Goal: Task Accomplishment & Management: Use online tool/utility

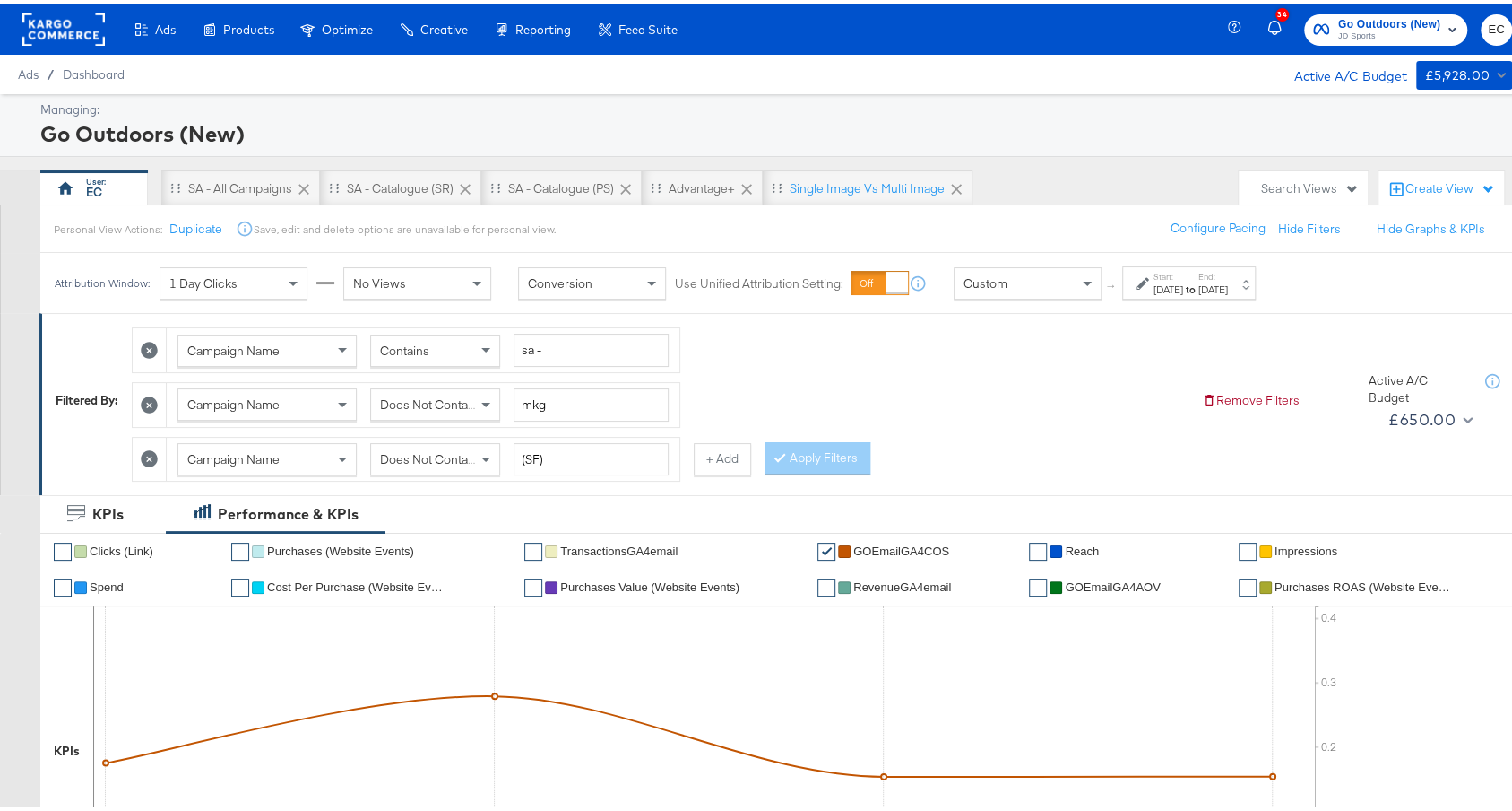
click at [1227, 285] on div "[DATE]" at bounding box center [1213, 285] width 30 height 14
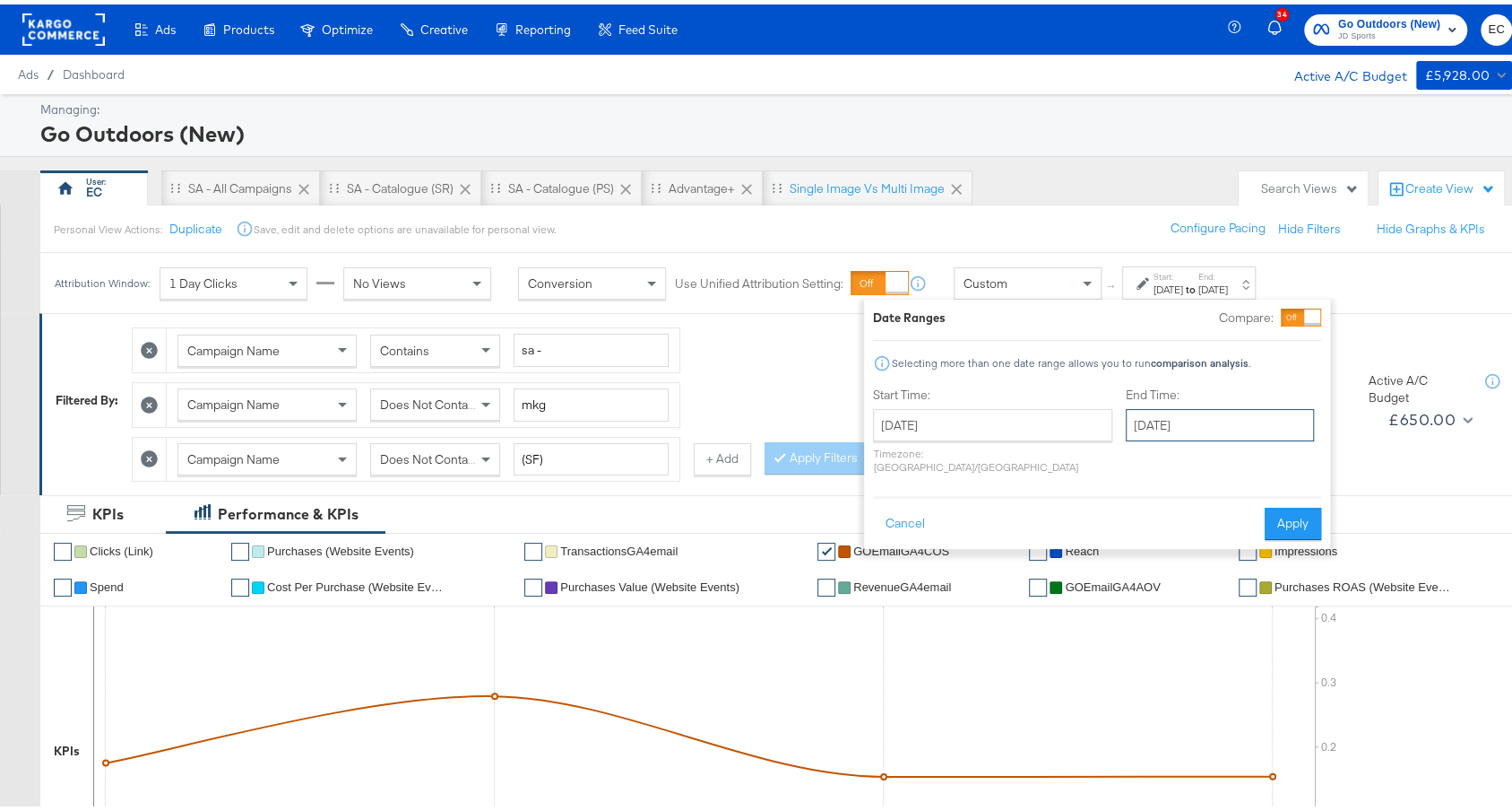
click at [1128, 425] on input "[DATE]" at bounding box center [1219, 420] width 189 height 33
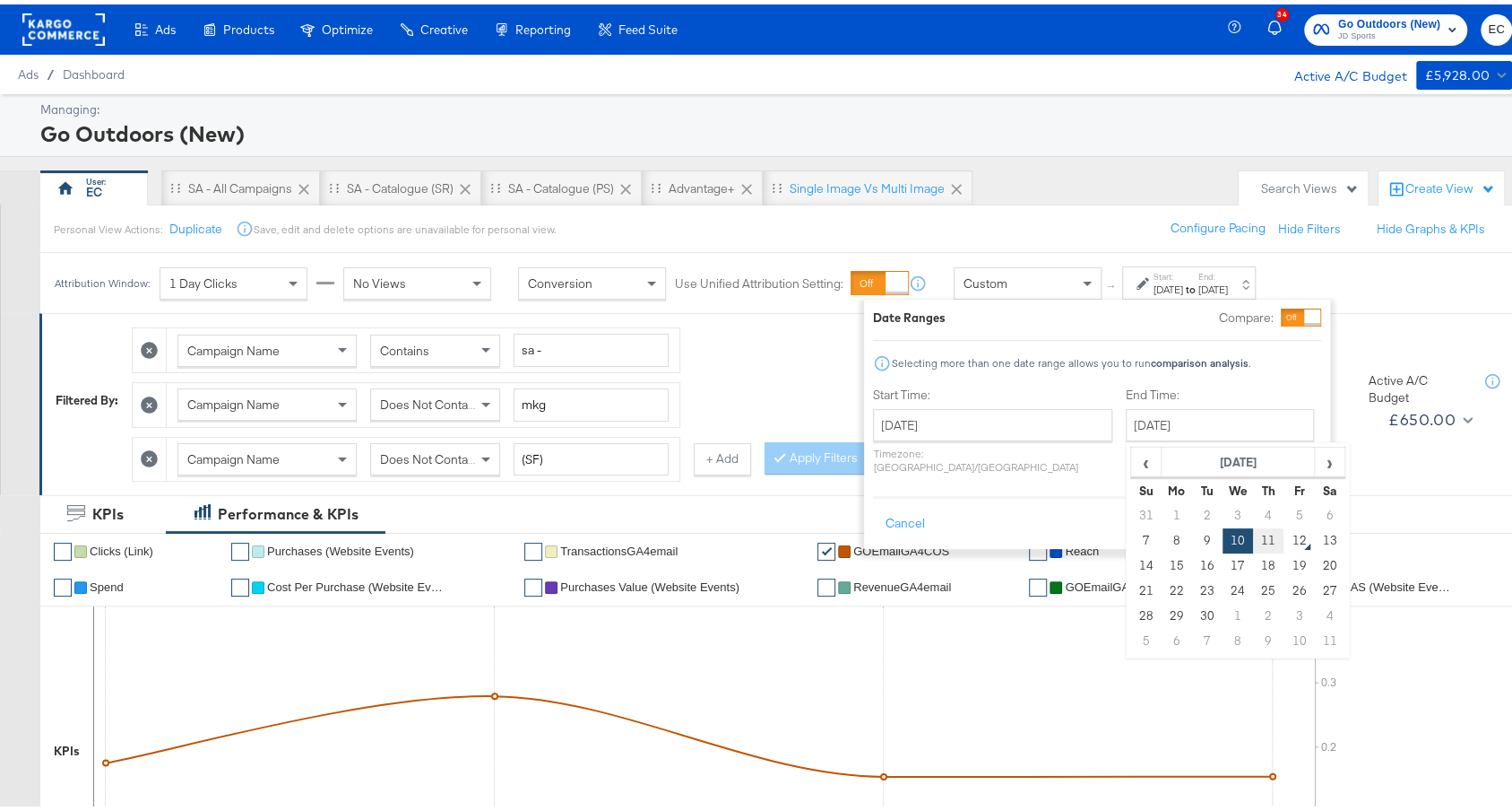
click at [1253, 540] on td "11" at bounding box center [1268, 535] width 31 height 25
type input "[DATE]"
click at [1289, 507] on button "Apply" at bounding box center [1292, 519] width 57 height 33
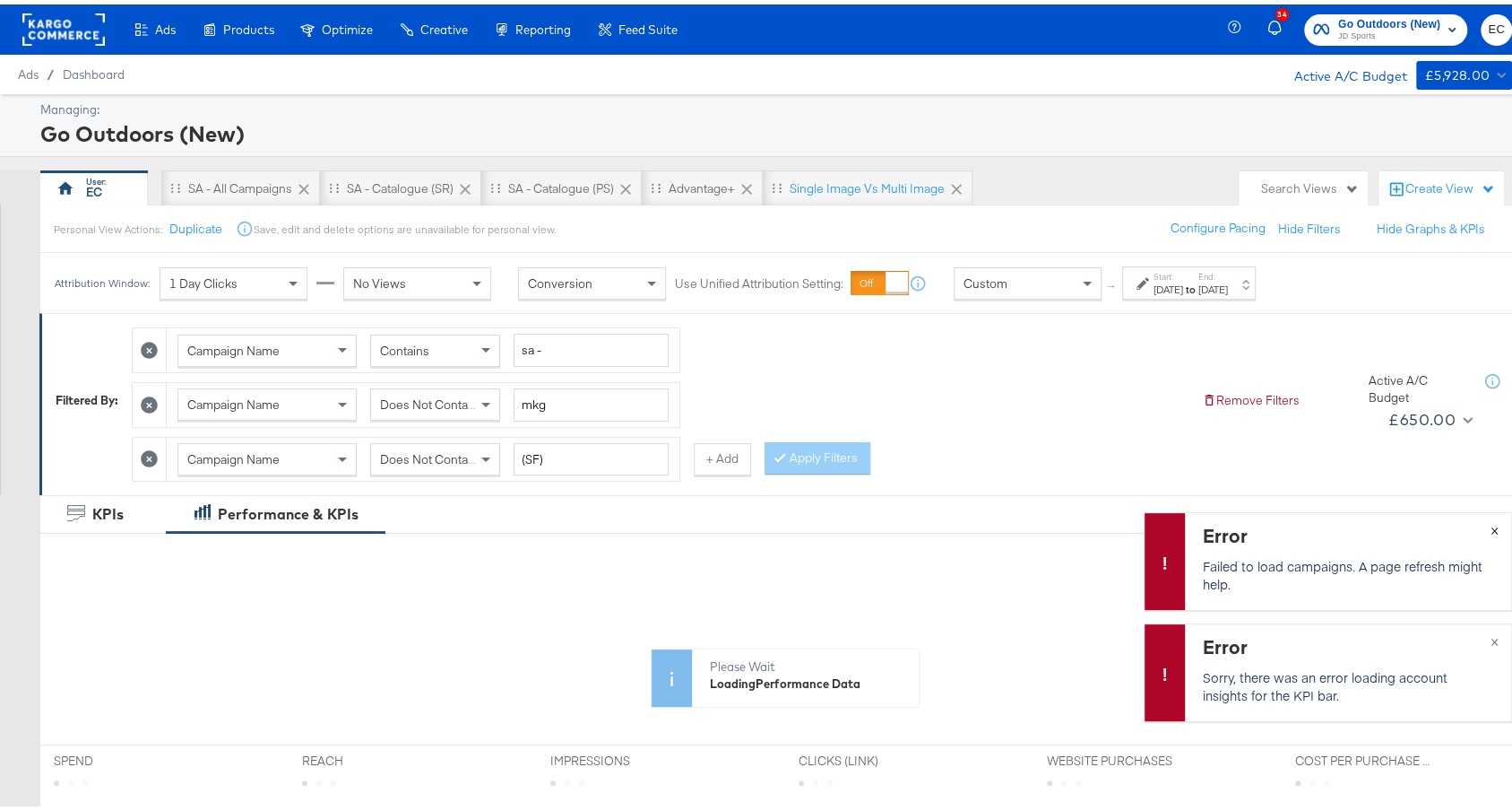
click at [1476, 523] on div "Error Failed to load campaigns. A page refresh might help. ×" at bounding box center [1327, 556] width 368 height 97
click at [1477, 520] on button "×" at bounding box center [1493, 524] width 33 height 33
click at [1477, 630] on button "×" at bounding box center [1493, 635] width 33 height 33
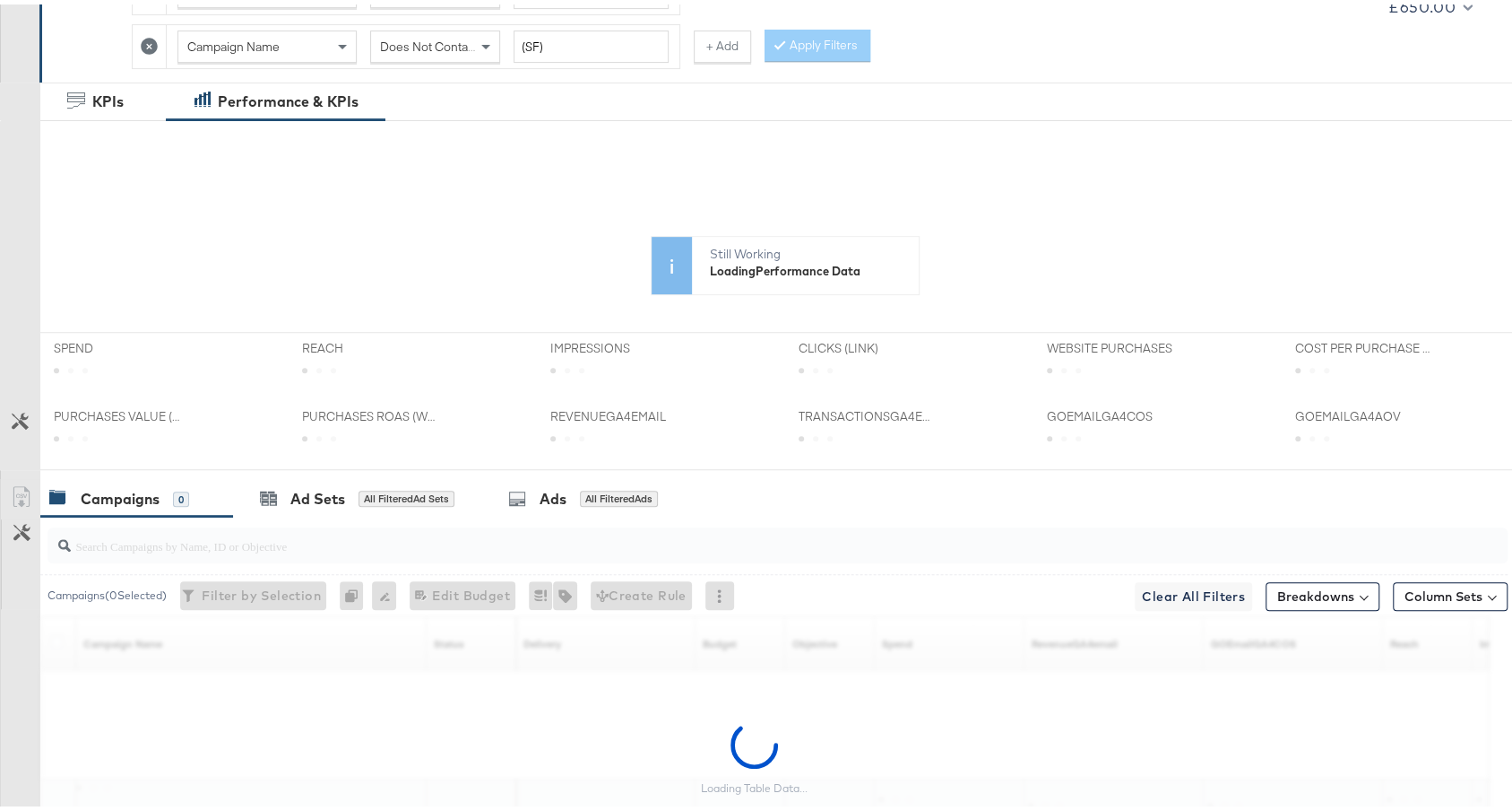
scroll to position [554, 0]
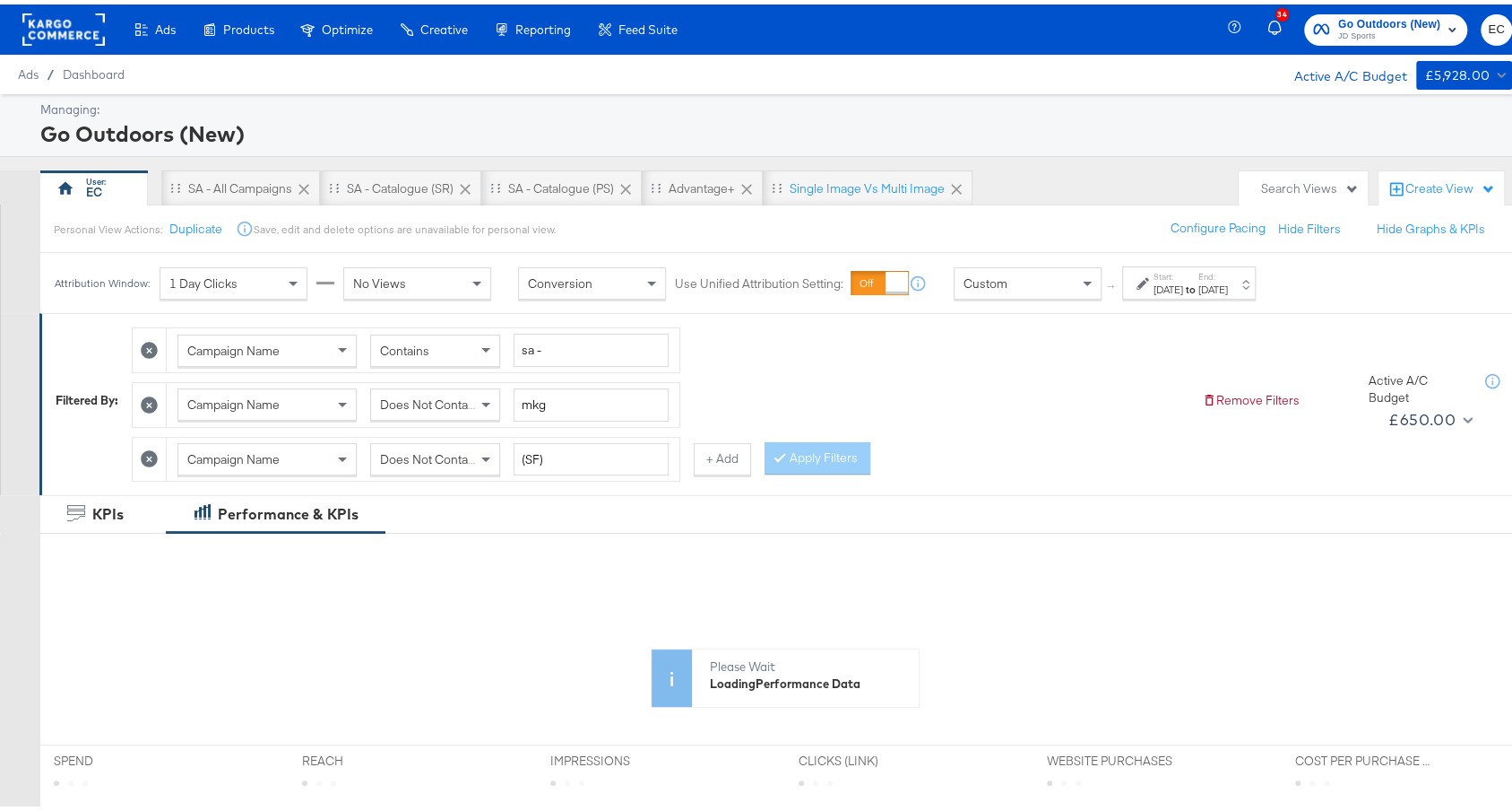
click at [1227, 278] on div "[DATE]" at bounding box center [1213, 285] width 30 height 14
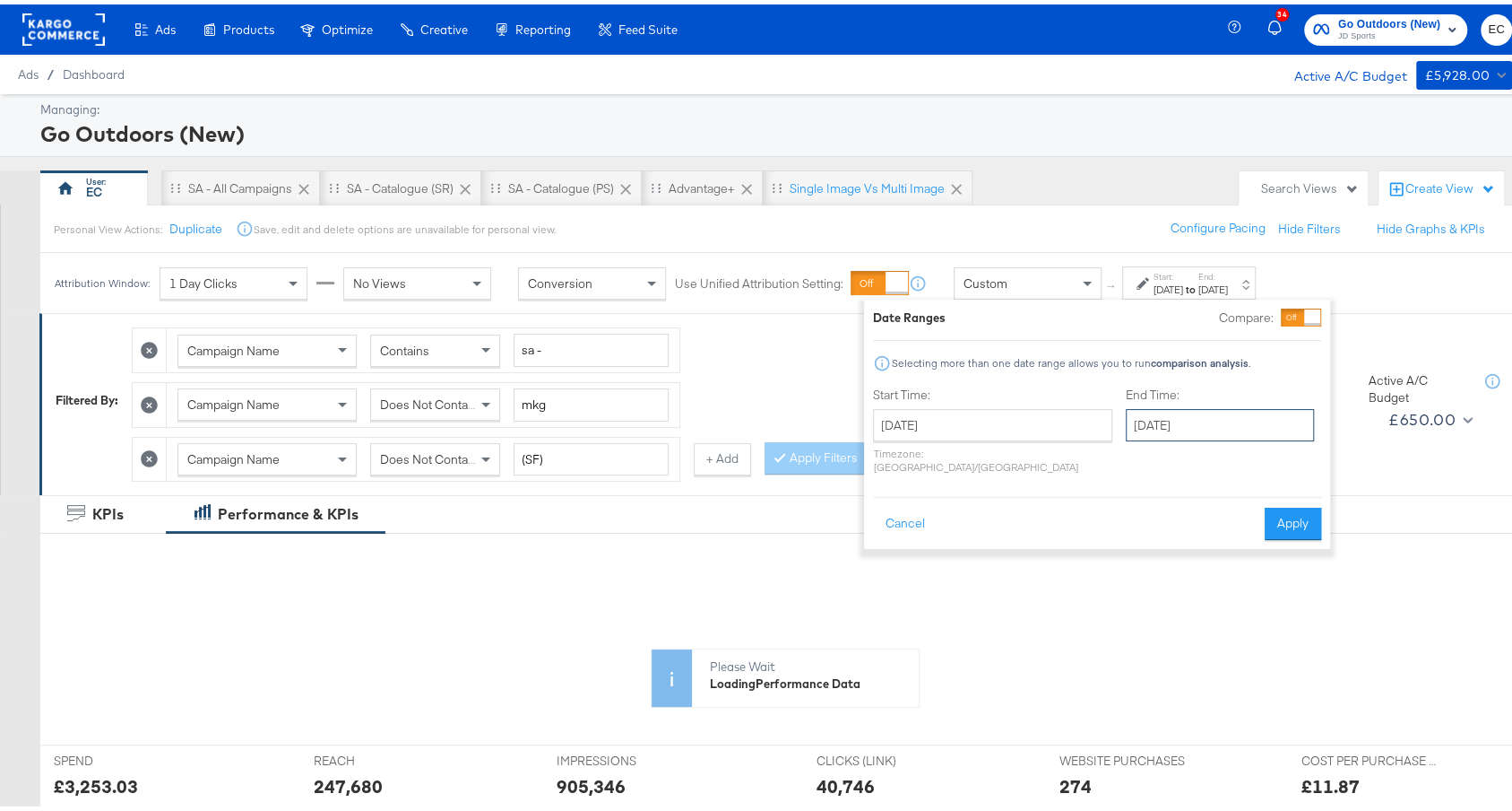
click at [1153, 411] on input "September 11th 2025" at bounding box center [1219, 420] width 189 height 33
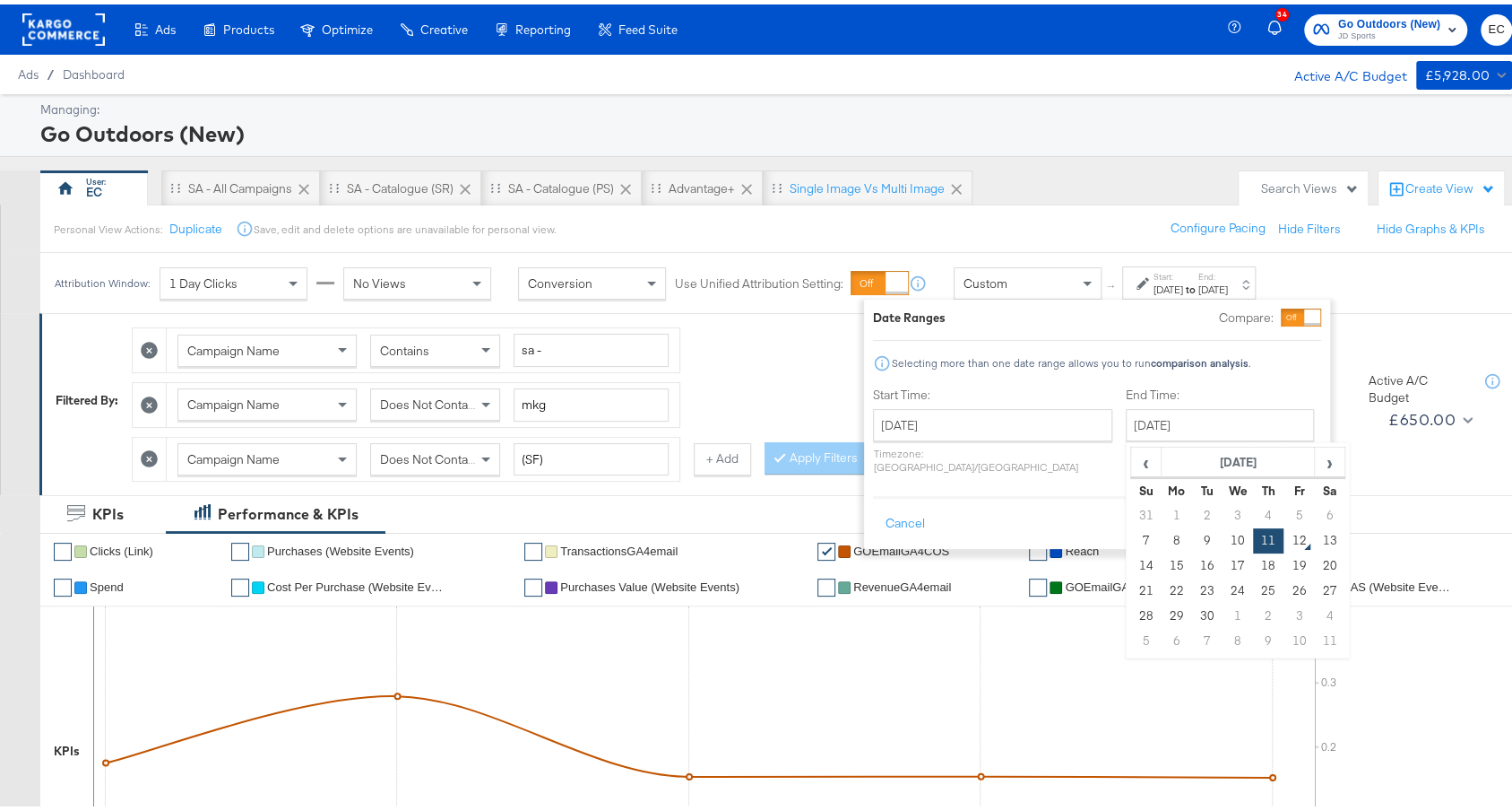
click at [1309, 503] on button "Apply" at bounding box center [1292, 519] width 57 height 33
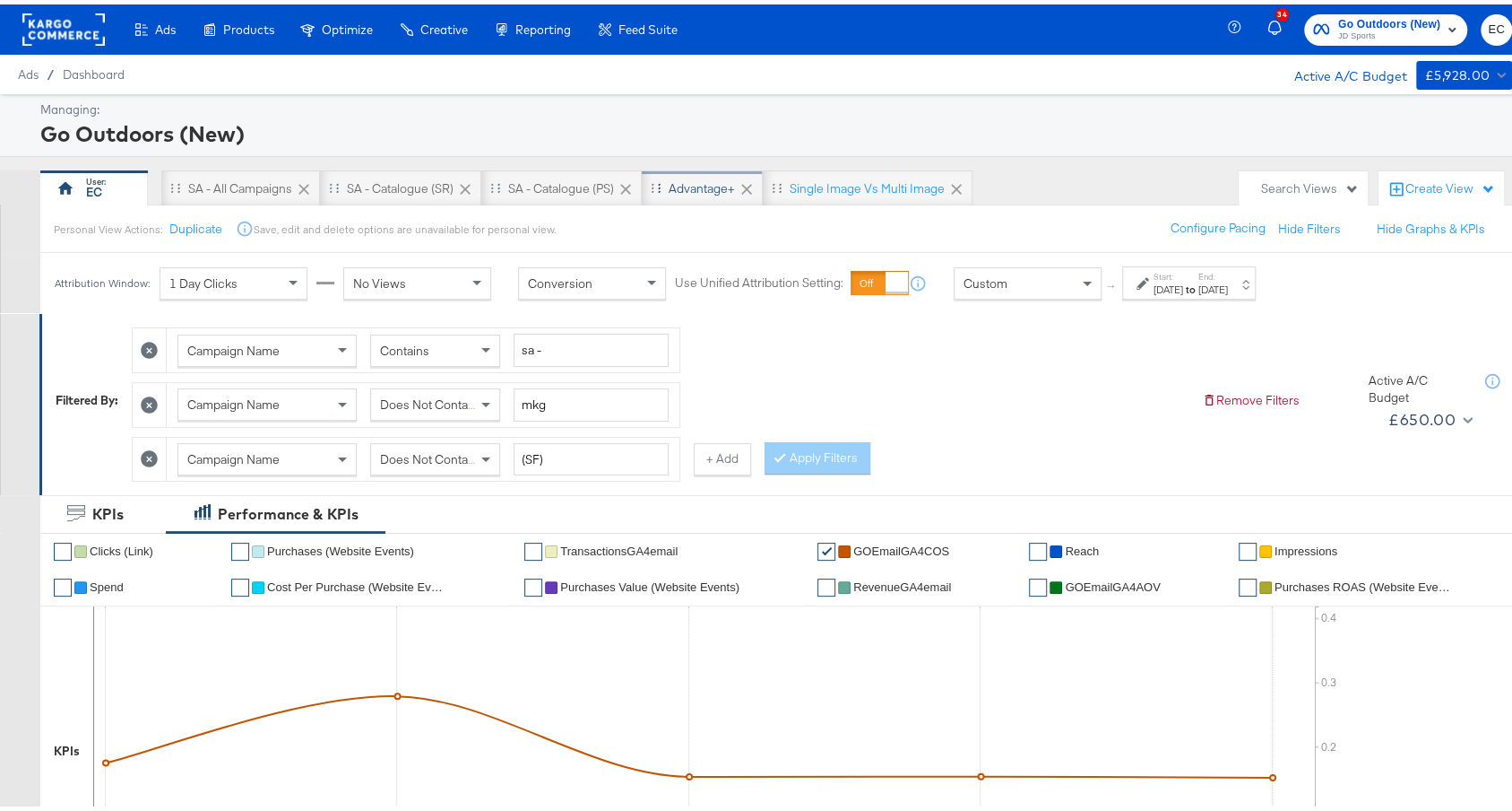
click at [699, 200] on div "Advantage+" at bounding box center [702, 184] width 121 height 36
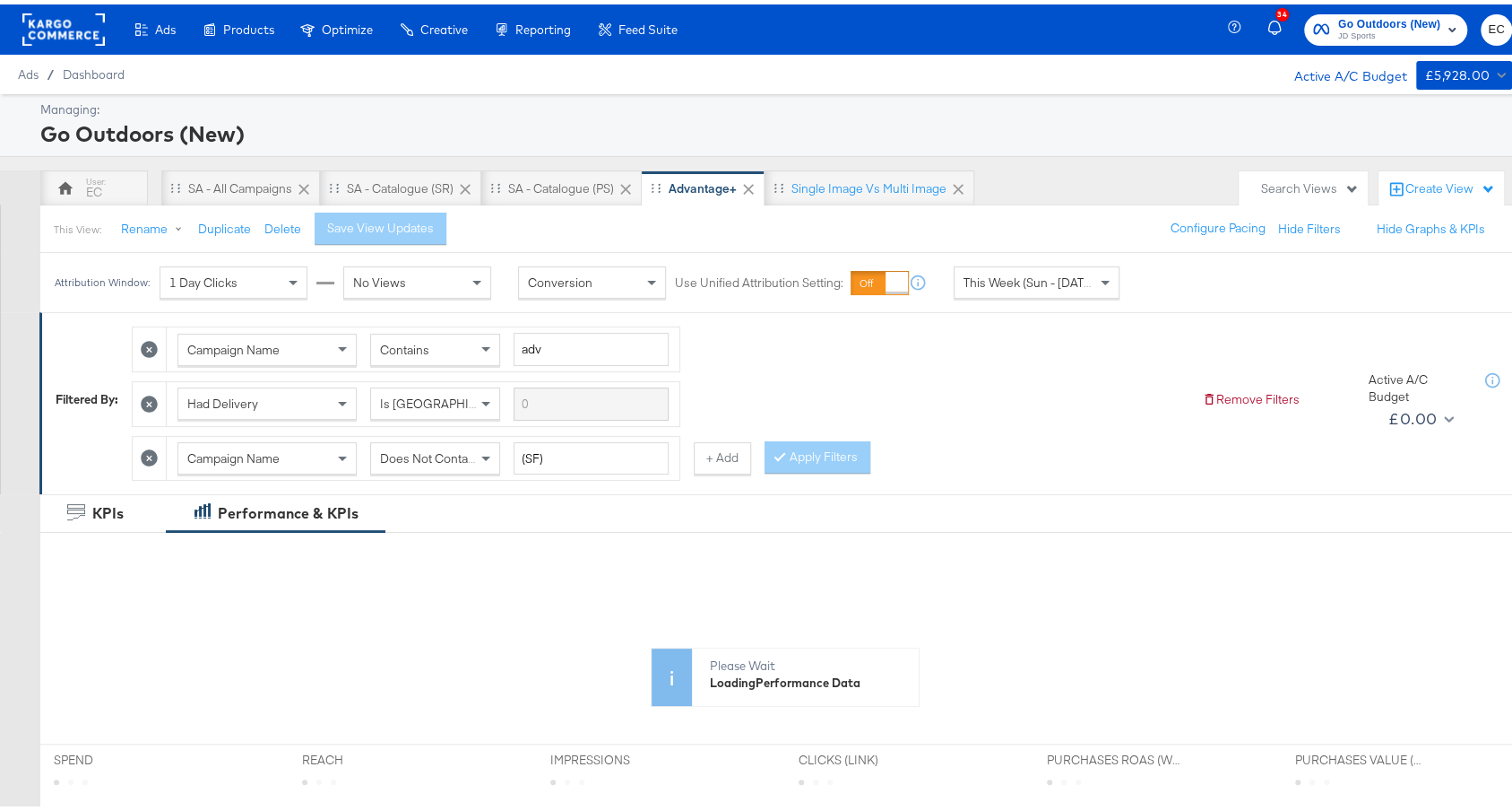
scroll to position [500, 0]
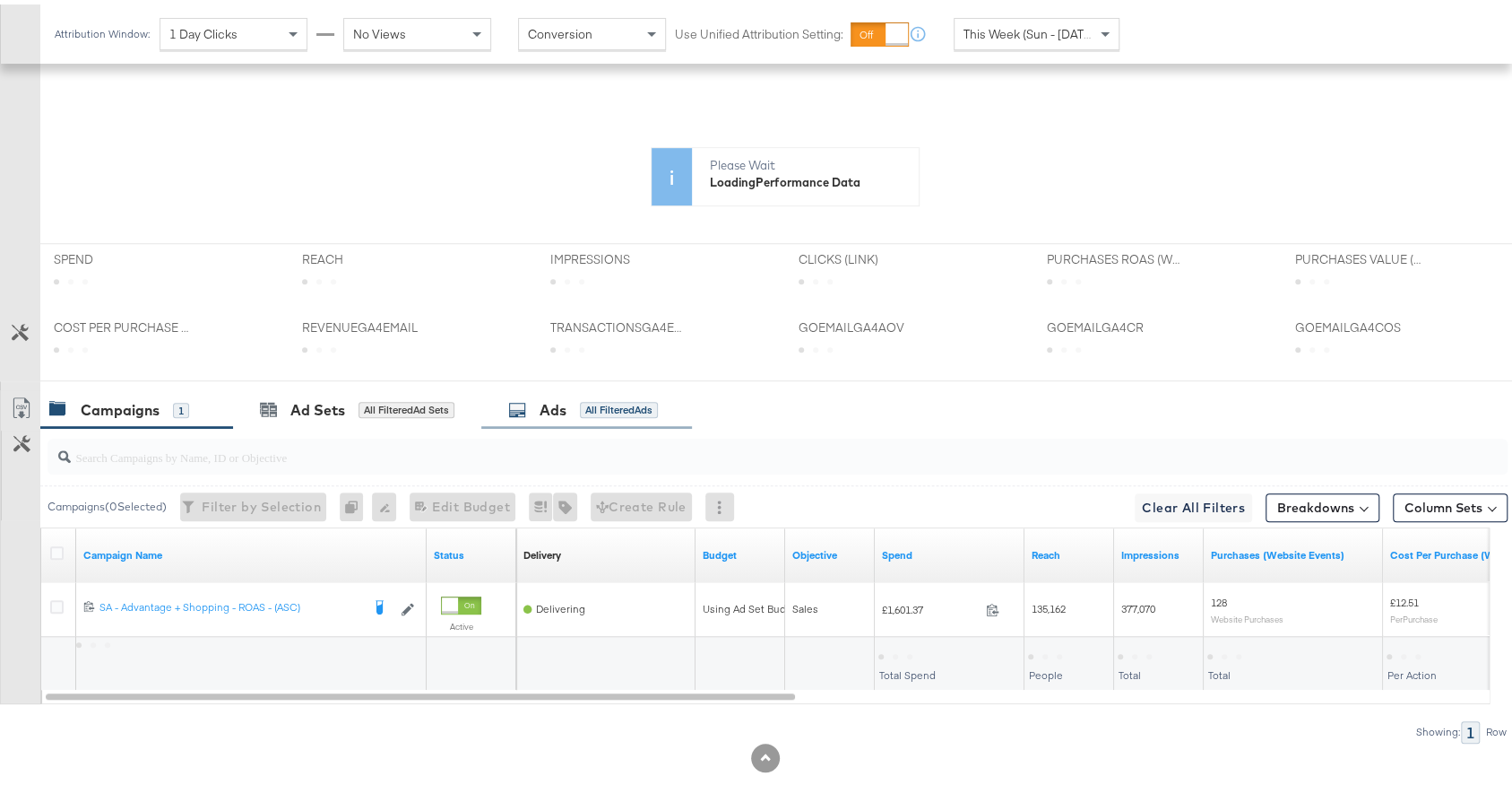
click at [616, 386] on div "Ads All Filtered Ads" at bounding box center [586, 405] width 210 height 39
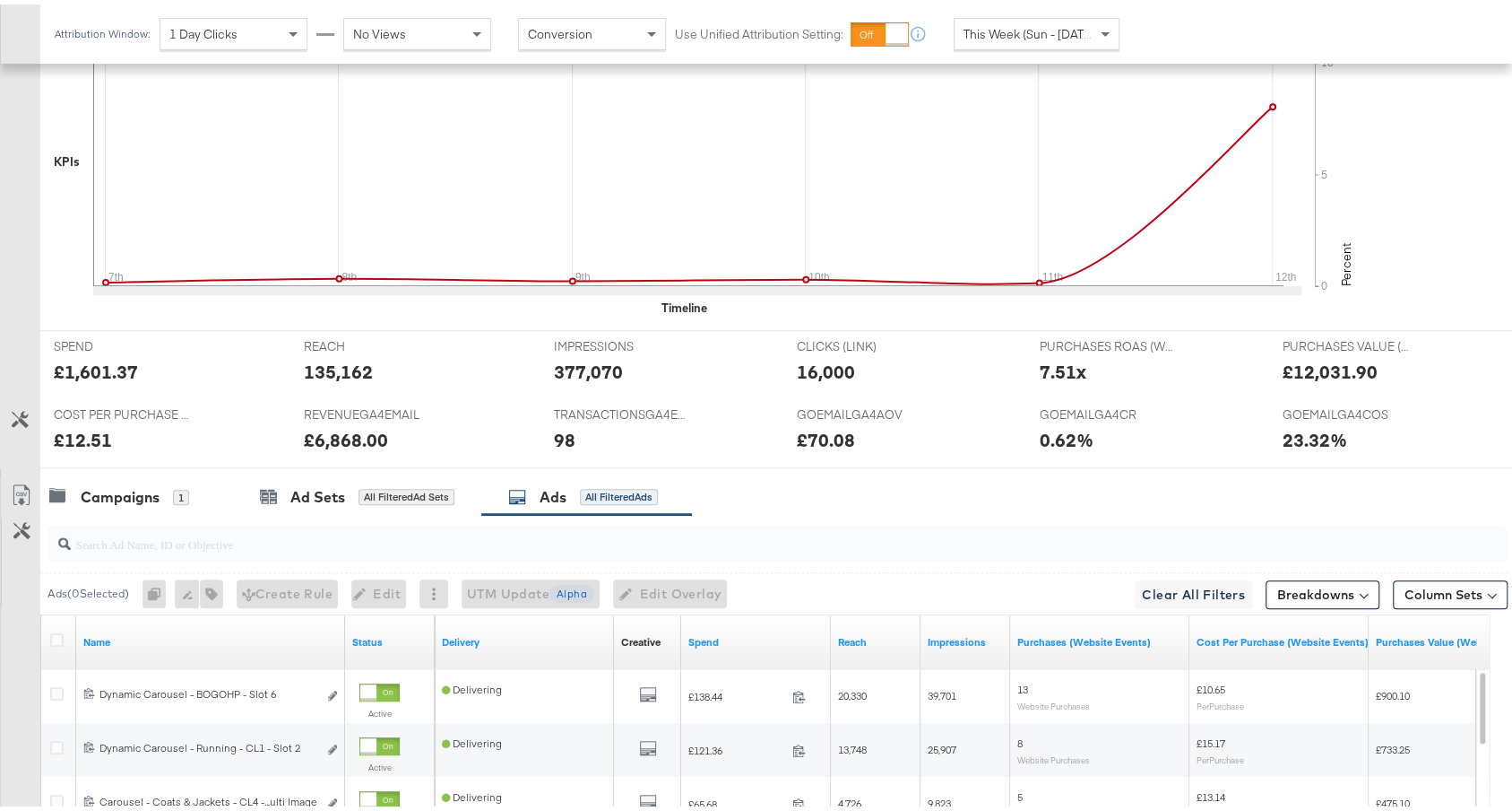
scroll to position [972, 0]
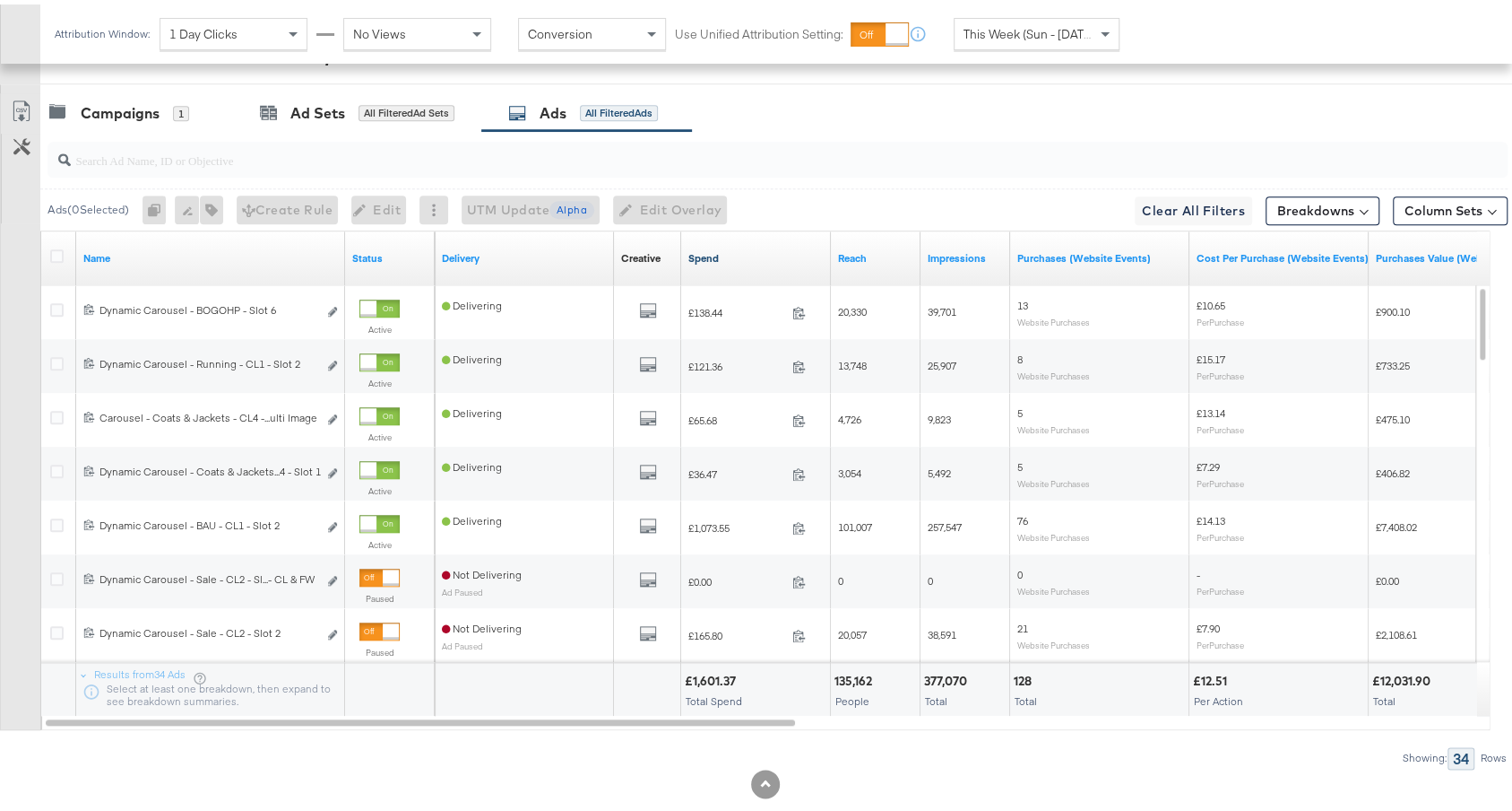
click at [713, 251] on link "Spend" at bounding box center [756, 253] width 135 height 14
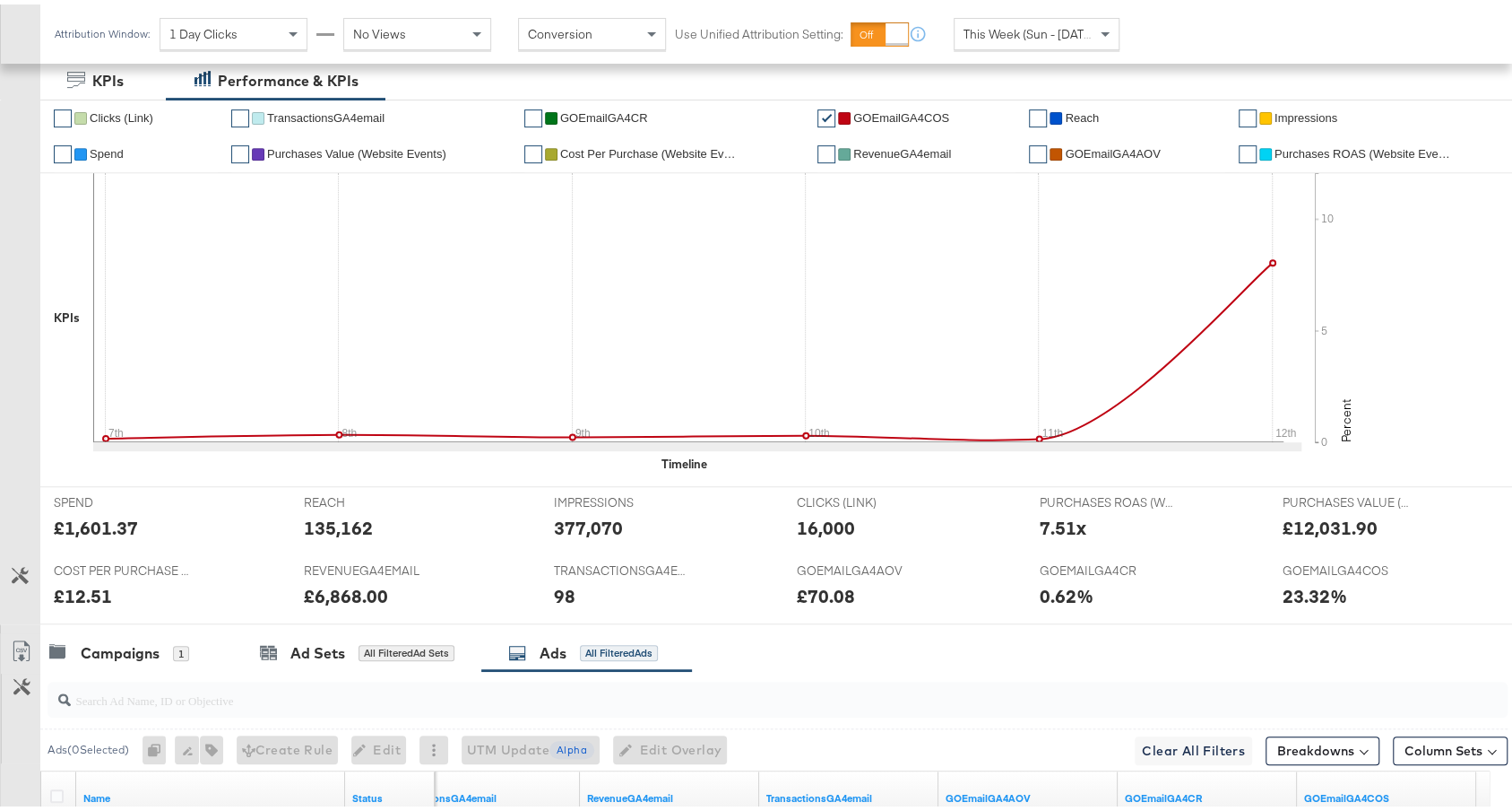
scroll to position [0, 0]
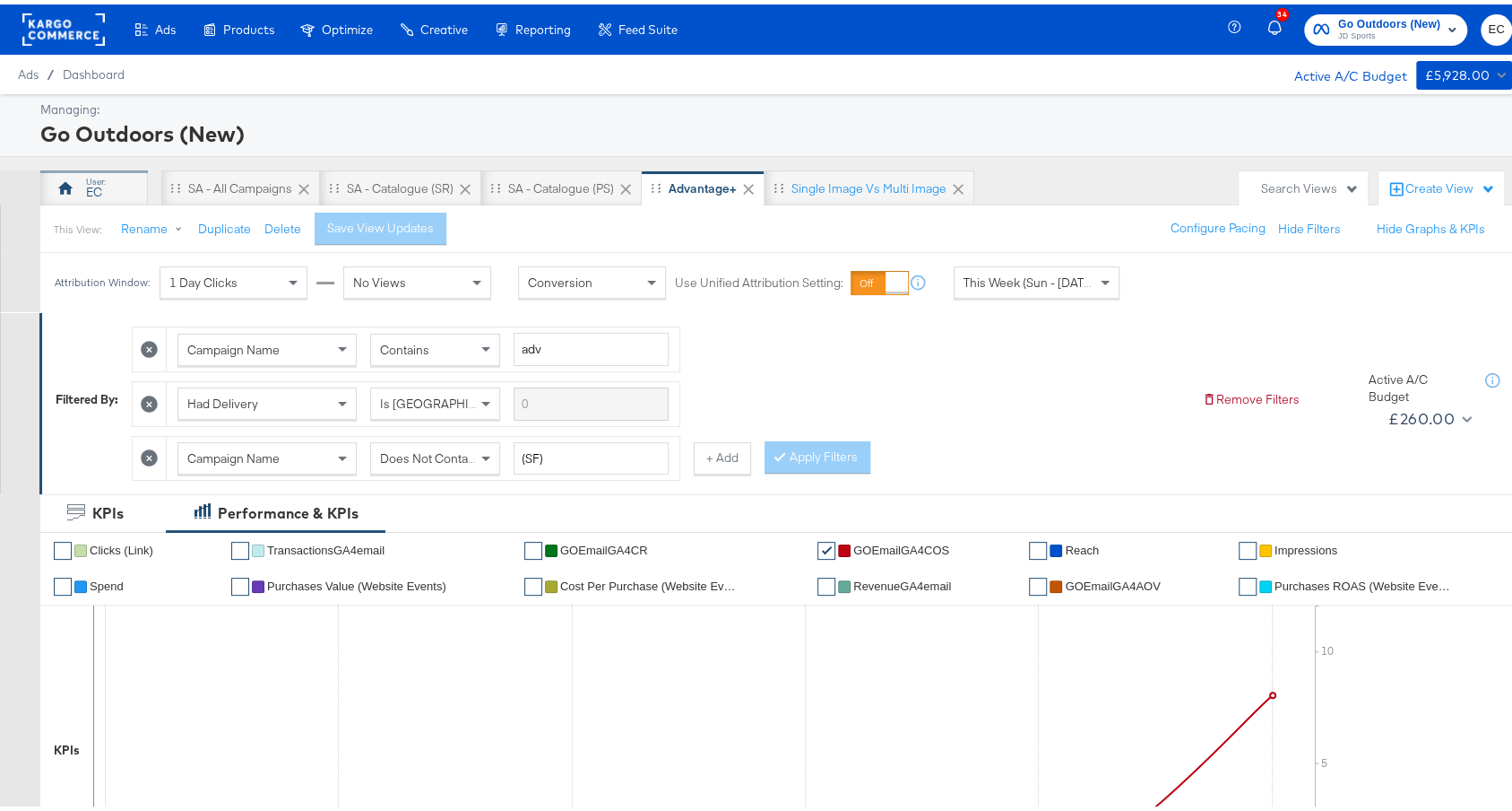
click at [96, 168] on div "EC" at bounding box center [94, 184] width 107 height 36
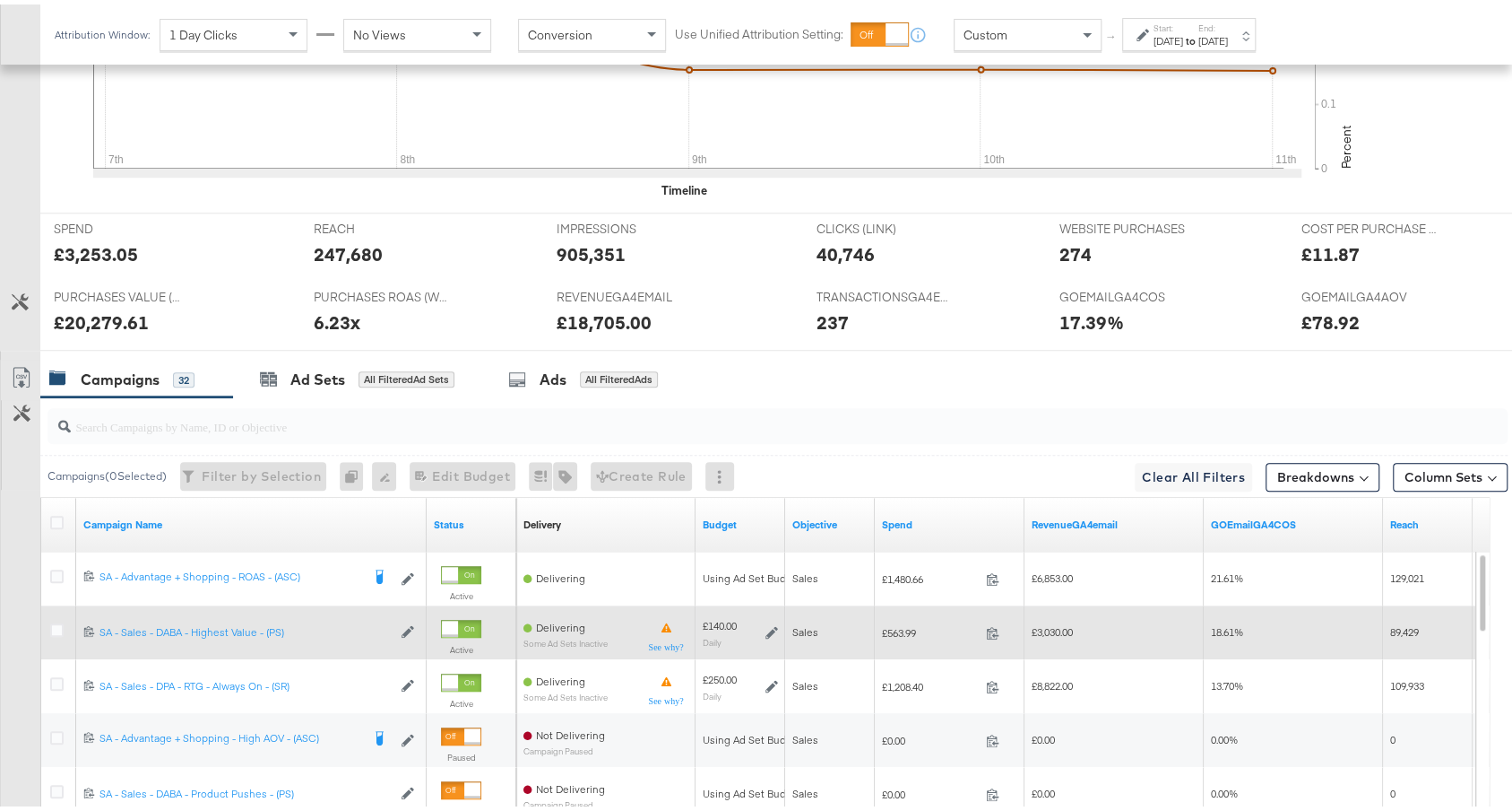
scroll to position [983, 0]
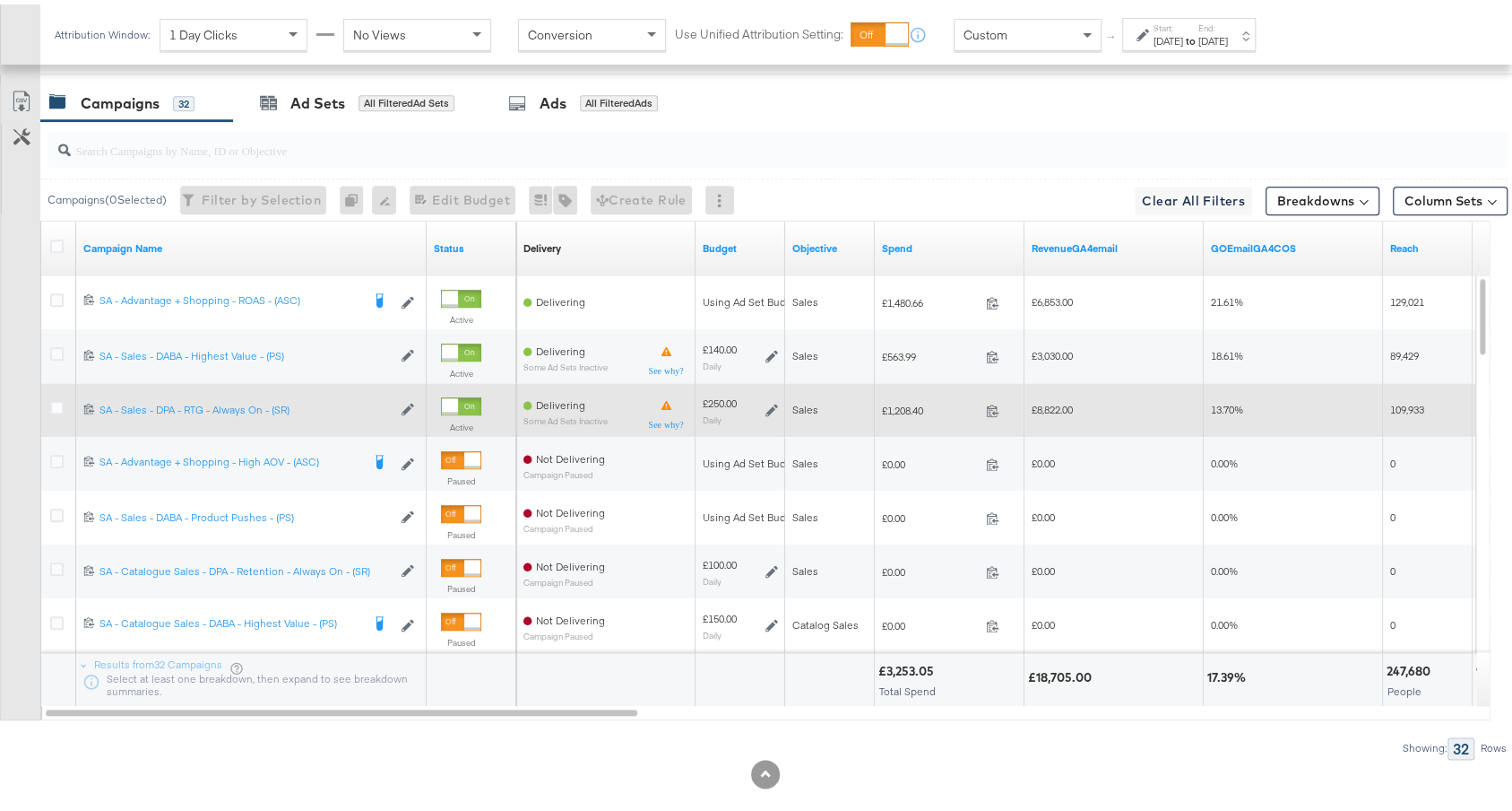
click at [903, 402] on span "£1,208.40" at bounding box center [931, 406] width 97 height 14
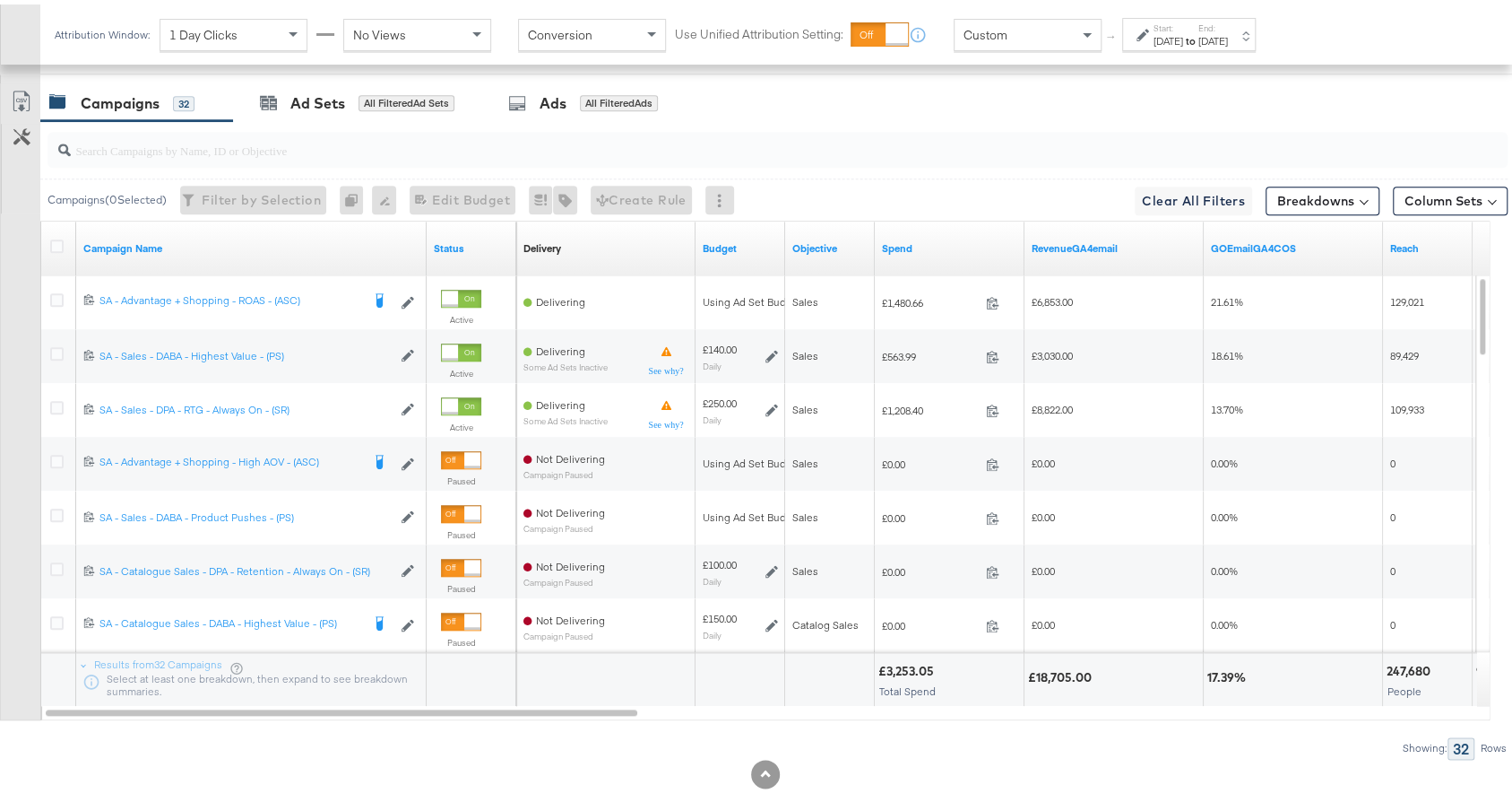
click at [1227, 22] on label "End:" at bounding box center [1213, 24] width 30 height 12
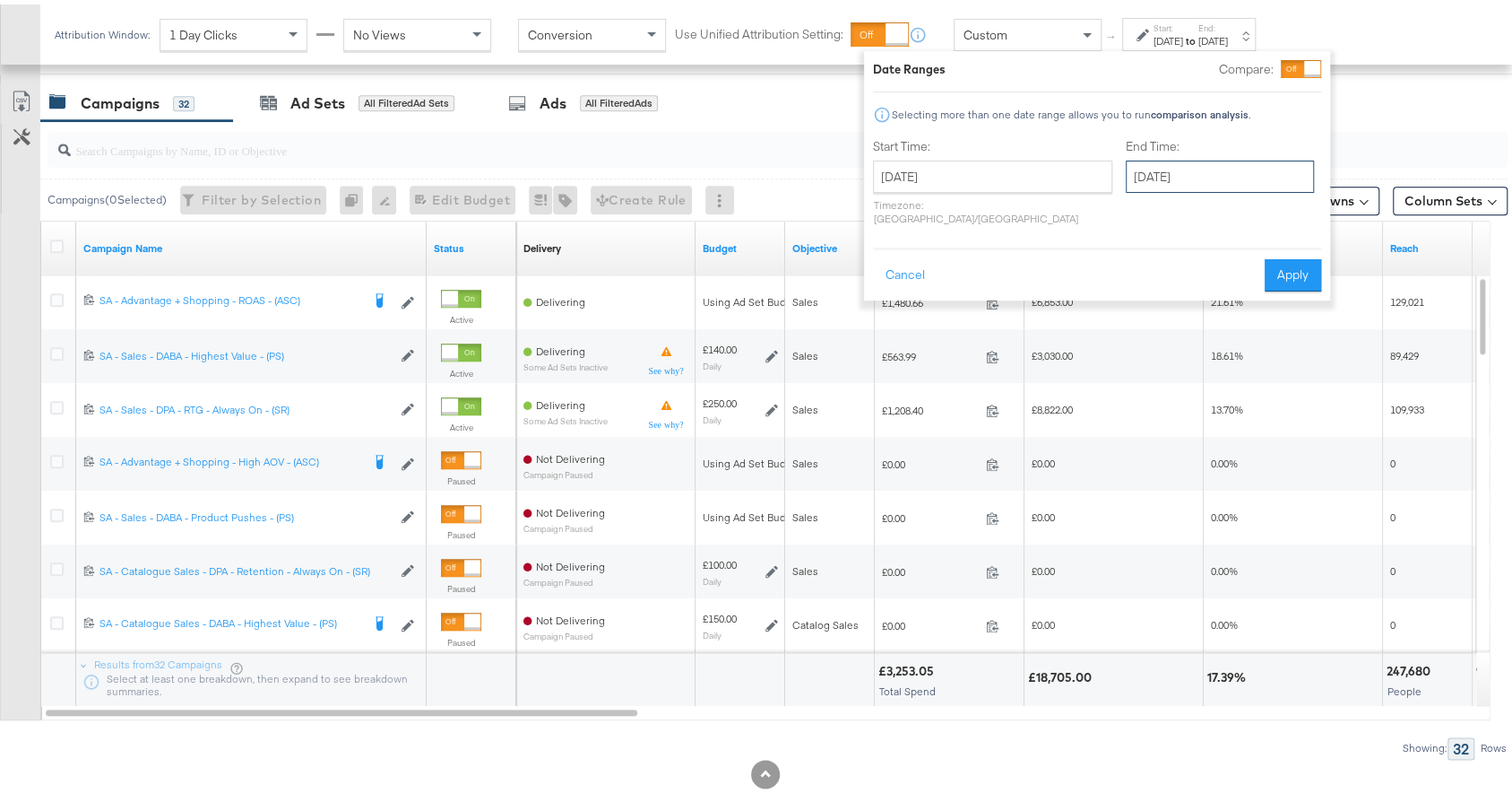
click at [1206, 168] on input "September 11th 2025" at bounding box center [1219, 172] width 189 height 33
click at [889, 255] on button "Cancel" at bounding box center [905, 271] width 64 height 33
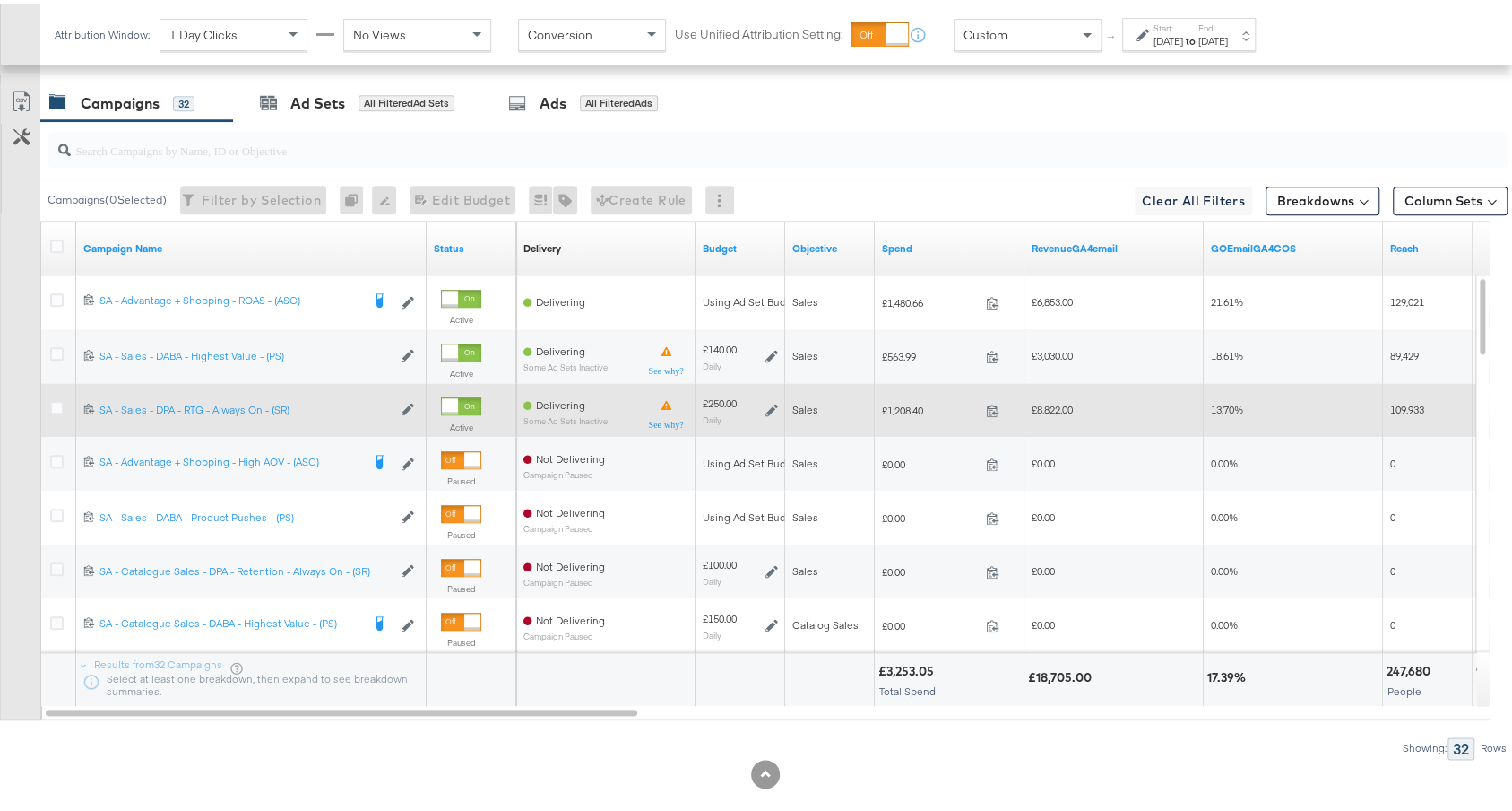
click at [914, 399] on span "£1,208.40" at bounding box center [931, 406] width 97 height 14
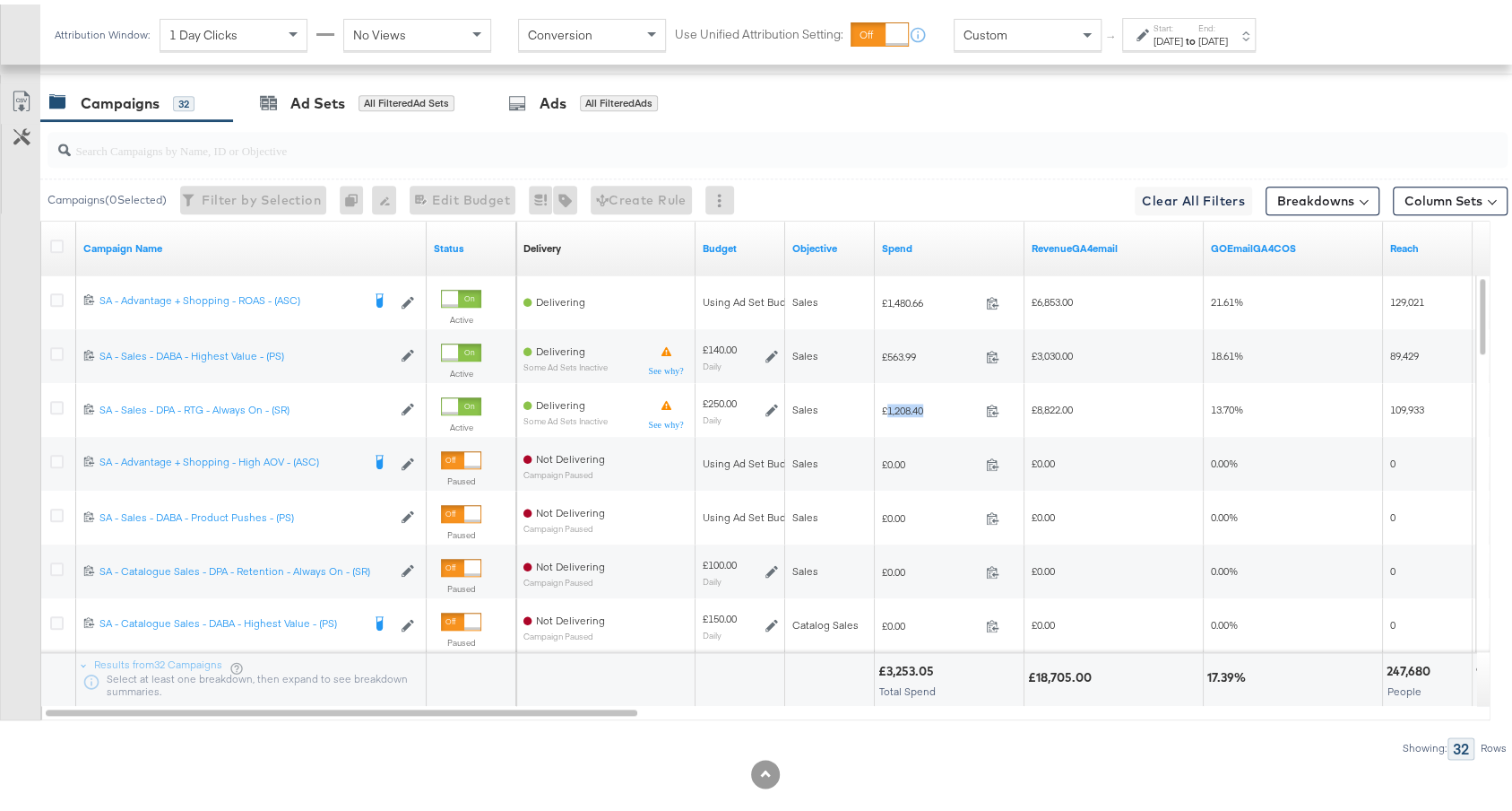
copy span "1,208.40"
click at [980, 236] on link "Spend" at bounding box center [949, 243] width 135 height 14
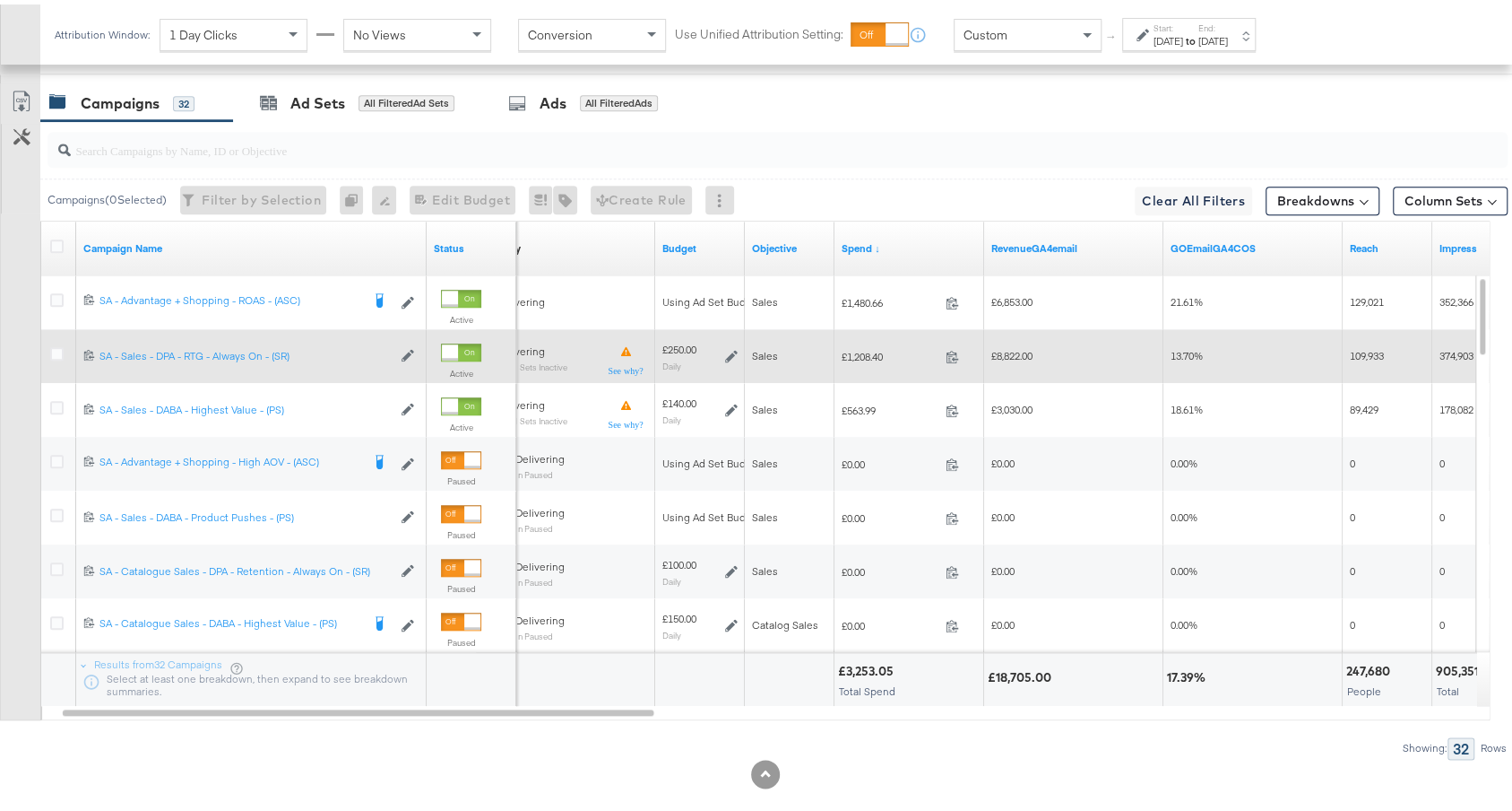
scroll to position [981, 0]
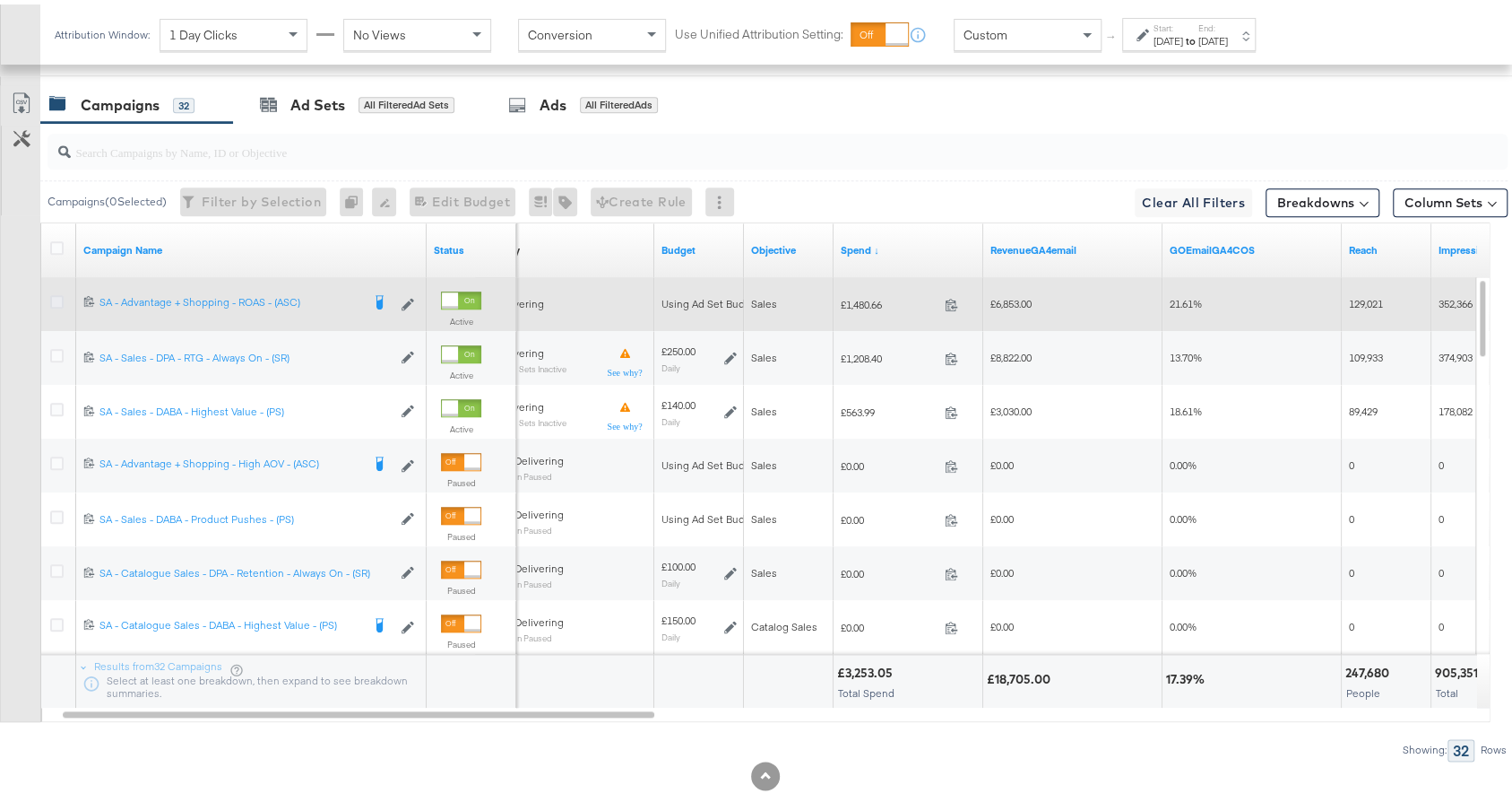
click at [56, 291] on icon at bounding box center [58, 298] width 14 height 14
click at [0, 0] on input "checkbox" at bounding box center [0, 0] width 0 height 0
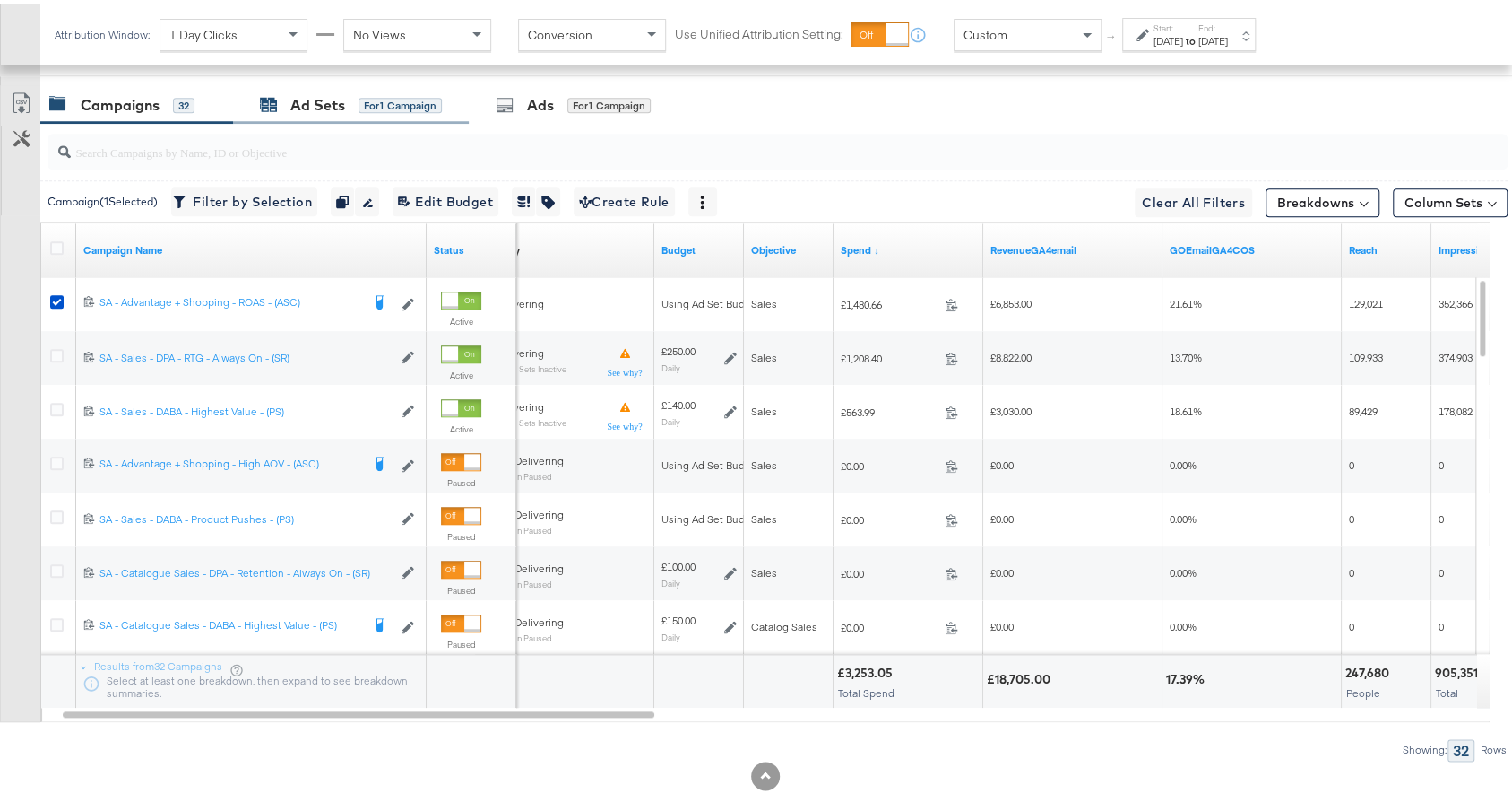
click at [422, 92] on span "for 1 Campaign" at bounding box center [400, 100] width 83 height 16
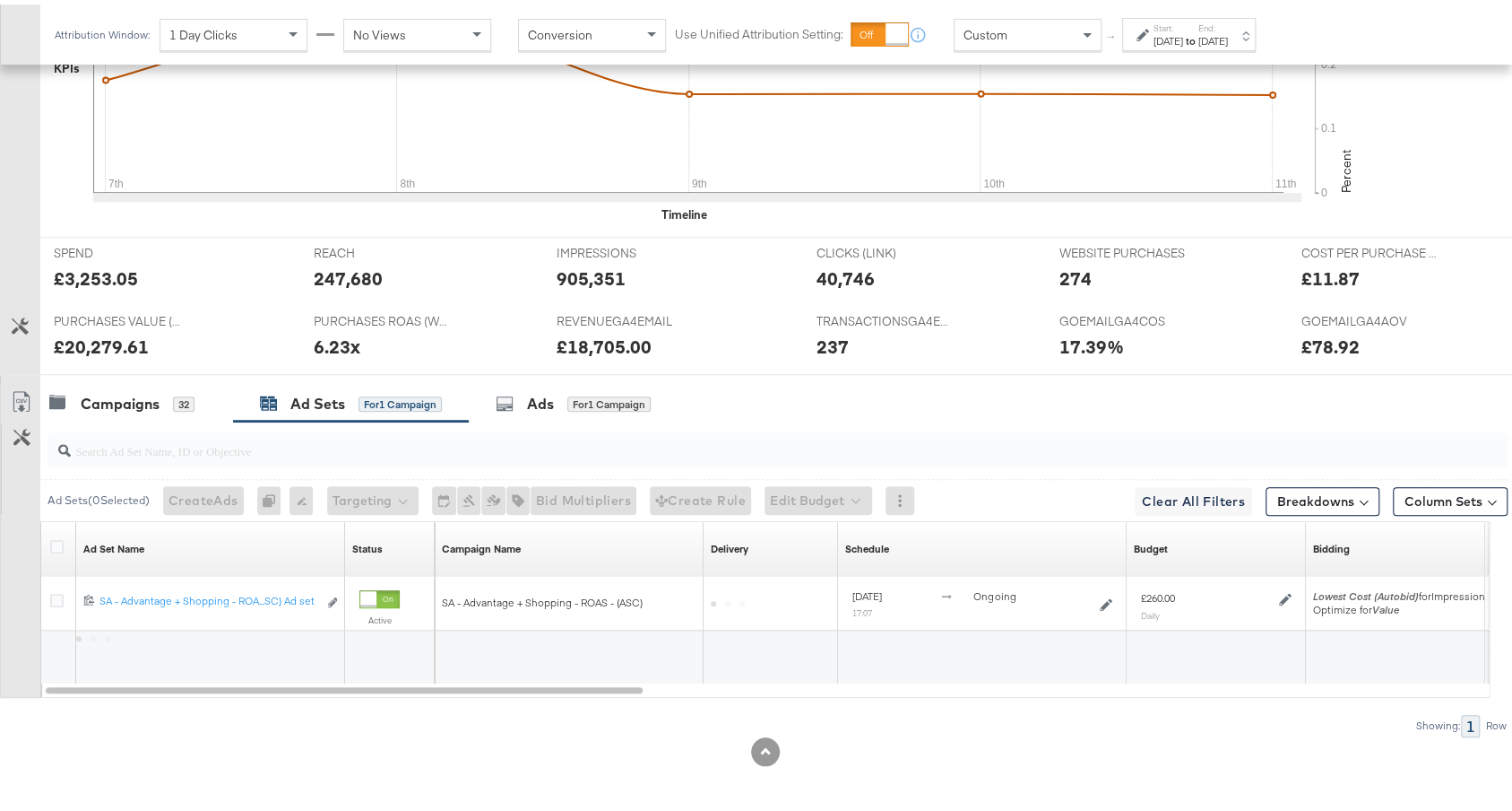
scroll to position [676, 0]
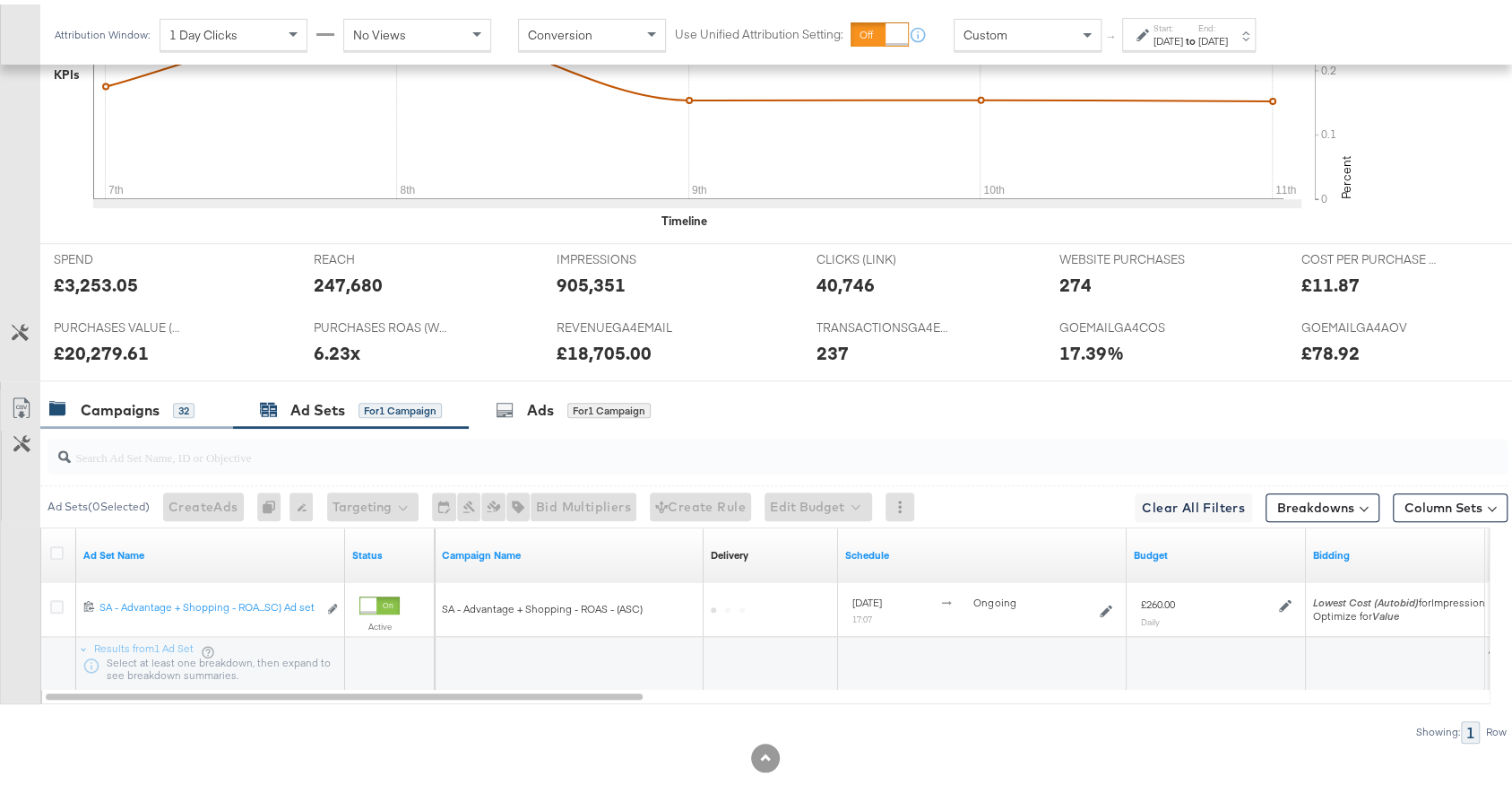
click at [141, 403] on div "Campaigns" at bounding box center [119, 405] width 78 height 21
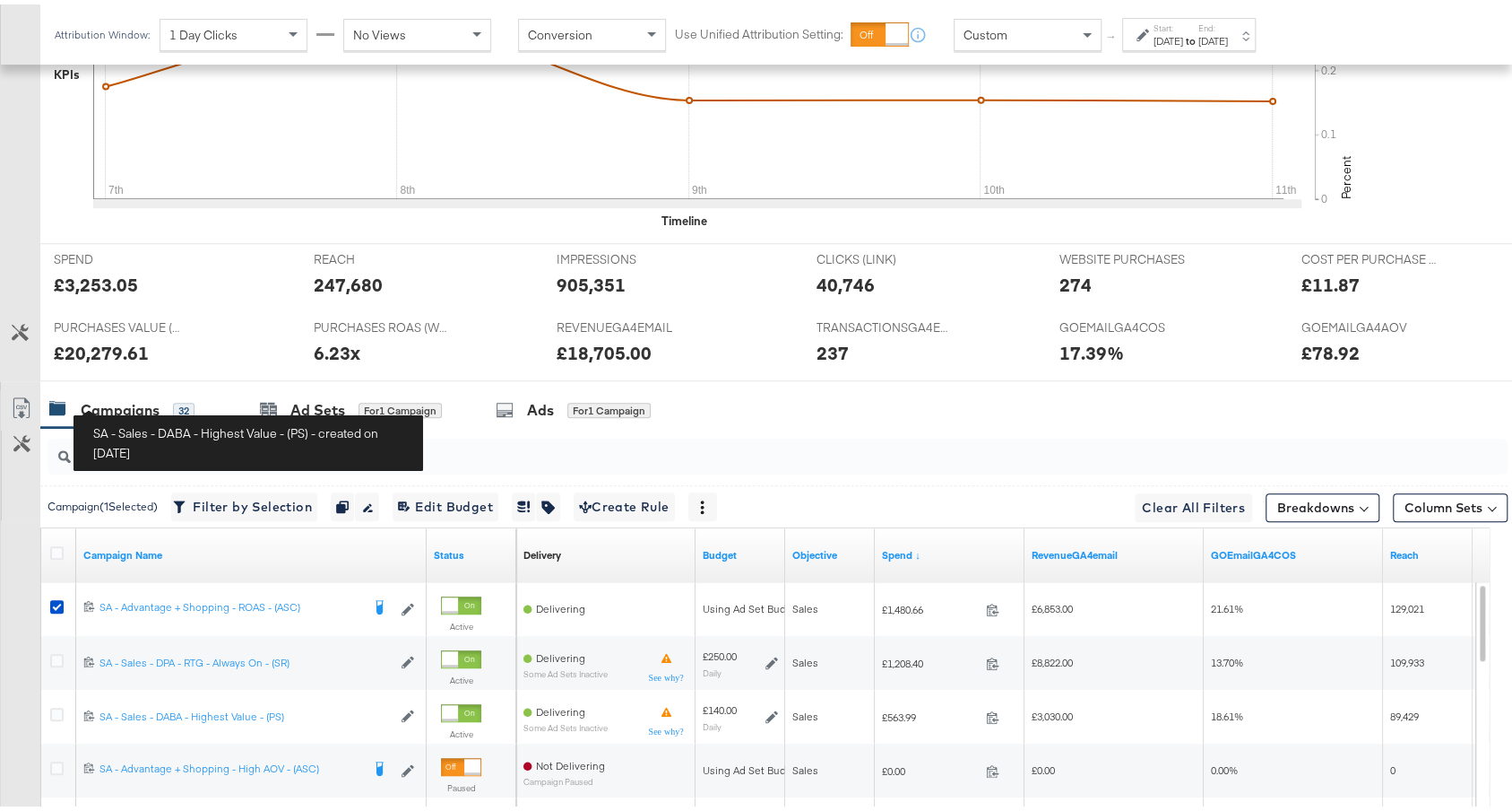
scroll to position [981, 0]
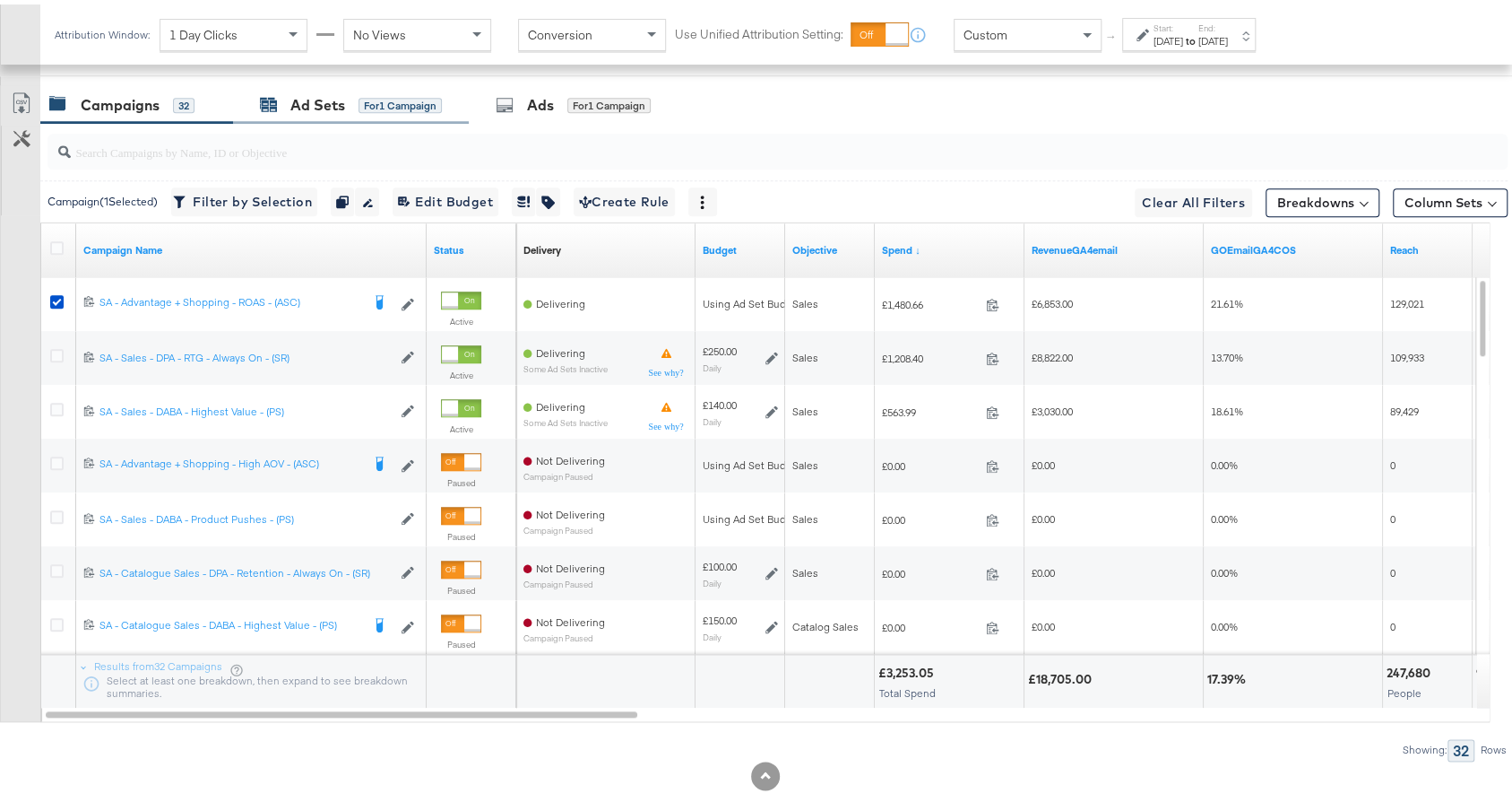
click at [417, 90] on div "Ad Sets for 1 Campaign" at bounding box center [350, 100] width 182 height 21
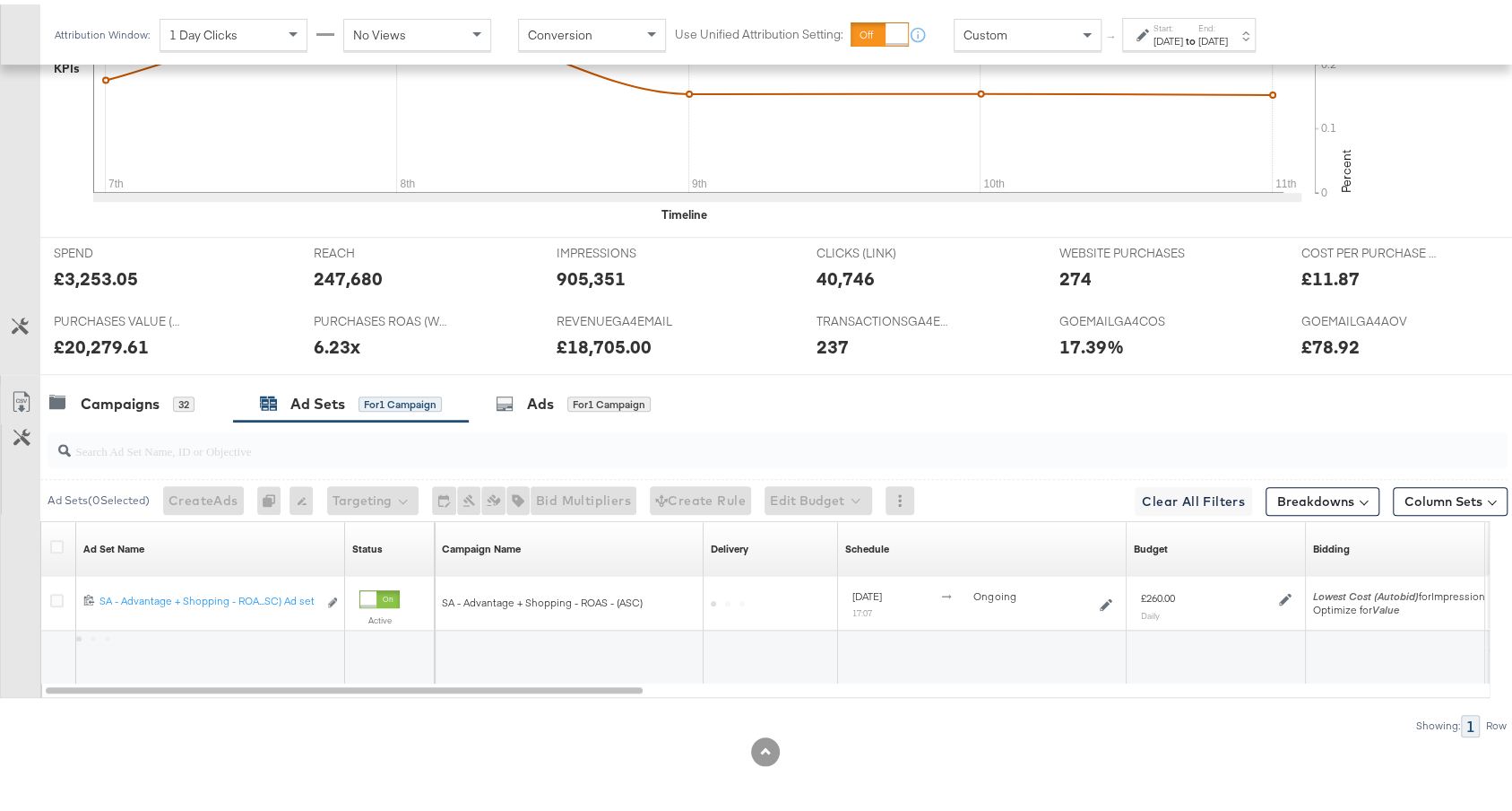
scroll to position [676, 0]
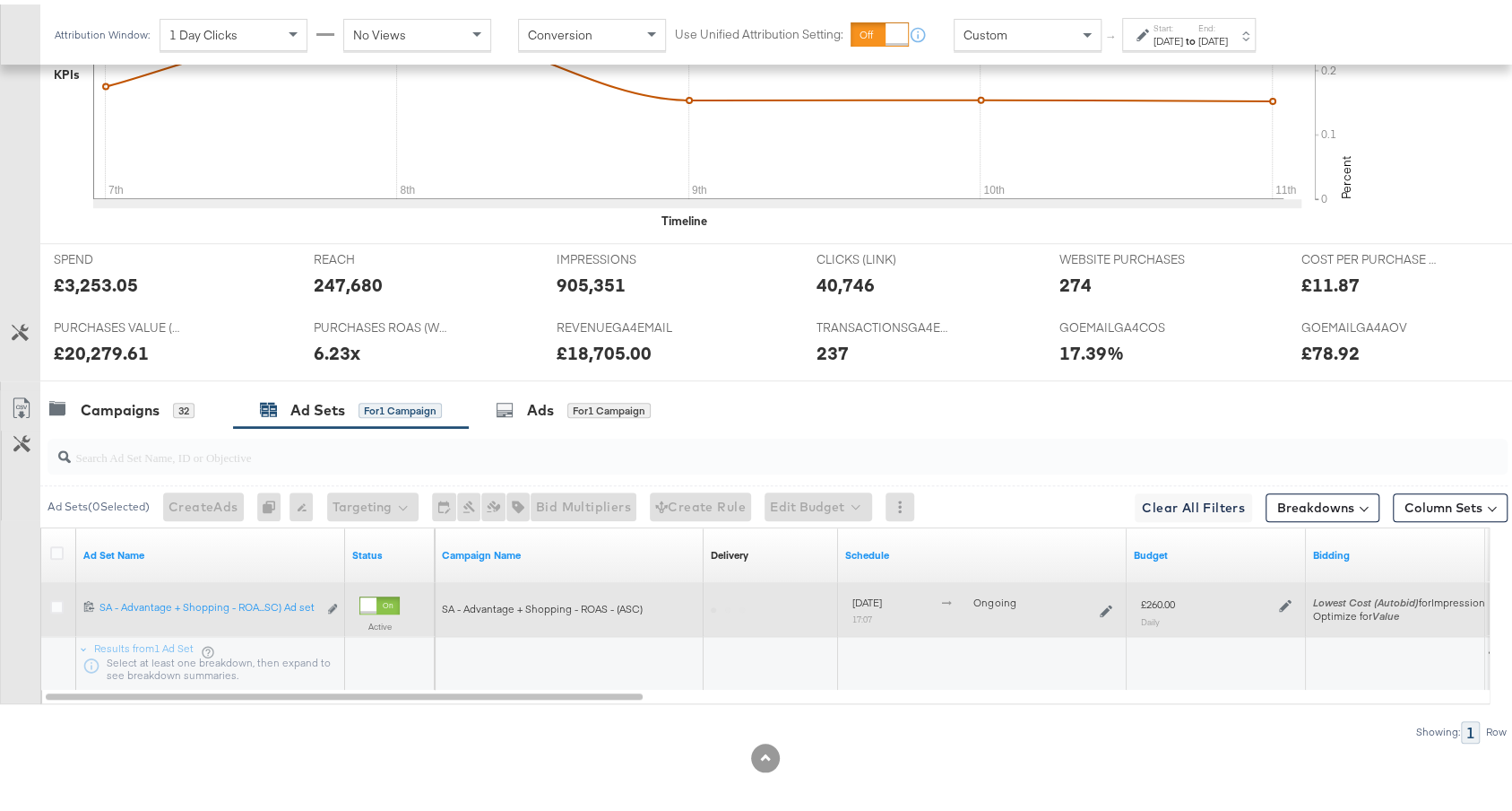
click at [1284, 596] on icon at bounding box center [1285, 602] width 13 height 13
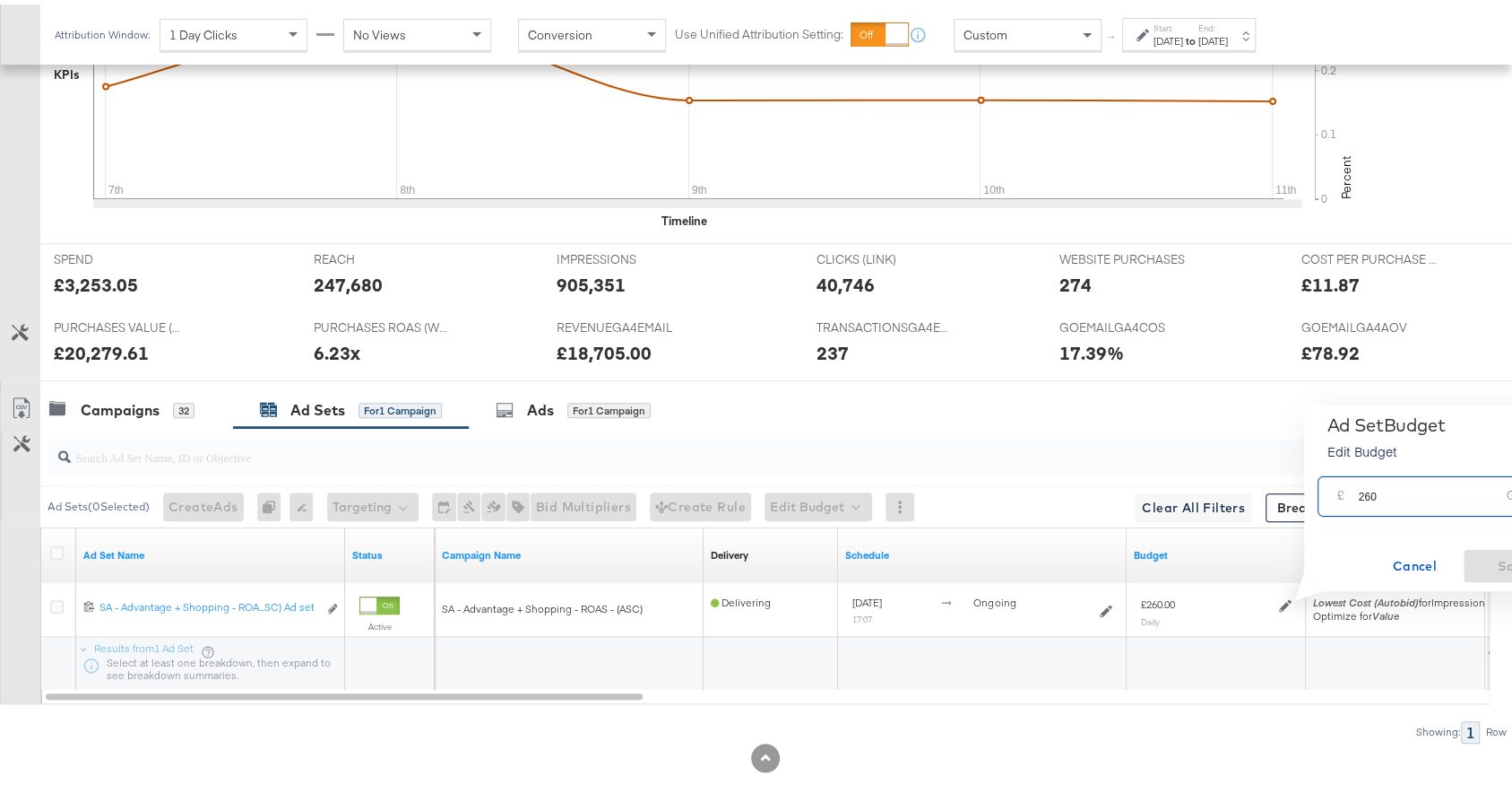
click at [1367, 493] on input "260" at bounding box center [1428, 484] width 142 height 39
type input "200"
click at [1486, 554] on span "Save" at bounding box center [1512, 562] width 84 height 23
click at [92, 386] on div "Campaigns 32" at bounding box center [137, 405] width 192 height 39
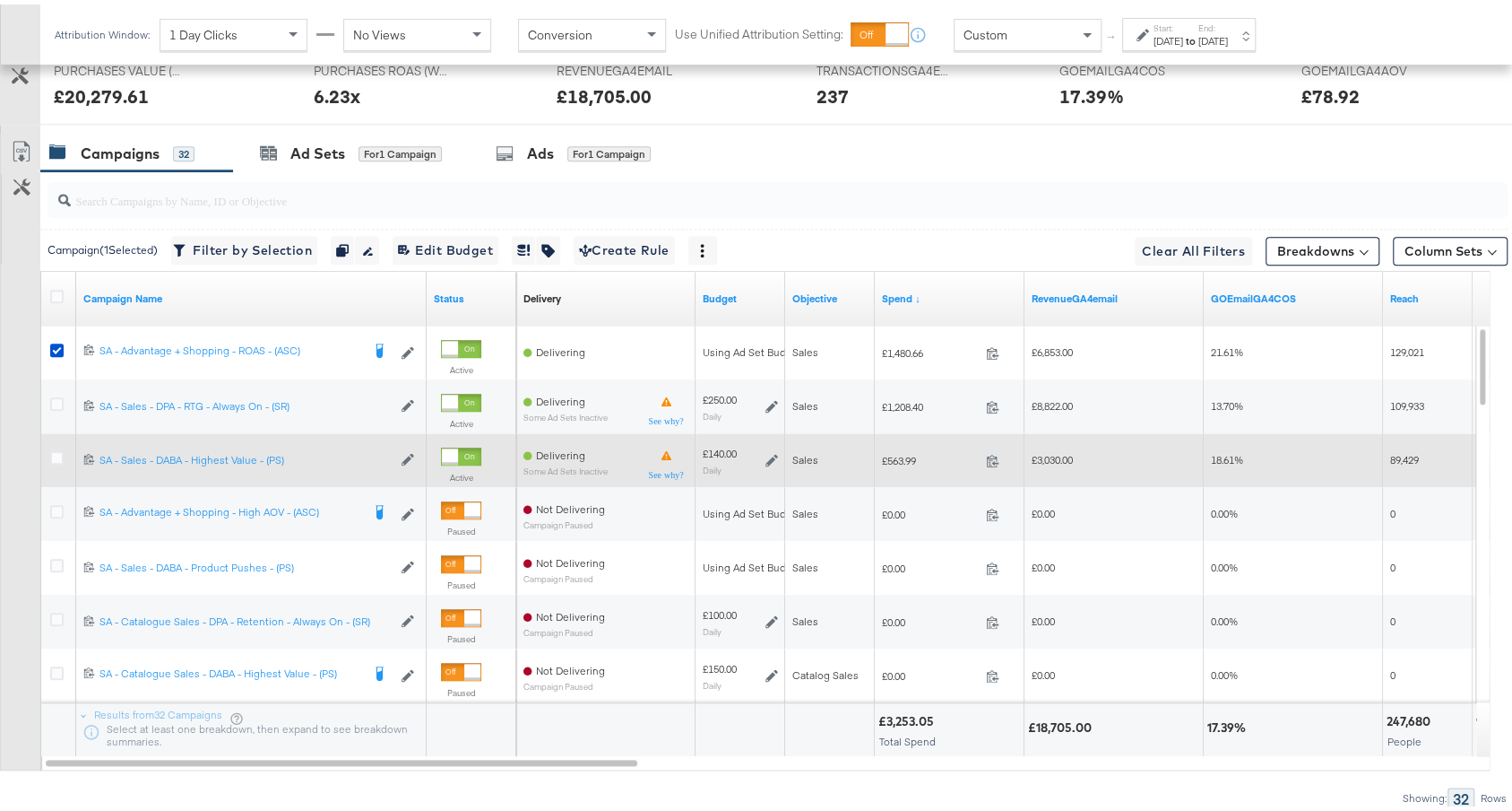
scroll to position [938, 0]
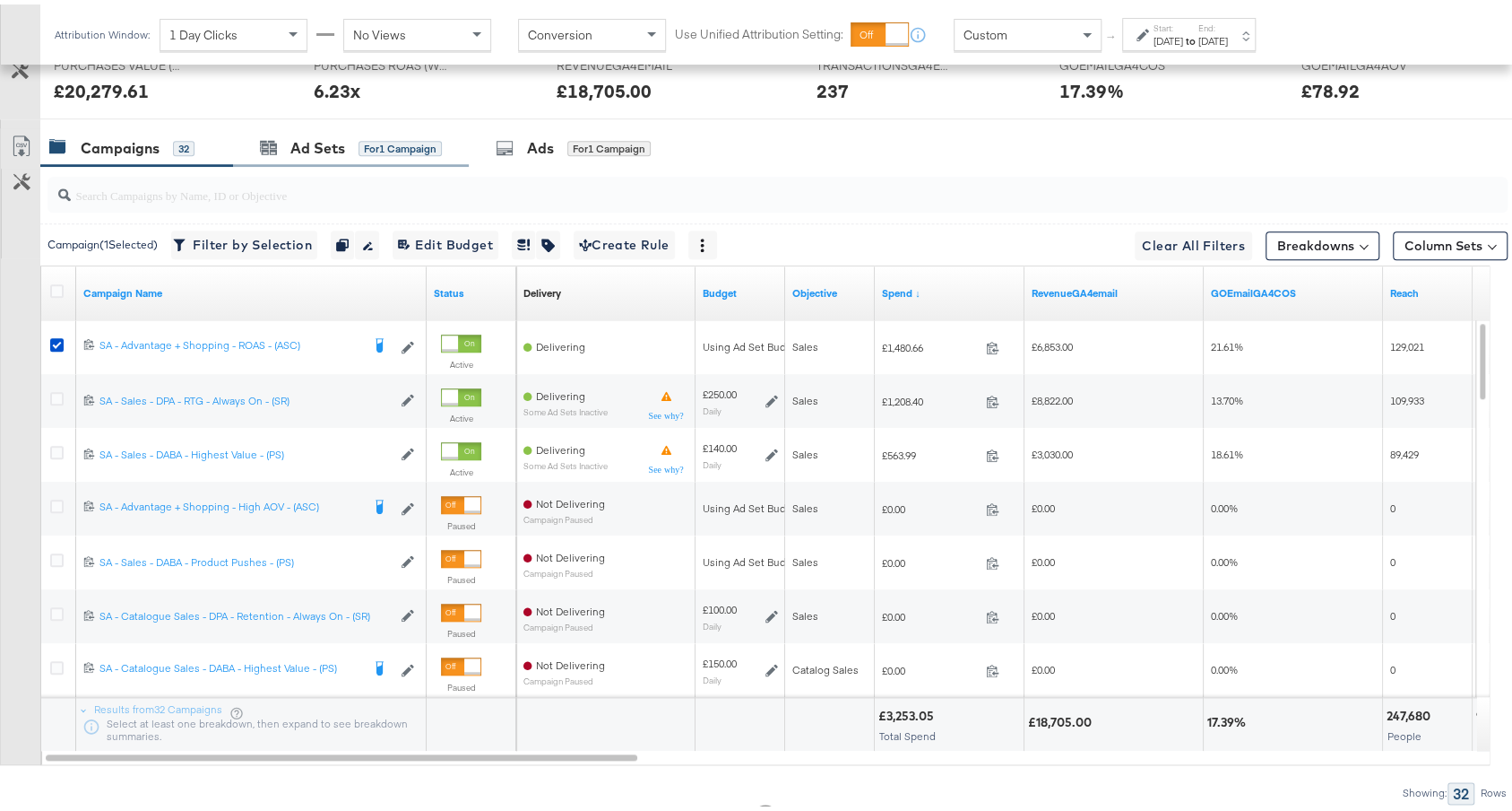
click at [343, 154] on div "Ad Sets for 1 Campaign" at bounding box center [351, 144] width 236 height 39
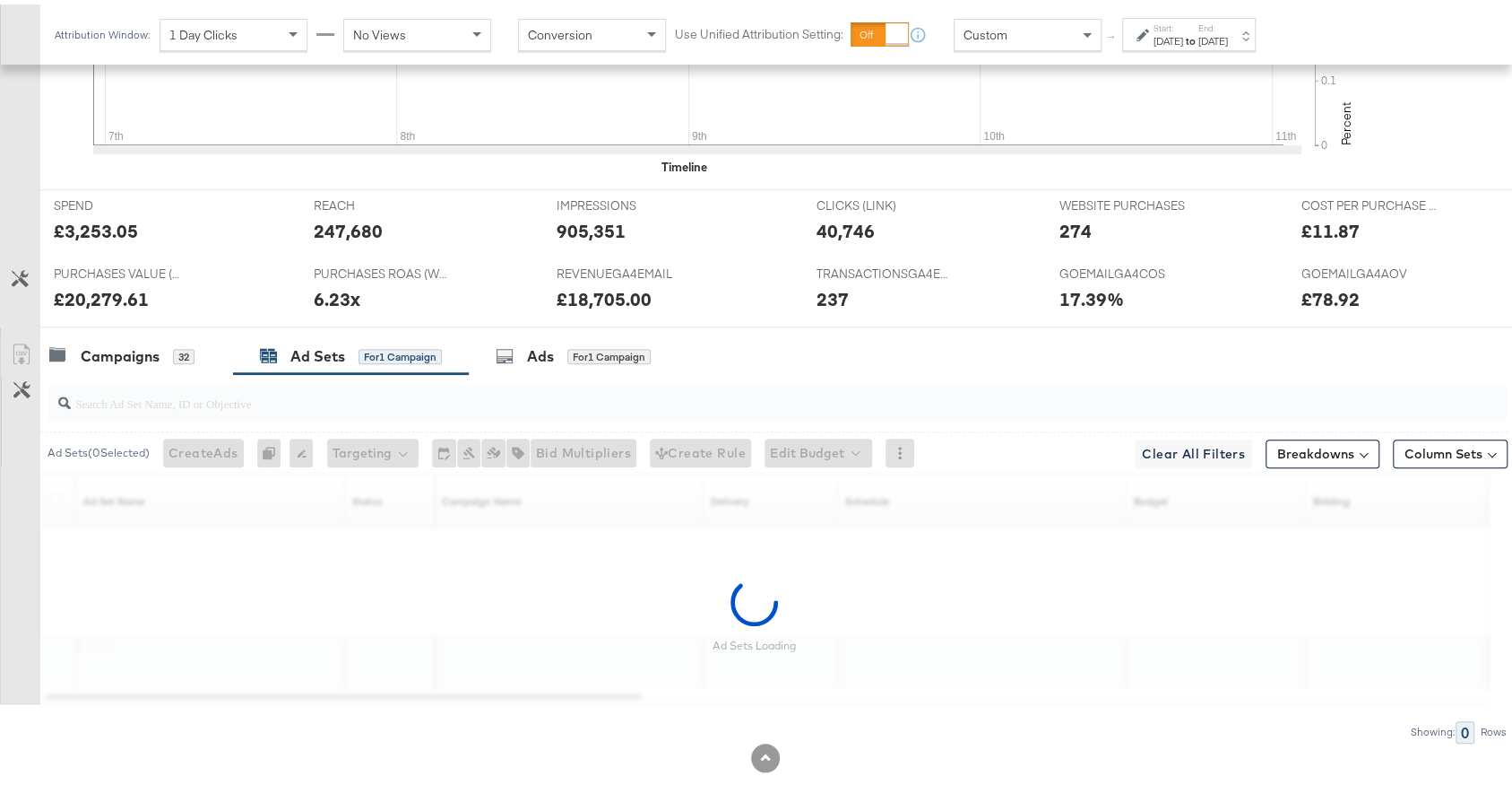
scroll to position [676, 0]
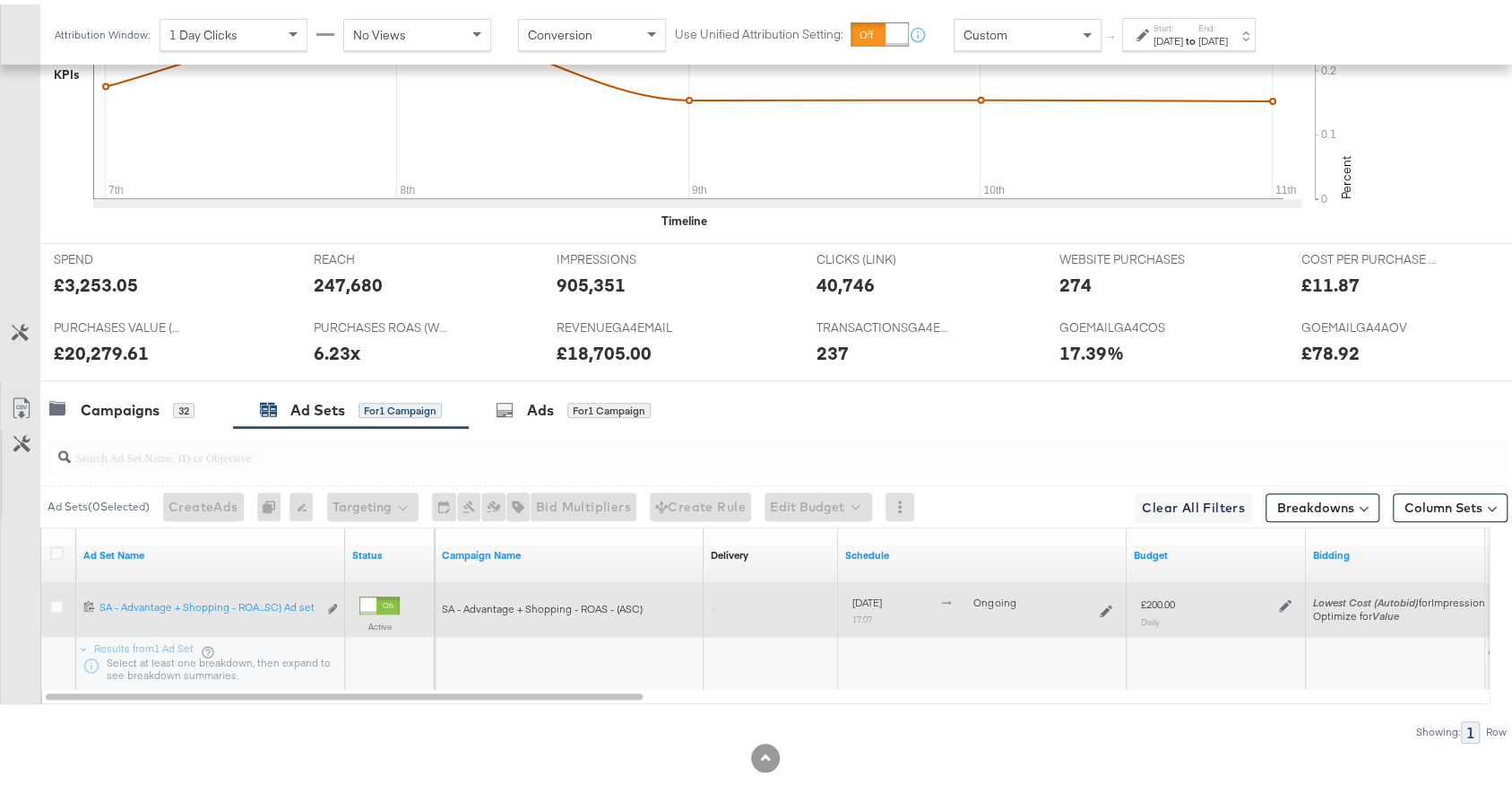
click at [1286, 595] on icon at bounding box center [1285, 601] width 13 height 13
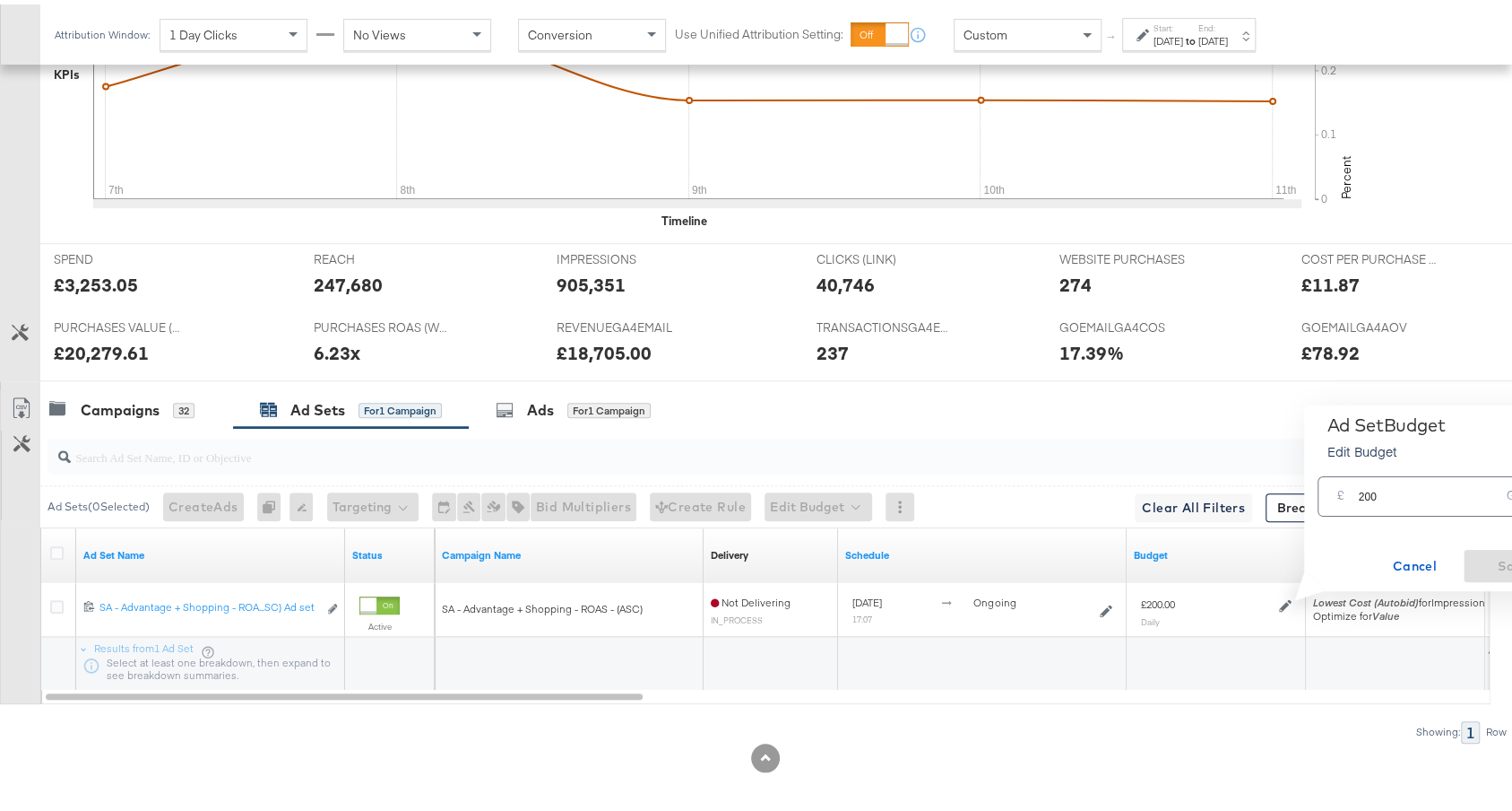
click at [1366, 495] on input "200" at bounding box center [1428, 484] width 142 height 39
type input "240"
click at [1494, 560] on span "Save" at bounding box center [1512, 562] width 84 height 23
click at [133, 398] on div "Campaigns" at bounding box center [119, 405] width 78 height 21
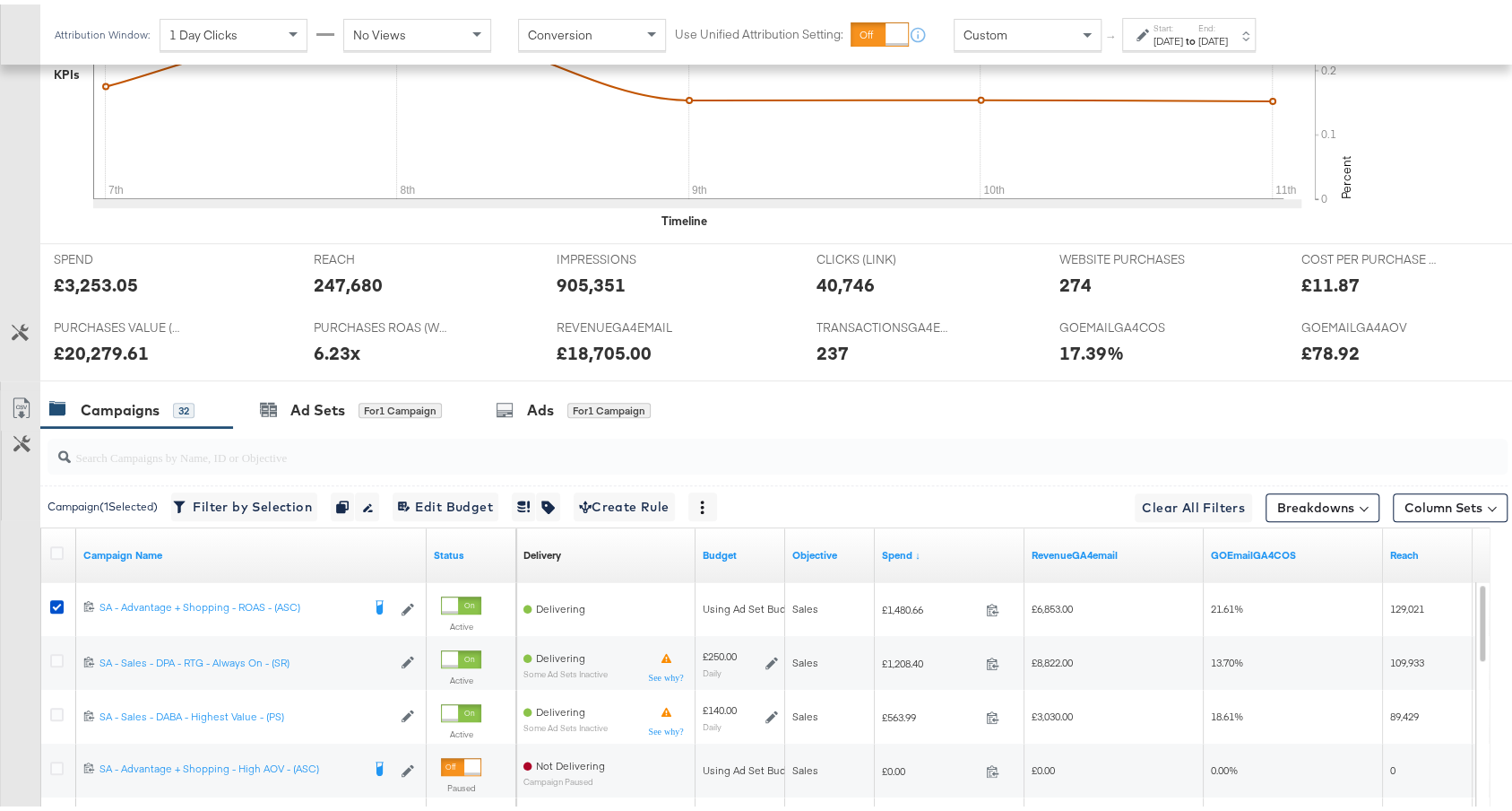
scroll to position [817, 0]
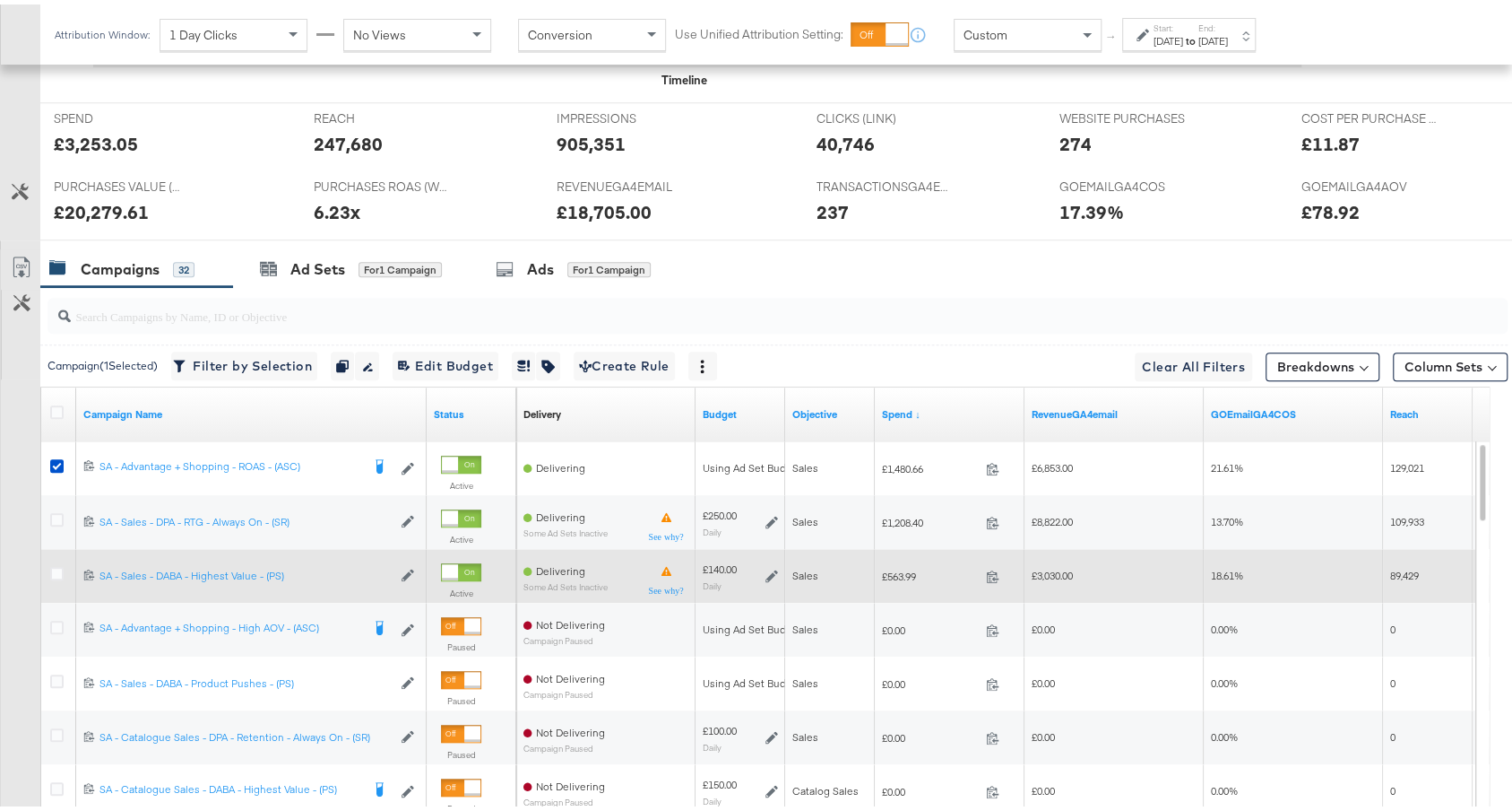
click at [769, 565] on icon at bounding box center [771, 571] width 13 height 13
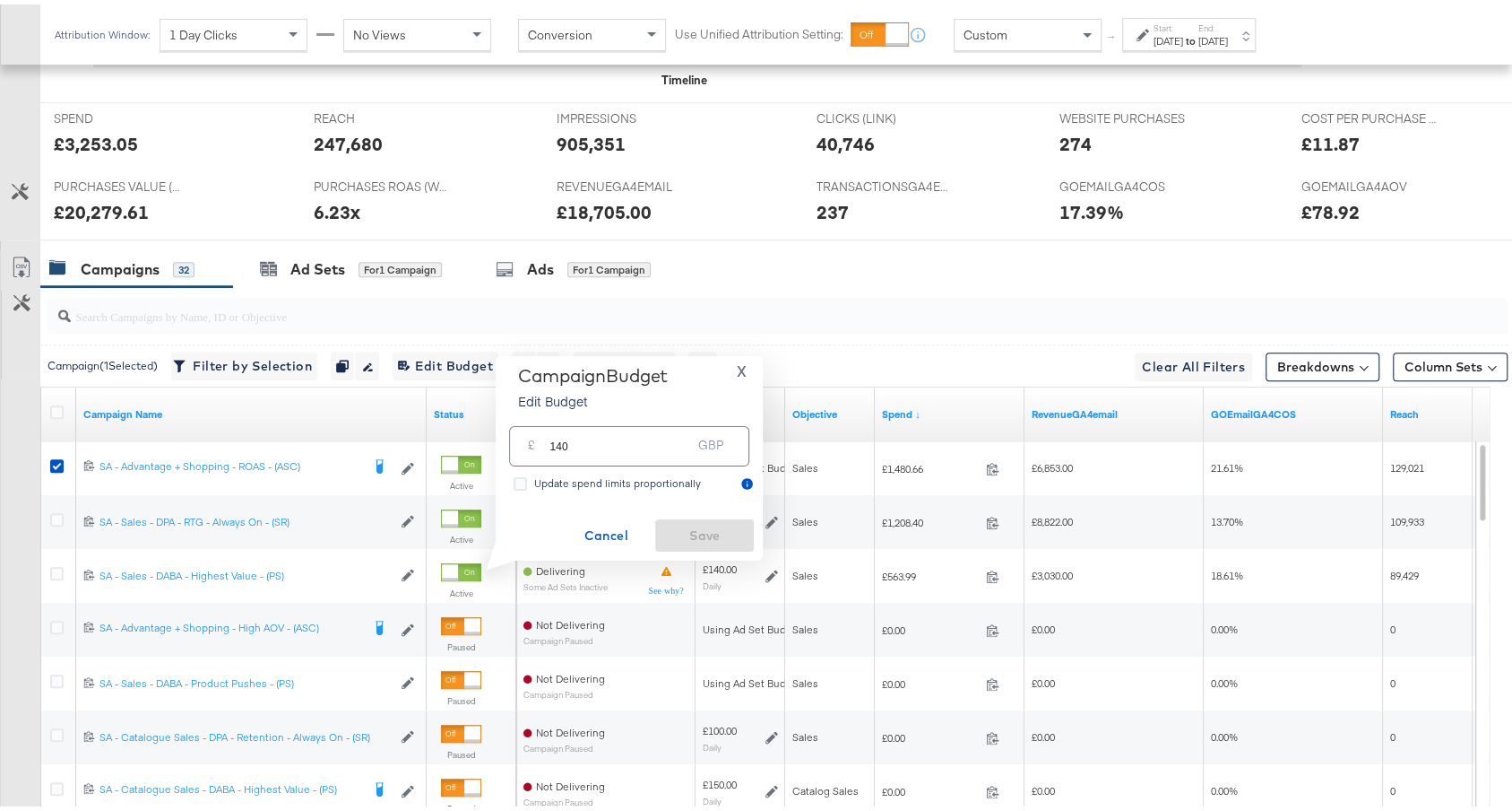
click at [561, 440] on input "140" at bounding box center [620, 434] width 142 height 39
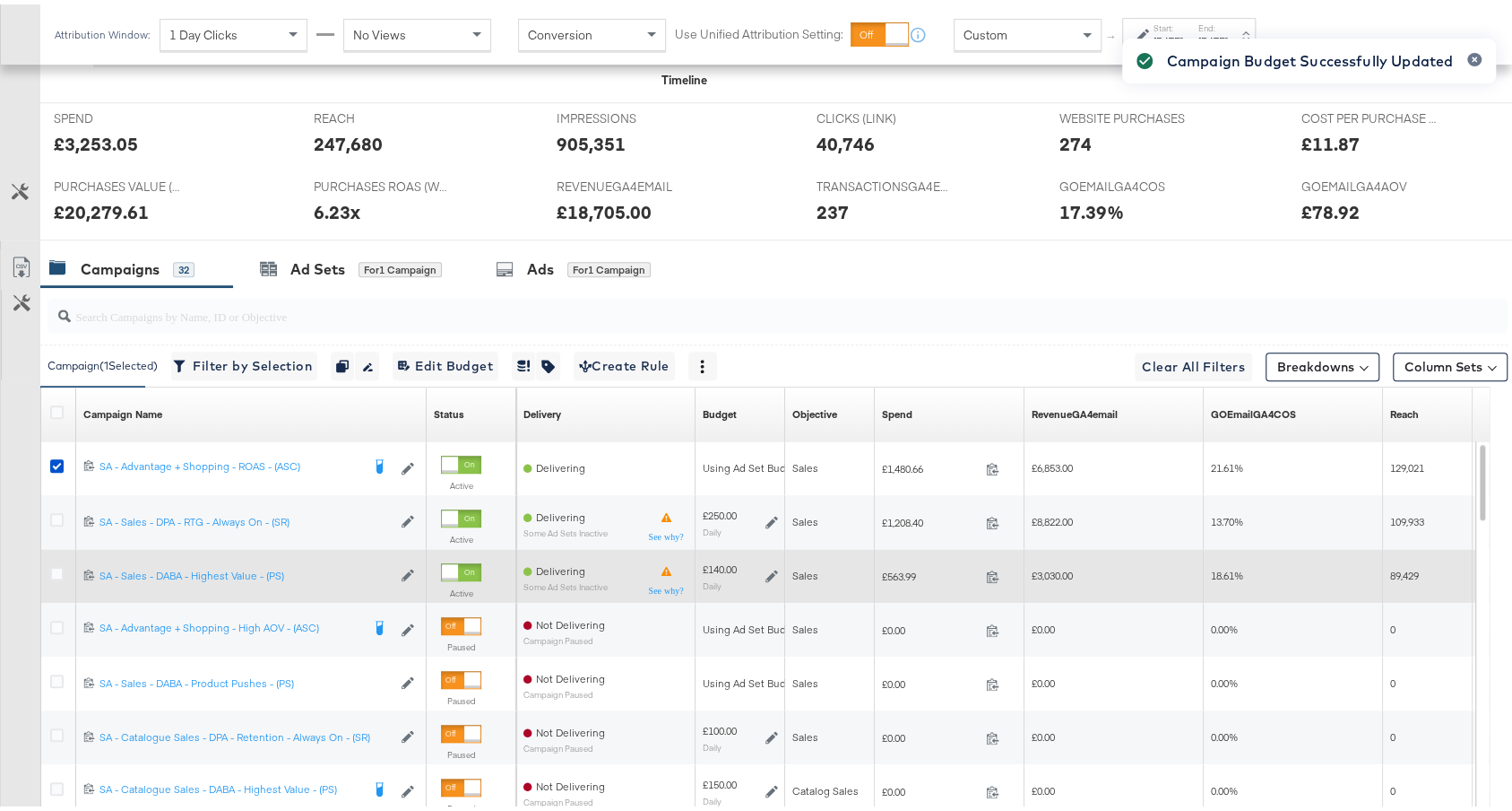
click at [774, 567] on icon at bounding box center [771, 571] width 13 height 13
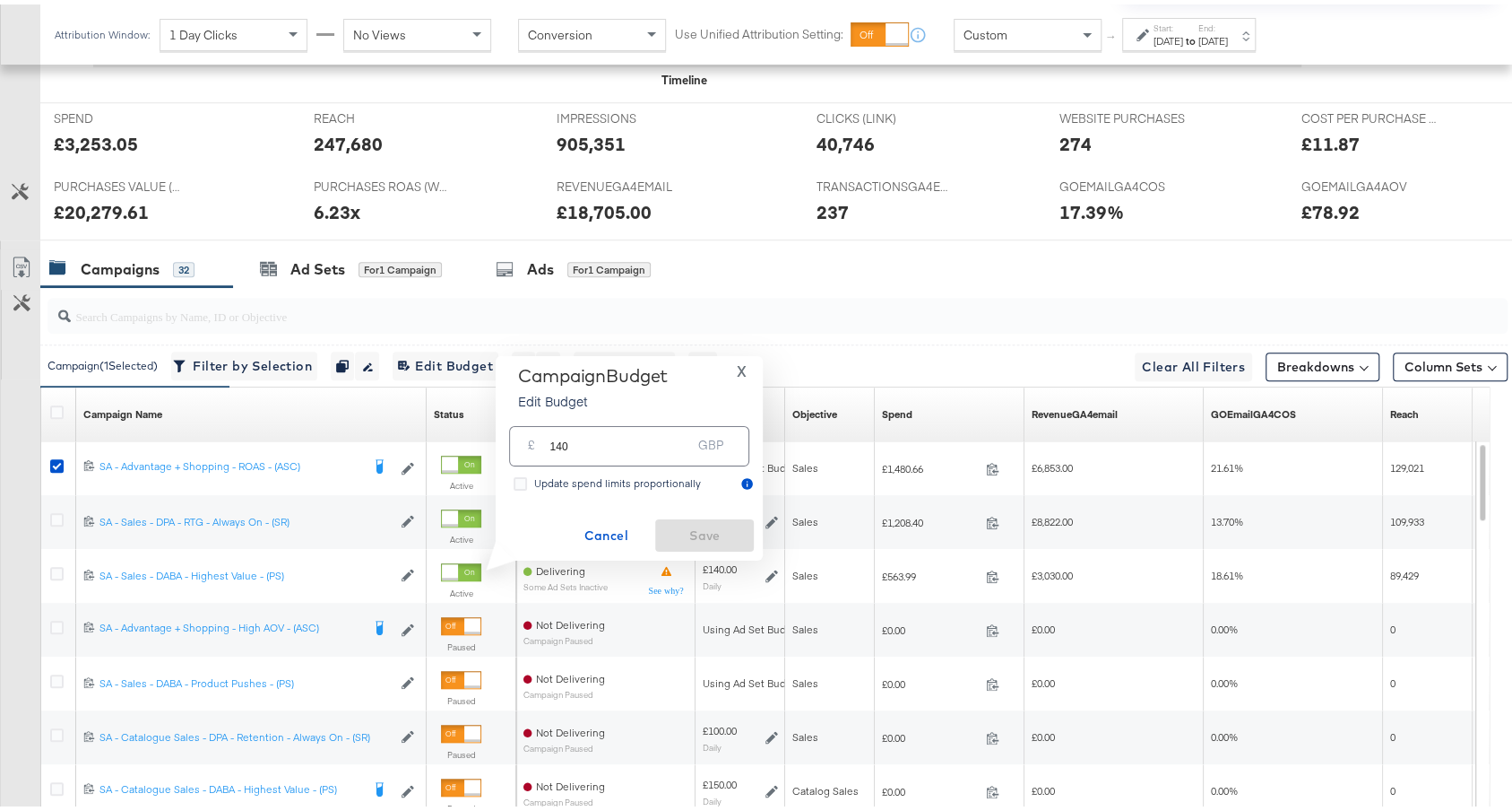
click at [563, 444] on input "140" at bounding box center [620, 434] width 142 height 39
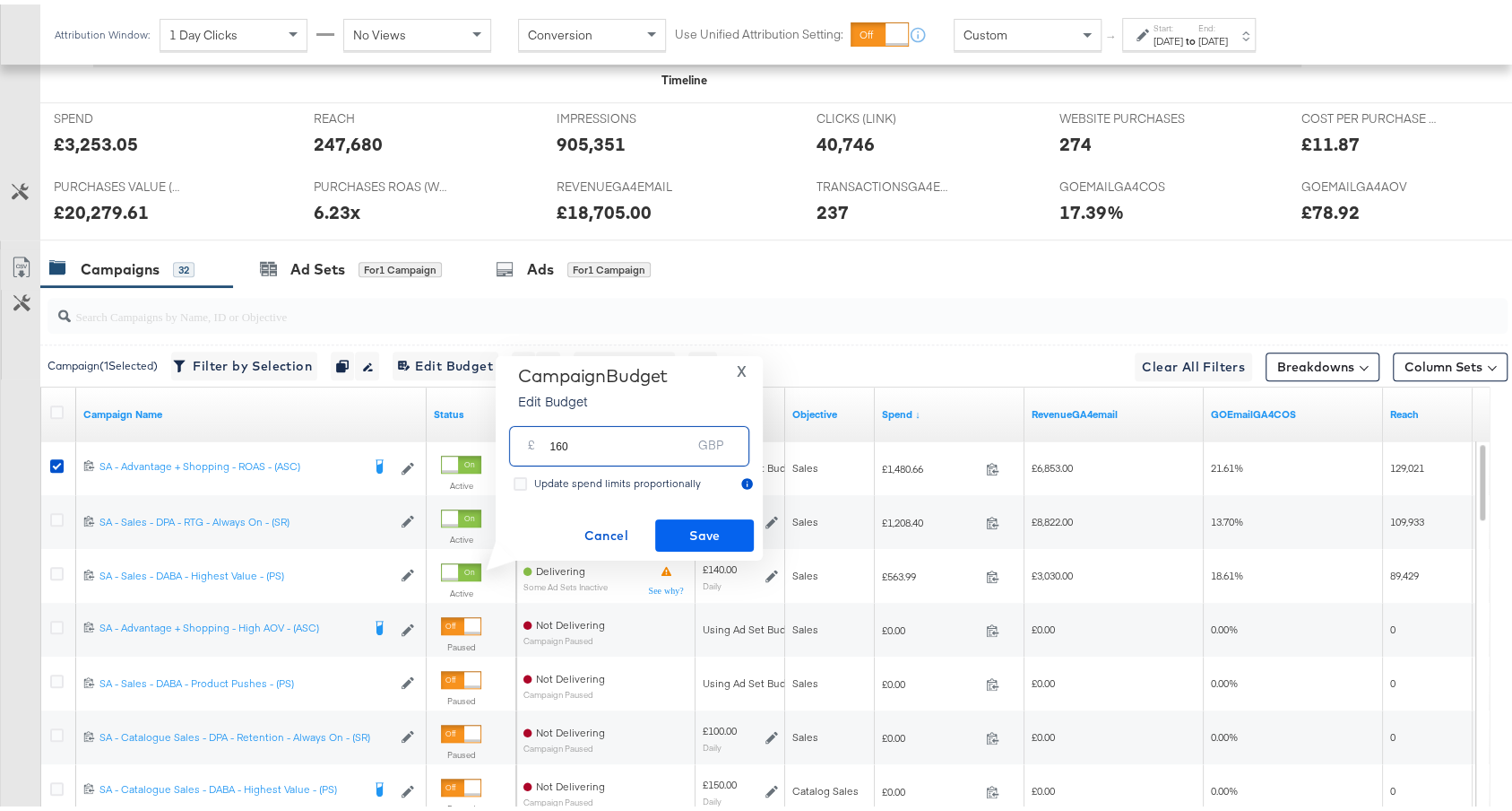
type input "160"
click at [711, 522] on span "Save" at bounding box center [703, 531] width 84 height 23
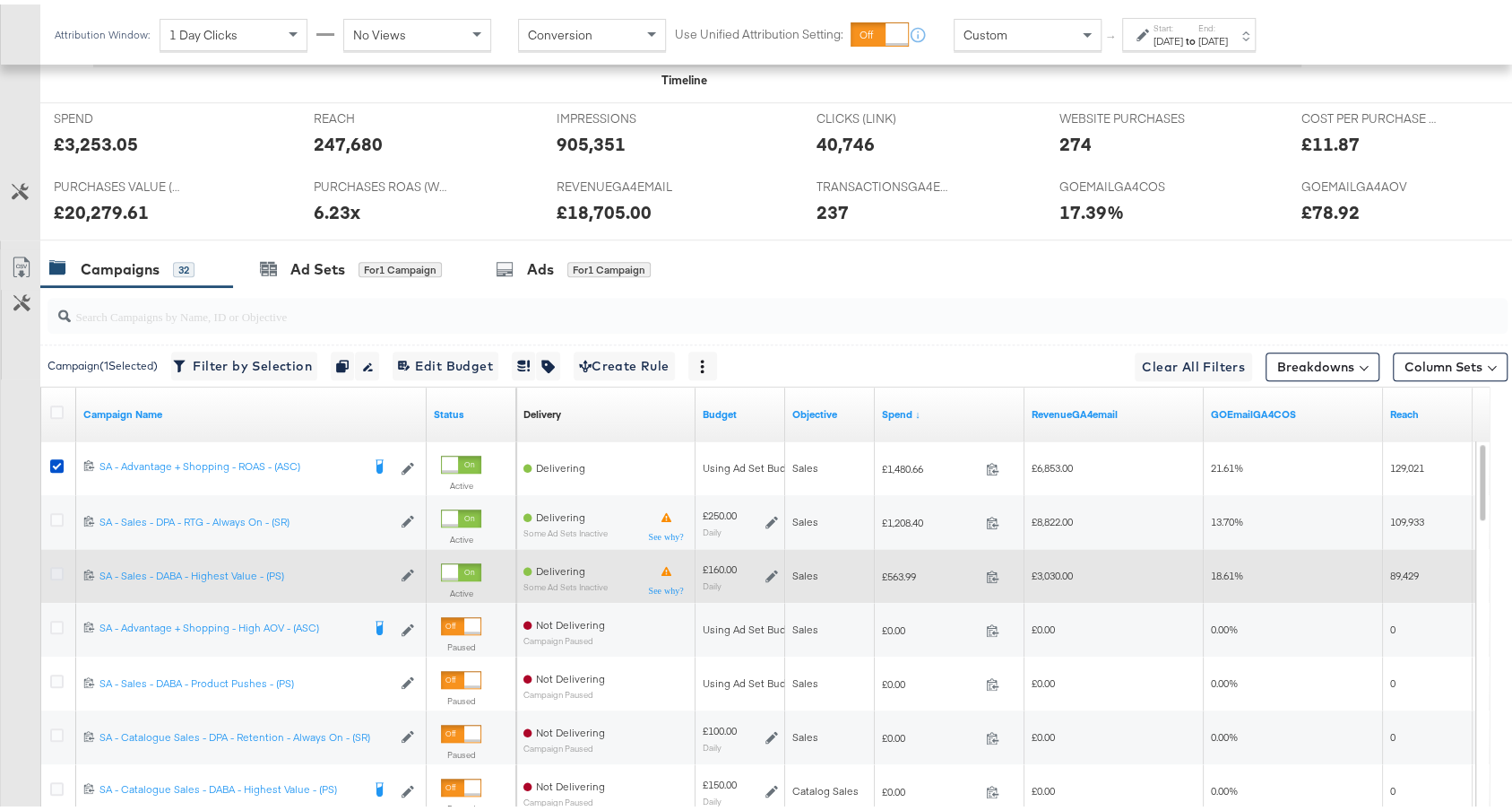
click at [59, 566] on icon at bounding box center [58, 569] width 14 height 14
click at [0, 0] on input "checkbox" at bounding box center [0, 0] width 0 height 0
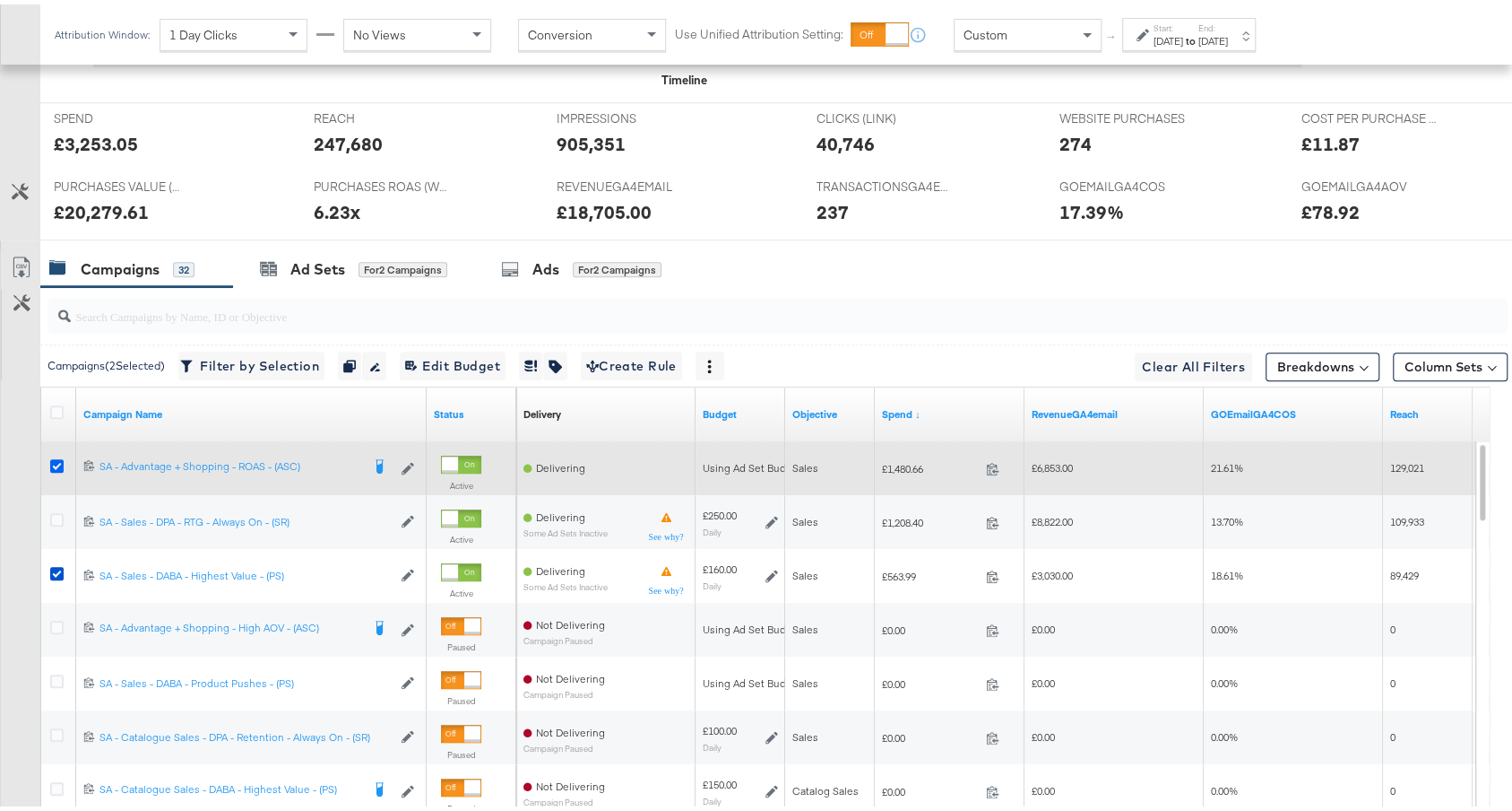
click at [53, 455] on icon at bounding box center [58, 462] width 14 height 14
click at [0, 0] on input "checkbox" at bounding box center [0, 0] width 0 height 0
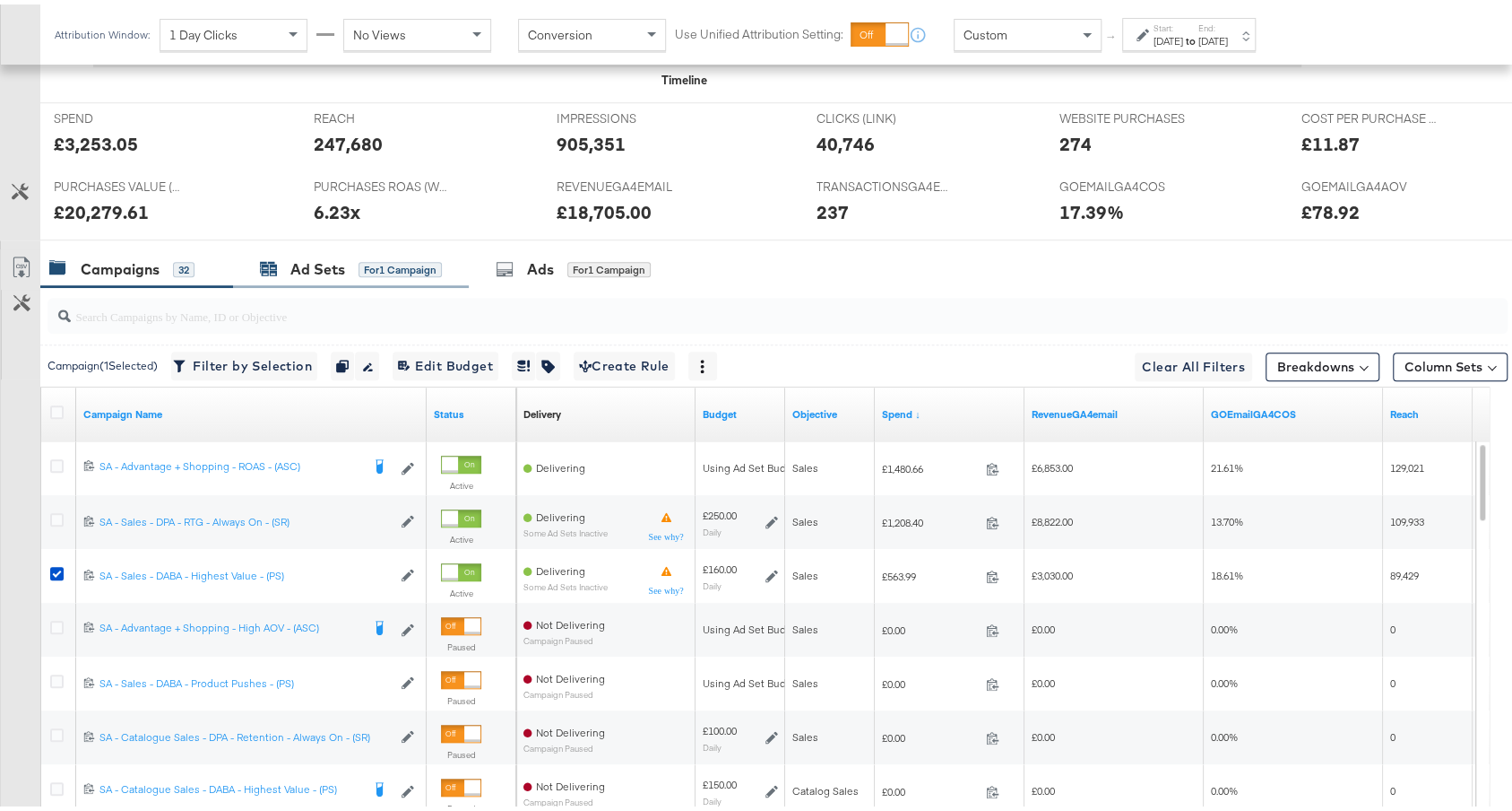
click at [319, 265] on div "Ad Sets" at bounding box center [317, 265] width 55 height 21
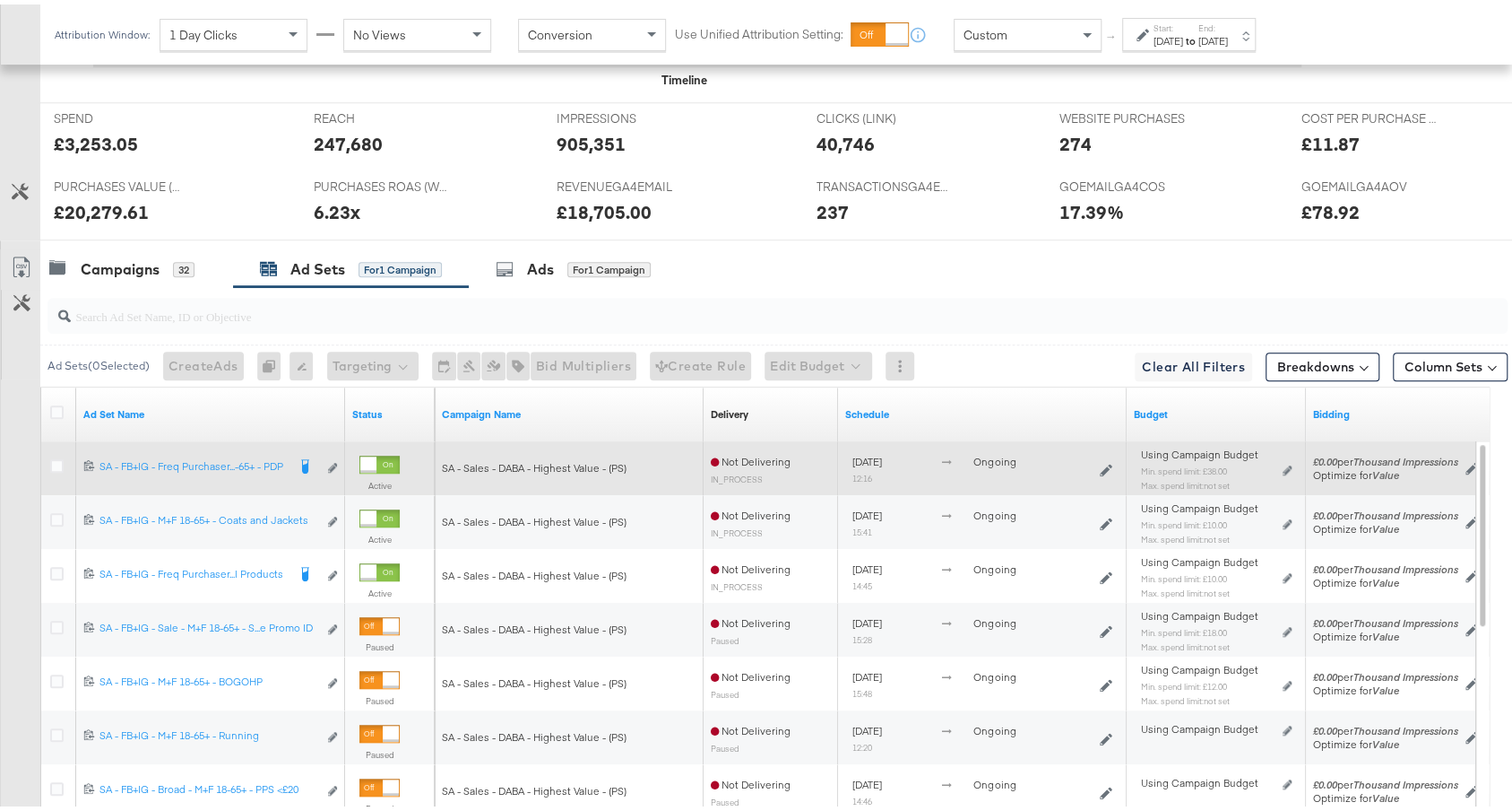
scroll to position [801, 0]
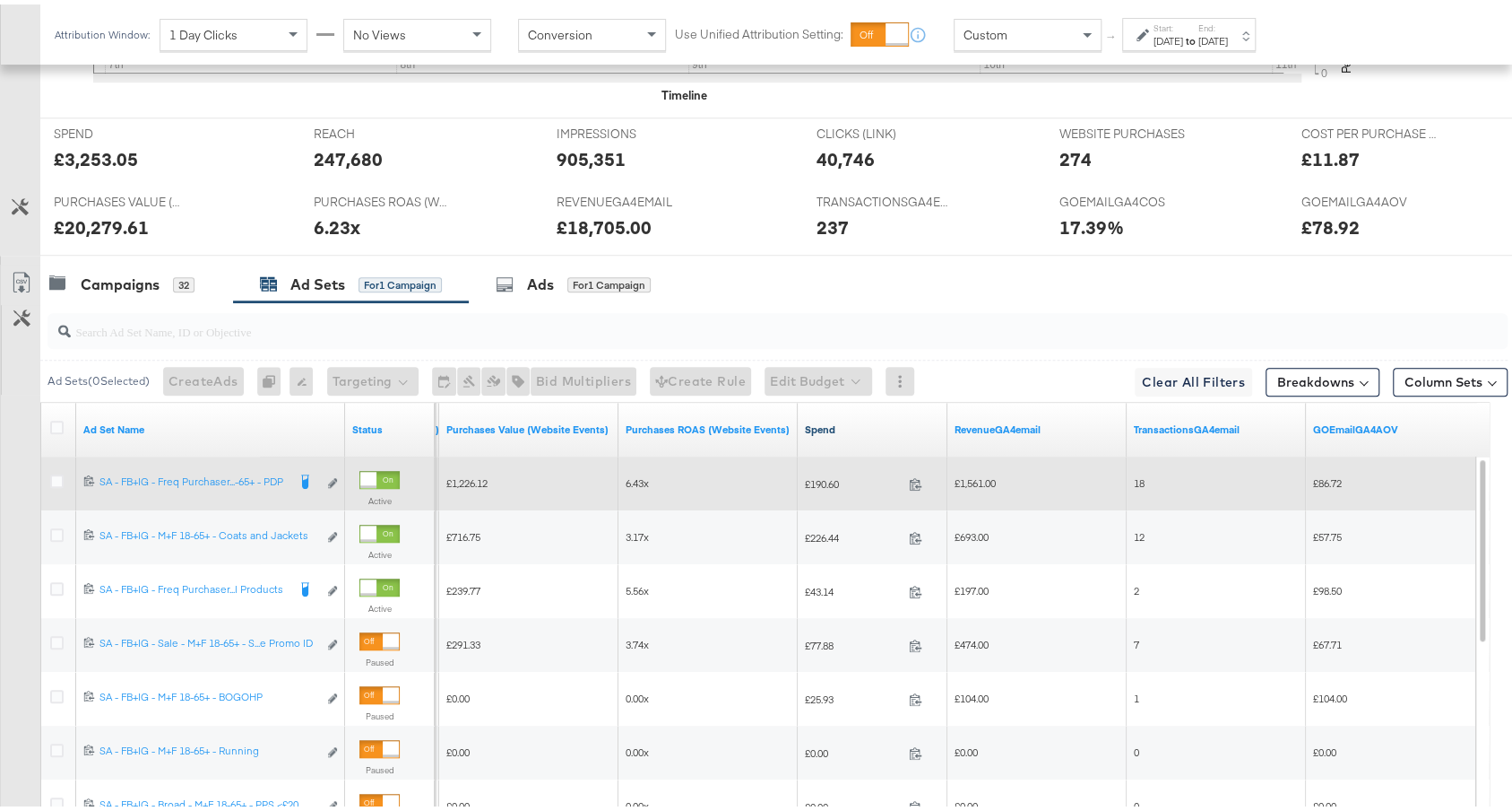
click at [866, 418] on link "Spend" at bounding box center [872, 425] width 135 height 14
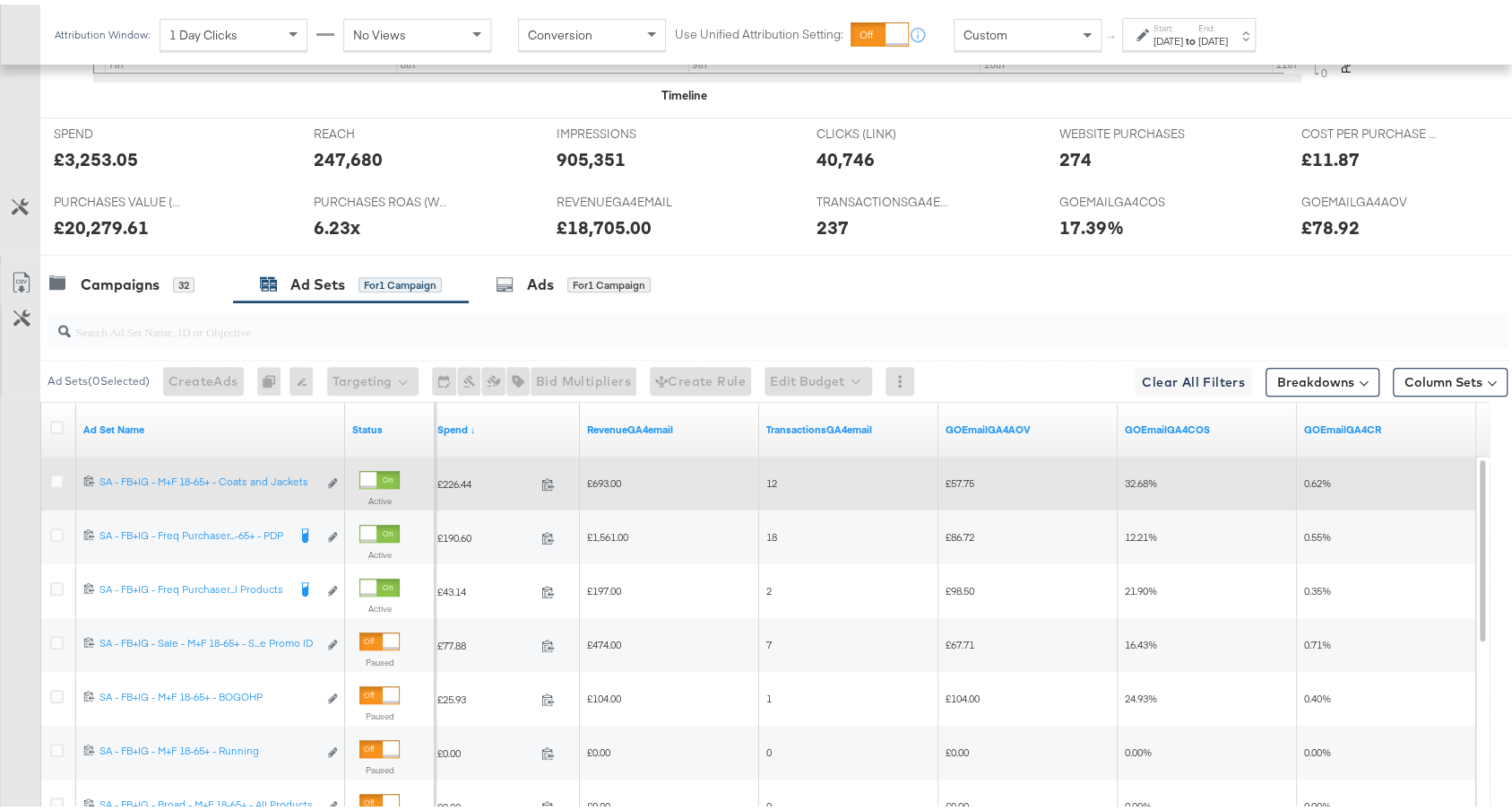
click at [1172, 36] on div "Sep 7th 2025" at bounding box center [1168, 37] width 30 height 14
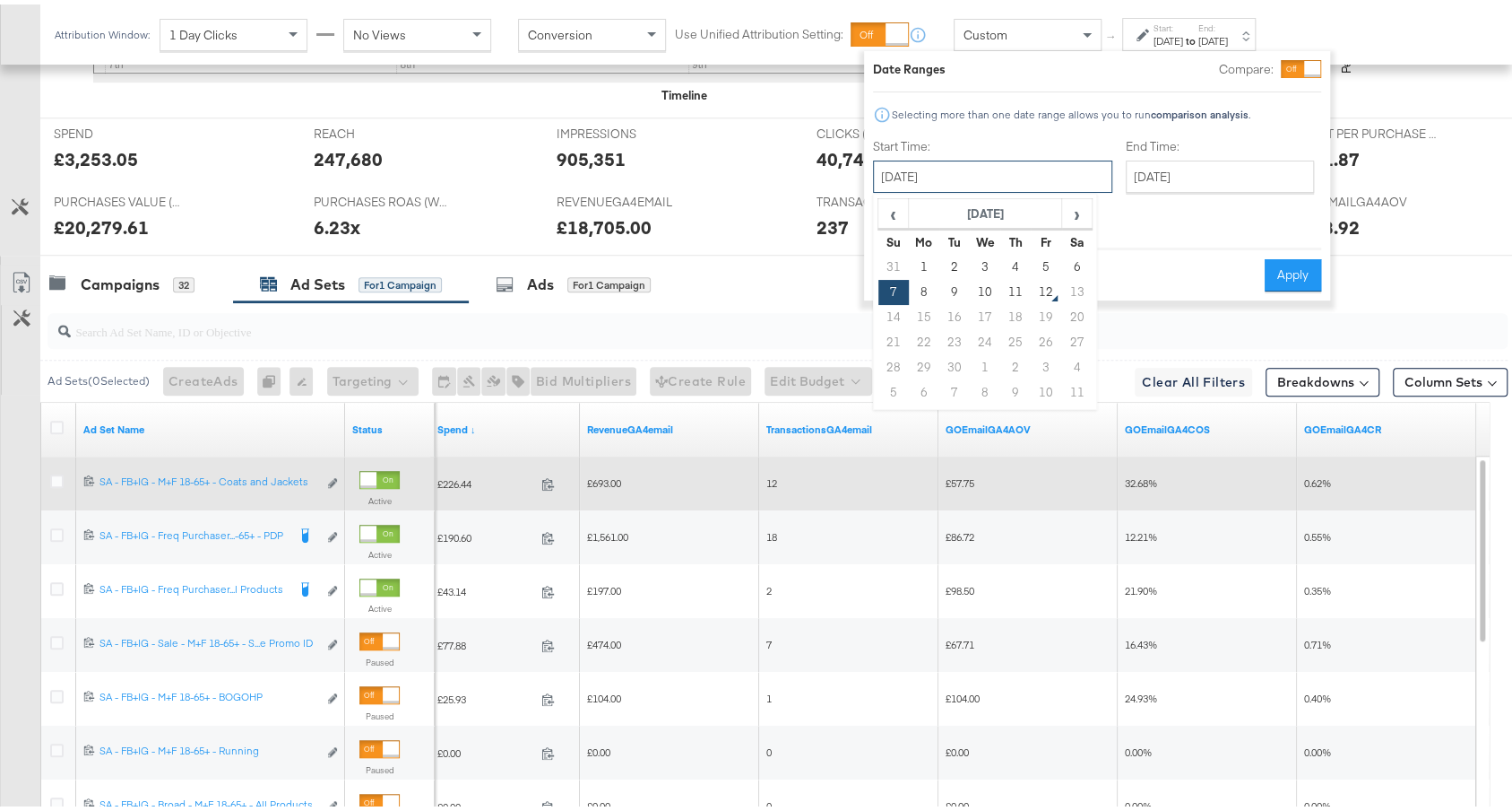
click at [972, 164] on input "September 7th 2025" at bounding box center [992, 172] width 239 height 33
click at [955, 290] on td "9" at bounding box center [954, 287] width 31 height 25
type input "September 9th 2025"
click at [1292, 255] on button "Apply" at bounding box center [1292, 271] width 57 height 33
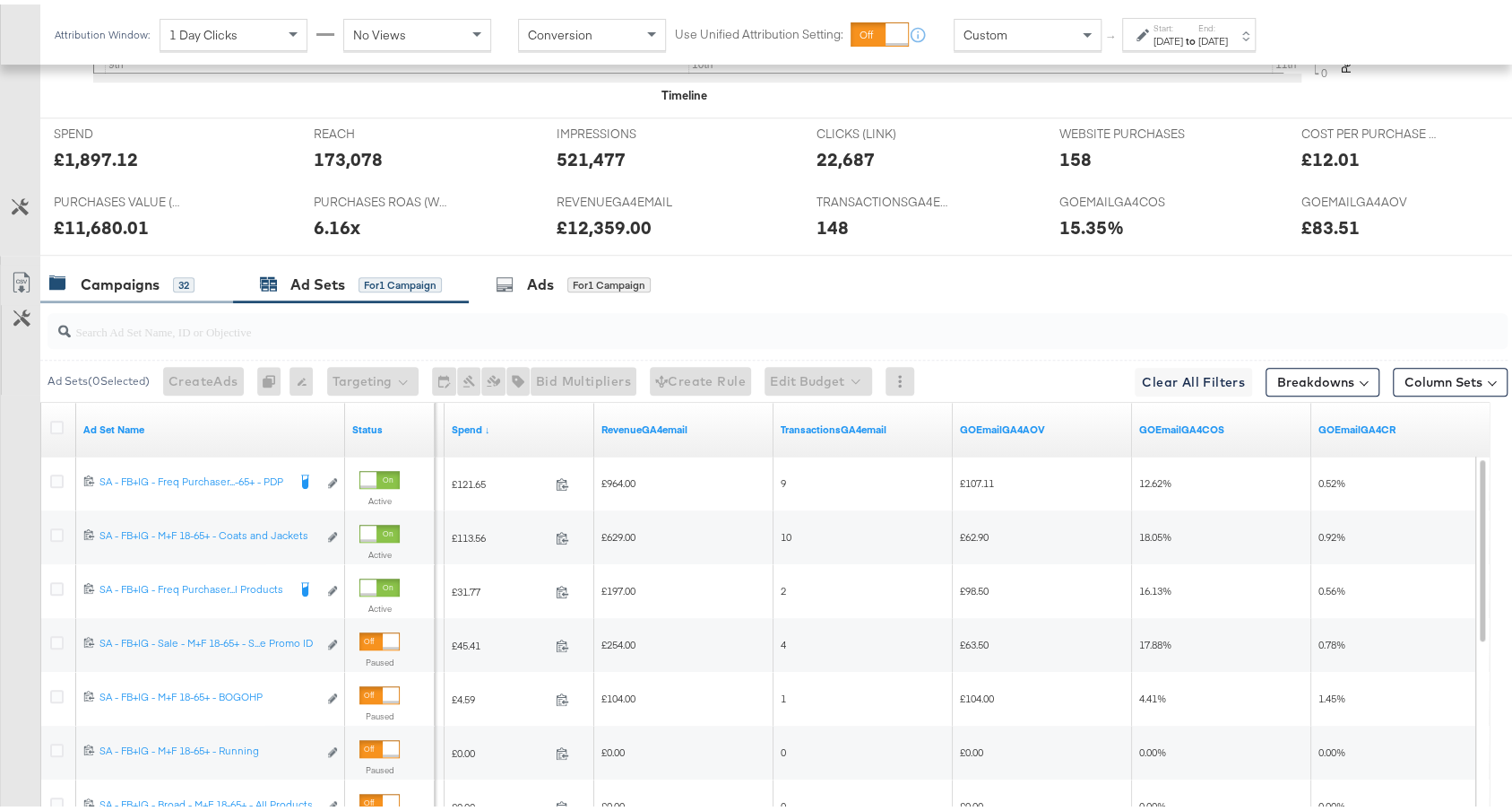
click at [106, 278] on div "Campaigns" at bounding box center [119, 280] width 78 height 21
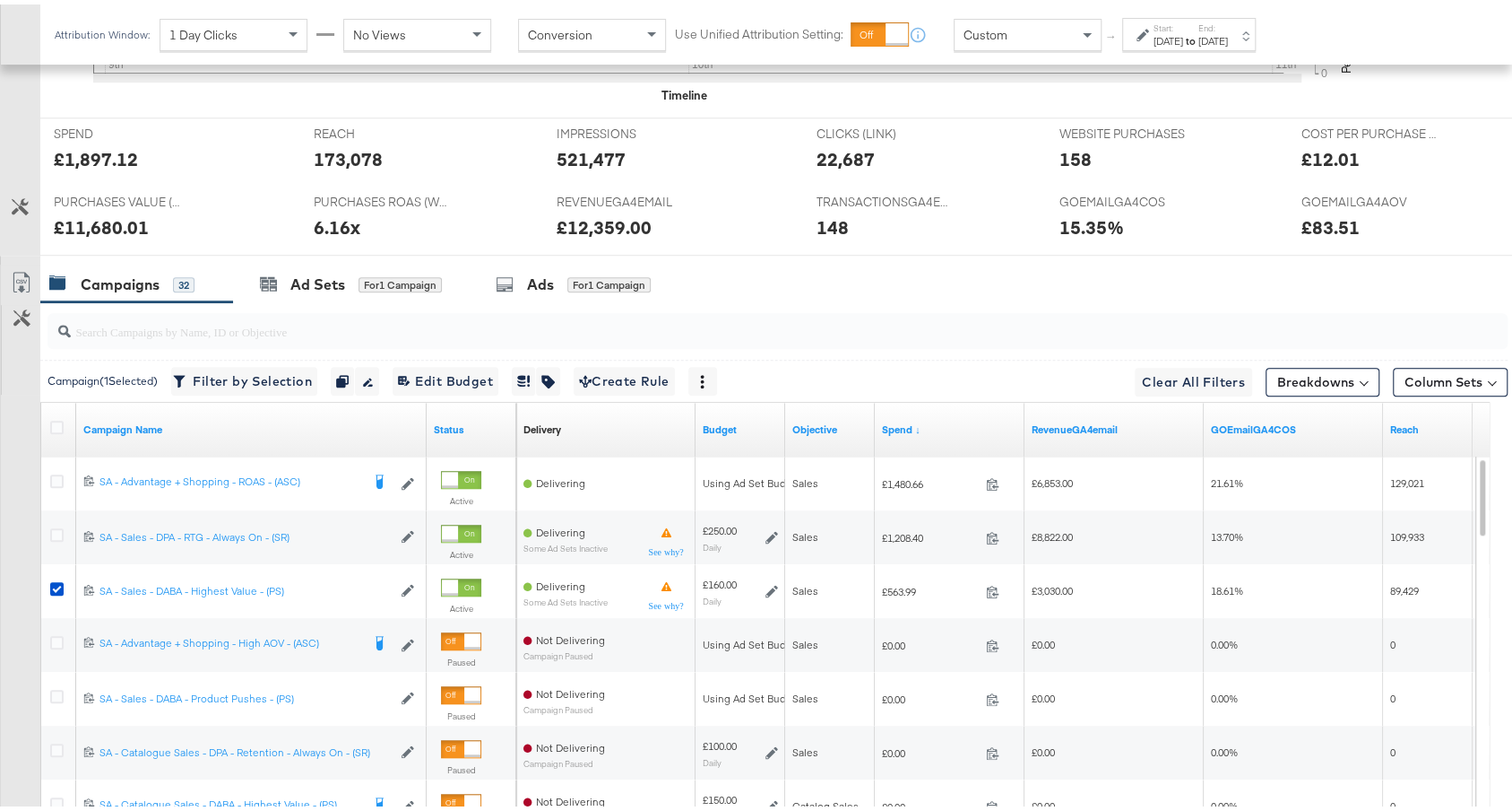
click at [1183, 38] on div "Sep 9th 2025" at bounding box center [1168, 37] width 30 height 14
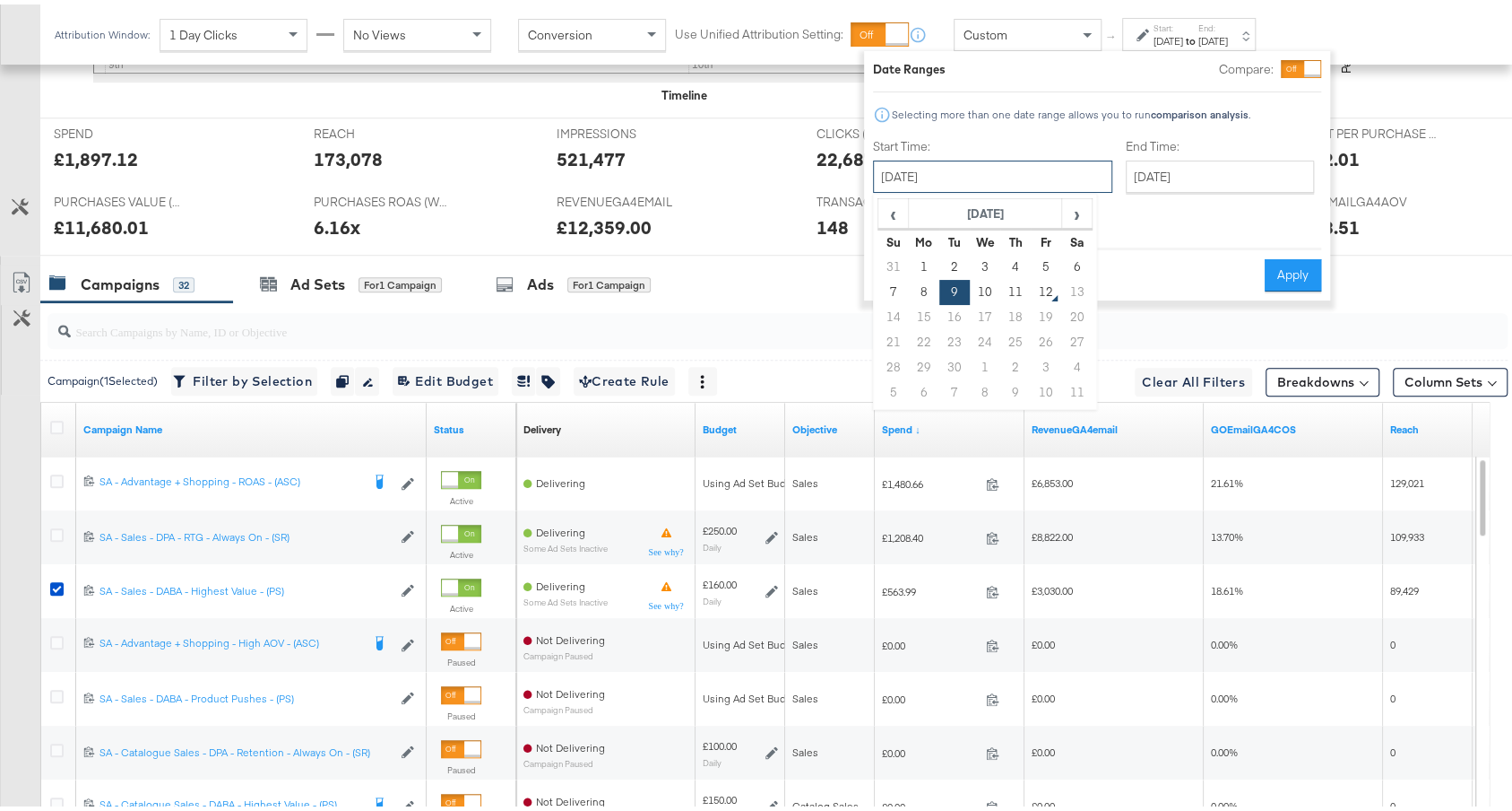
click at [995, 172] on input "September 9th 2025" at bounding box center [992, 172] width 239 height 33
click at [884, 284] on td "7" at bounding box center [893, 287] width 31 height 25
type input "September 7th 2025"
click at [1293, 255] on button "Apply" at bounding box center [1292, 271] width 57 height 33
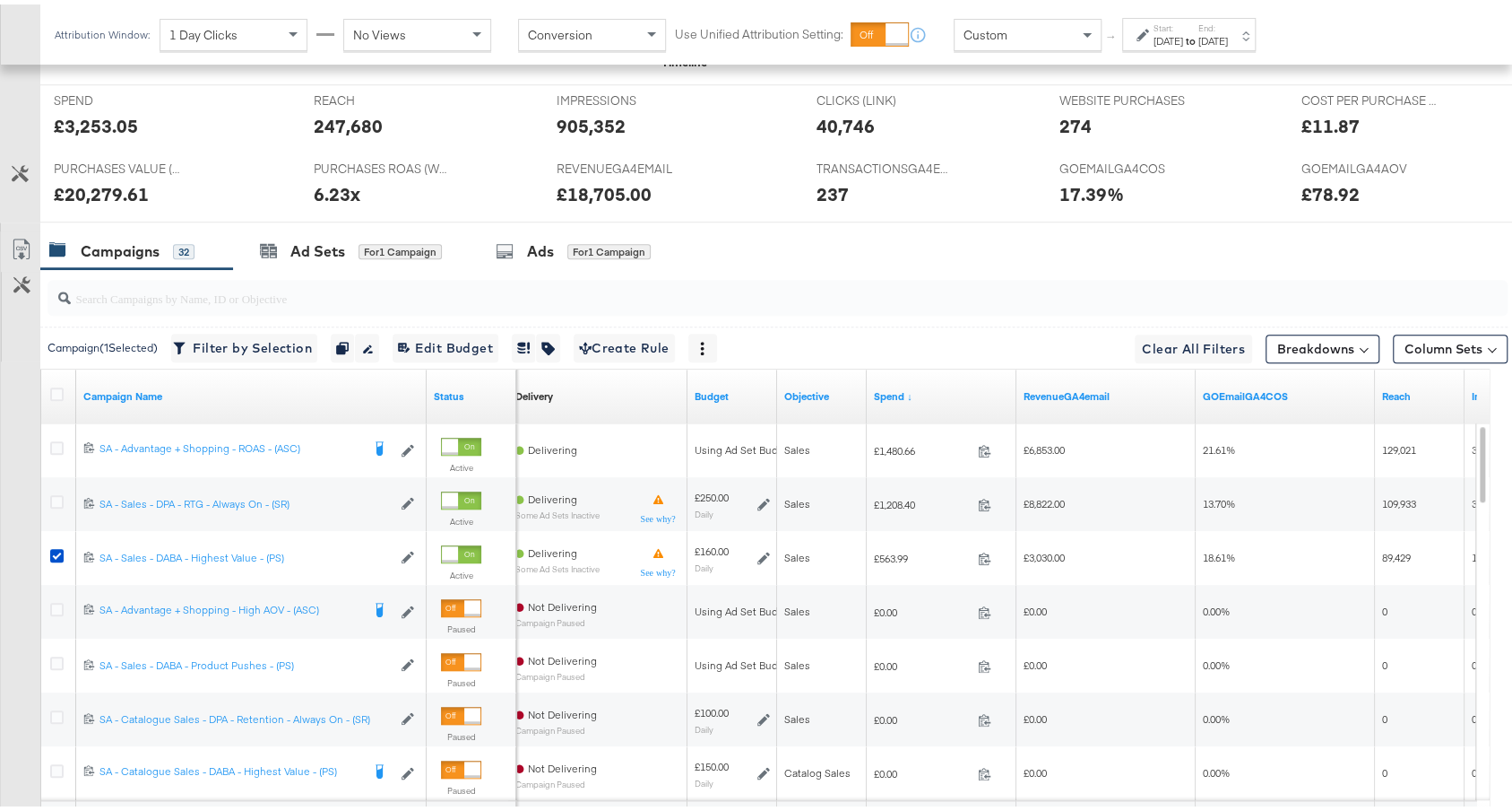
scroll to position [841, 0]
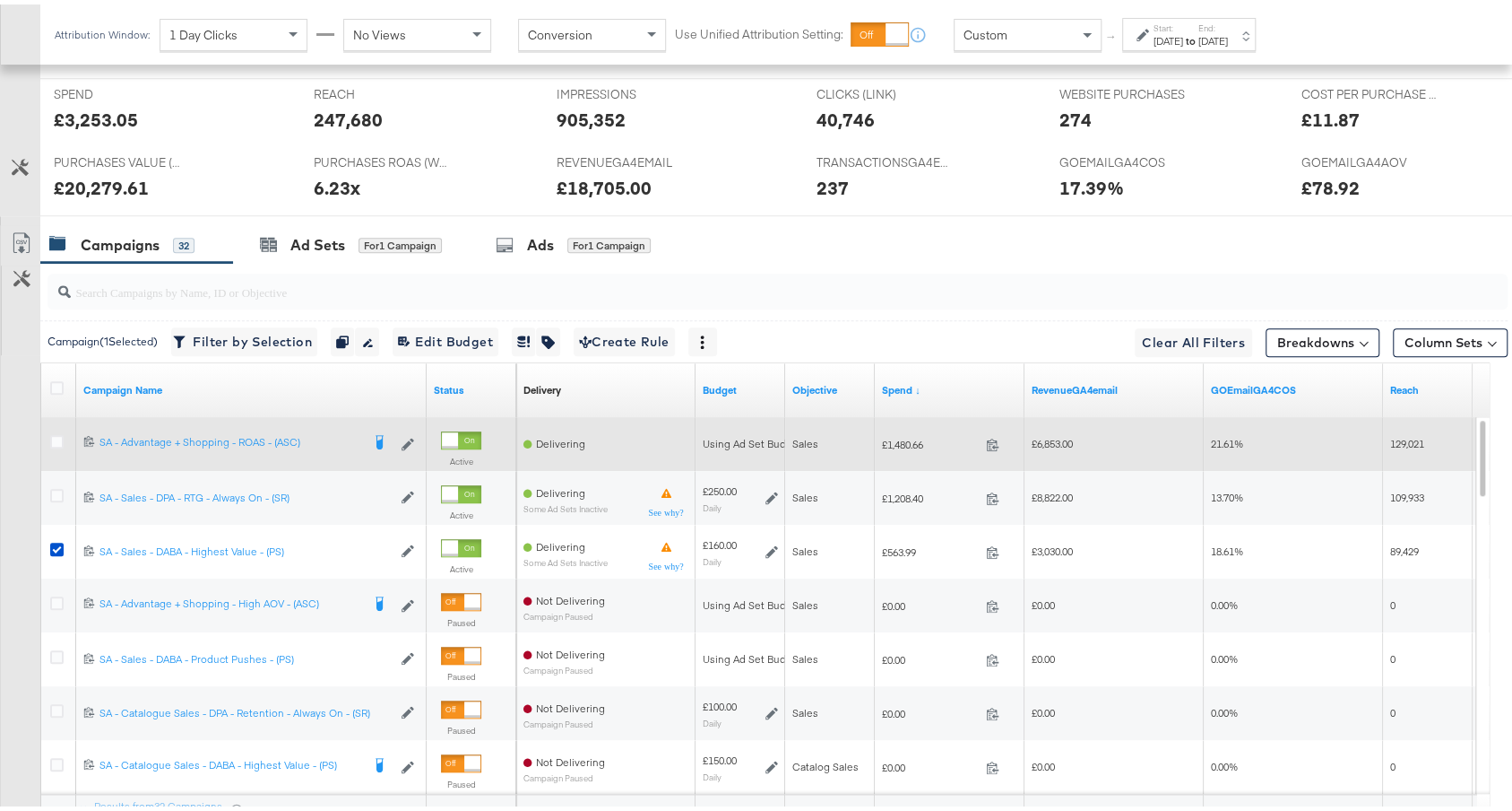
click at [242, 423] on div "120211137698020632 SA - Advantage + Shopping - ROAS - (ASC) SA - Advantage + Sh…" at bounding box center [251, 439] width 350 height 33
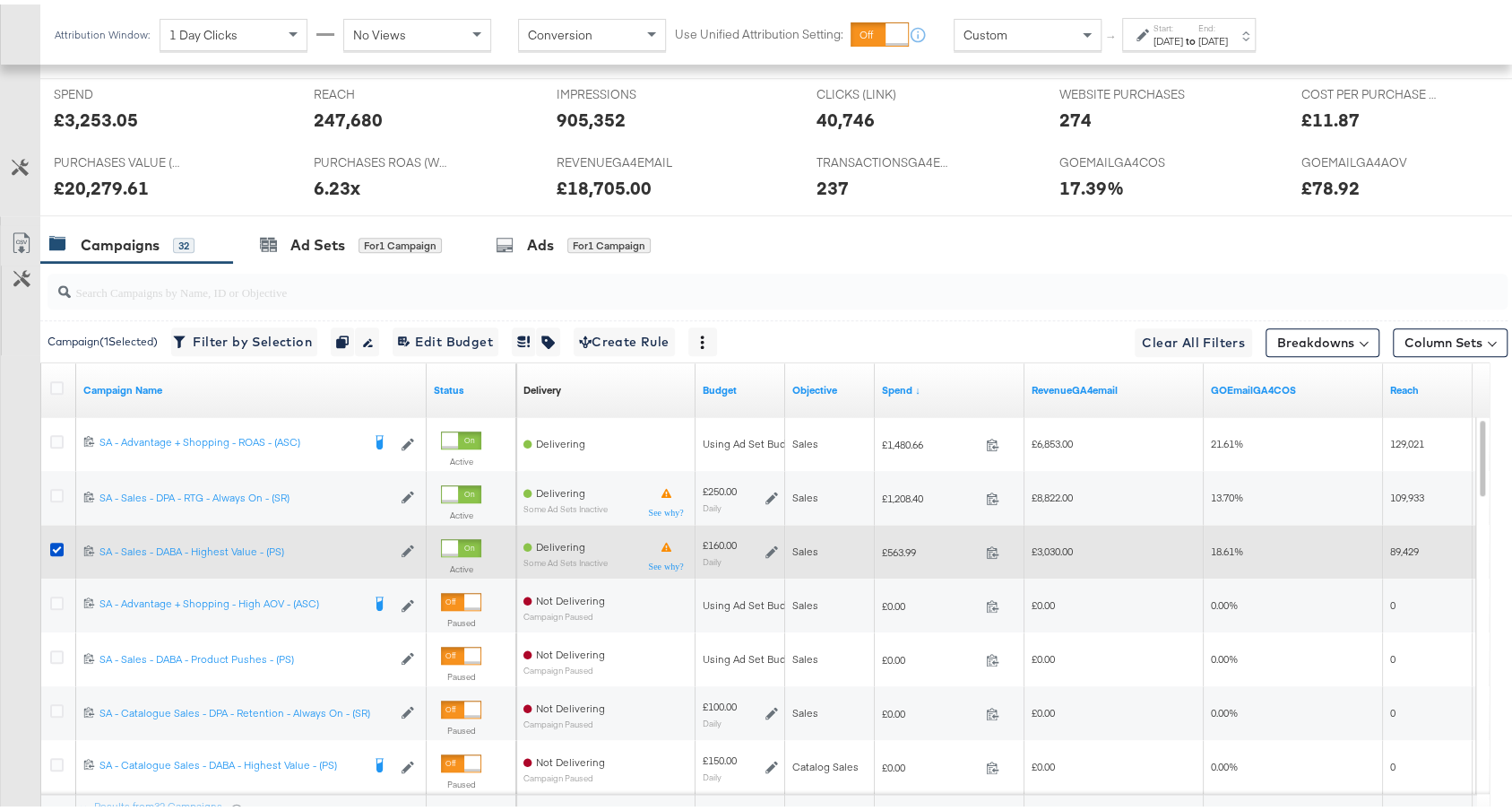
click at [217, 548] on div "120208073273810632 SA - Sales - DABA - Highest Value - (PS) SA - Sales - DABA -…" at bounding box center [251, 548] width 350 height 30
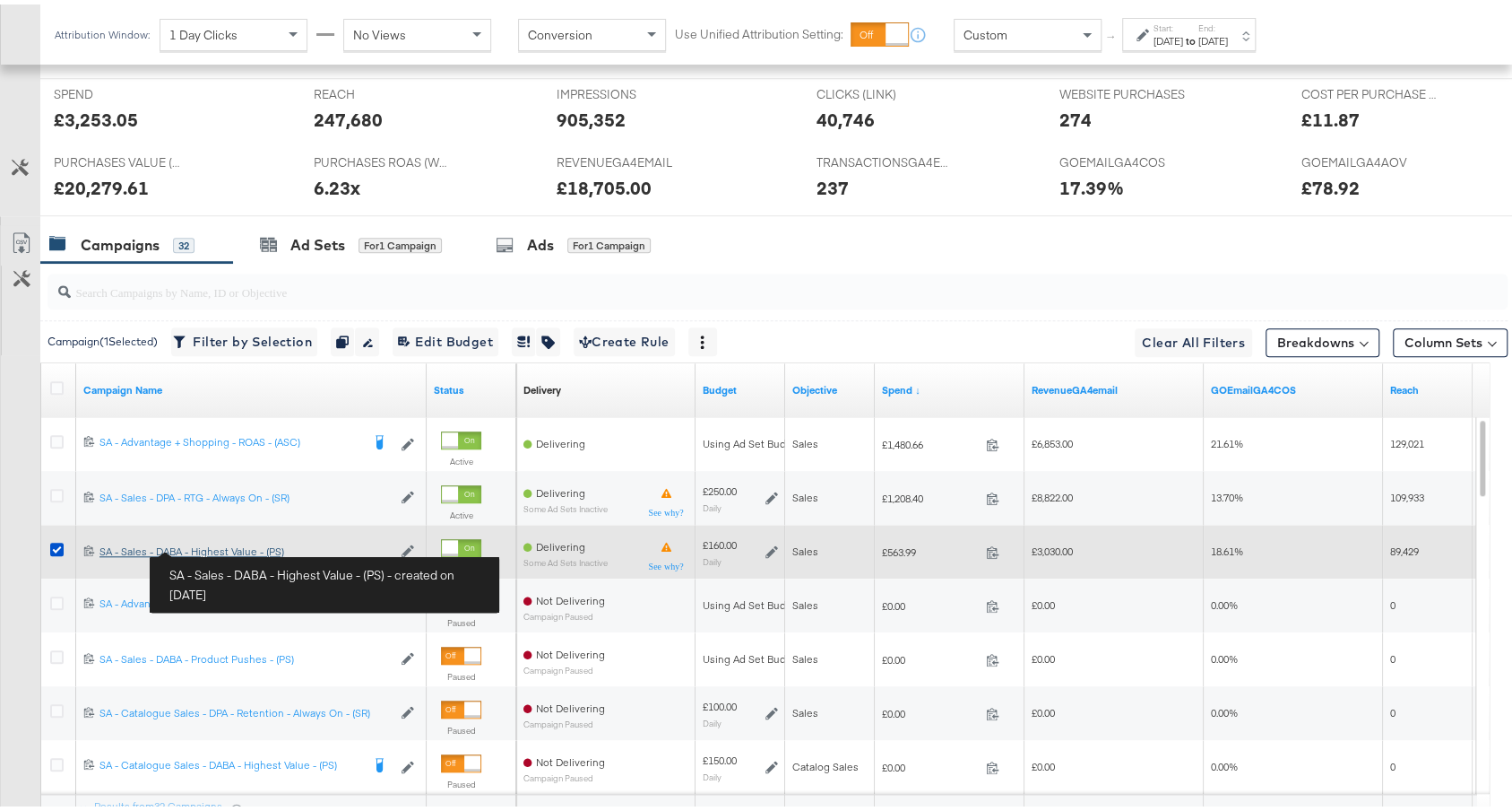
click at [217, 544] on div "SA - Sales - DABA - Highest Value - (PS) SA - Sales - DABA - Highest Value - (P…" at bounding box center [245, 547] width 292 height 14
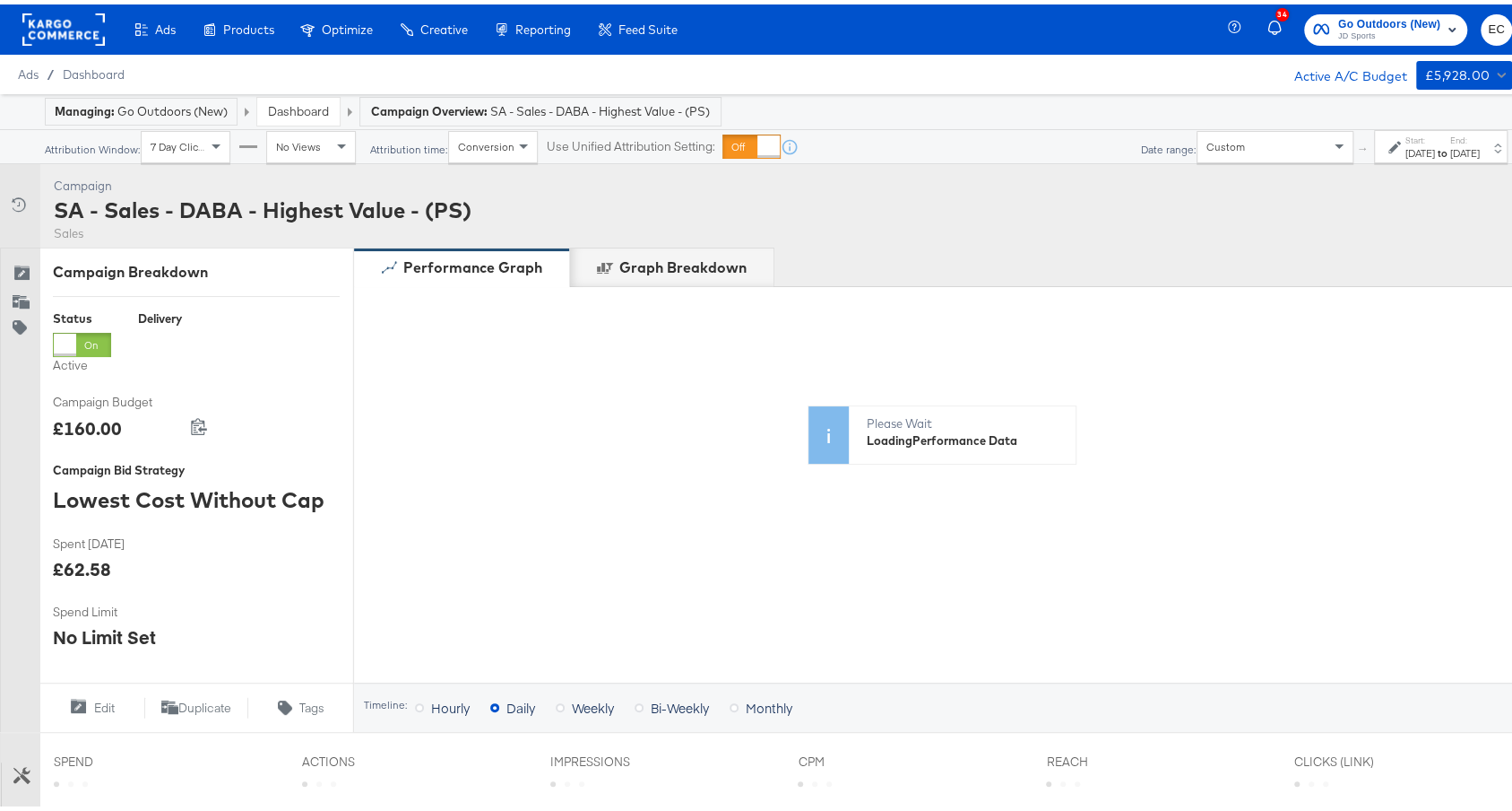
scroll to position [992, 0]
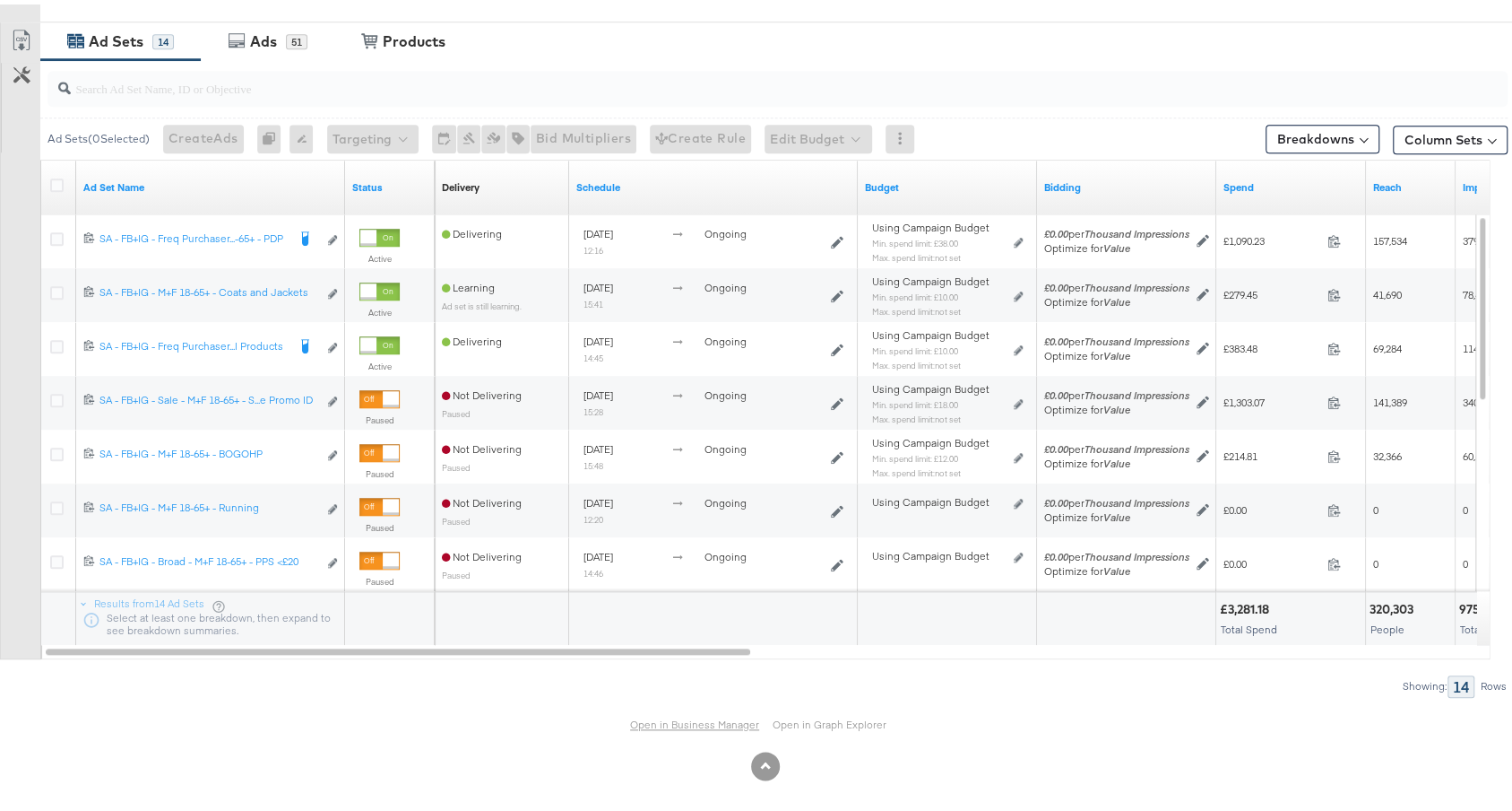
click at [678, 718] on link "Open in Business Manager" at bounding box center [694, 720] width 129 height 14
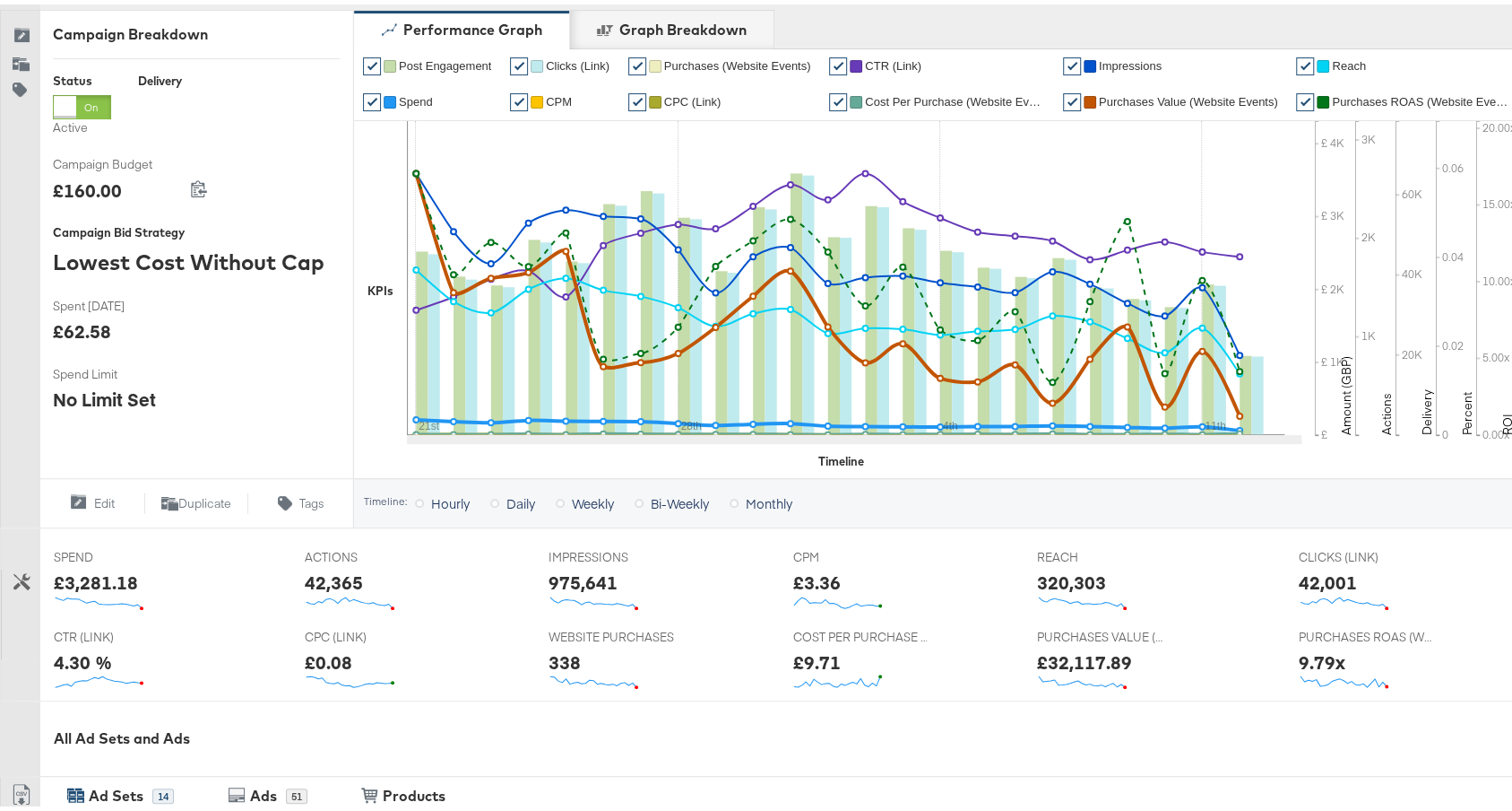
scroll to position [0, 0]
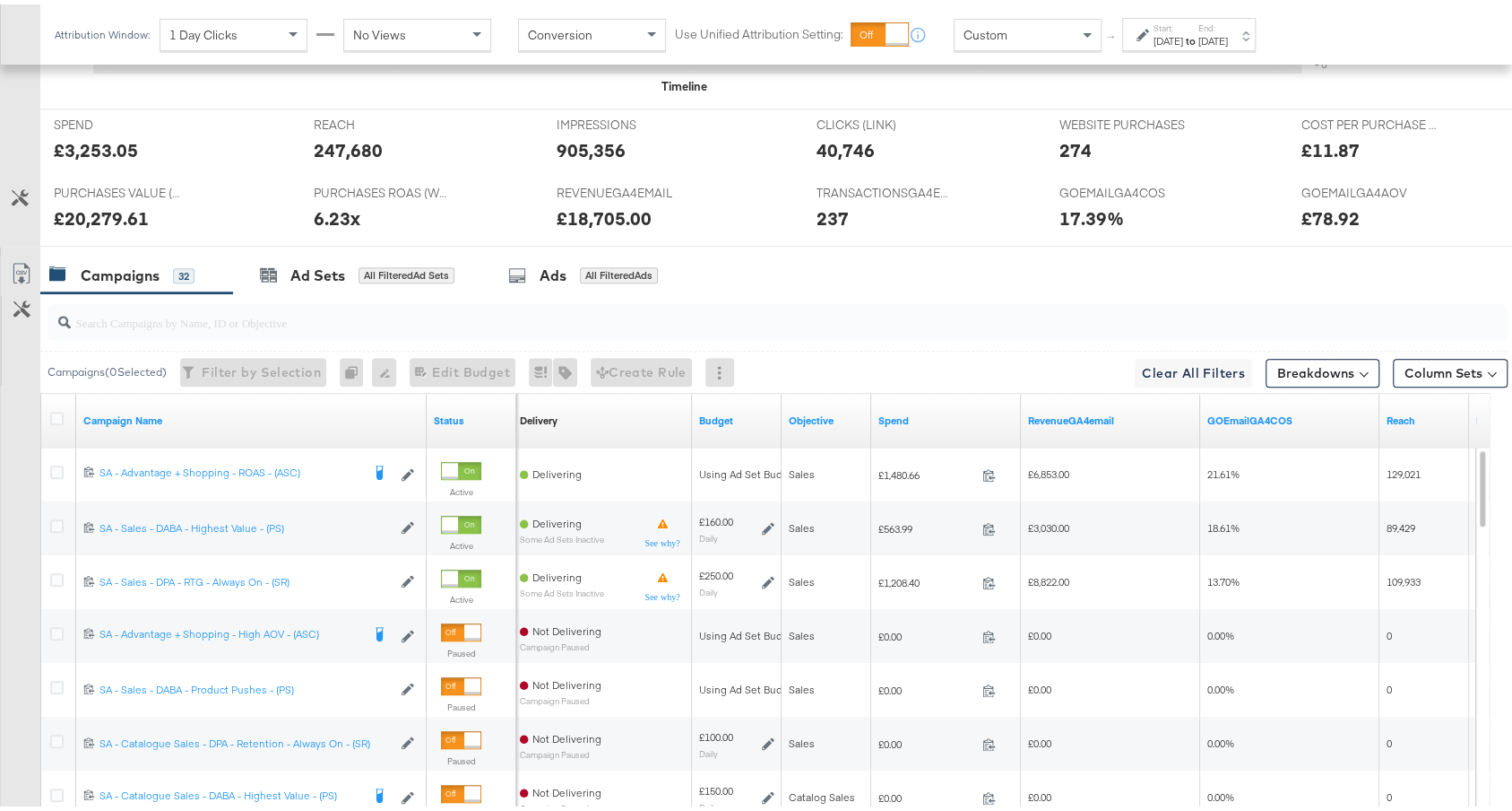
scroll to position [803, 0]
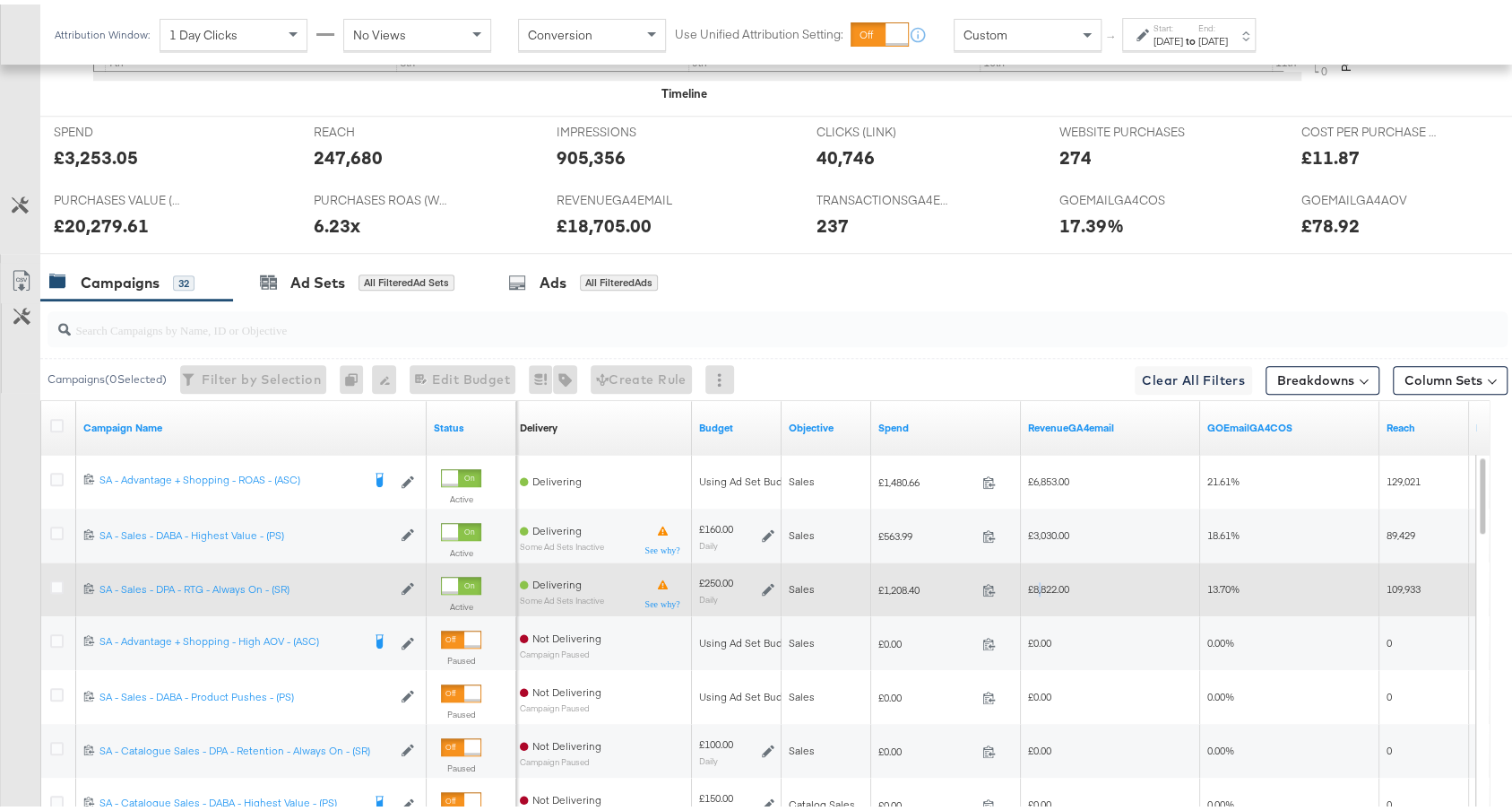
click at [1042, 579] on span "£8,822.00" at bounding box center [1049, 585] width 42 height 14
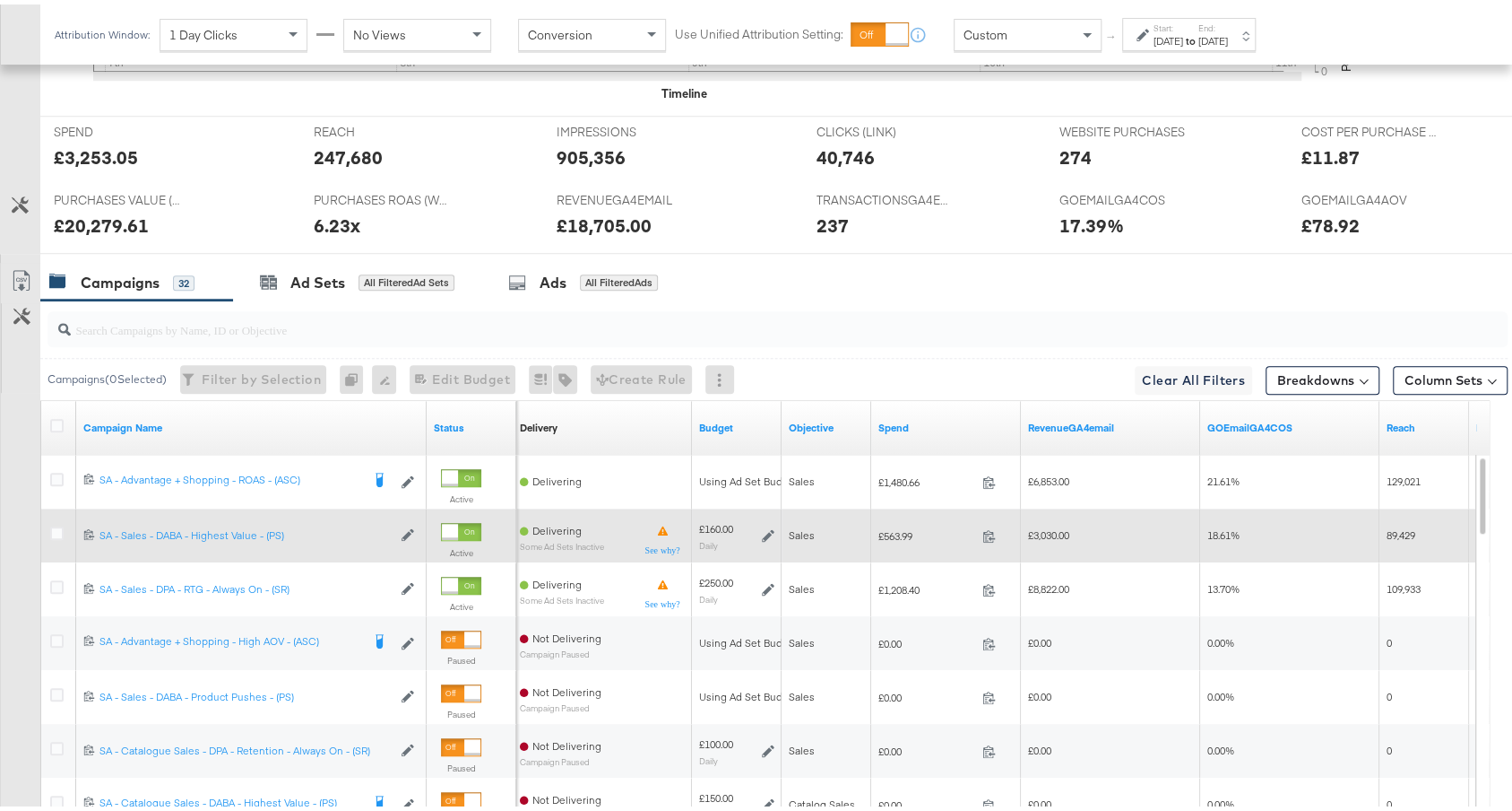
click at [896, 524] on span "£563.99" at bounding box center [927, 531] width 97 height 14
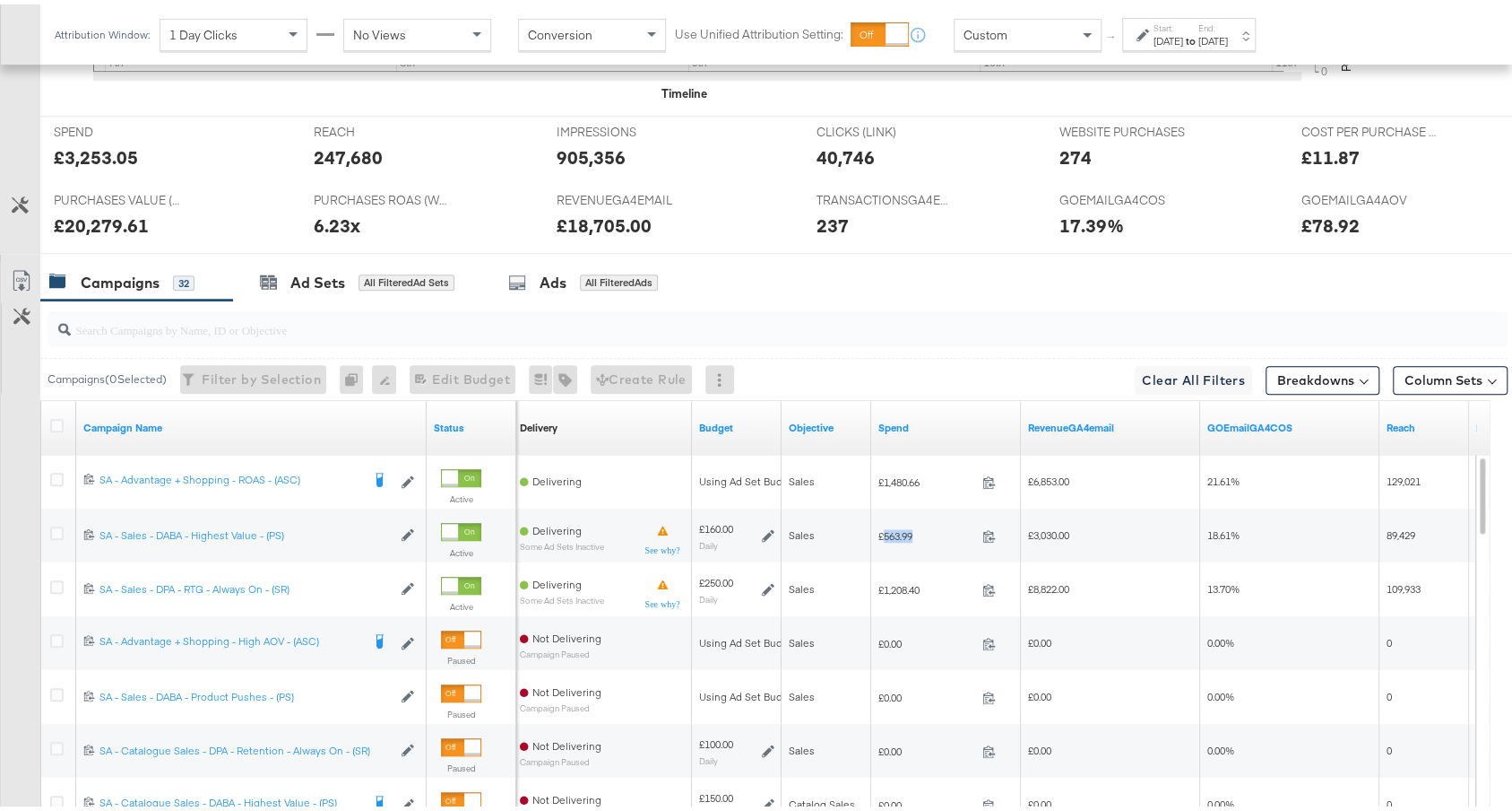
copy span "563.99"
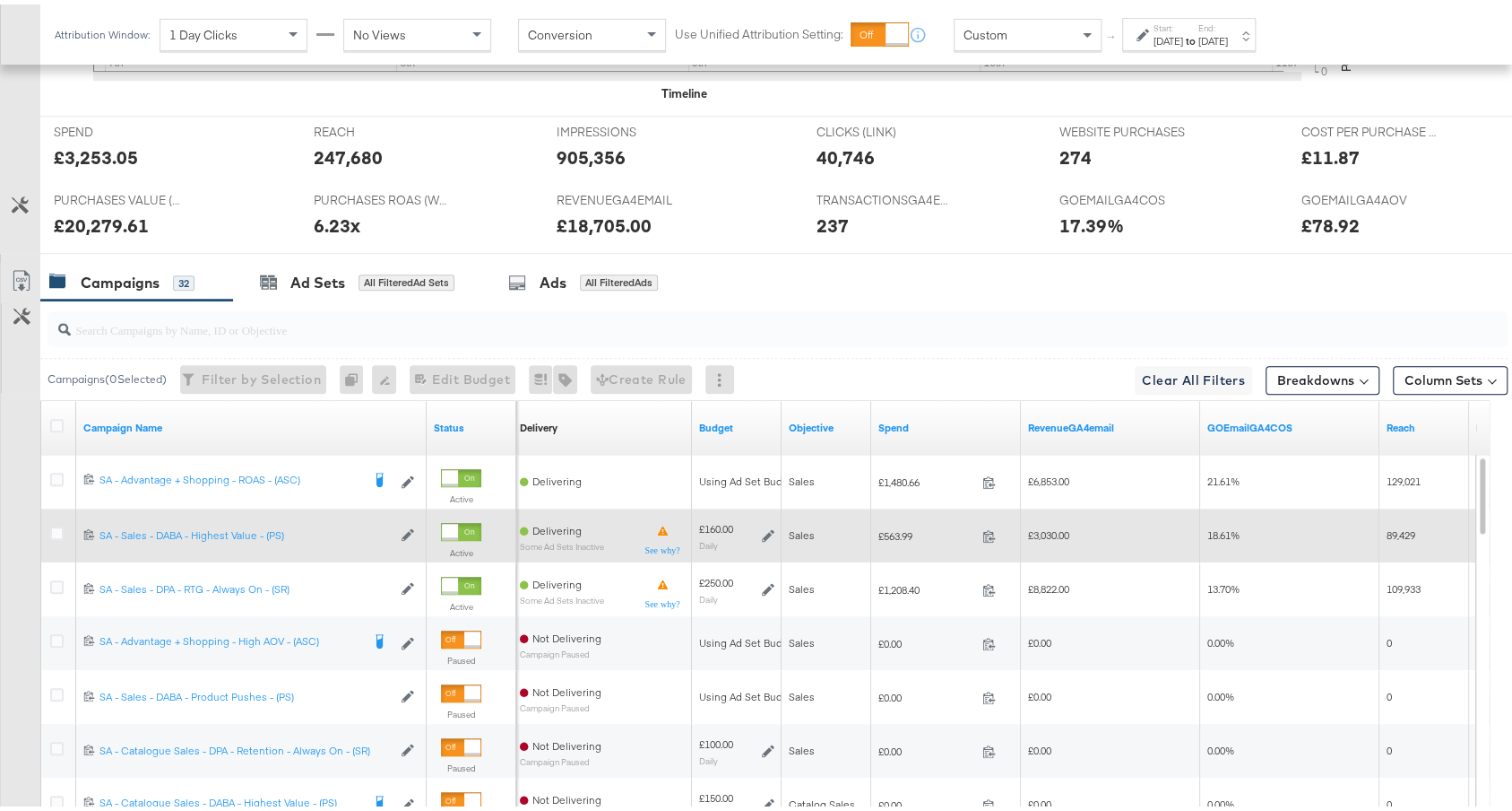
click at [1060, 526] on span "£3,030.00" at bounding box center [1049, 530] width 42 height 14
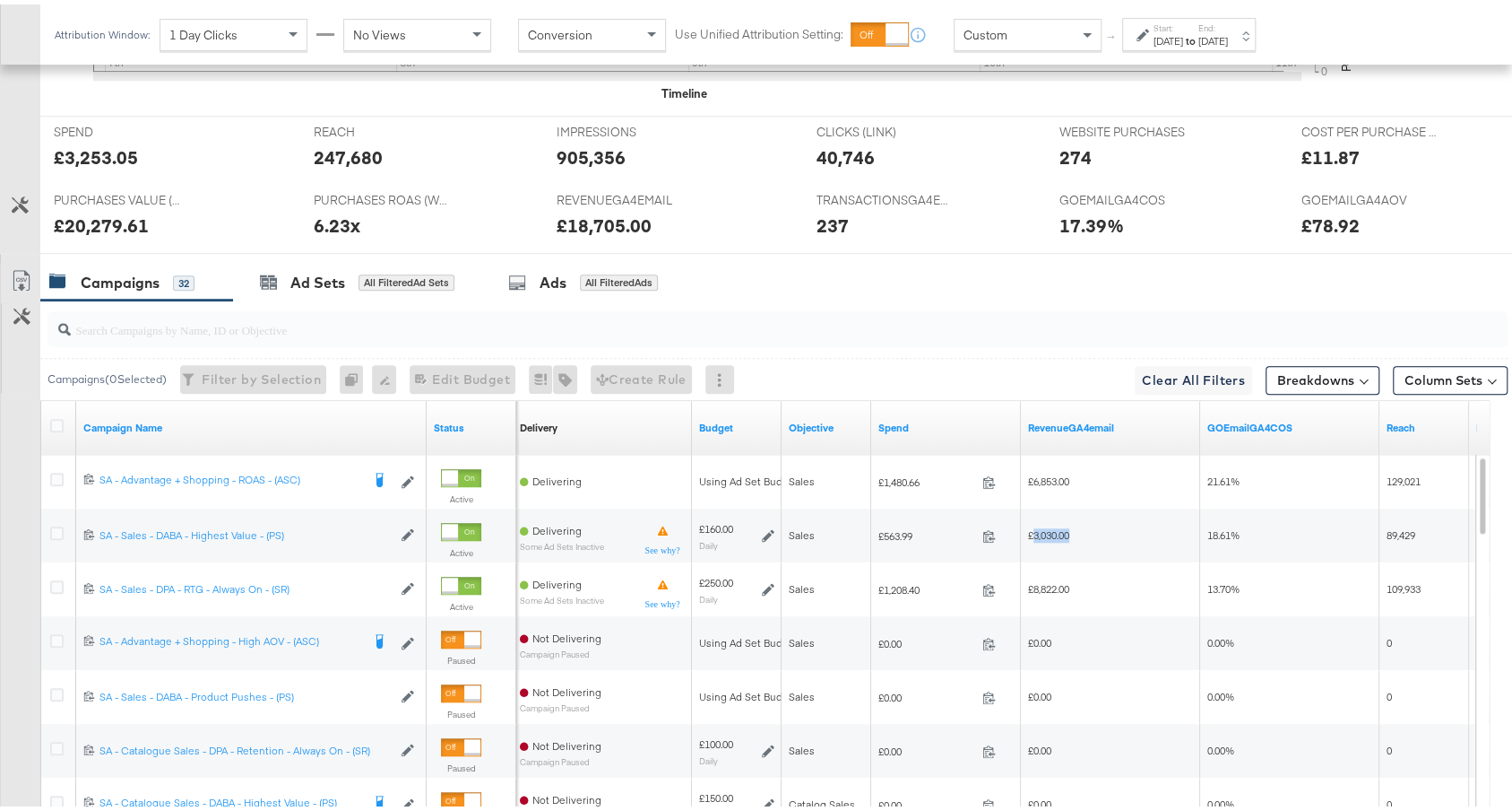
copy span "3,030.00"
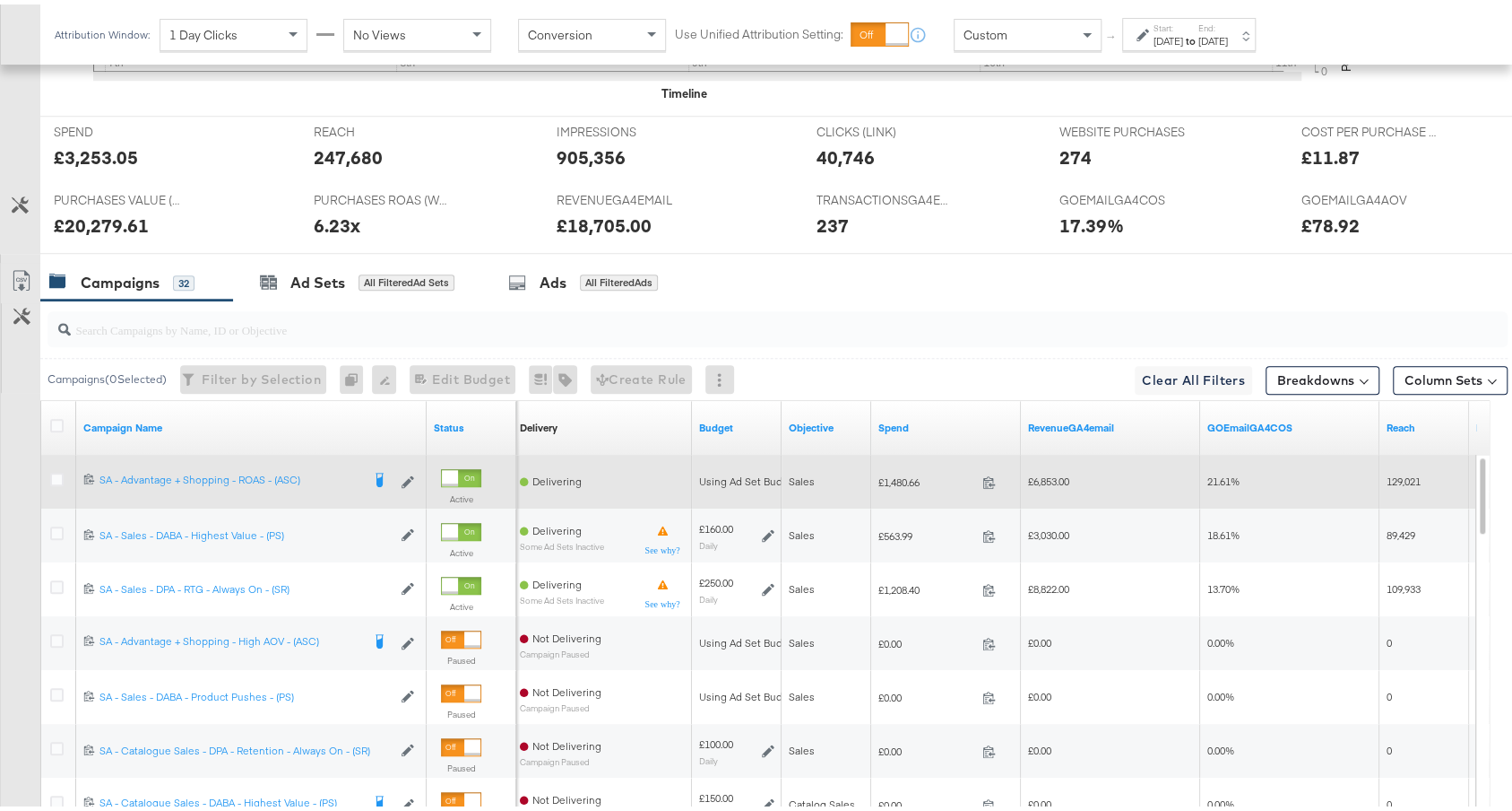
click at [921, 471] on span "£1,480.66" at bounding box center [927, 477] width 97 height 14
click at [896, 472] on span "£1,480.66" at bounding box center [927, 477] width 97 height 14
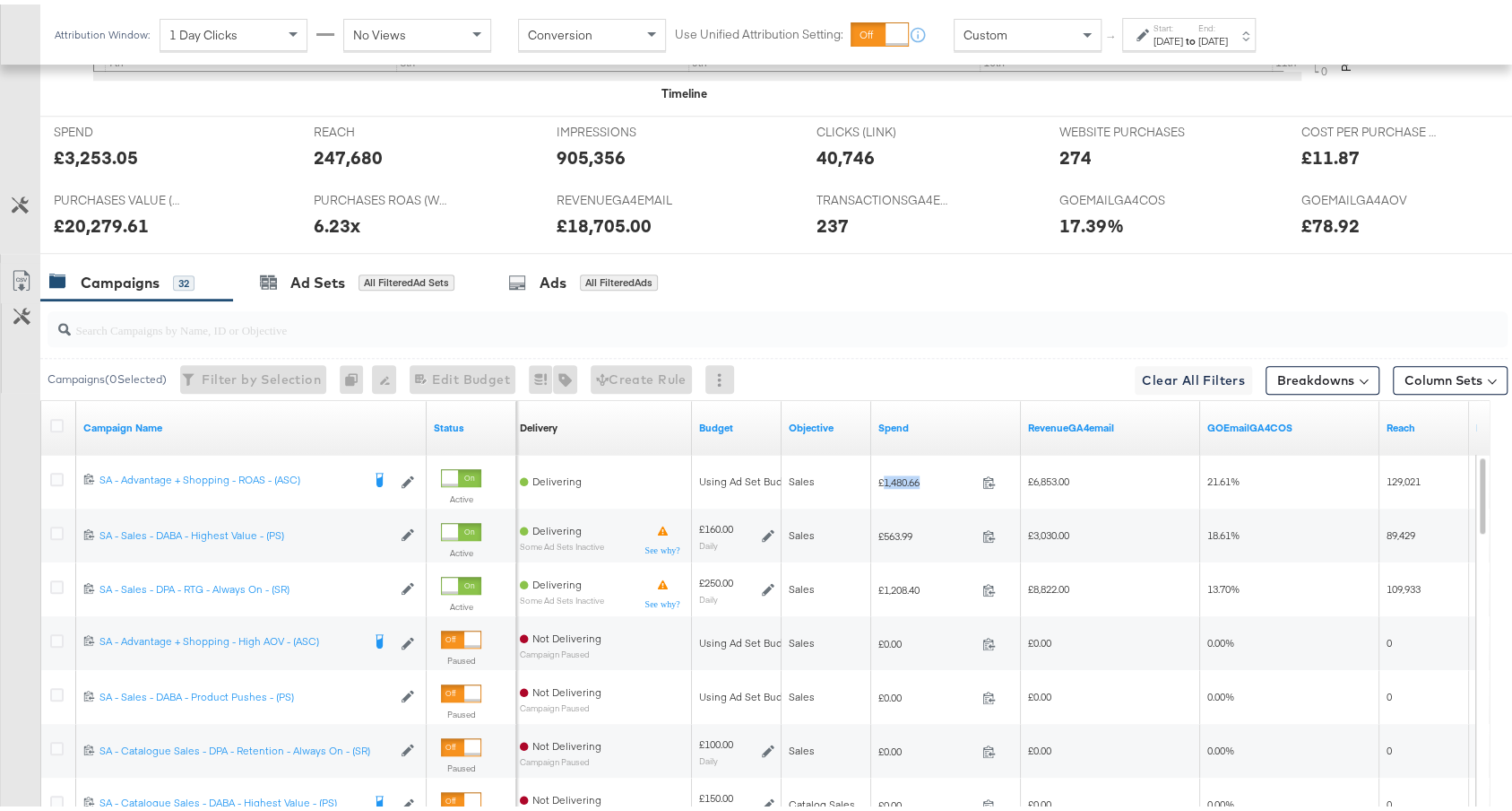
copy span "1,480.66"
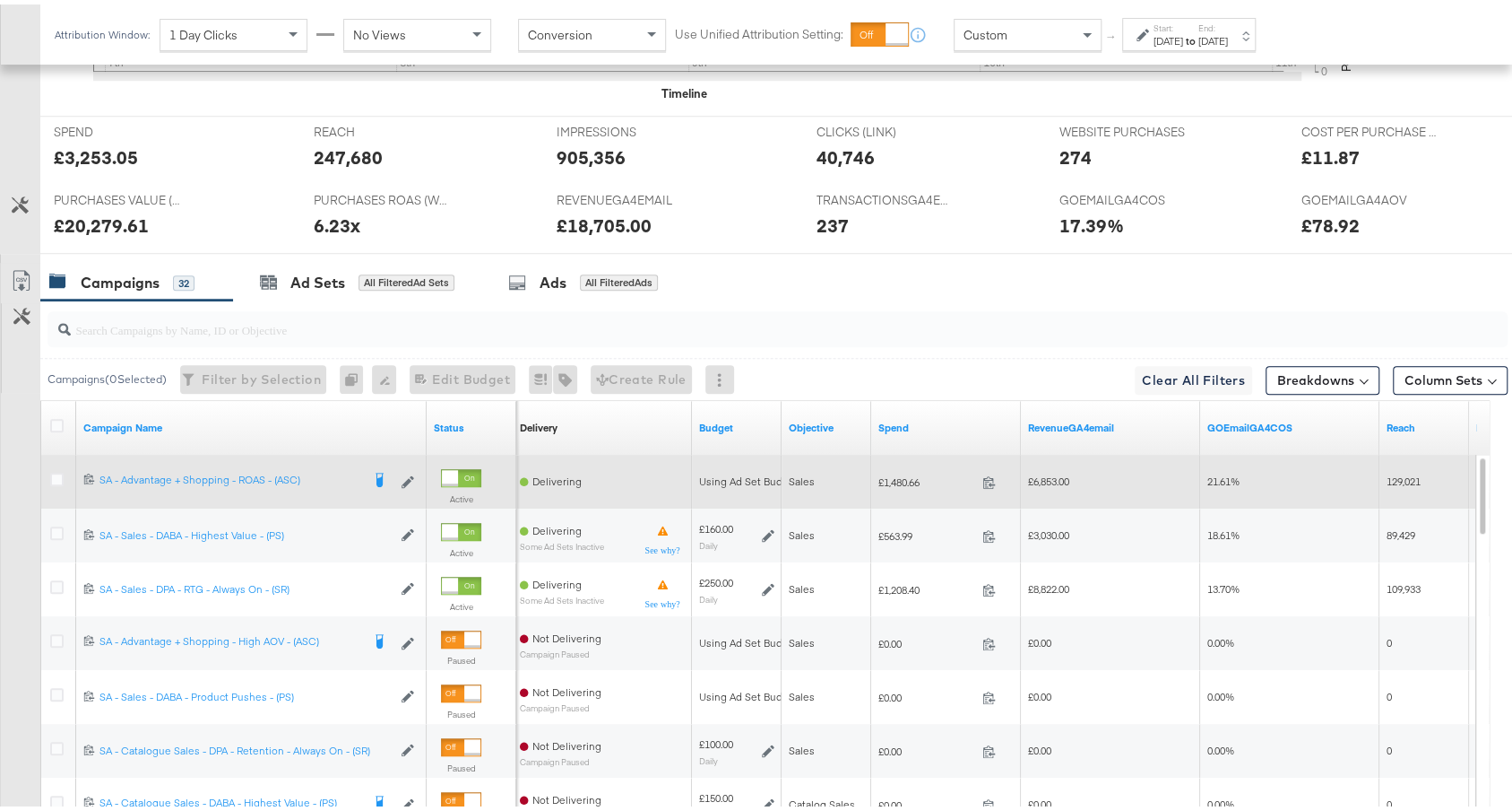
click at [1059, 470] on span "£6,853.00" at bounding box center [1049, 476] width 42 height 14
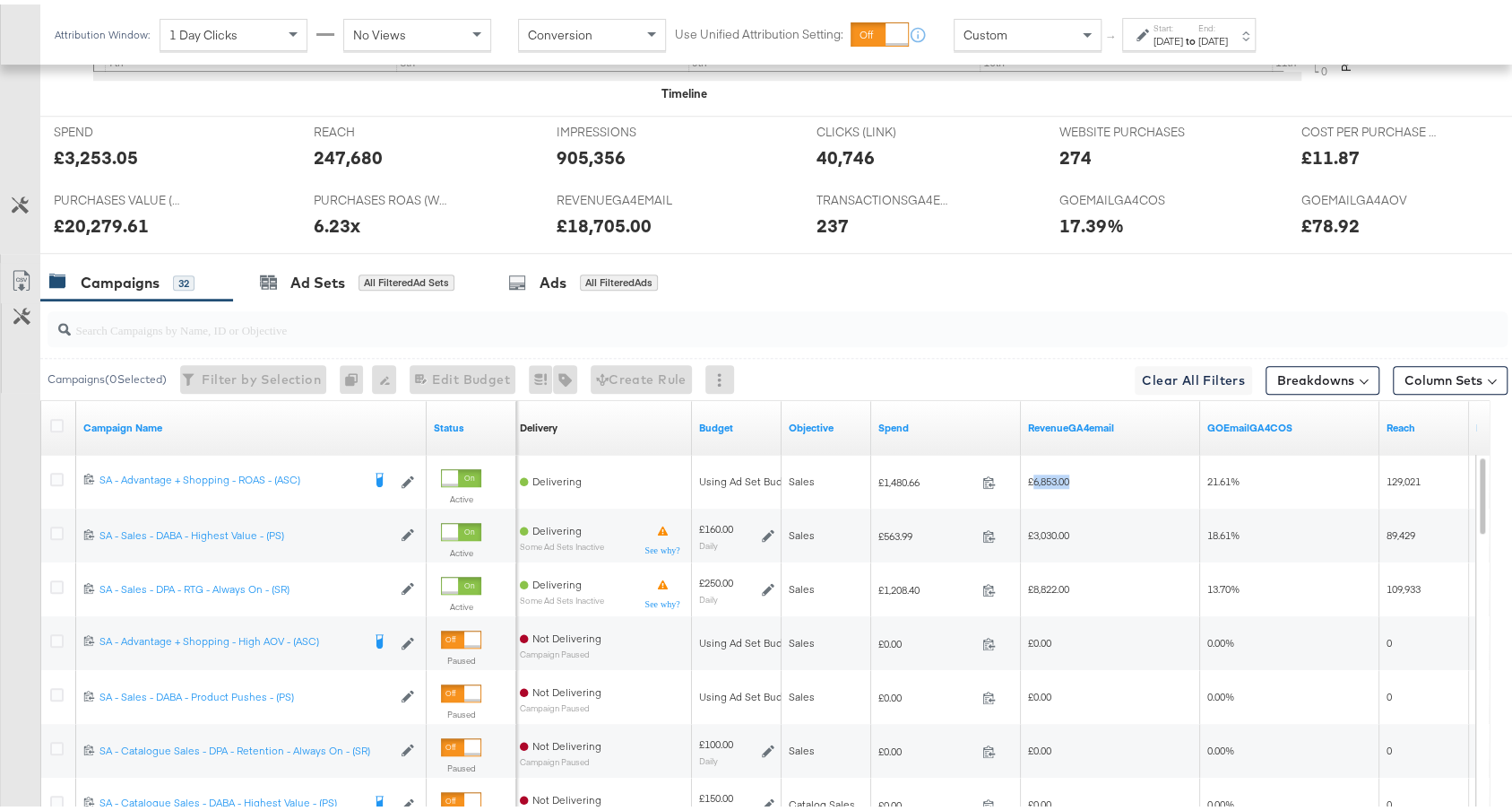
copy span "6,853.00"
click at [936, 419] on link "Spend" at bounding box center [945, 423] width 135 height 14
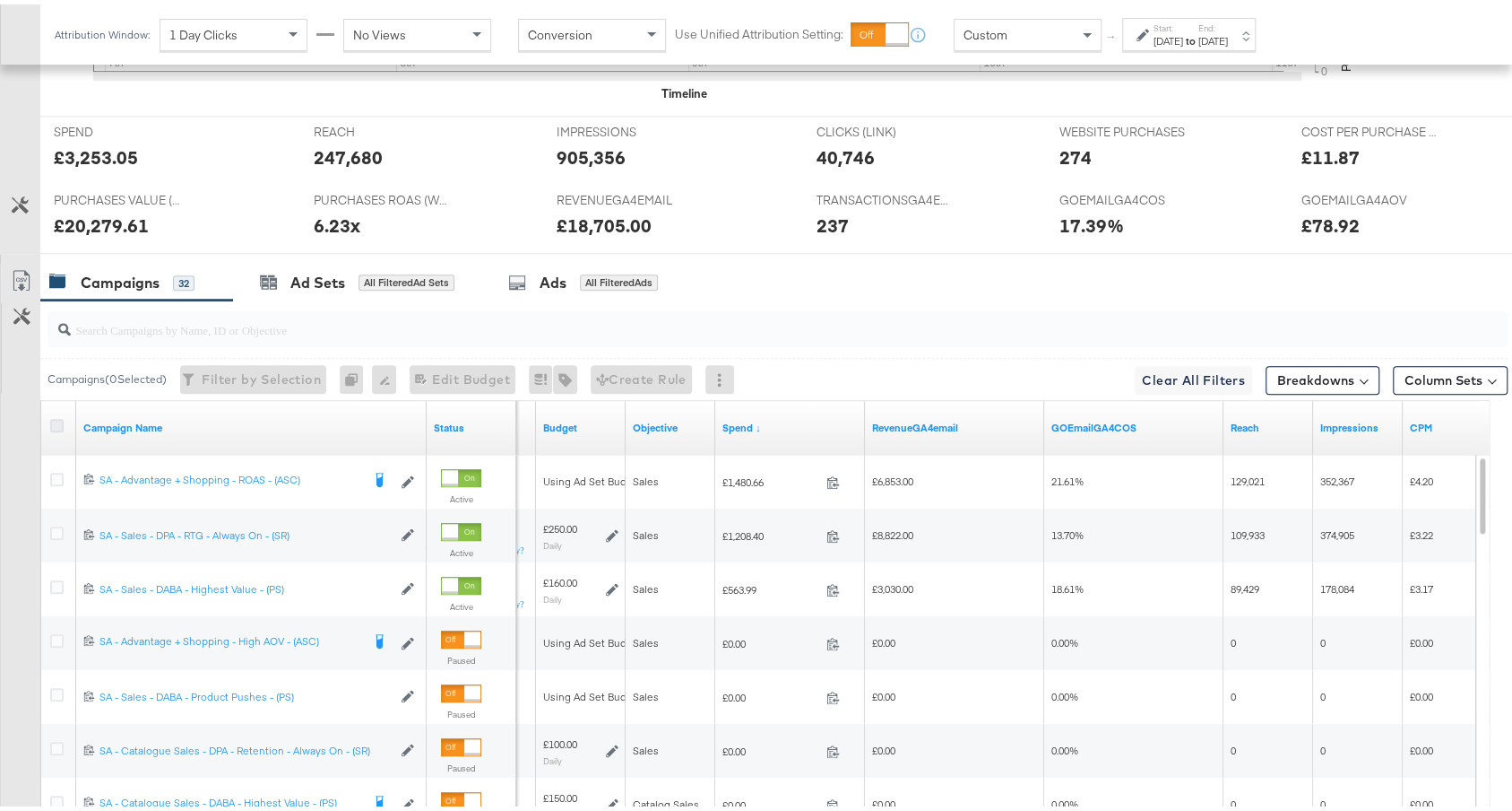
click at [51, 414] on icon at bounding box center [58, 421] width 14 height 14
click at [0, 0] on input "checkbox" at bounding box center [0, 0] width 0 height 0
click at [51, 421] on icon at bounding box center [58, 421] width 14 height 14
click at [0, 0] on input "checkbox" at bounding box center [0, 0] width 0 height 0
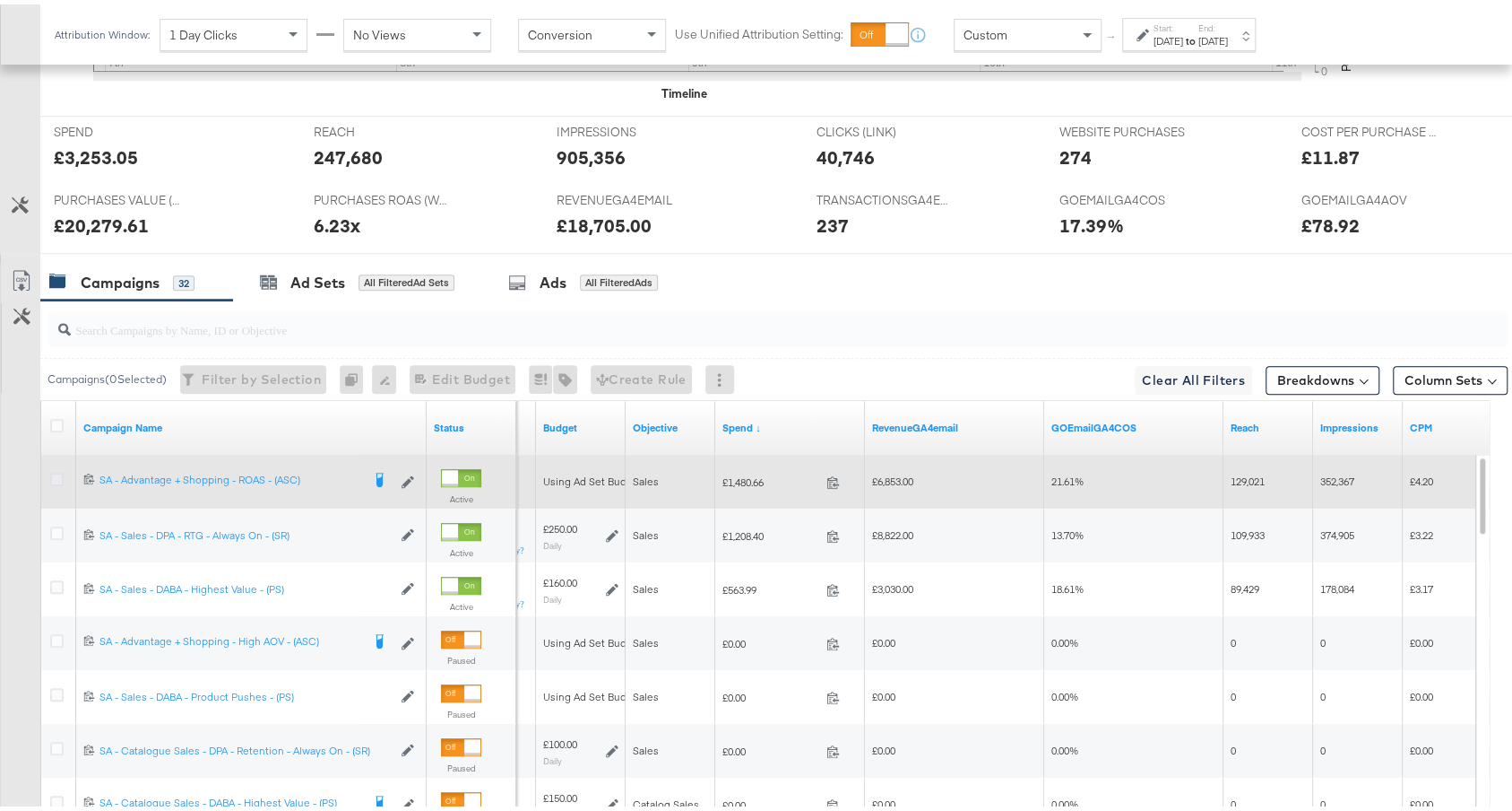
click at [51, 468] on icon at bounding box center [58, 474] width 14 height 14
click at [0, 0] on input "checkbox" at bounding box center [0, 0] width 0 height 0
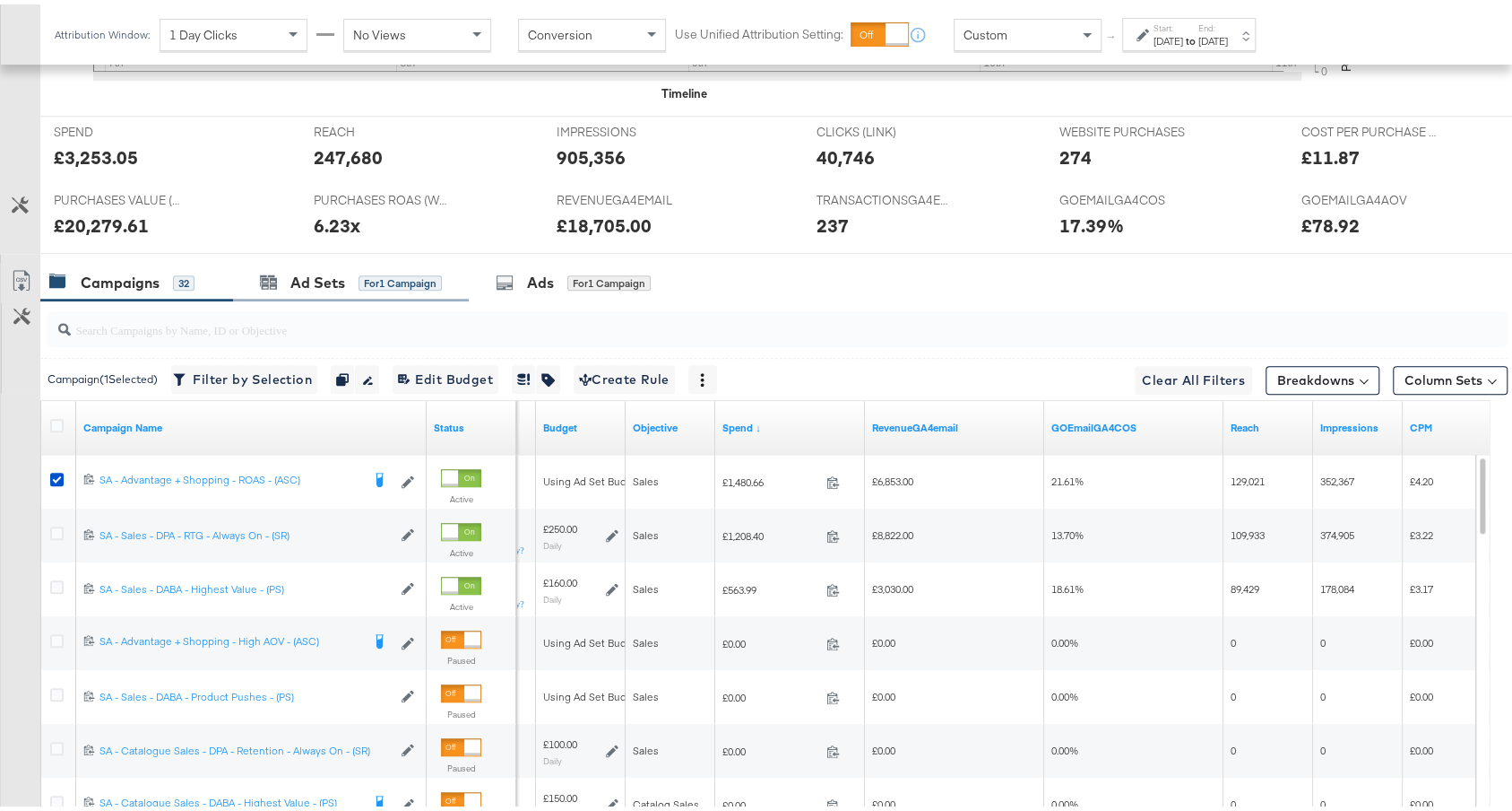
click at [331, 259] on div "Ad Sets for 1 Campaign" at bounding box center [351, 278] width 236 height 39
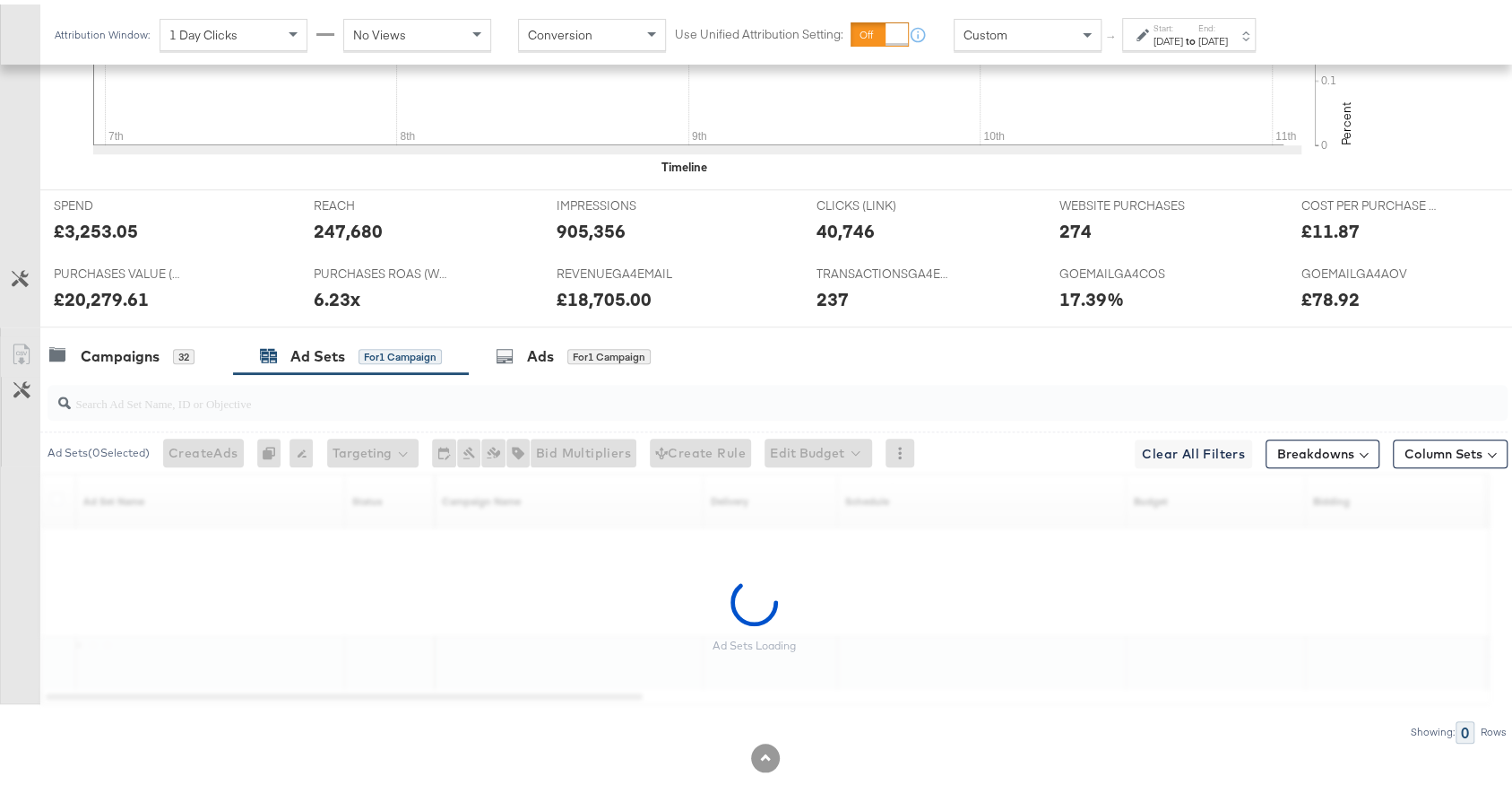
scroll to position [676, 0]
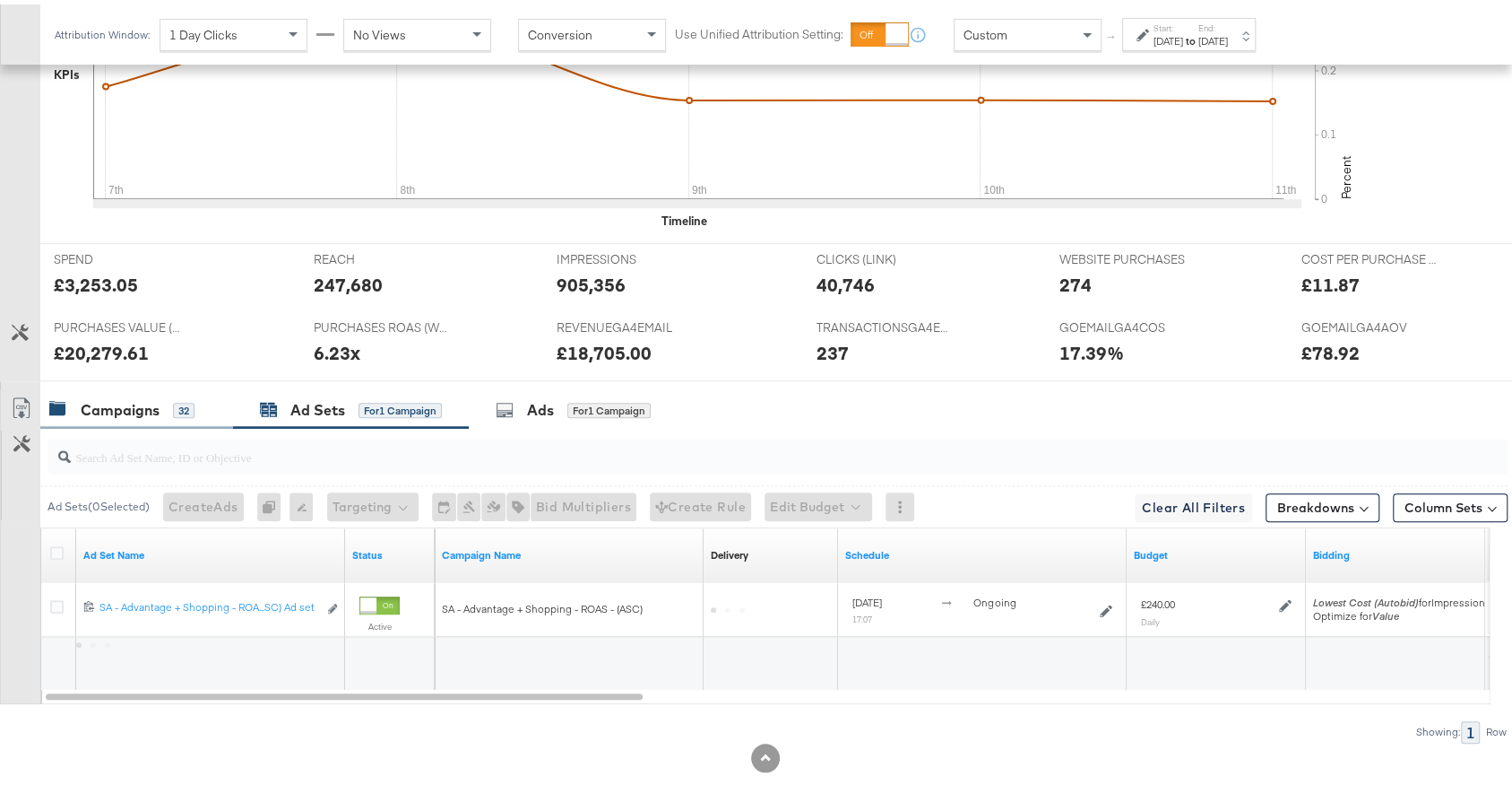
click at [141, 405] on div "Campaigns" at bounding box center [119, 405] width 78 height 21
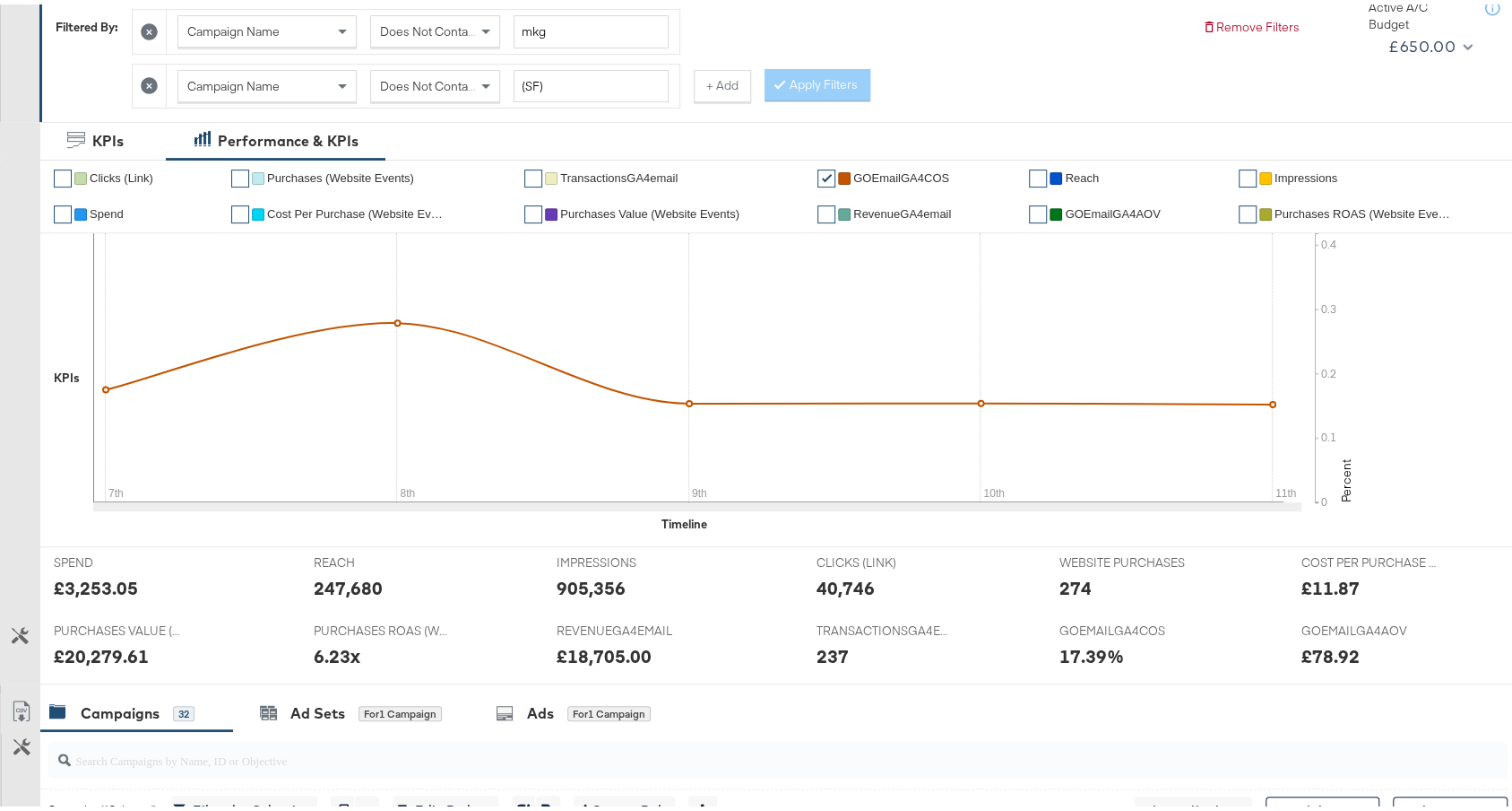
scroll to position [0, 0]
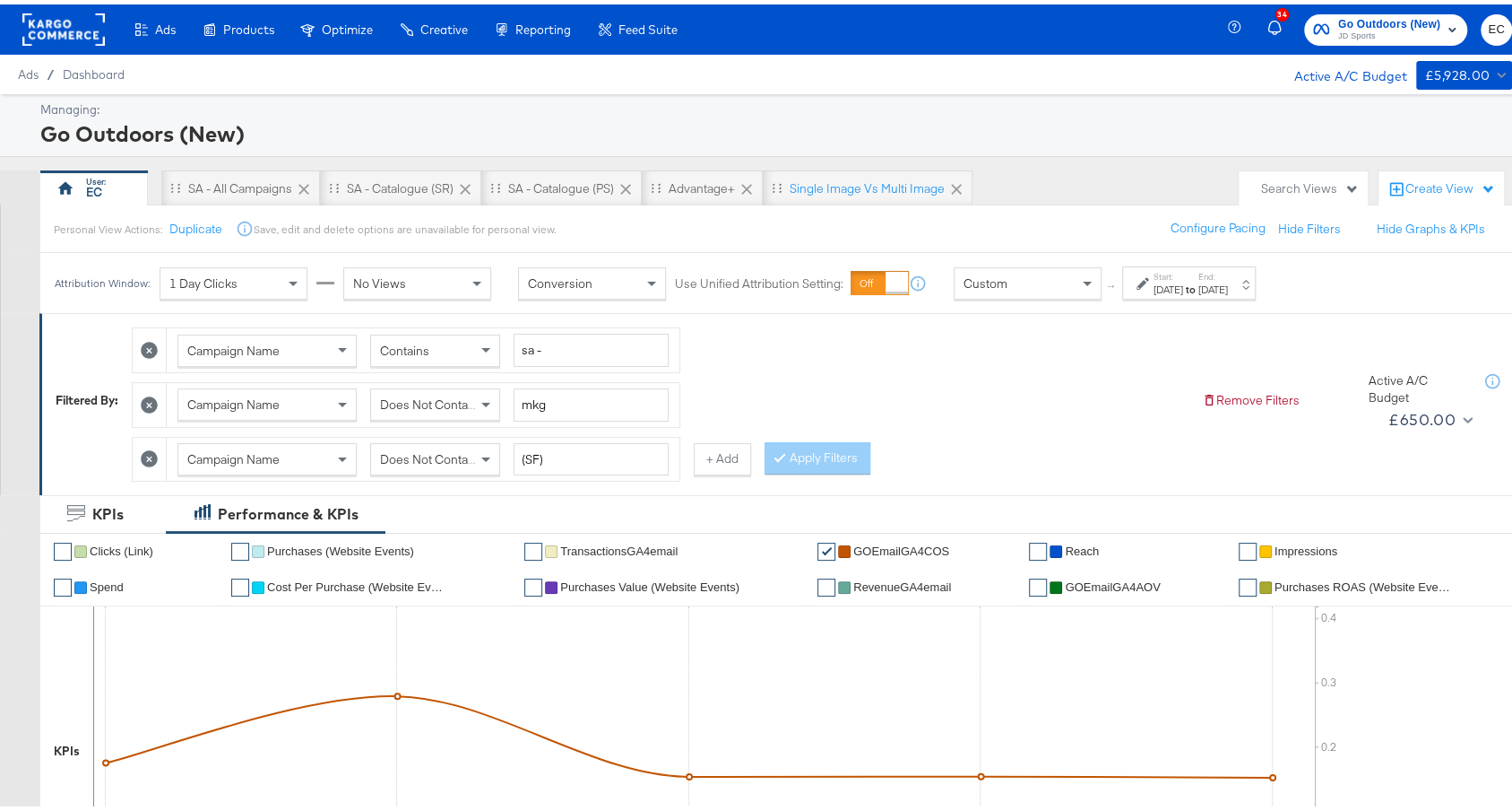
click at [706, 183] on div "Advantage+" at bounding box center [701, 184] width 66 height 17
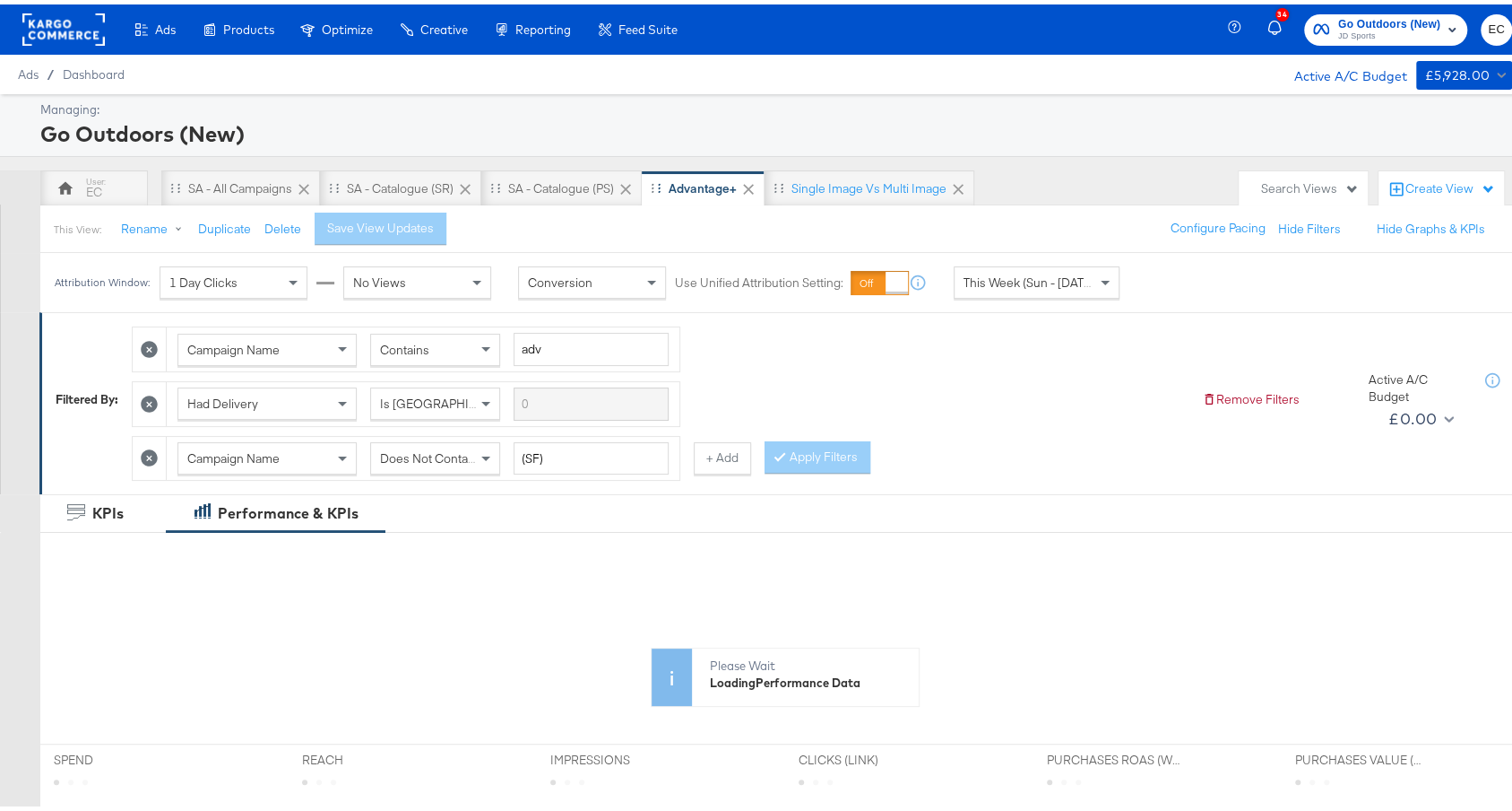
scroll to position [500, 0]
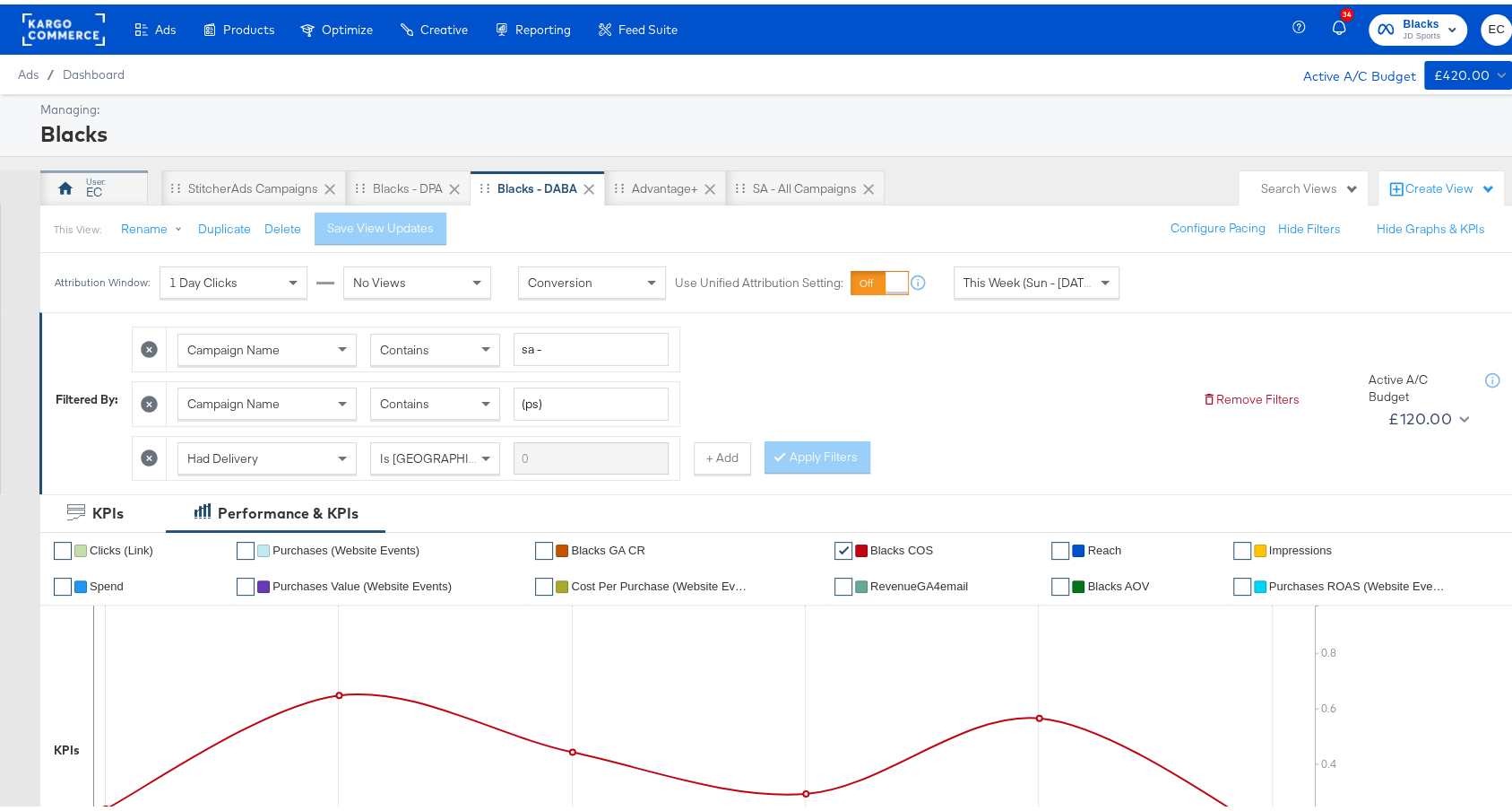
click at [111, 199] on div "EC" at bounding box center [94, 184] width 107 height 36
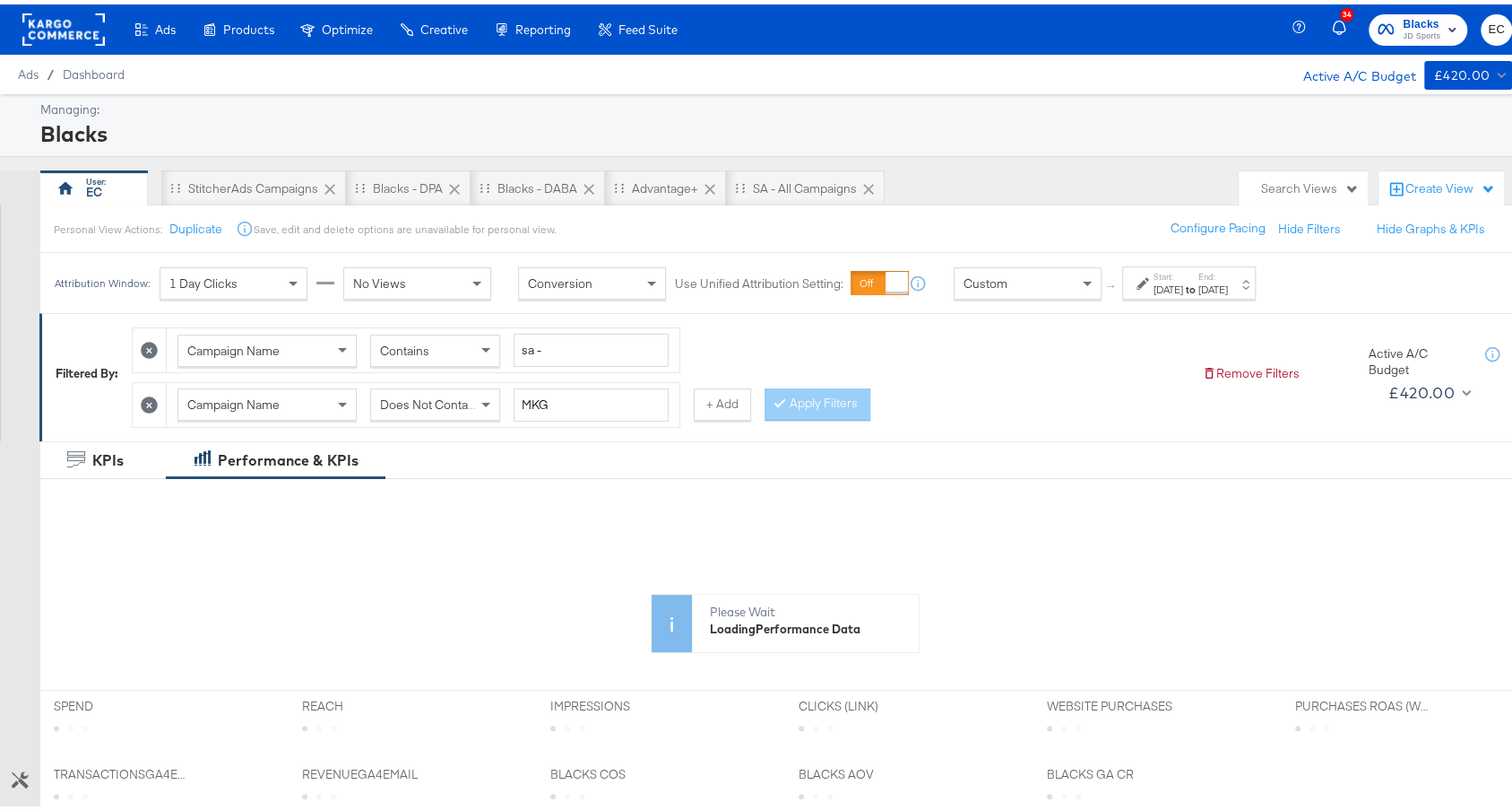
click at [1227, 273] on label "End:" at bounding box center [1213, 272] width 30 height 12
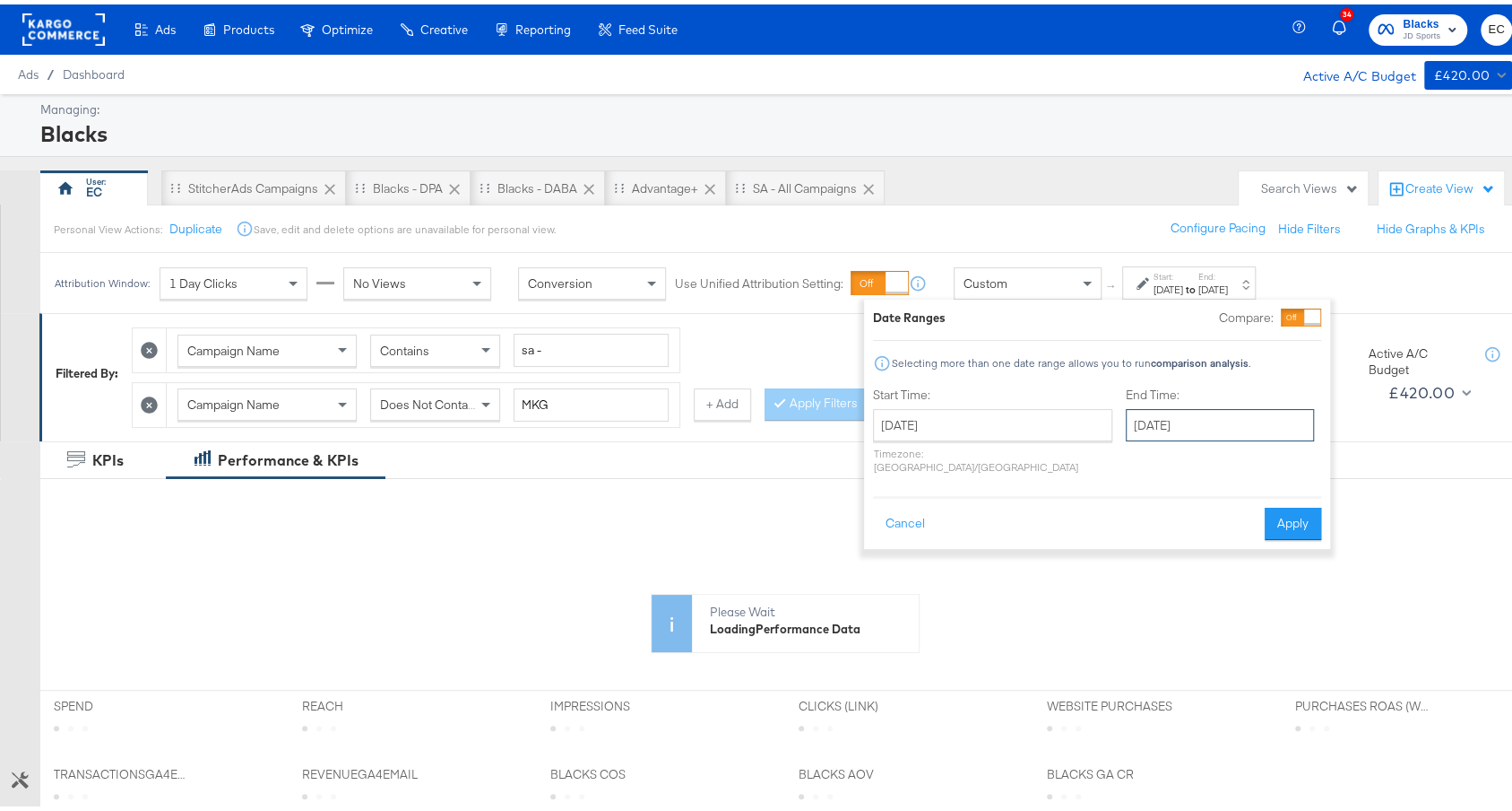
click at [1199, 421] on input "September 10th 2025" at bounding box center [1219, 420] width 189 height 33
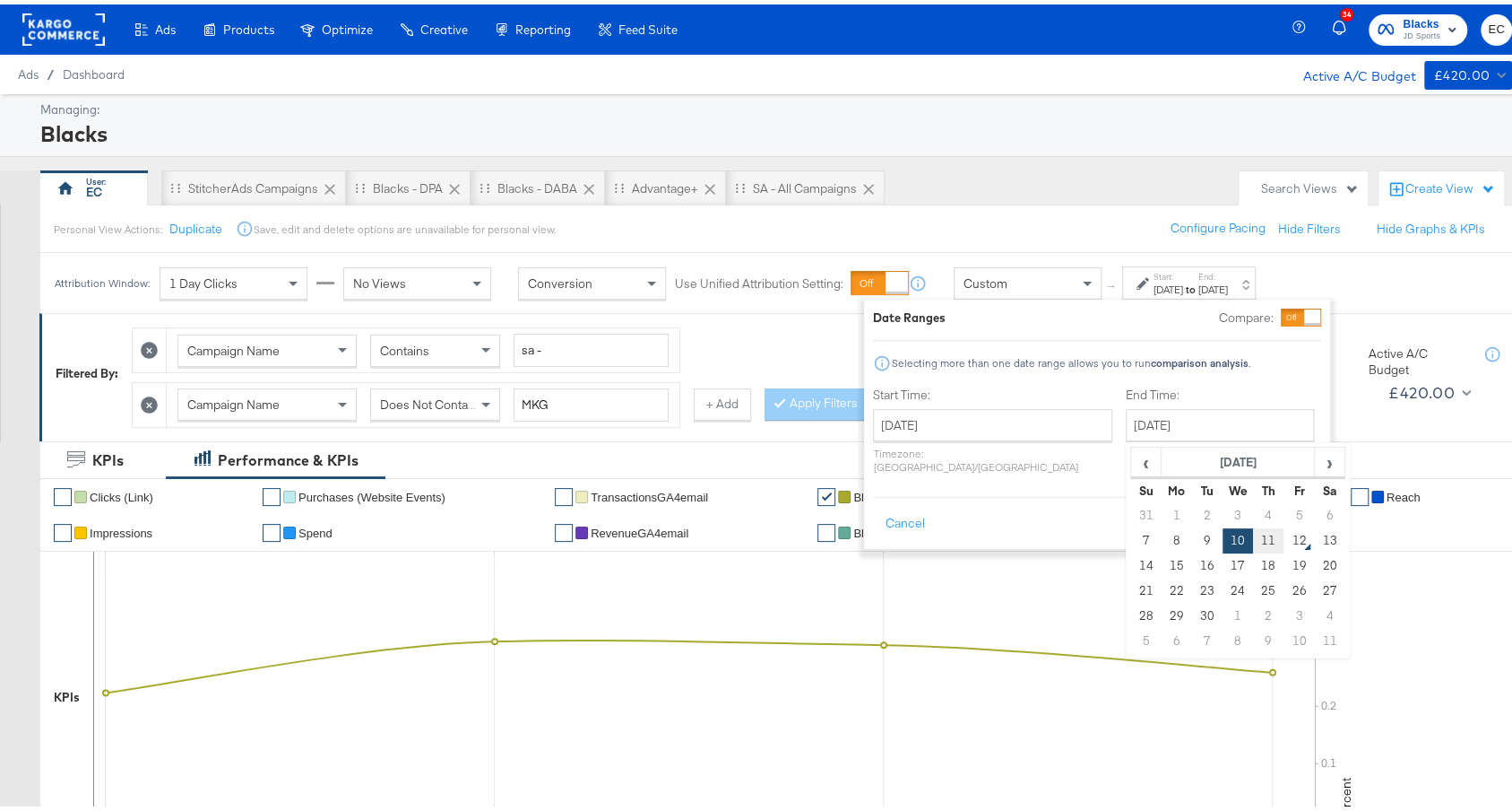
click at [1253, 542] on td "11" at bounding box center [1268, 535] width 31 height 25
type input "September 11th 2025"
click at [1315, 509] on button "Apply" at bounding box center [1292, 519] width 57 height 33
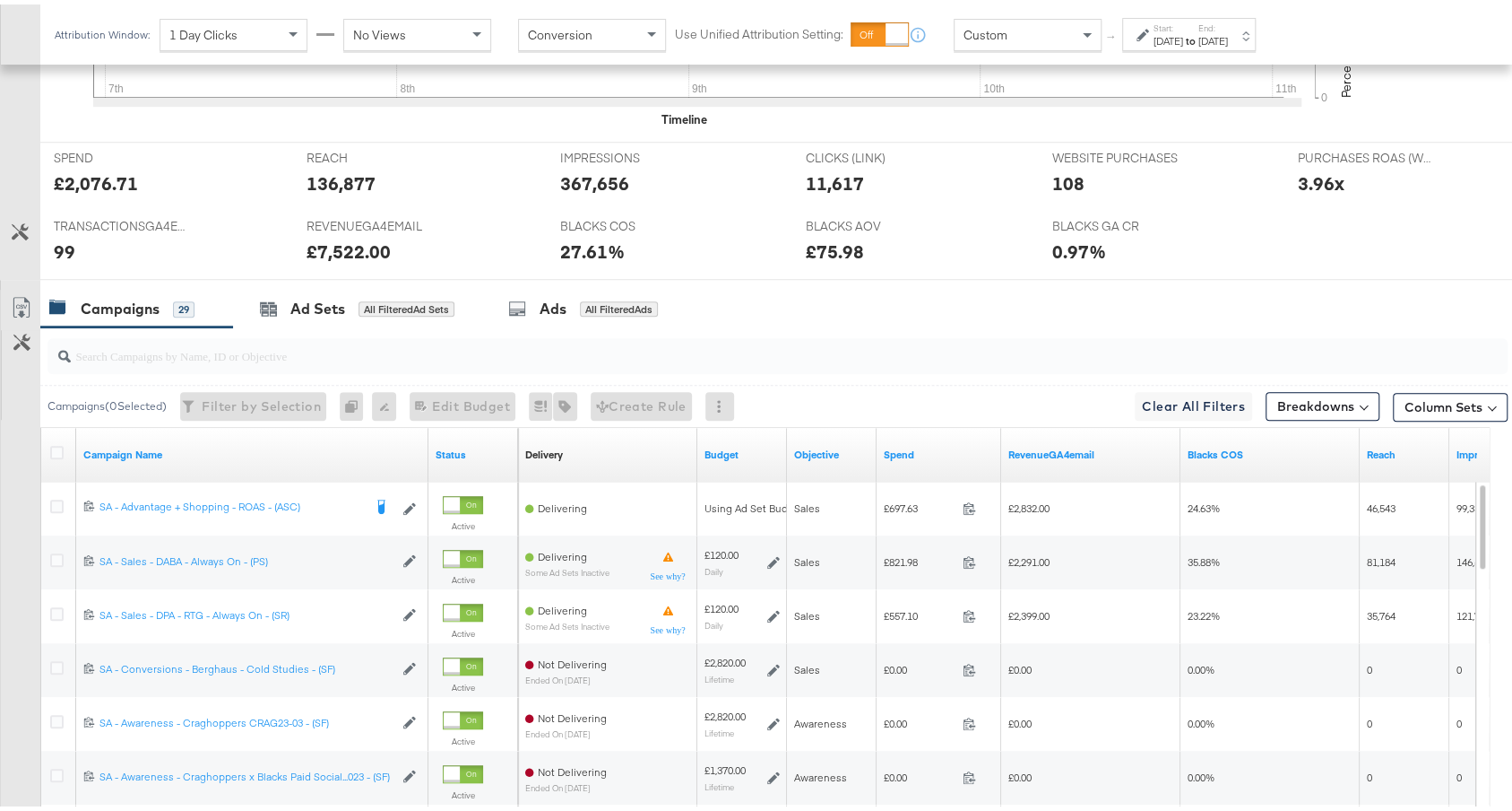
scroll to position [847, 0]
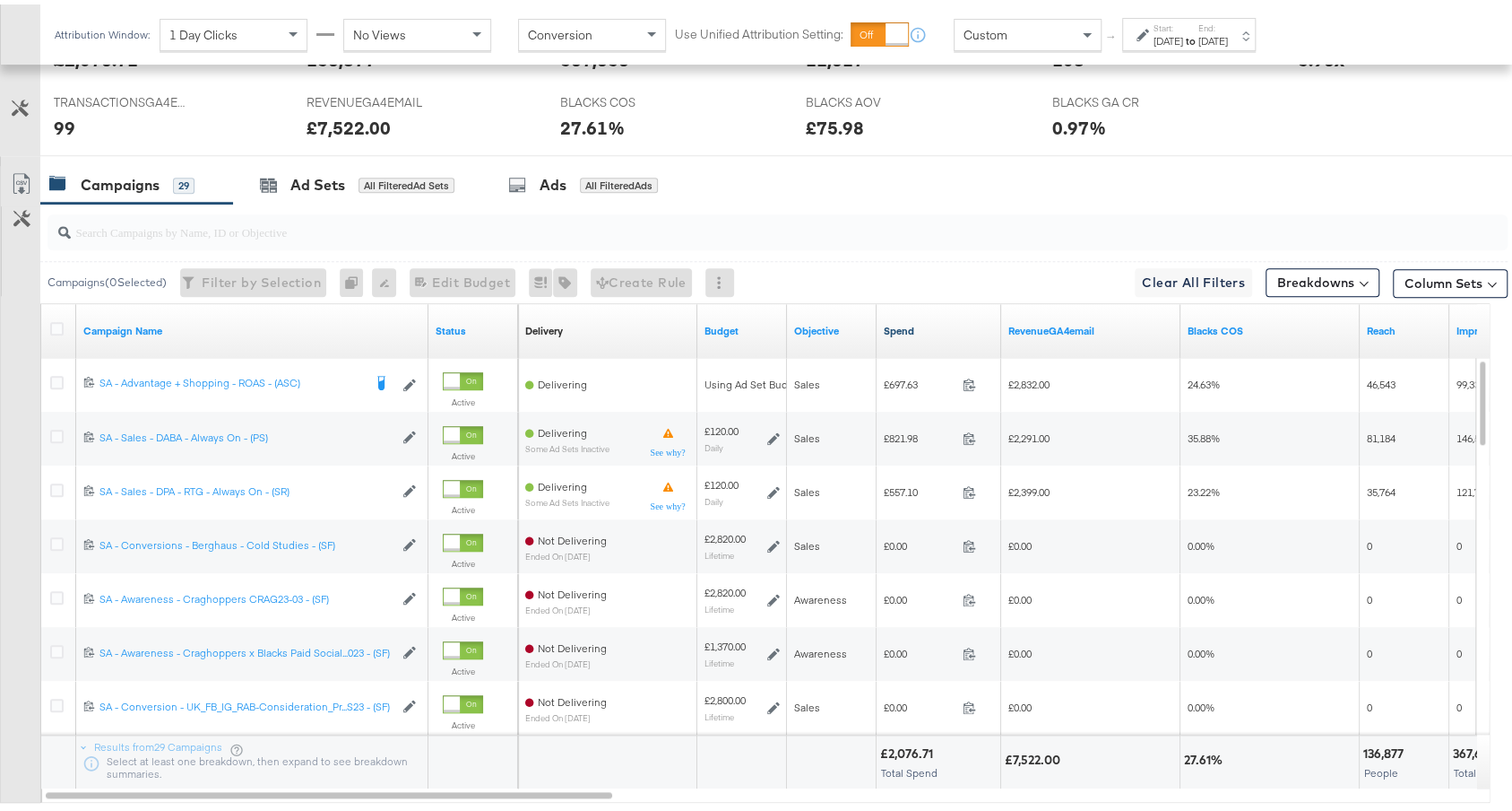
click at [961, 324] on link "Spend" at bounding box center [939, 327] width 110 height 14
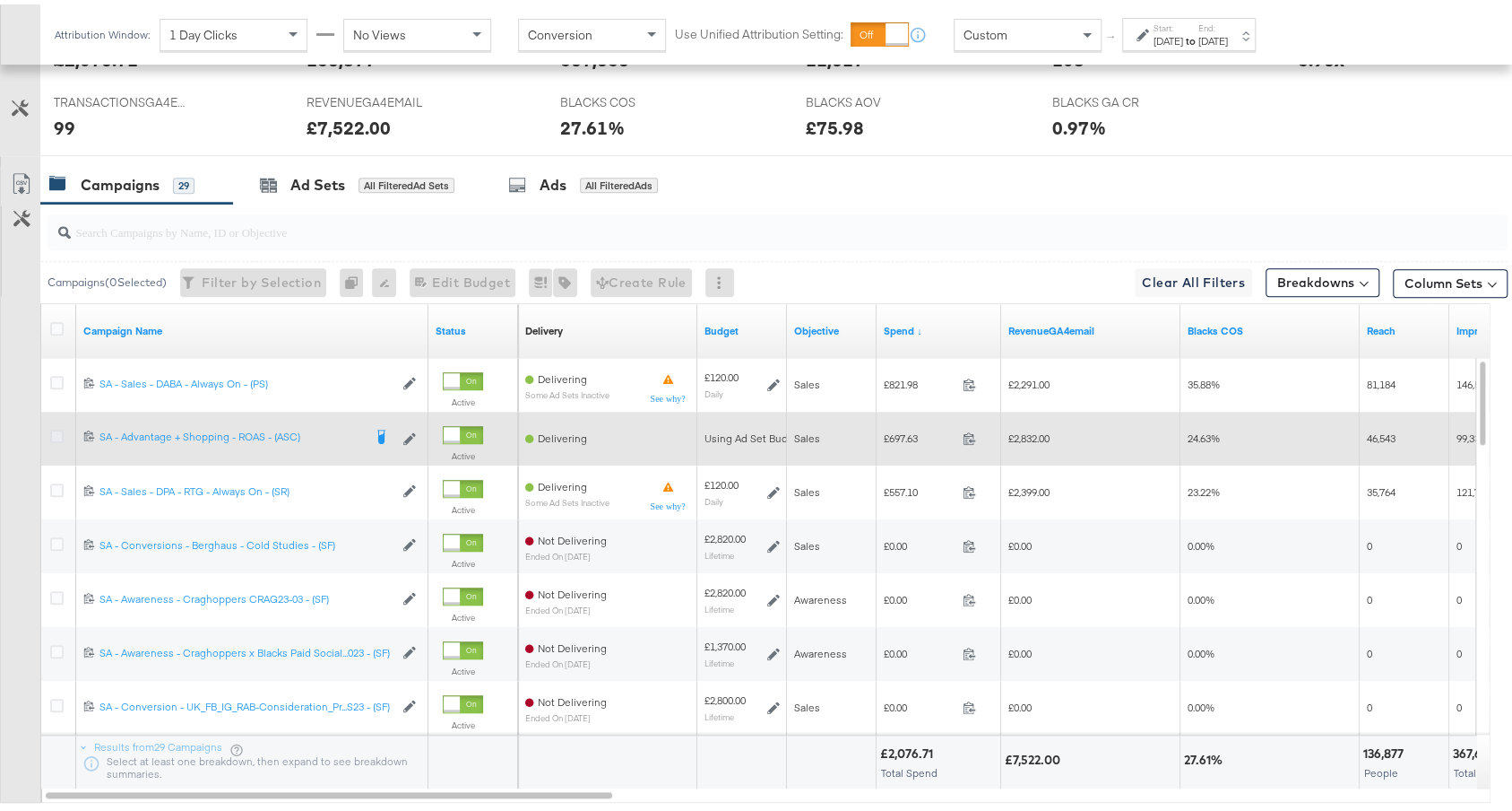
click at [53, 431] on icon at bounding box center [58, 432] width 14 height 14
click at [0, 0] on input "checkbox" at bounding box center [0, 0] width 0 height 0
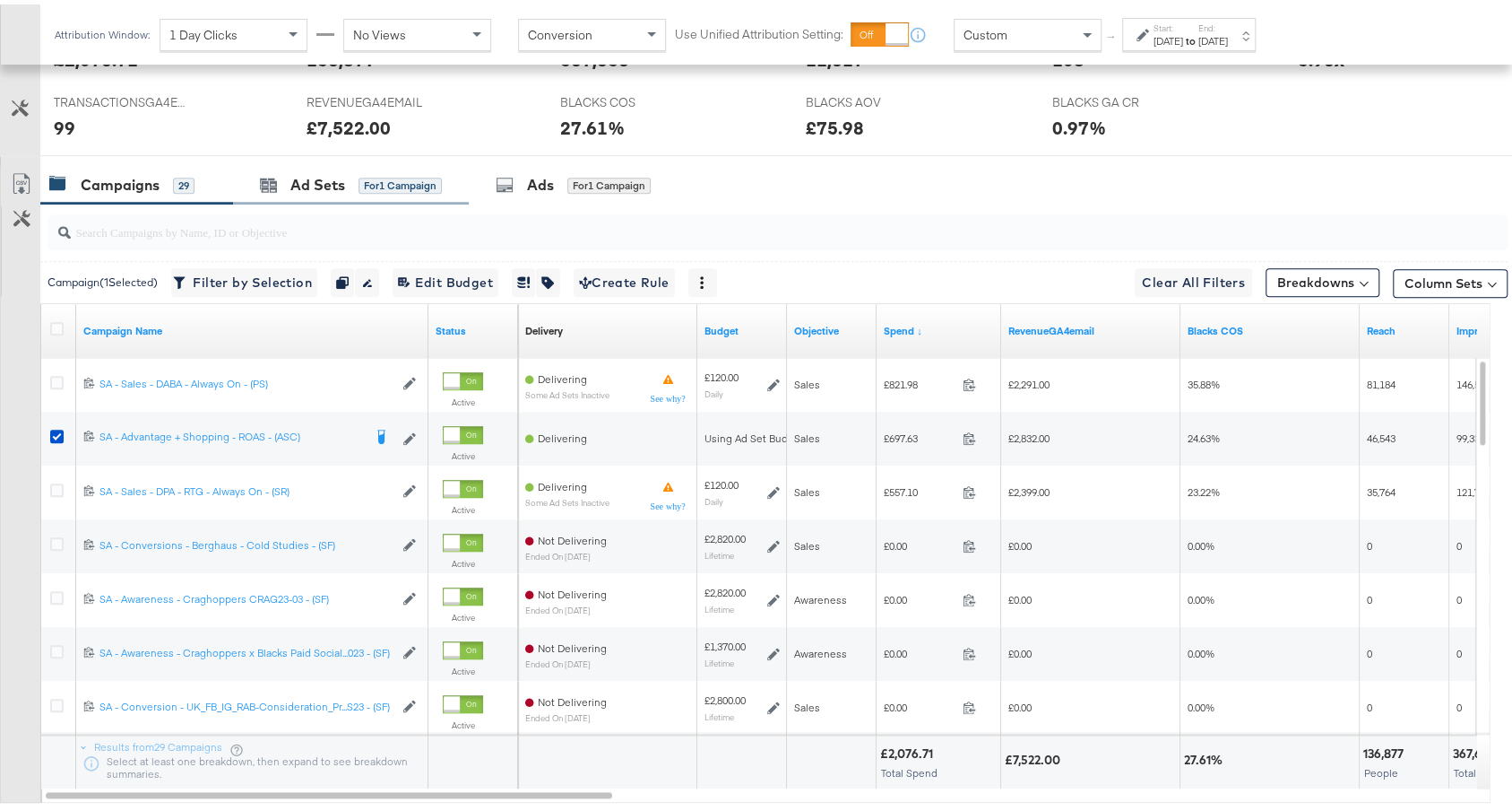
click at [354, 162] on div "Ad Sets for 1 Campaign" at bounding box center [351, 181] width 236 height 39
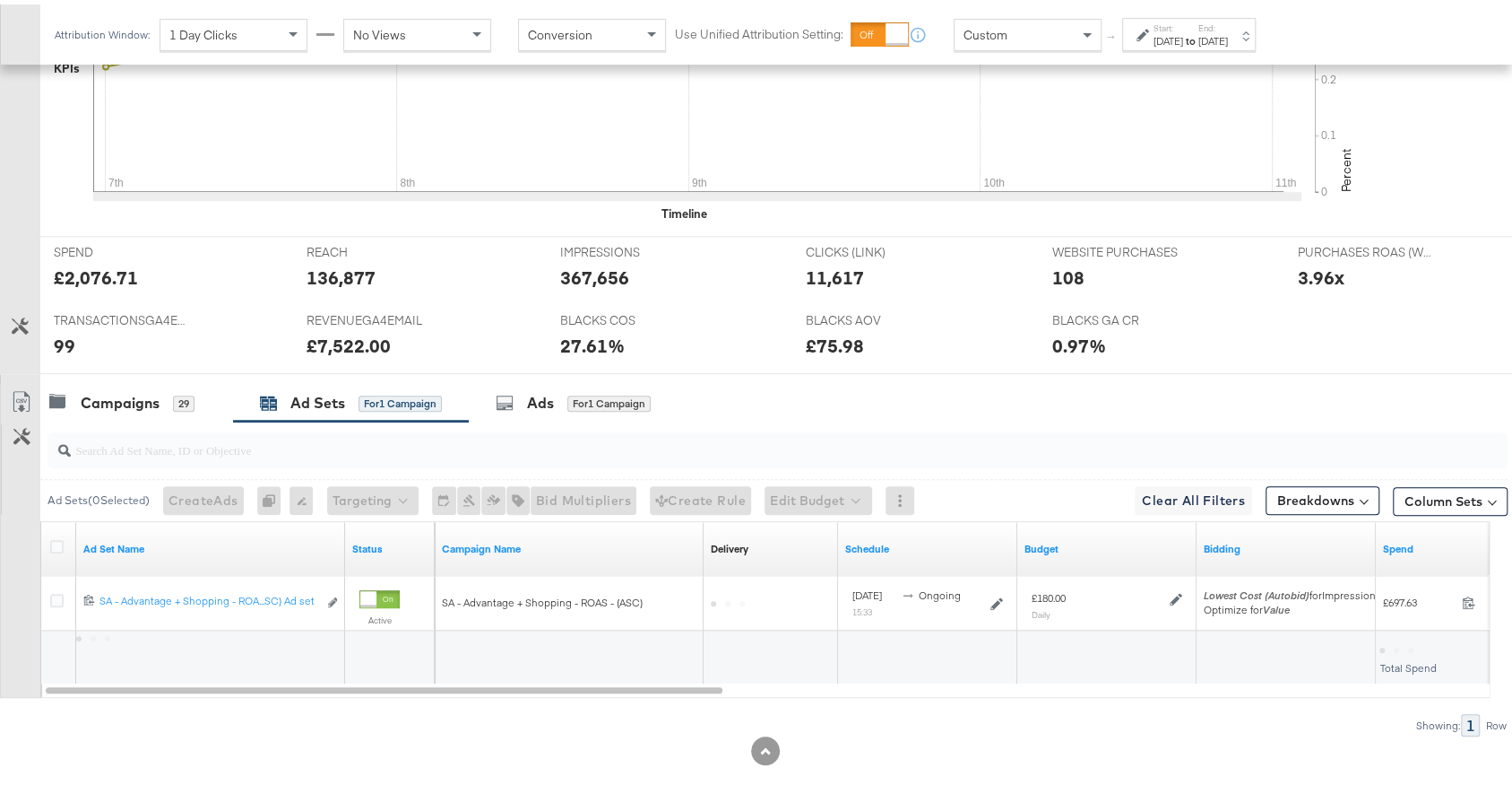
scroll to position [622, 0]
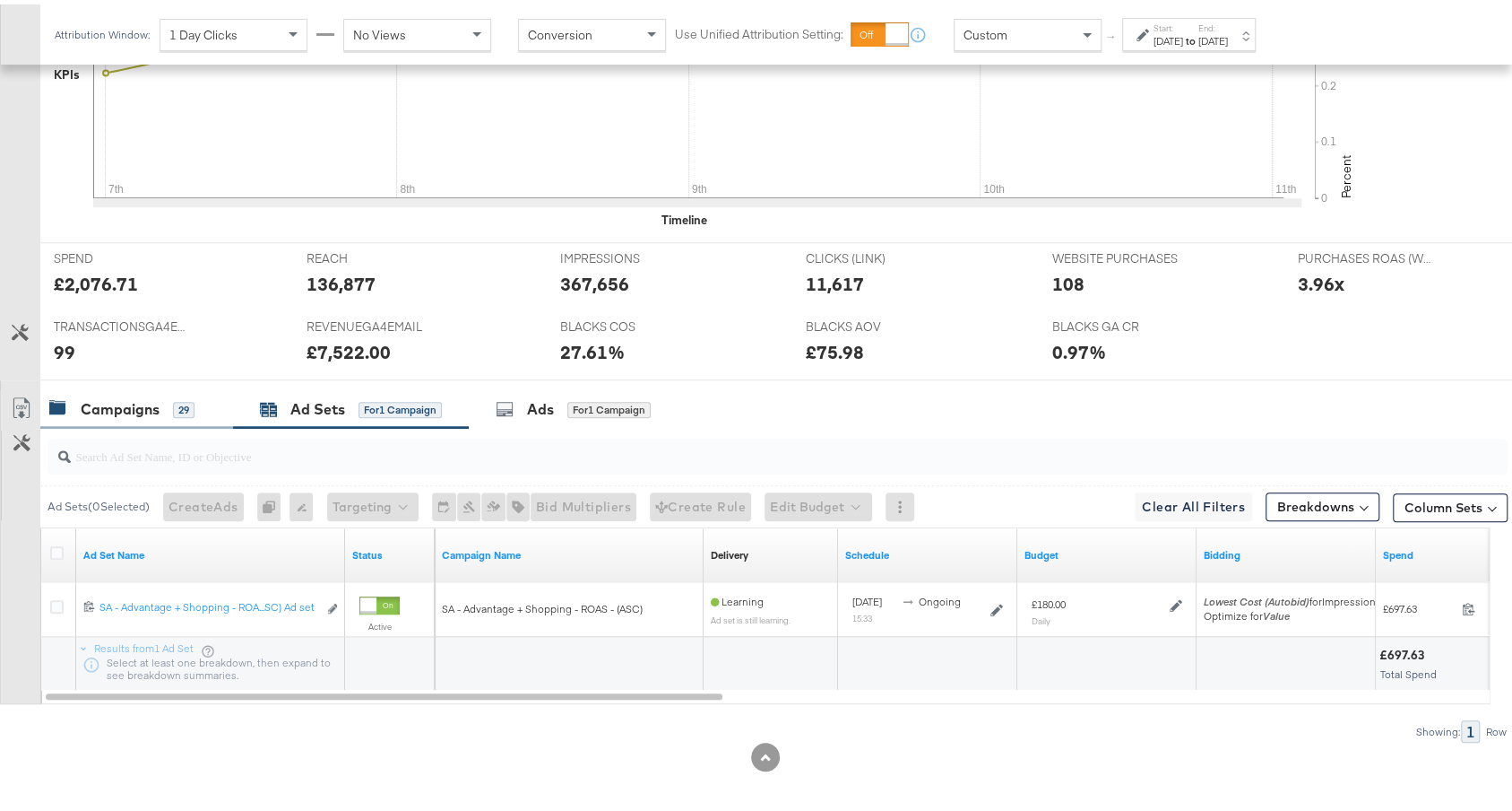
click at [109, 402] on div "Campaigns" at bounding box center [119, 404] width 78 height 21
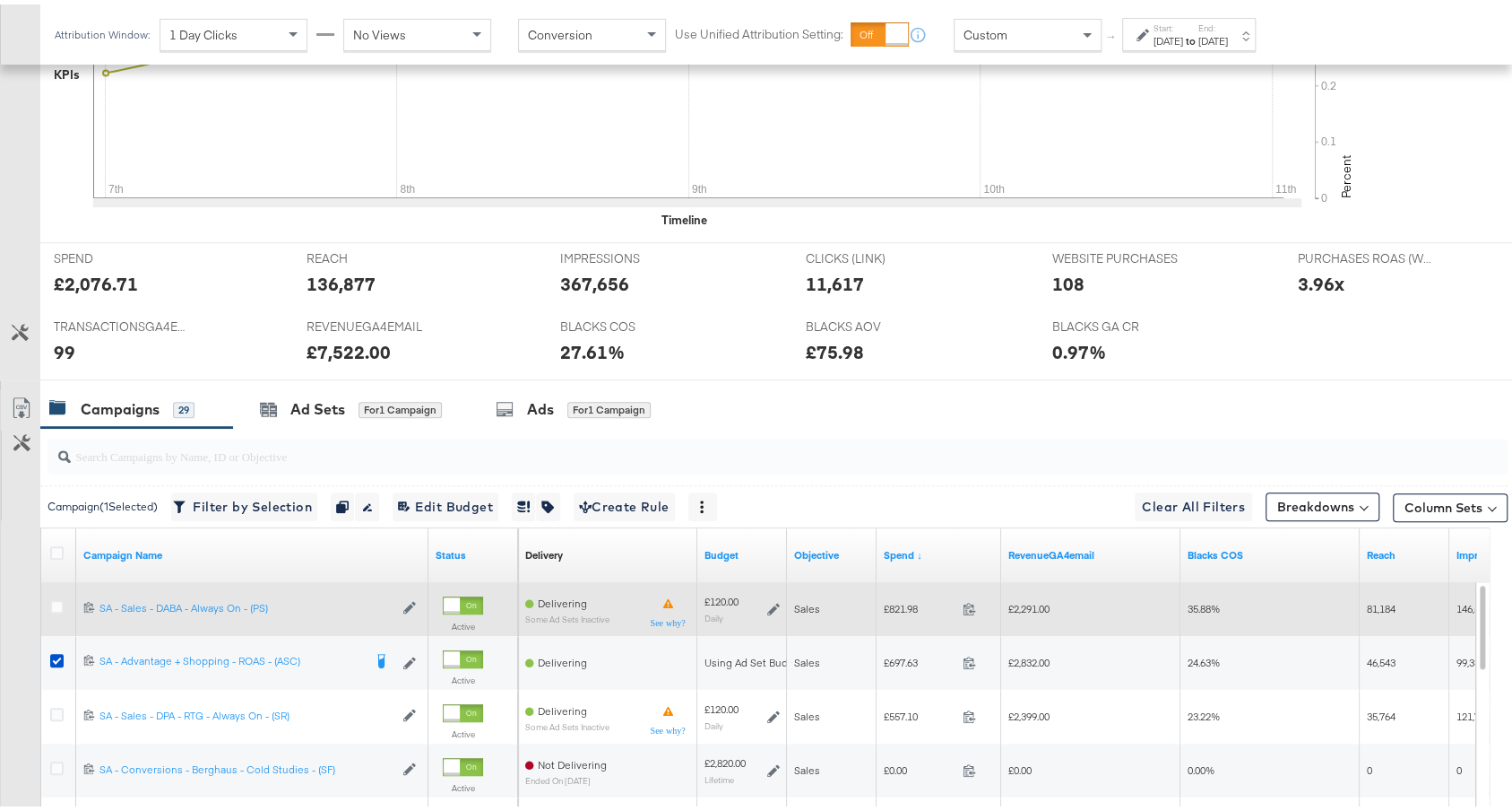
scroll to position [847, 0]
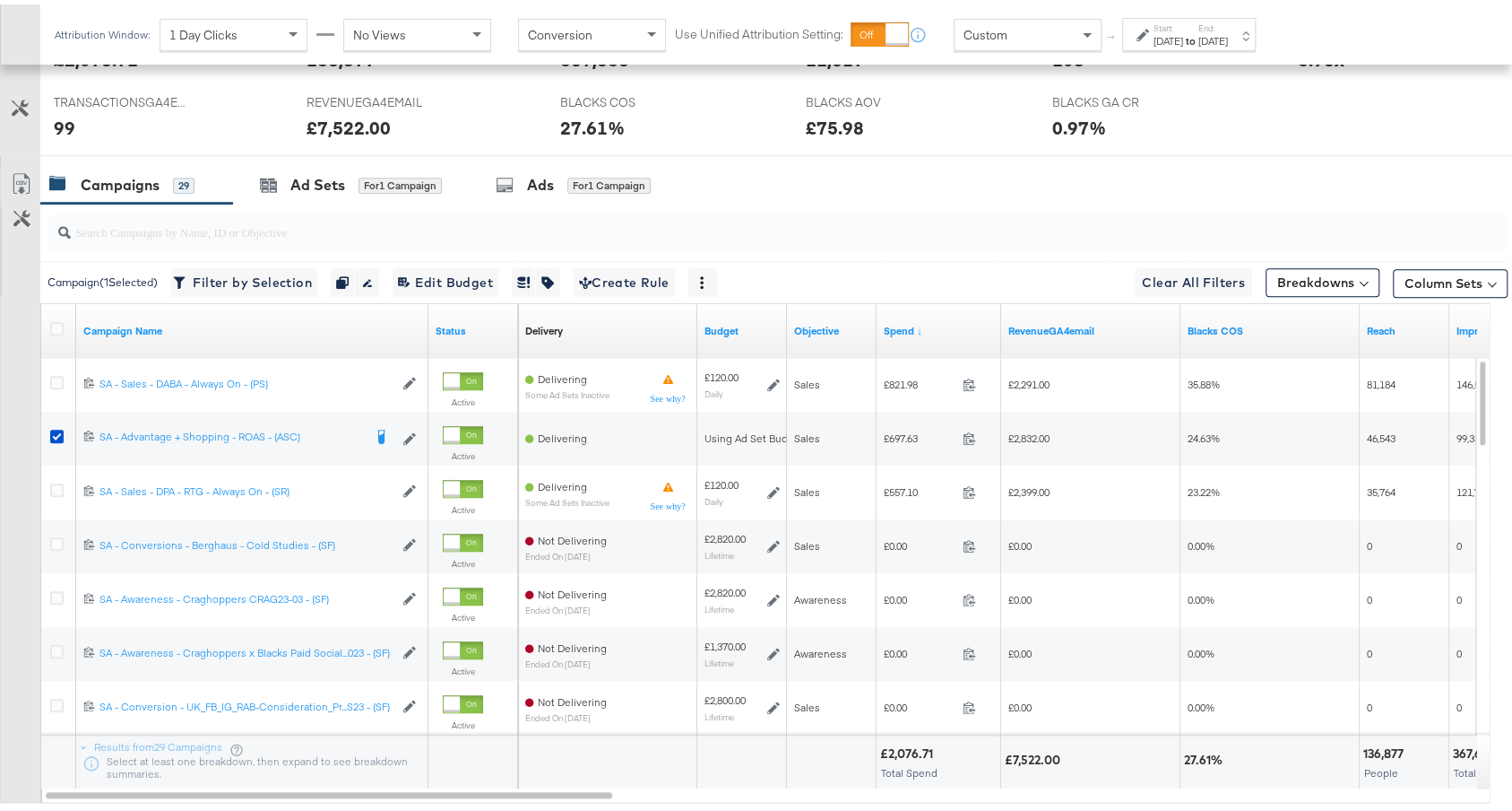
click at [1061, 24] on div "Custom" at bounding box center [1027, 30] width 146 height 31
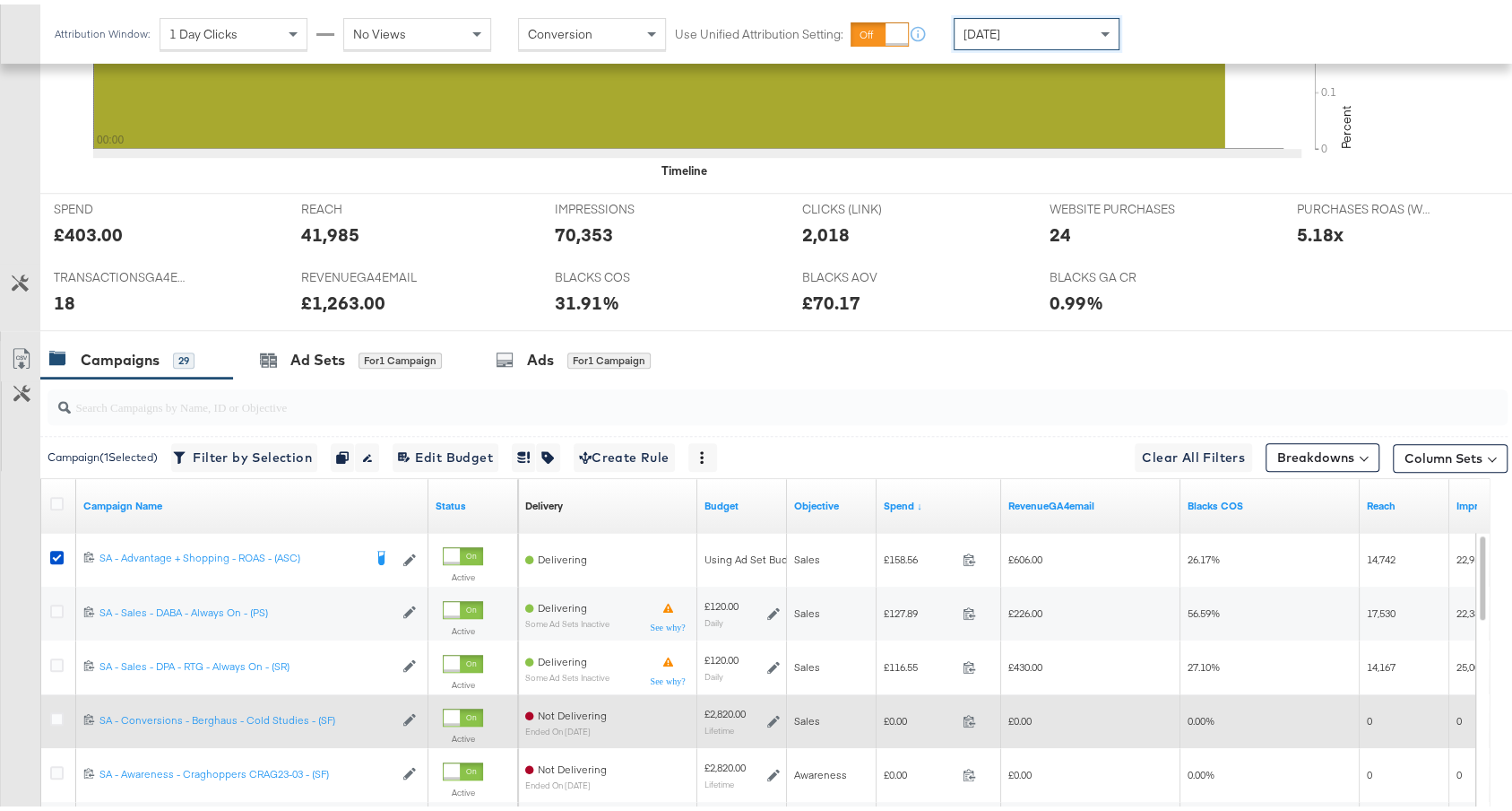
scroll to position [846, 0]
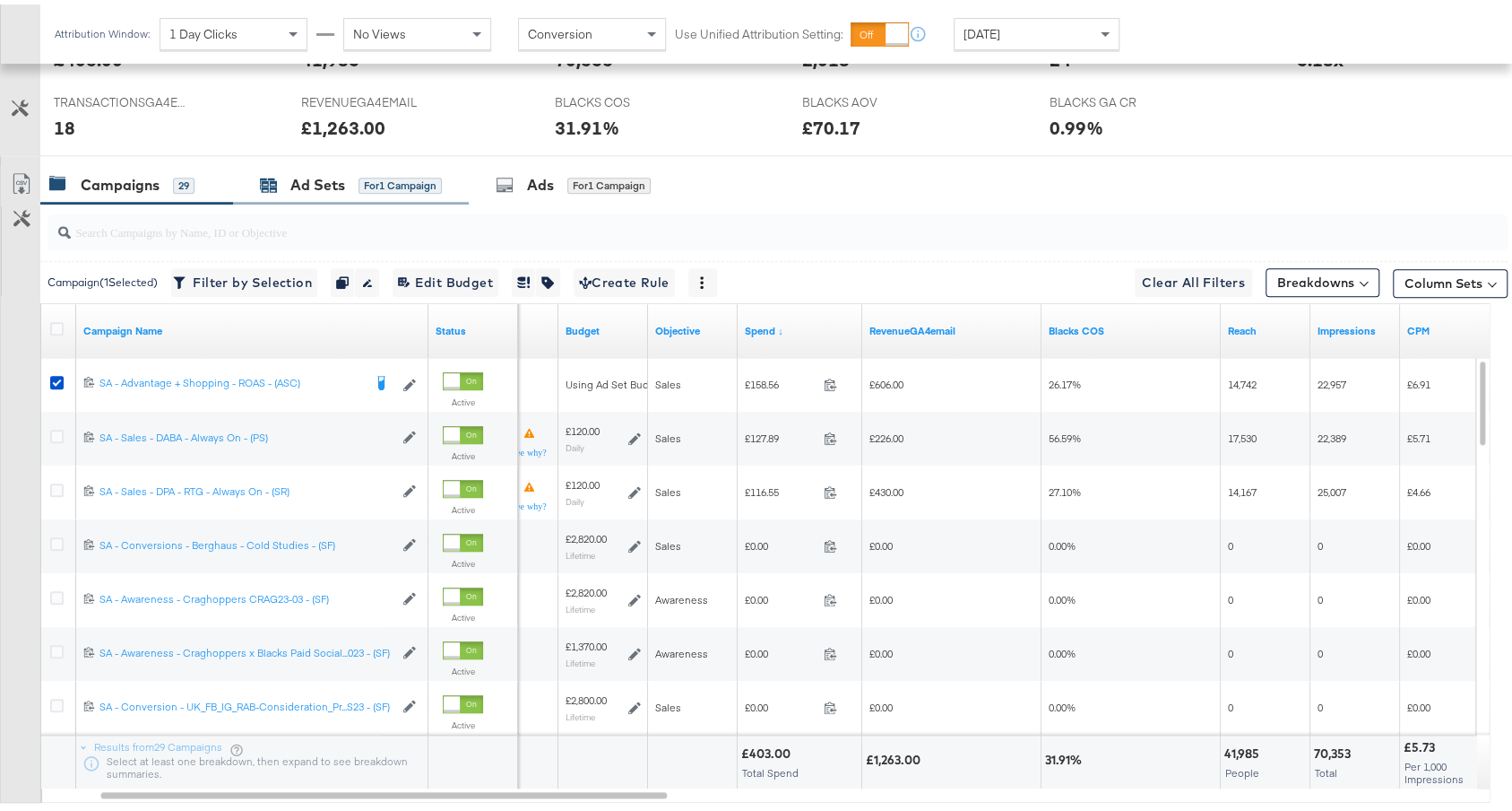
click at [311, 185] on div "Ad Sets" at bounding box center [317, 181] width 55 height 21
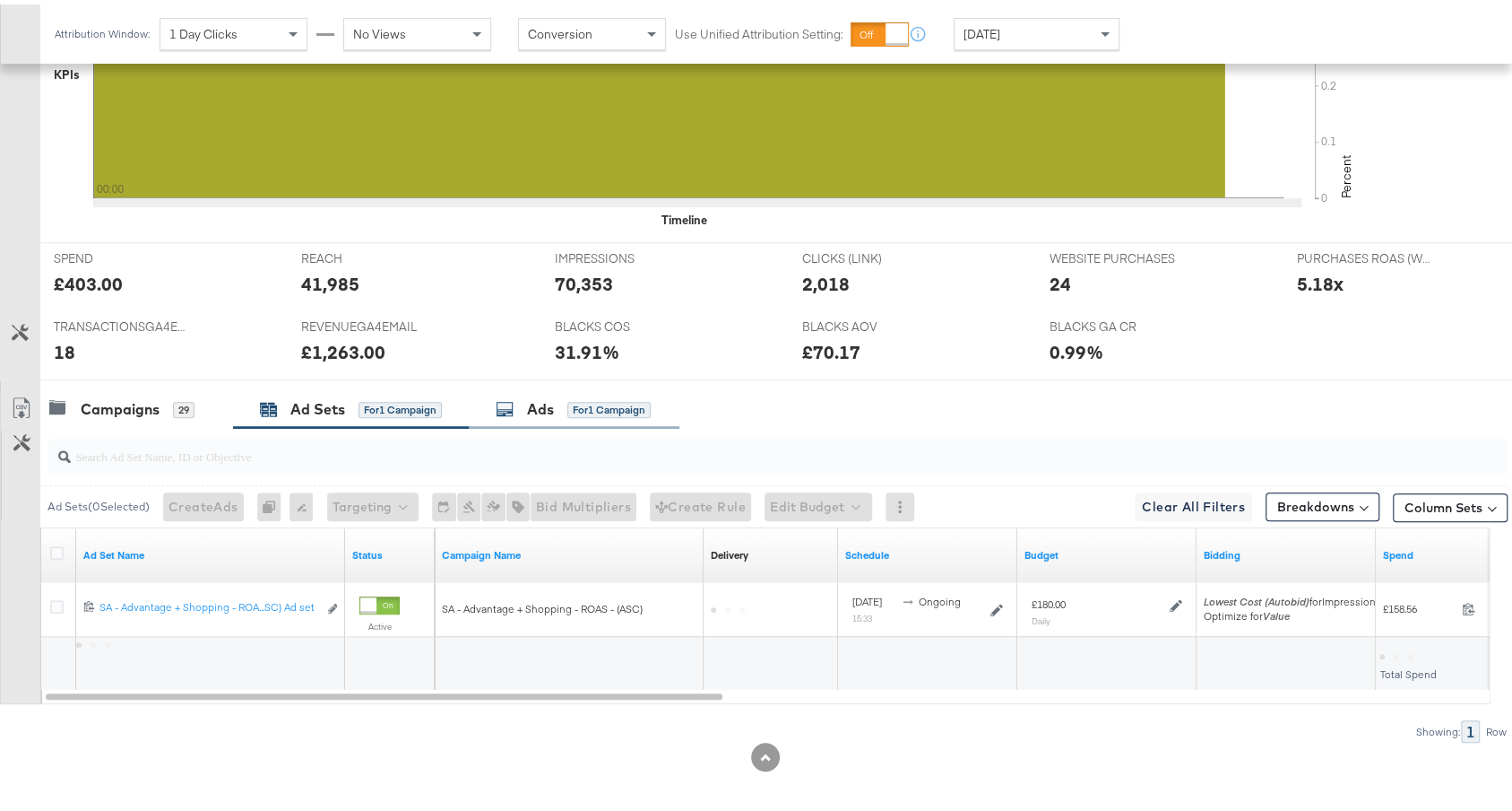
click at [548, 395] on div "Ads" at bounding box center [540, 404] width 27 height 21
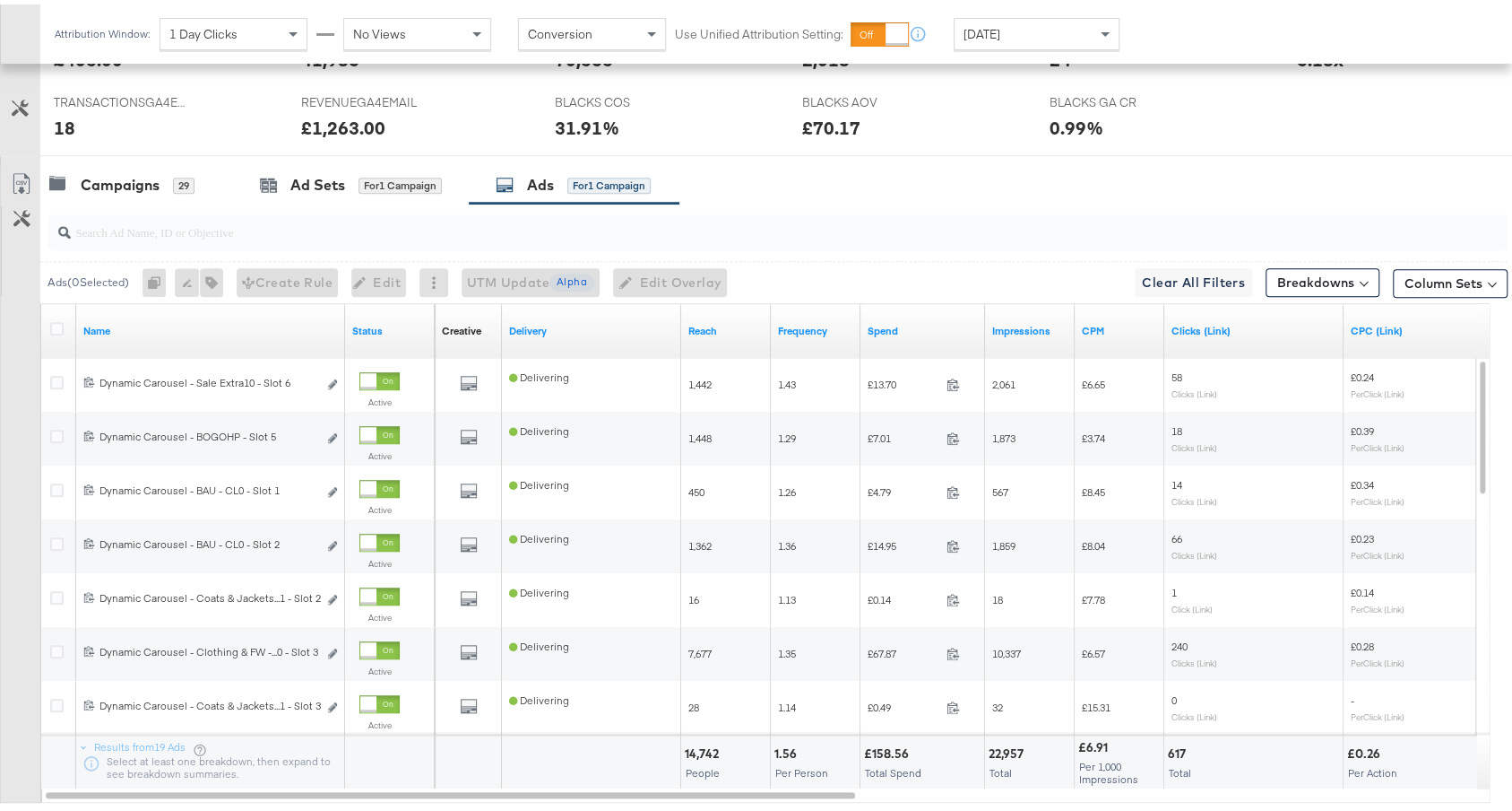
click at [926, 312] on div "Spend" at bounding box center [923, 326] width 125 height 29
click at [925, 324] on link "Spend" at bounding box center [922, 327] width 110 height 14
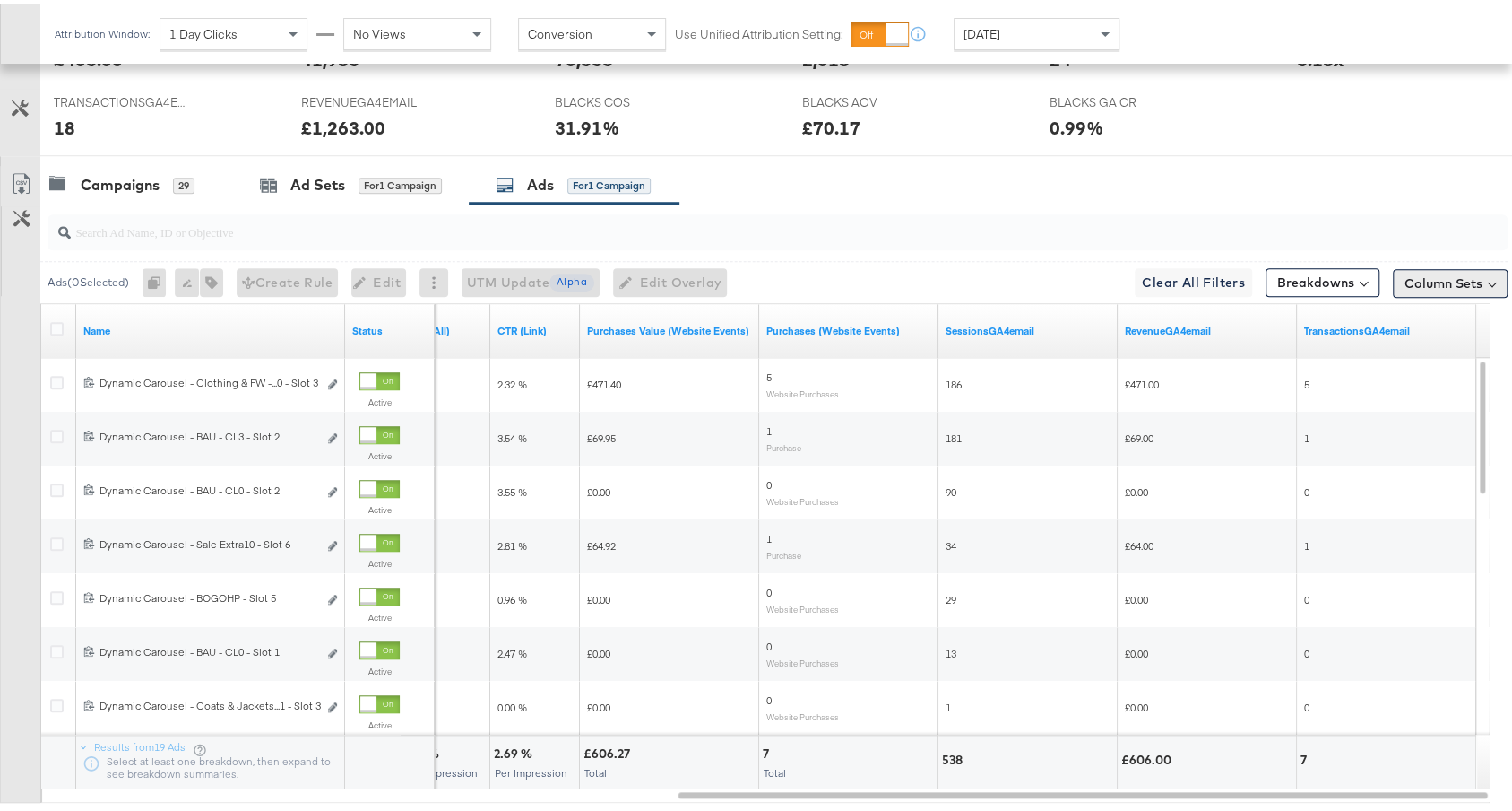
click at [1442, 270] on button "Column Sets" at bounding box center [1450, 278] width 115 height 29
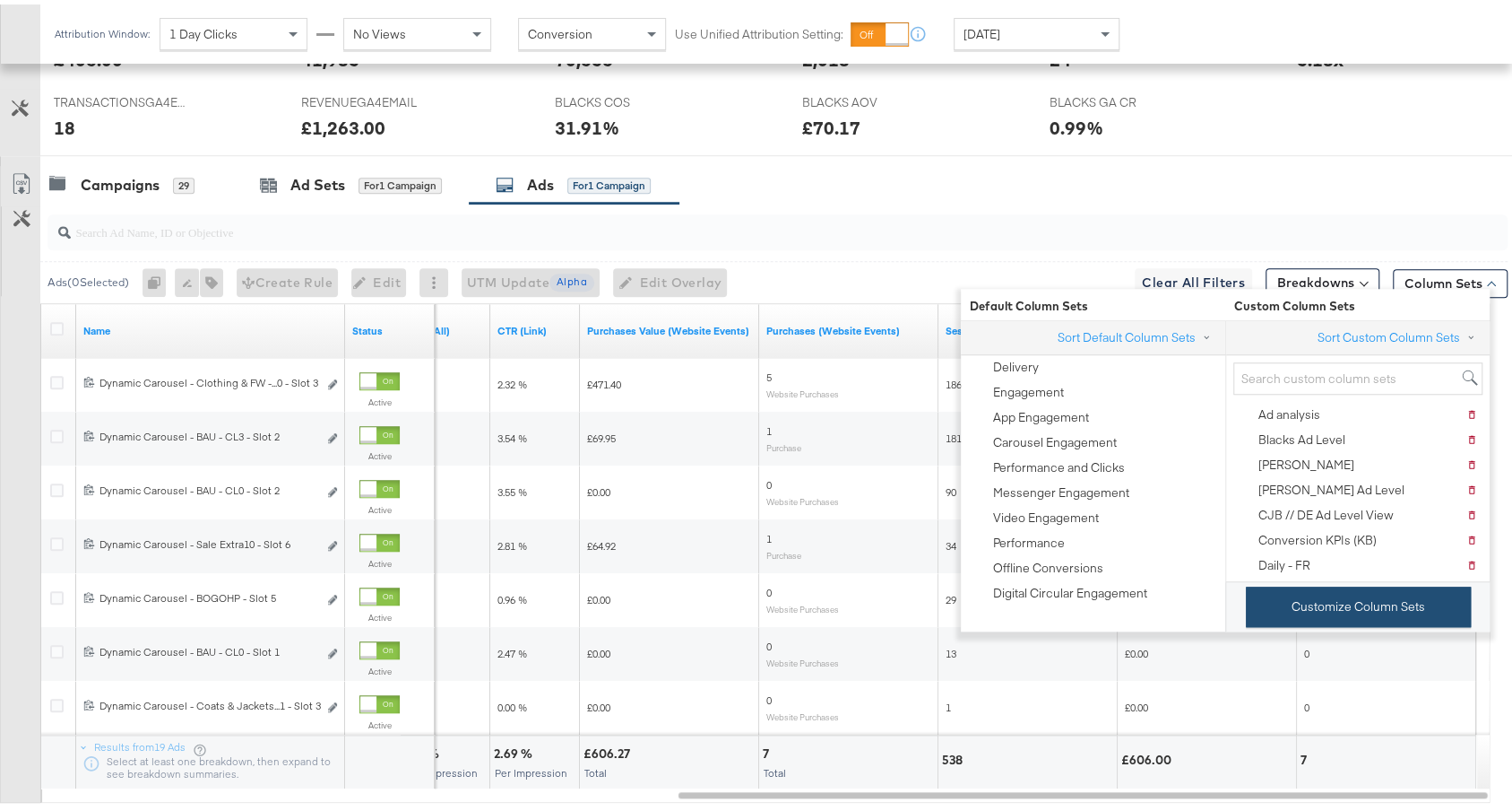
click at [1308, 593] on button "Customize Column Sets" at bounding box center [1357, 602] width 225 height 41
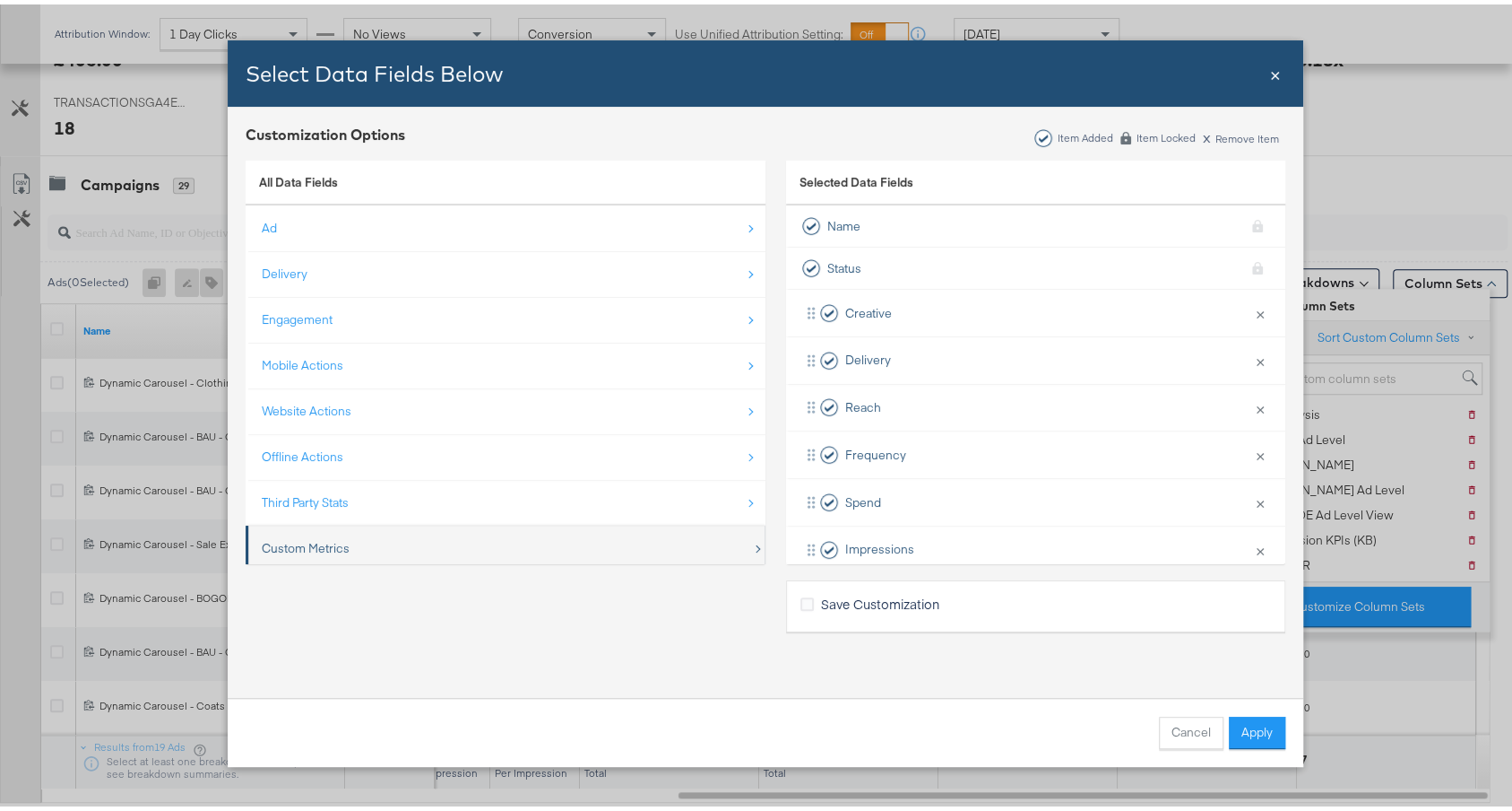
click at [420, 533] on div "Custom Metrics" at bounding box center [507, 543] width 490 height 37
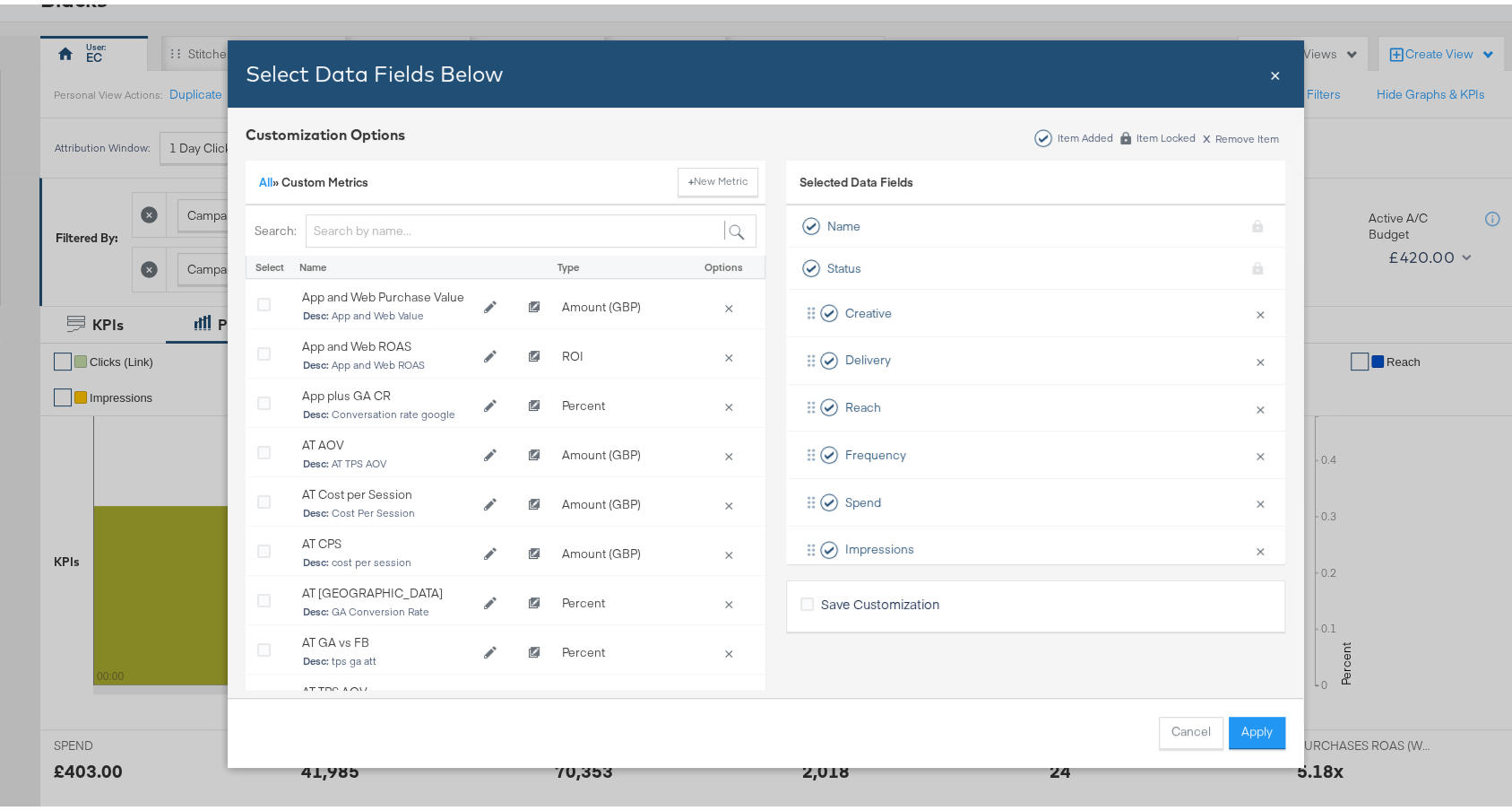
scroll to position [103, 0]
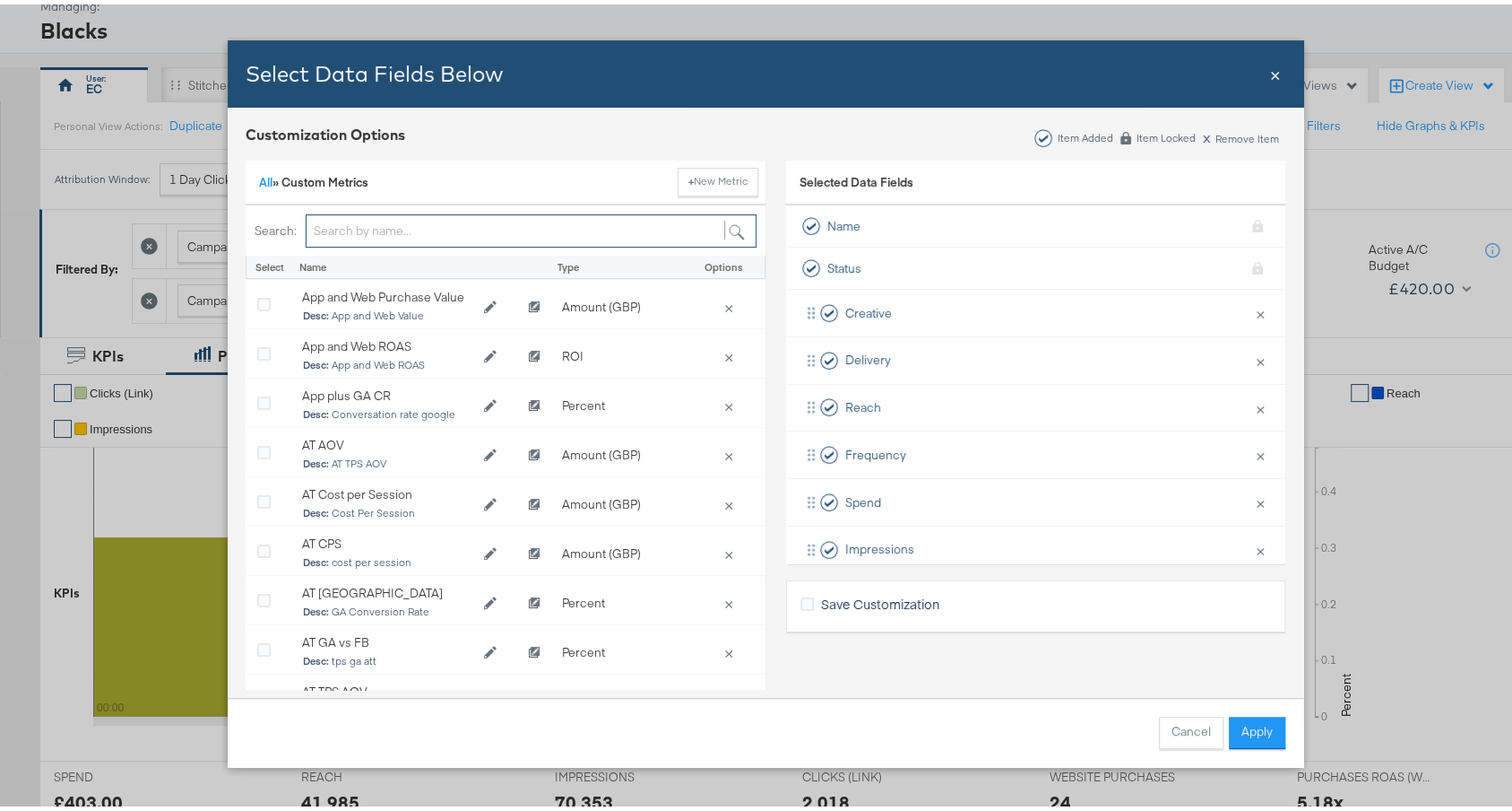
click at [520, 227] on input "Bulk Add Locations Modal" at bounding box center [531, 225] width 450 height 33
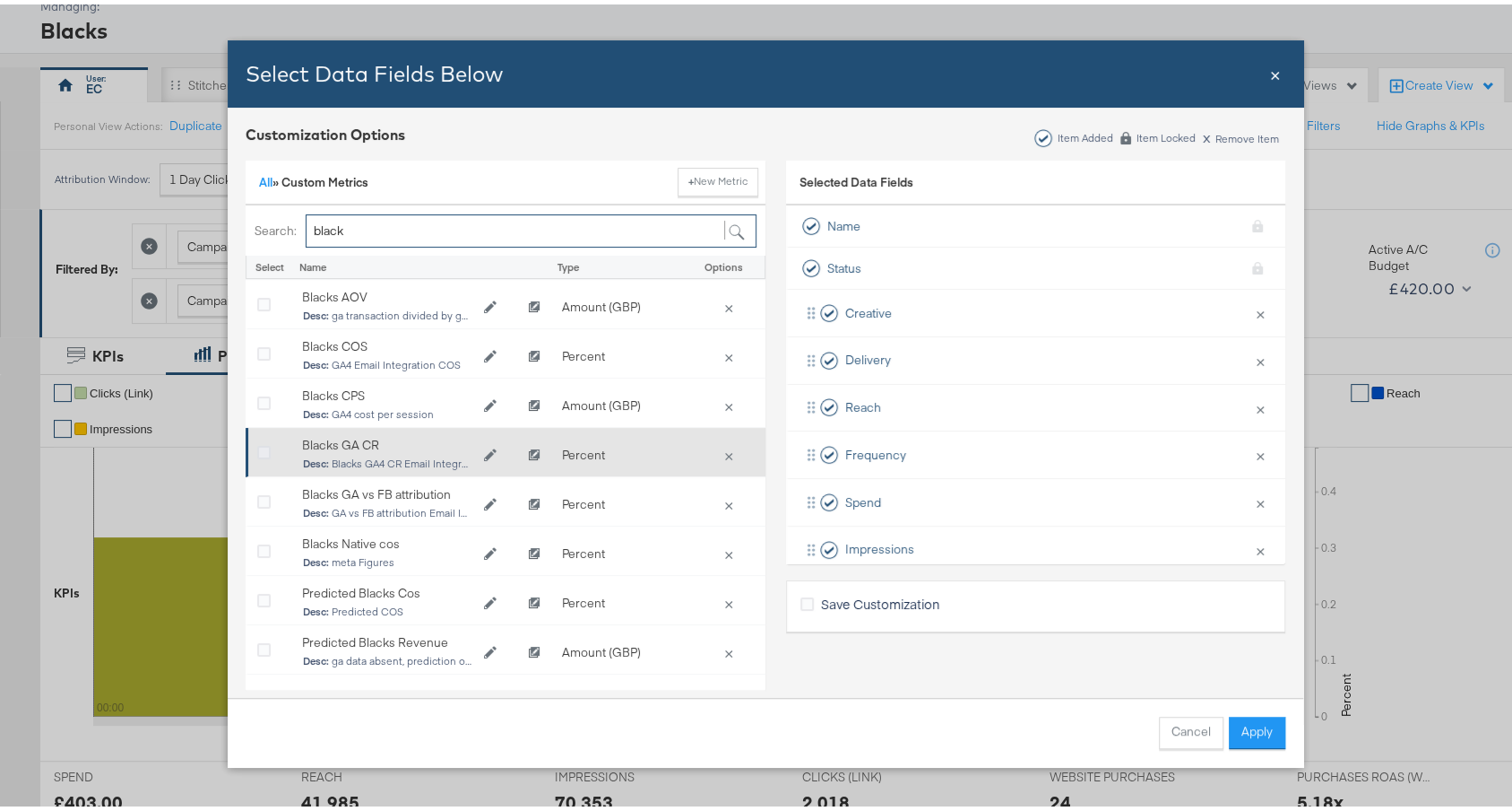
type input "black"
click at [257, 442] on icon "Bulk Add Locations Modal" at bounding box center [264, 449] width 14 height 14
click at [0, 0] on input "Bulk Add Locations Modal" at bounding box center [0, 0] width 0 height 0
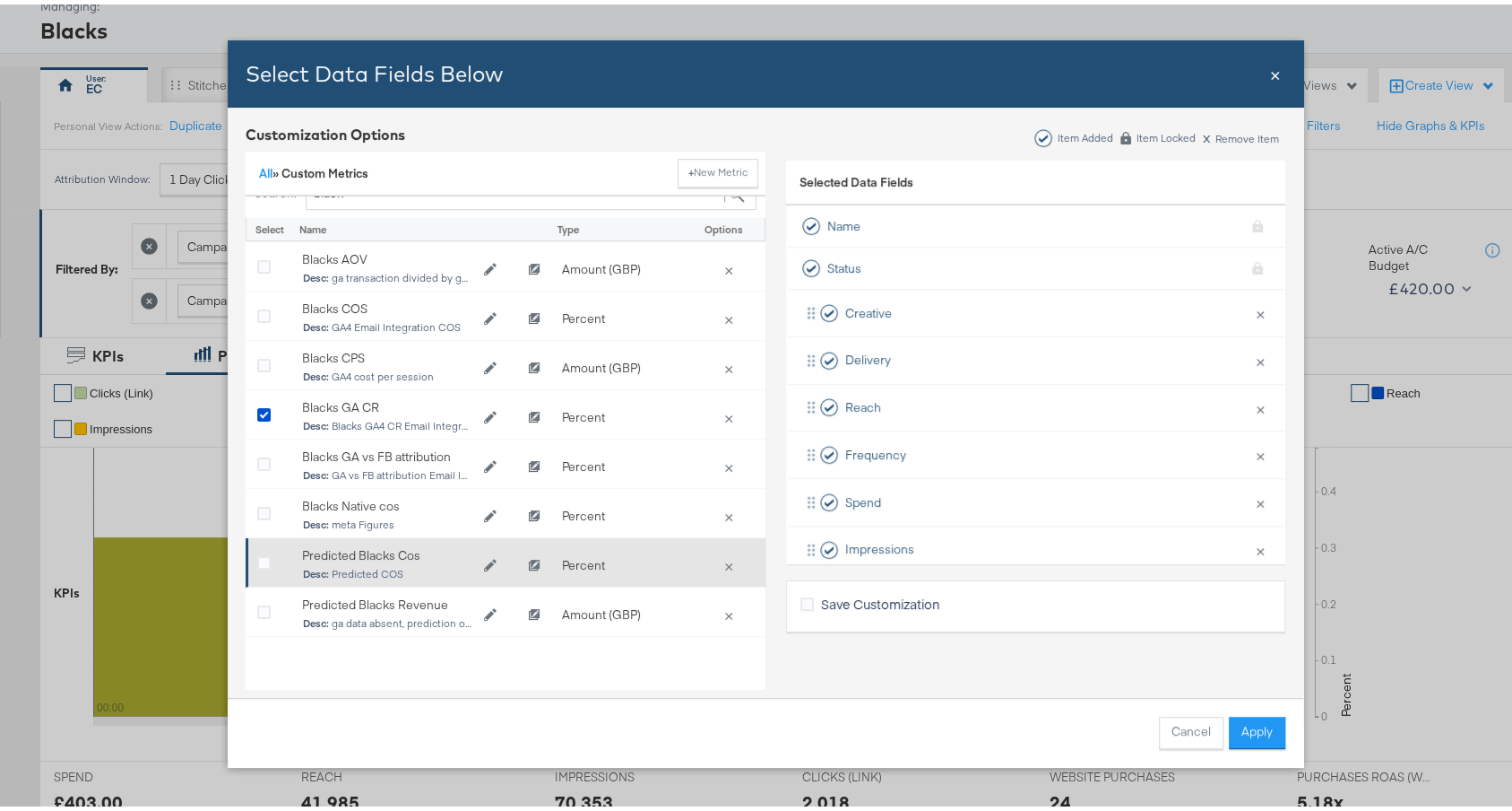
scroll to position [8, 0]
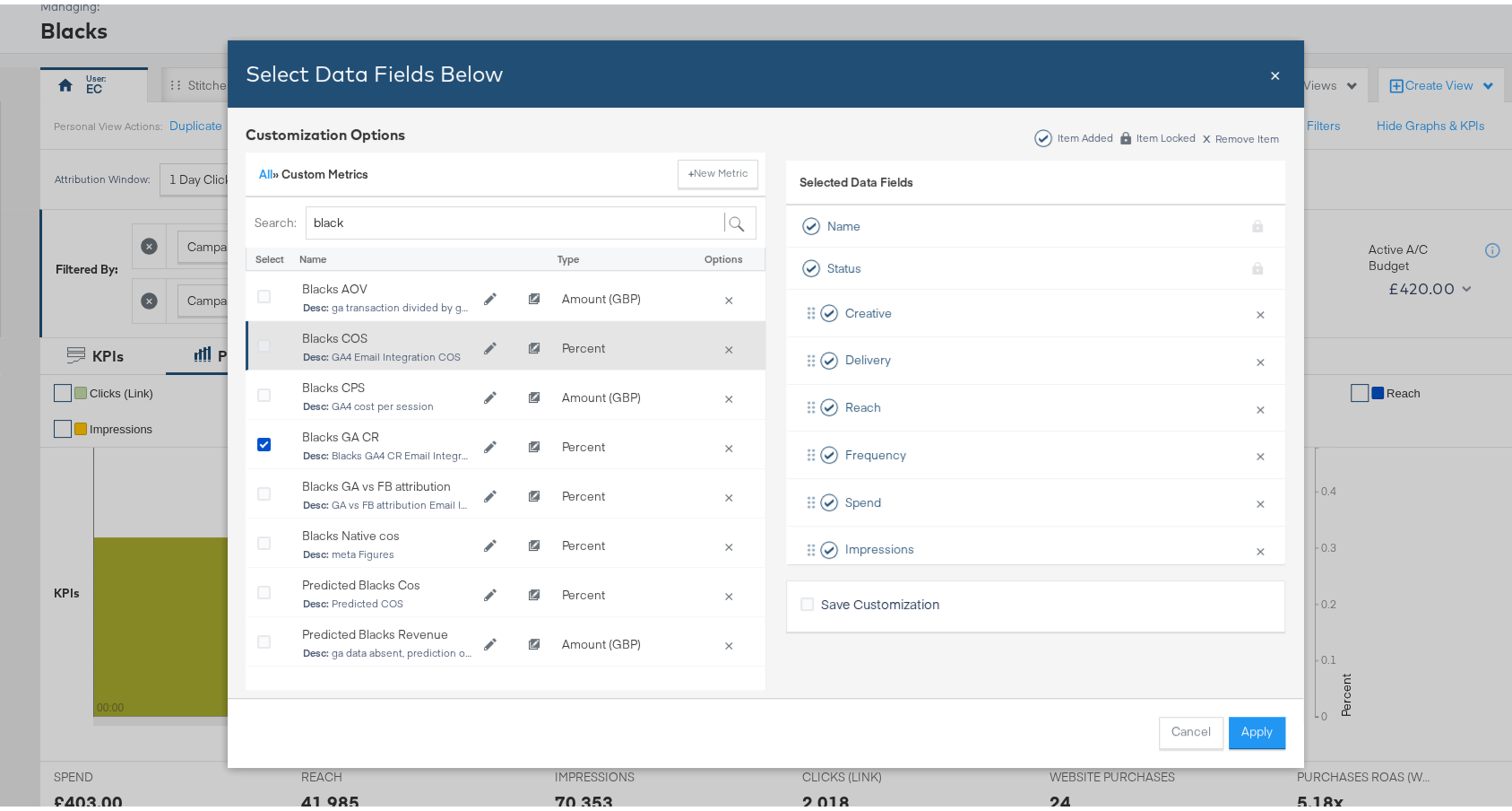
click at [257, 336] on icon "Bulk Add Locations Modal" at bounding box center [264, 342] width 14 height 14
click at [0, 0] on input "Bulk Add Locations Modal" at bounding box center [0, 0] width 0 height 0
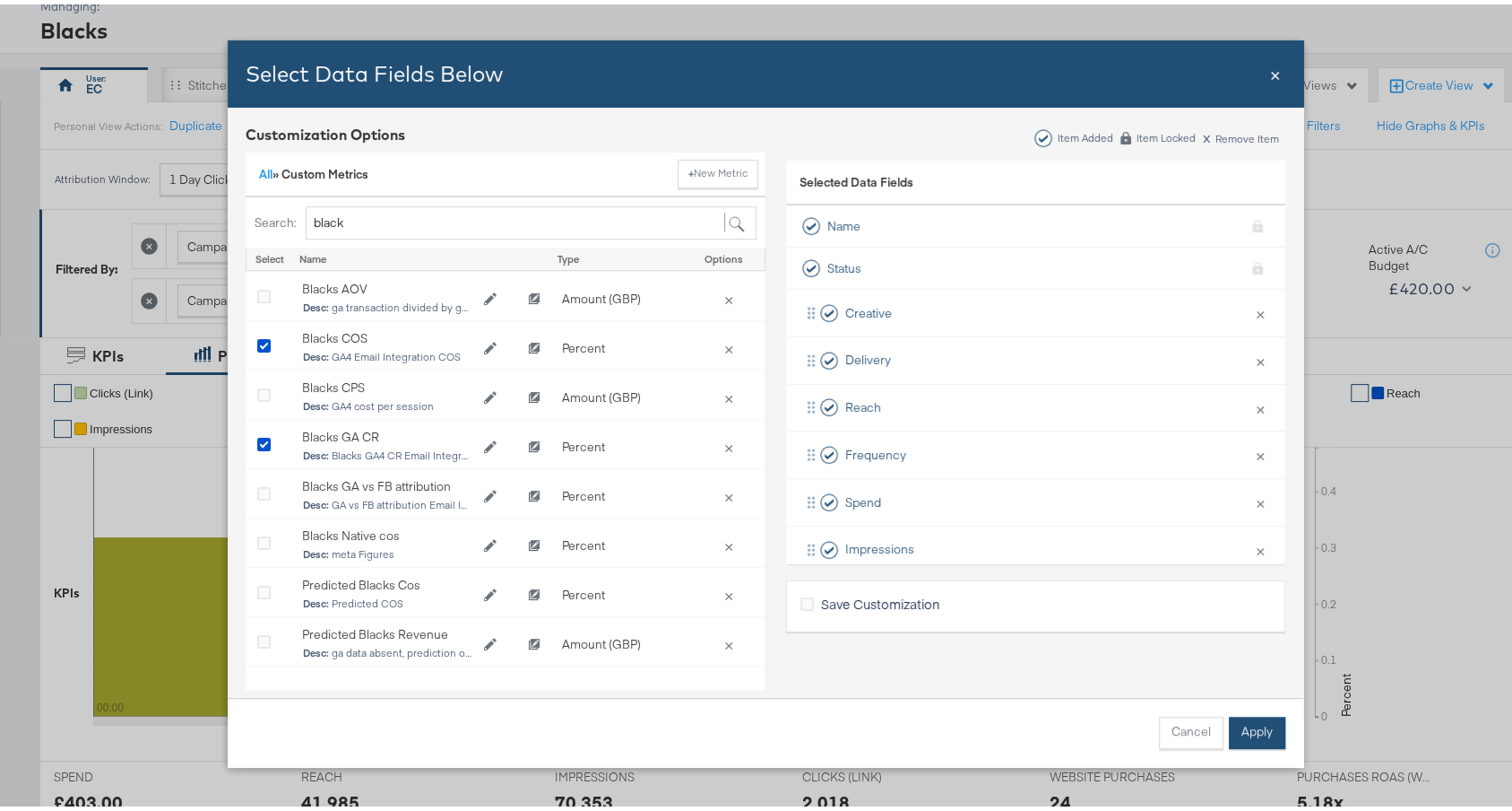
click at [1265, 737] on button "Apply" at bounding box center [1256, 728] width 57 height 33
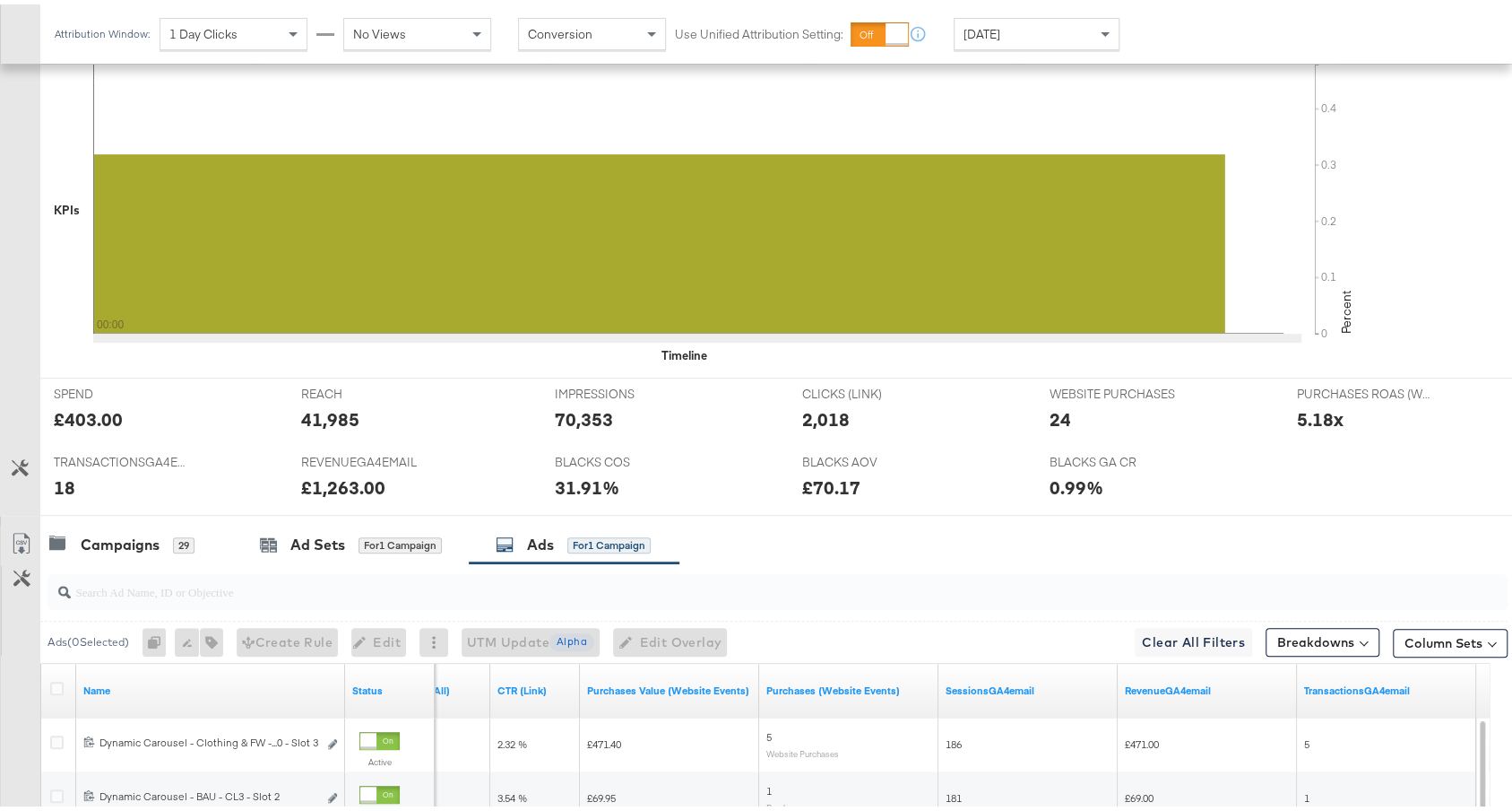
scroll to position [944, 0]
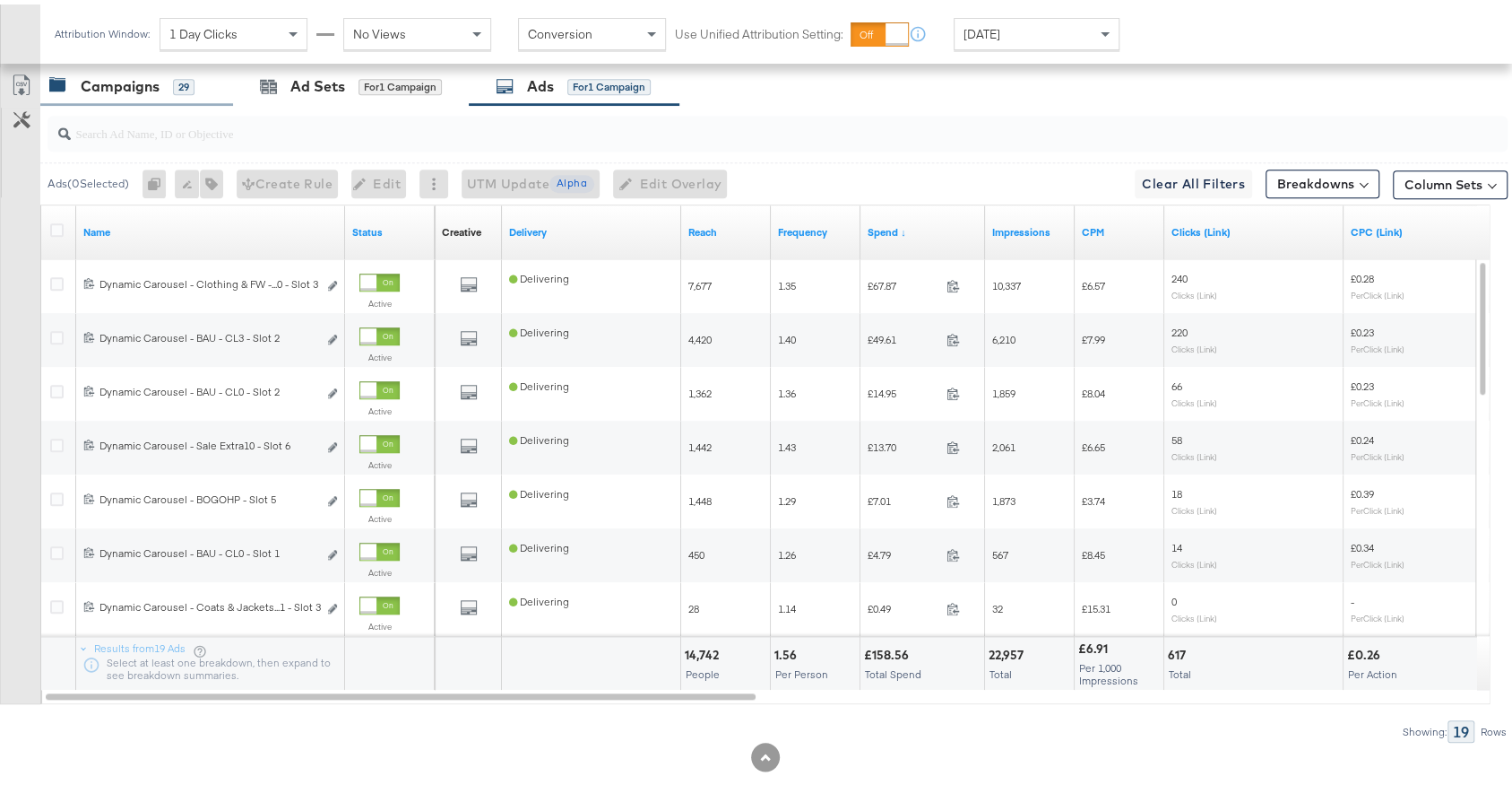
click at [129, 81] on div "Campaigns" at bounding box center [119, 81] width 78 height 21
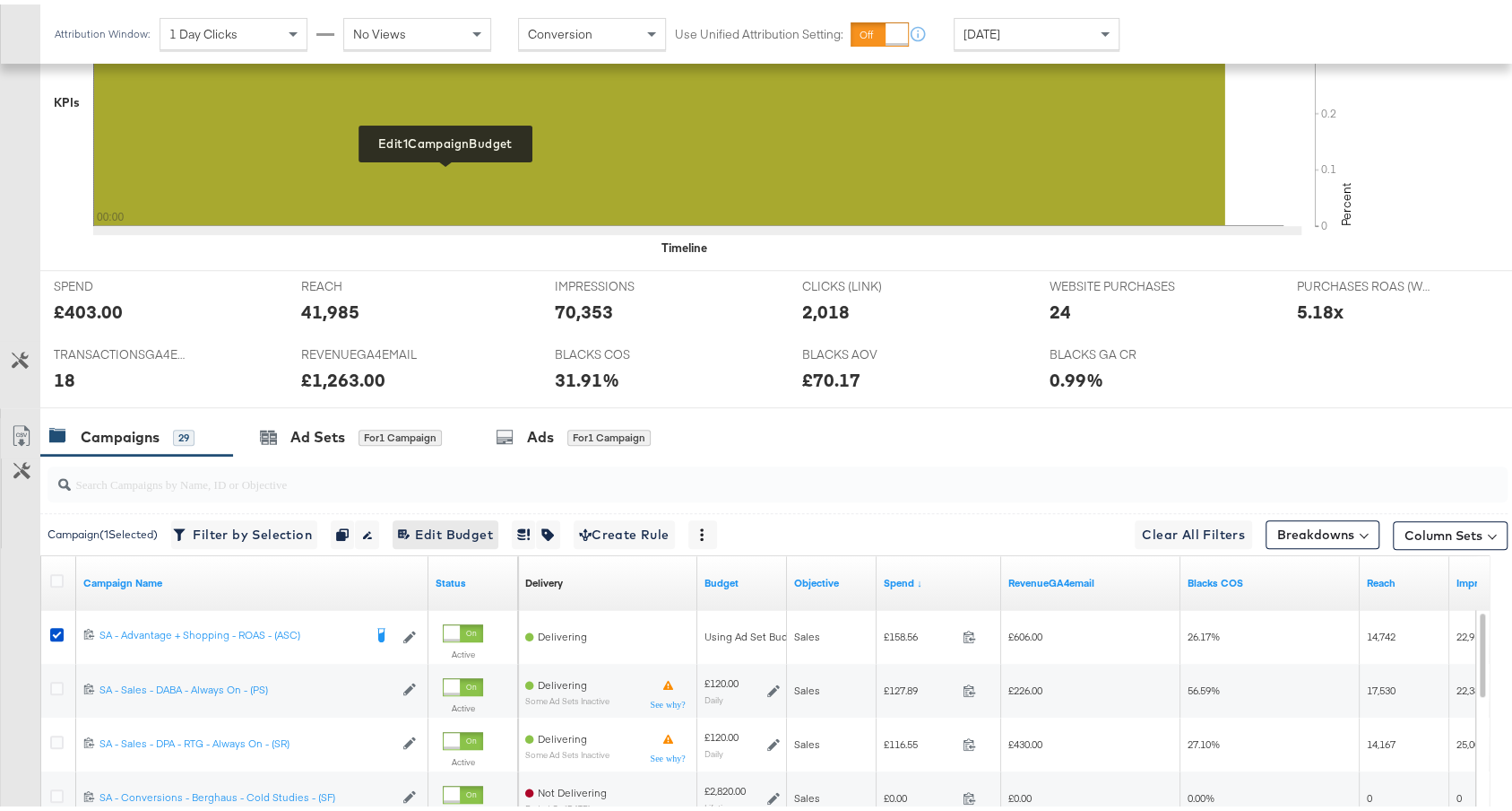
scroll to position [0, 0]
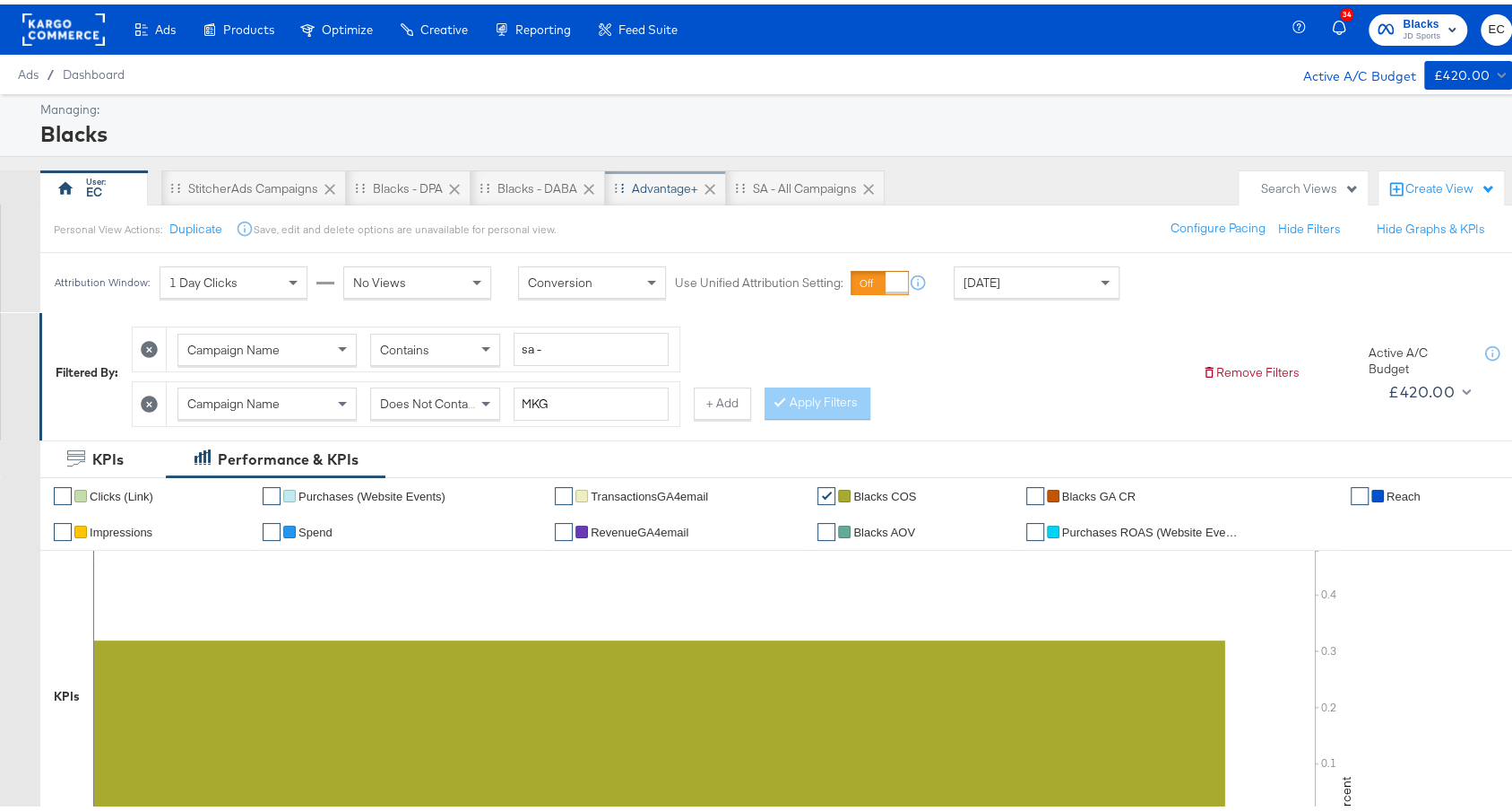
click at [684, 182] on div "Advantage+" at bounding box center [665, 184] width 66 height 17
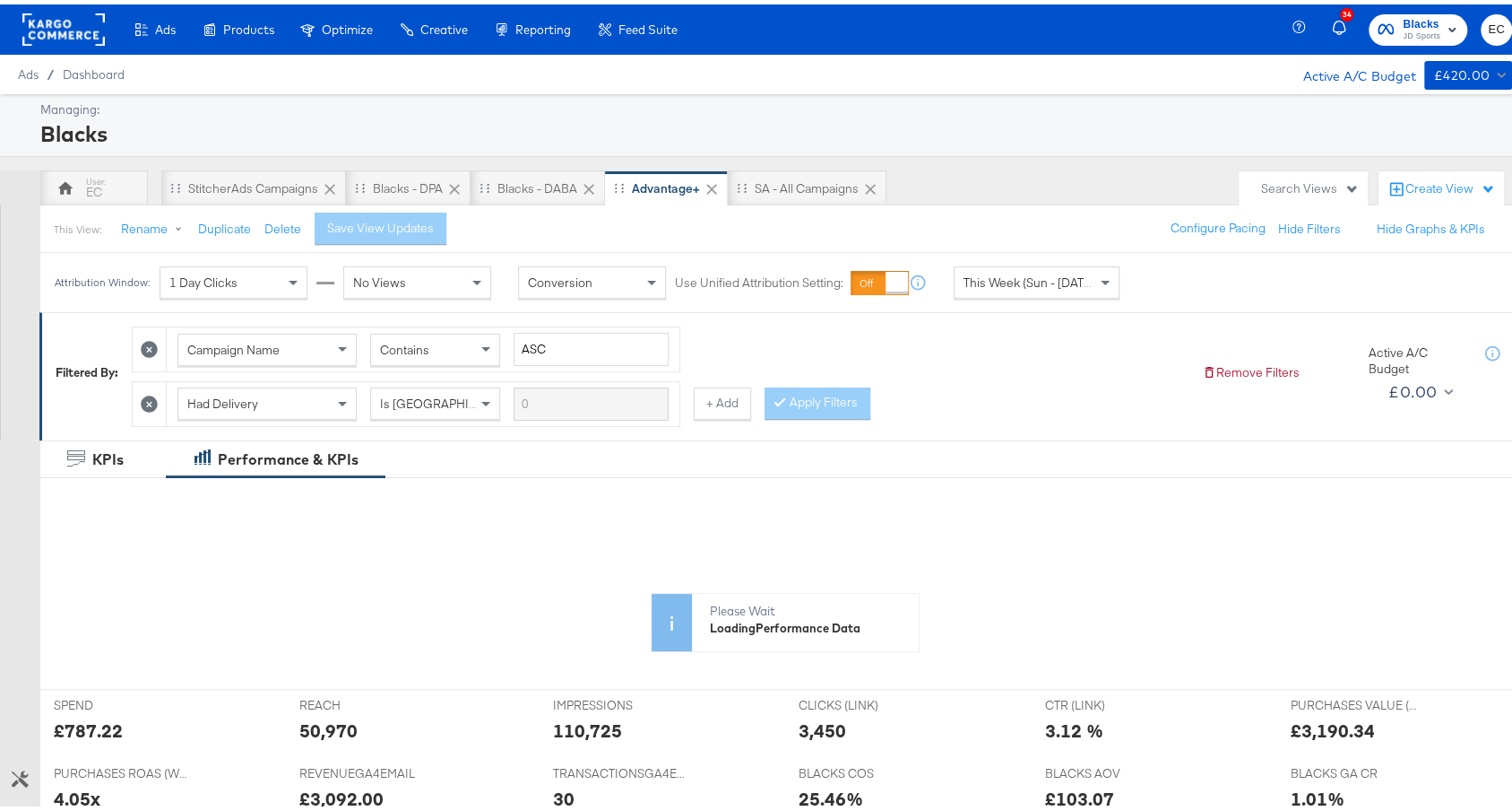
scroll to position [569, 0]
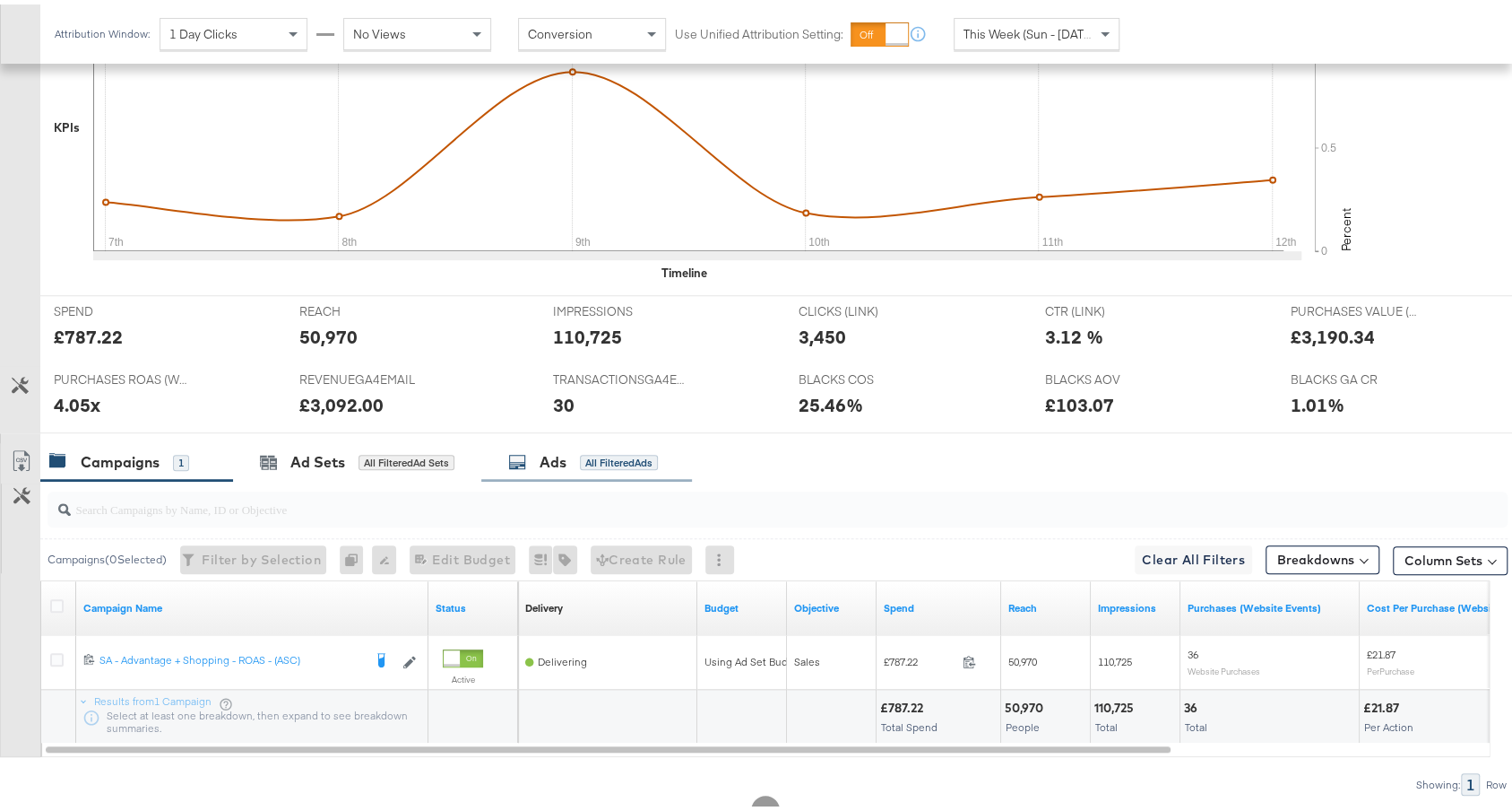
click at [612, 462] on div "Ads All Filtered Ads" at bounding box center [586, 458] width 210 height 39
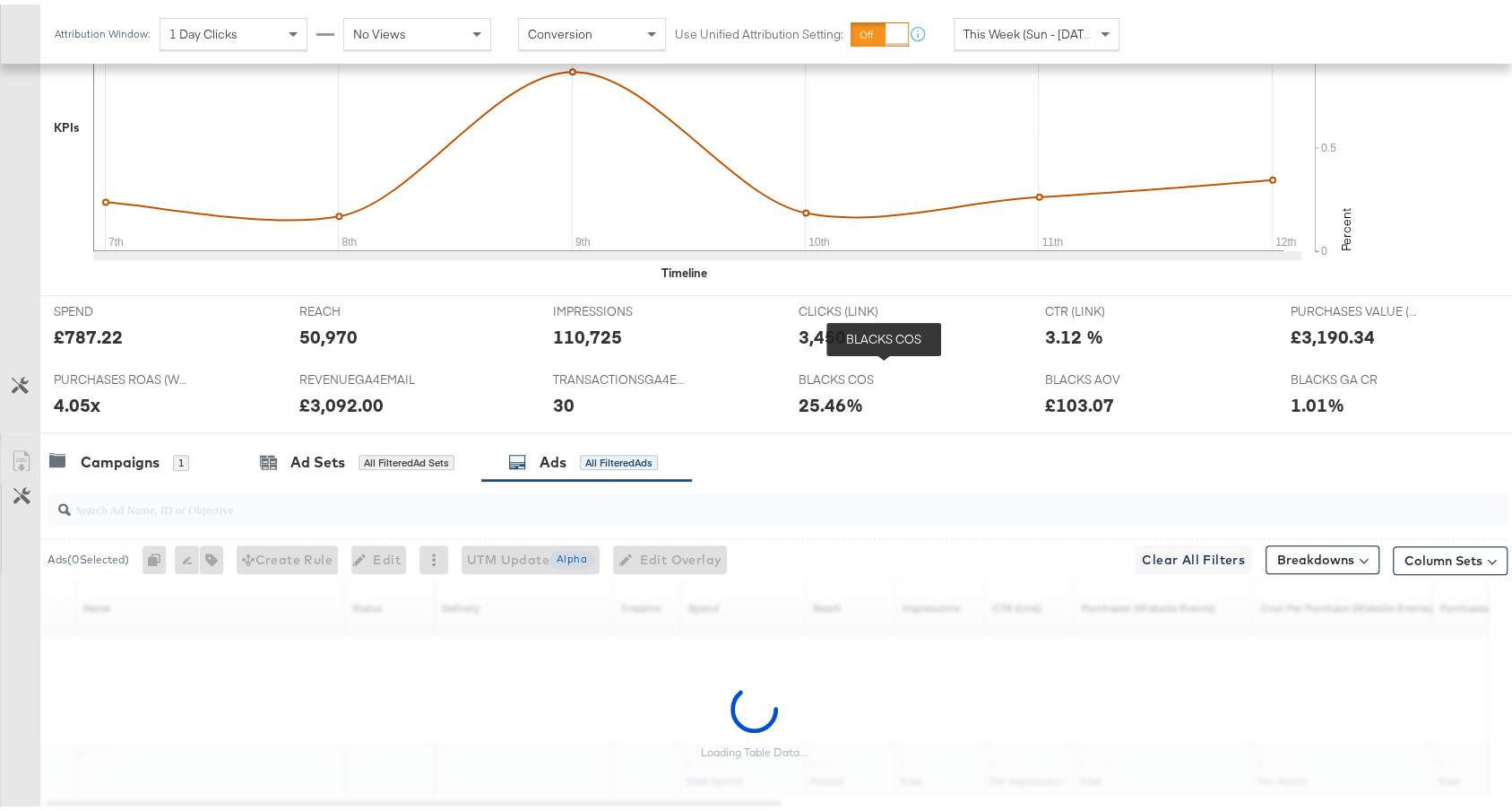
scroll to position [675, 0]
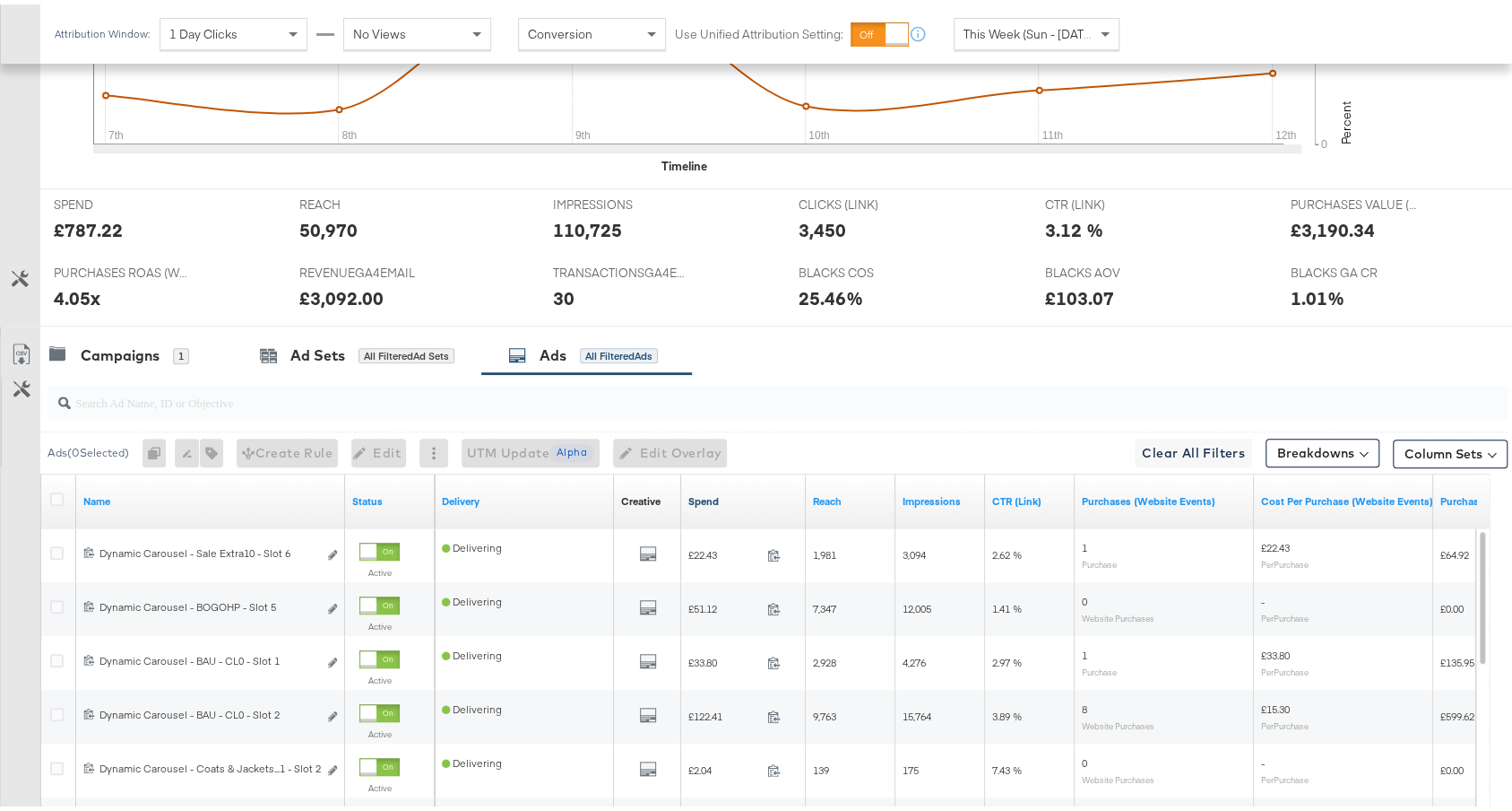
click at [736, 495] on link "Spend" at bounding box center [743, 496] width 110 height 14
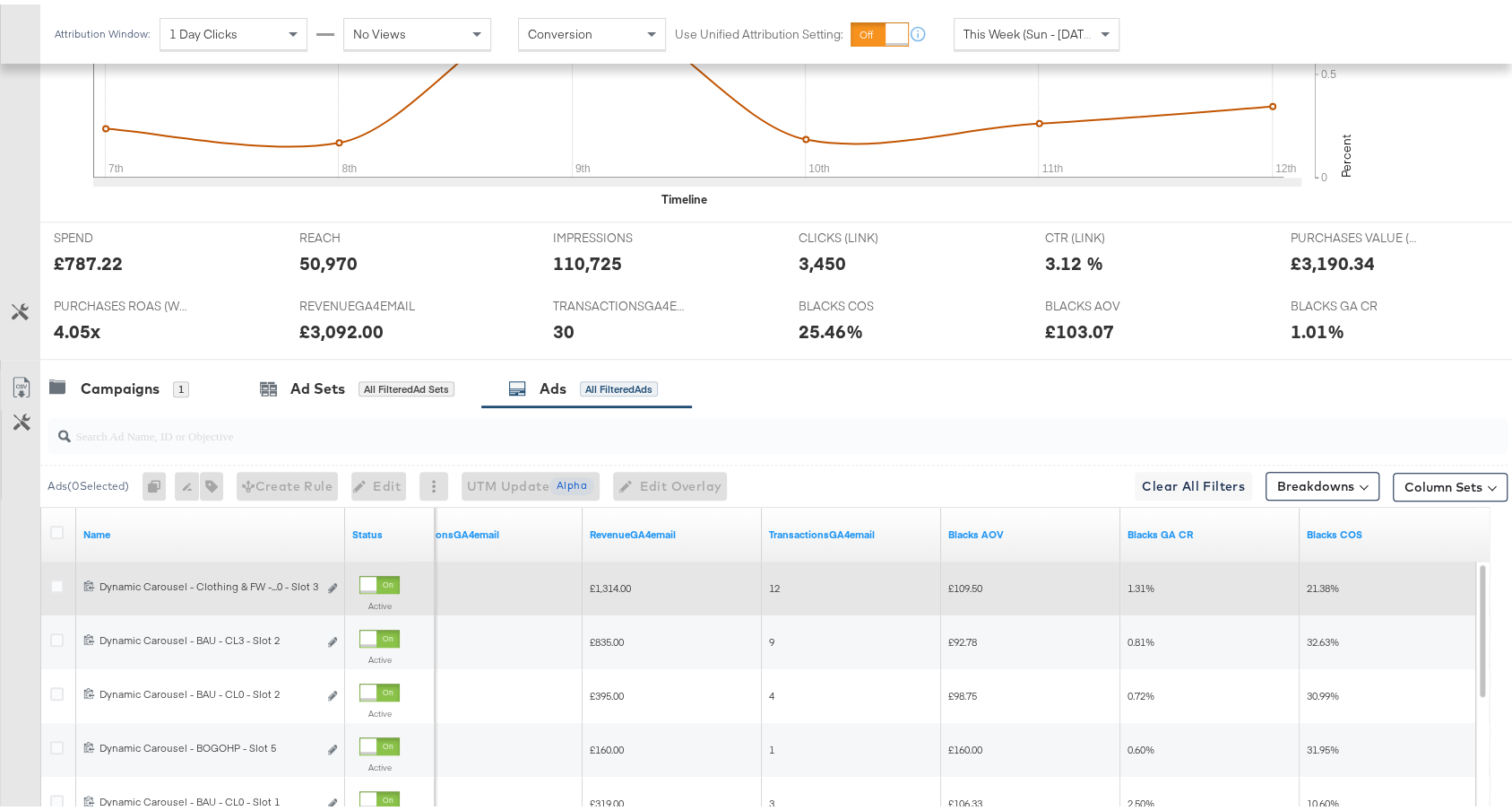
scroll to position [0, 0]
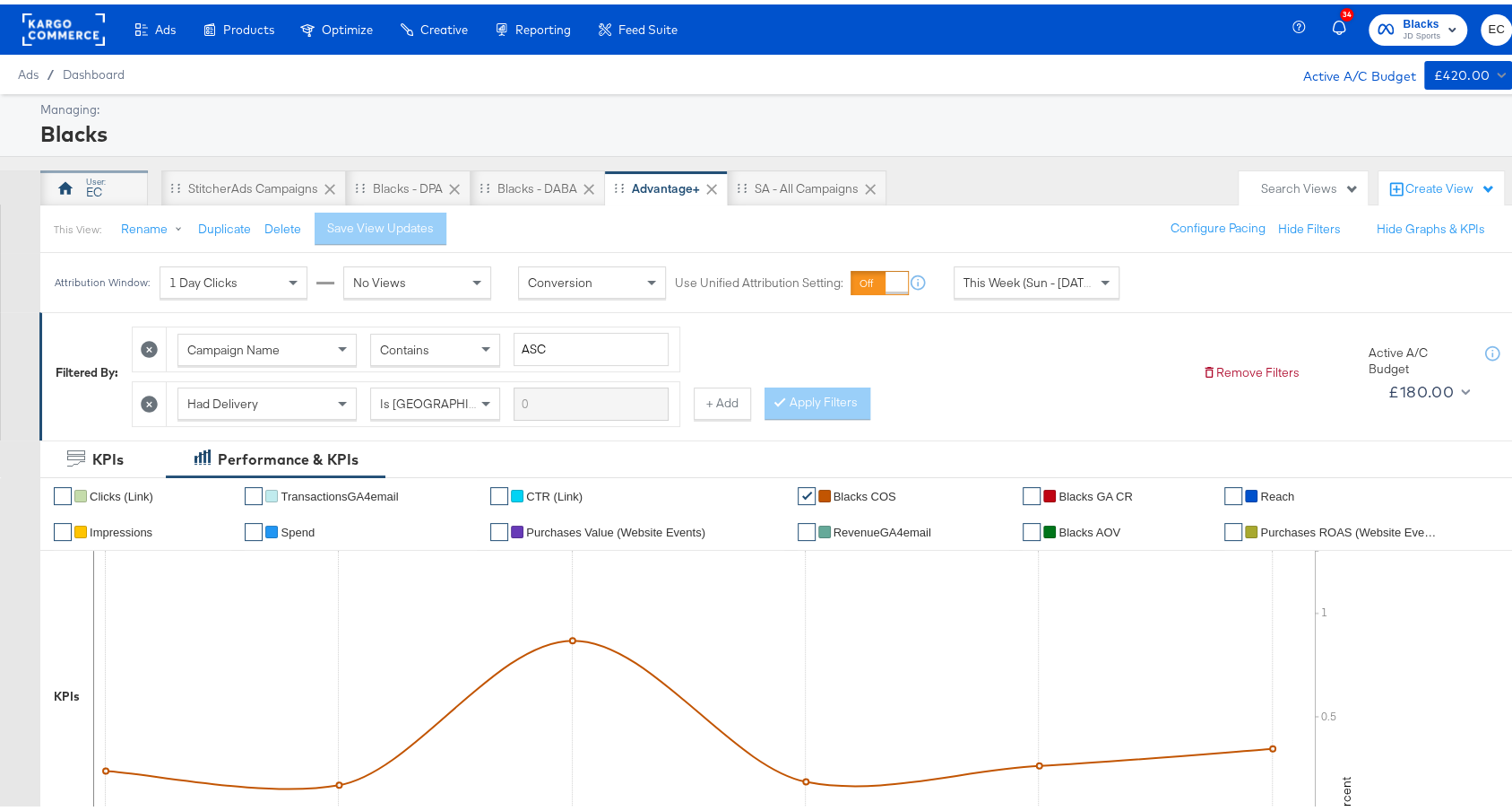
click at [107, 183] on div "EC" at bounding box center [94, 184] width 107 height 36
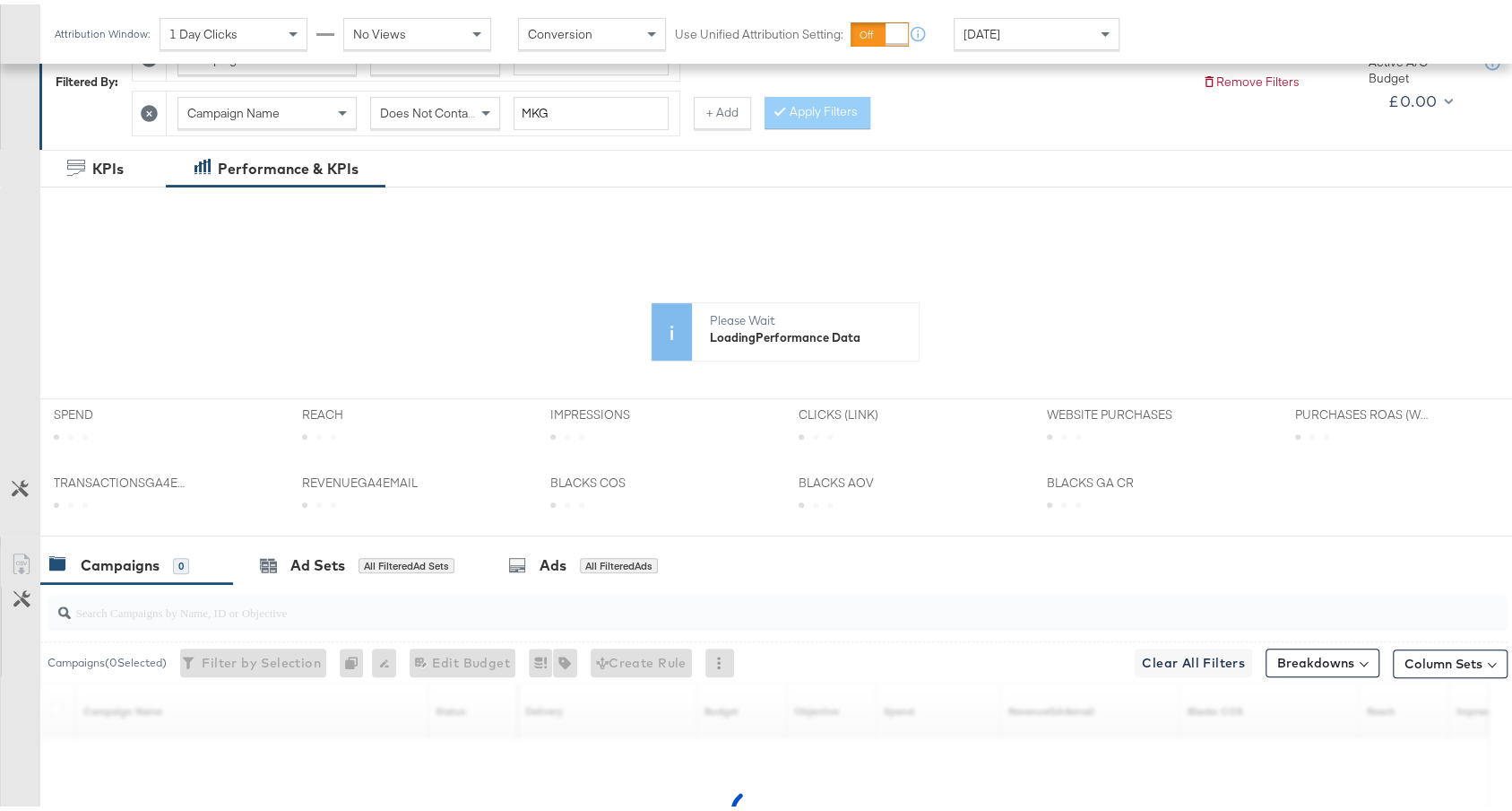
scroll to position [500, 0]
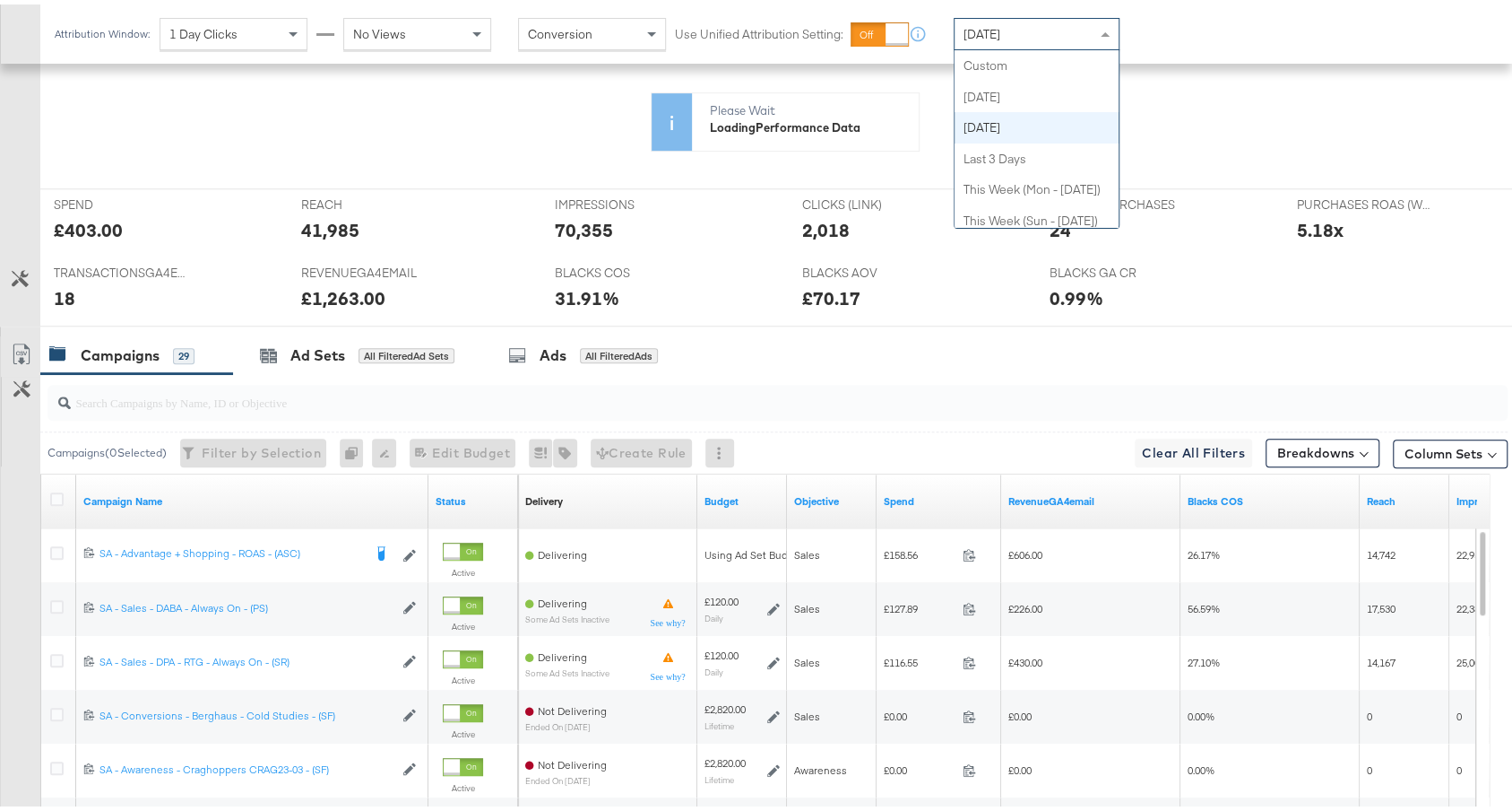
click at [1026, 28] on div "Yesterday" at bounding box center [1036, 29] width 164 height 31
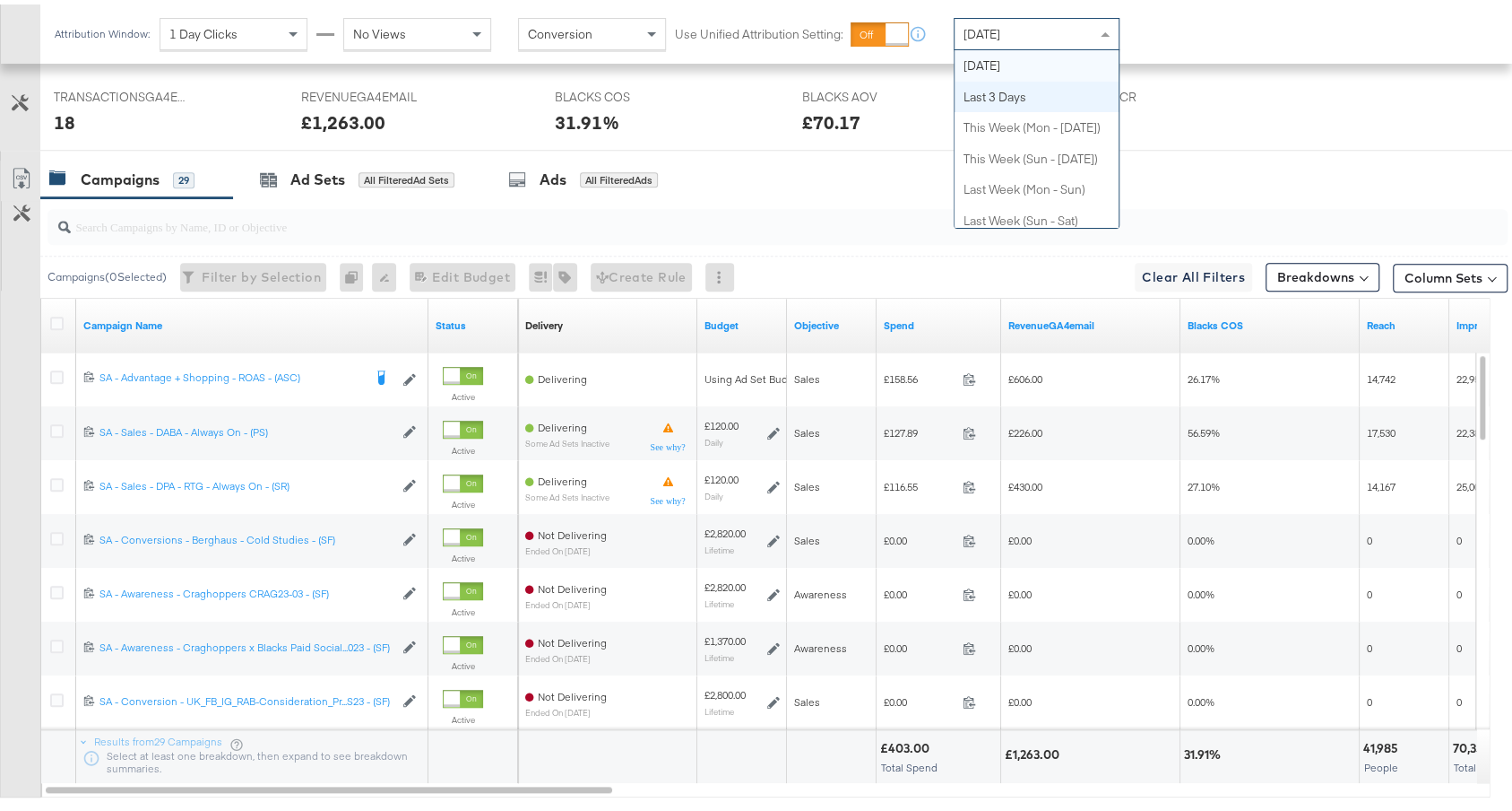
scroll to position [0, 0]
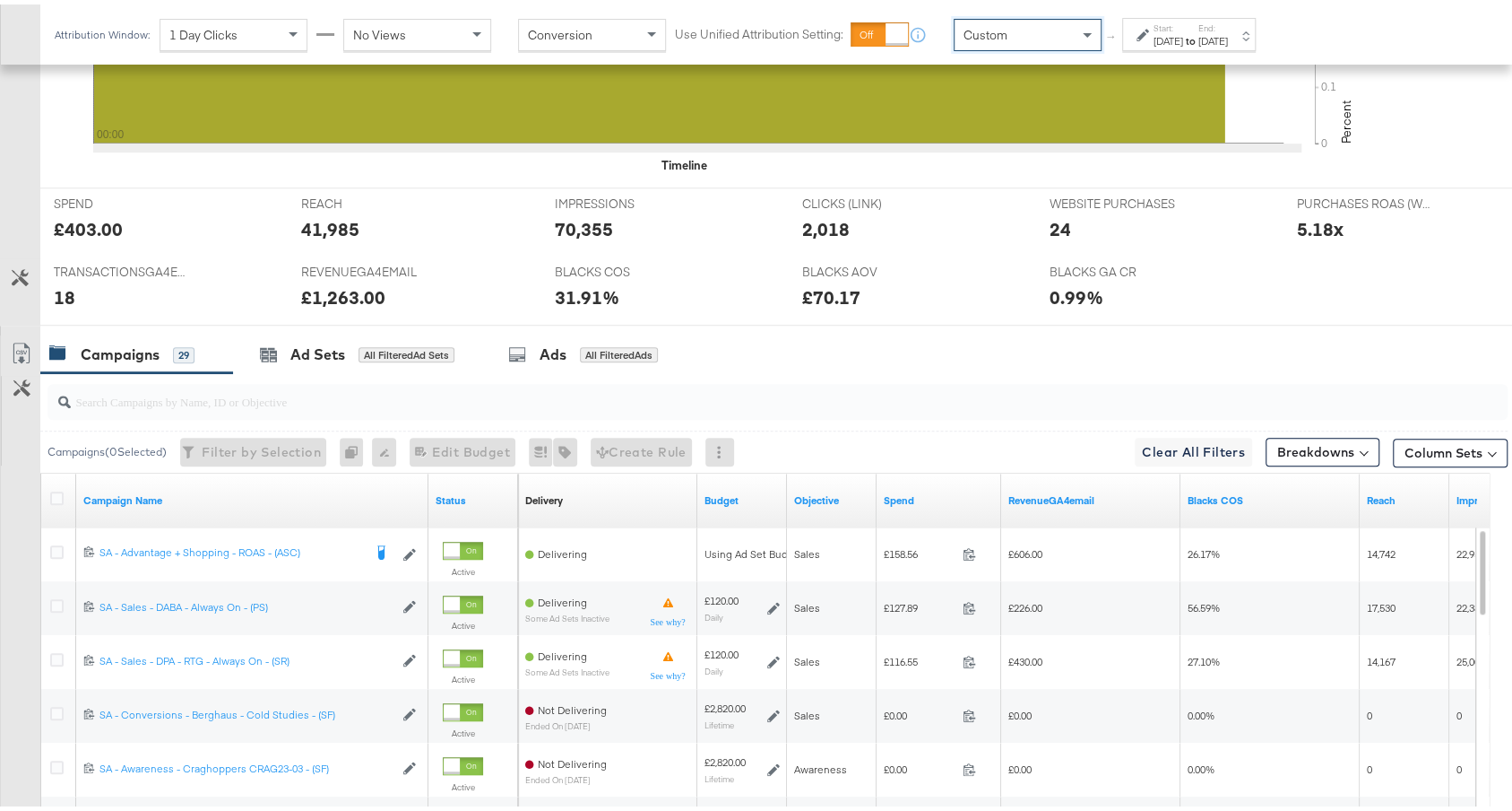
click at [1198, 32] on strong "to" at bounding box center [1190, 37] width 15 height 14
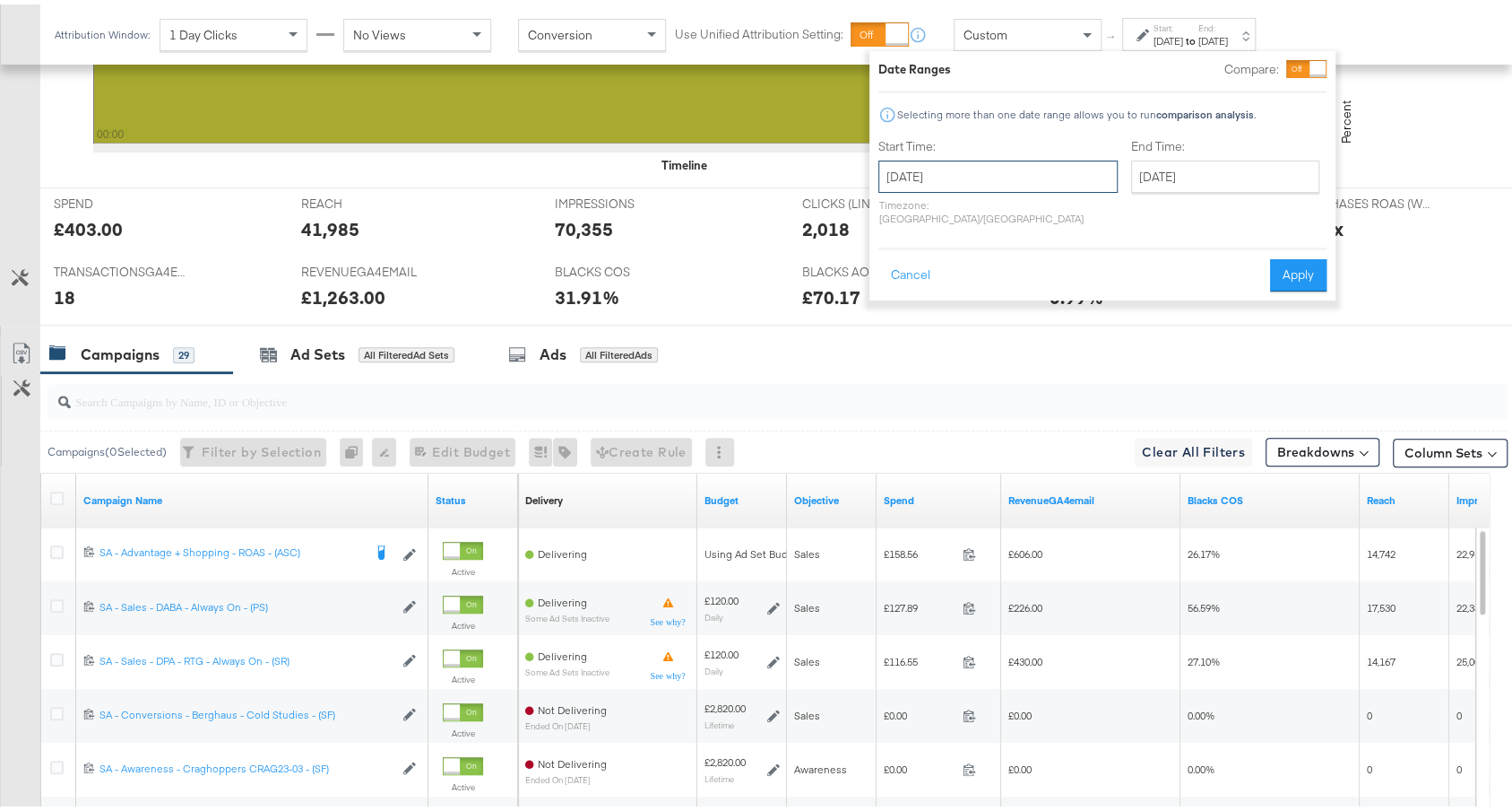
click at [892, 185] on input "September 12th 2025" at bounding box center [997, 172] width 239 height 33
click at [894, 283] on td "7" at bounding box center [899, 287] width 31 height 25
type input "September 7th 2025"
click at [1155, 171] on input "September 12th 2025" at bounding box center [1219, 172] width 189 height 33
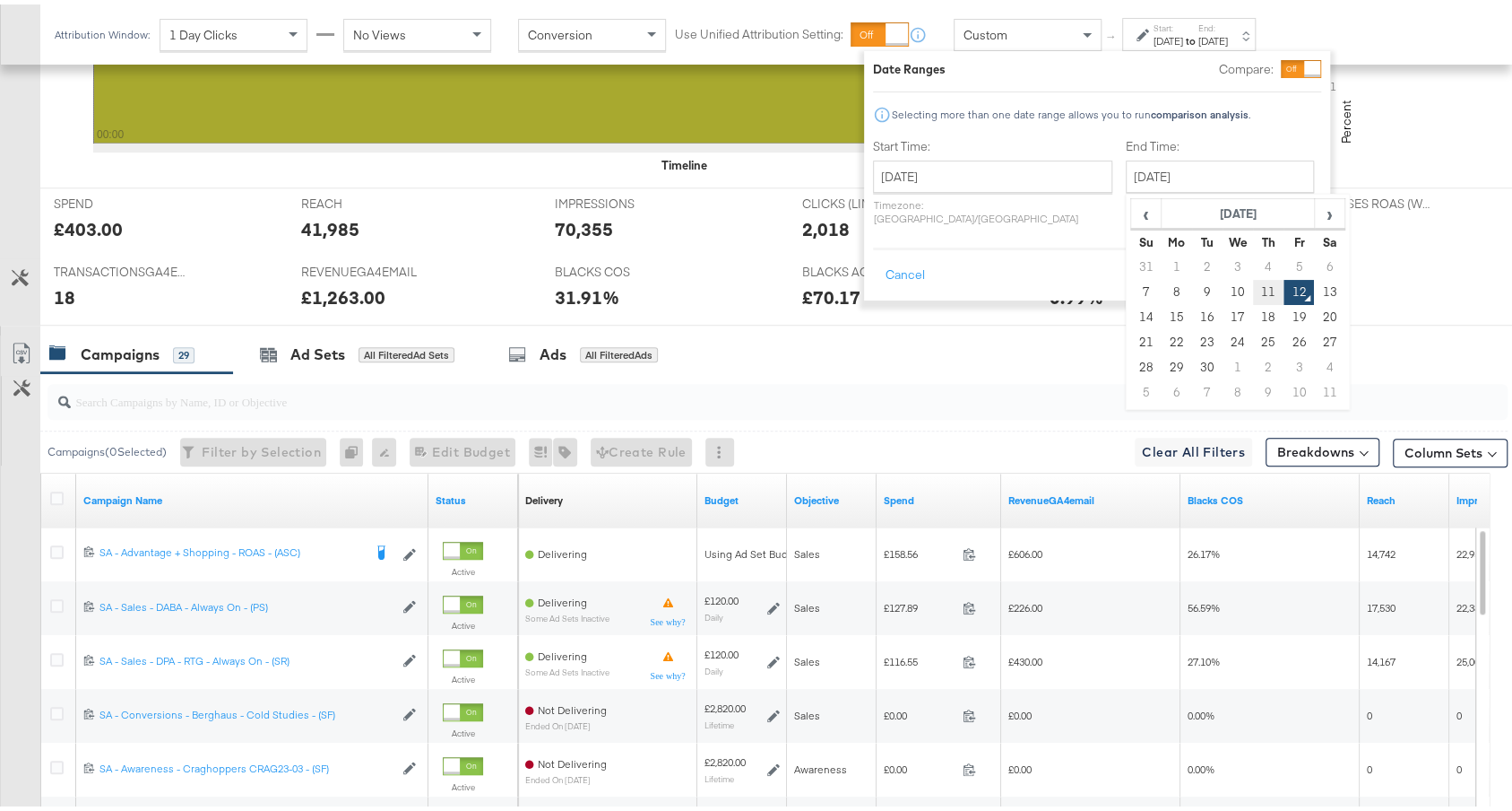
click at [1253, 293] on td "11" at bounding box center [1268, 287] width 31 height 25
type input "September 11th 2025"
click at [1282, 260] on button "Apply" at bounding box center [1292, 271] width 57 height 33
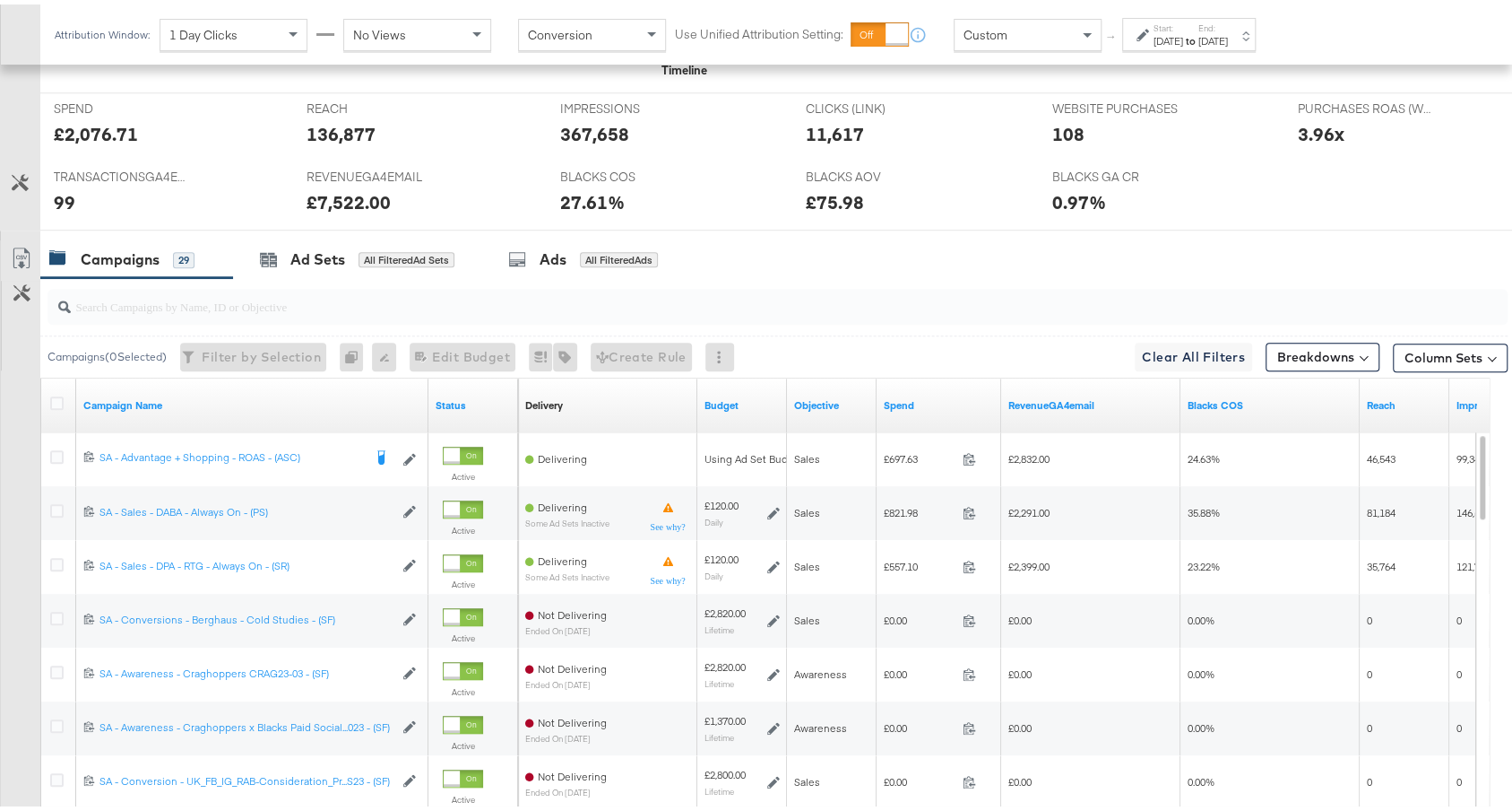
scroll to position [833, 0]
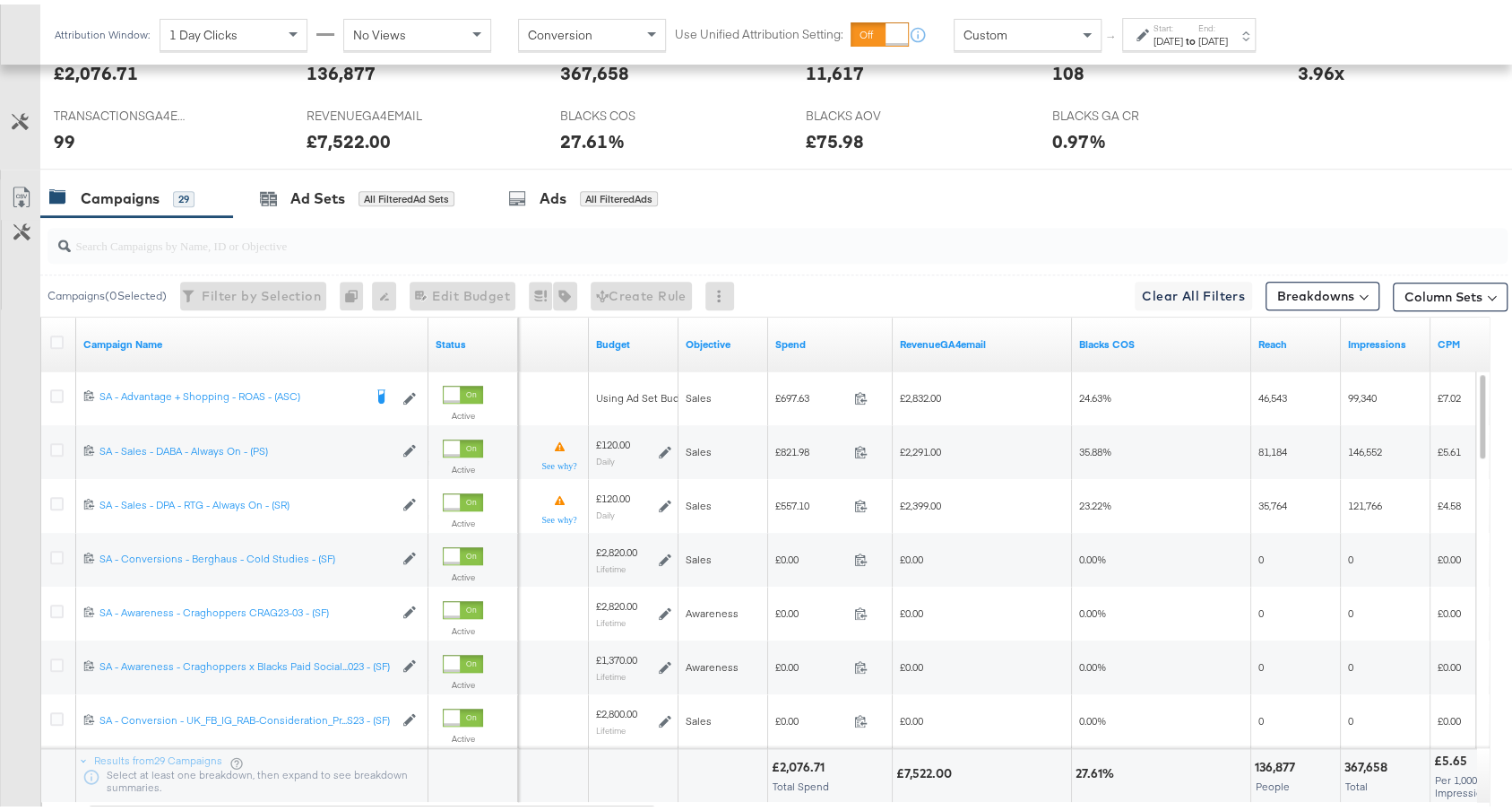
click at [1059, 31] on div "Custom" at bounding box center [1027, 30] width 146 height 31
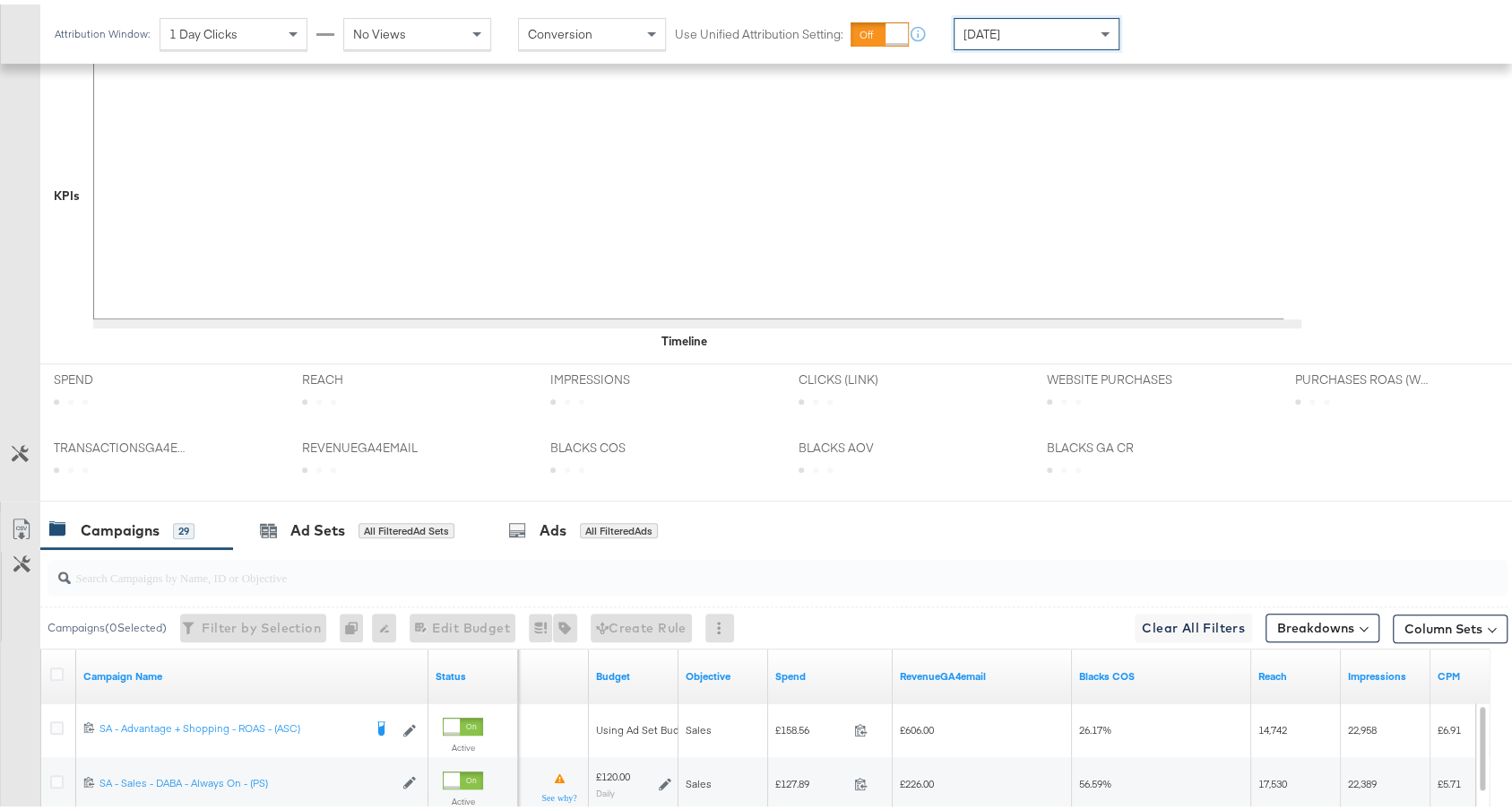
scroll to position [832, 0]
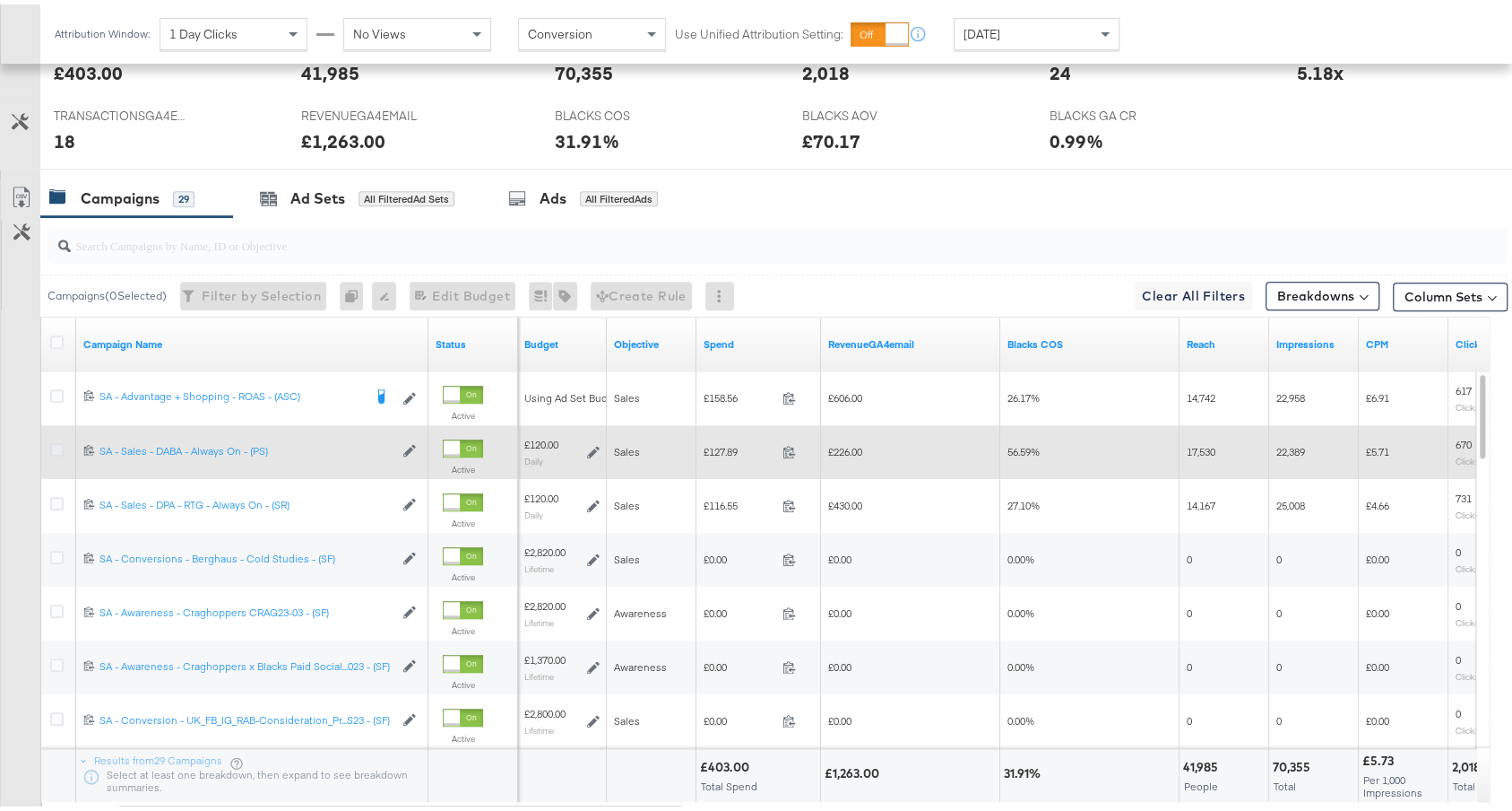
click at [52, 439] on icon at bounding box center [58, 446] width 14 height 14
click at [0, 0] on input "checkbox" at bounding box center [0, 0] width 0 height 0
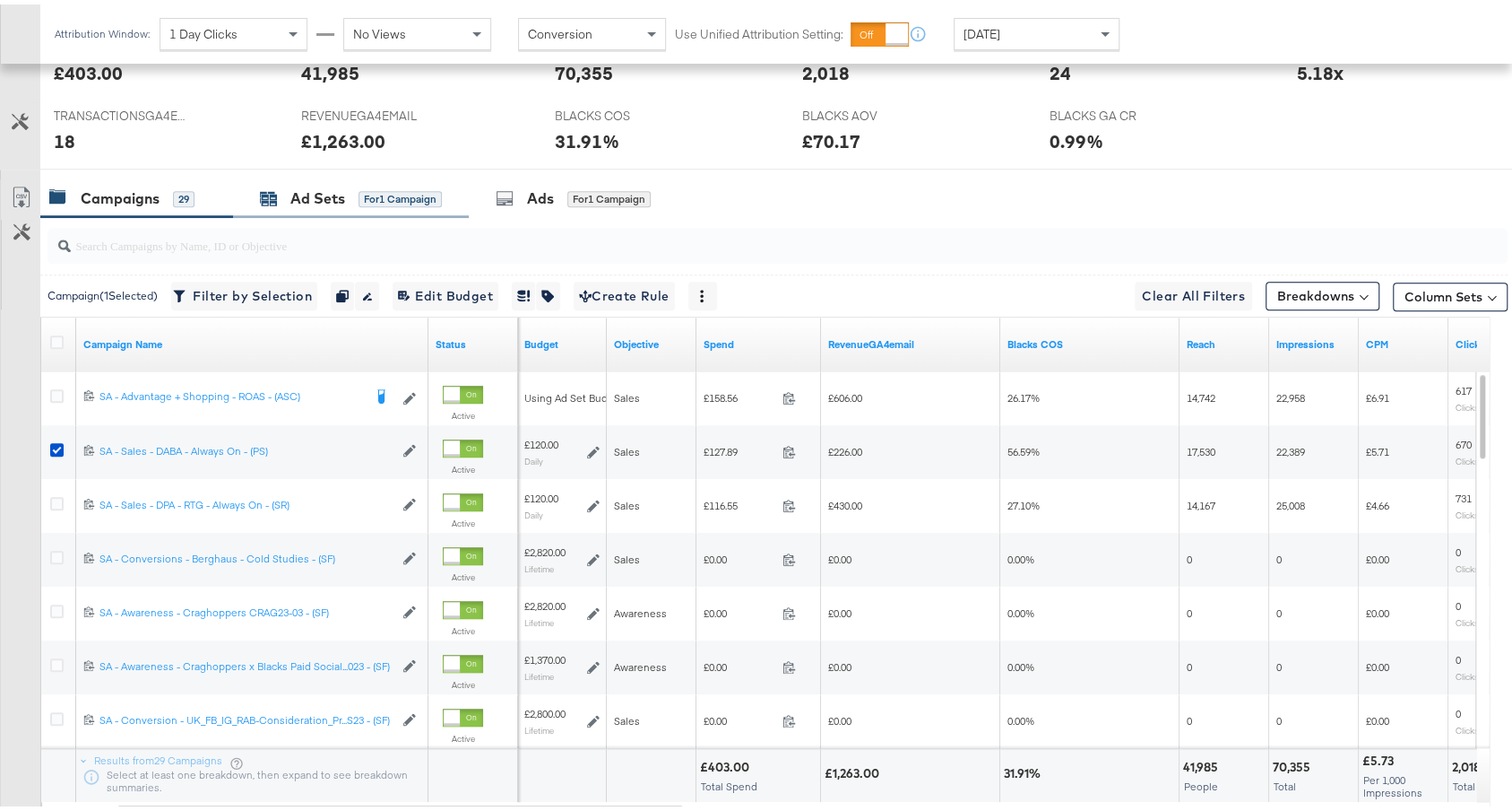
click at [350, 184] on div "Ad Sets for 1 Campaign" at bounding box center [350, 194] width 182 height 21
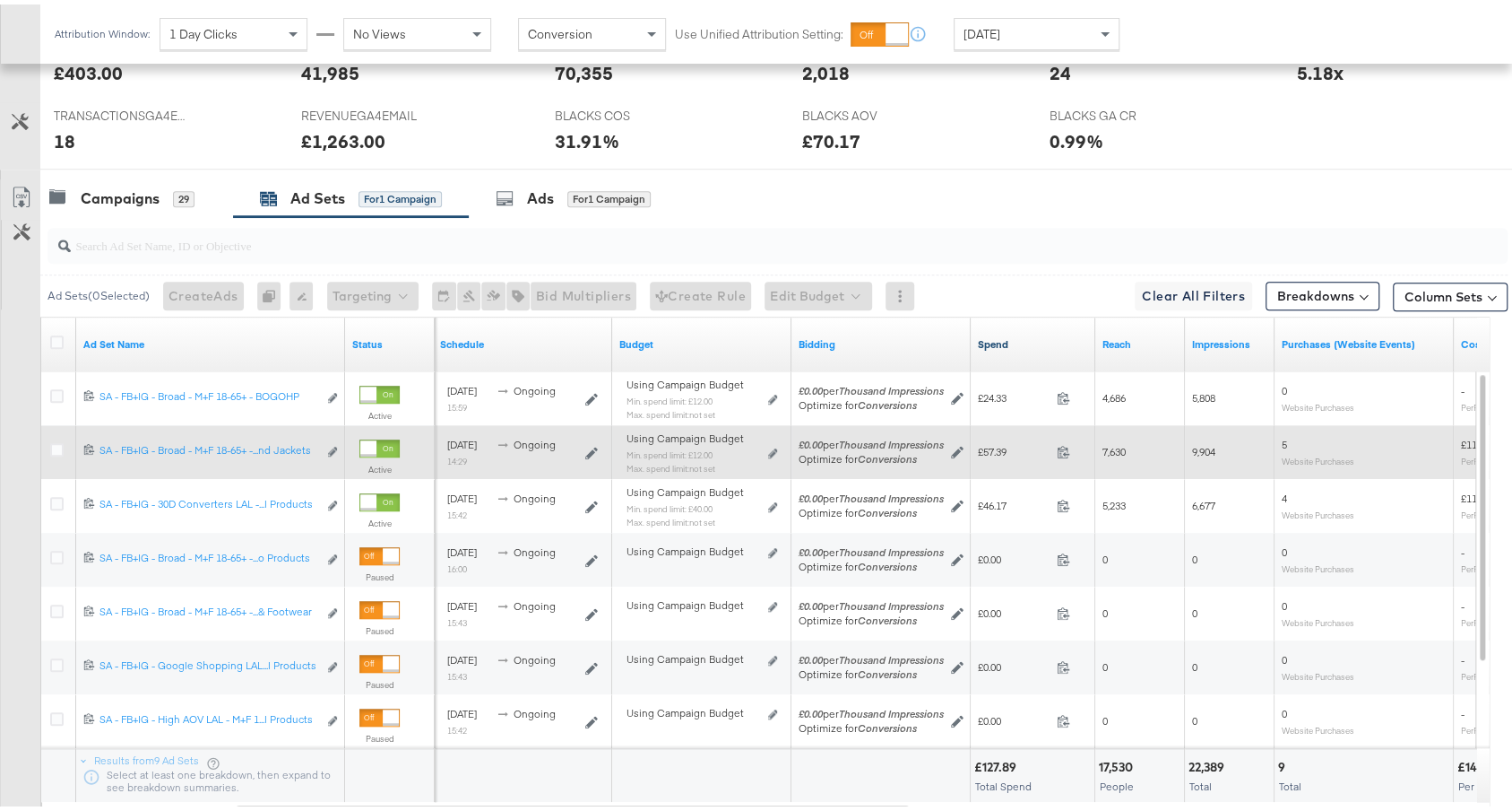
click at [1023, 333] on link "Spend" at bounding box center [1032, 339] width 110 height 14
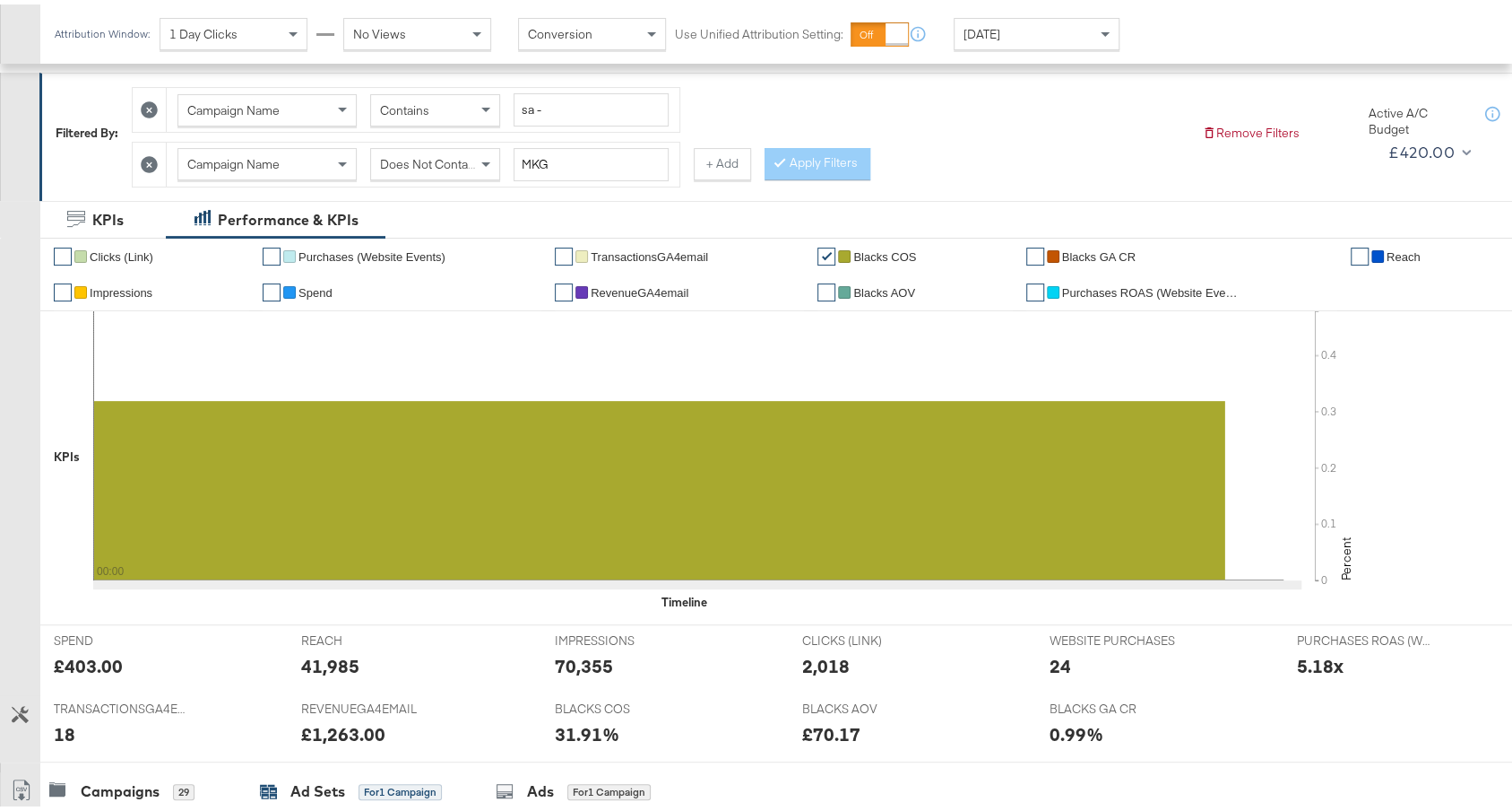
scroll to position [0, 0]
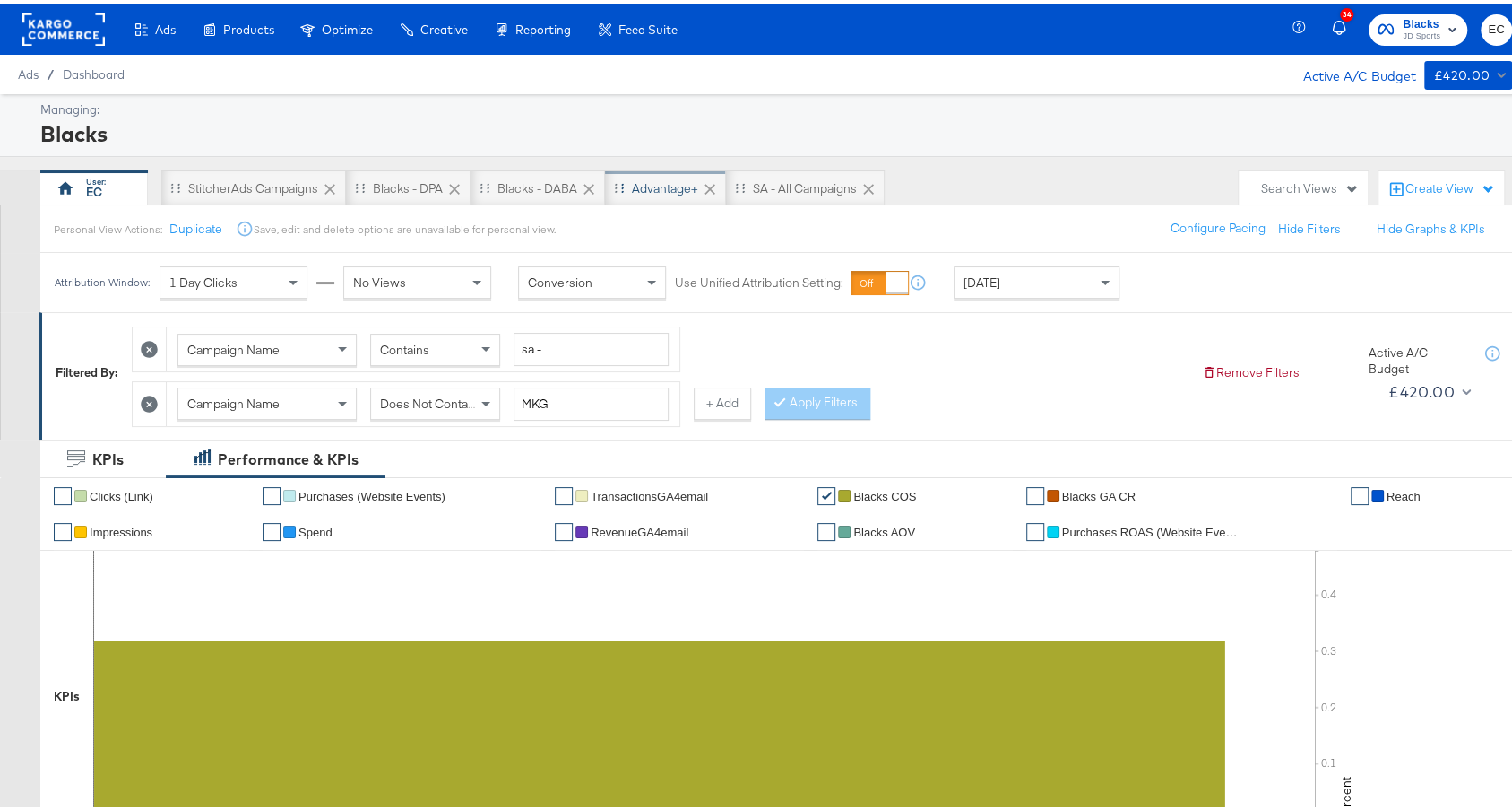
click at [662, 179] on div "Advantage+" at bounding box center [665, 184] width 66 height 17
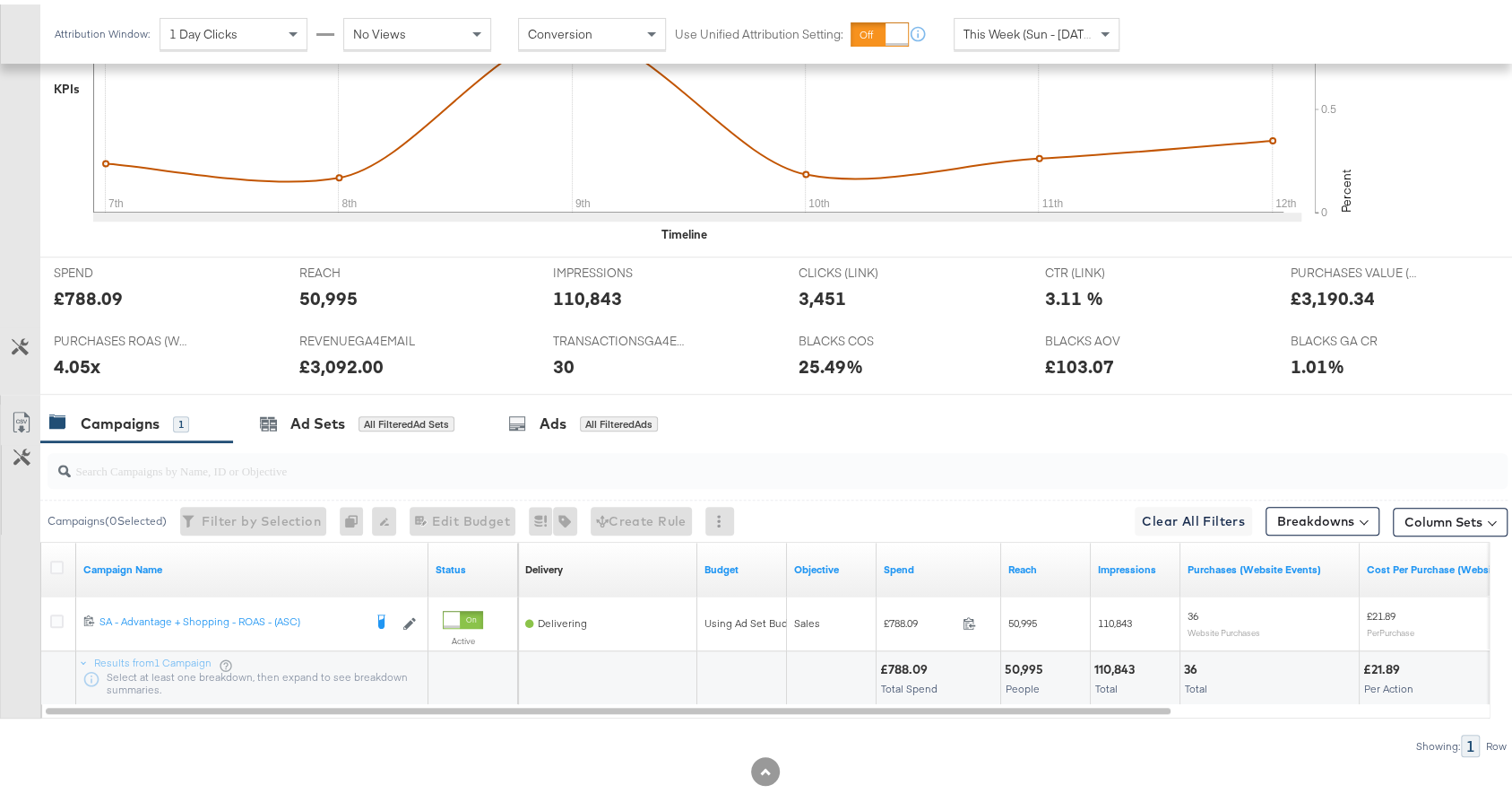
scroll to position [621, 0]
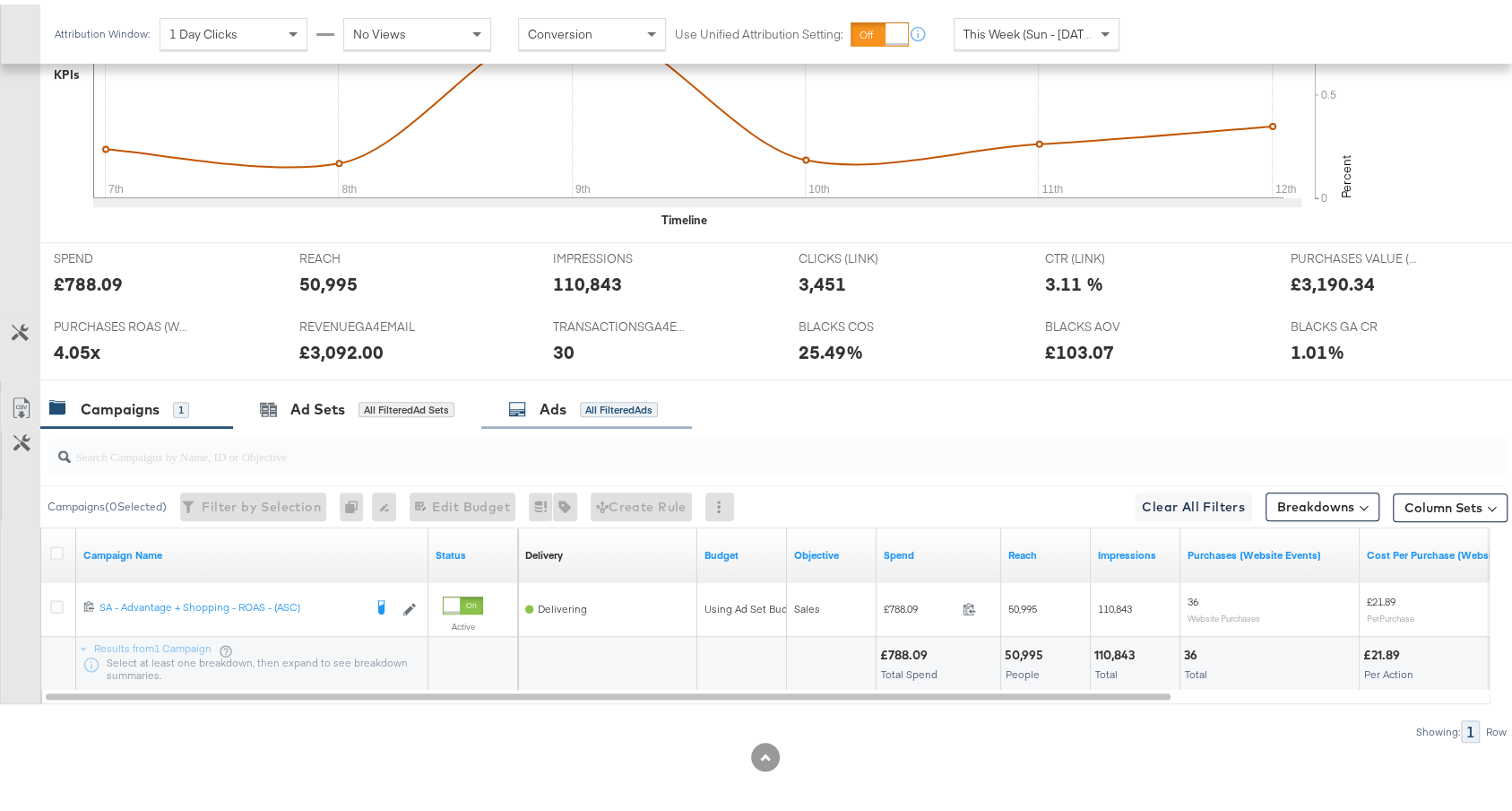
click at [574, 414] on div "Ads All Filtered Ads" at bounding box center [586, 404] width 210 height 39
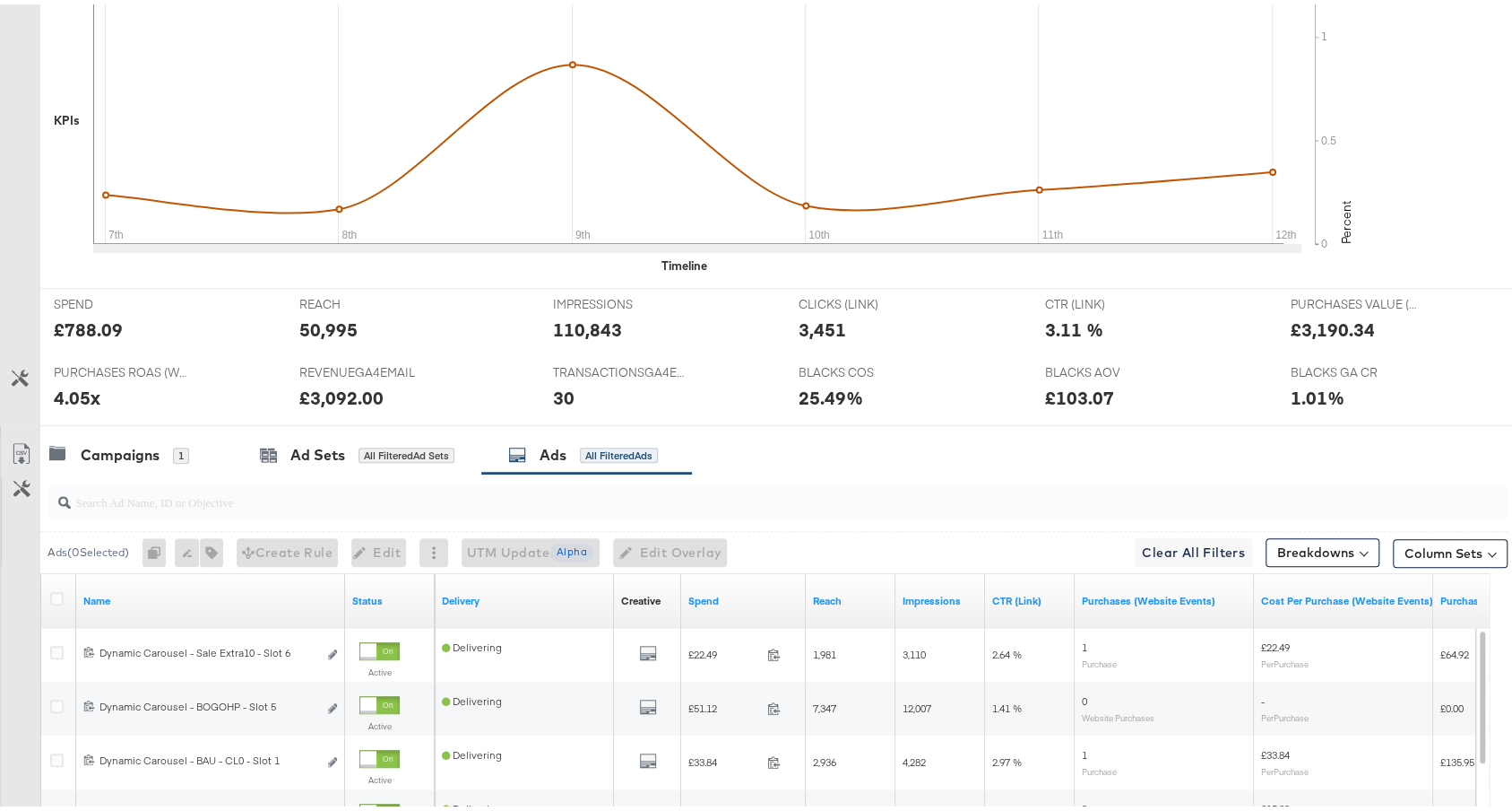
scroll to position [944, 0]
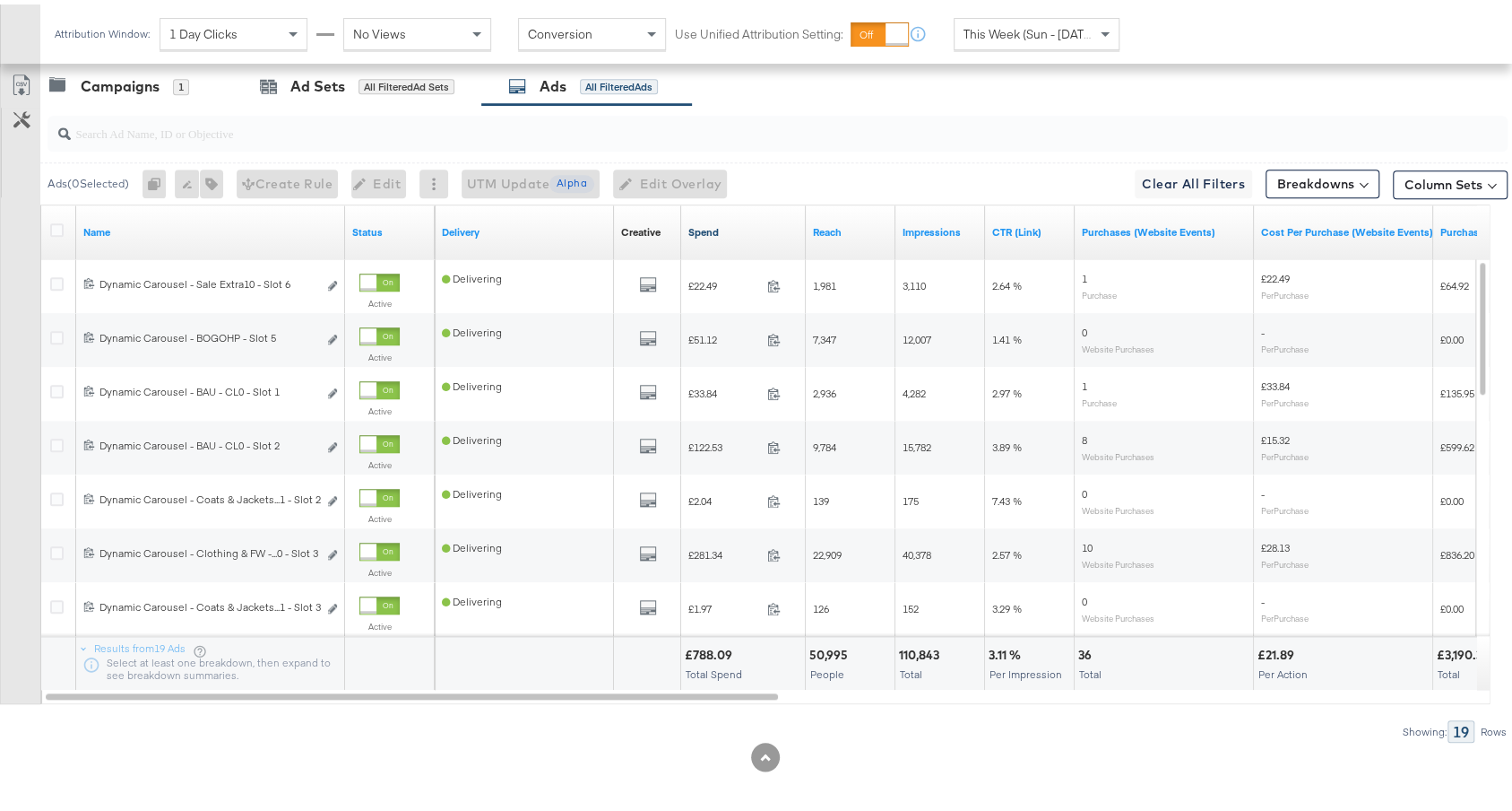
click at [752, 220] on link "Spend" at bounding box center [743, 227] width 110 height 14
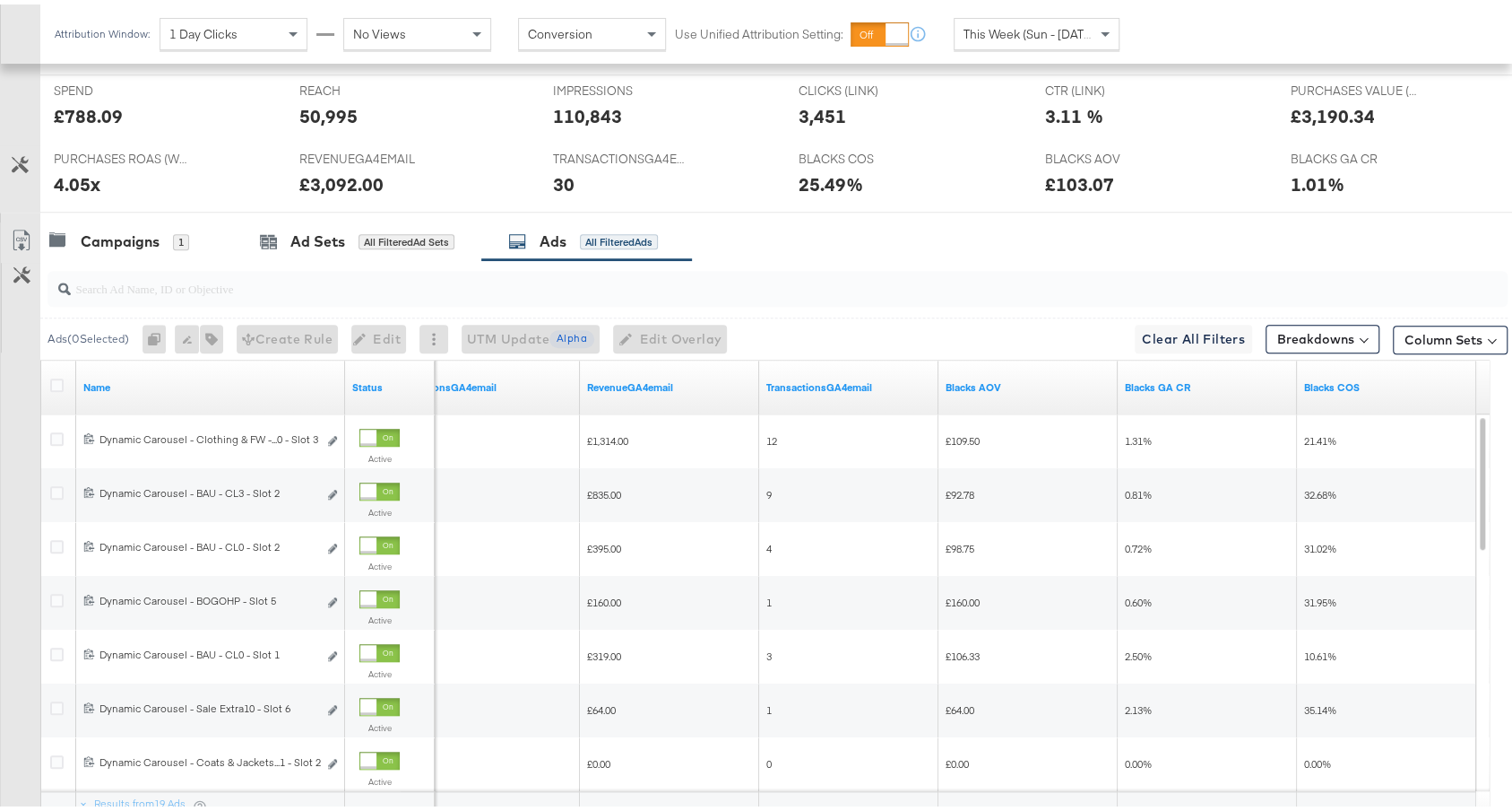
scroll to position [0, 0]
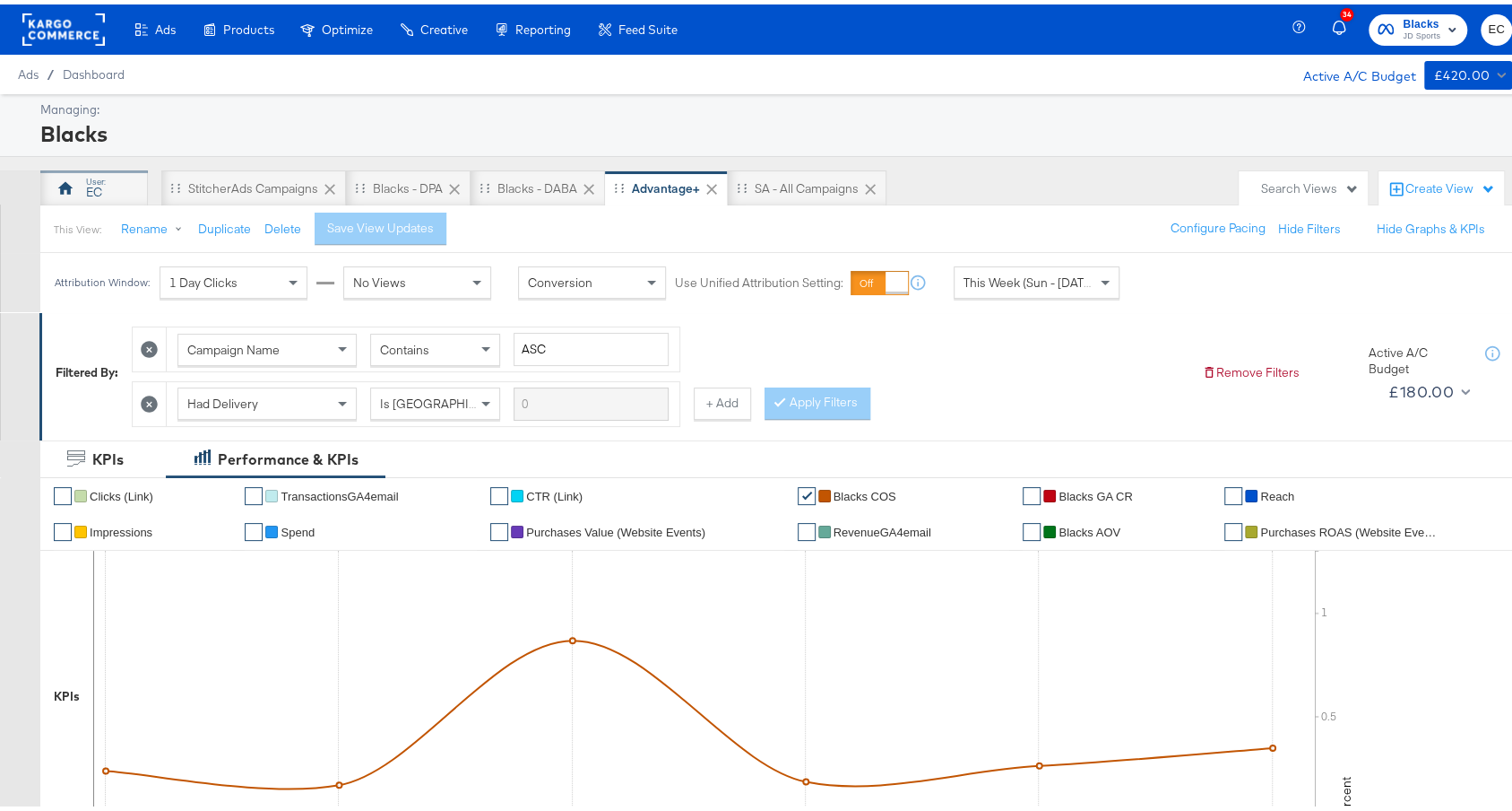
click at [87, 180] on div "EC" at bounding box center [94, 188] width 16 height 17
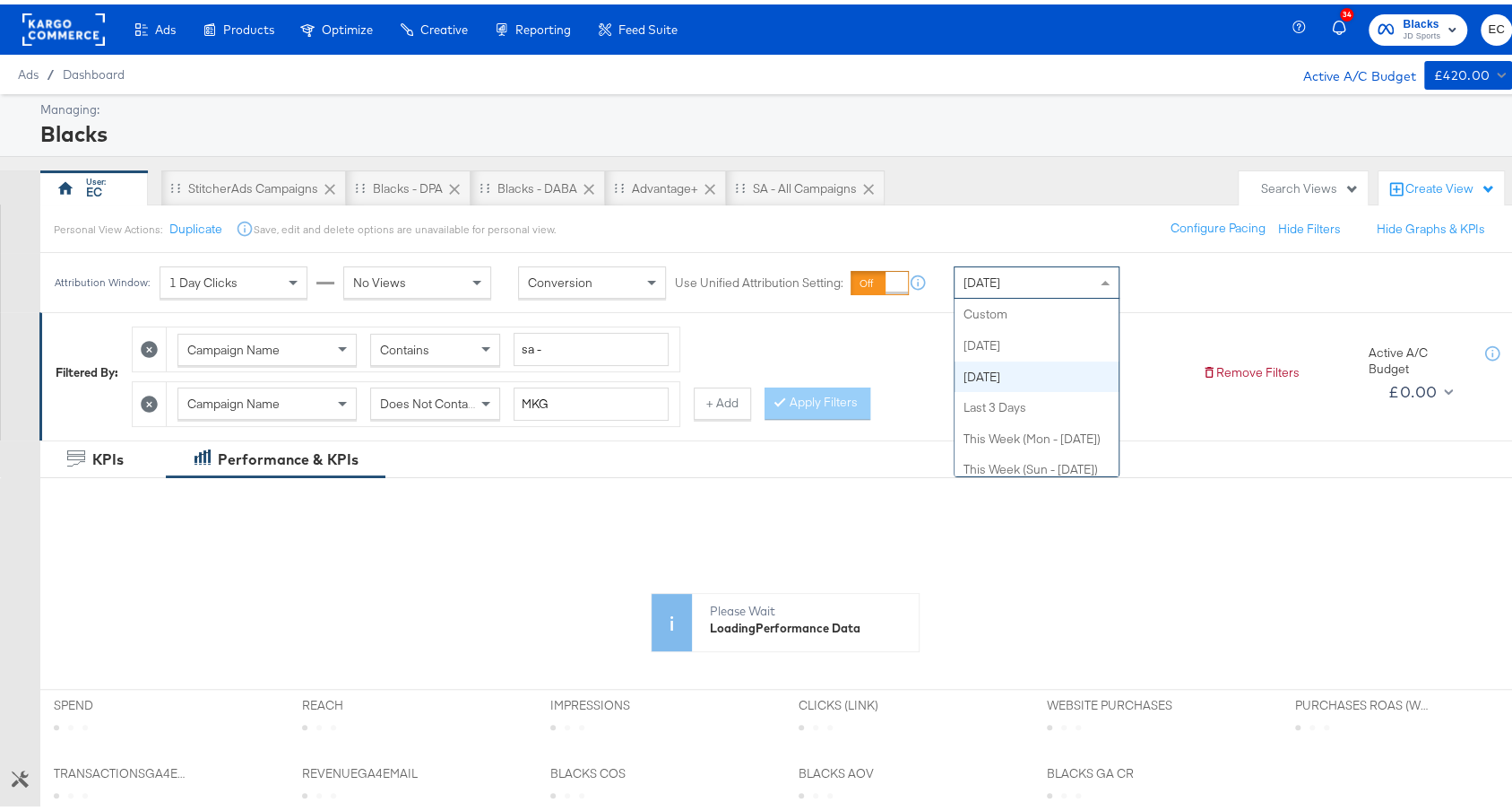
click at [1043, 278] on div "Yesterday" at bounding box center [1036, 278] width 164 height 31
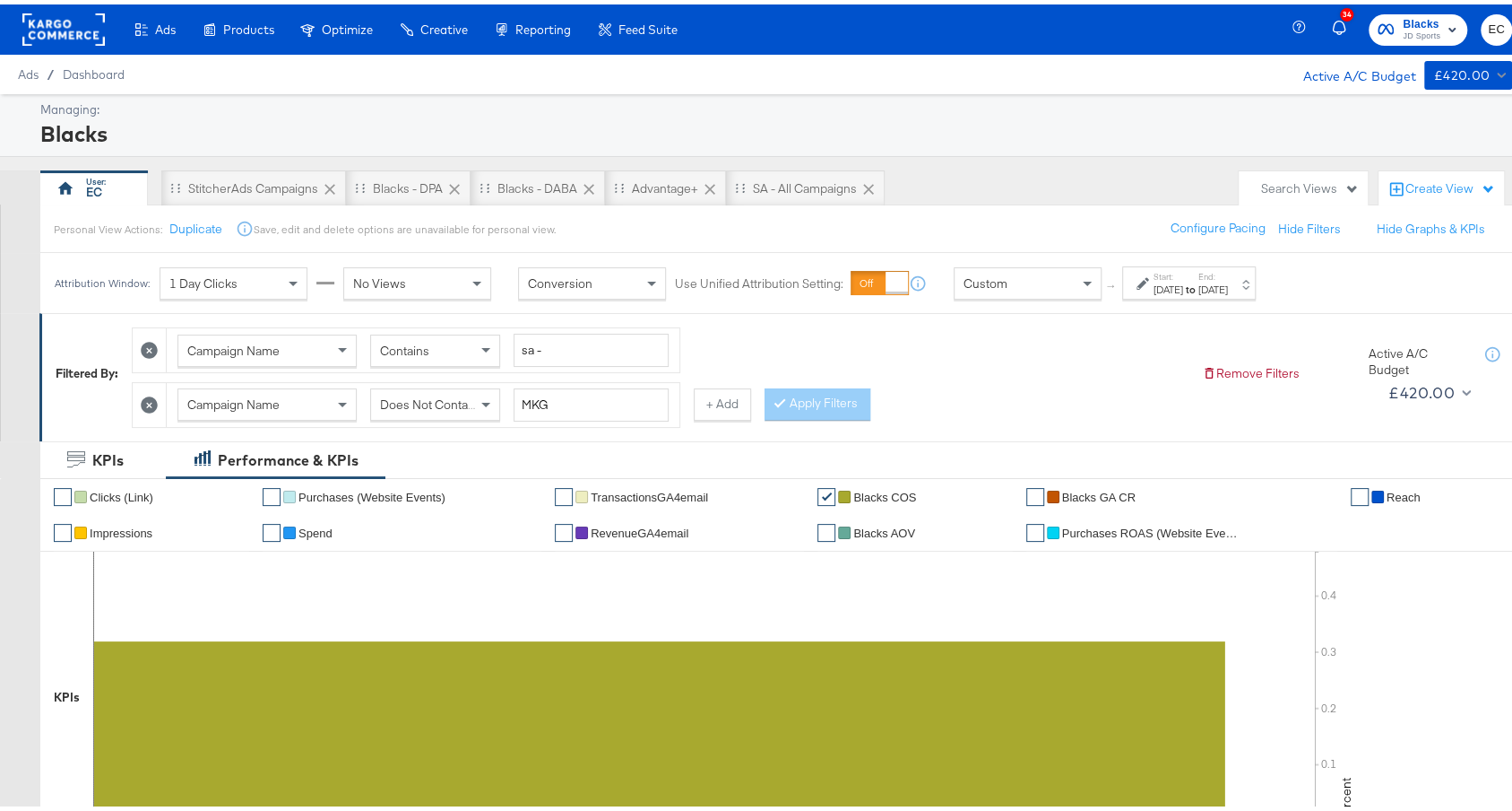
click at [1166, 287] on div "Sep 12th 2025" at bounding box center [1168, 285] width 30 height 14
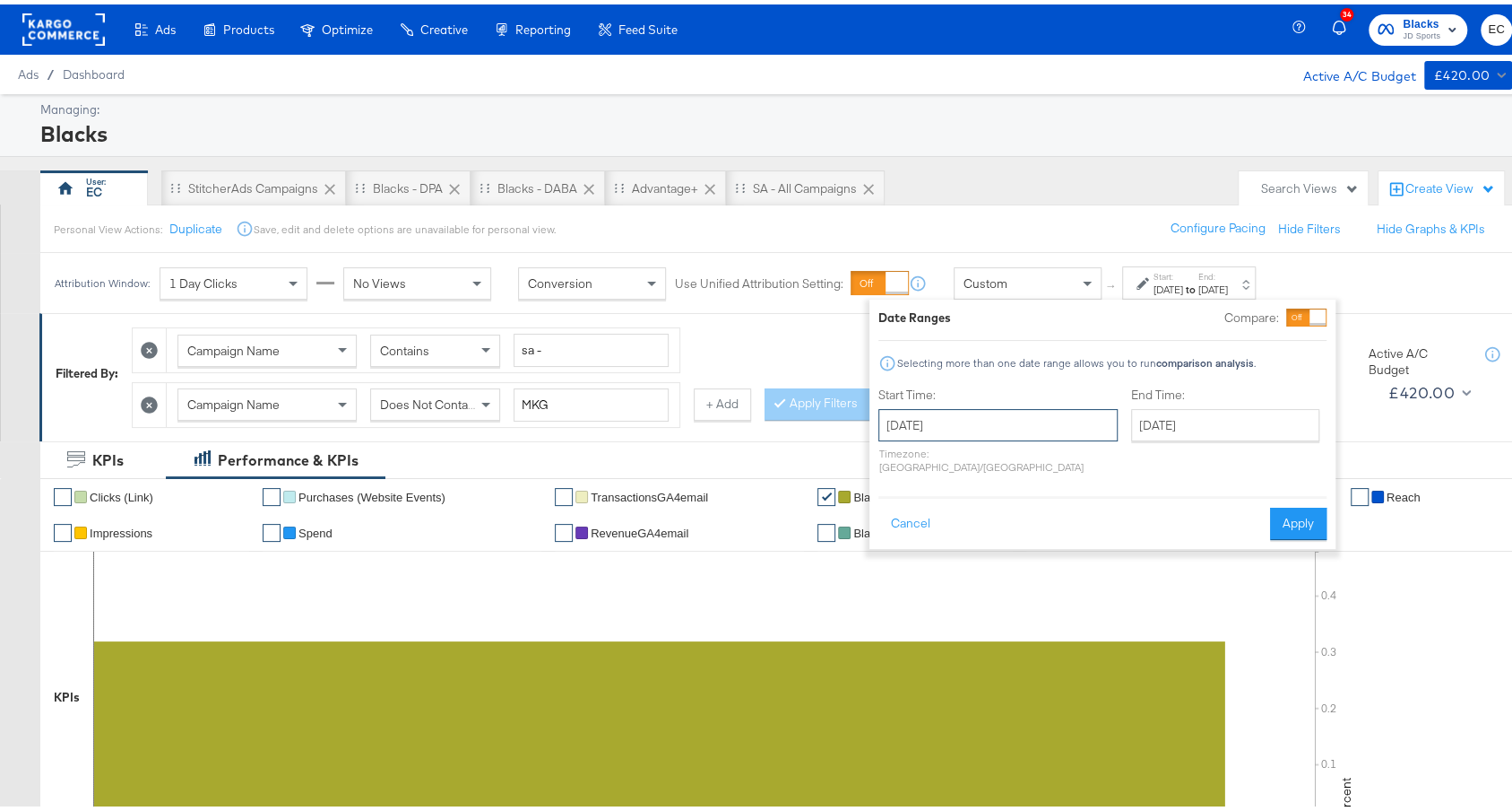
click at [925, 414] on input "September 12th 2025" at bounding box center [997, 420] width 239 height 33
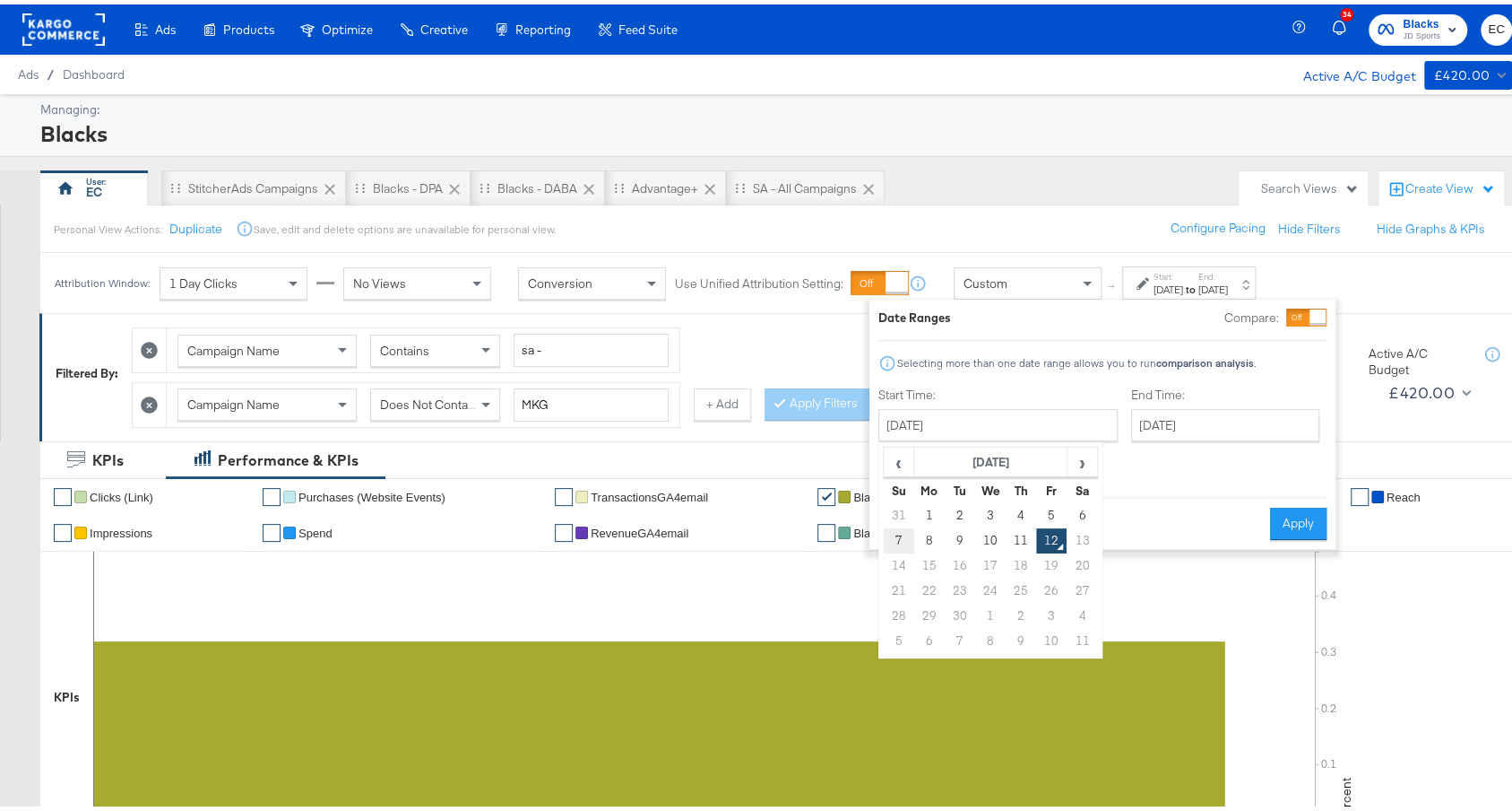
click at [890, 533] on td "7" at bounding box center [899, 535] width 31 height 25
type input "September 7th 2025"
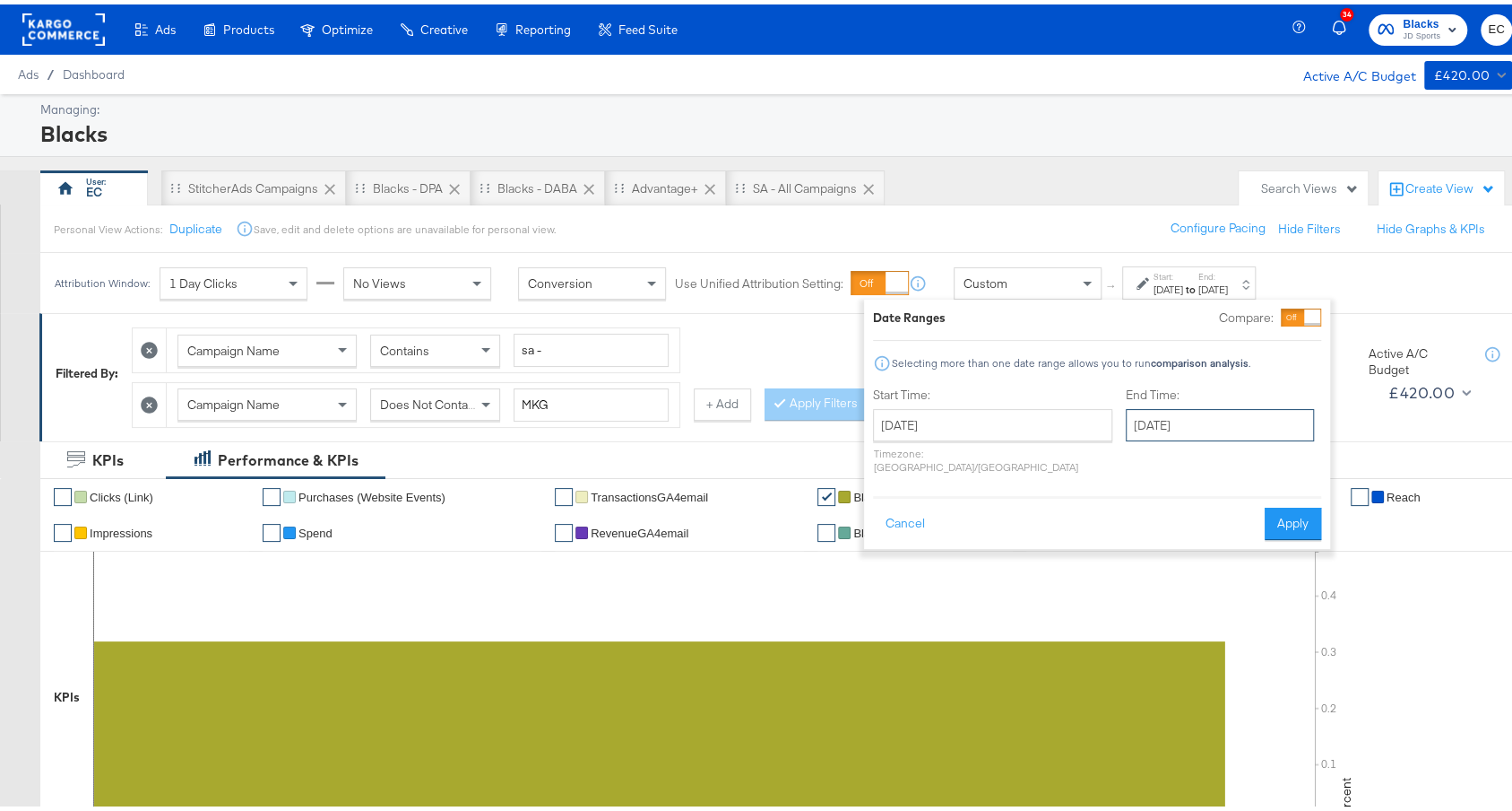
click at [1164, 422] on input "September 12th 2025" at bounding box center [1219, 420] width 189 height 33
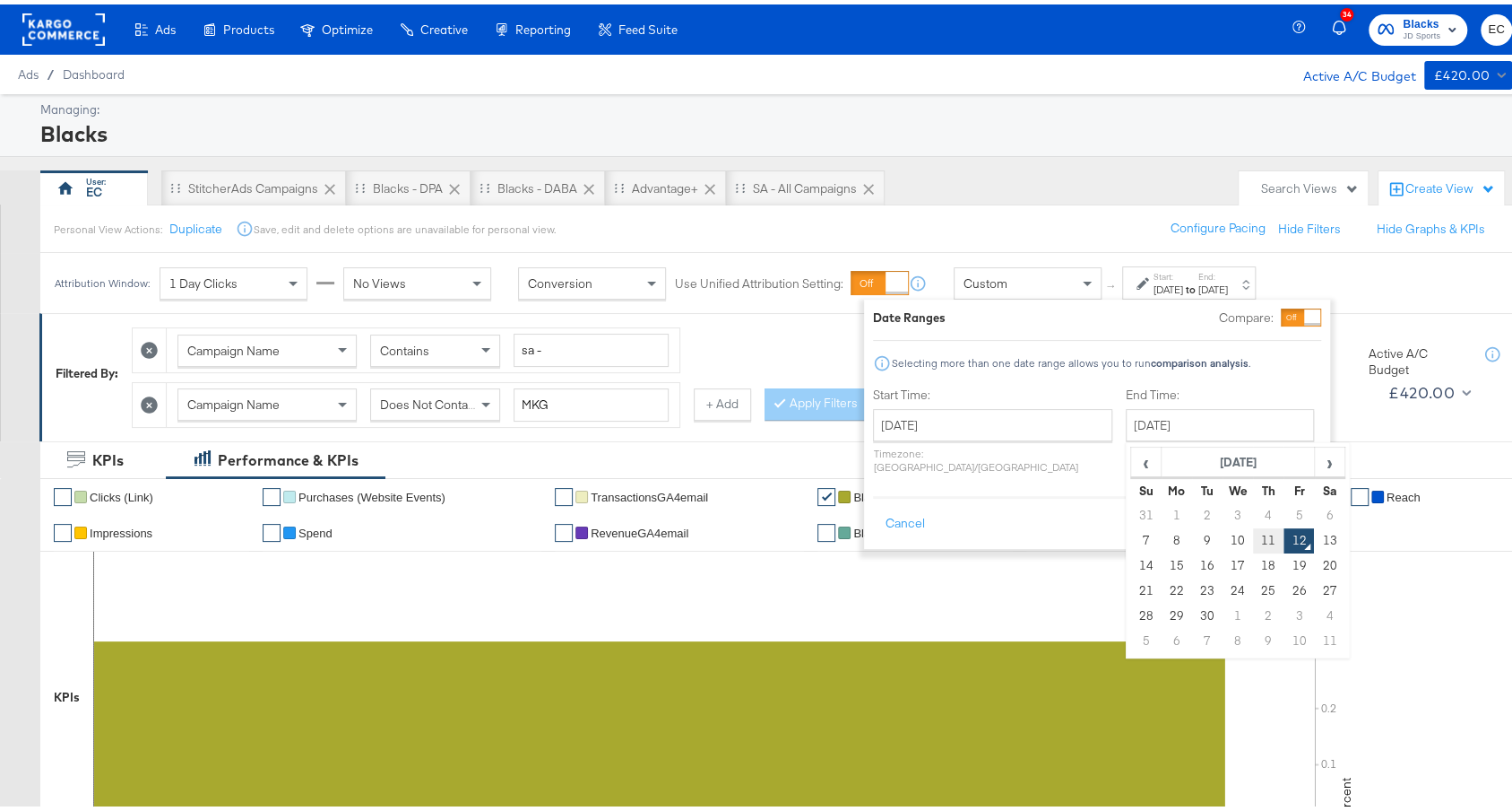
click at [1253, 539] on td "11" at bounding box center [1268, 535] width 31 height 25
type input "September 11th 2025"
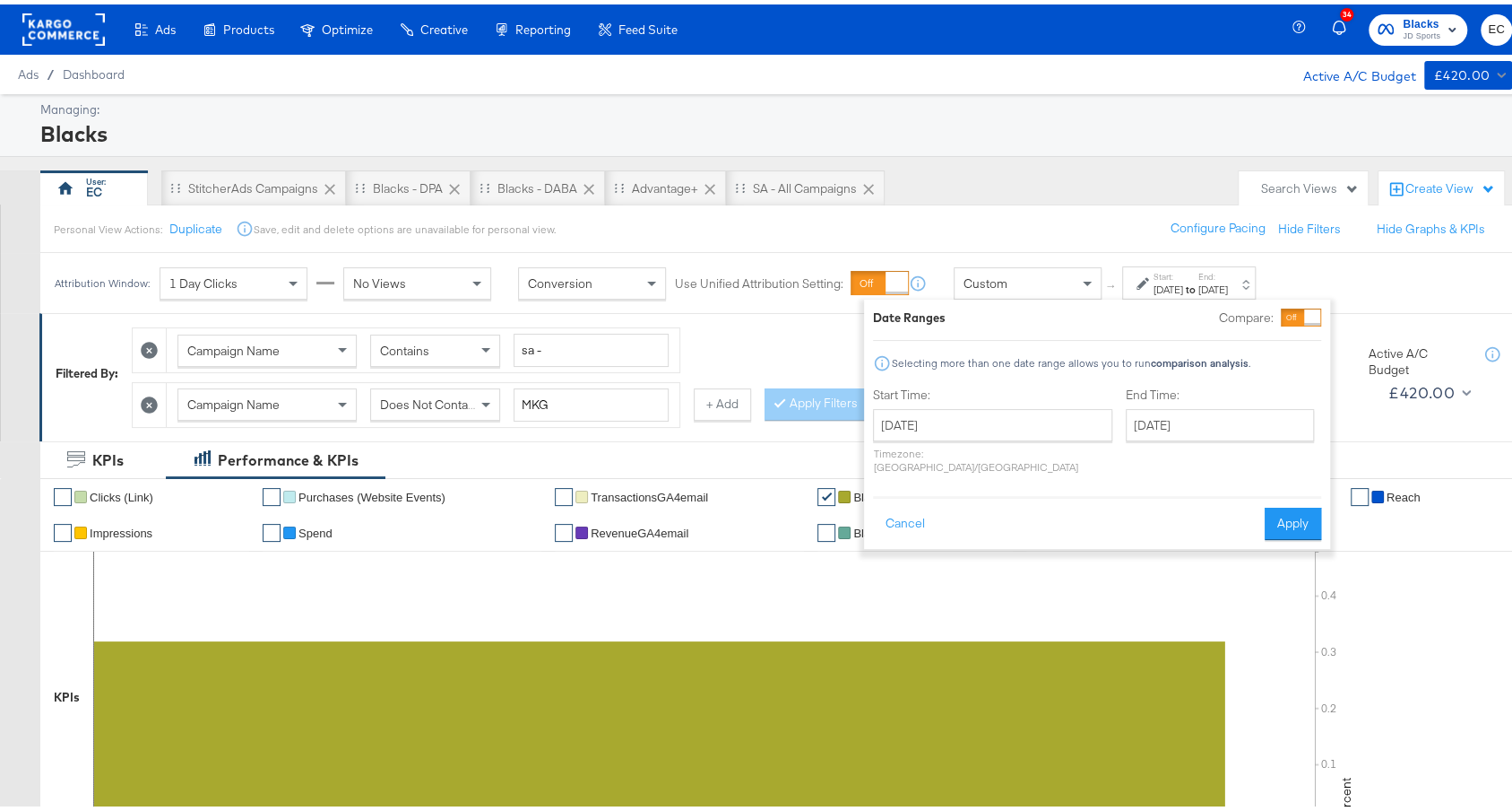
click at [1294, 503] on button "Apply" at bounding box center [1292, 519] width 57 height 33
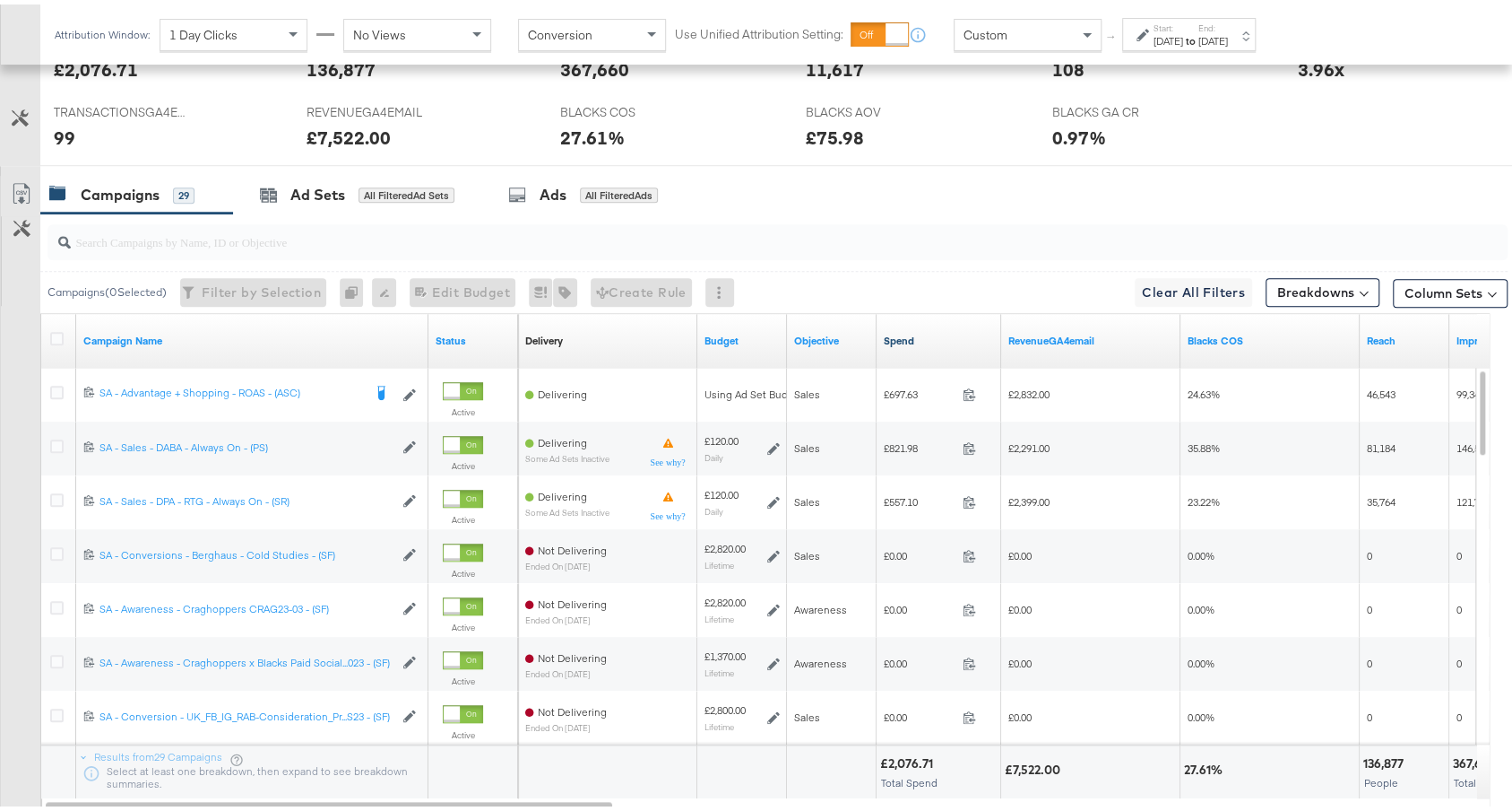
scroll to position [815, 0]
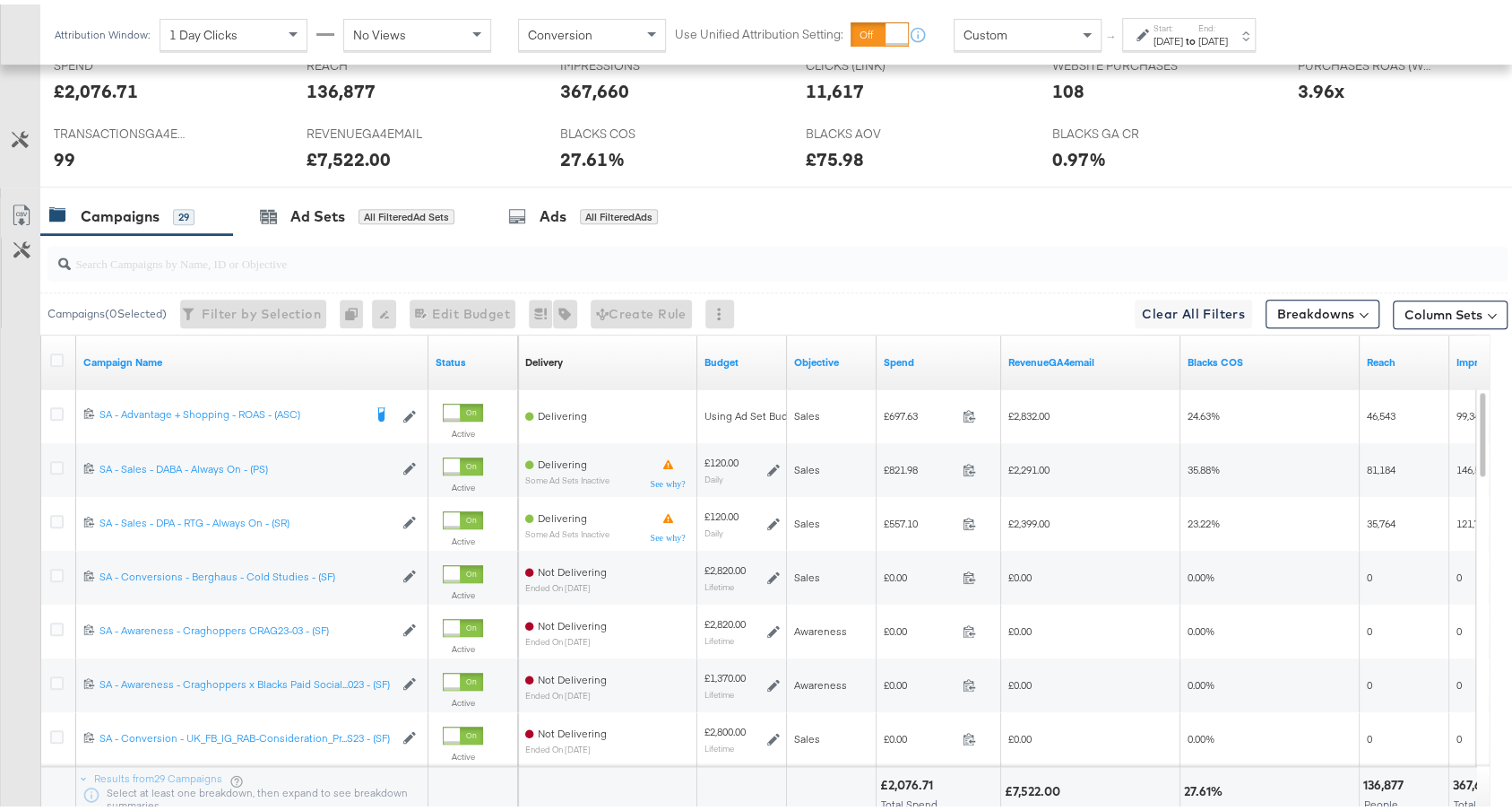
click at [920, 343] on div "Spend" at bounding box center [939, 357] width 125 height 29
click at [920, 355] on link "Spend" at bounding box center [939, 357] width 110 height 14
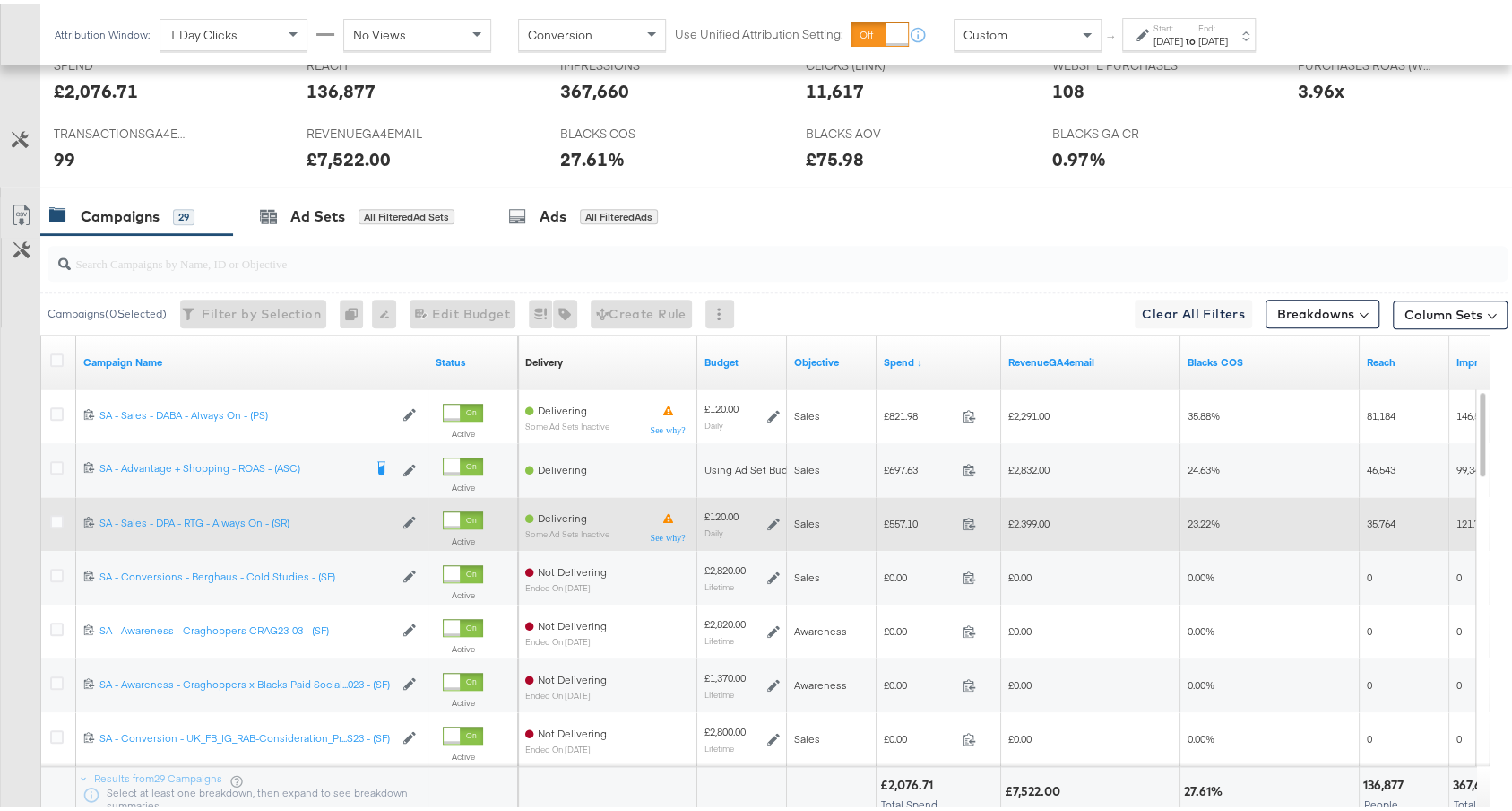
click at [910, 512] on span "£557.10" at bounding box center [920, 519] width 71 height 14
copy span "557.10"
click at [1023, 513] on span "£2,399.00" at bounding box center [1029, 519] width 42 height 14
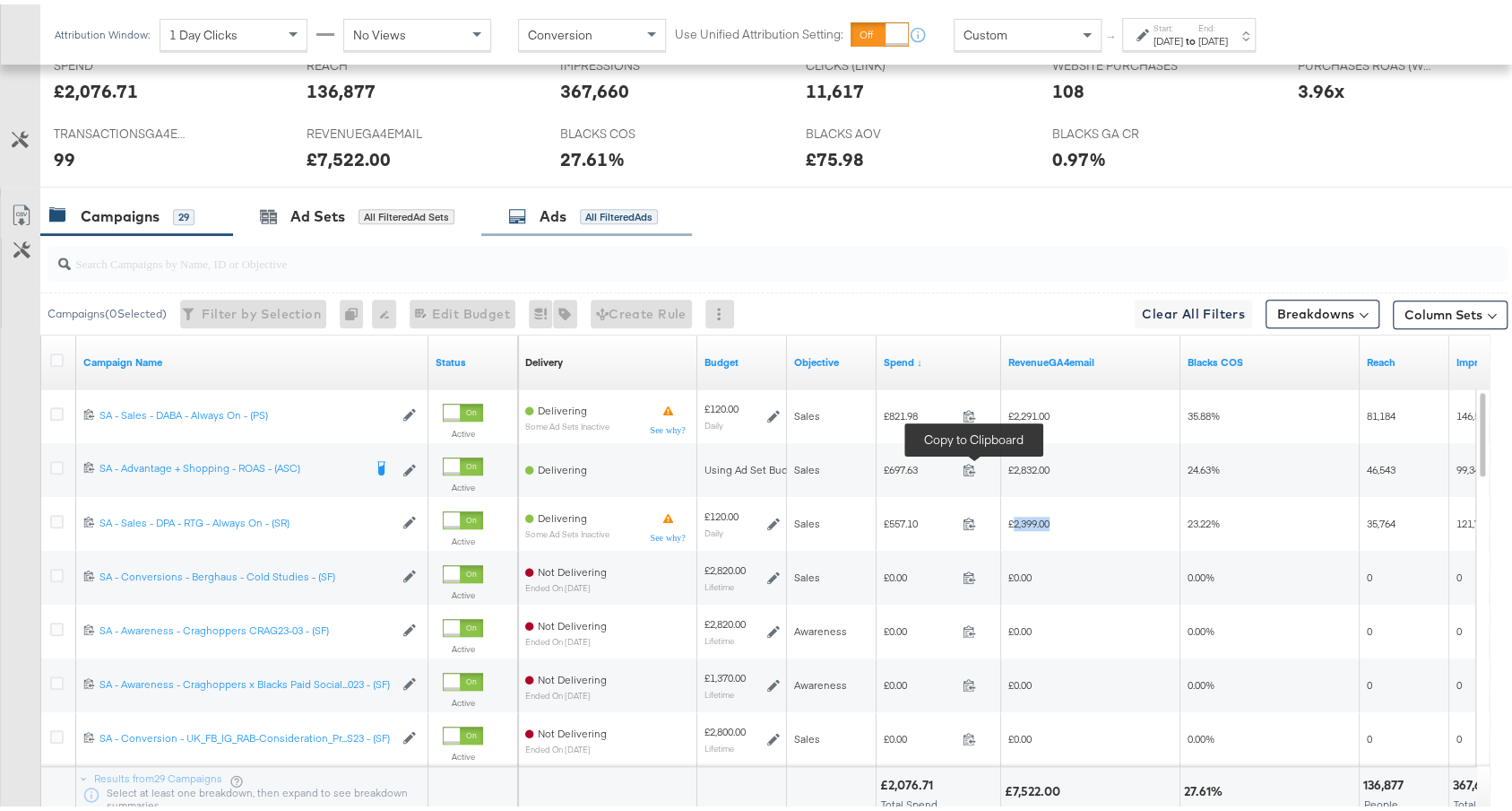
copy span "2,399.00"
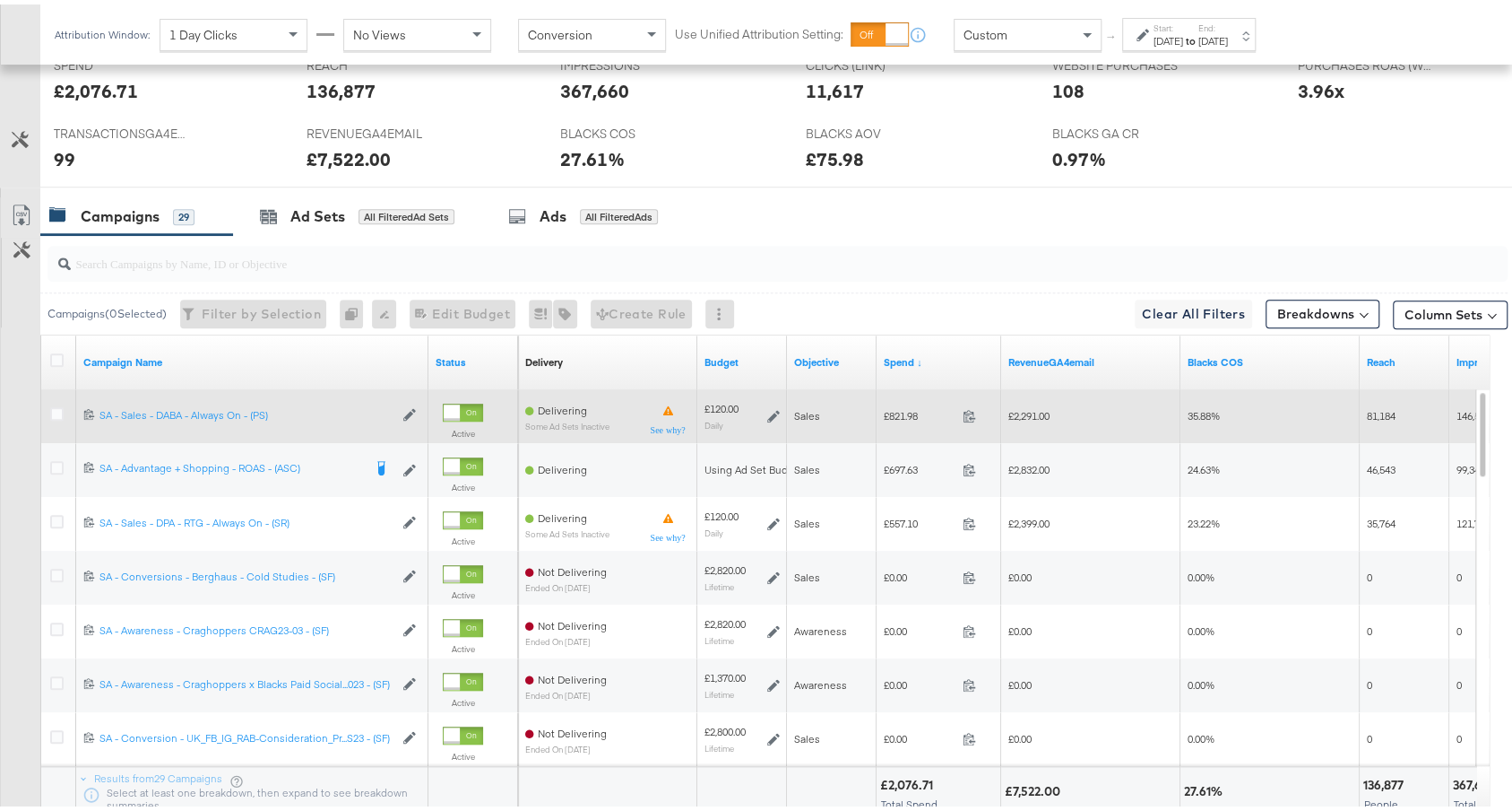
click at [906, 404] on span "£821.98" at bounding box center [920, 411] width 71 height 14
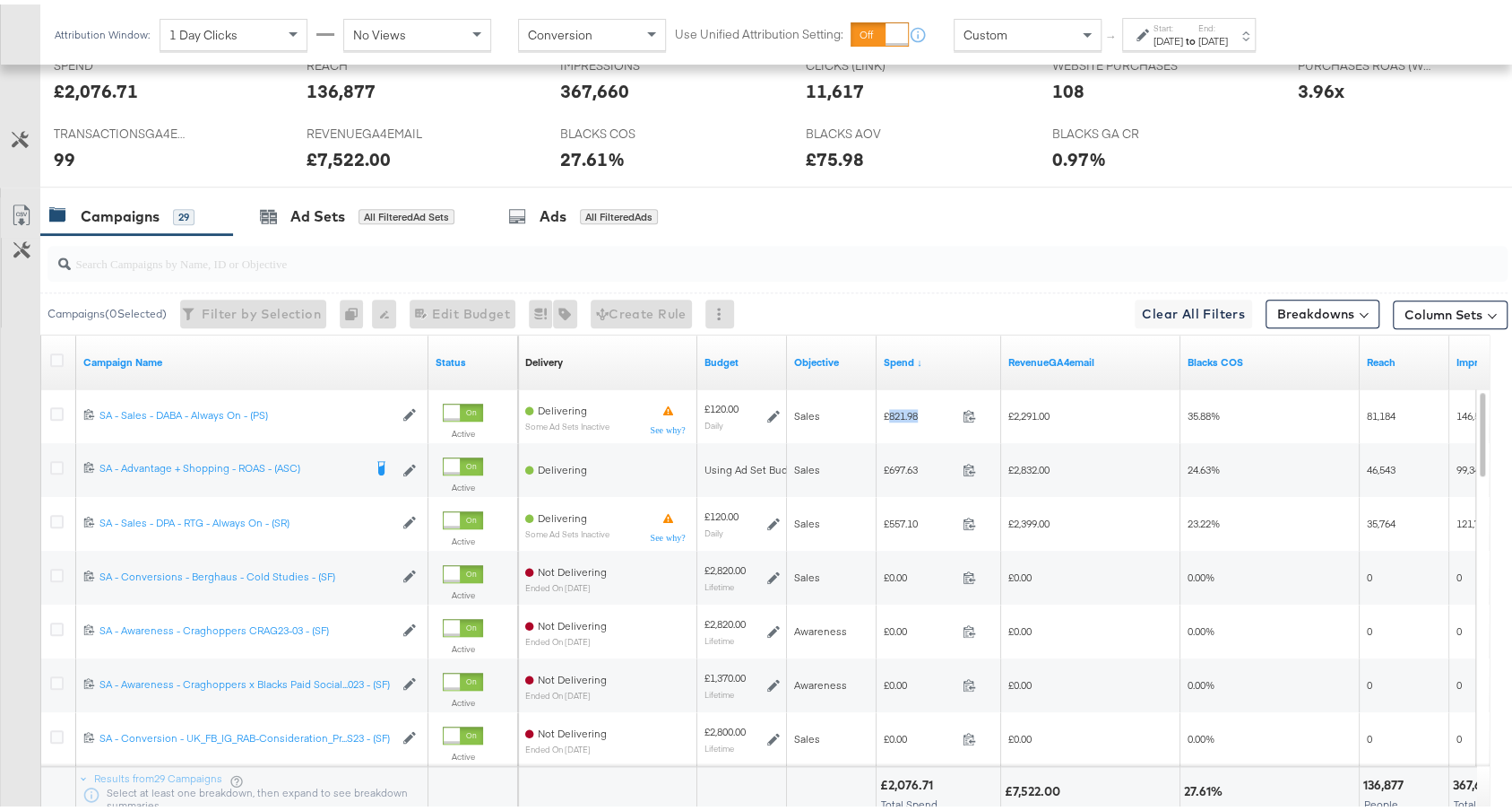
copy span "821.98"
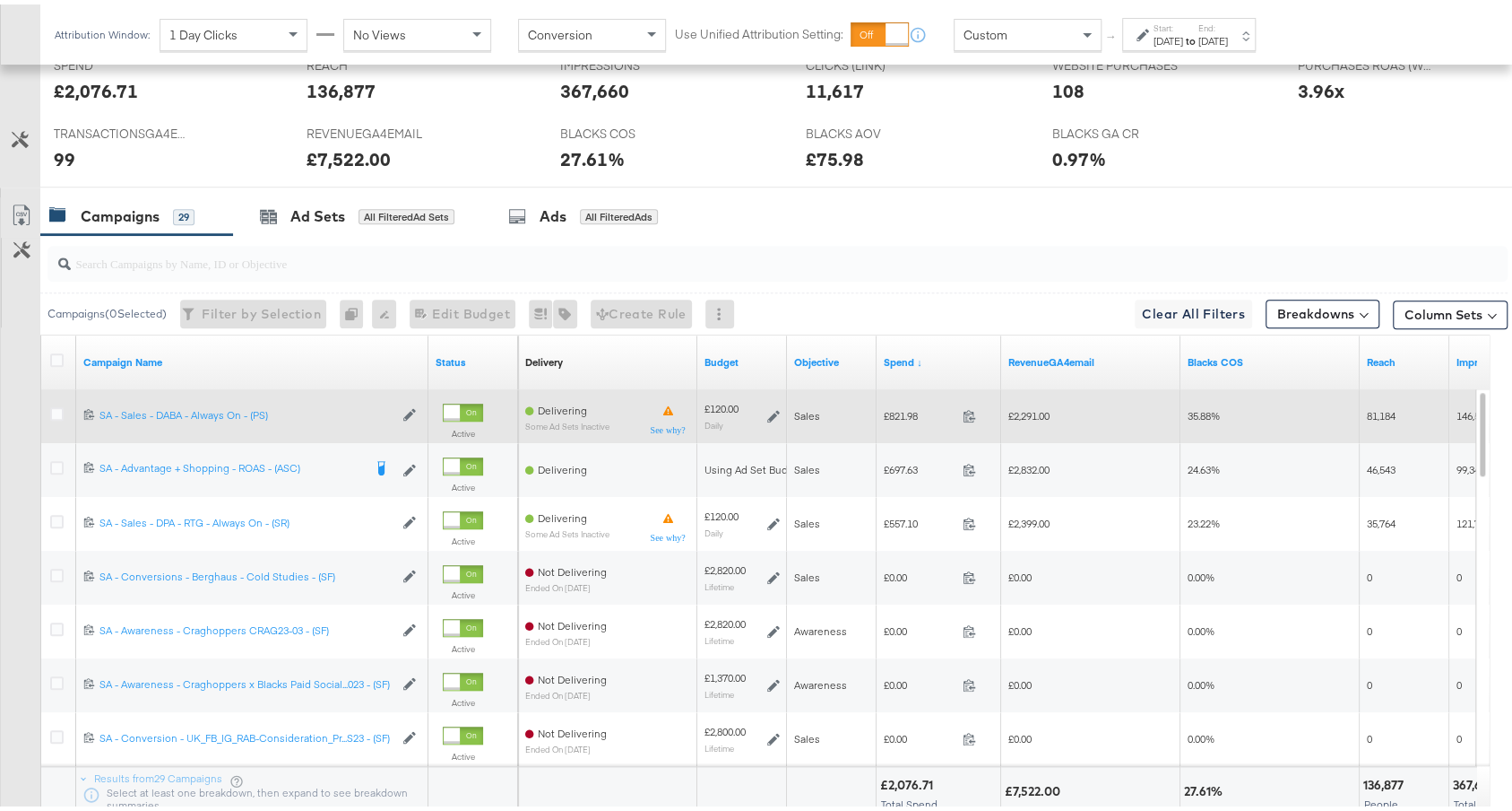
click at [1022, 404] on span "£2,291.00" at bounding box center [1029, 411] width 42 height 14
click at [1023, 404] on span "£2,291.00" at bounding box center [1029, 411] width 42 height 14
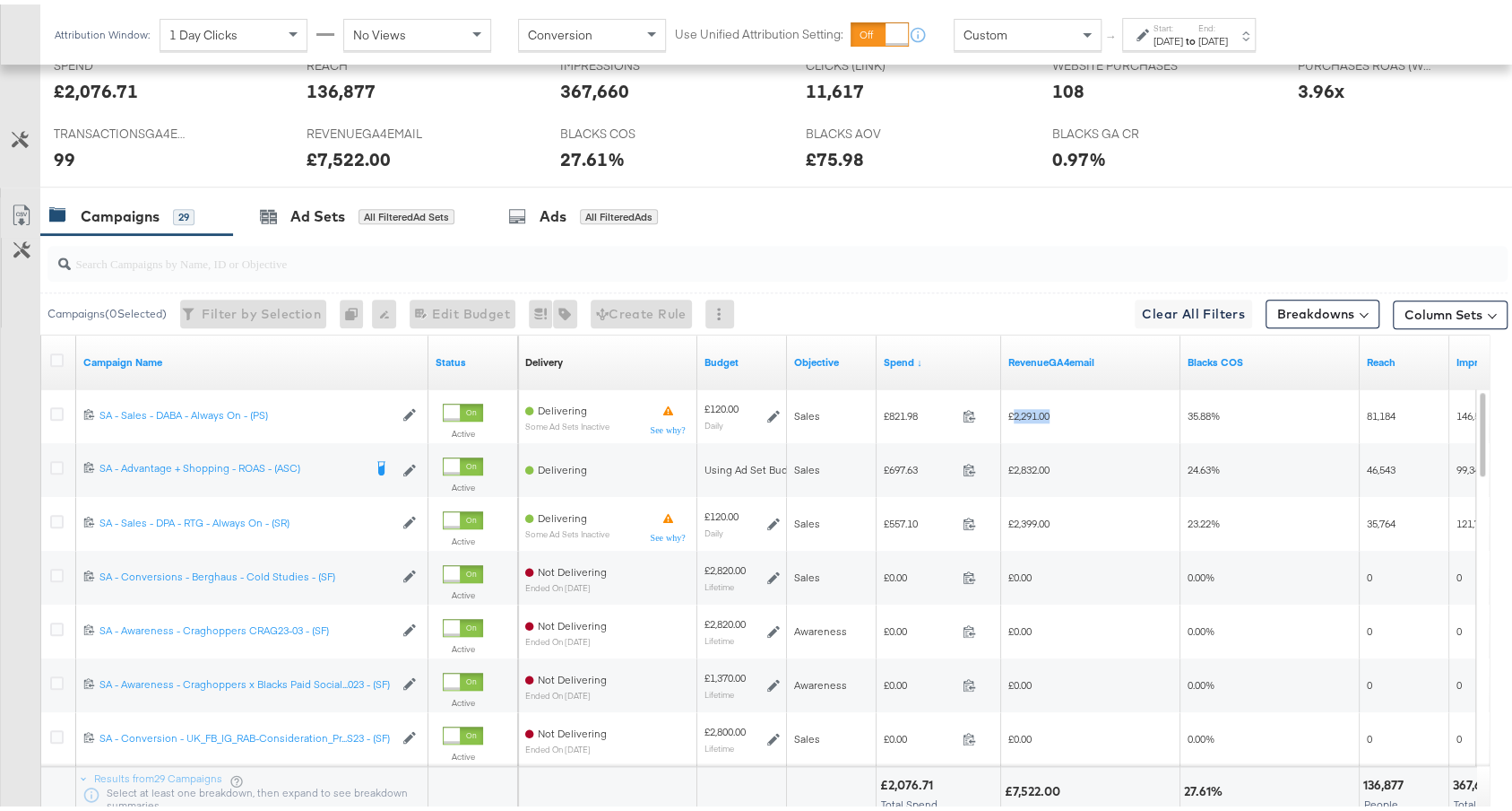
copy span "2,291.00"
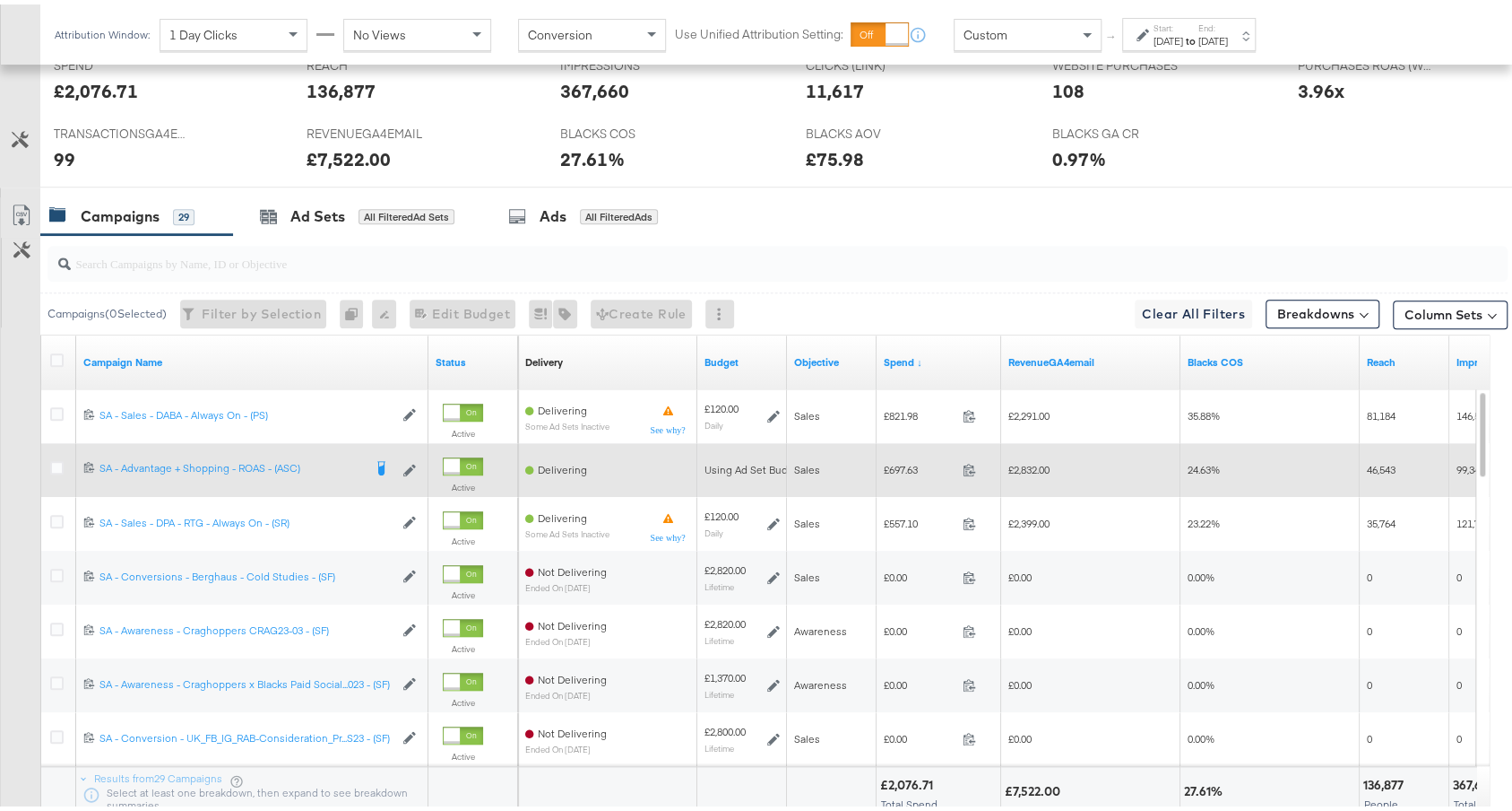
click at [902, 460] on span "£697.63" at bounding box center [920, 466] width 71 height 14
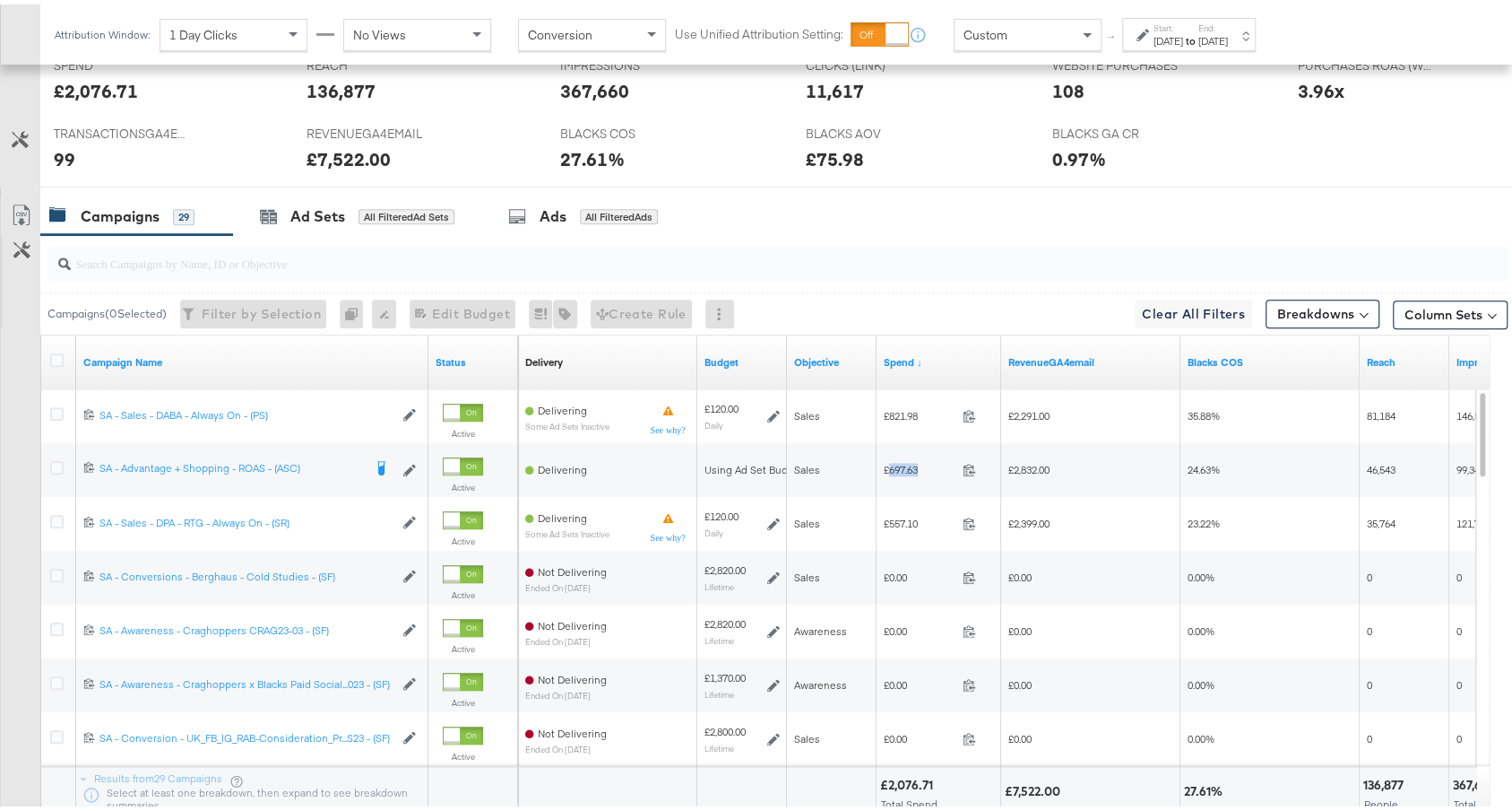
copy span "697.63"
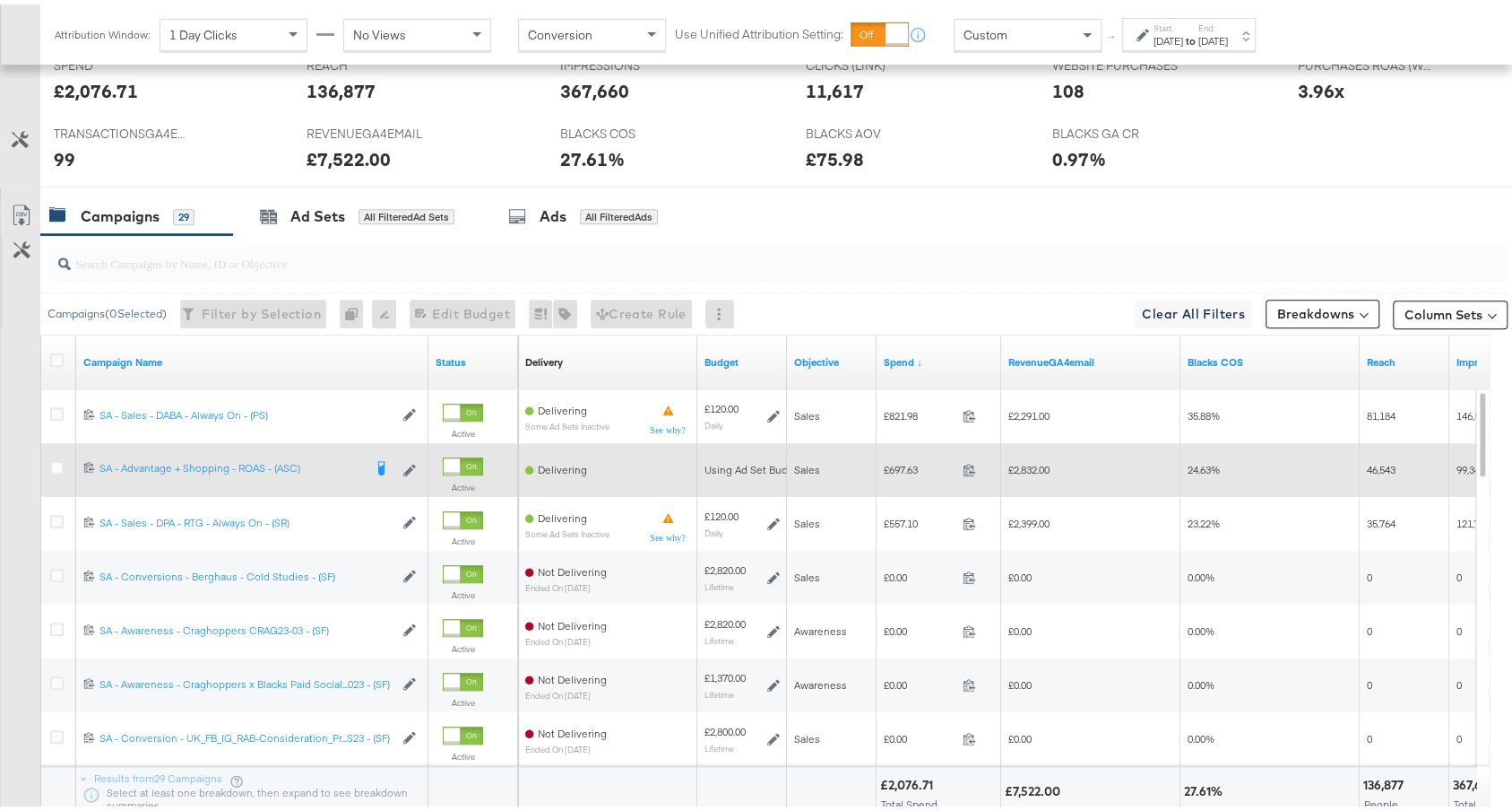
click at [1033, 459] on span "£2,832.00" at bounding box center [1029, 466] width 42 height 14
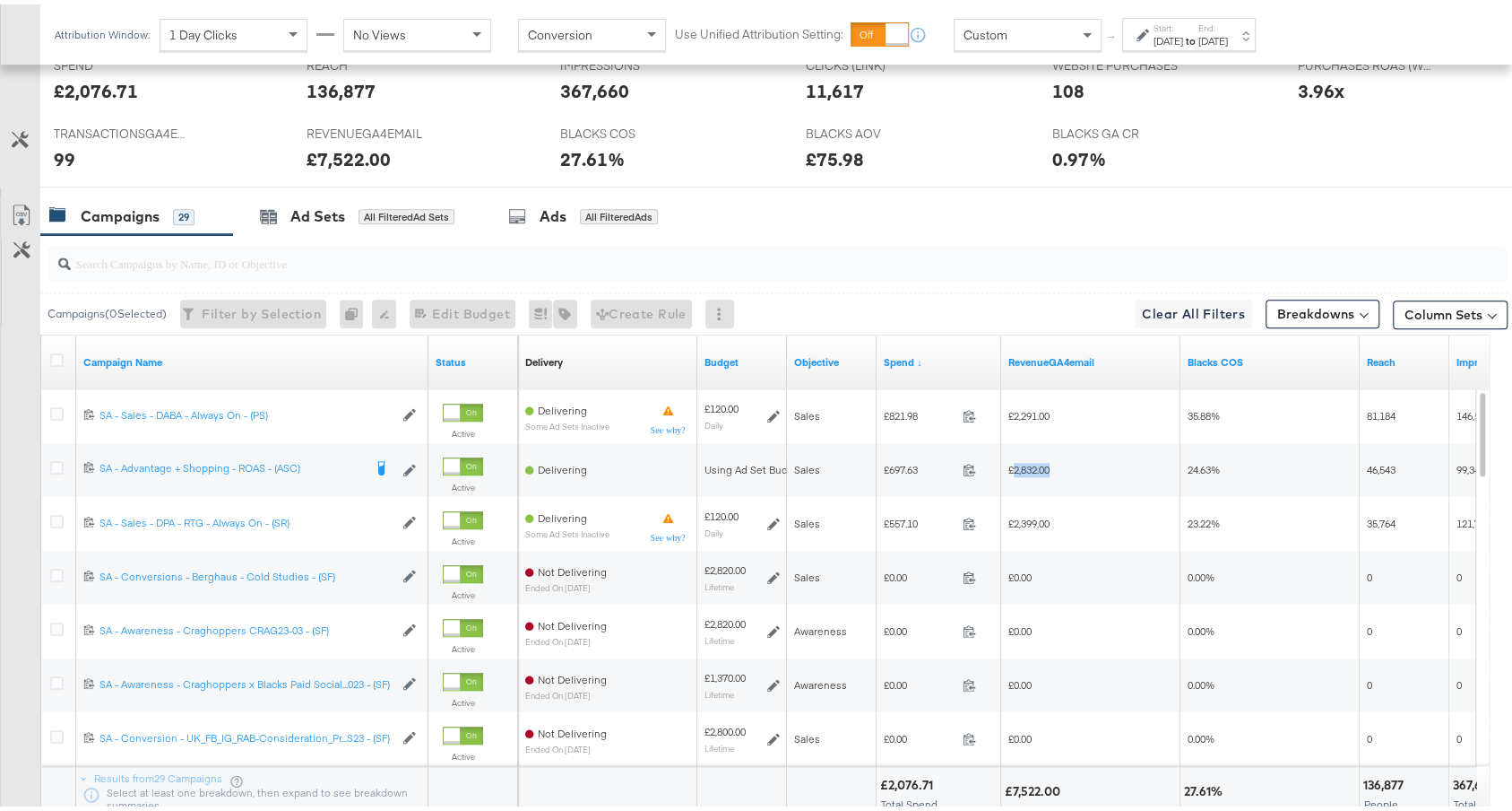
copy span "2,832.00"
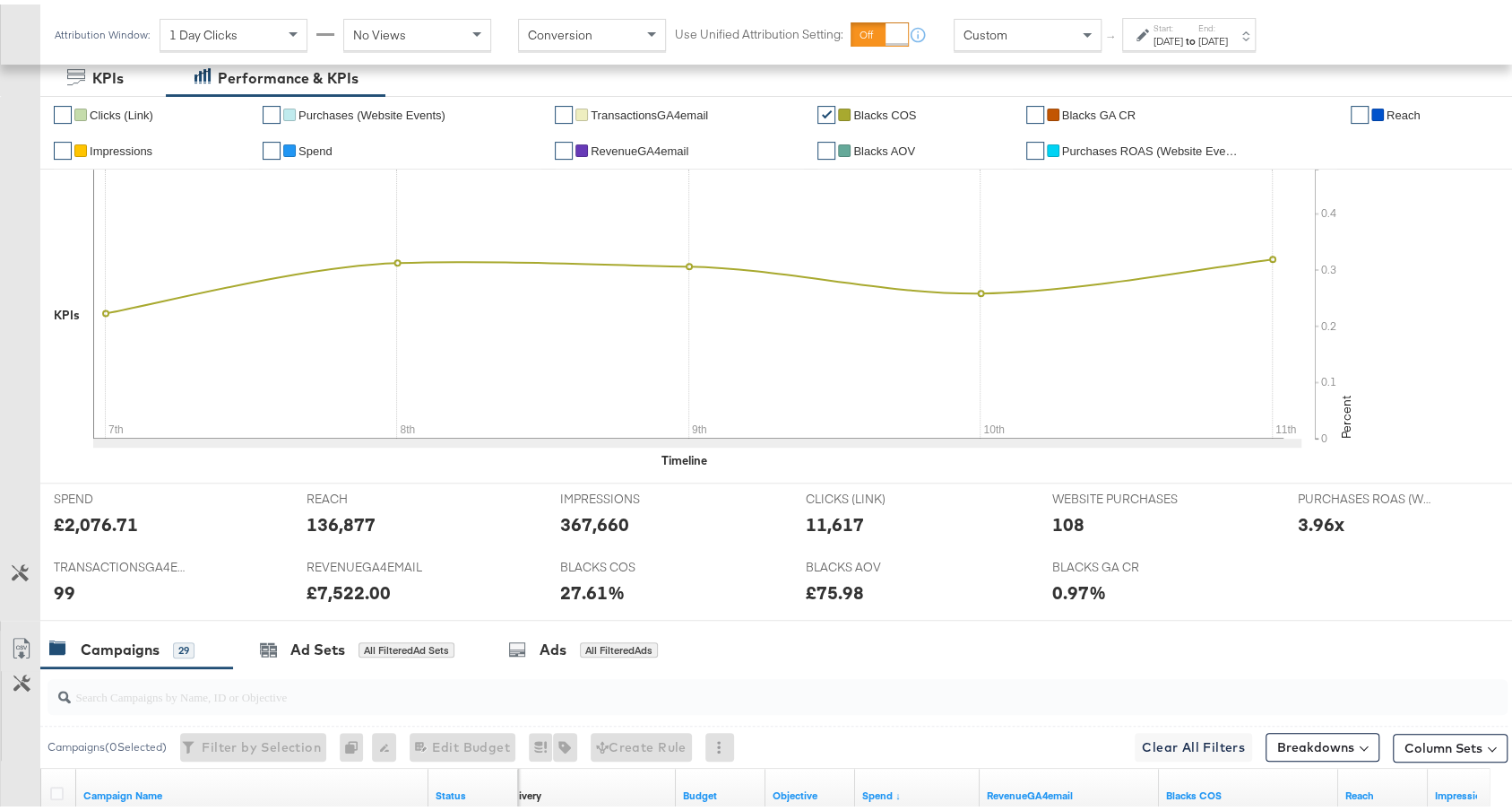
scroll to position [0, 0]
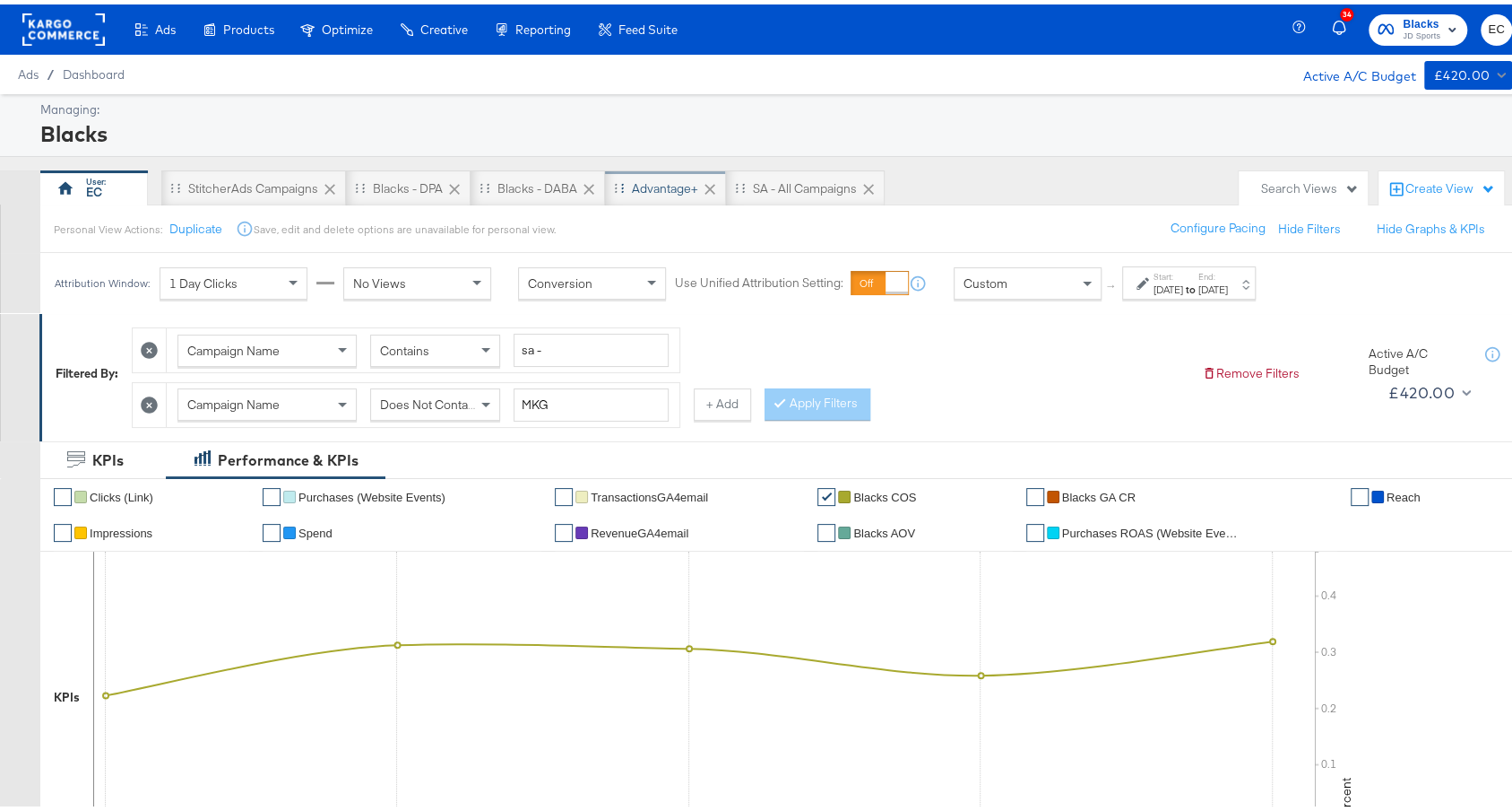
click at [664, 190] on div "Advantage+" at bounding box center [665, 184] width 66 height 17
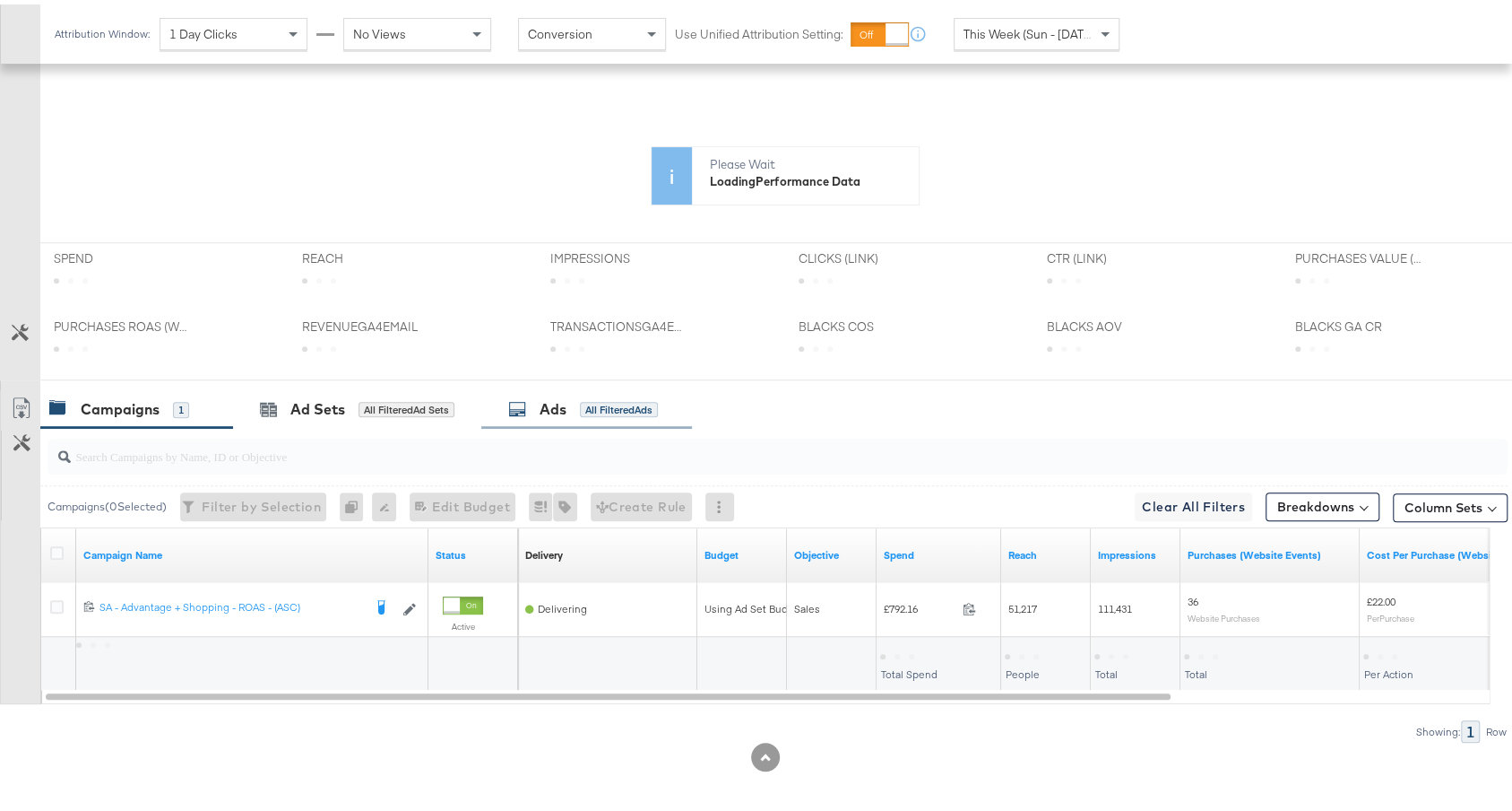
click at [604, 410] on div "Ads All Filtered Ads" at bounding box center [586, 404] width 210 height 39
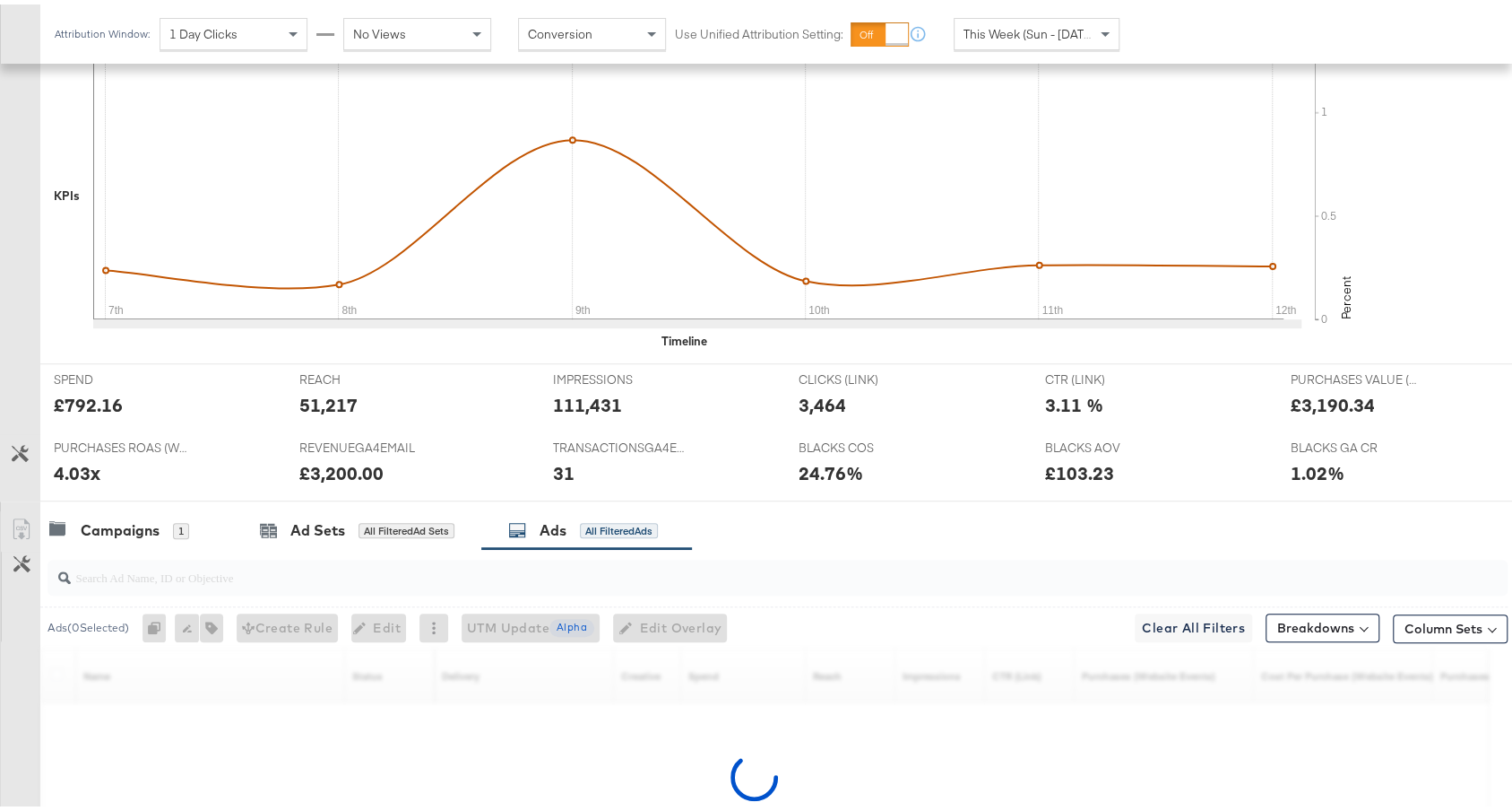
scroll to position [675, 0]
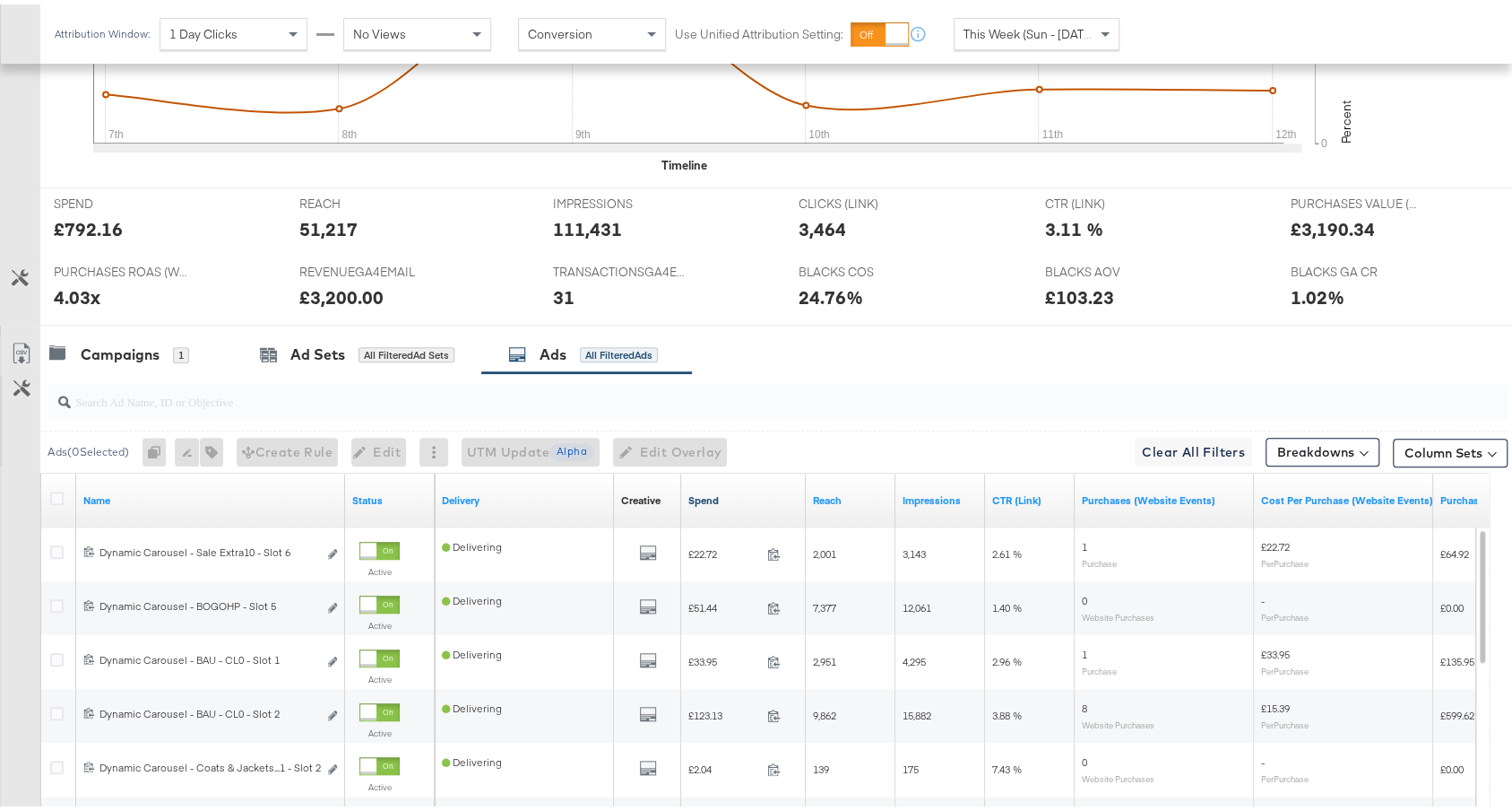
click at [735, 491] on link "Spend" at bounding box center [743, 495] width 110 height 14
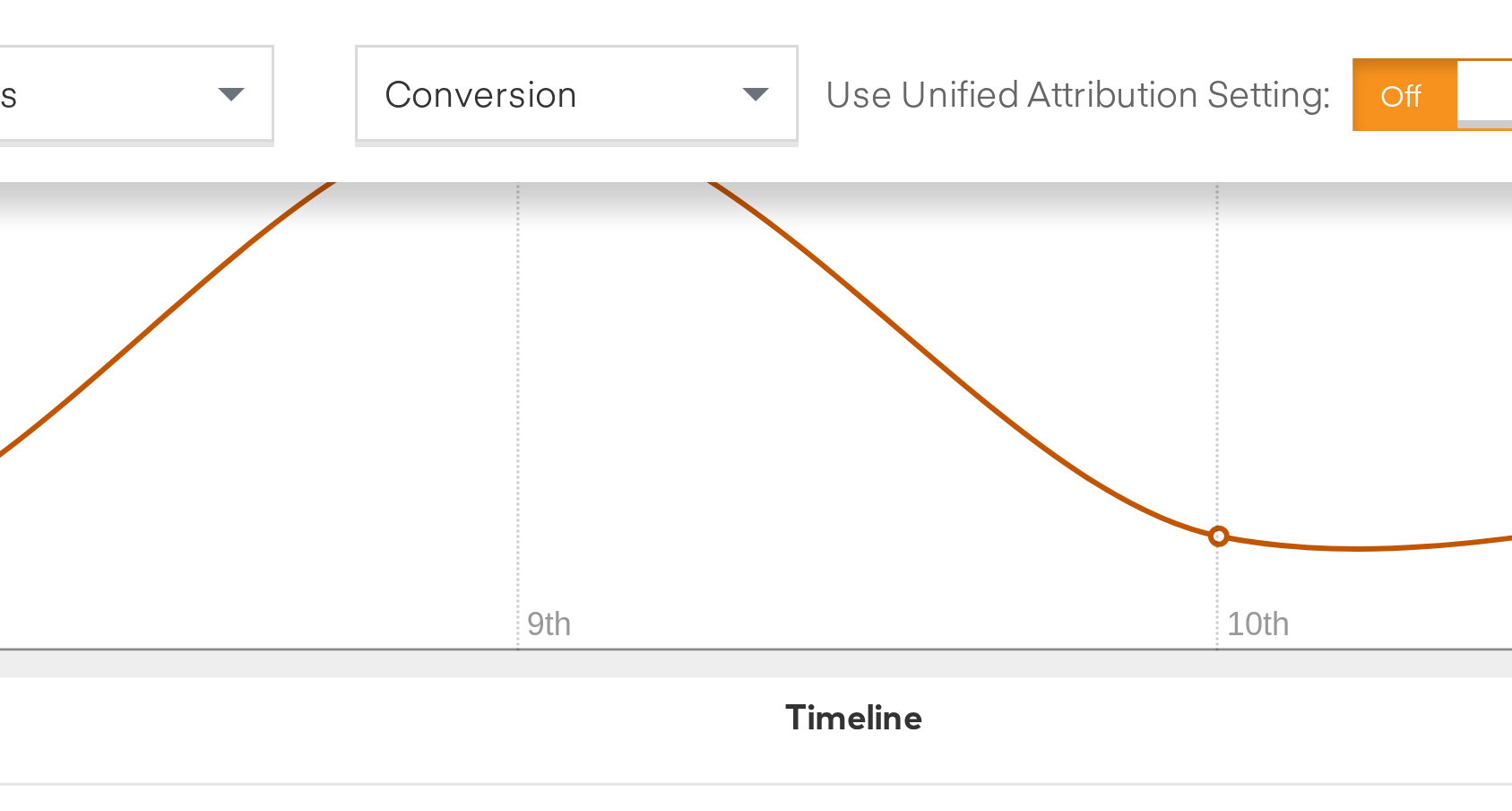
scroll to position [597, 0]
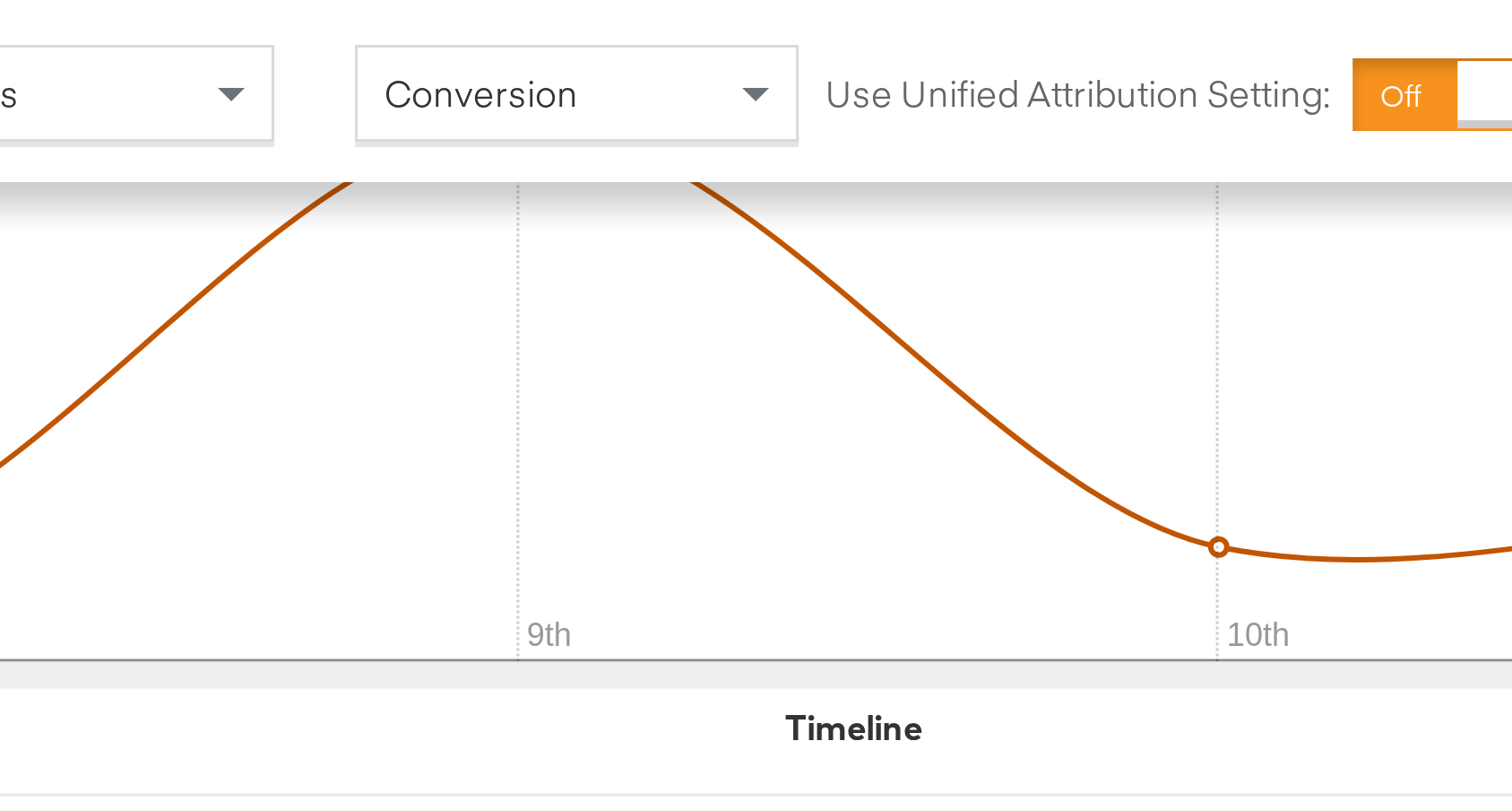
click at [751, 59] on div "Attribution Window: 1 Day Clicks No Views Conversion Use Unified Attribution Se…" at bounding box center [591, 30] width 1101 height 60
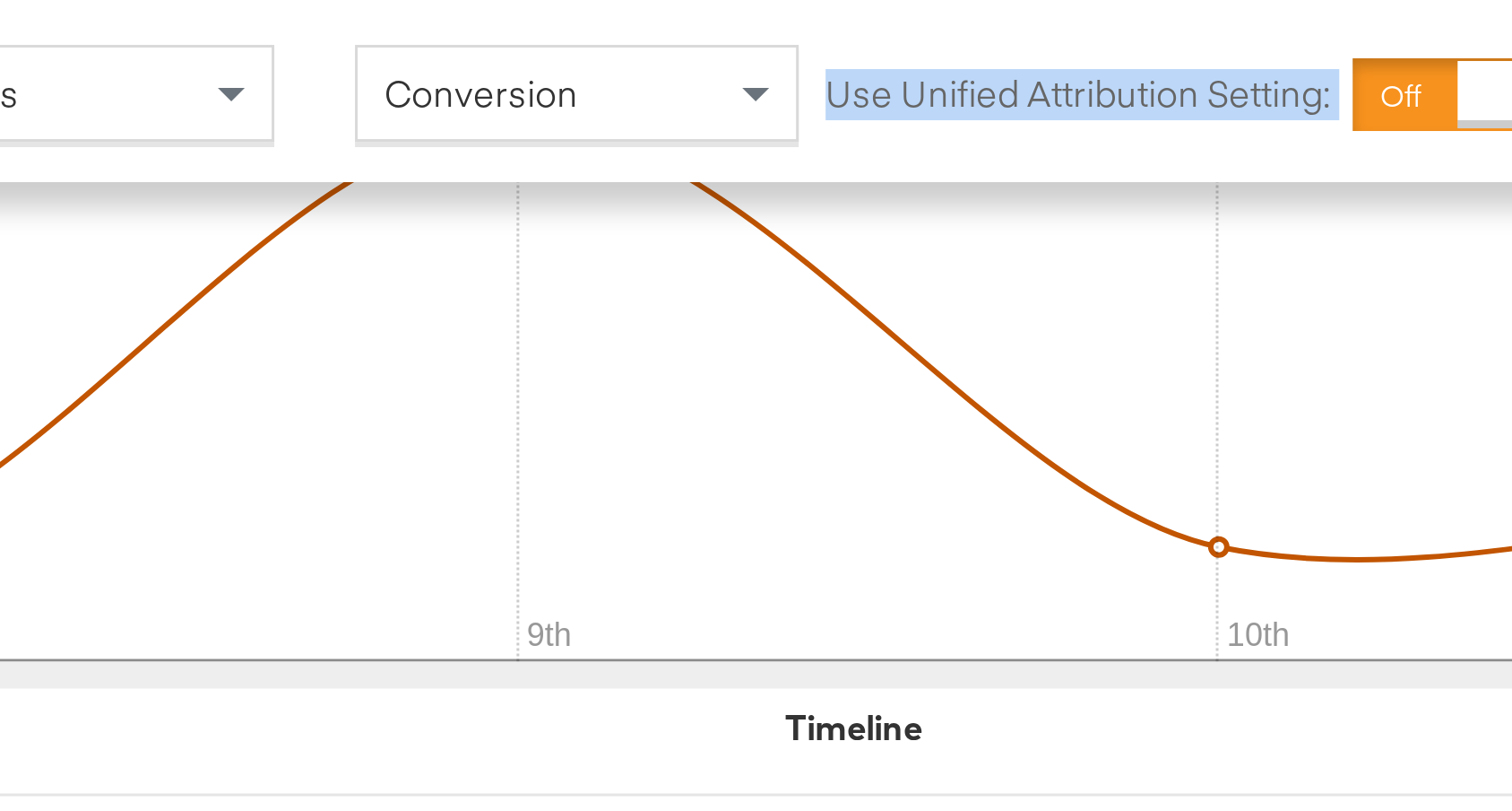
click at [748, 65] on div "Attribution Window: 1 Day Clicks No Views Conversion Use Unified Attribution Se…" at bounding box center [765, 408] width 1530 height 1512
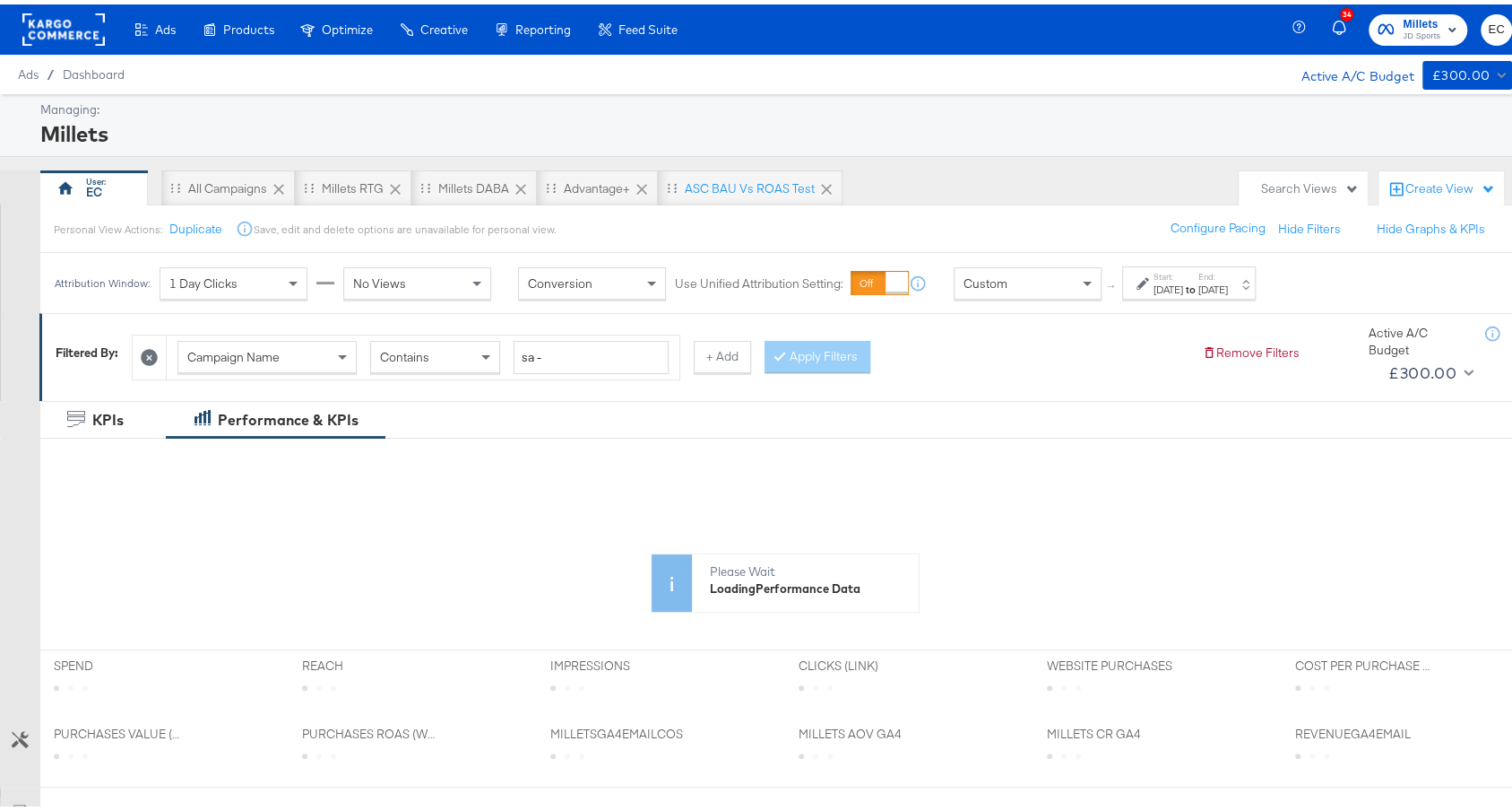
click at [1198, 278] on strong "to" at bounding box center [1190, 285] width 15 height 14
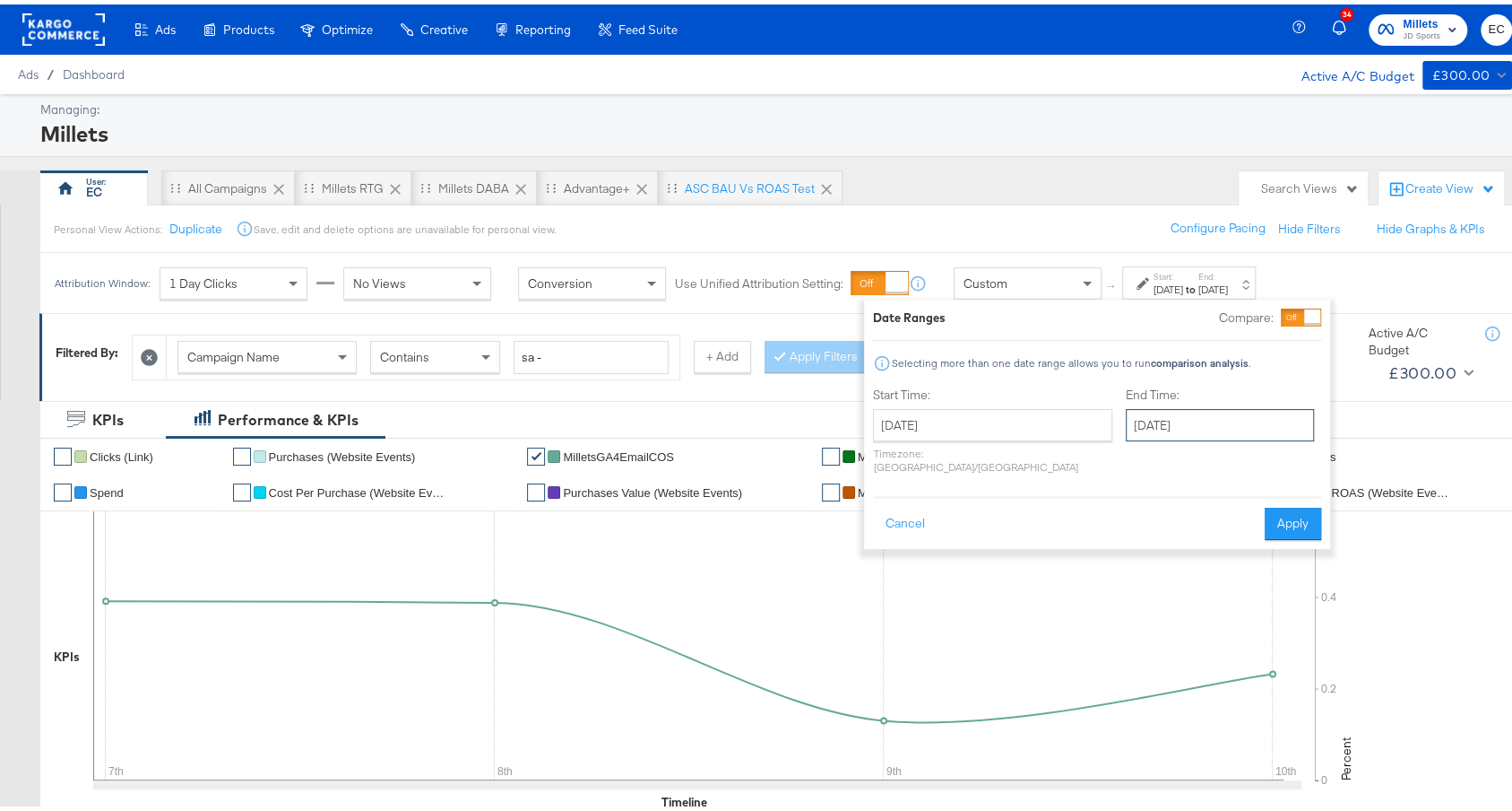
click at [1183, 407] on input "[DATE]" at bounding box center [1219, 420] width 189 height 33
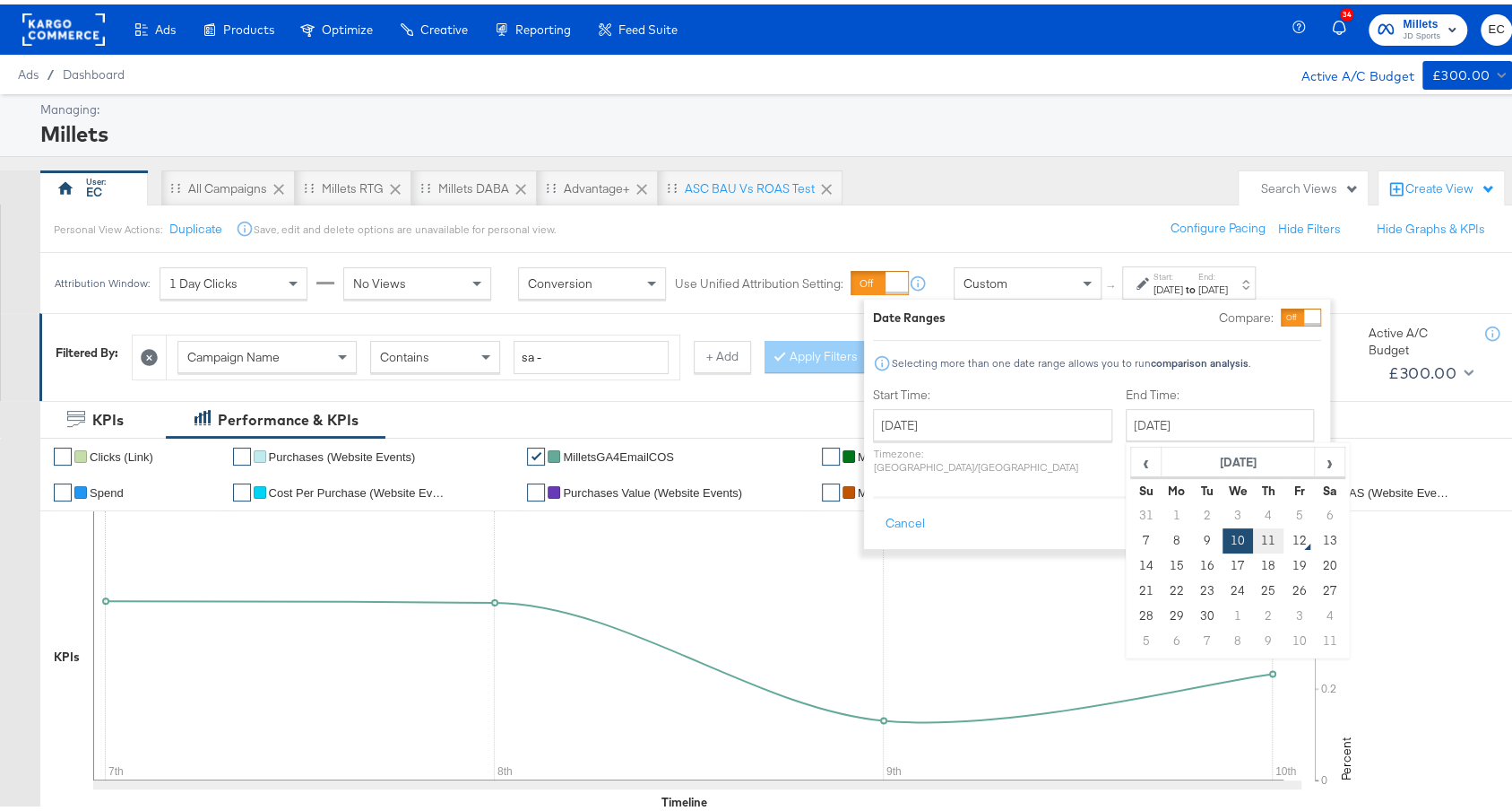
click at [1253, 524] on td "11" at bounding box center [1268, 535] width 31 height 25
type input "[DATE]"
click at [1309, 503] on button "Apply" at bounding box center [1292, 519] width 57 height 33
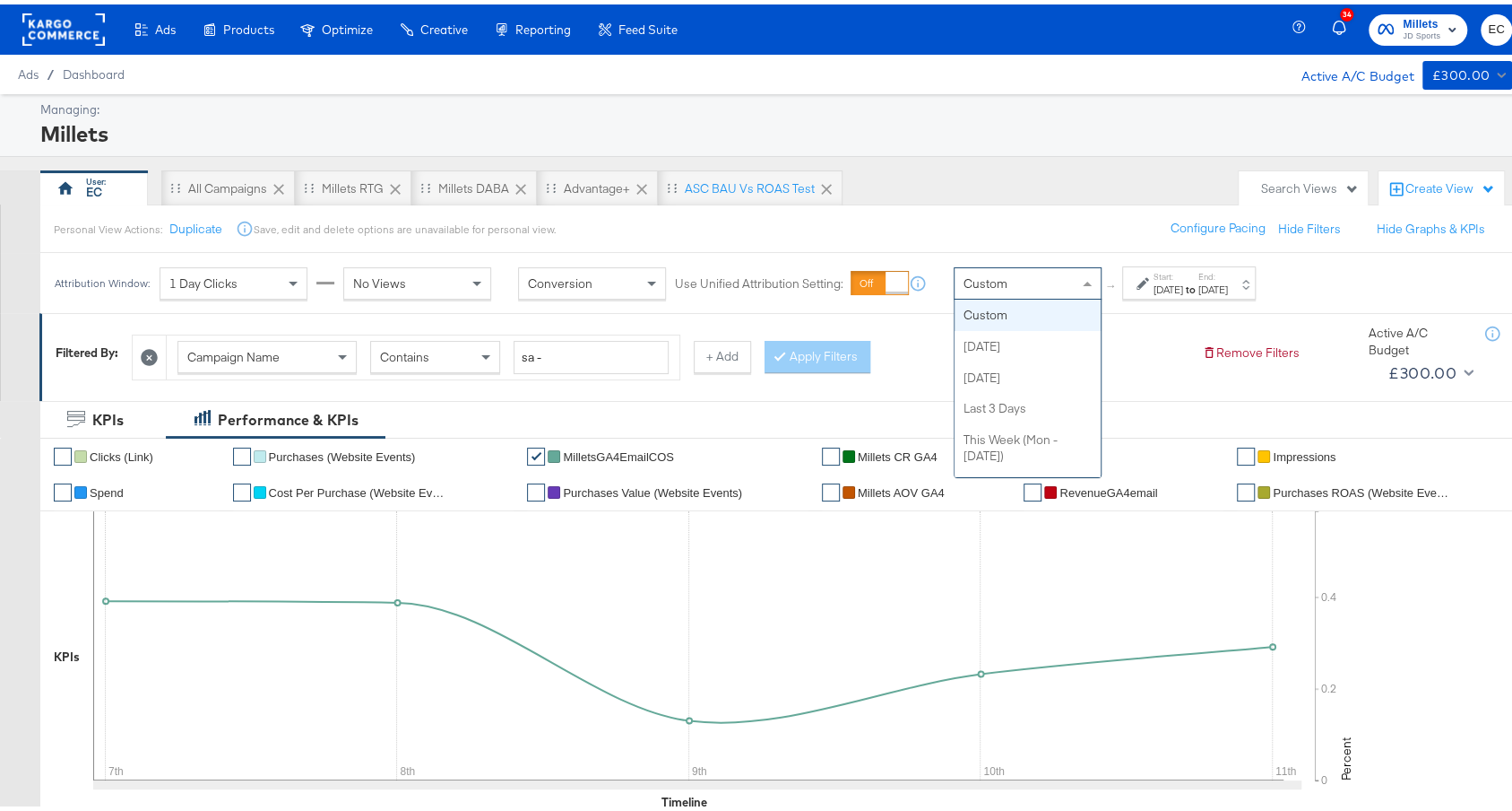
click at [1064, 283] on div "Custom" at bounding box center [1027, 279] width 146 height 31
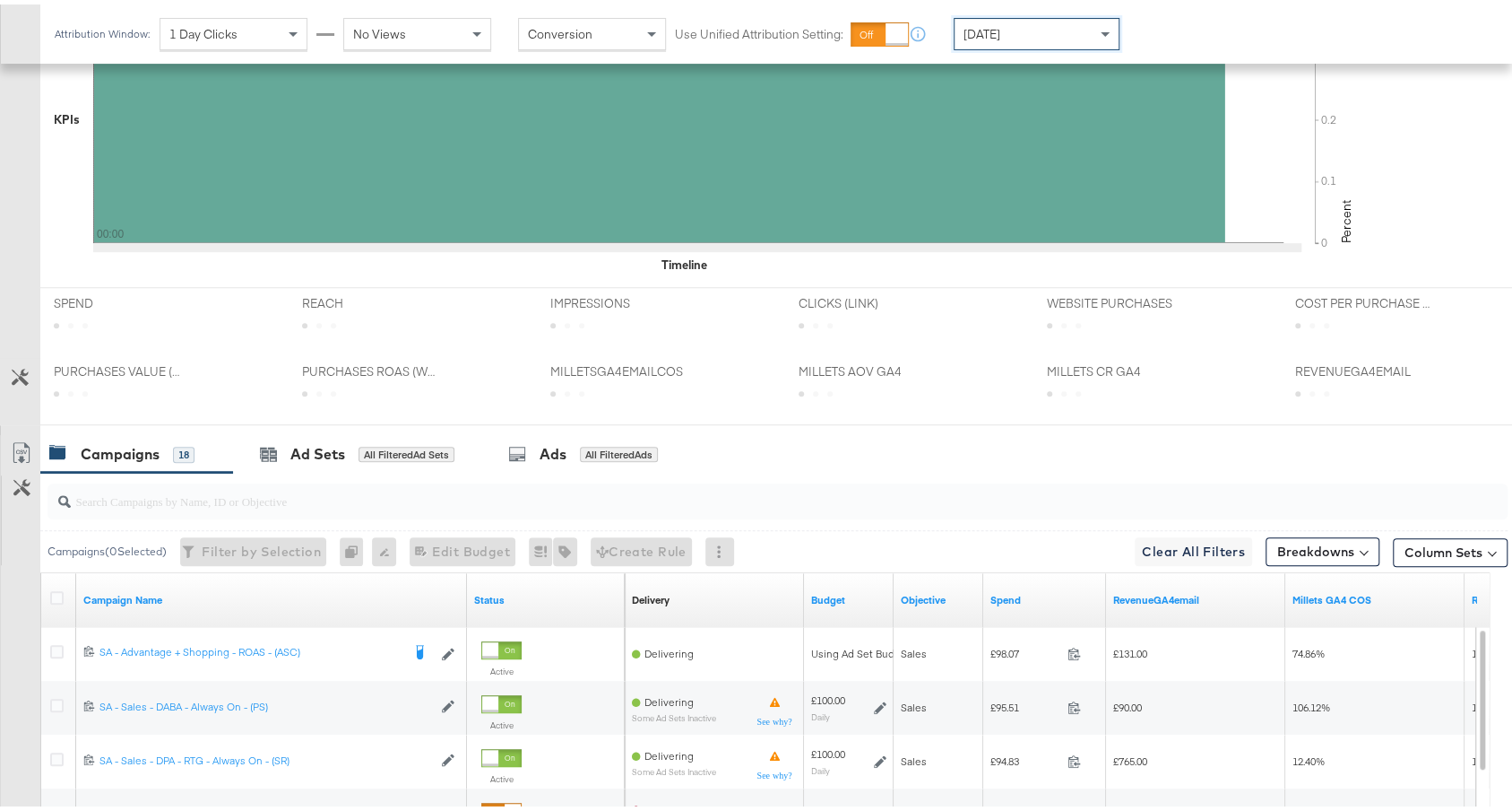
scroll to position [712, 0]
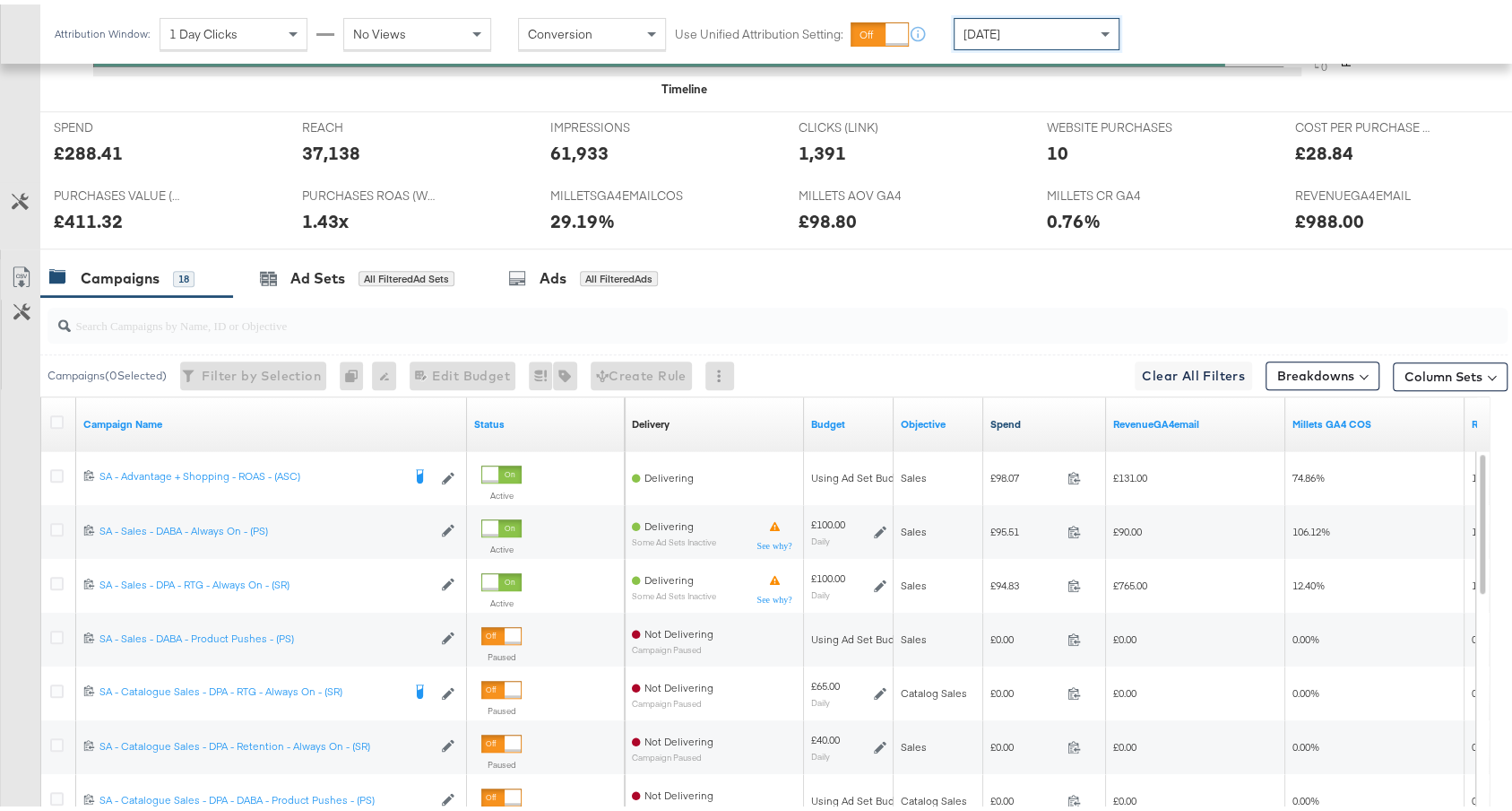
click at [1030, 422] on link "Spend" at bounding box center [1044, 419] width 108 height 14
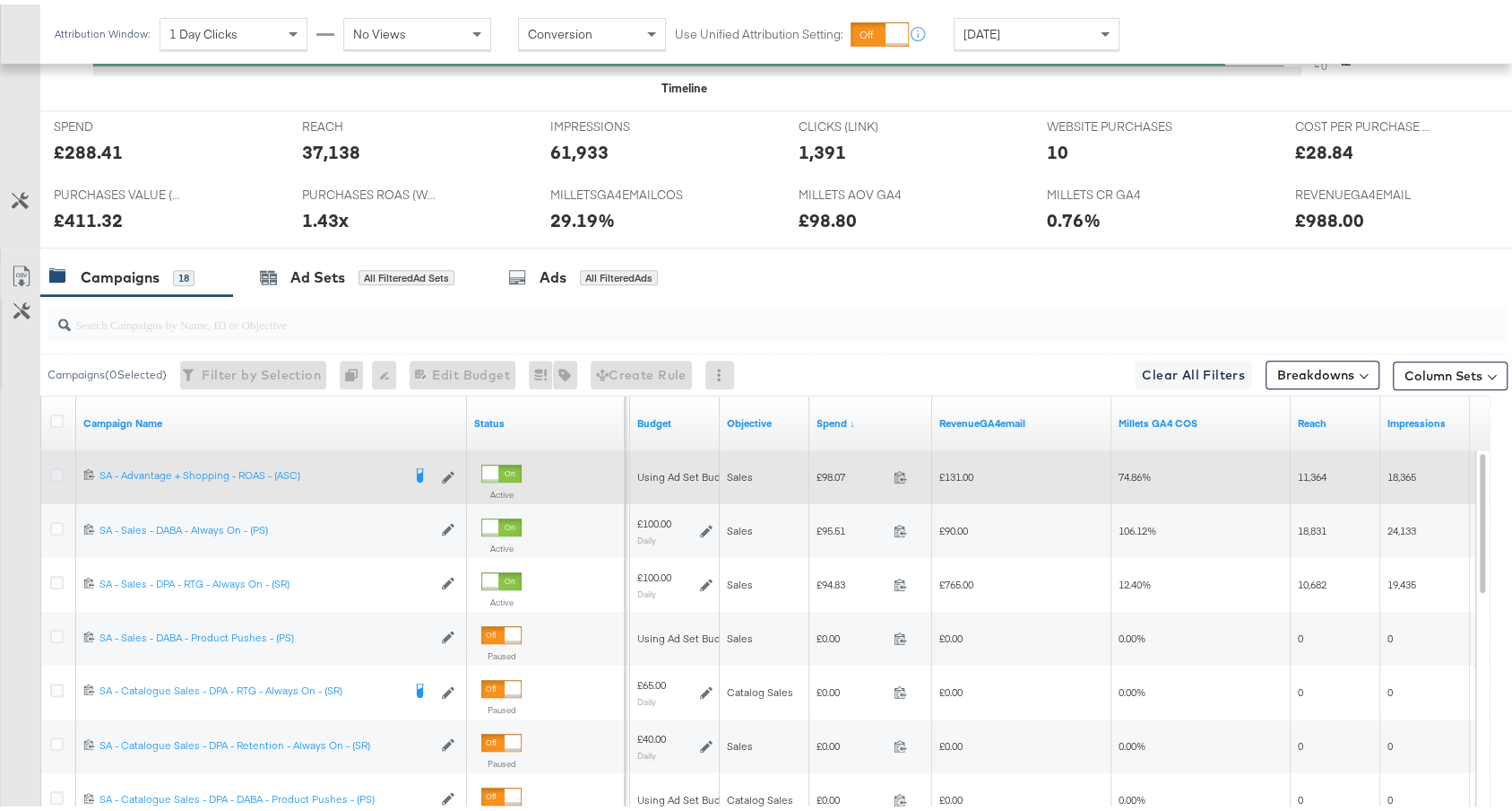
click at [54, 468] on icon at bounding box center [58, 471] width 14 height 14
click at [0, 0] on input "checkbox" at bounding box center [0, 0] width 0 height 0
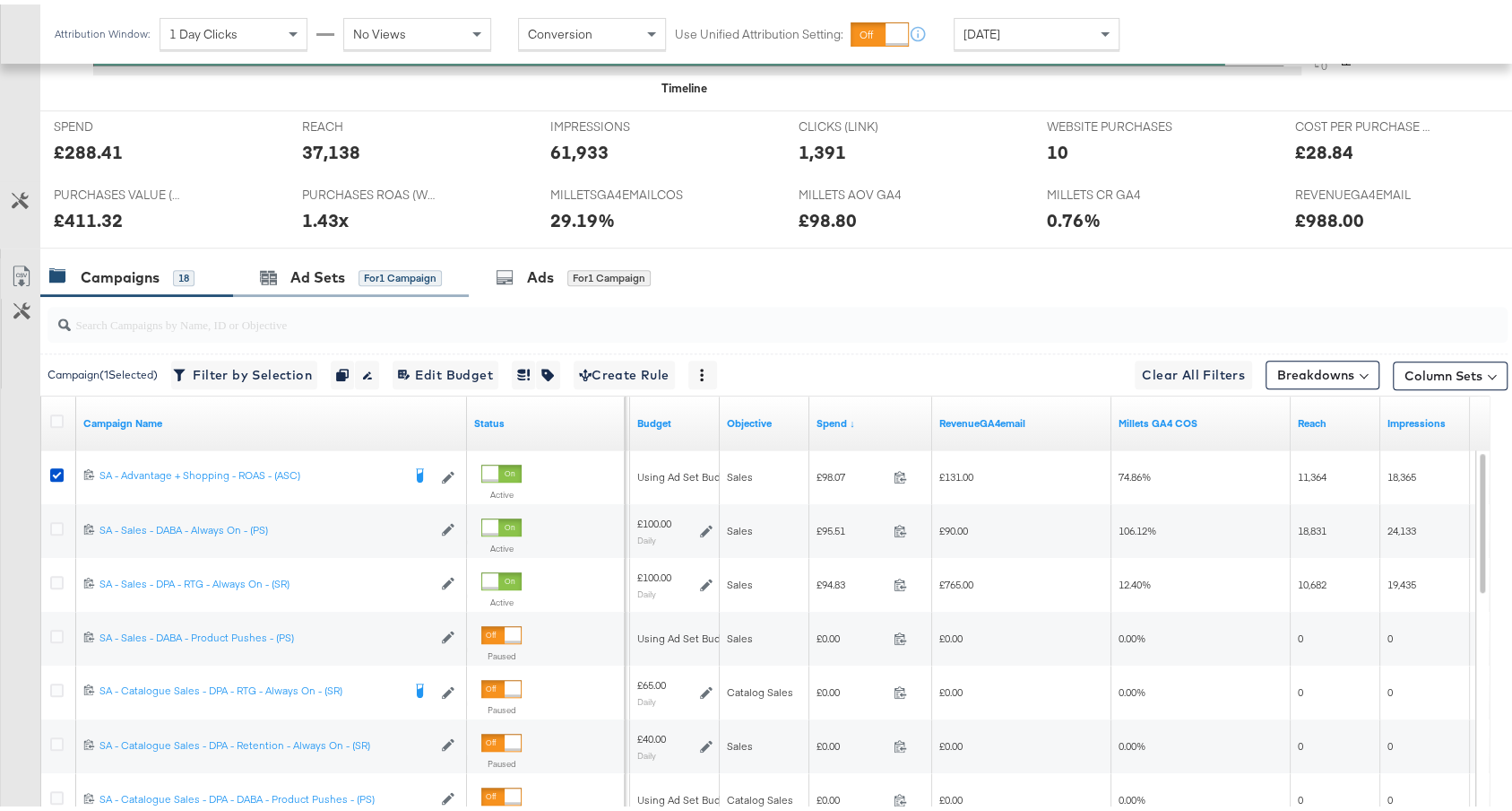
click at [350, 284] on div "Ad Sets for 1 Campaign" at bounding box center [351, 273] width 236 height 39
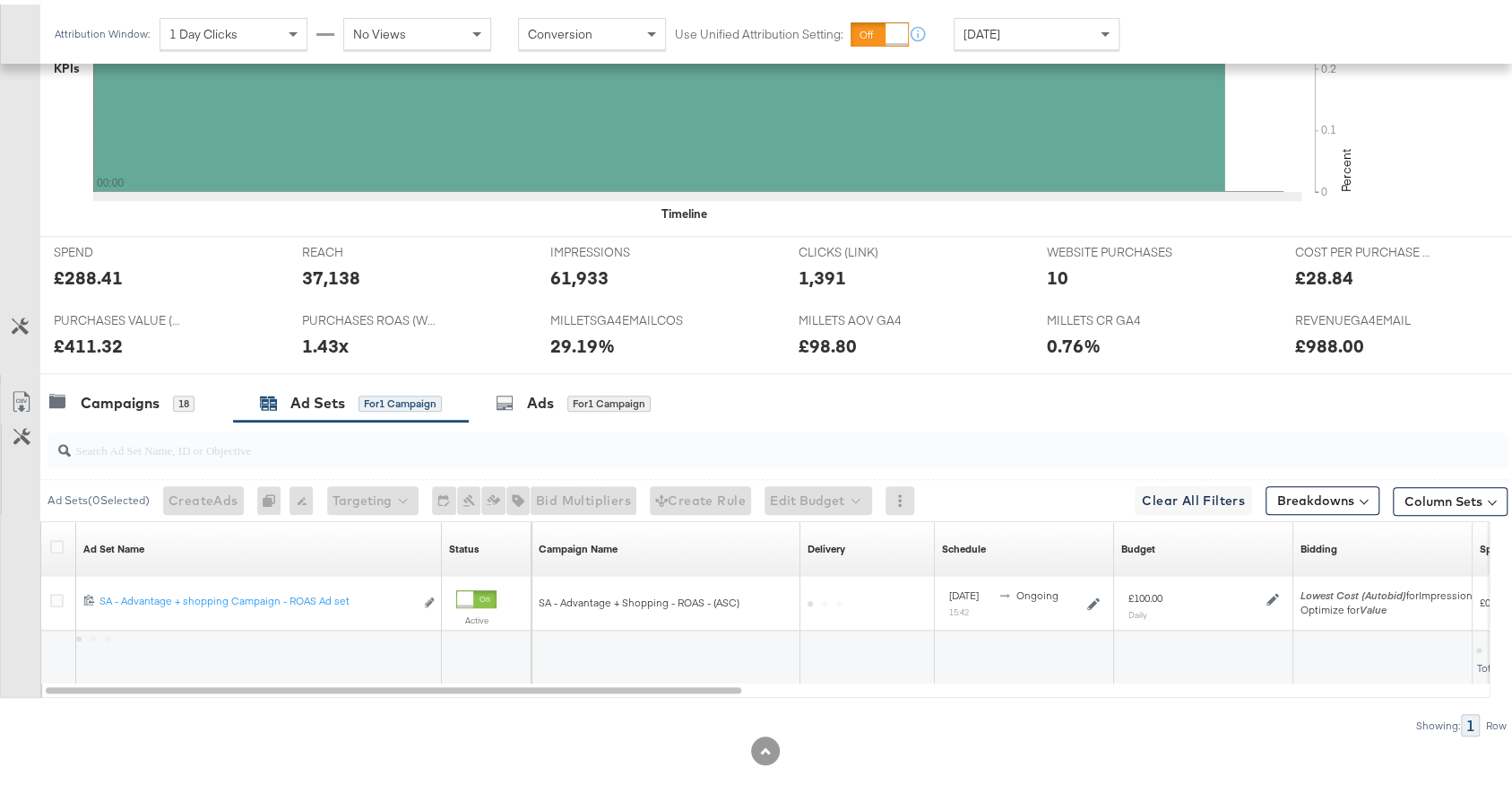
scroll to position [583, 0]
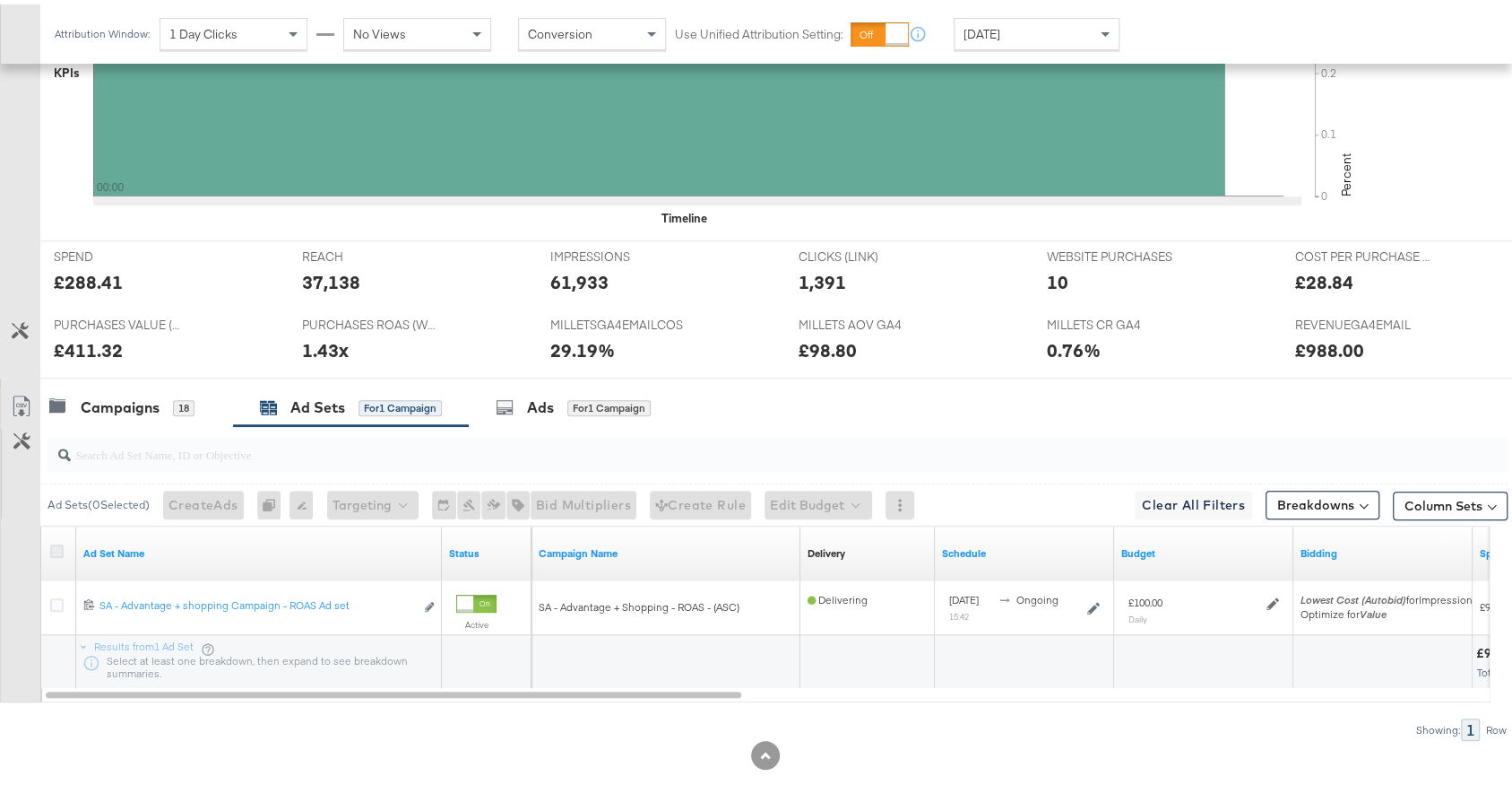
click at [52, 541] on icon at bounding box center [58, 547] width 14 height 14
click at [0, 0] on input "checkbox" at bounding box center [0, 0] width 0 height 0
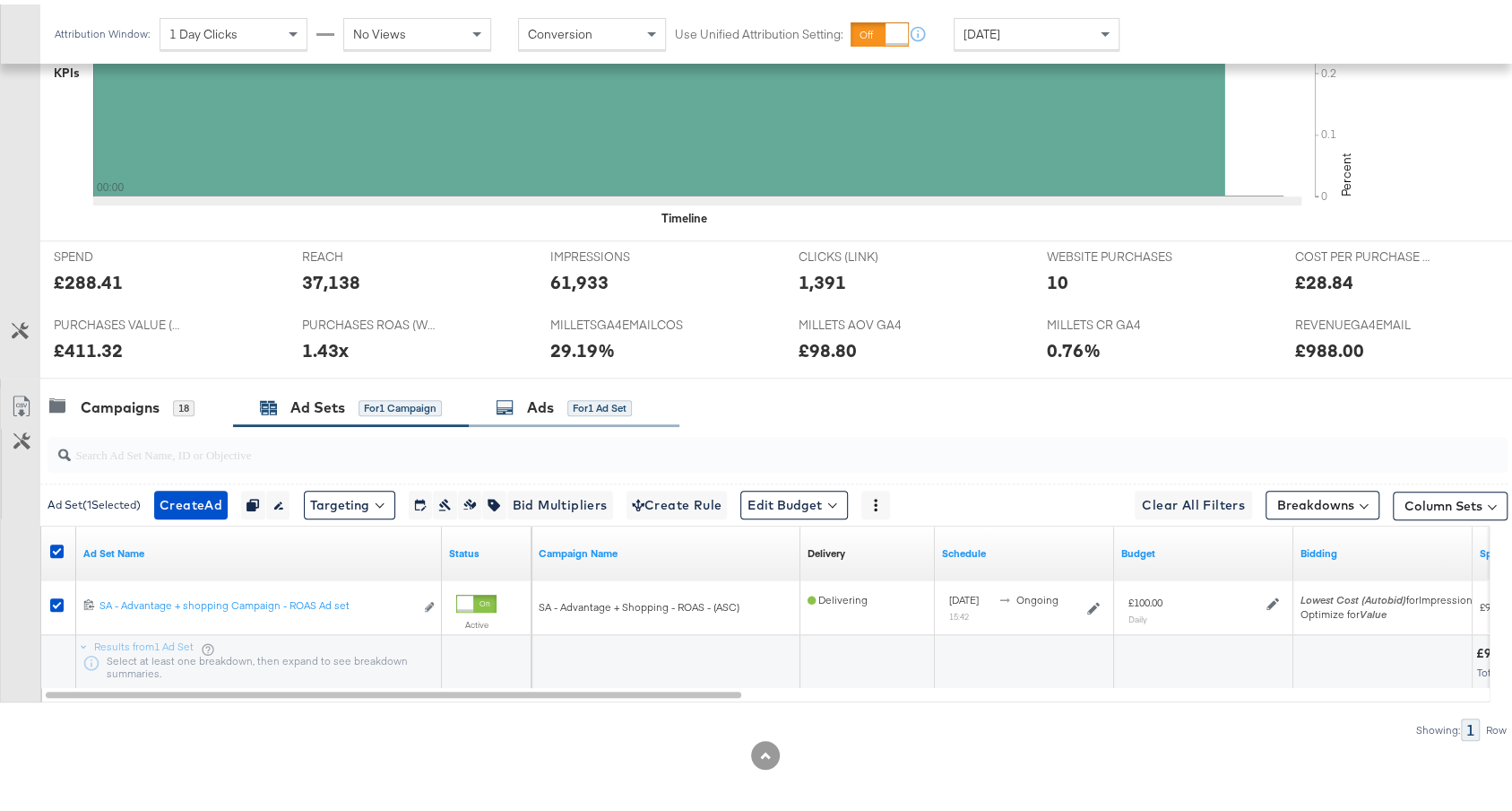
click at [573, 401] on div "for 1 Ad Set" at bounding box center [599, 403] width 64 height 16
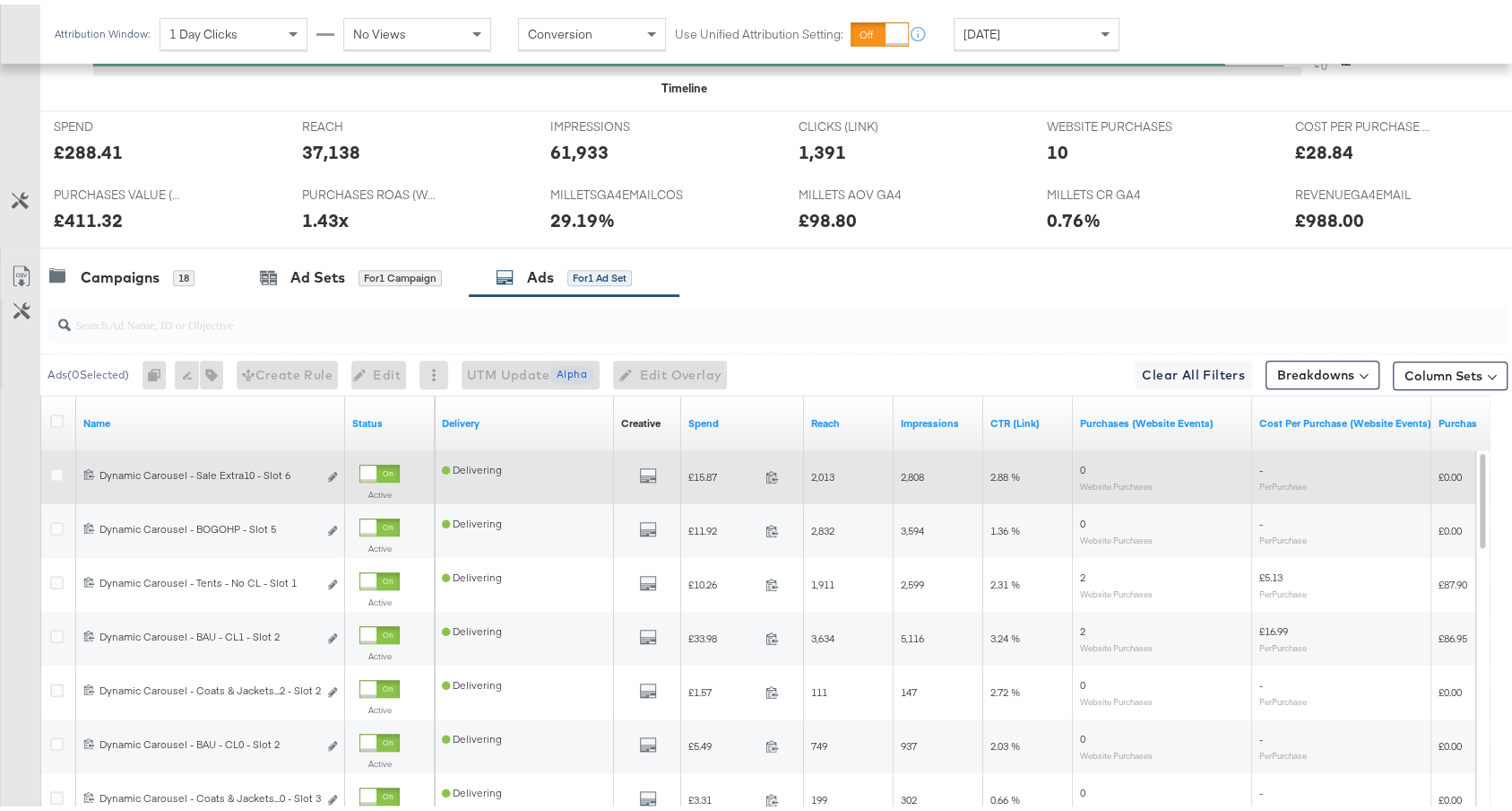
scroll to position [905, 0]
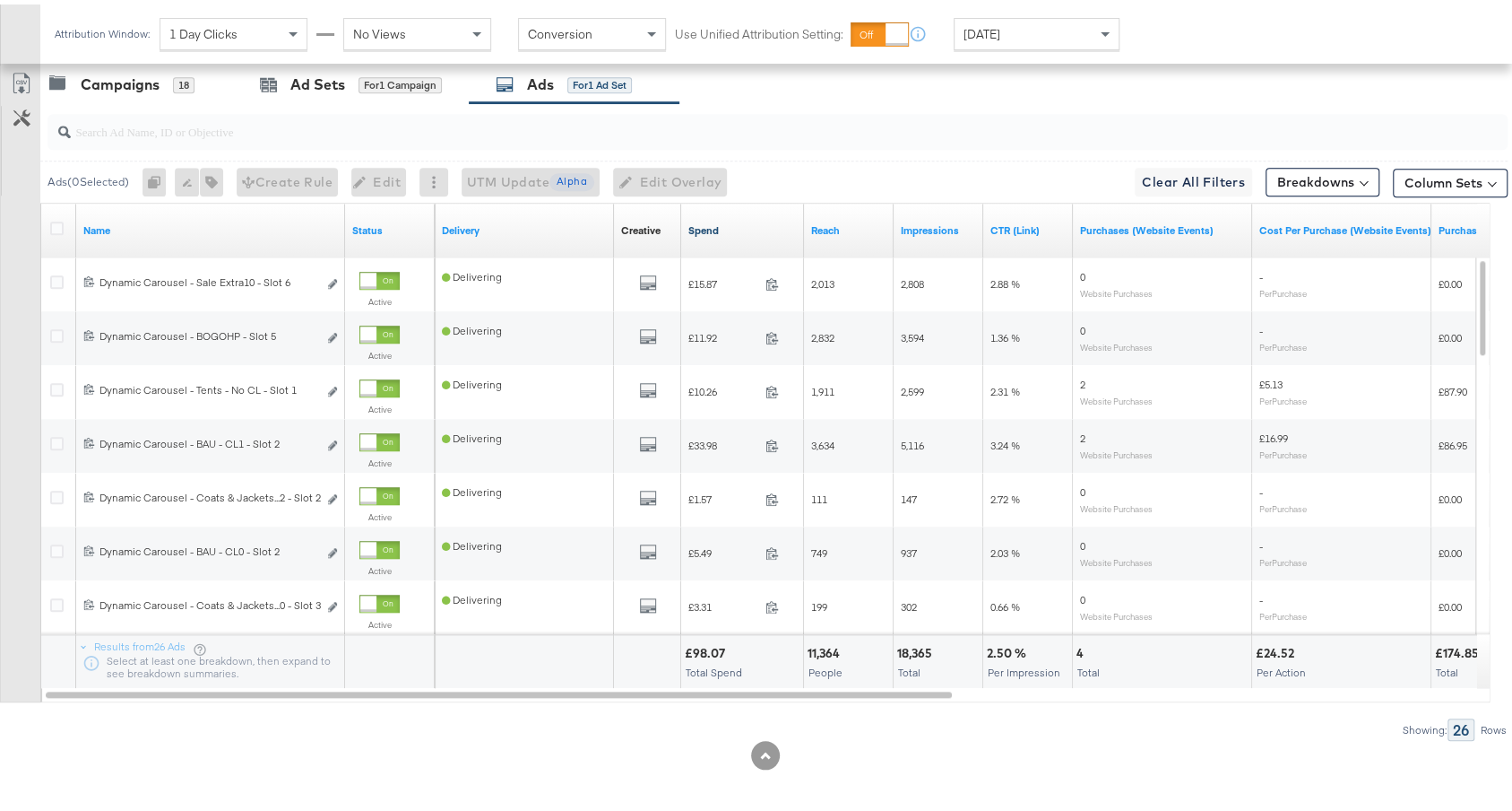
click at [734, 221] on link "Spend" at bounding box center [742, 225] width 108 height 14
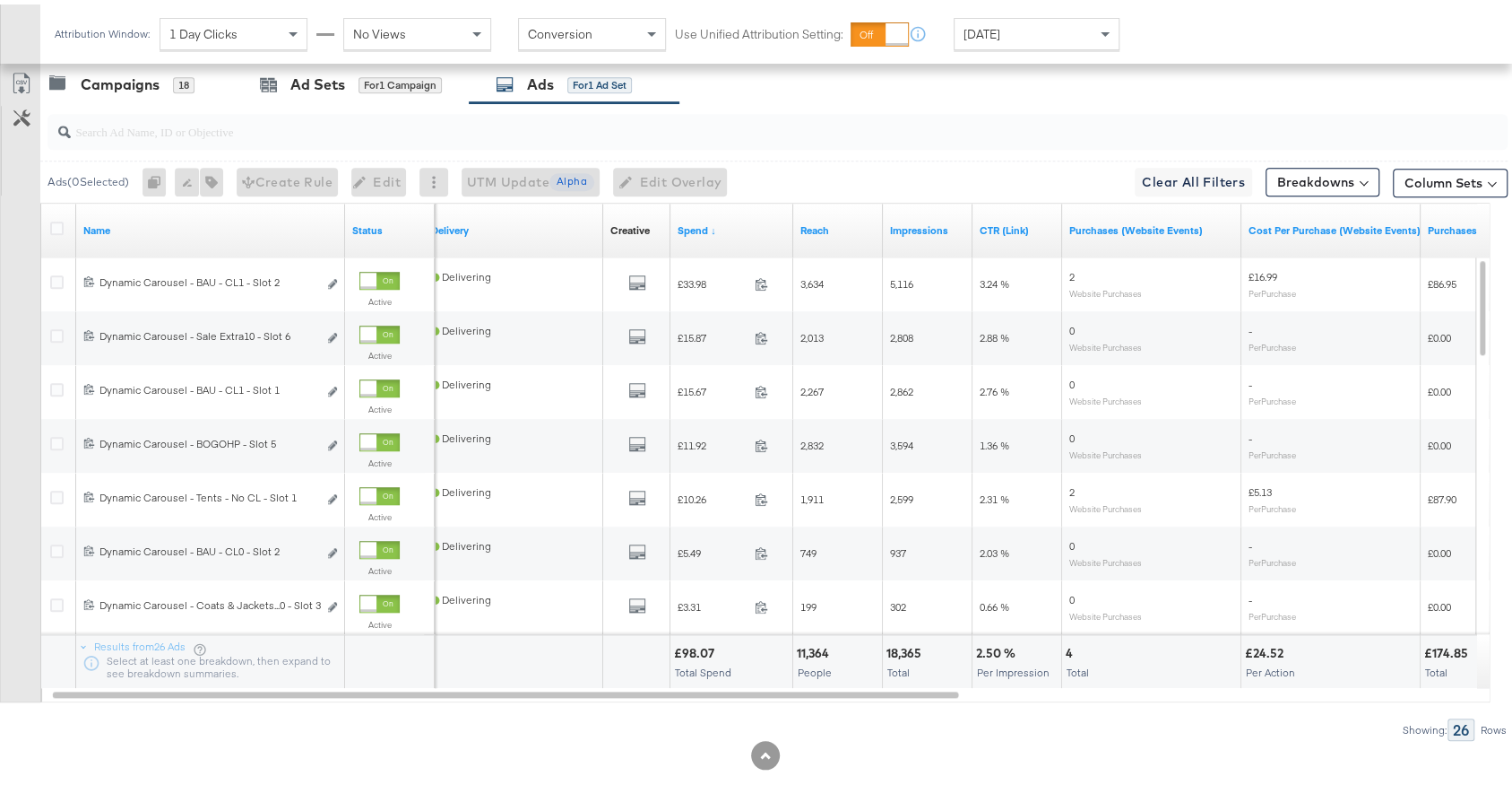
scroll to position [0, 0]
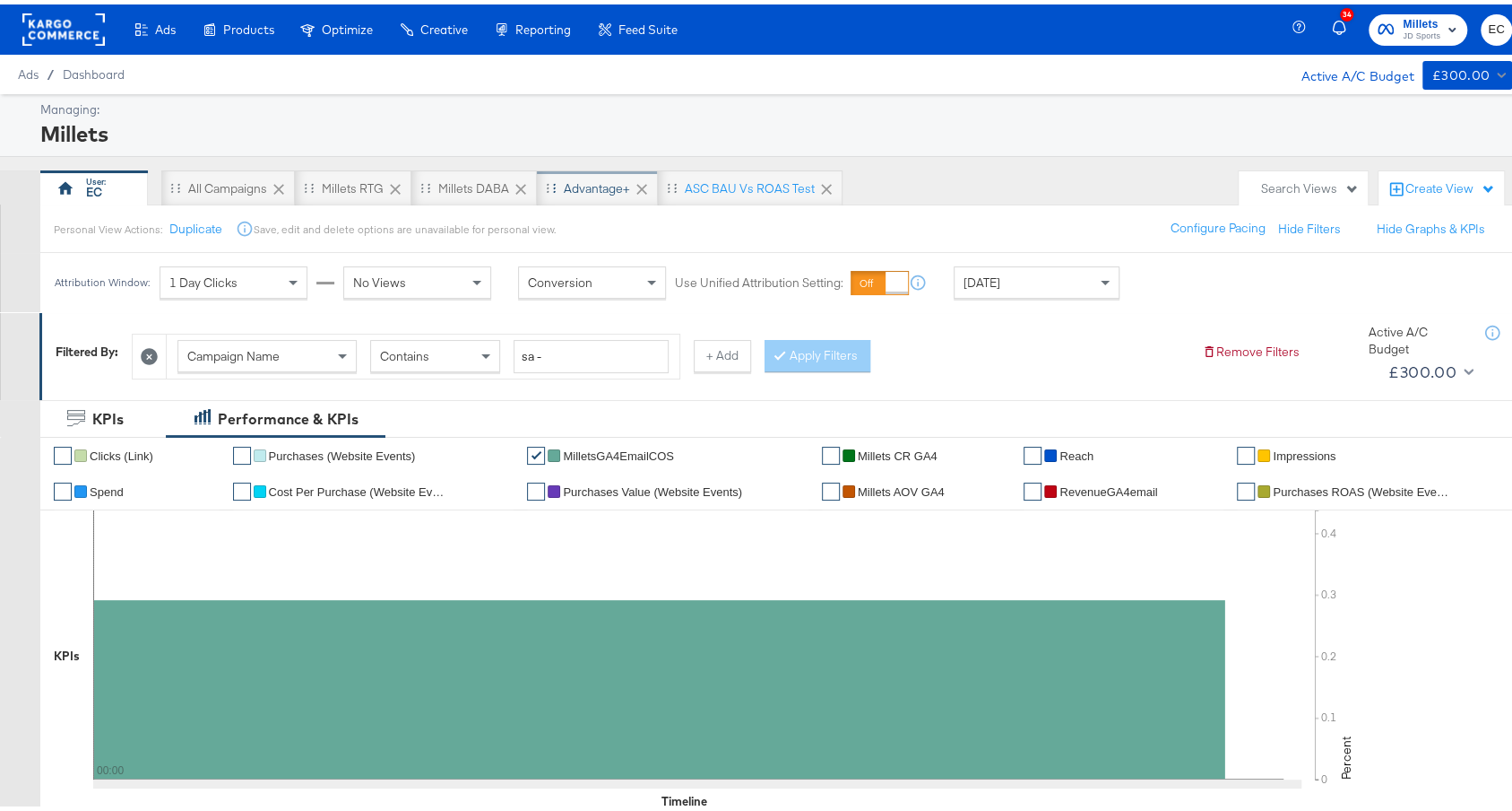
click at [578, 176] on div "Advantage+" at bounding box center [596, 184] width 66 height 17
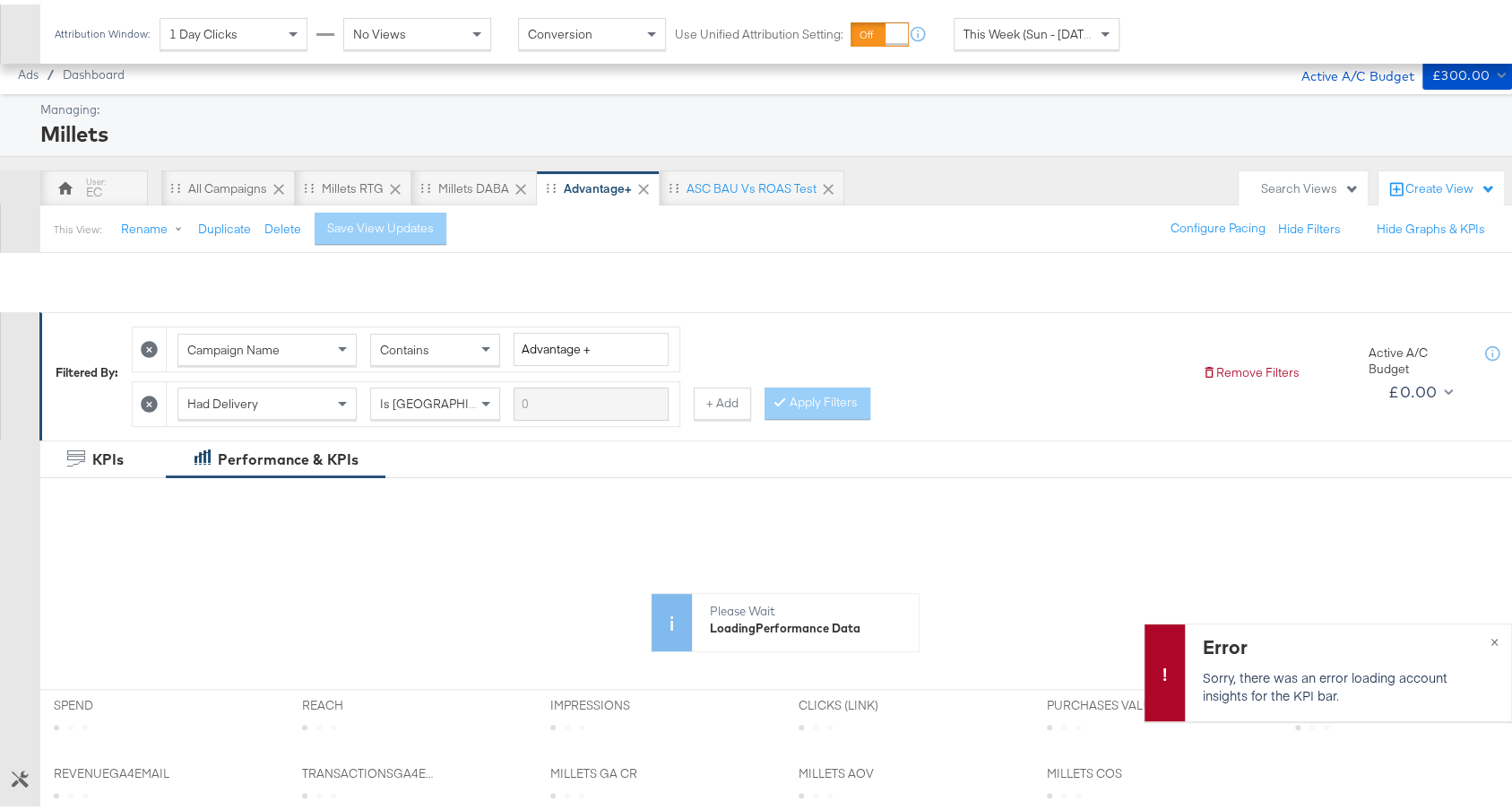
scroll to position [500, 0]
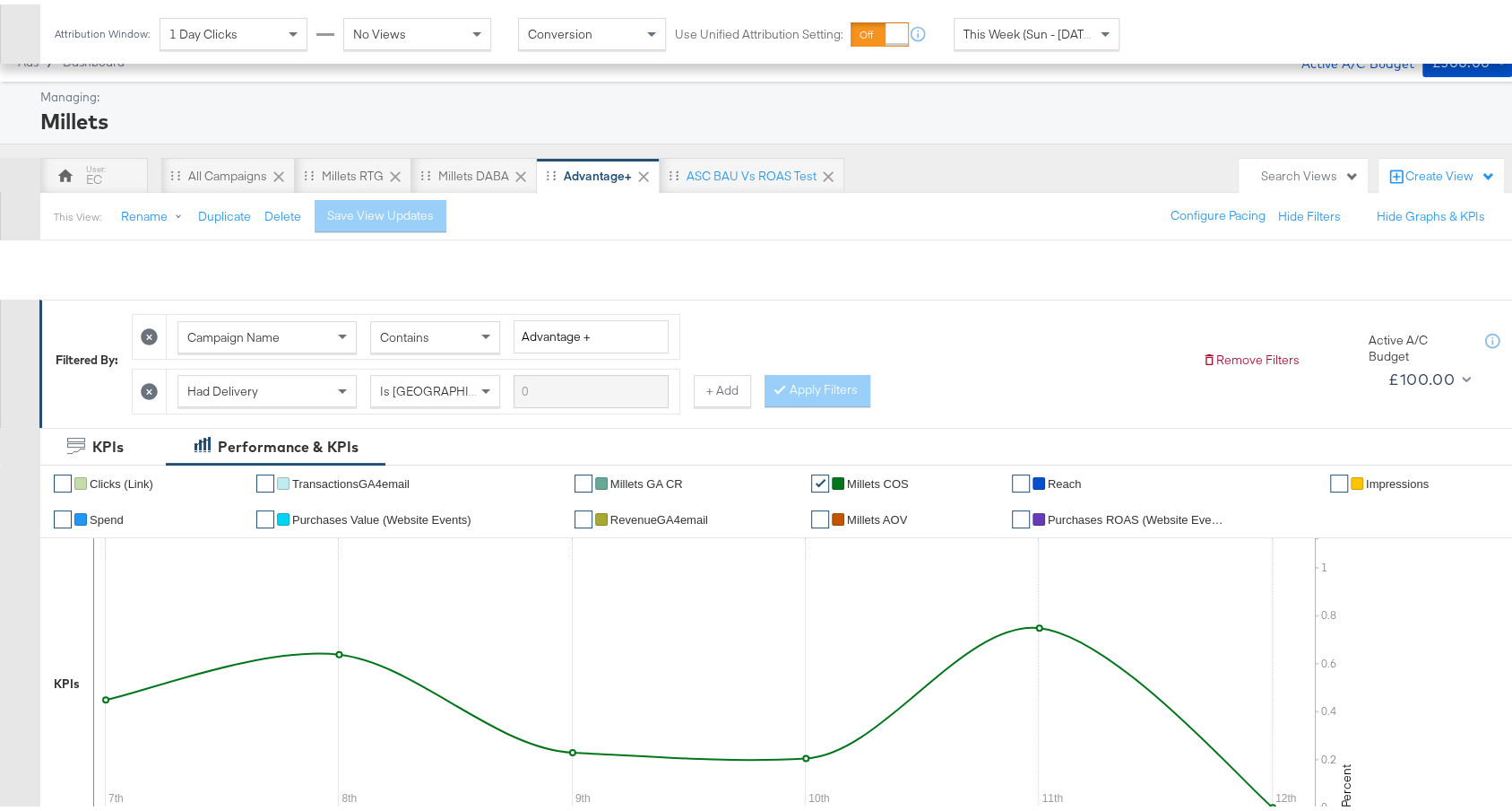
scroll to position [621, 0]
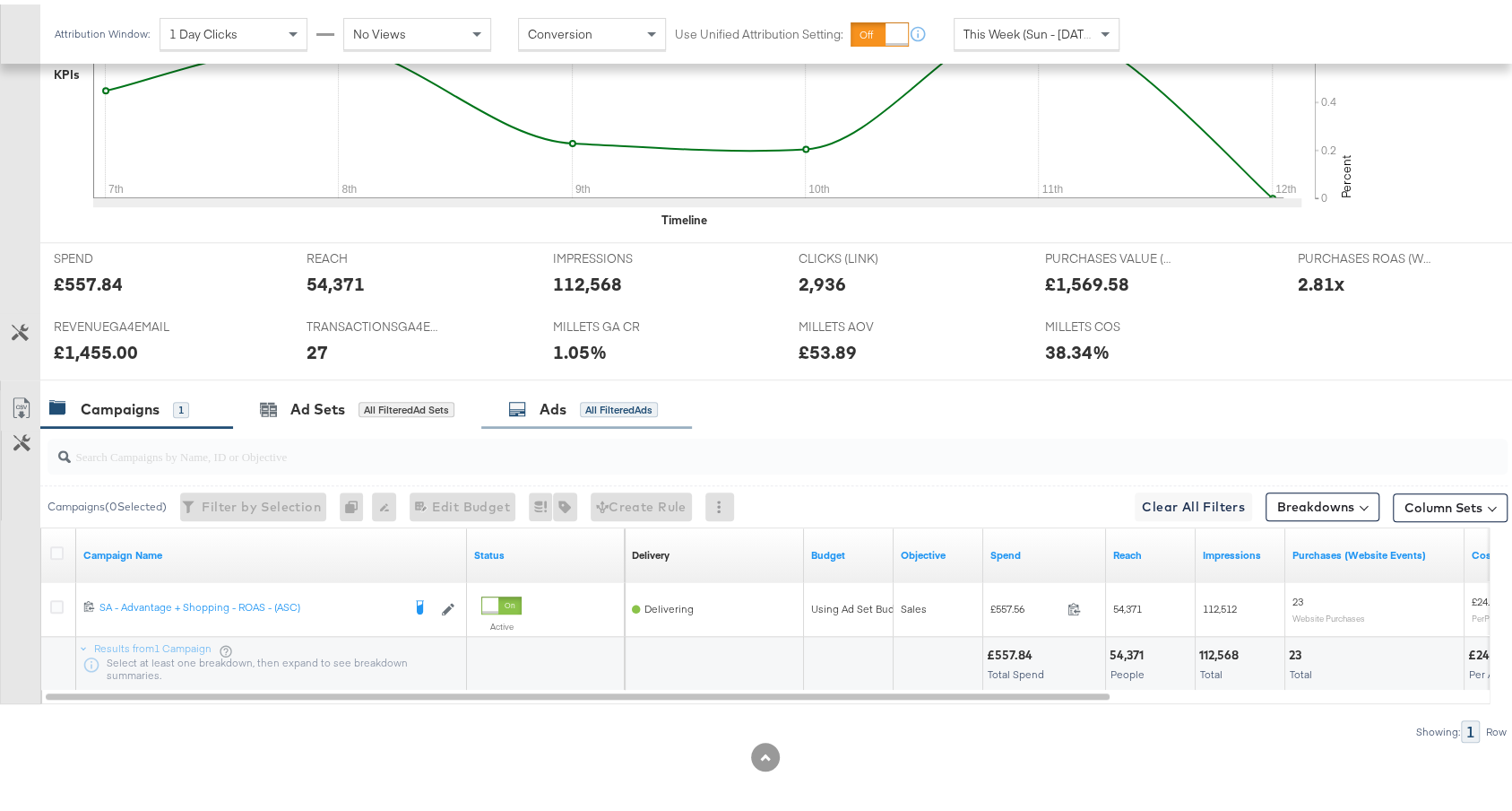
click at [547, 395] on div "Ads" at bounding box center [553, 404] width 27 height 21
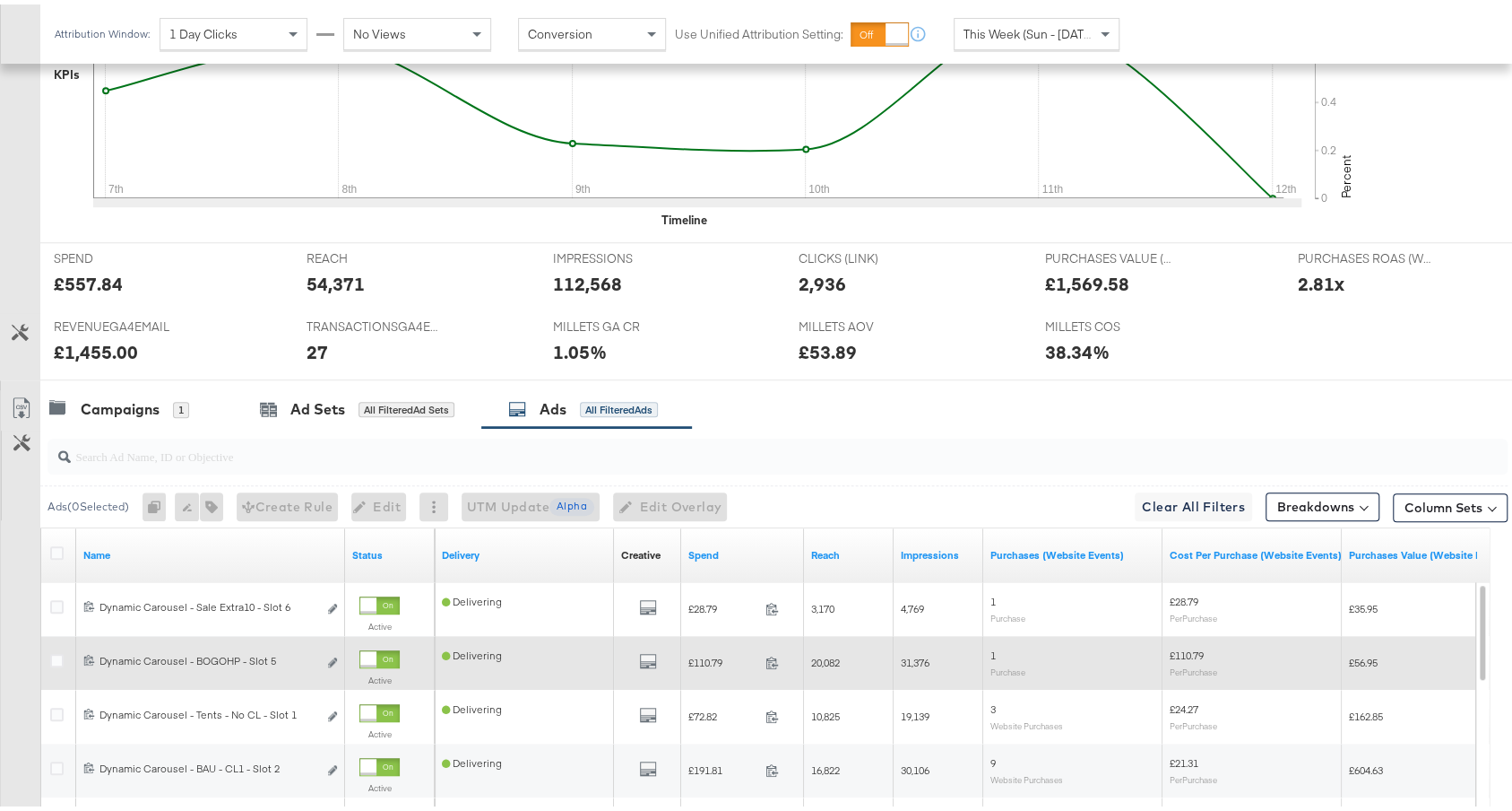
scroll to position [874, 0]
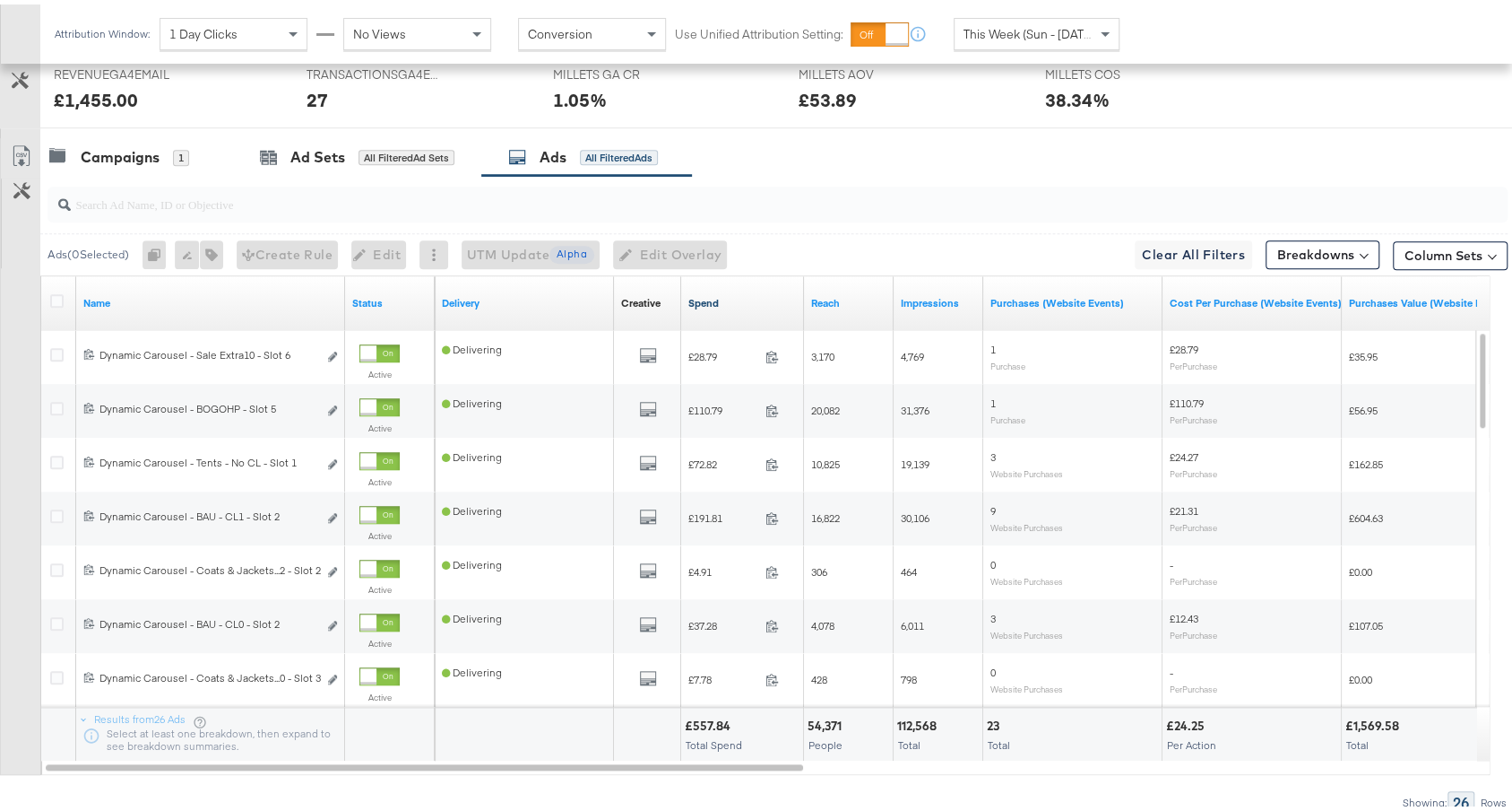
click at [725, 292] on link "Spend" at bounding box center [742, 299] width 108 height 14
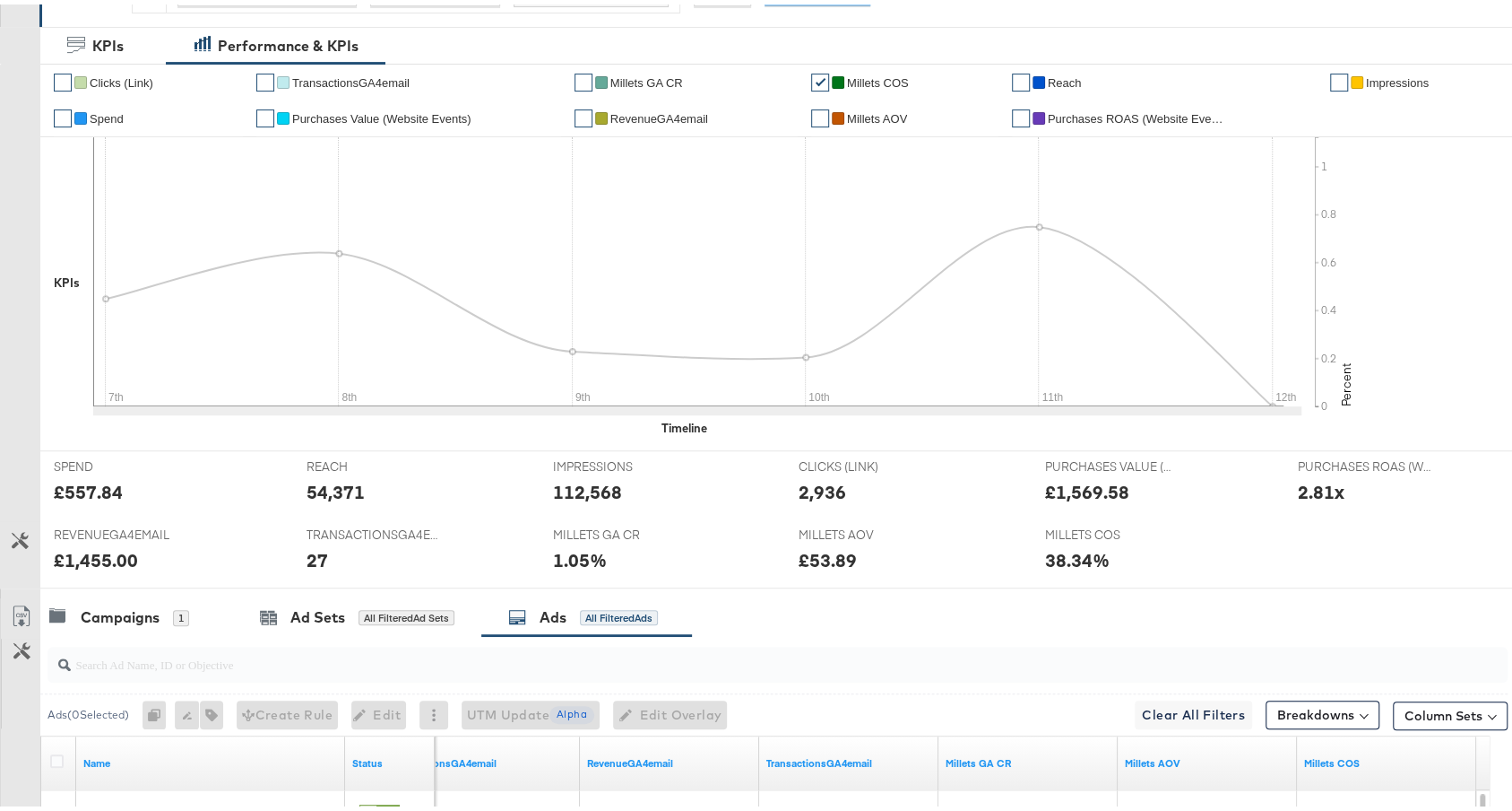
scroll to position [0, 0]
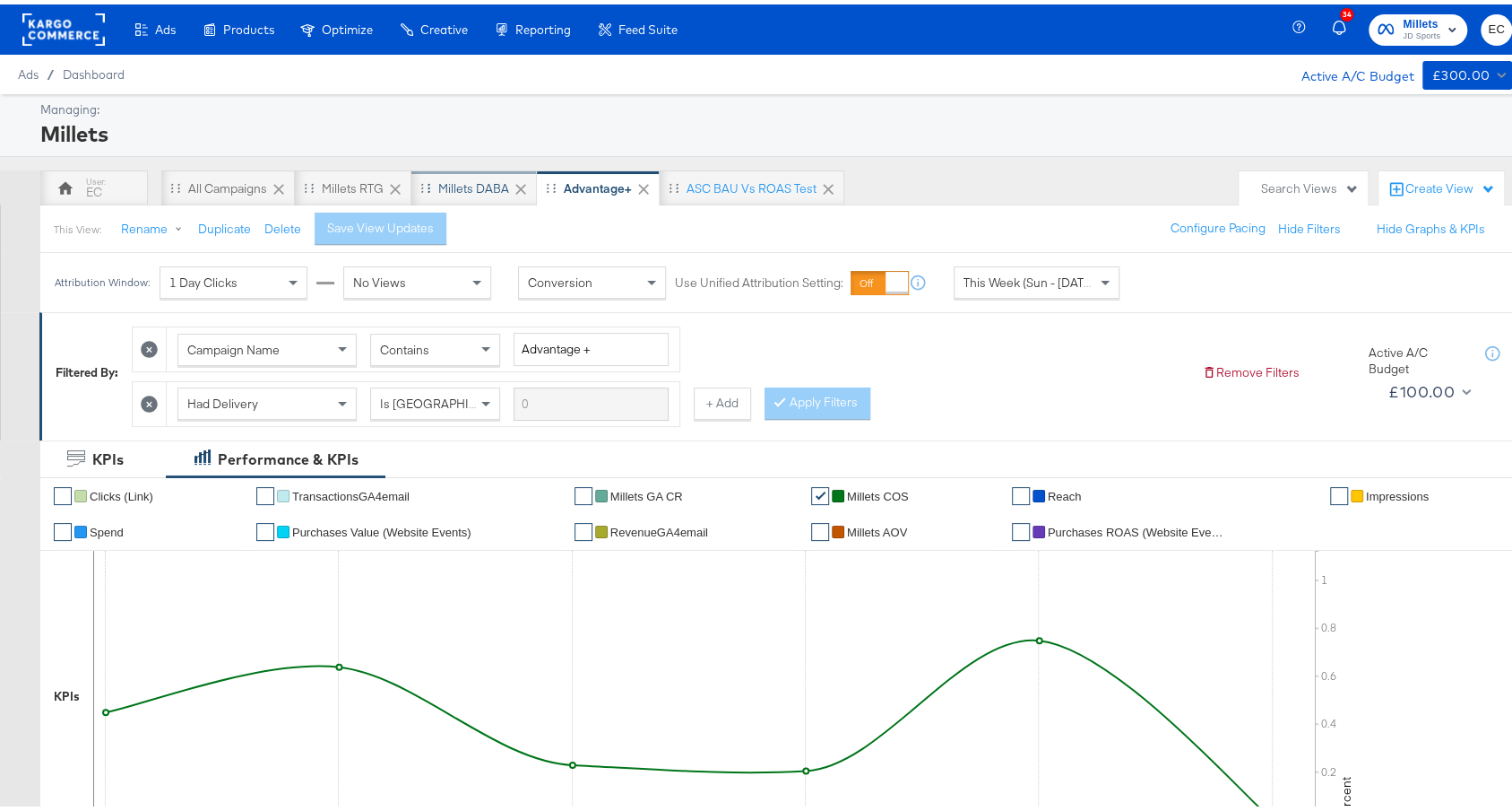
click at [473, 187] on div "Millets DABA" at bounding box center [473, 184] width 70 height 17
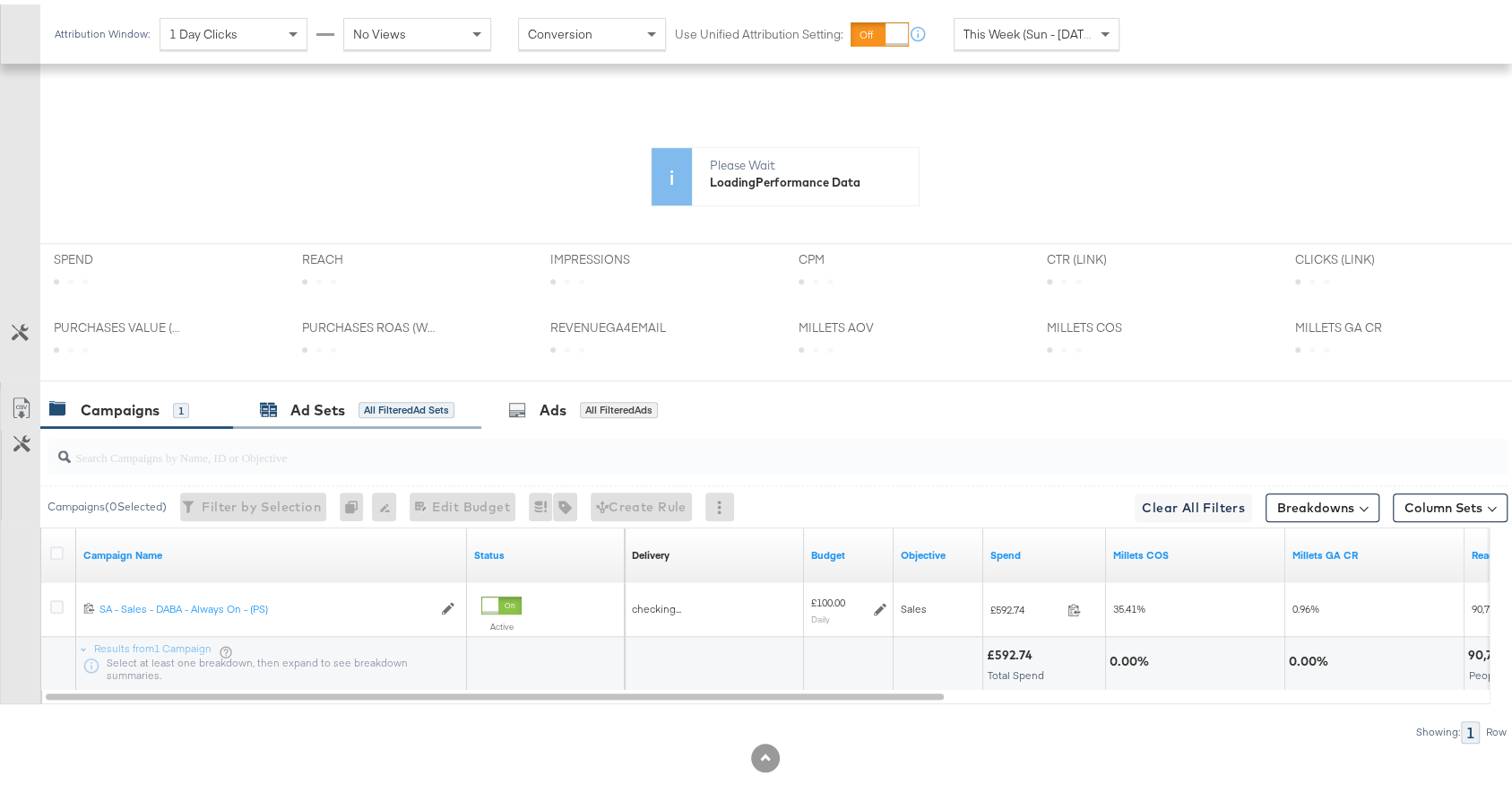
click at [398, 403] on div "All Filtered Ad Sets" at bounding box center [406, 405] width 96 height 16
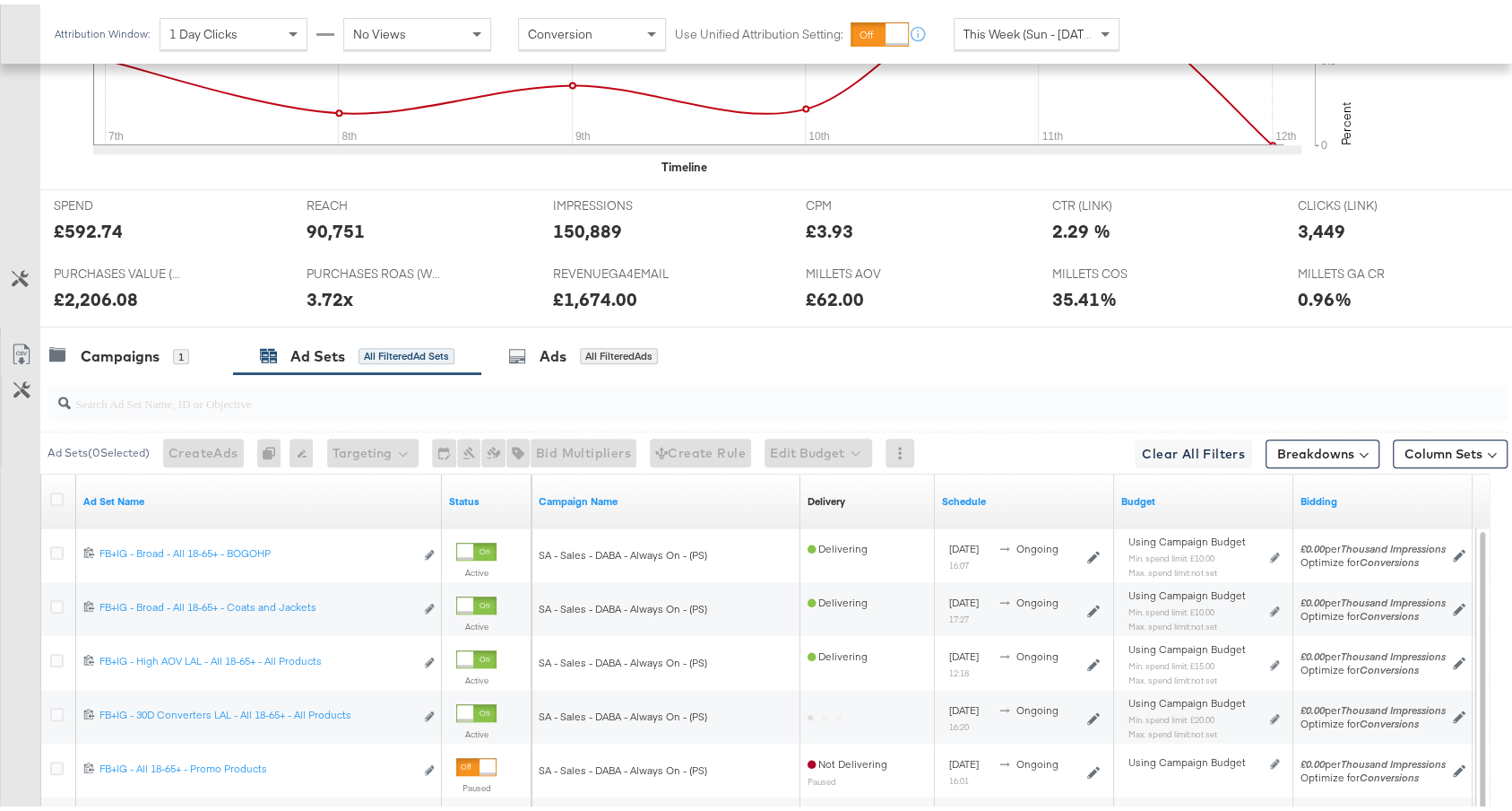
scroll to position [937, 0]
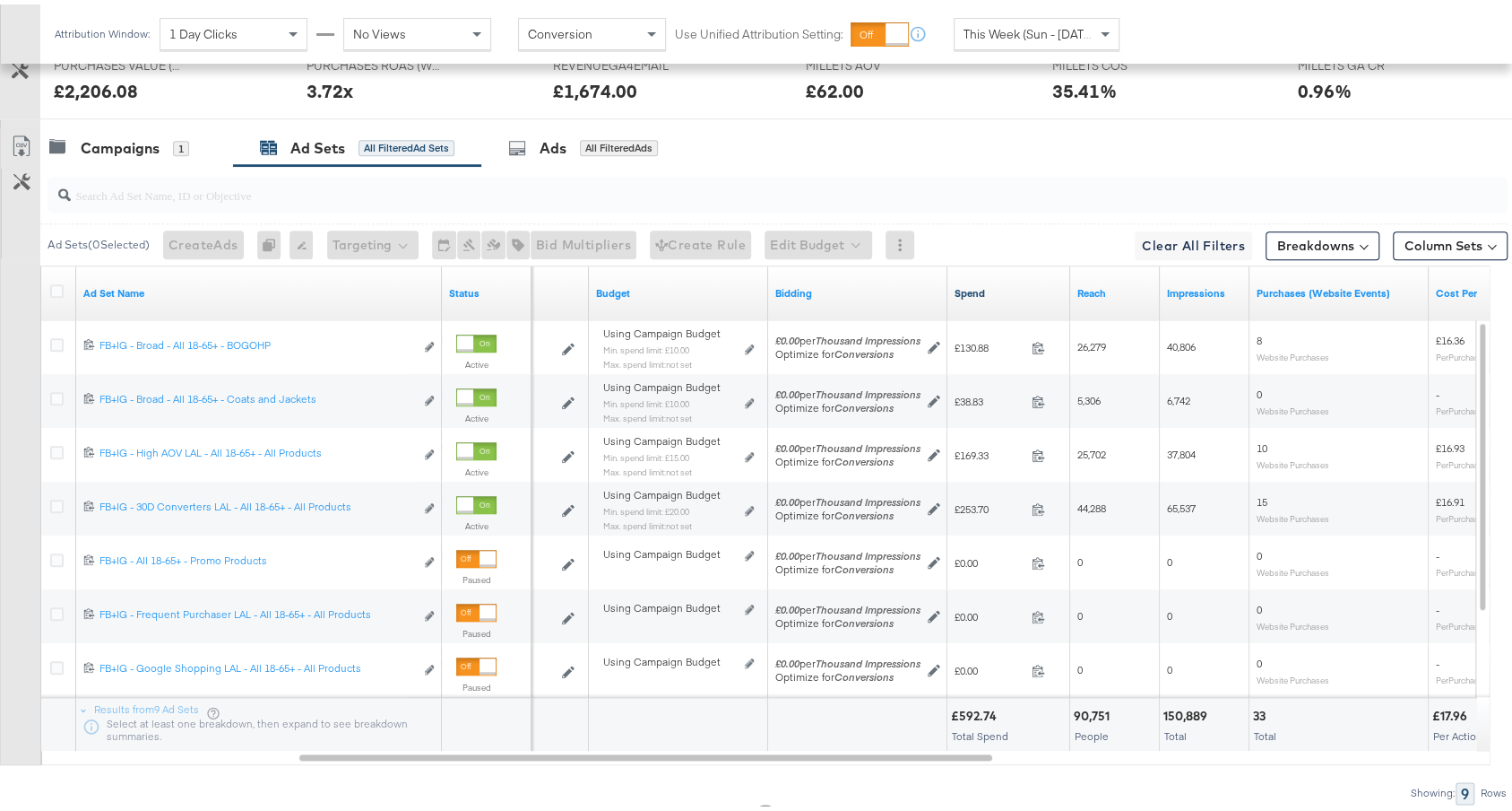
click at [993, 288] on link "Spend" at bounding box center [1008, 289] width 108 height 14
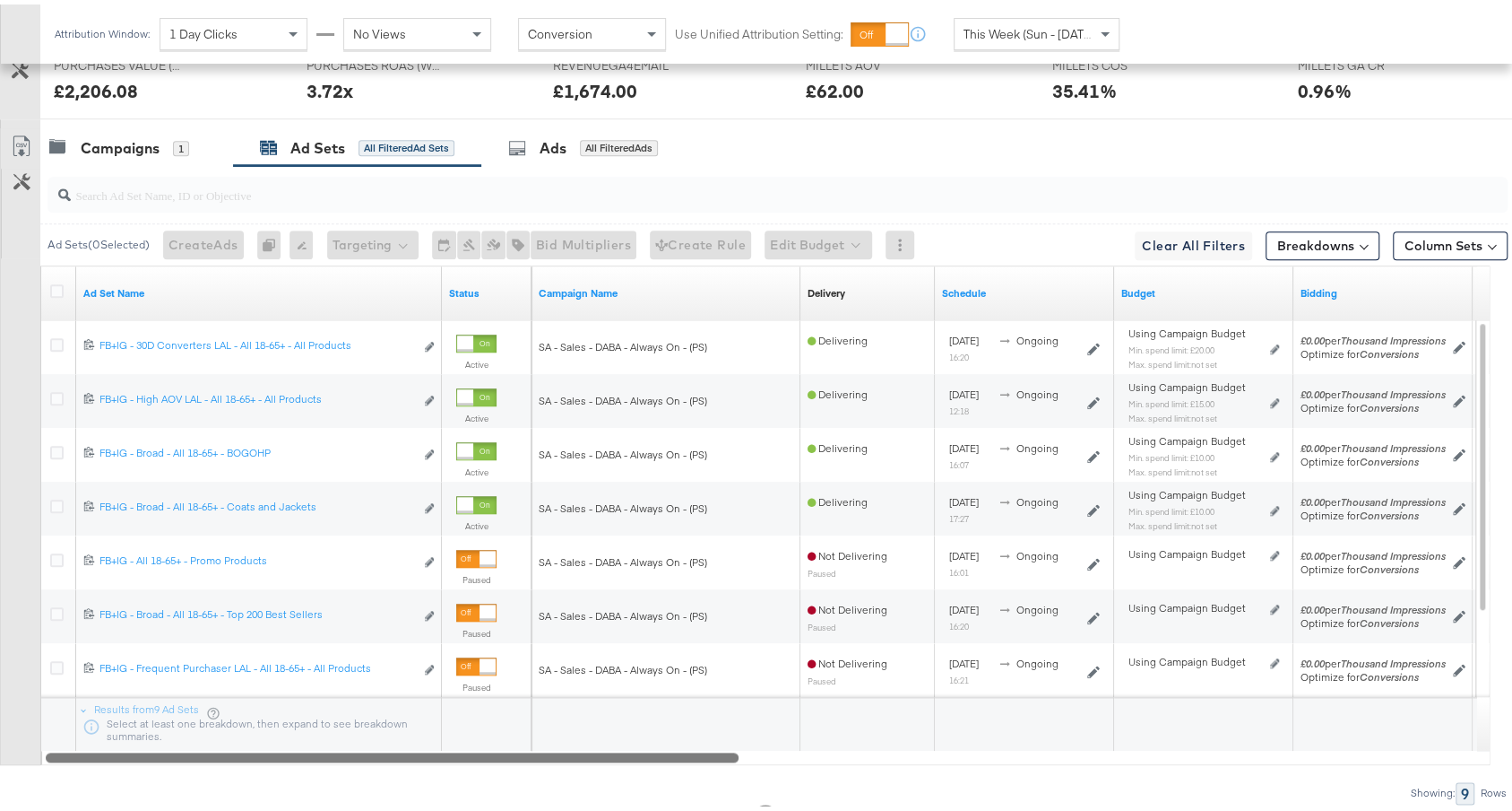
drag, startPoint x: 714, startPoint y: 742, endPoint x: 198, endPoint y: 724, distance: 516.3
click at [198, 722] on div "Ad Set Name Status Campaign Name Delivery Sorting Unavailable Schedule Budget B…" at bounding box center [765, 510] width 1449 height 499
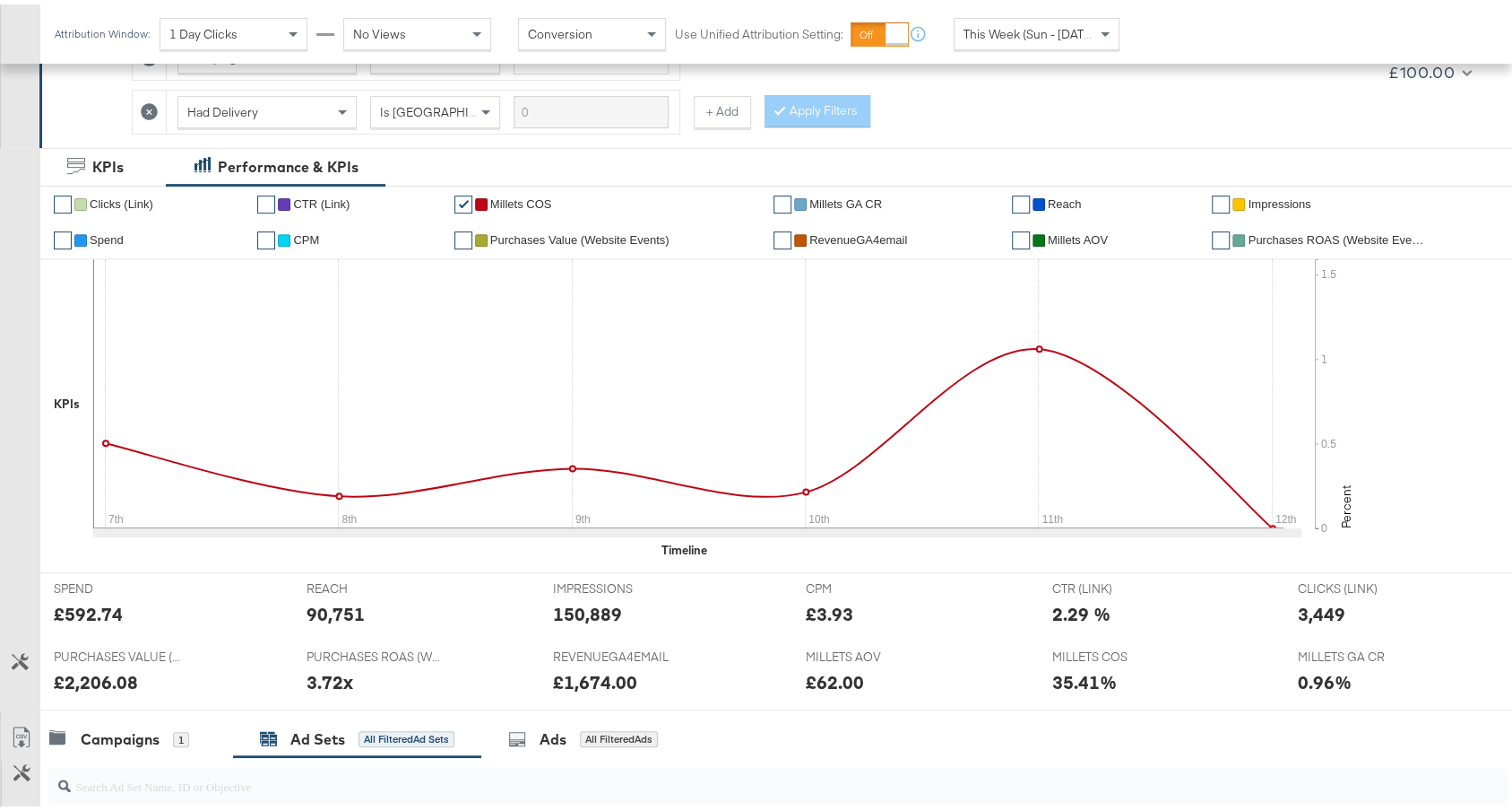
scroll to position [0, 0]
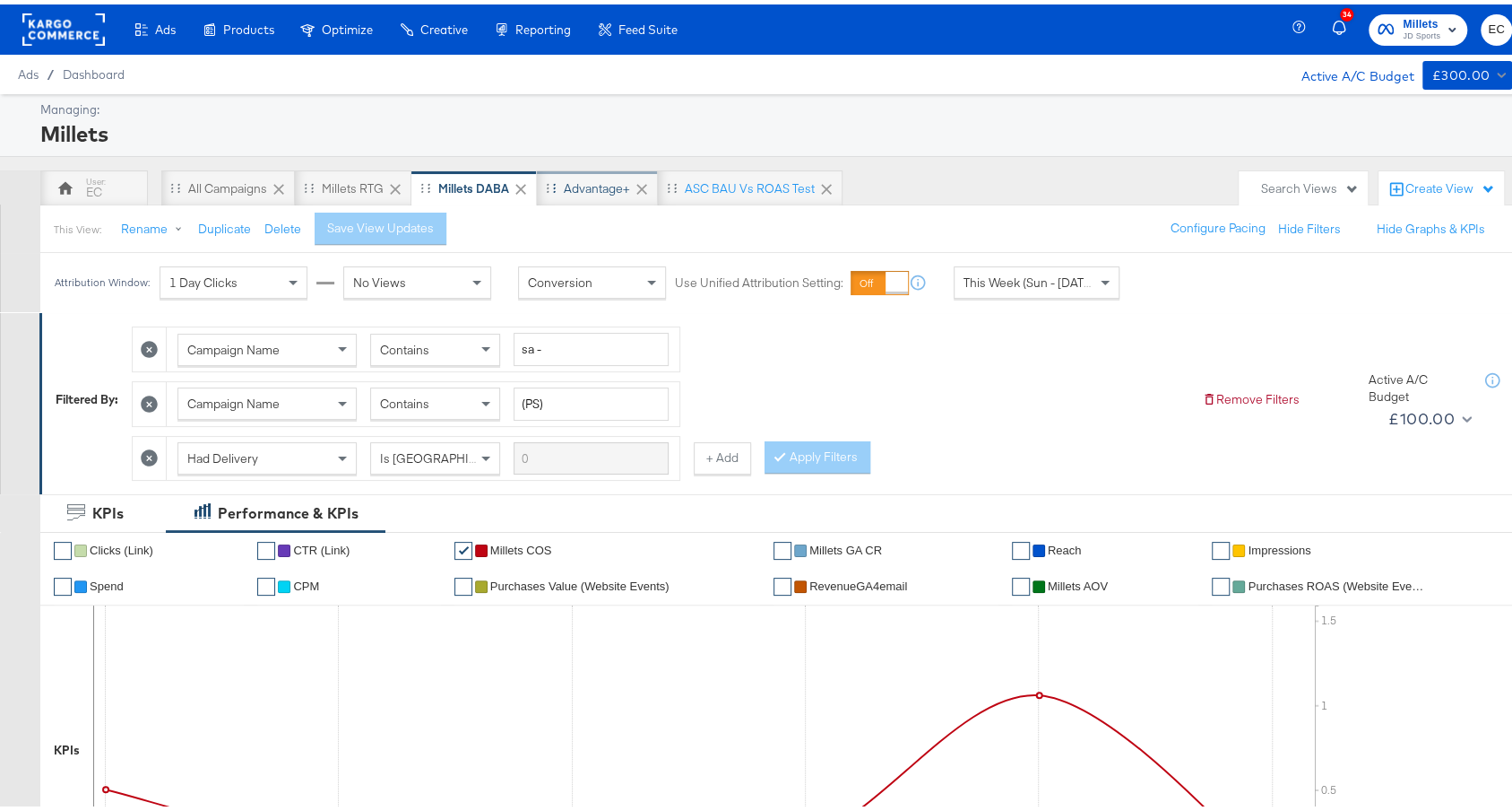
click at [586, 181] on div "Advantage+" at bounding box center [596, 184] width 66 height 17
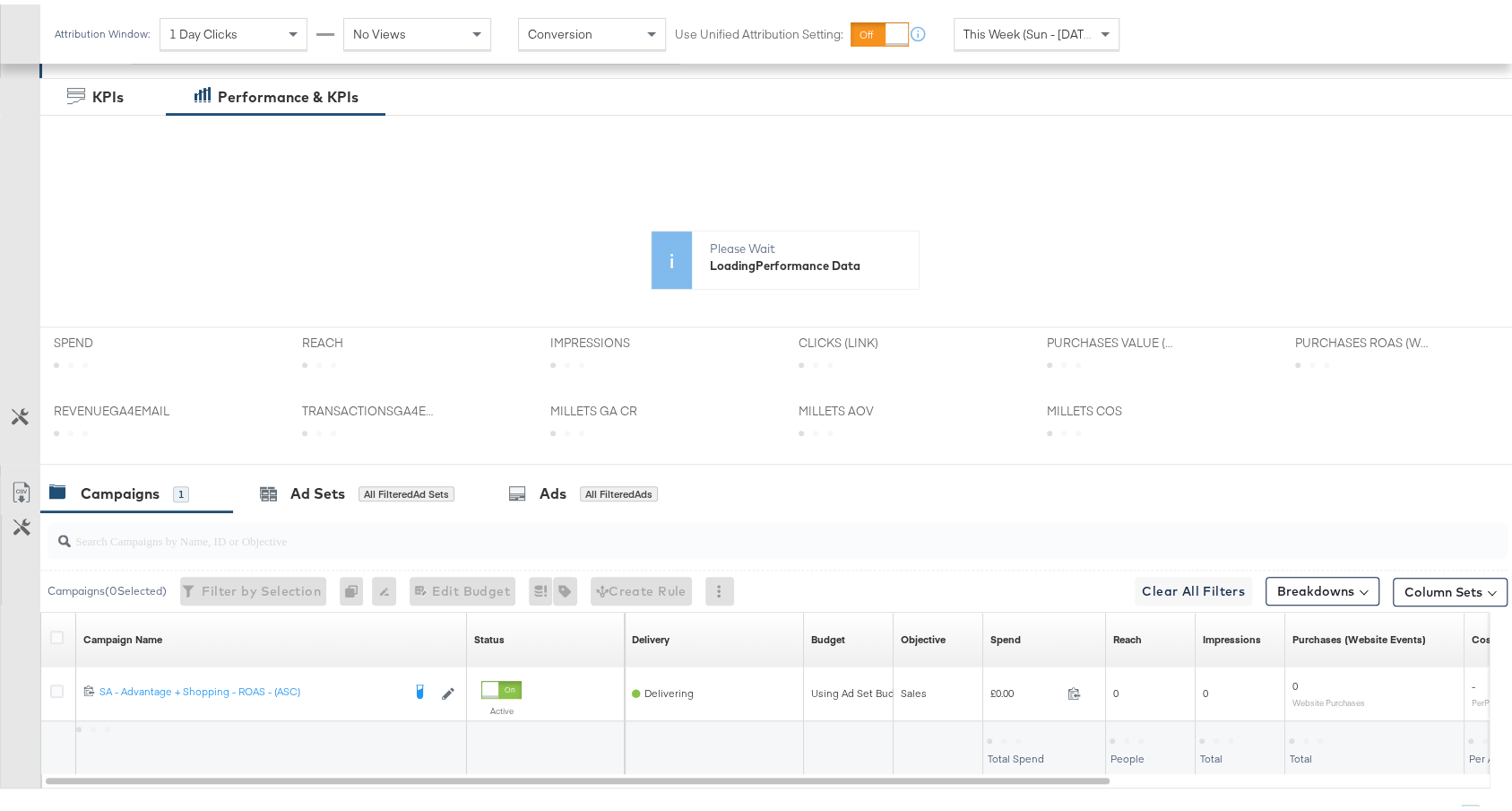
scroll to position [447, 0]
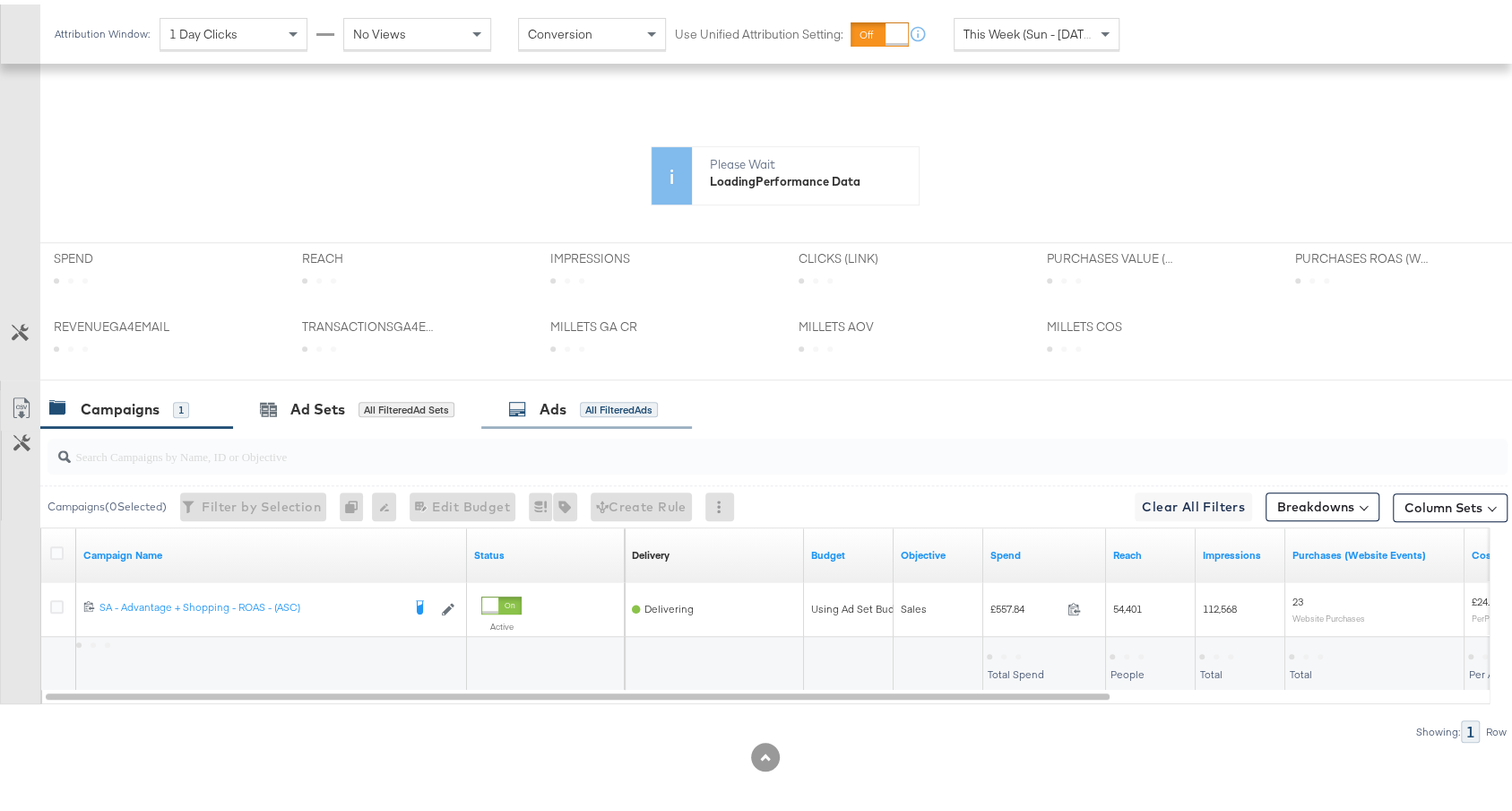
click at [608, 385] on div "Ads All Filtered Ads" at bounding box center [586, 404] width 210 height 39
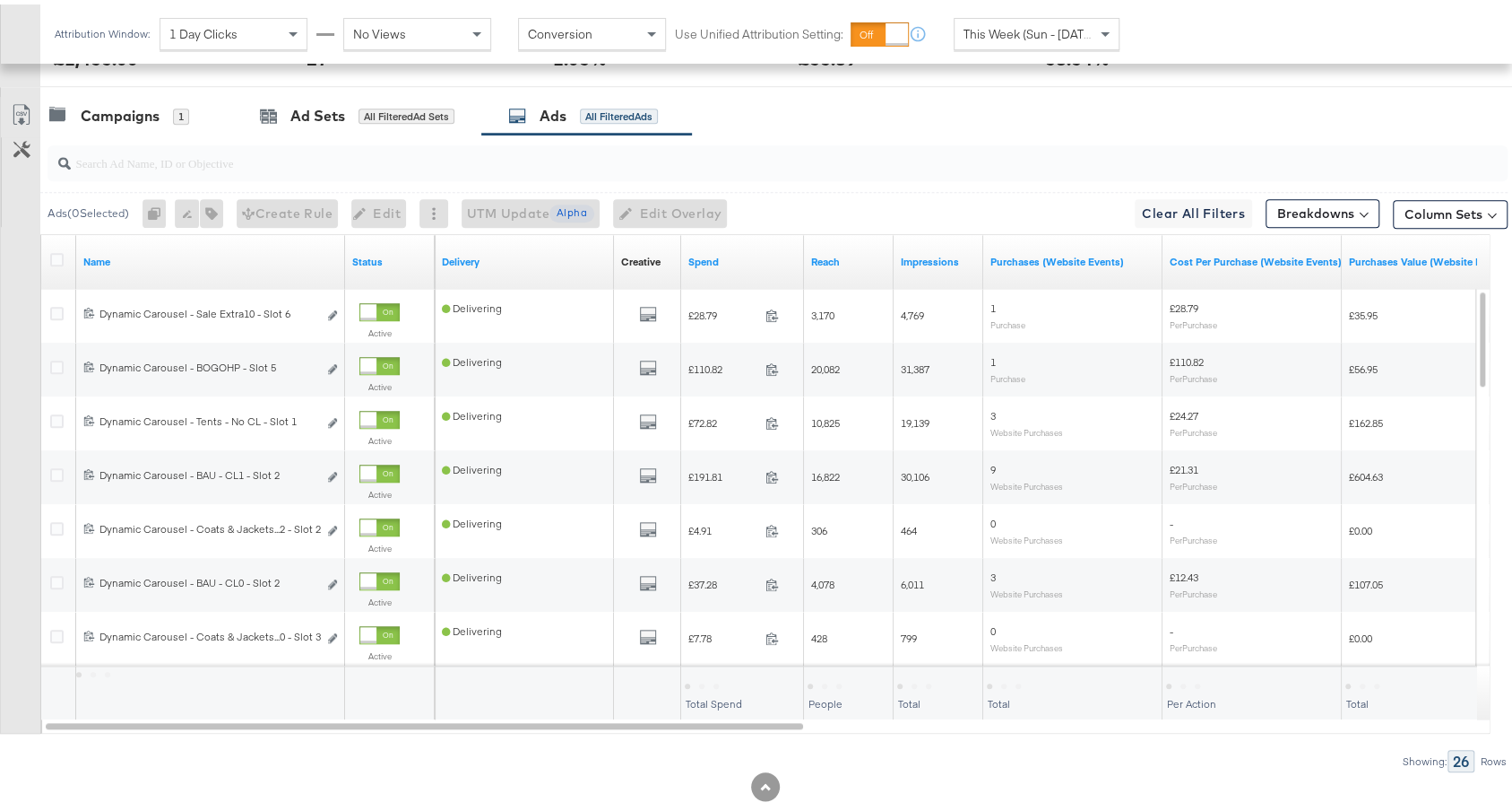
scroll to position [944, 0]
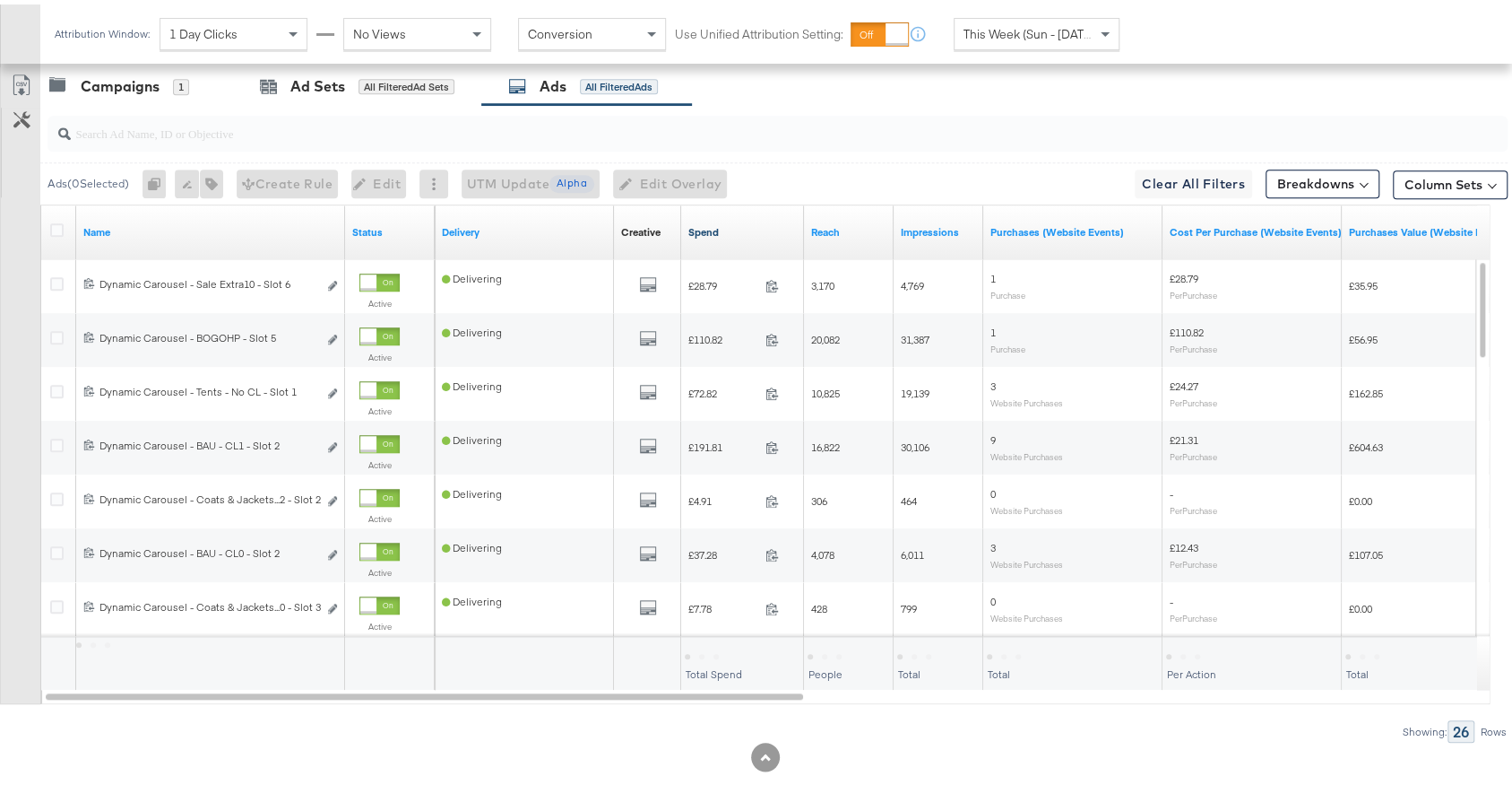
click at [744, 222] on link "Spend" at bounding box center [742, 227] width 108 height 14
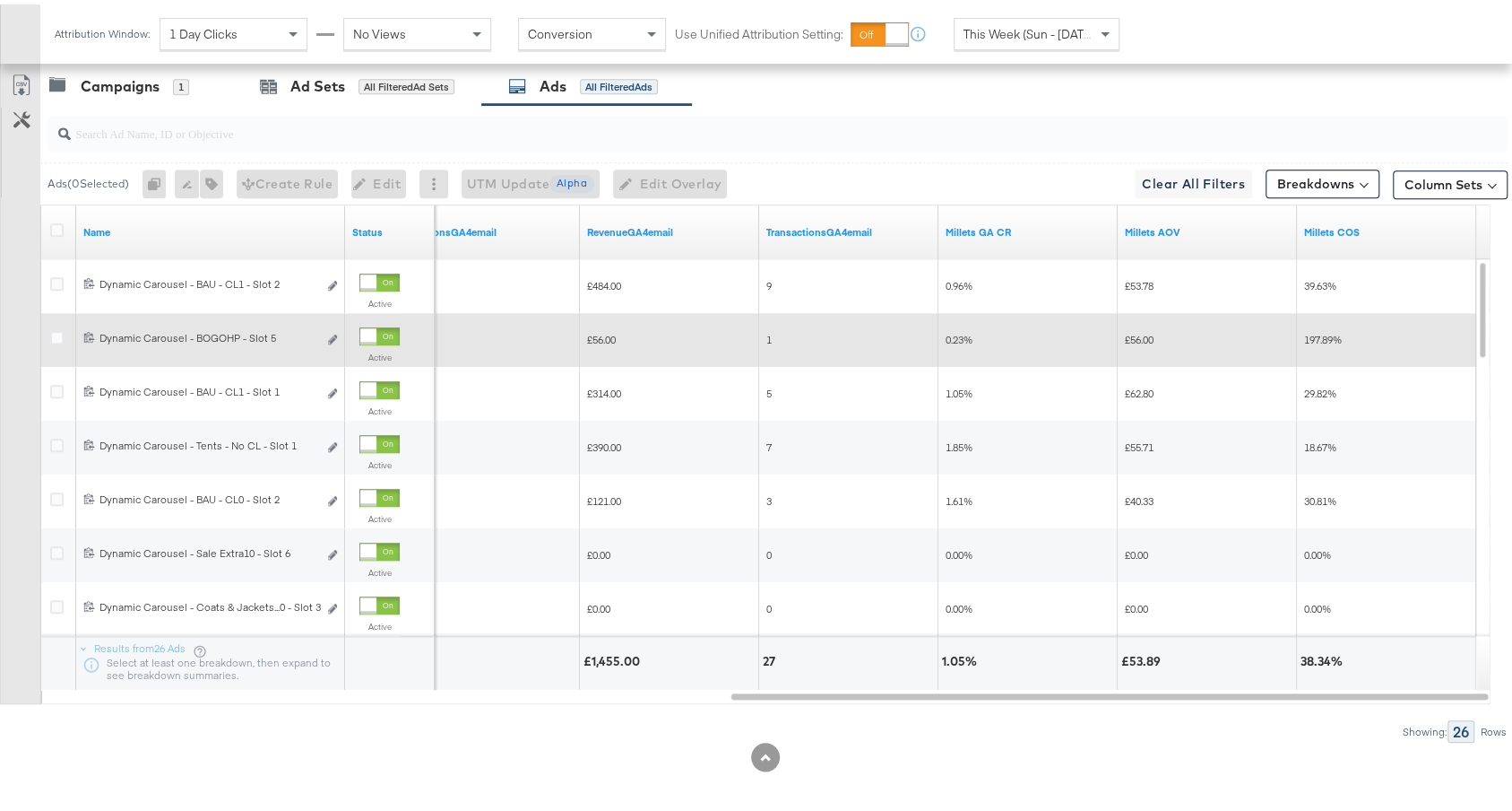
click at [374, 324] on div at bounding box center [368, 332] width 16 height 16
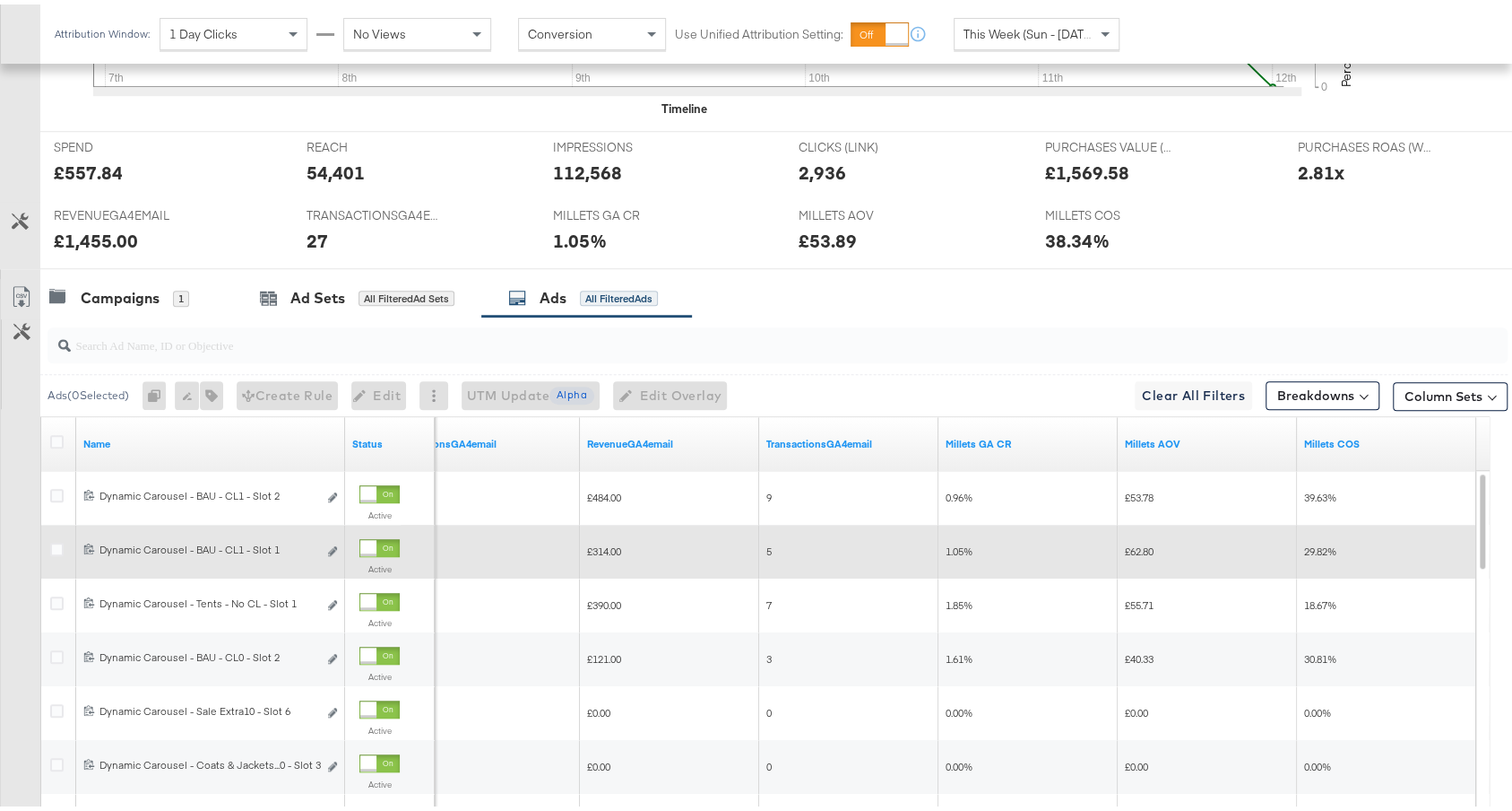
scroll to position [0, 0]
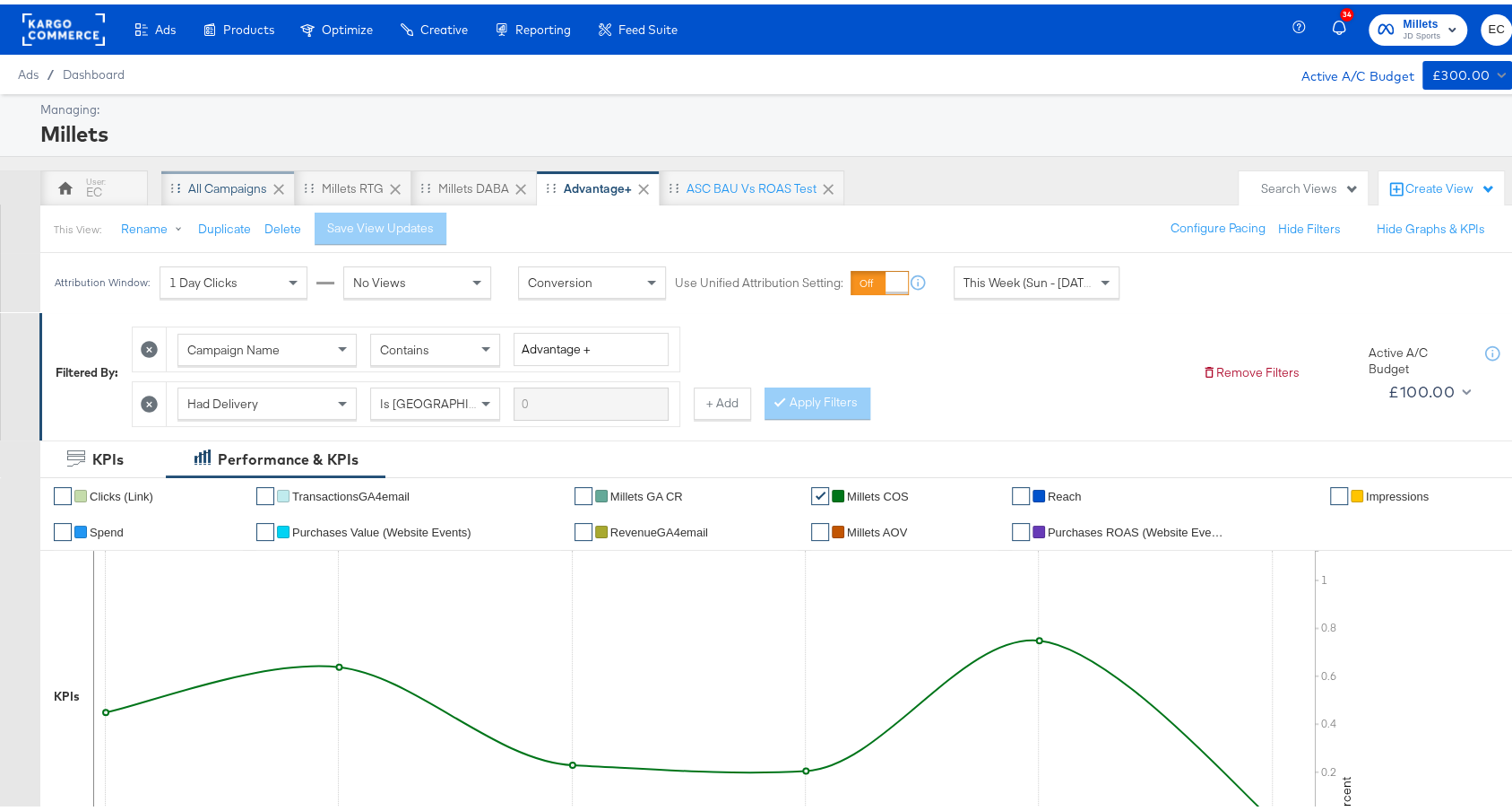
click at [106, 174] on div "EC" at bounding box center [94, 184] width 107 height 36
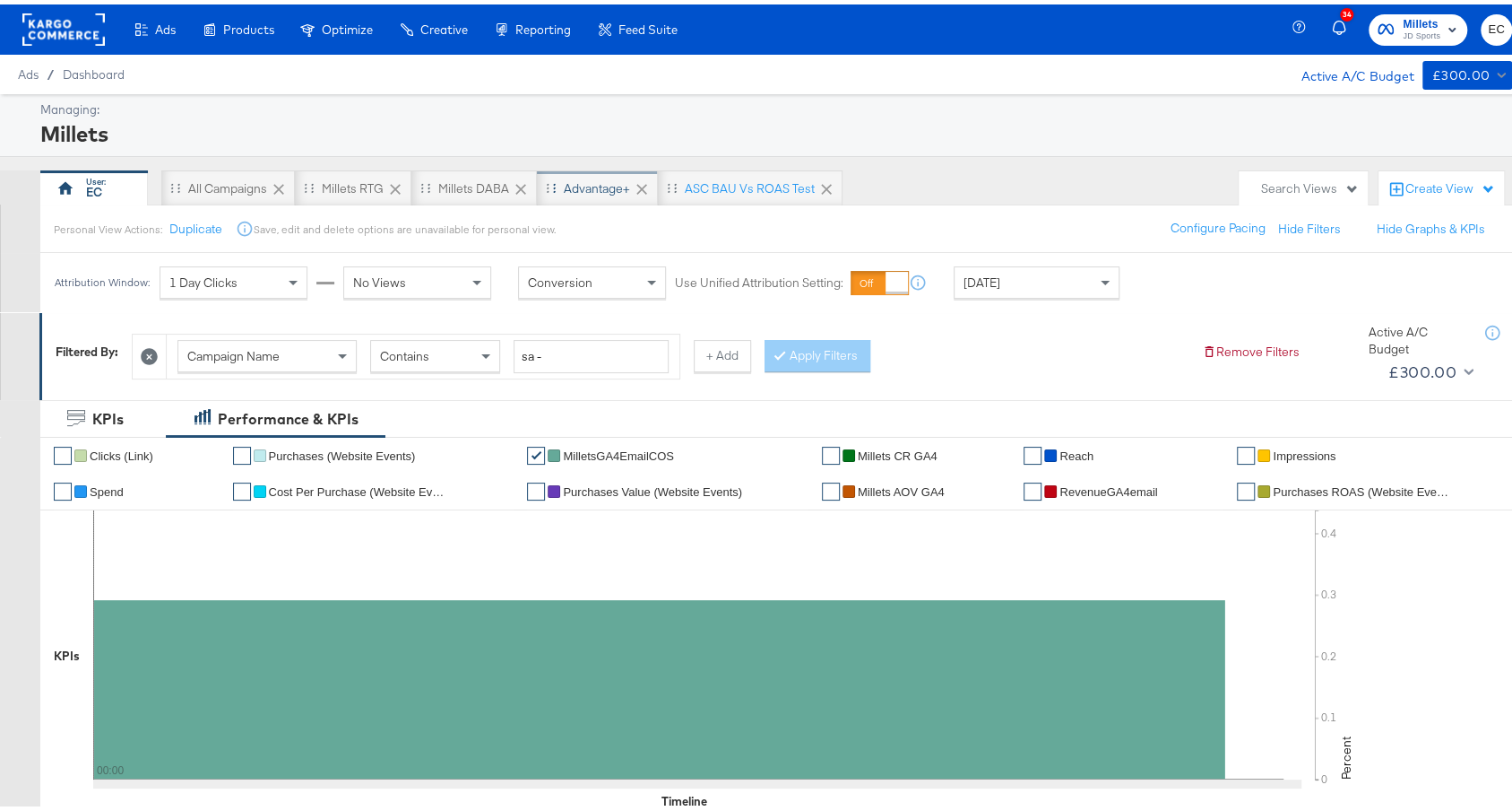
click at [593, 193] on div "Advantage+" at bounding box center [597, 184] width 121 height 36
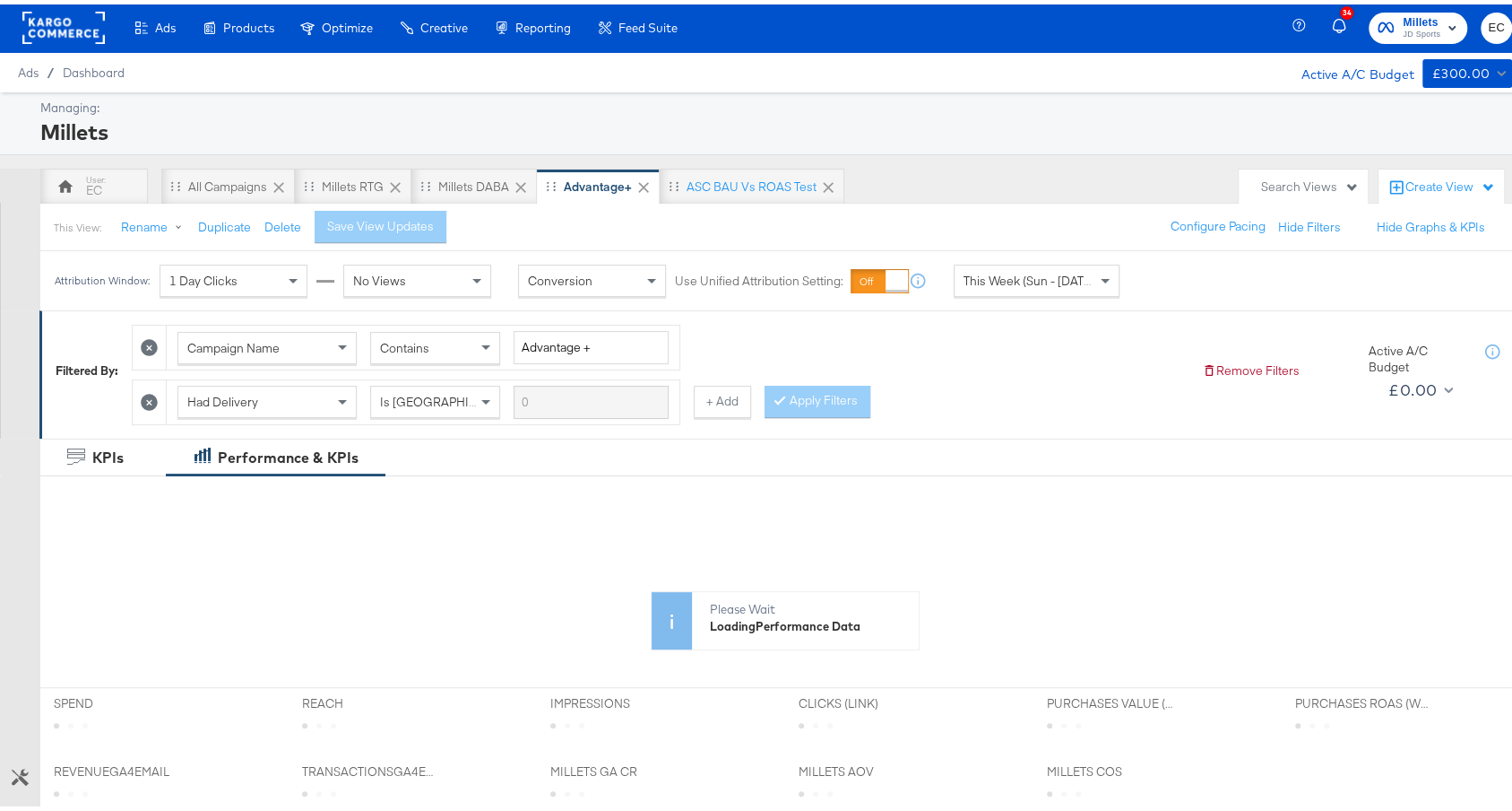
scroll to position [447, 0]
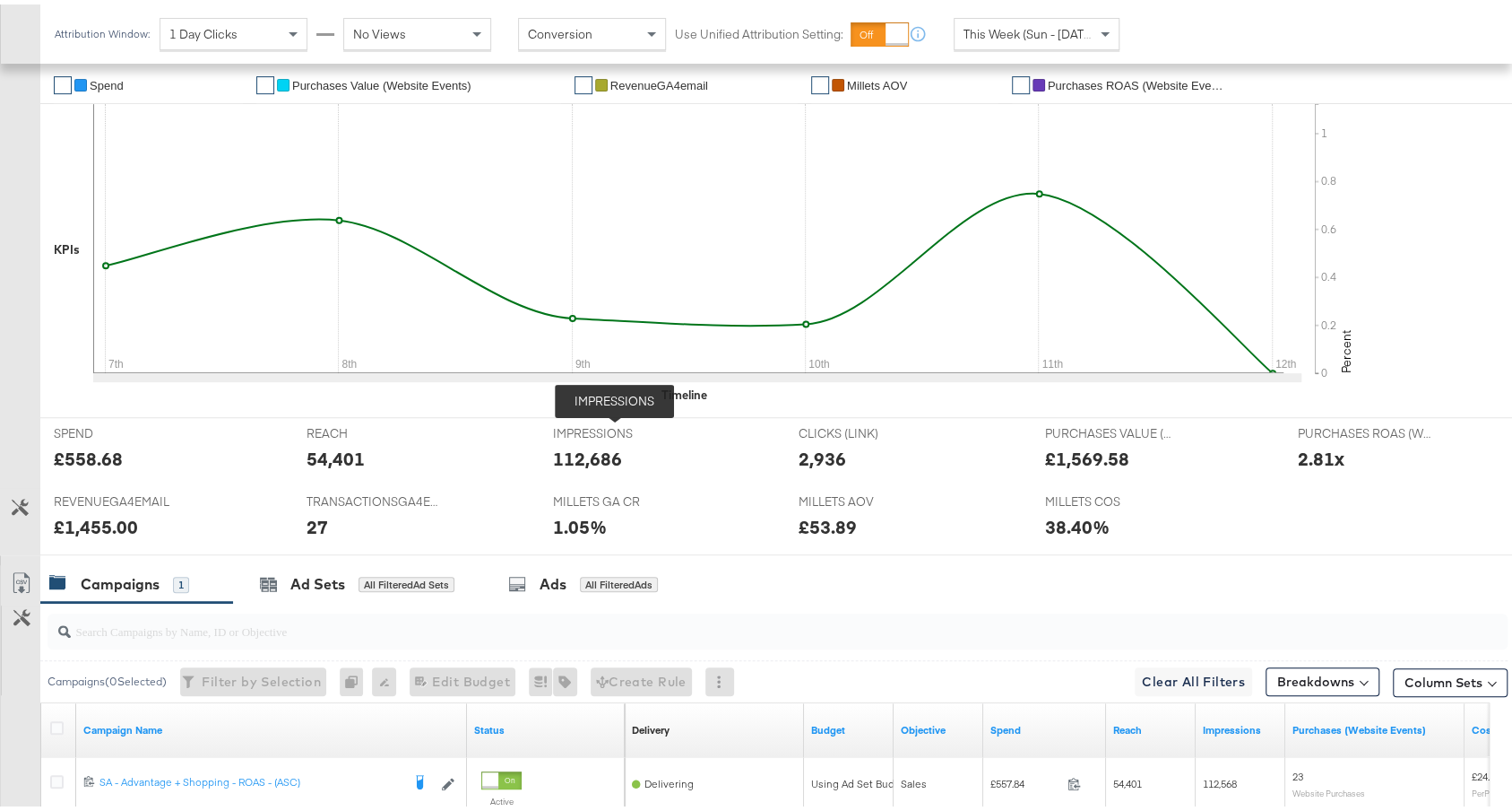
click at [613, 421] on span "IMPRESSIONS" at bounding box center [619, 429] width 134 height 17
click at [592, 561] on div "Ads All Filtered Ads" at bounding box center [586, 580] width 210 height 39
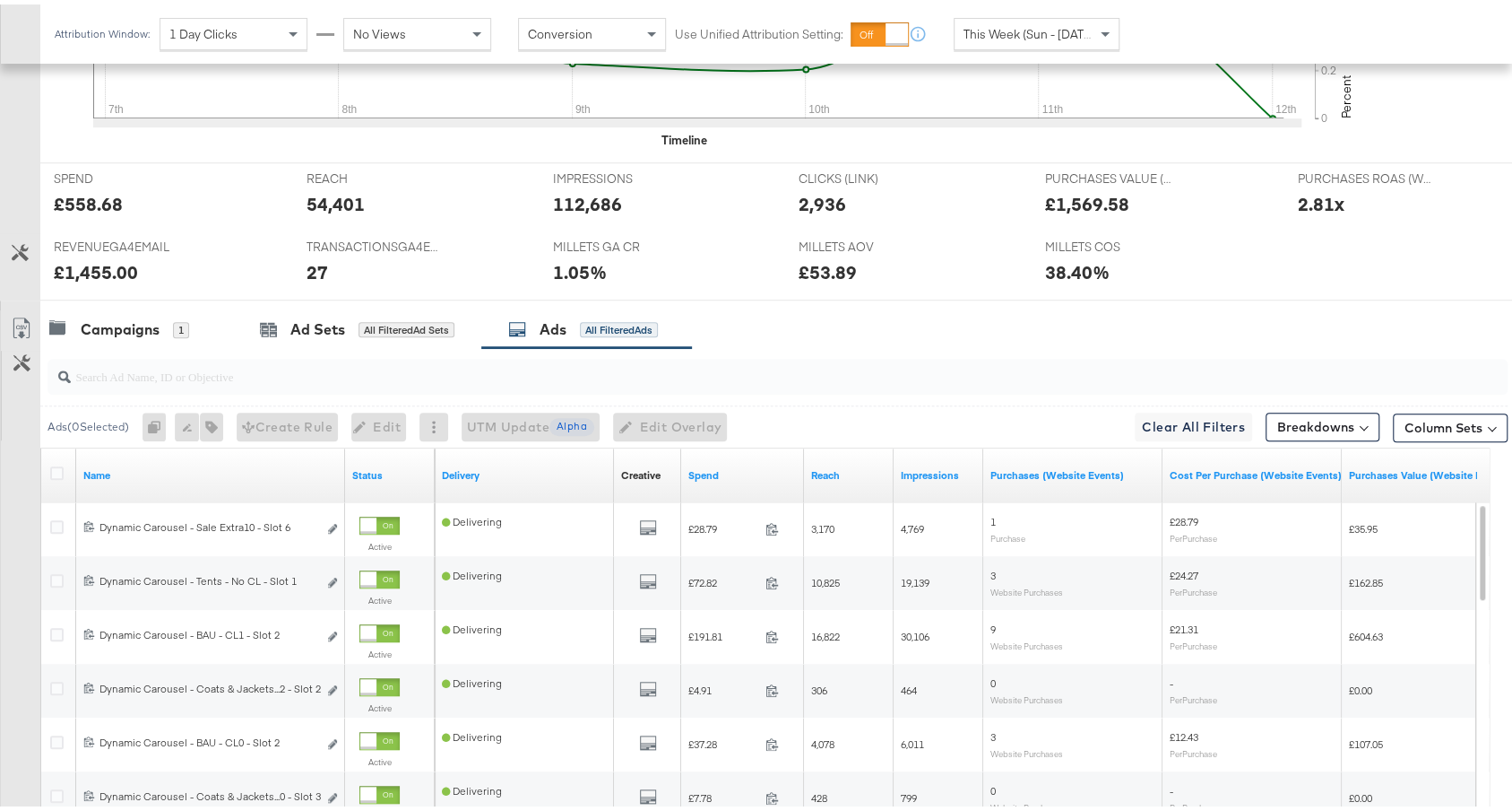
scroll to position [944, 0]
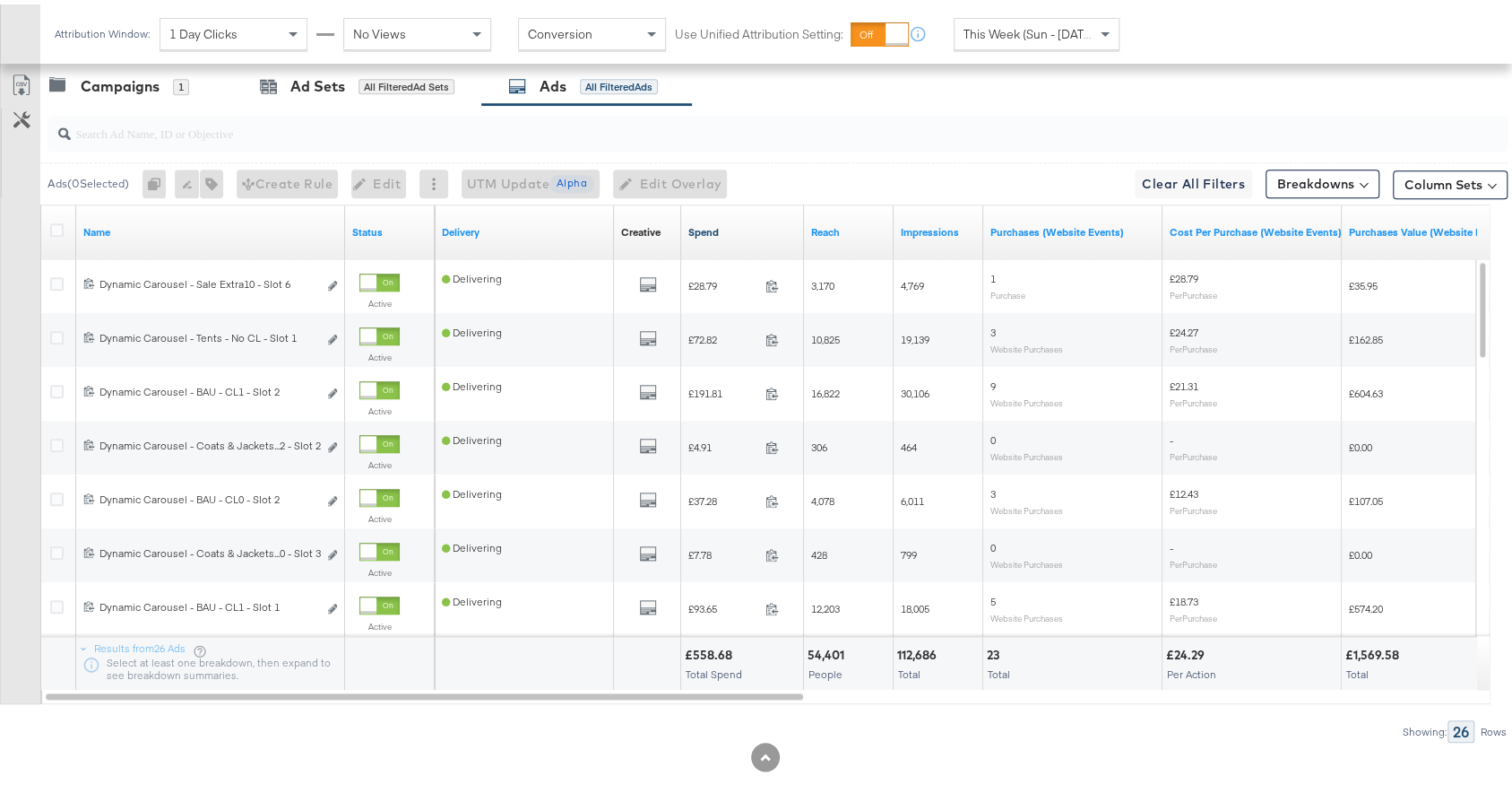
click at [751, 225] on link "Spend" at bounding box center [742, 227] width 108 height 14
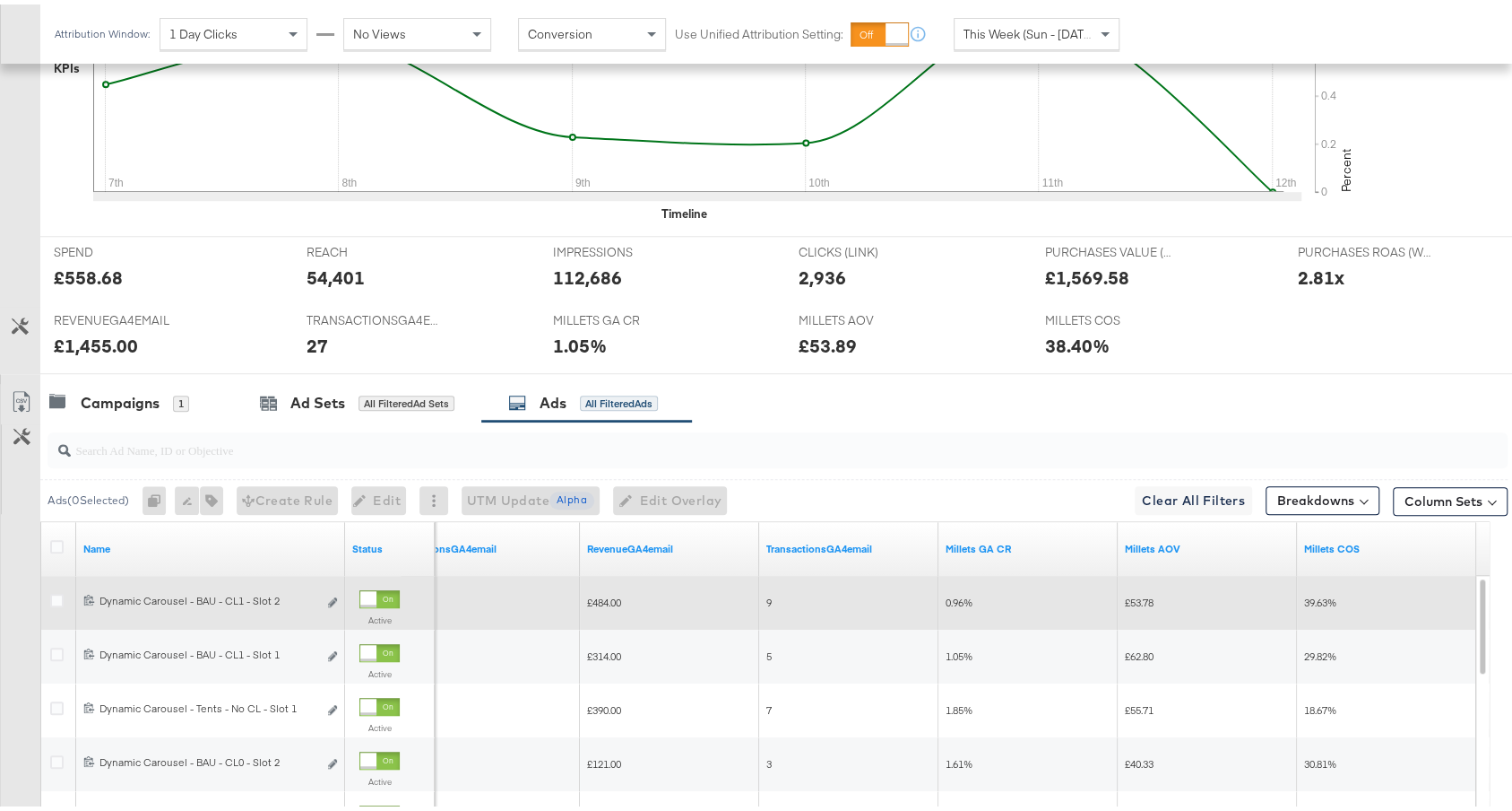
scroll to position [0, 0]
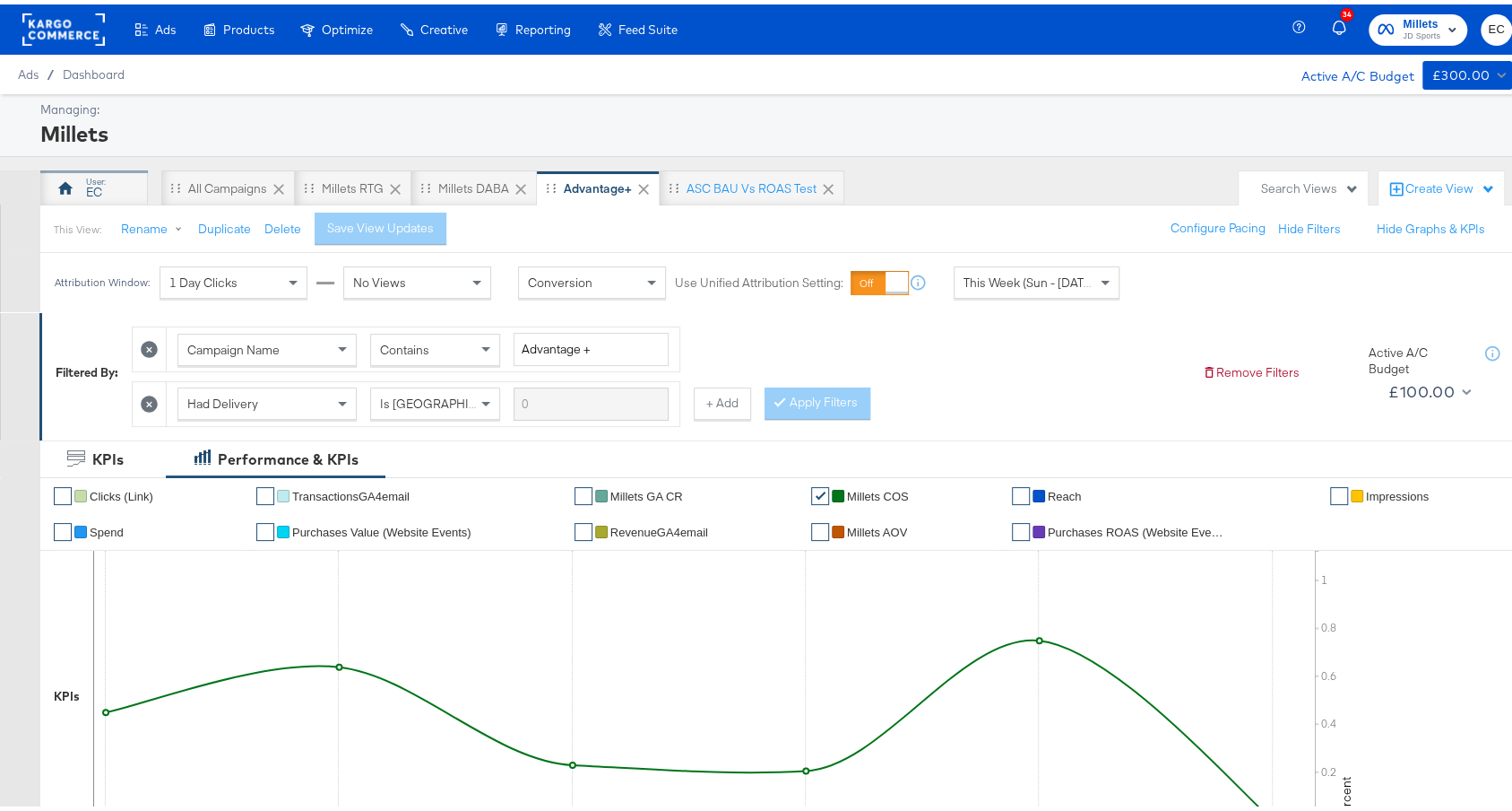
click at [91, 185] on div "EC" at bounding box center [94, 188] width 16 height 17
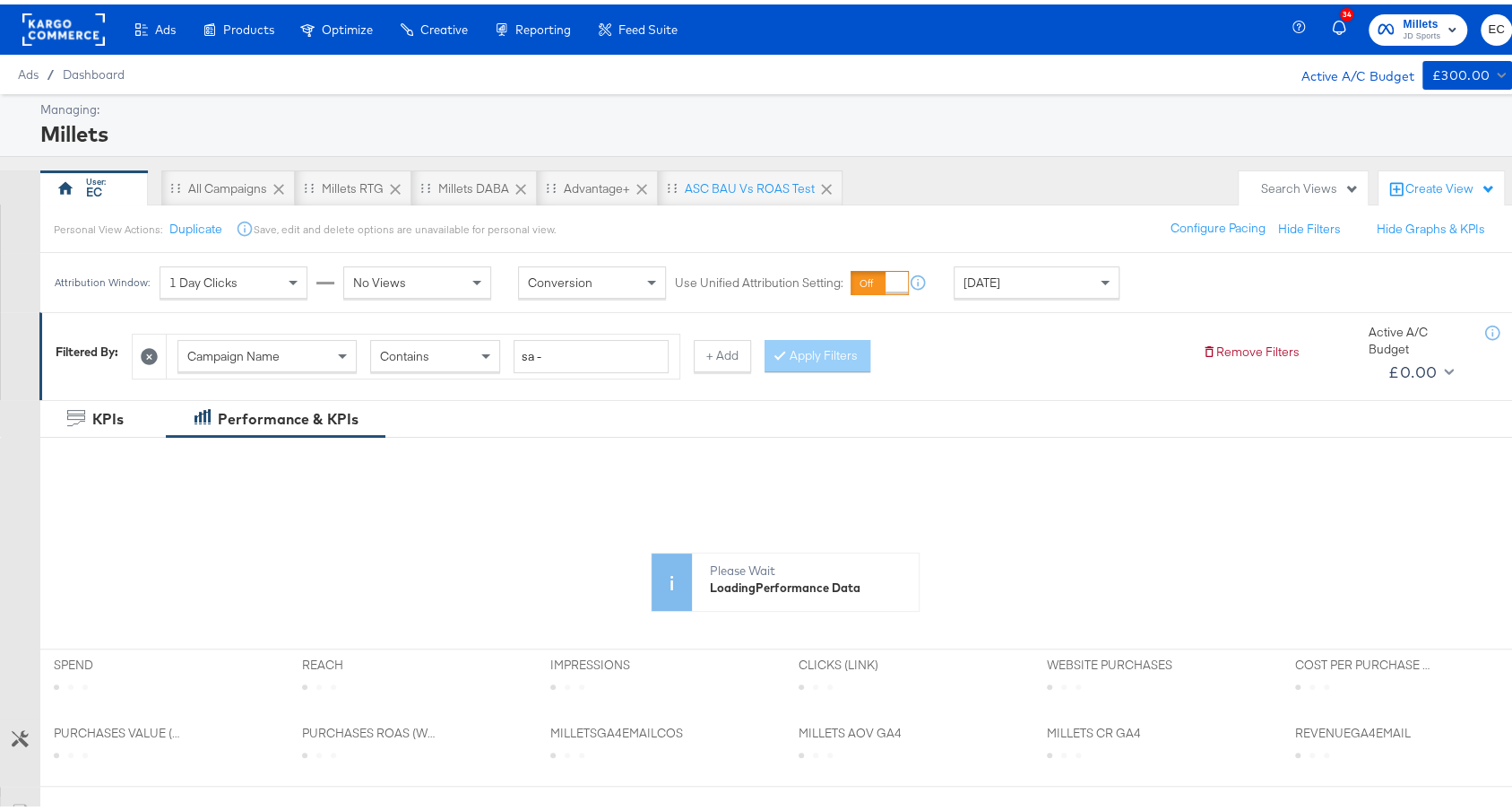
click at [1022, 281] on div "Yesterday" at bounding box center [1036, 278] width 164 height 31
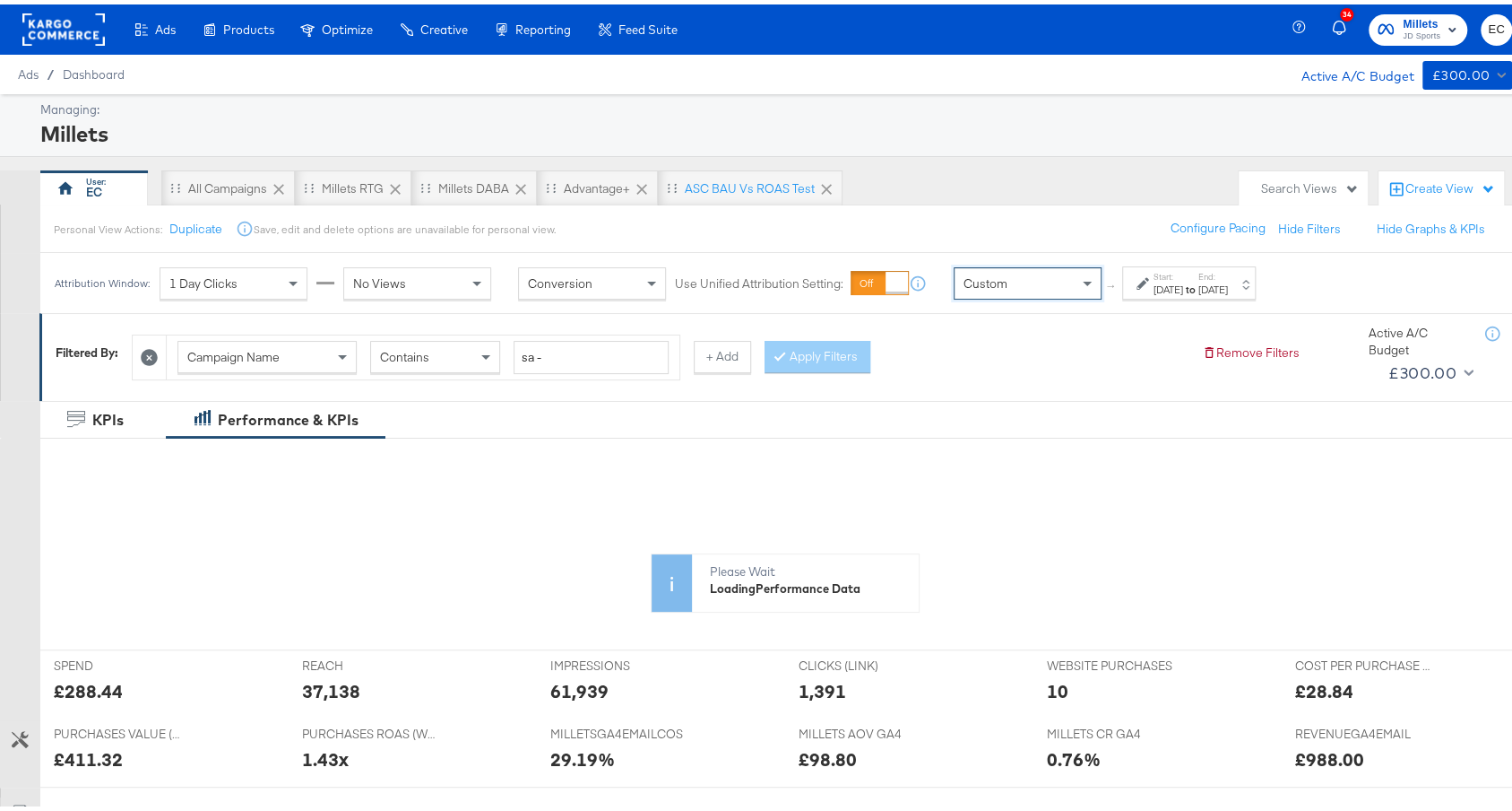
click at [1183, 279] on div "Sep 12th 2025" at bounding box center [1168, 285] width 30 height 14
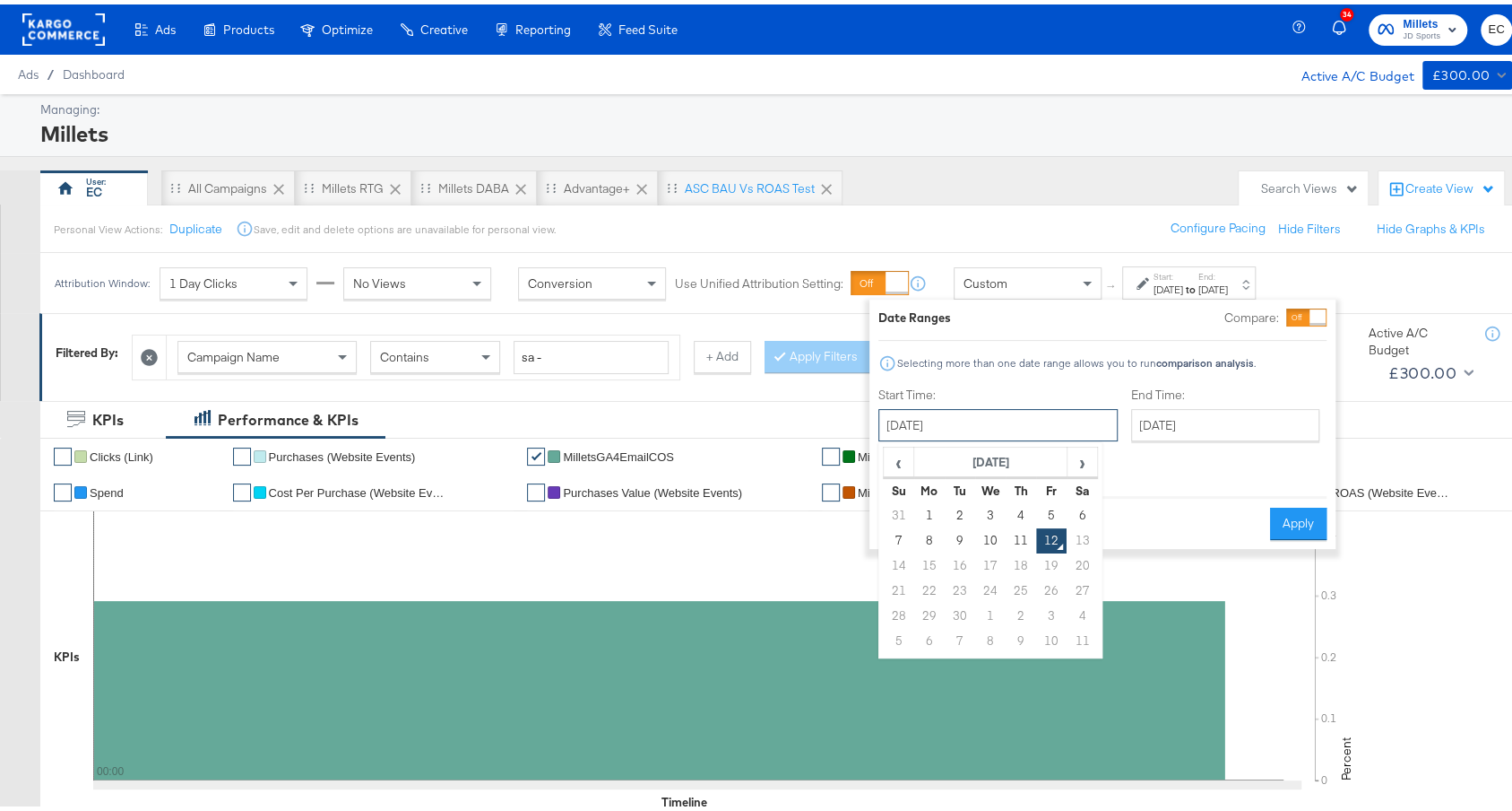
click at [980, 434] on input "September 12th 2025" at bounding box center [997, 420] width 239 height 33
click at [901, 528] on td "7" at bounding box center [899, 535] width 31 height 25
type input "September 7th 2025"
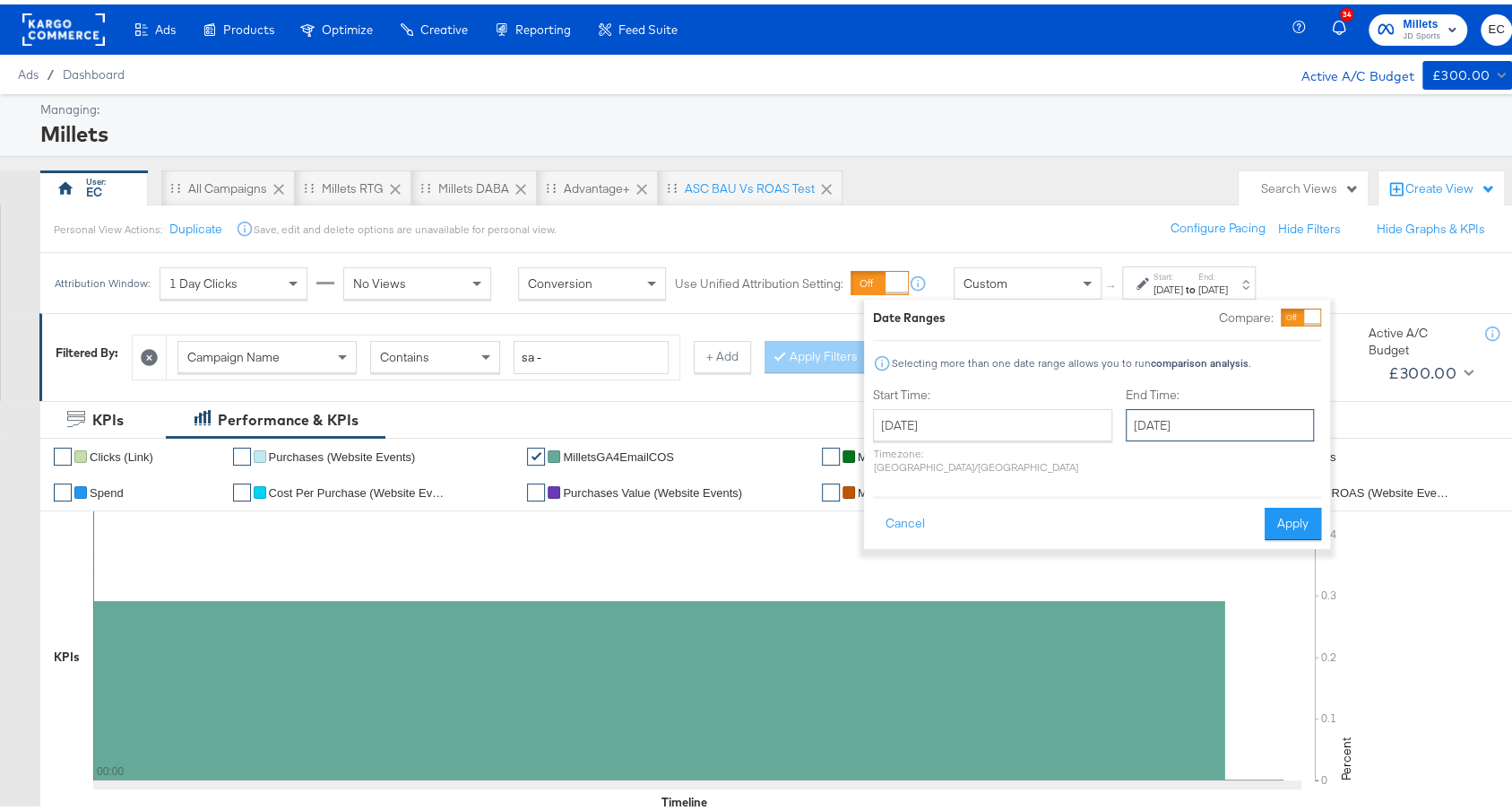
click at [1195, 420] on input "September 12th 2025" at bounding box center [1219, 420] width 189 height 33
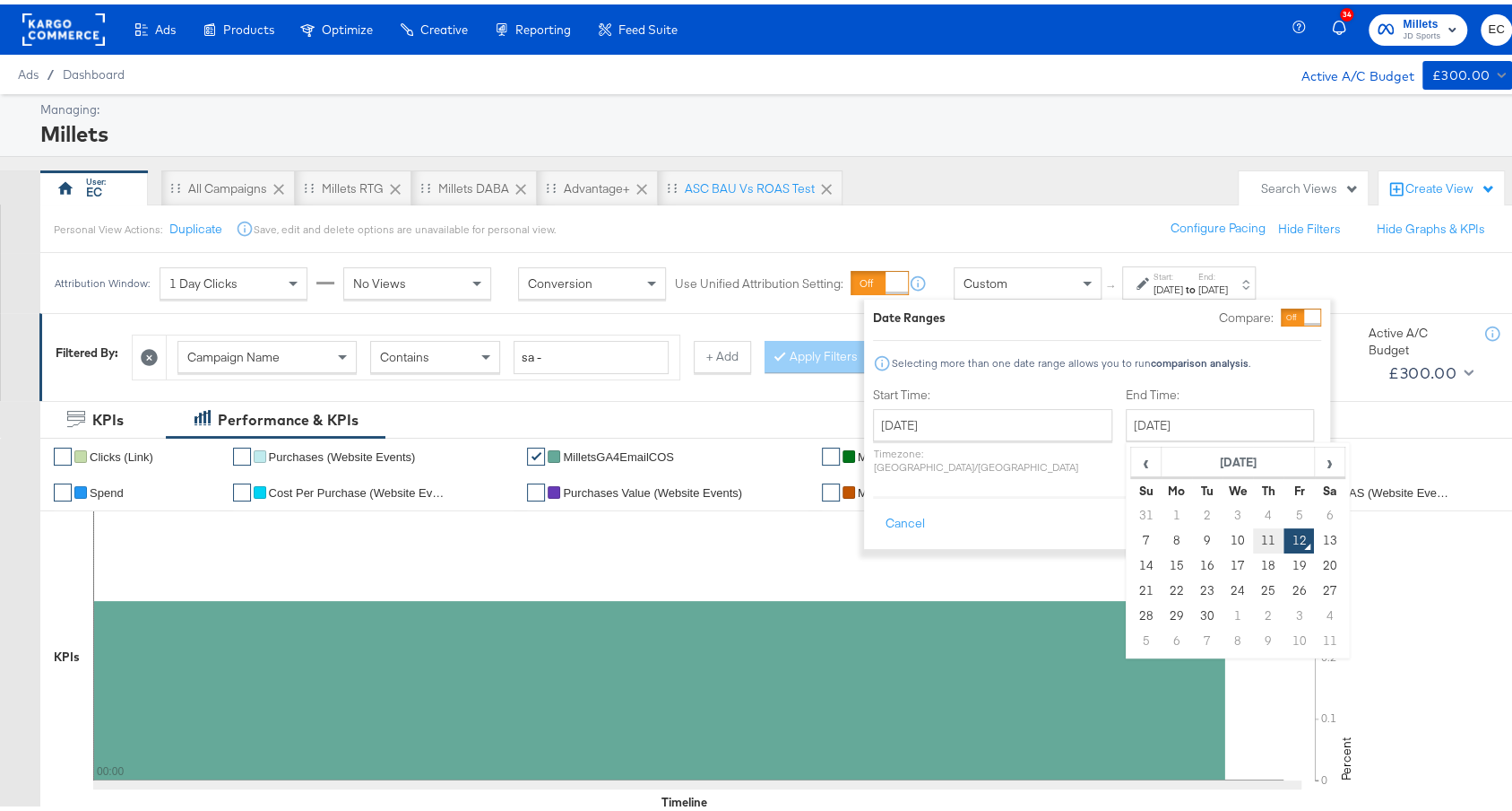
click at [1253, 536] on td "11" at bounding box center [1268, 535] width 31 height 25
type input "September 11th 2025"
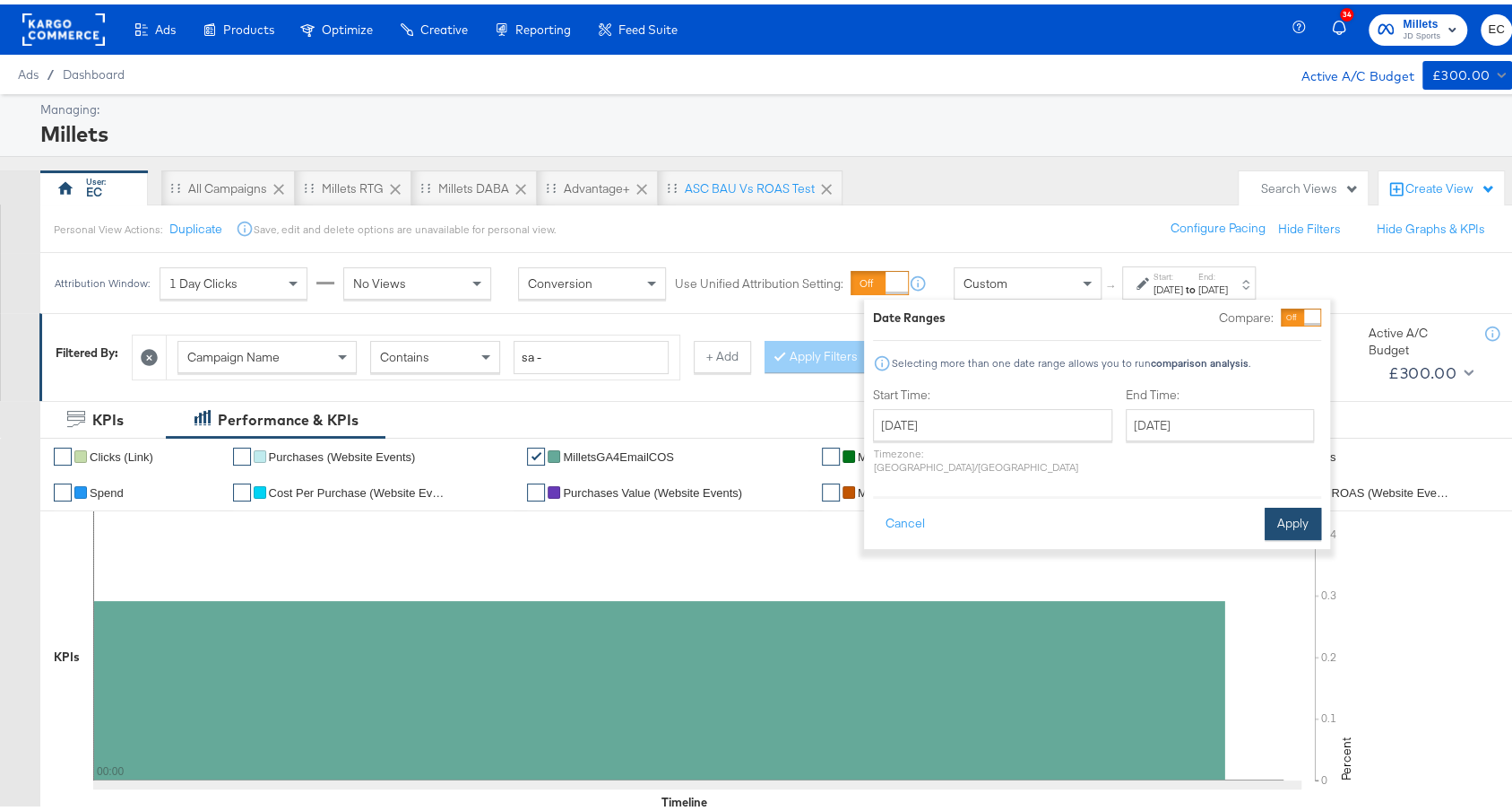
click at [1292, 514] on button "Apply" at bounding box center [1292, 519] width 57 height 33
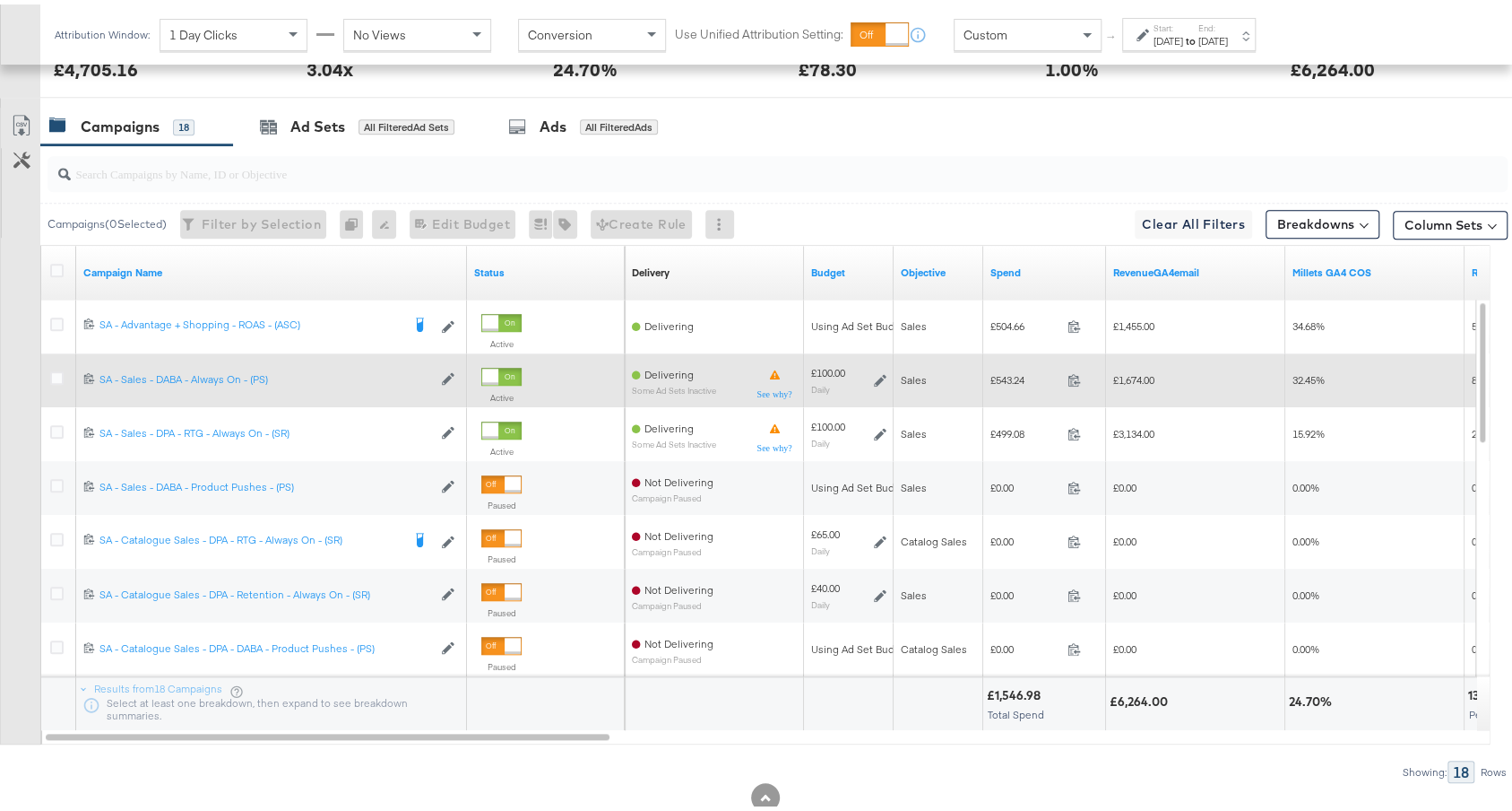
scroll to position [894, 0]
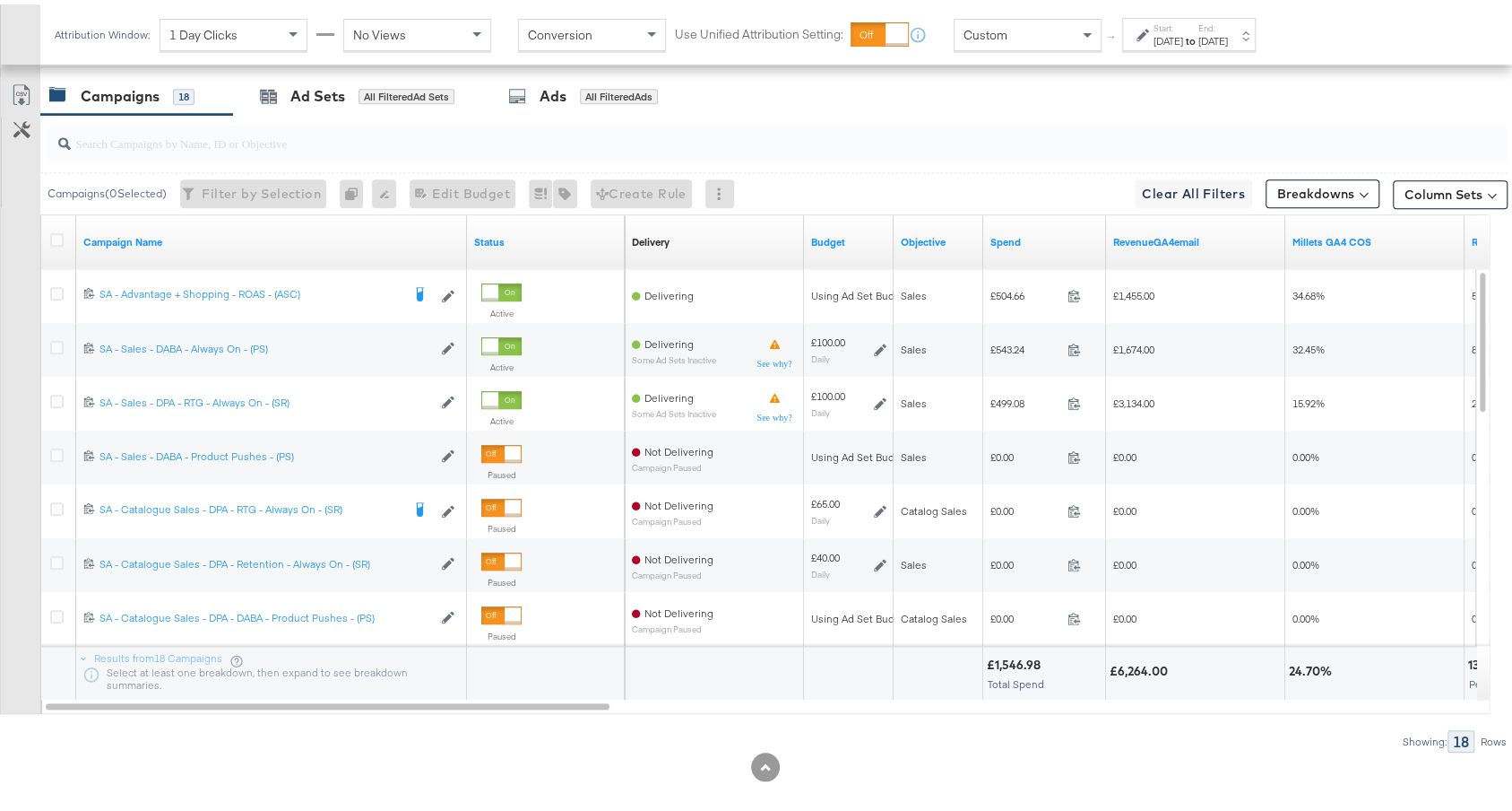
click at [1044, 247] on div "Spend" at bounding box center [1045, 237] width 123 height 54
click at [1041, 245] on div "Spend" at bounding box center [1045, 237] width 123 height 29
click at [1033, 230] on link "Spend" at bounding box center [1044, 237] width 108 height 14
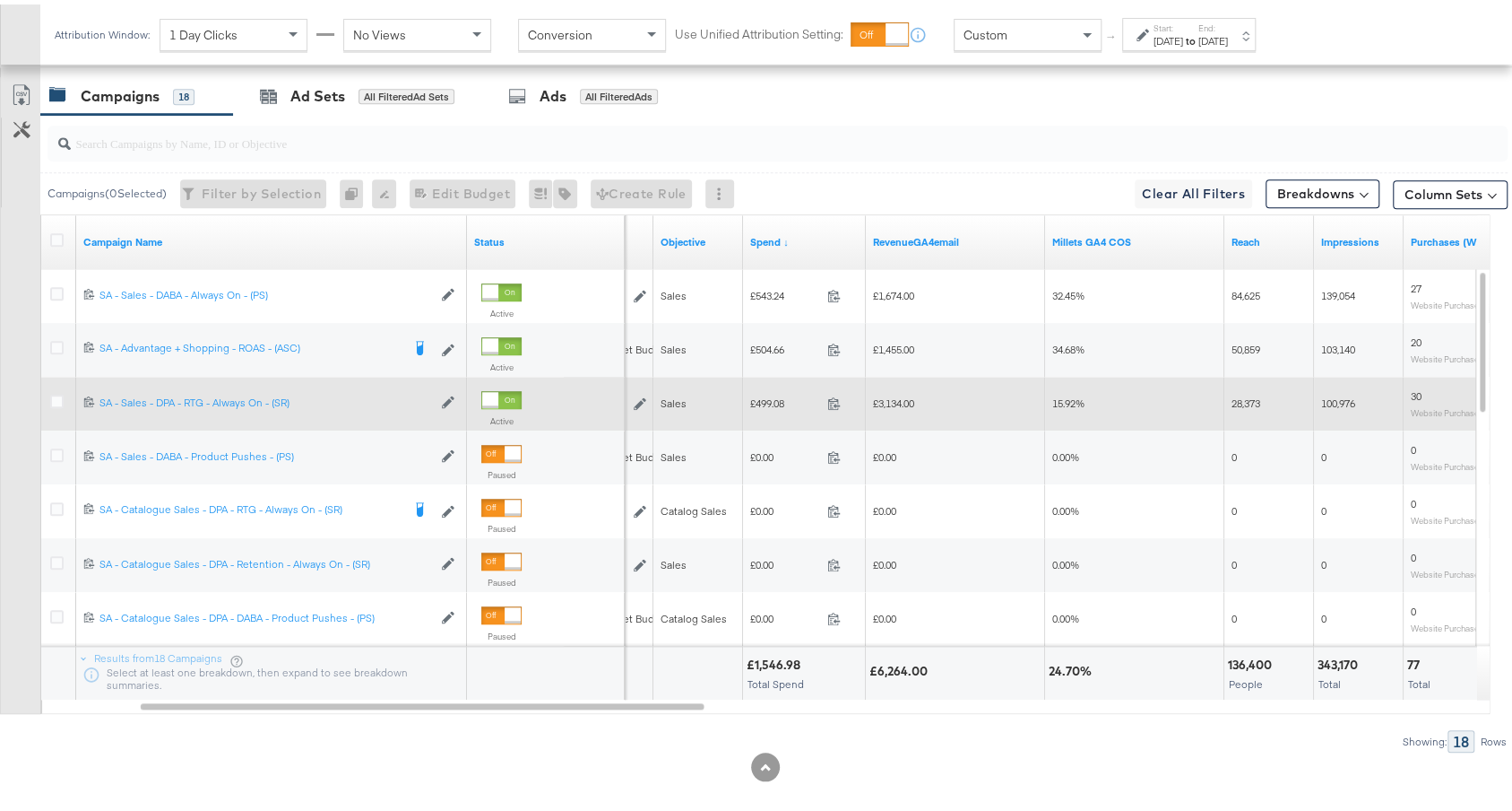
click at [773, 395] on span "£499.08" at bounding box center [785, 399] width 69 height 14
copy span "499.08"
click at [884, 394] on span "£3,134.00" at bounding box center [894, 399] width 42 height 14
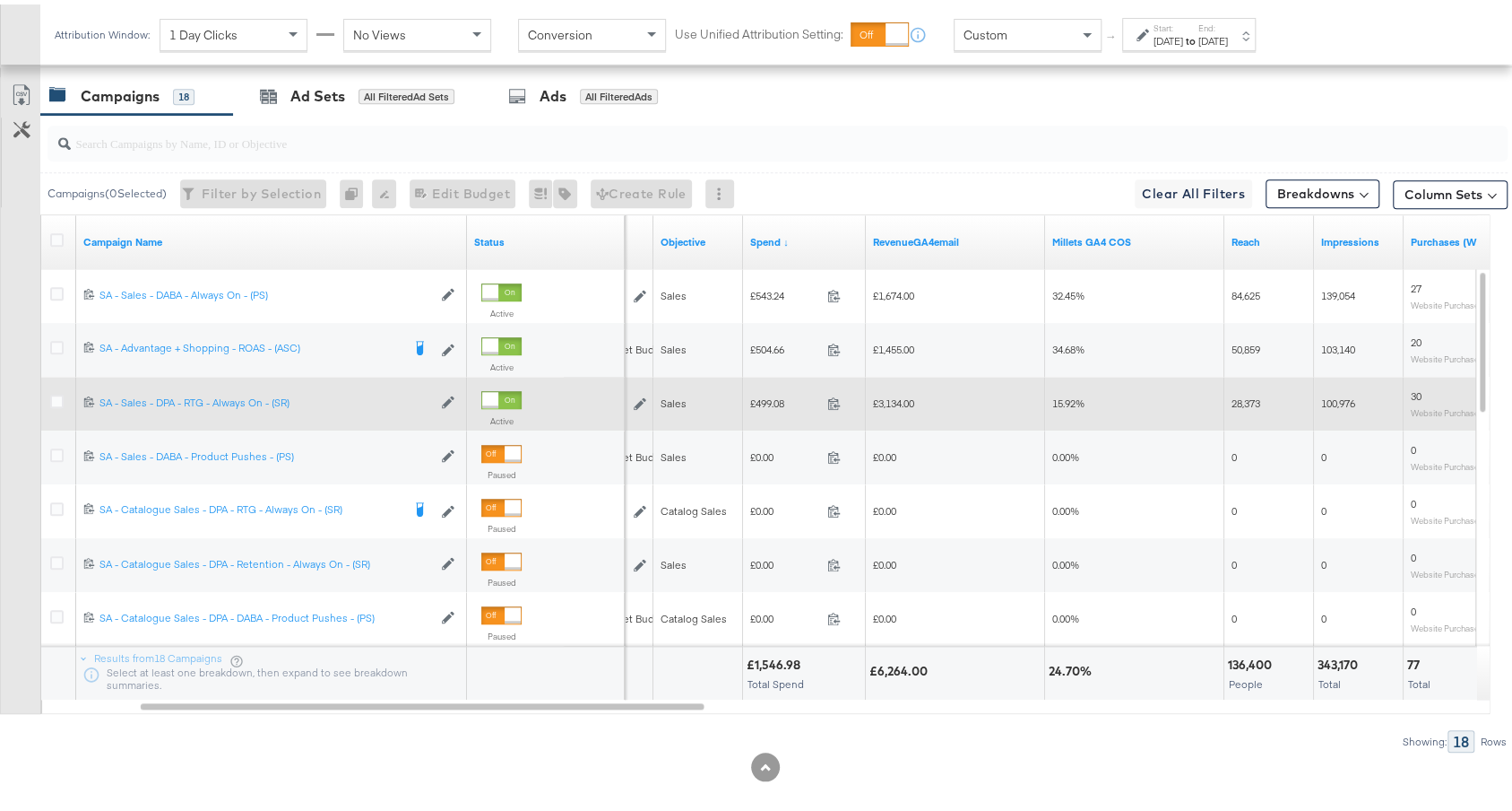
click at [884, 394] on span "£3,134.00" at bounding box center [894, 399] width 42 height 14
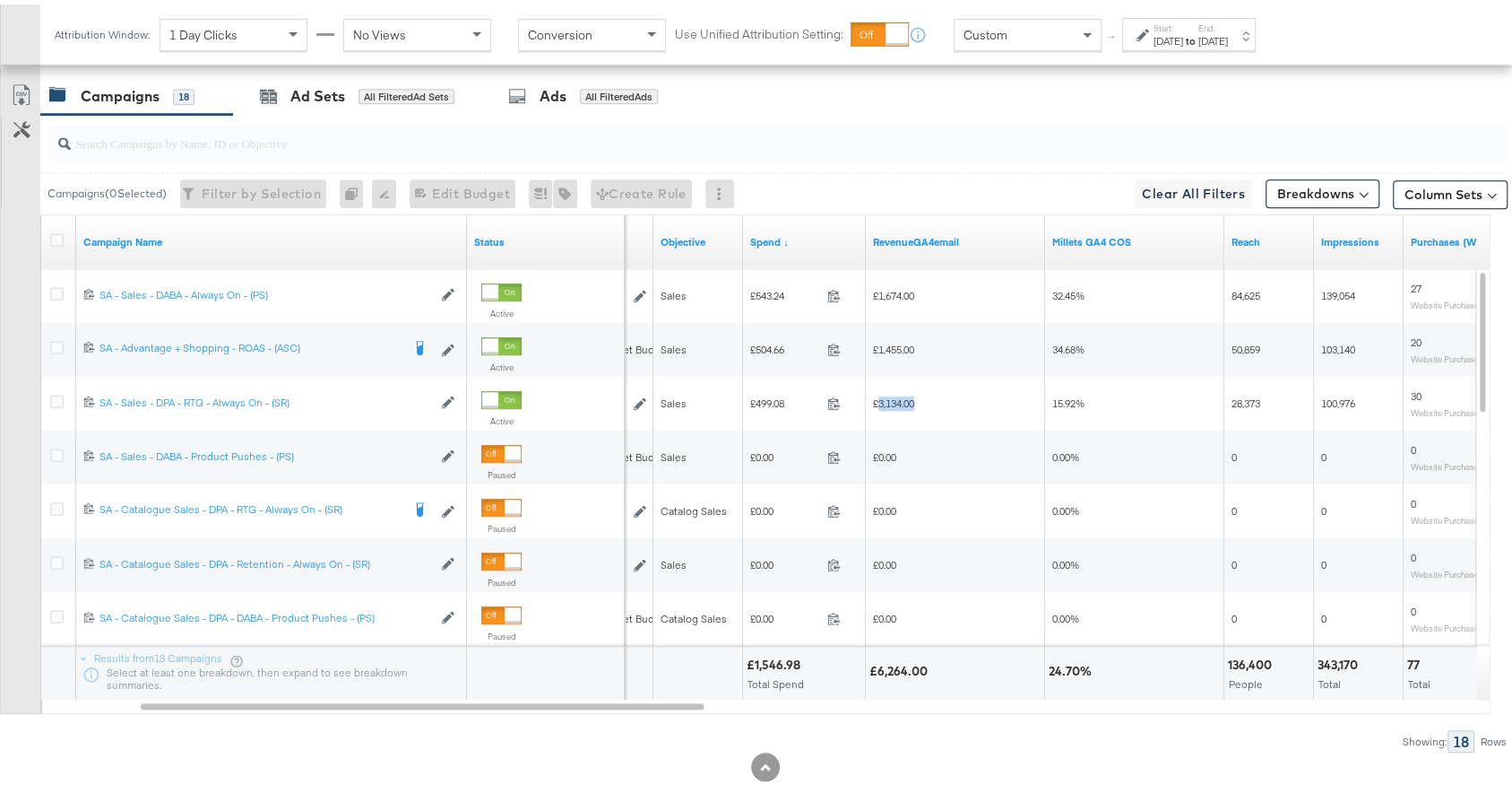
copy span "3,134.00"
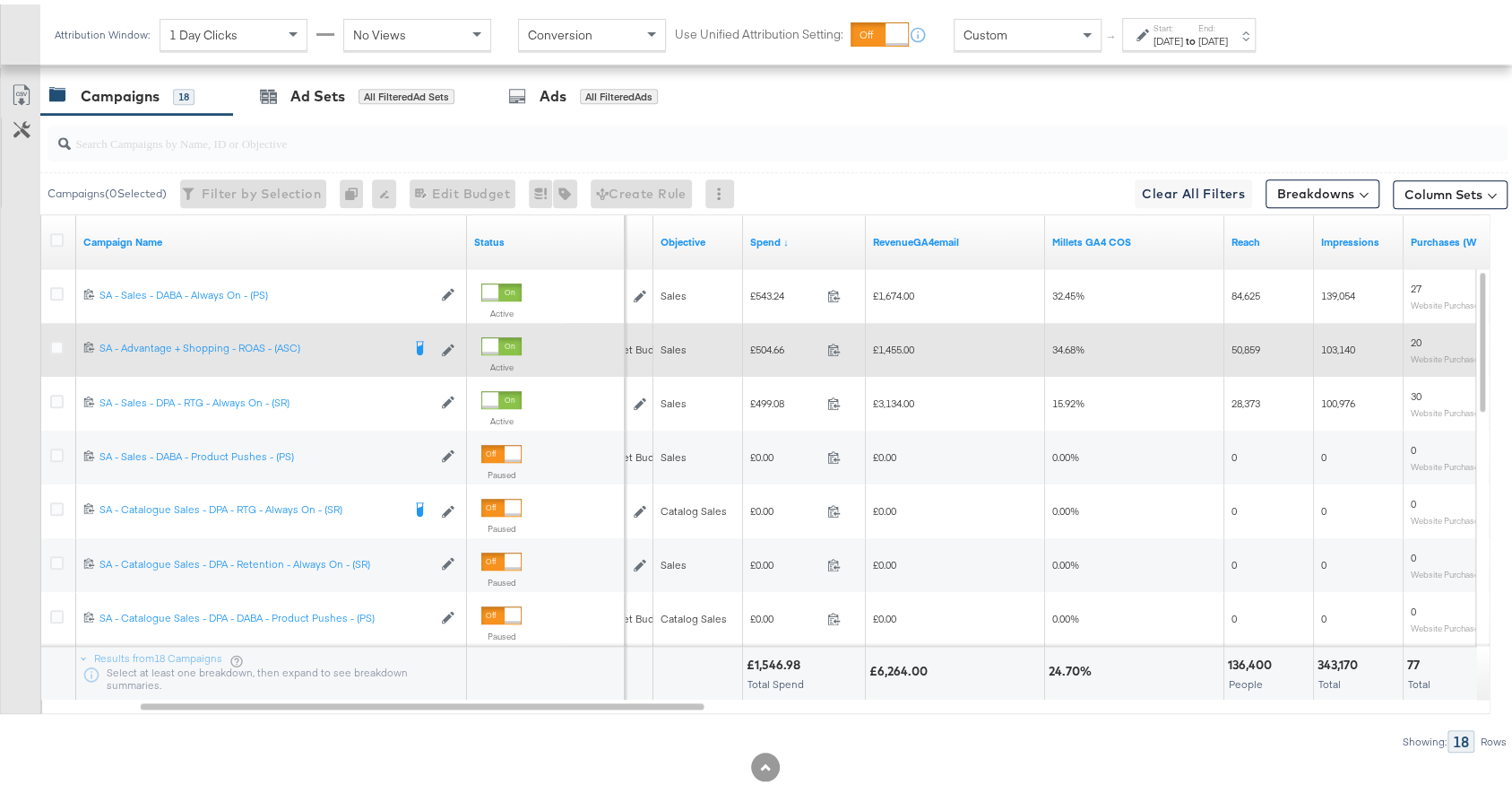
click at [892, 338] on span "£1,455.00" at bounding box center [894, 345] width 42 height 14
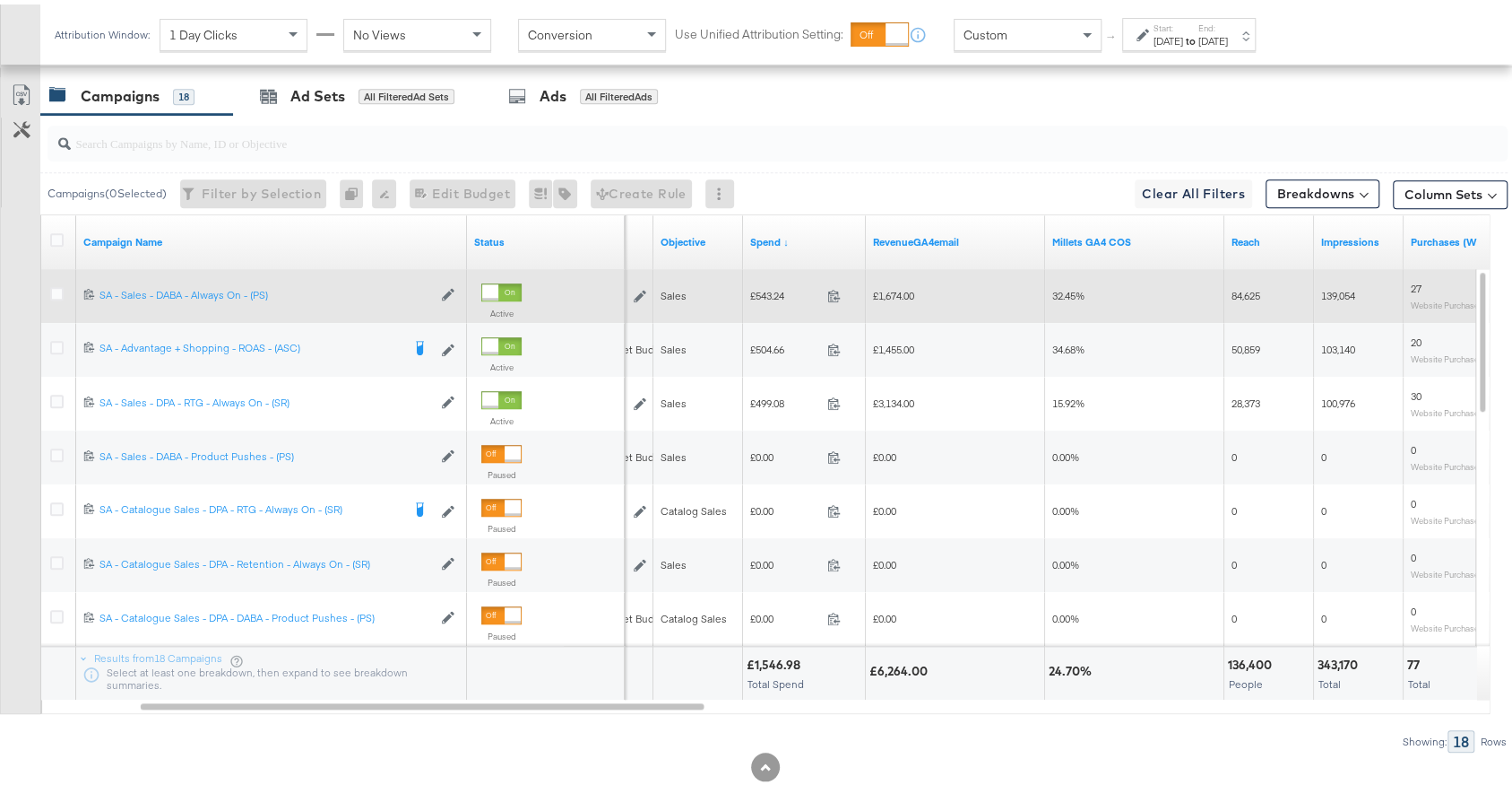
click at [905, 287] on span "£1,674.00" at bounding box center [894, 291] width 42 height 14
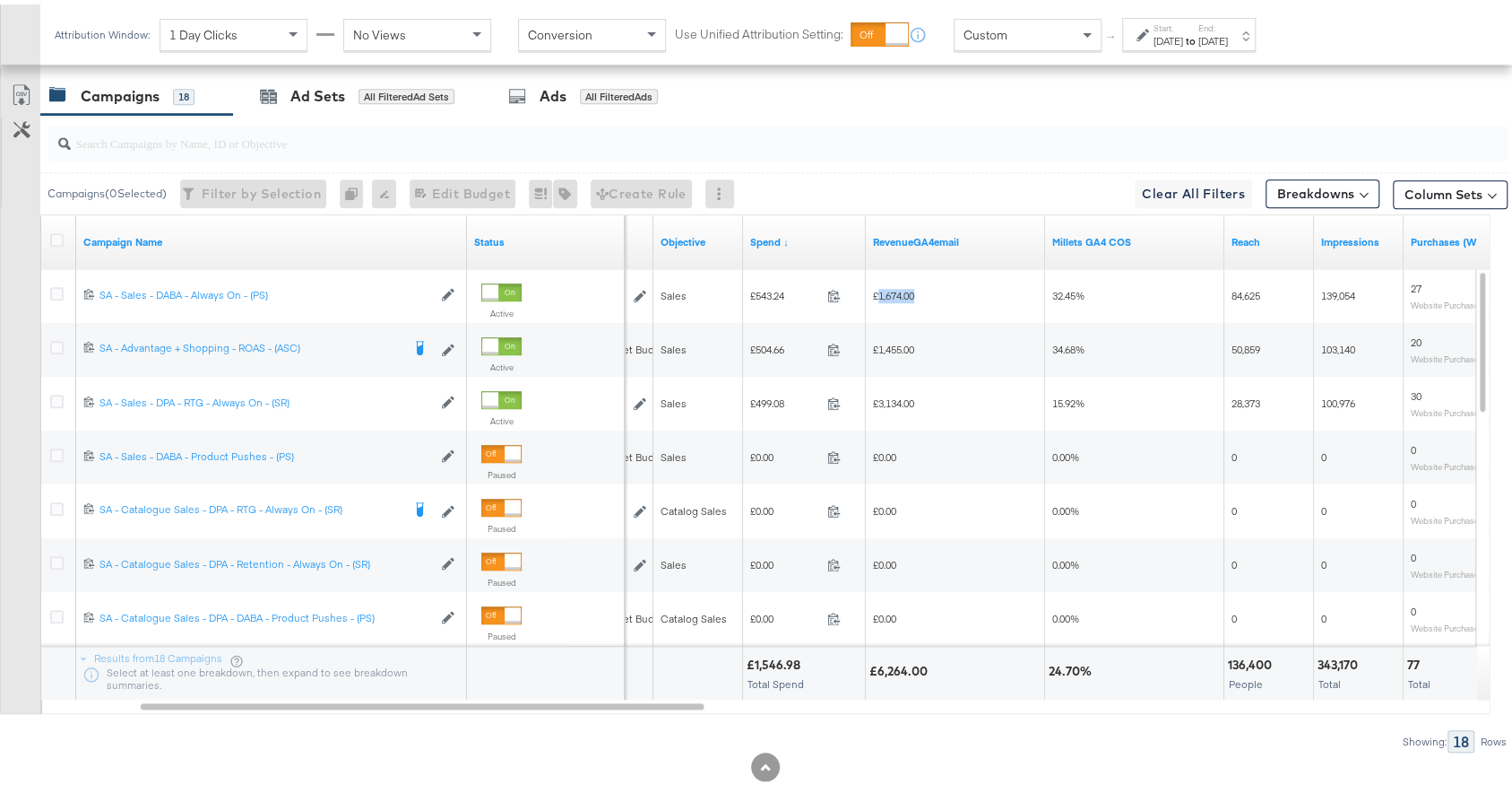
copy span "1,674.00"
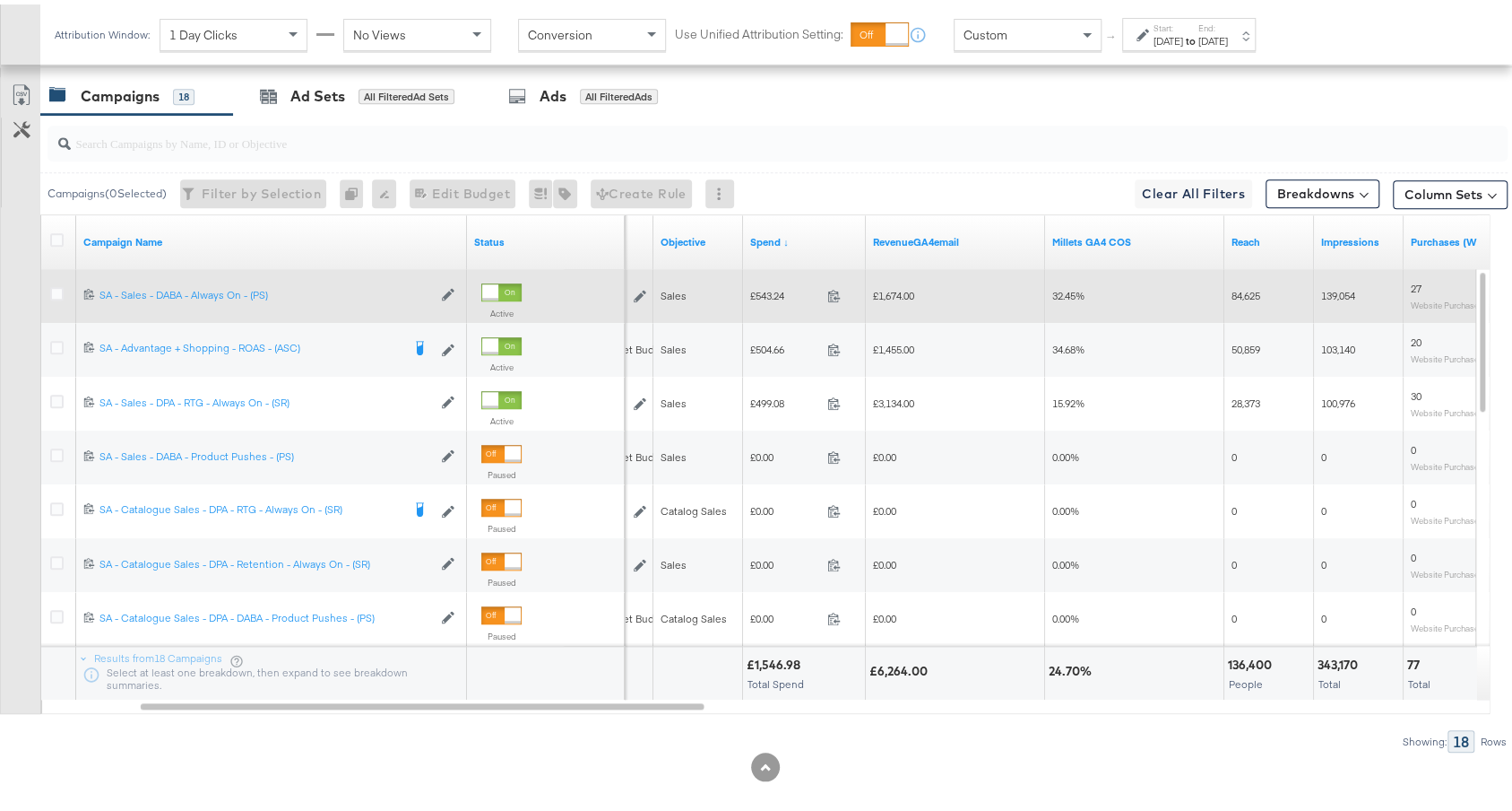
click at [773, 287] on span "£543.24" at bounding box center [785, 291] width 69 height 14
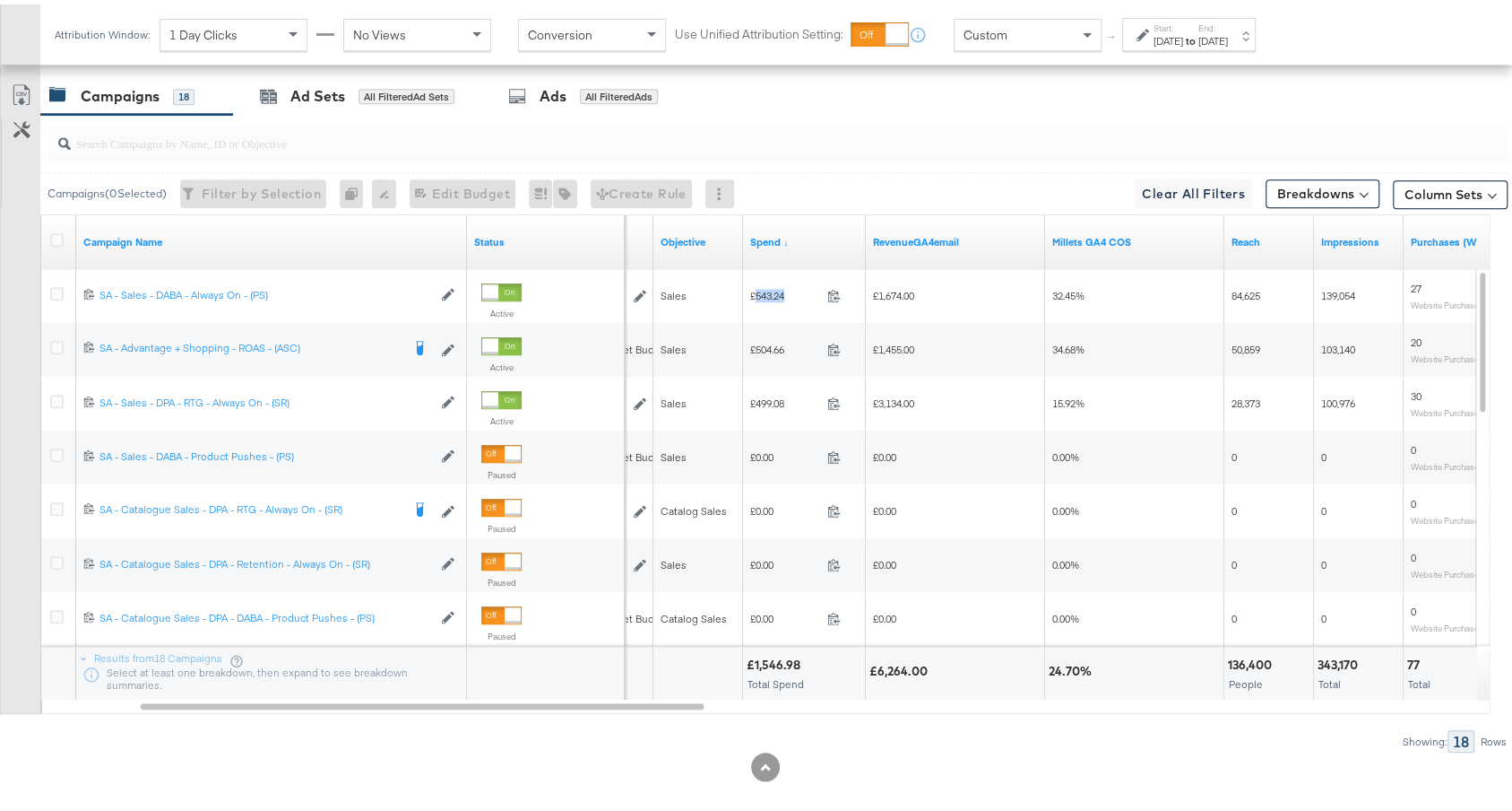
copy span "543.24"
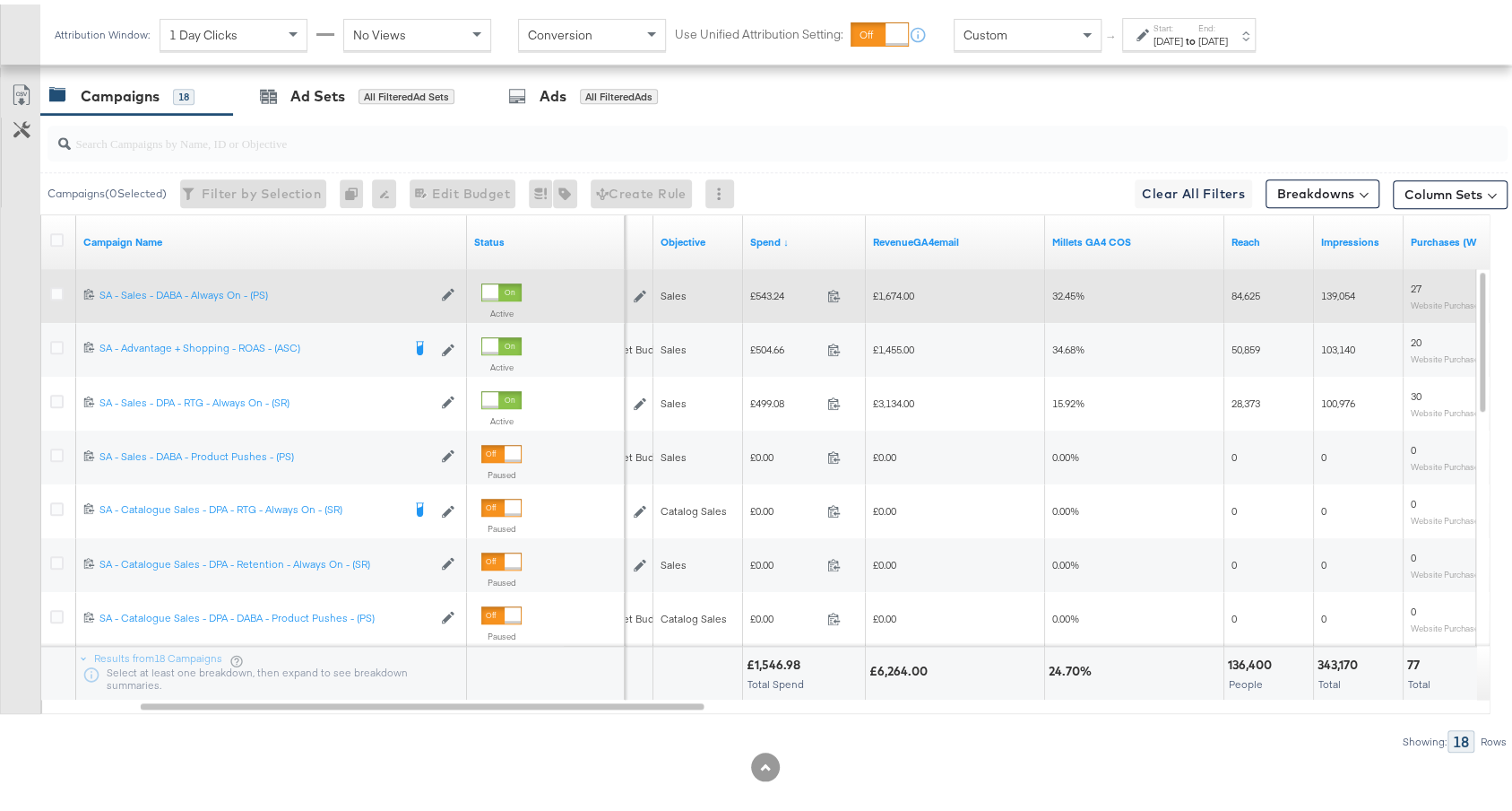
click at [904, 285] on span "£1,674.00" at bounding box center [894, 291] width 42 height 14
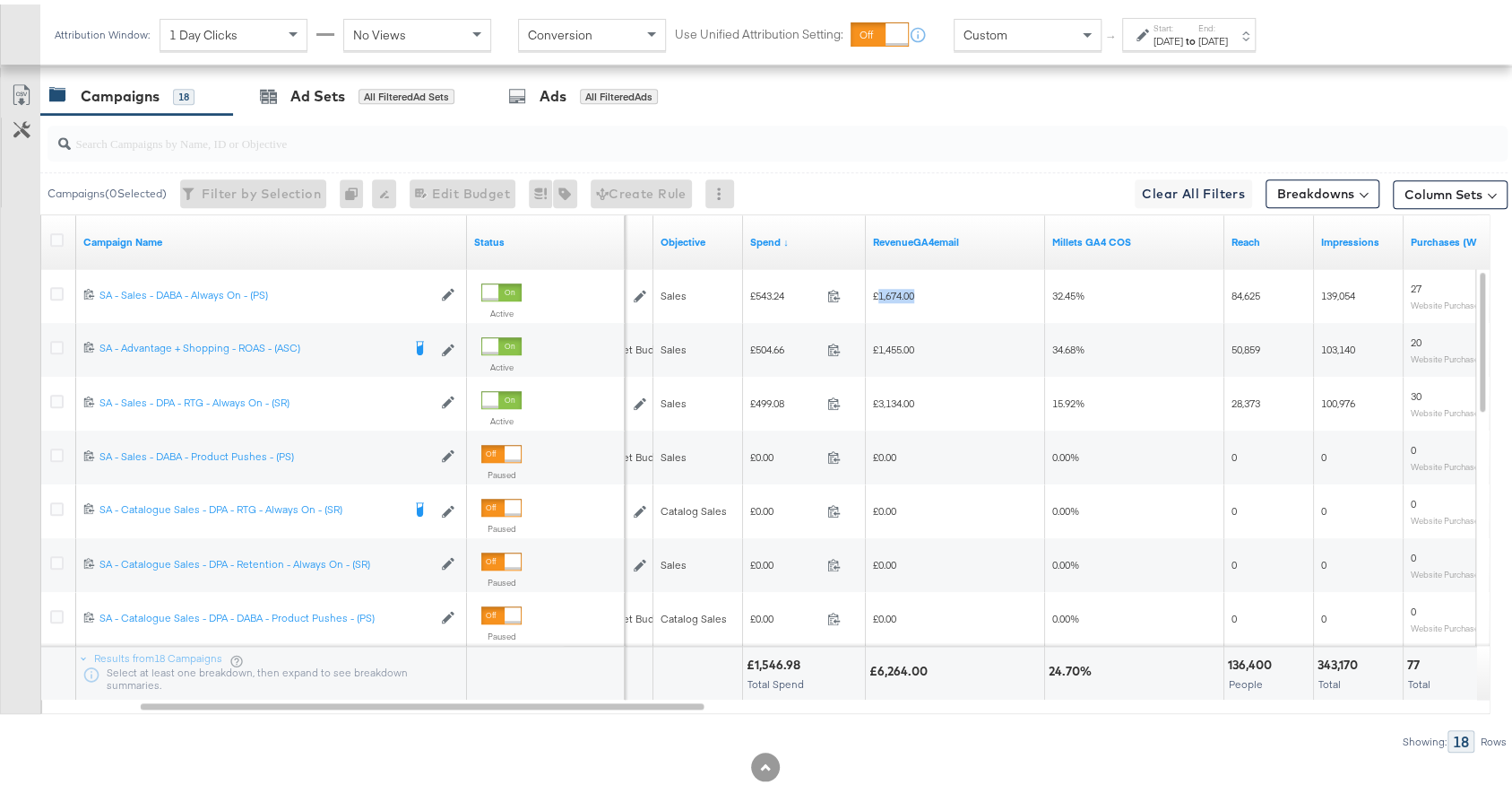
copy span "1,674.00"
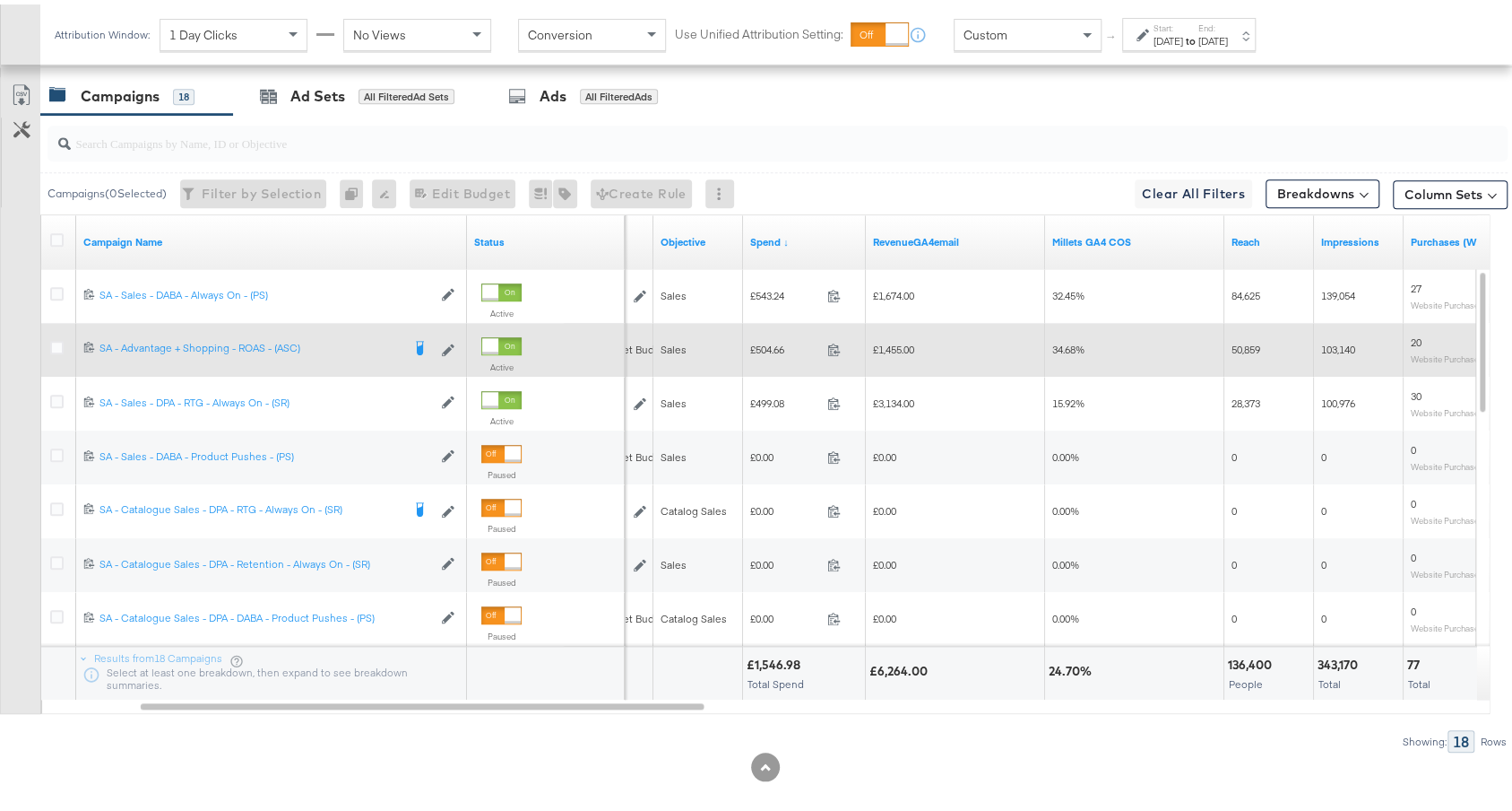
click at [894, 340] on span "£1,455.00" at bounding box center [894, 345] width 42 height 14
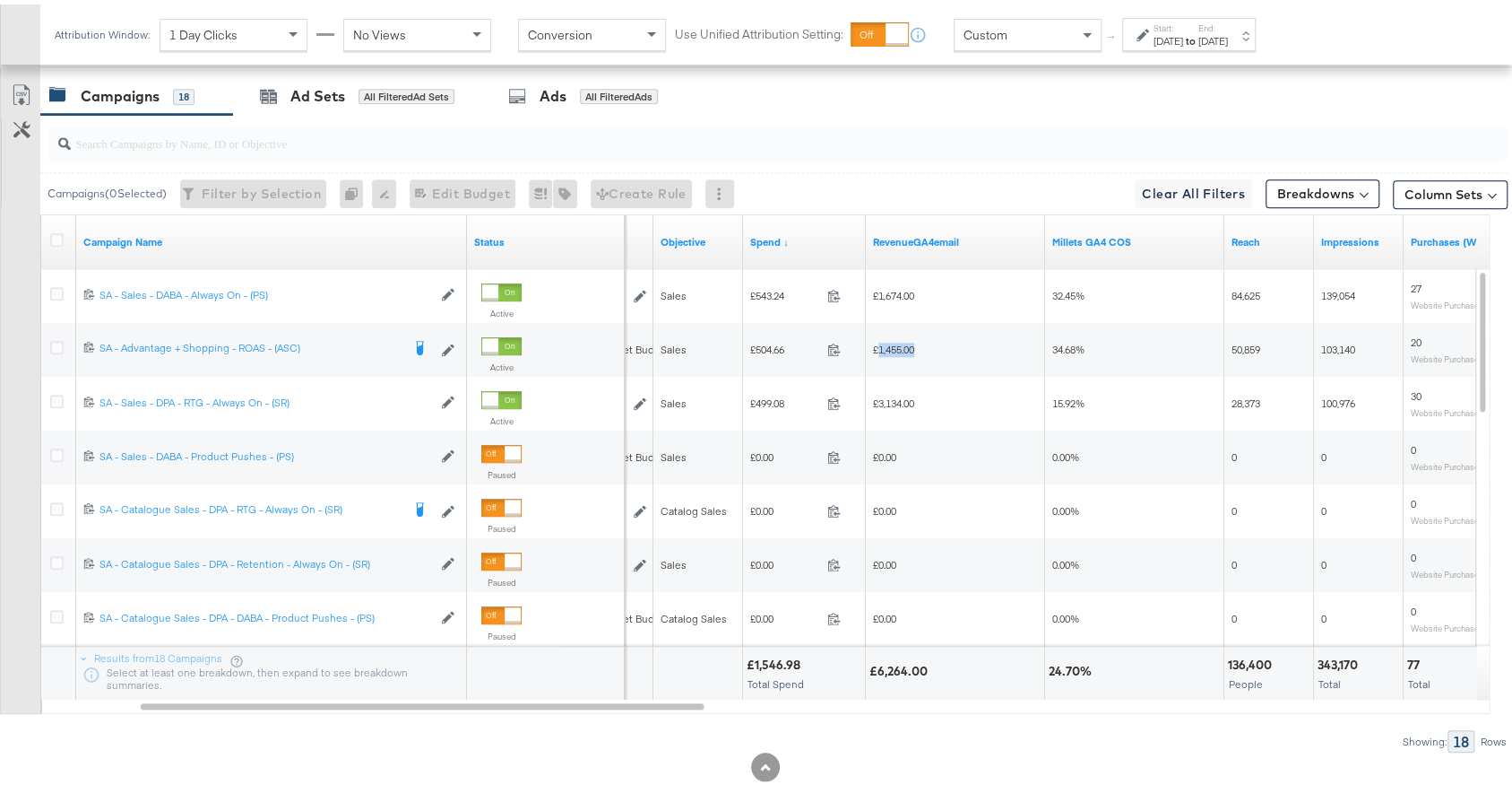
copy span "1,455.00"
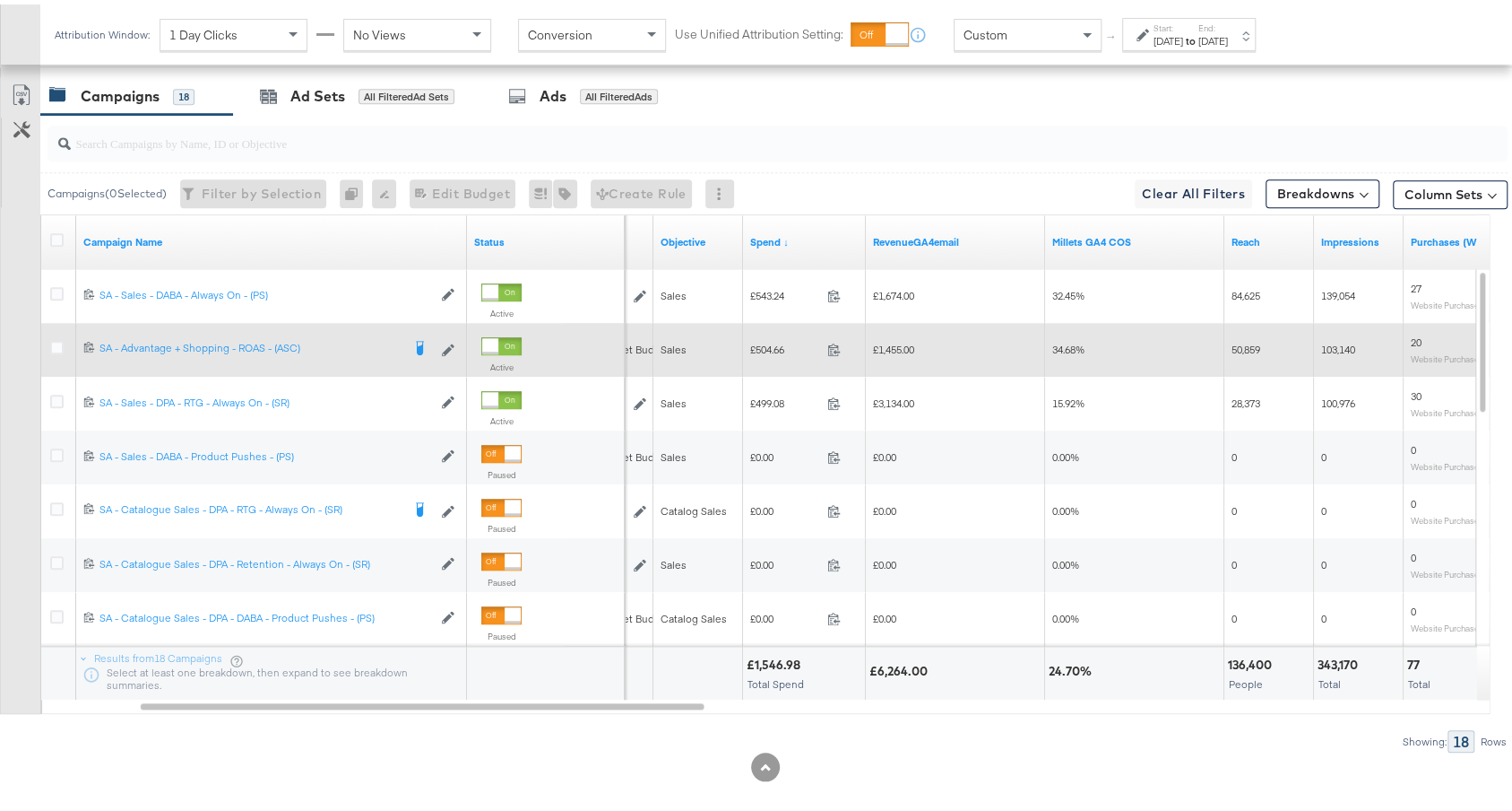
click at [781, 344] on span "£504.66" at bounding box center [785, 345] width 69 height 14
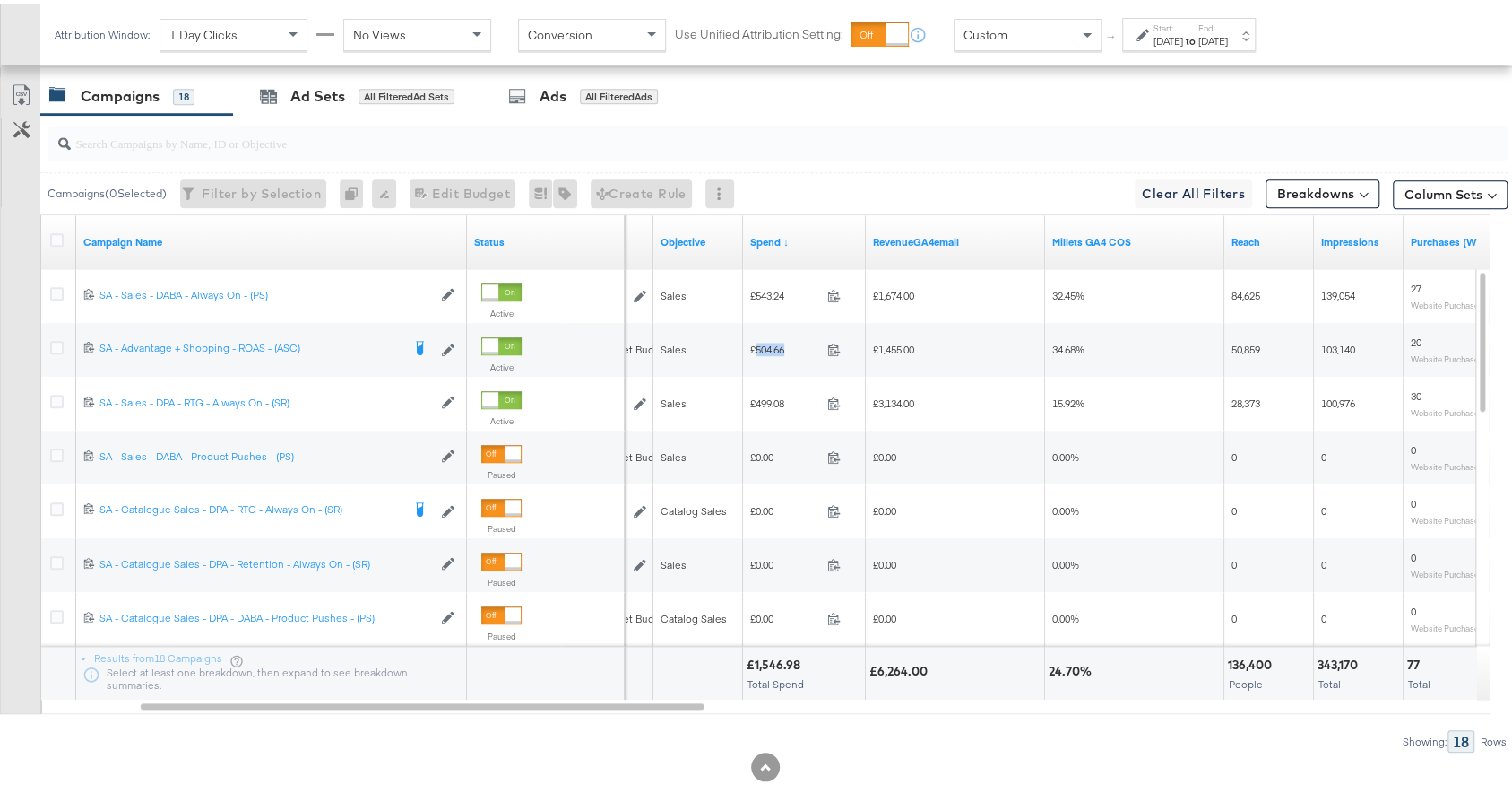
copy span "504.66"
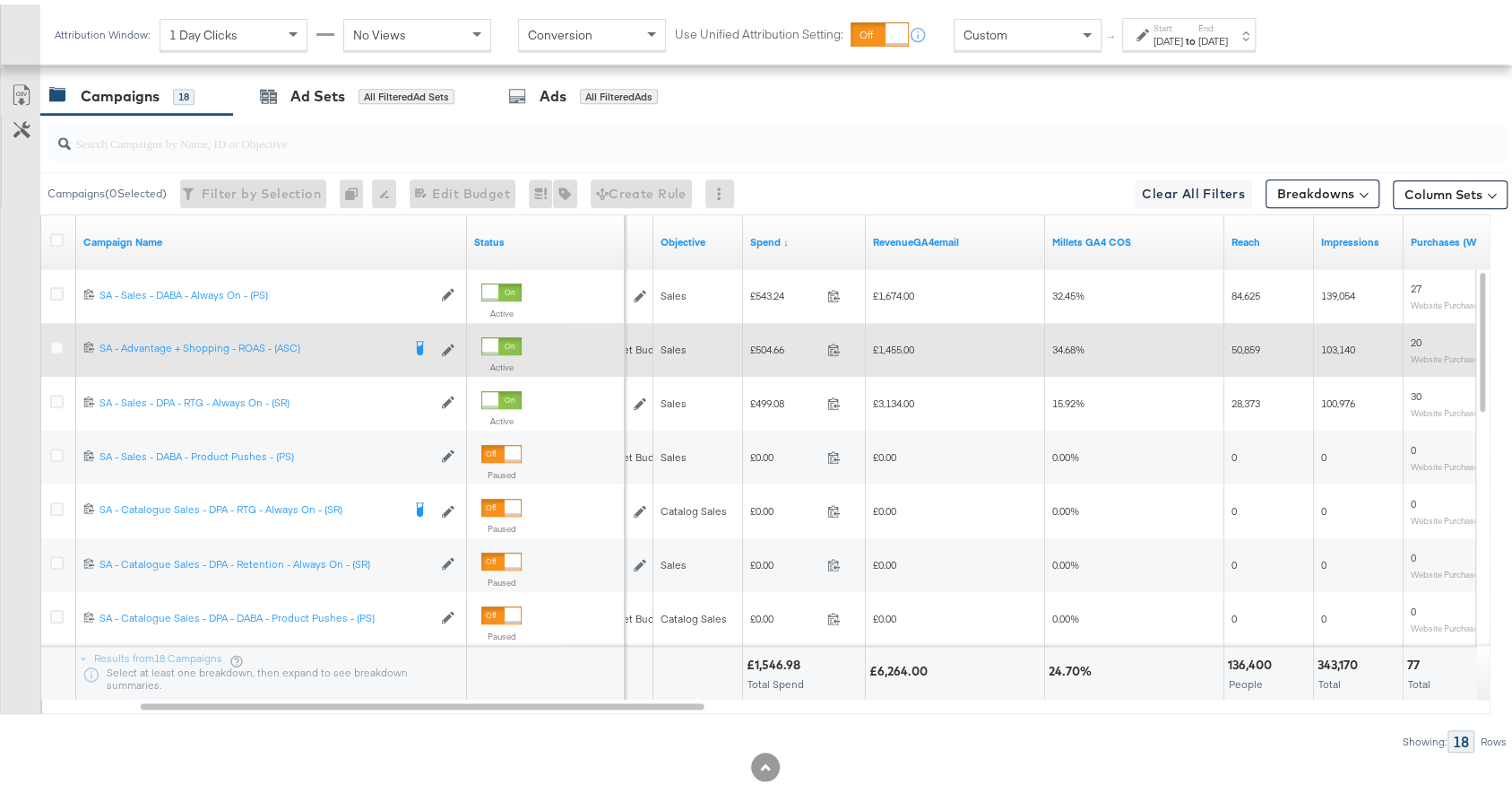
click at [904, 338] on span "£1,455.00" at bounding box center [894, 345] width 42 height 14
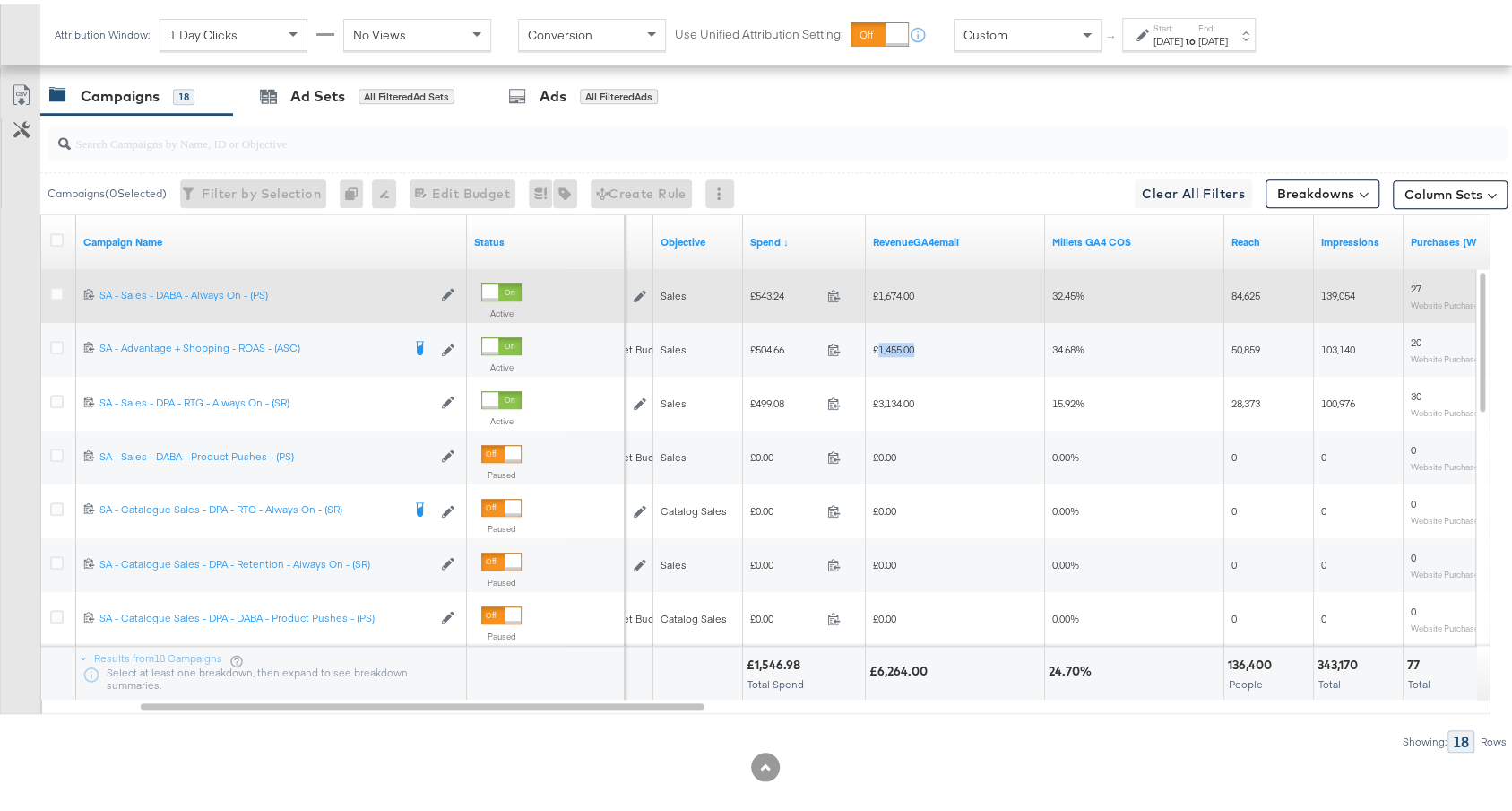
copy span "1,455.00"
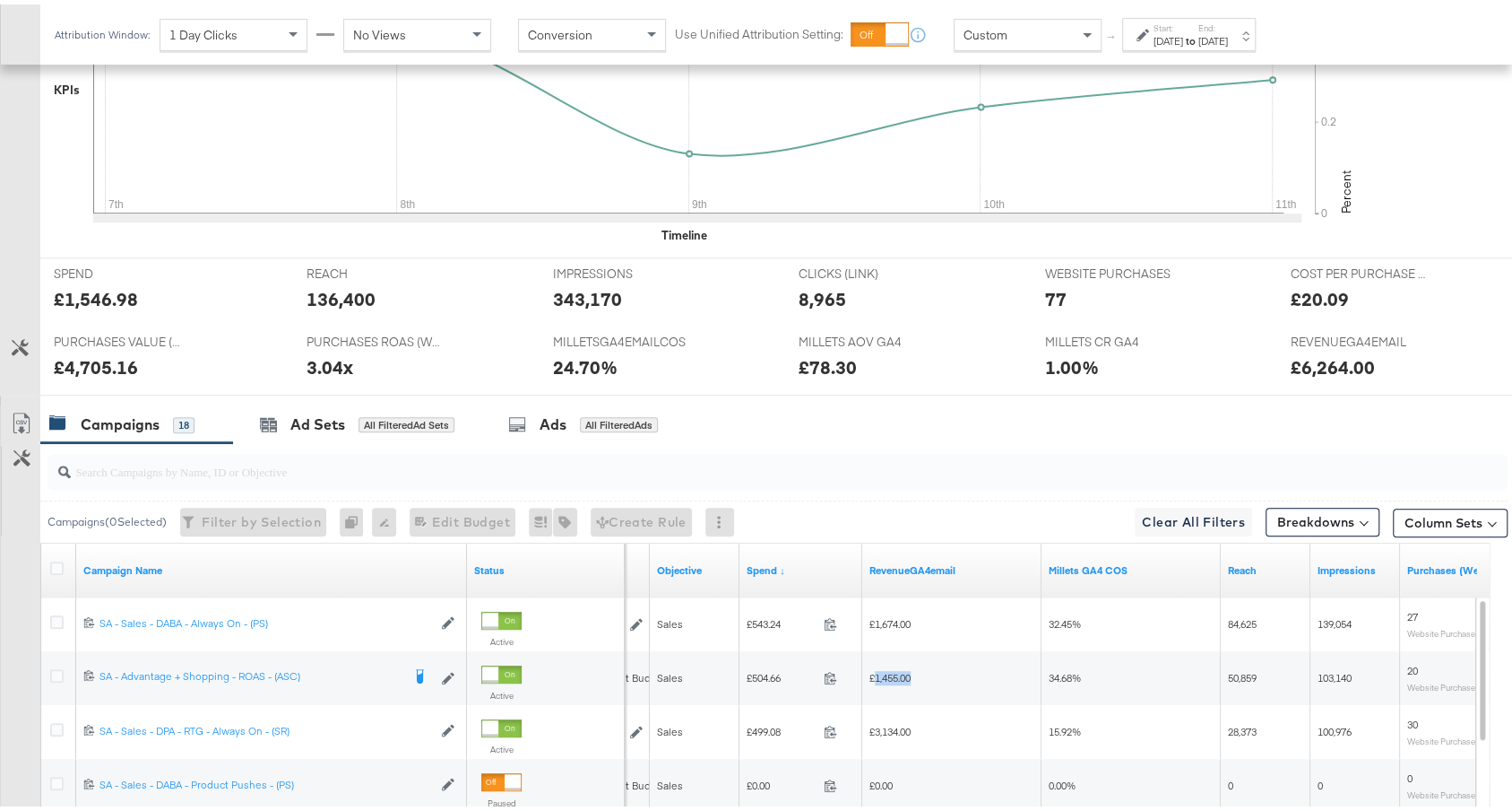
scroll to position [97, 0]
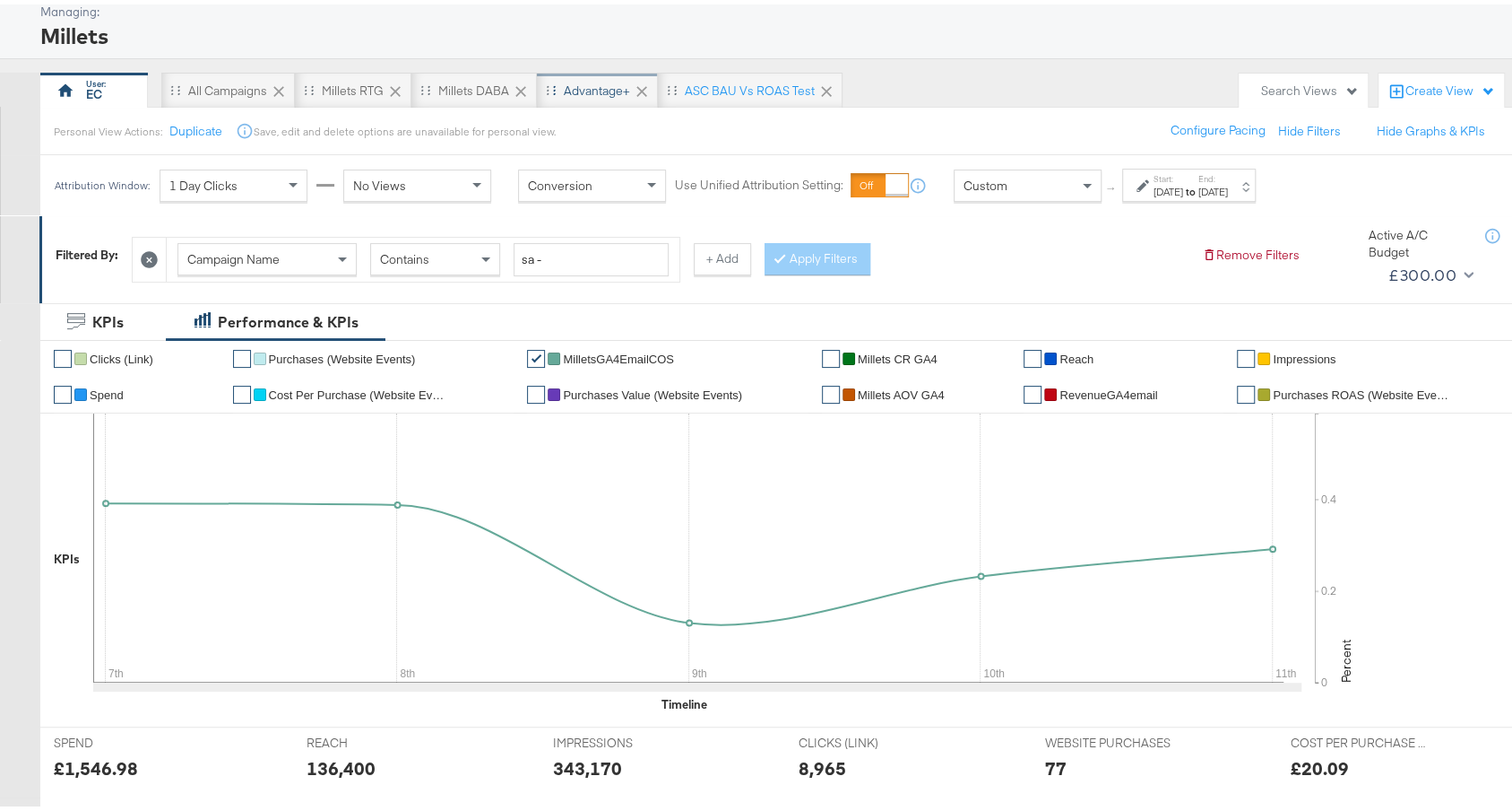
click at [567, 79] on div "Advantage+" at bounding box center [596, 86] width 66 height 17
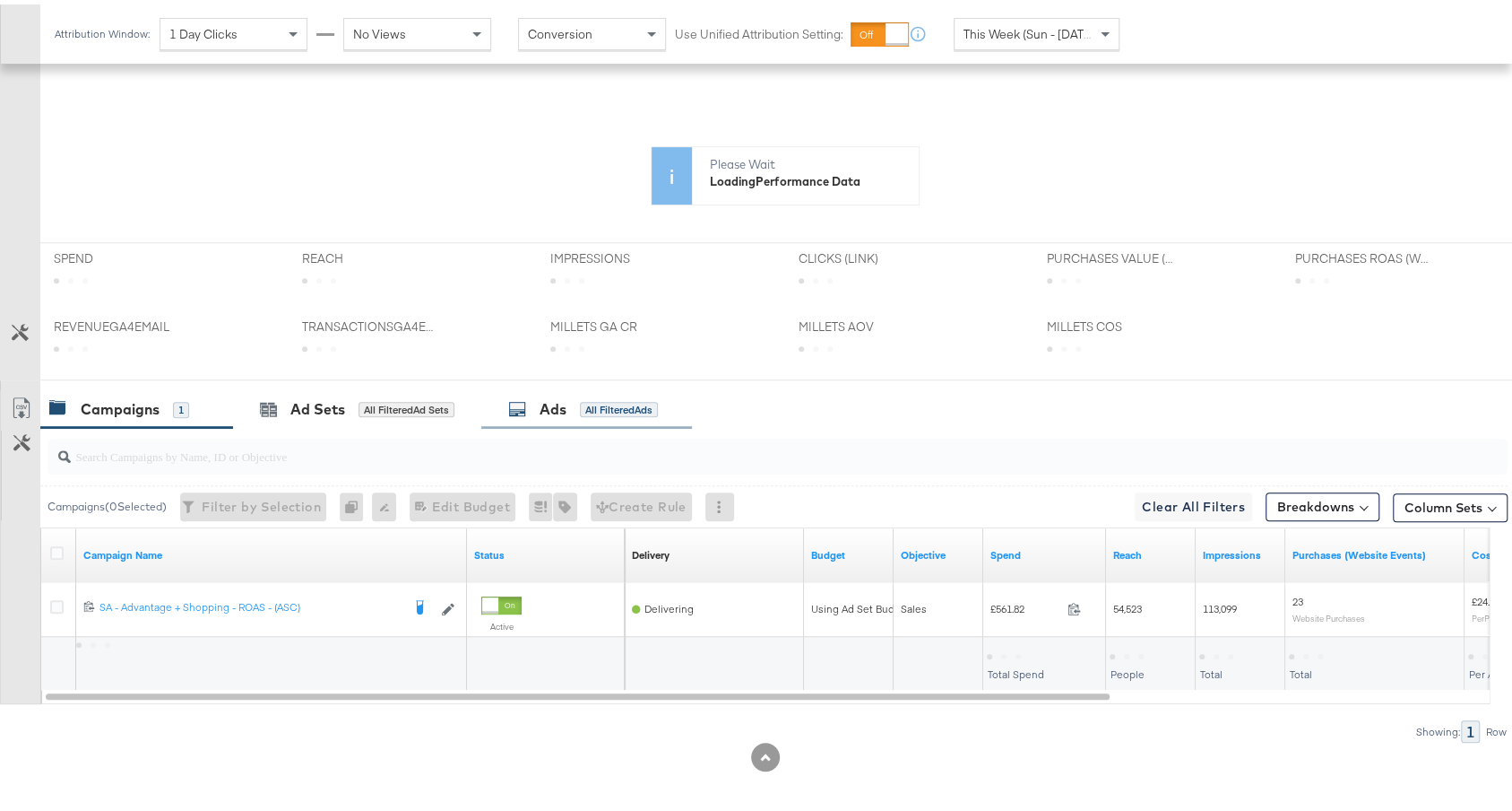
click at [561, 412] on div "Ads All Filtered Ads" at bounding box center [586, 404] width 210 height 39
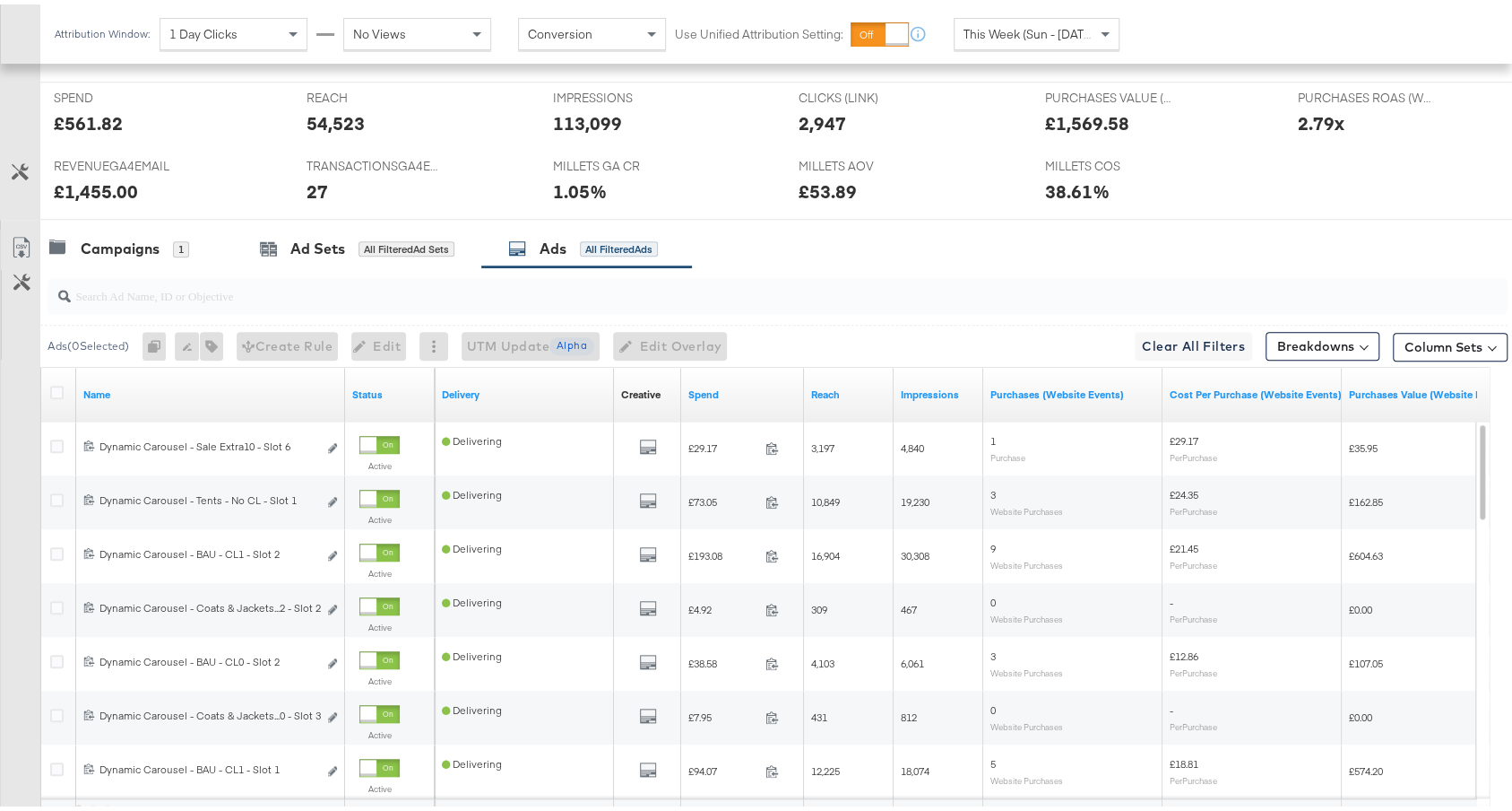
scroll to position [944, 0]
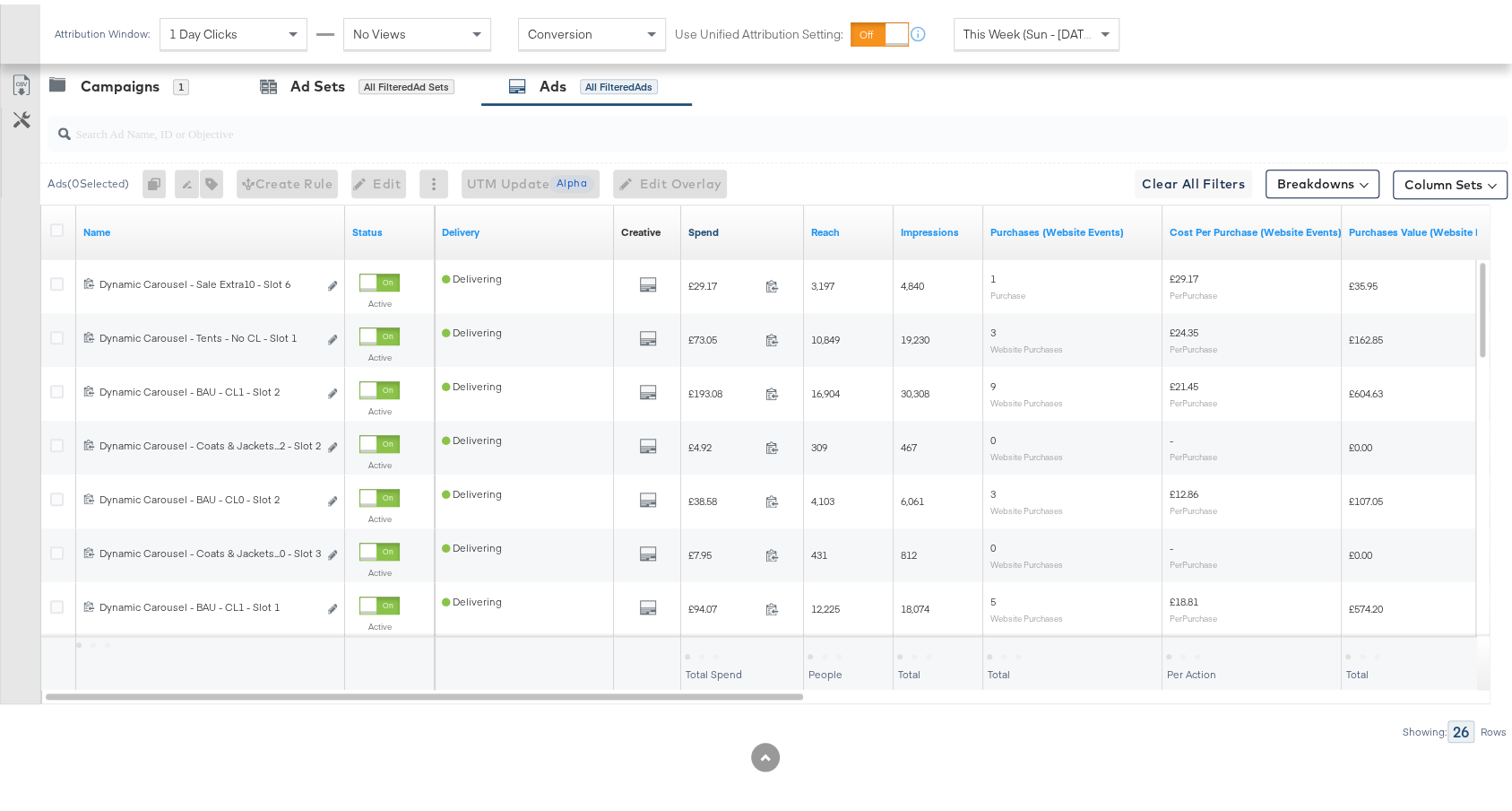
click at [727, 223] on link "Spend" at bounding box center [742, 227] width 108 height 14
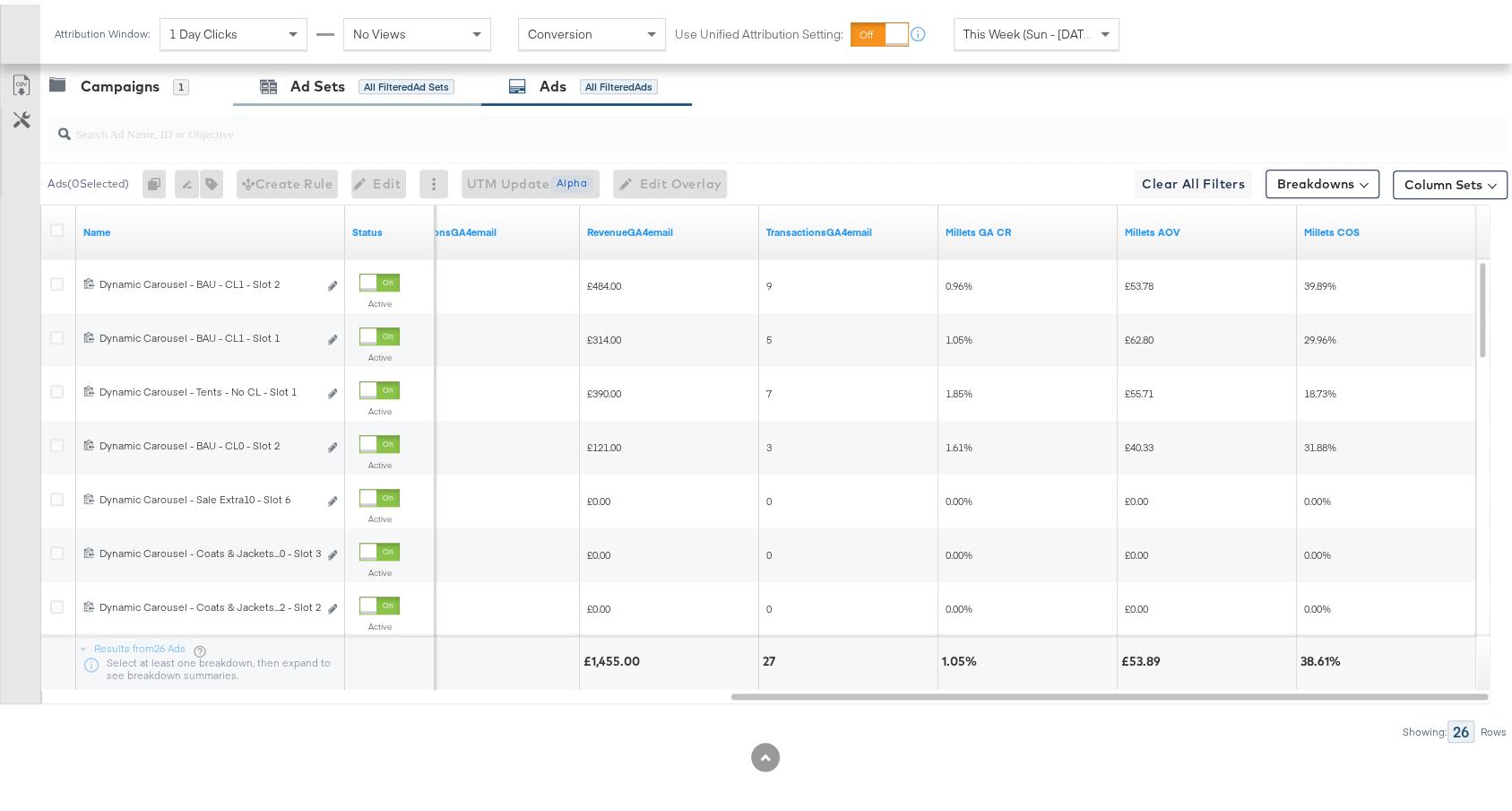
click at [387, 89] on div "Ad Sets All Filtered Ad Sets" at bounding box center [357, 81] width 248 height 39
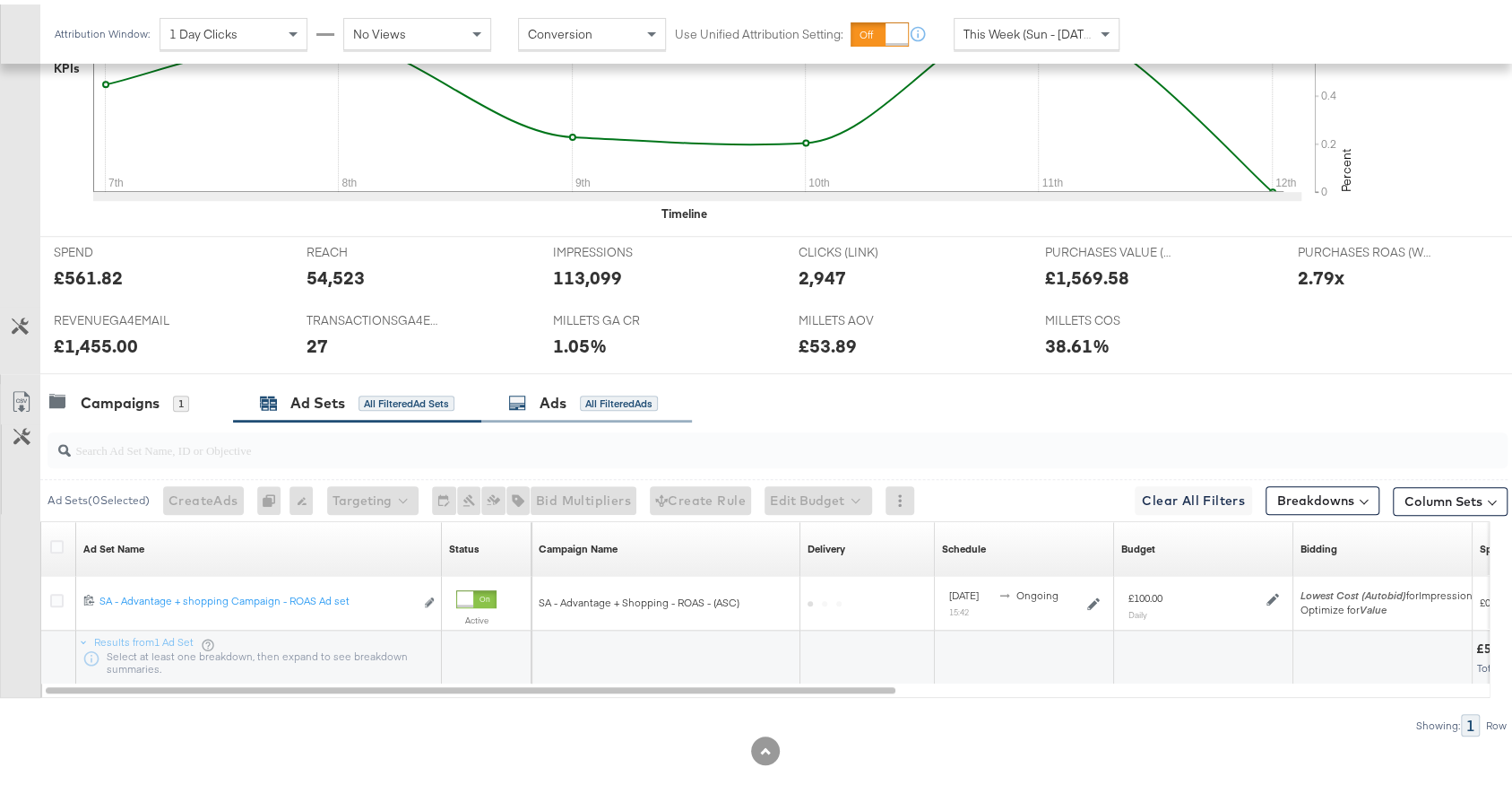
scroll to position [621, 0]
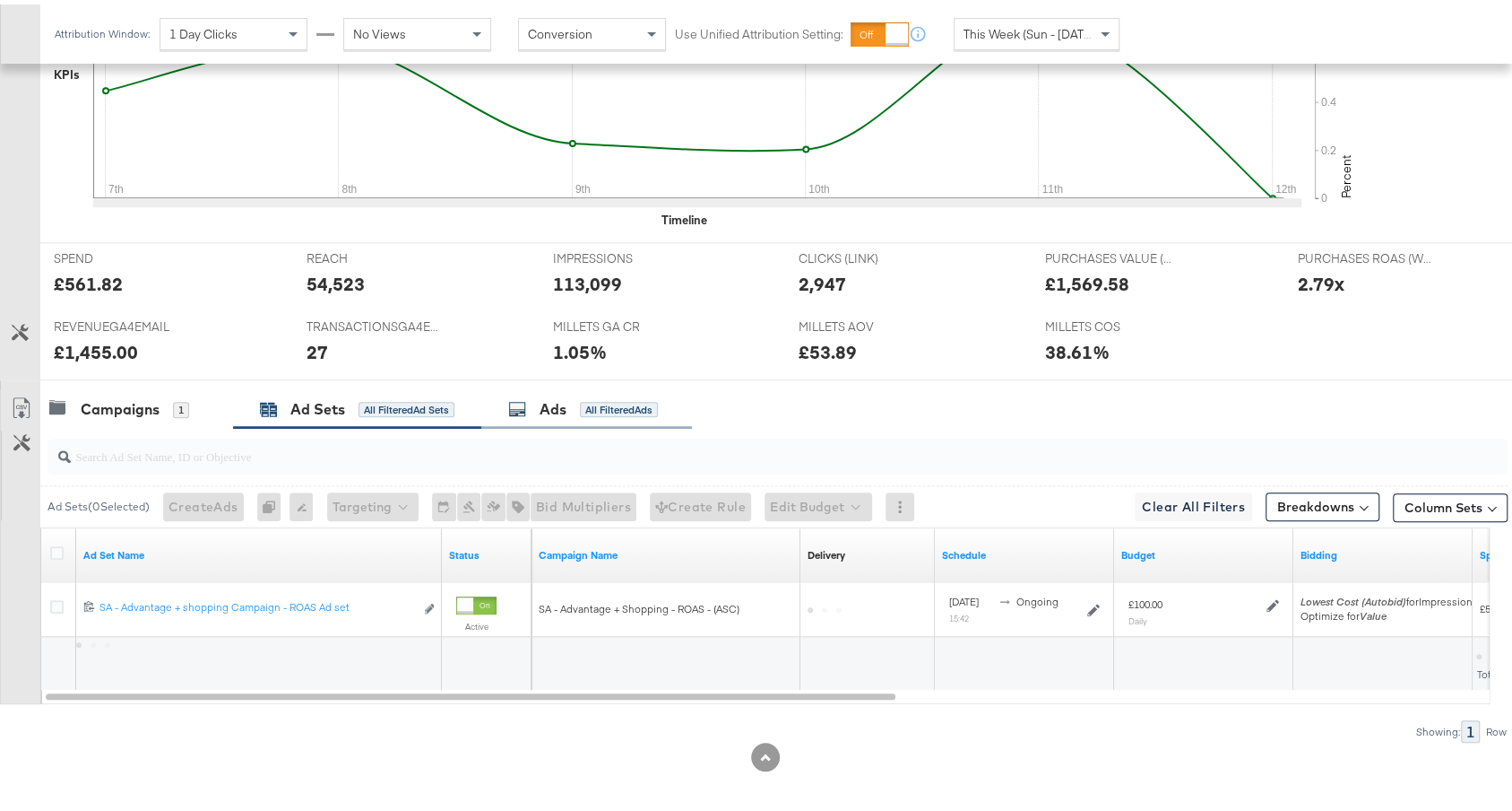
click at [599, 399] on div "All Filtered Ads" at bounding box center [618, 405] width 78 height 16
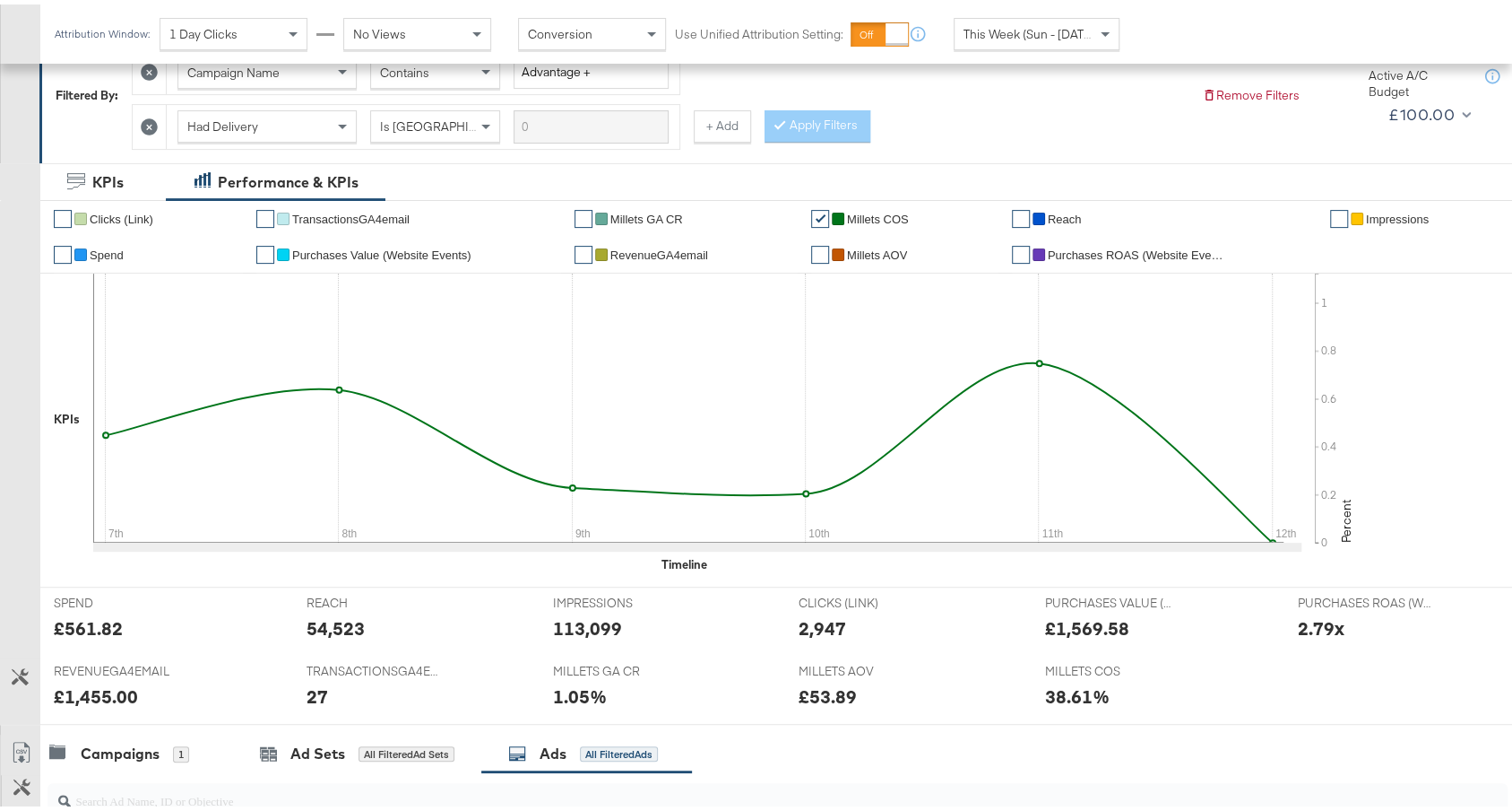
scroll to position [944, 0]
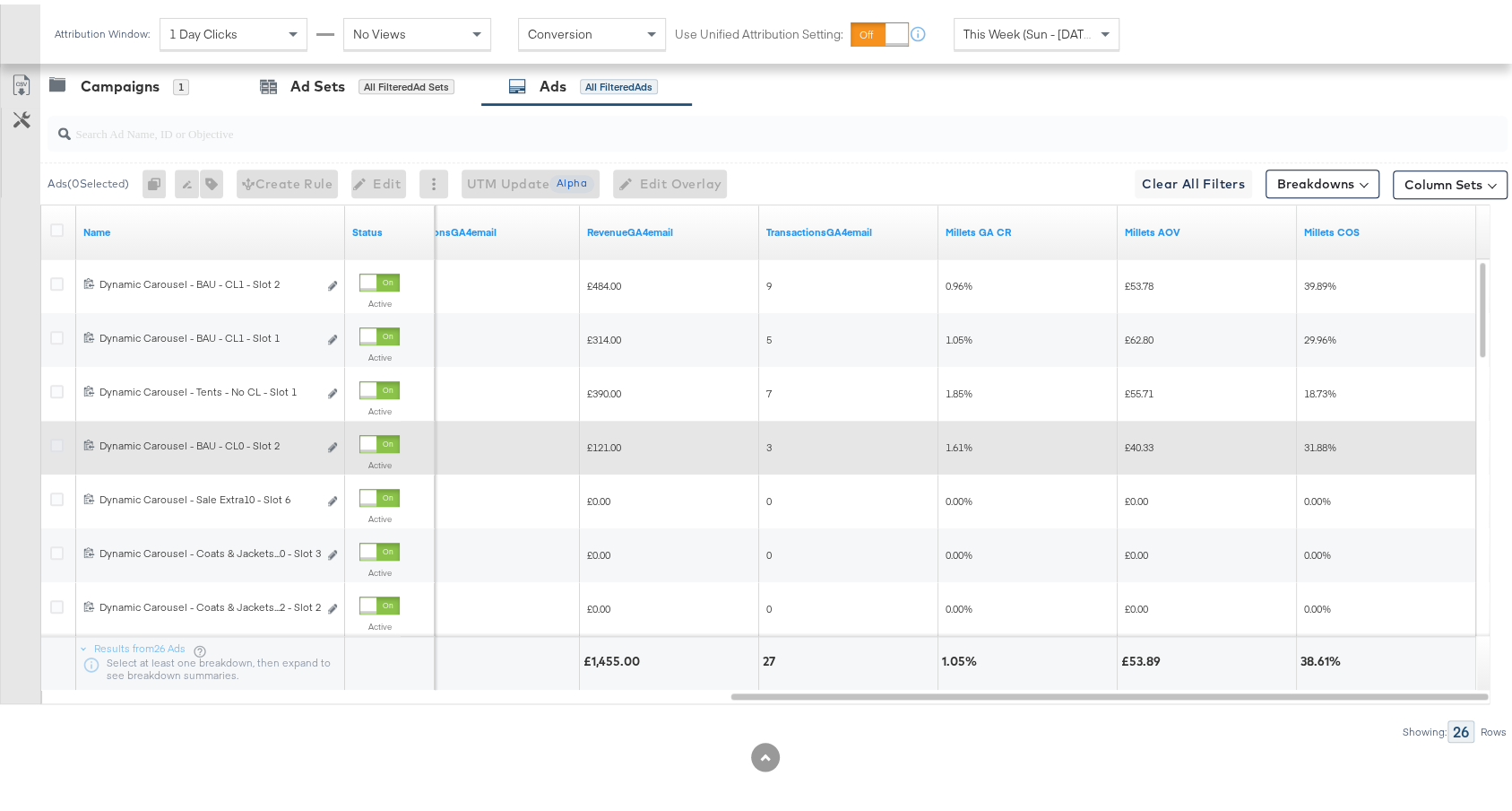
click at [60, 434] on icon at bounding box center [58, 441] width 14 height 14
click at [0, 0] on input "checkbox" at bounding box center [0, 0] width 0 height 0
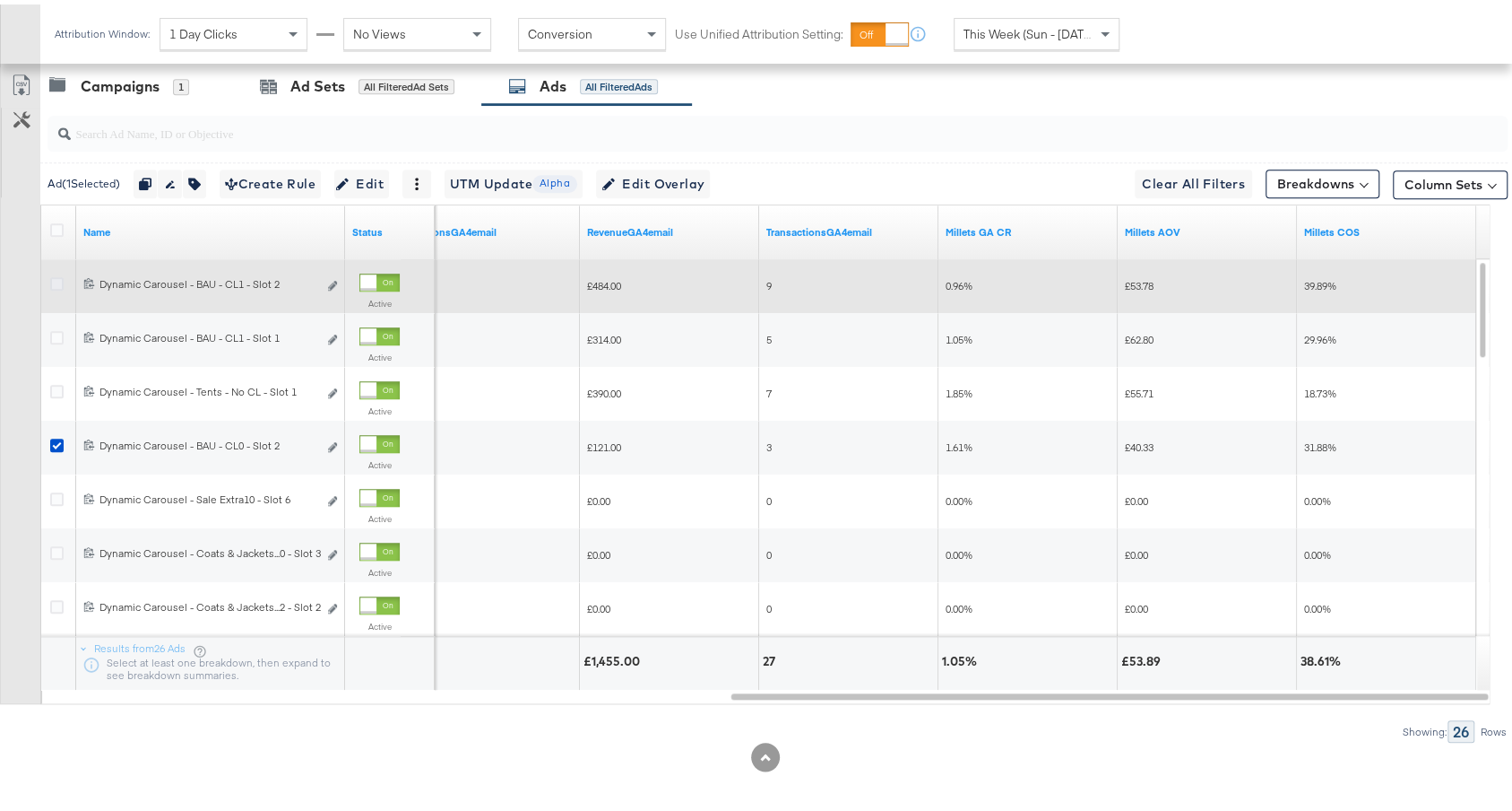
click at [54, 273] on icon at bounding box center [58, 280] width 14 height 14
click at [0, 0] on input "checkbox" at bounding box center [0, 0] width 0 height 0
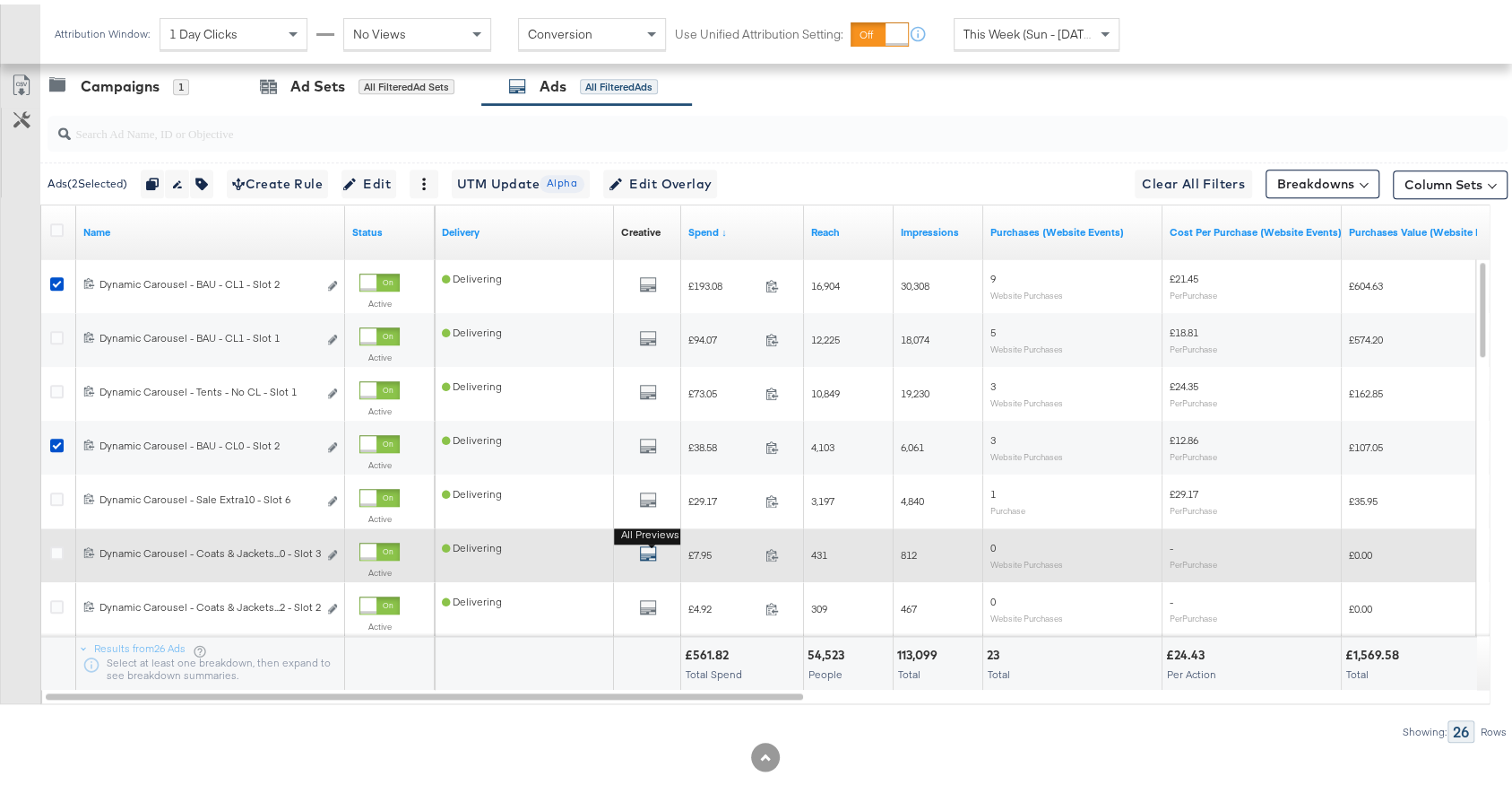
click at [646, 544] on icon "default" at bounding box center [648, 549] width 18 height 18
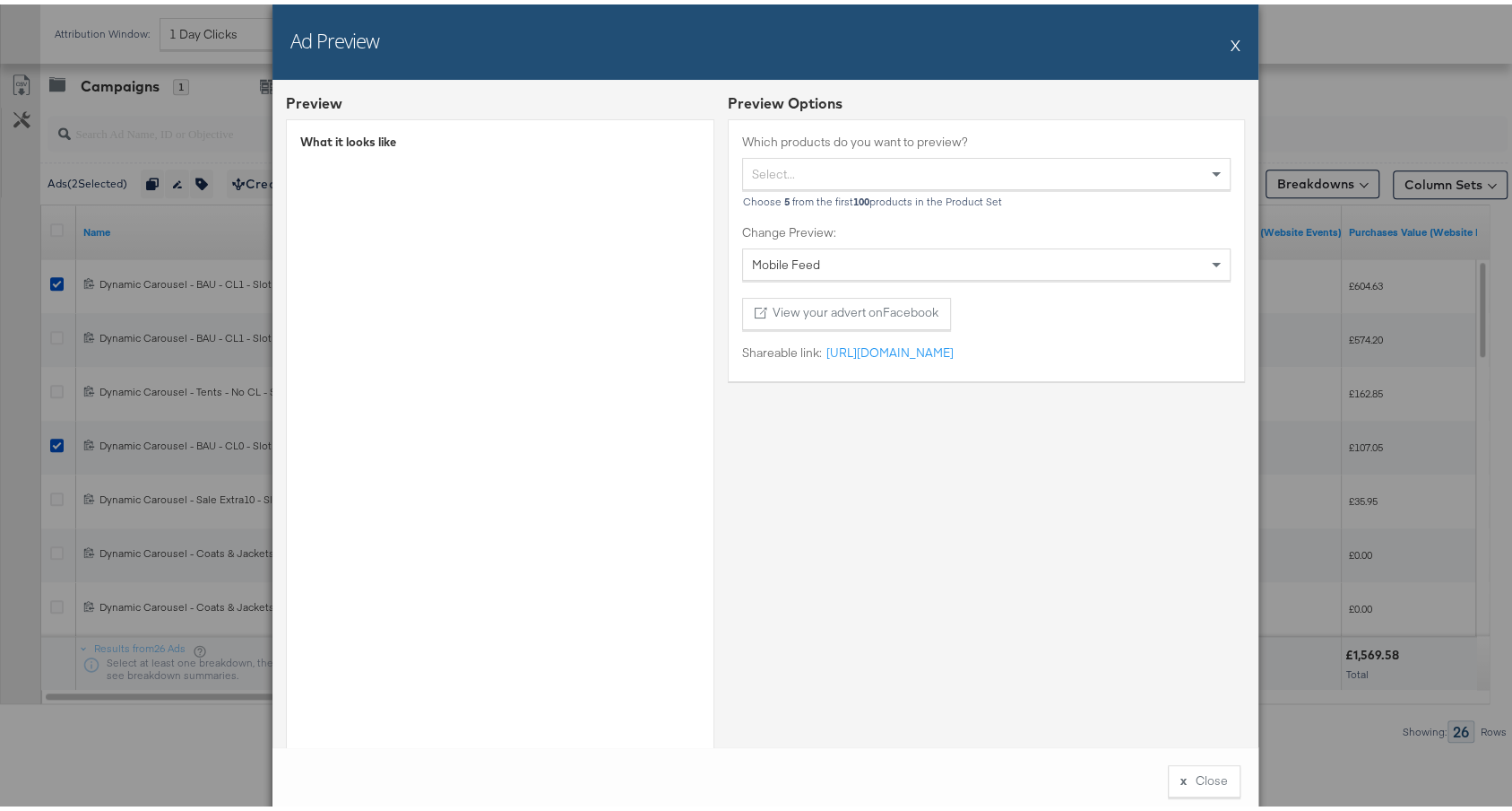
click at [1230, 46] on button "X" at bounding box center [1235, 41] width 10 height 36
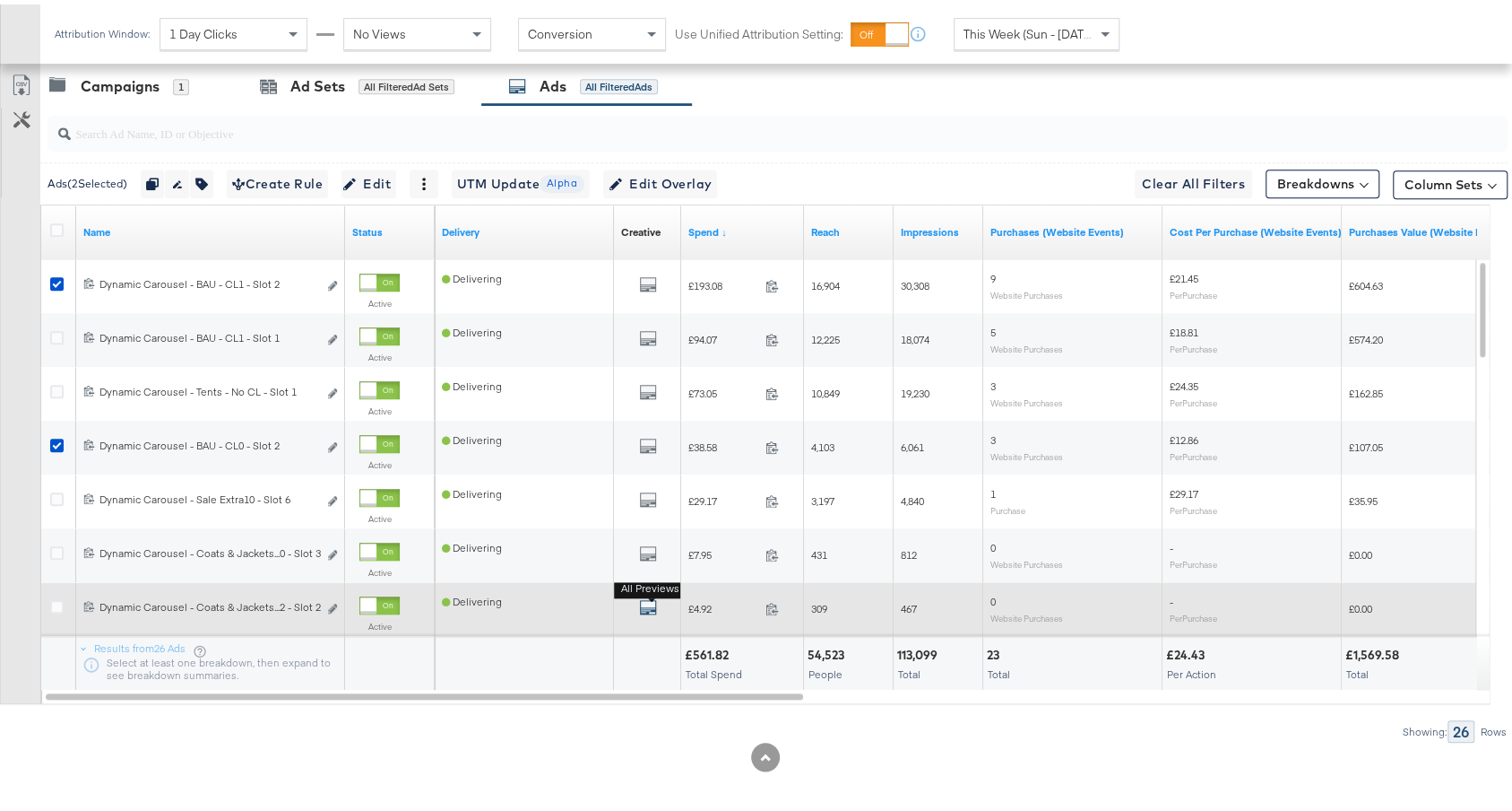
click at [649, 595] on icon "default" at bounding box center [648, 603] width 18 height 18
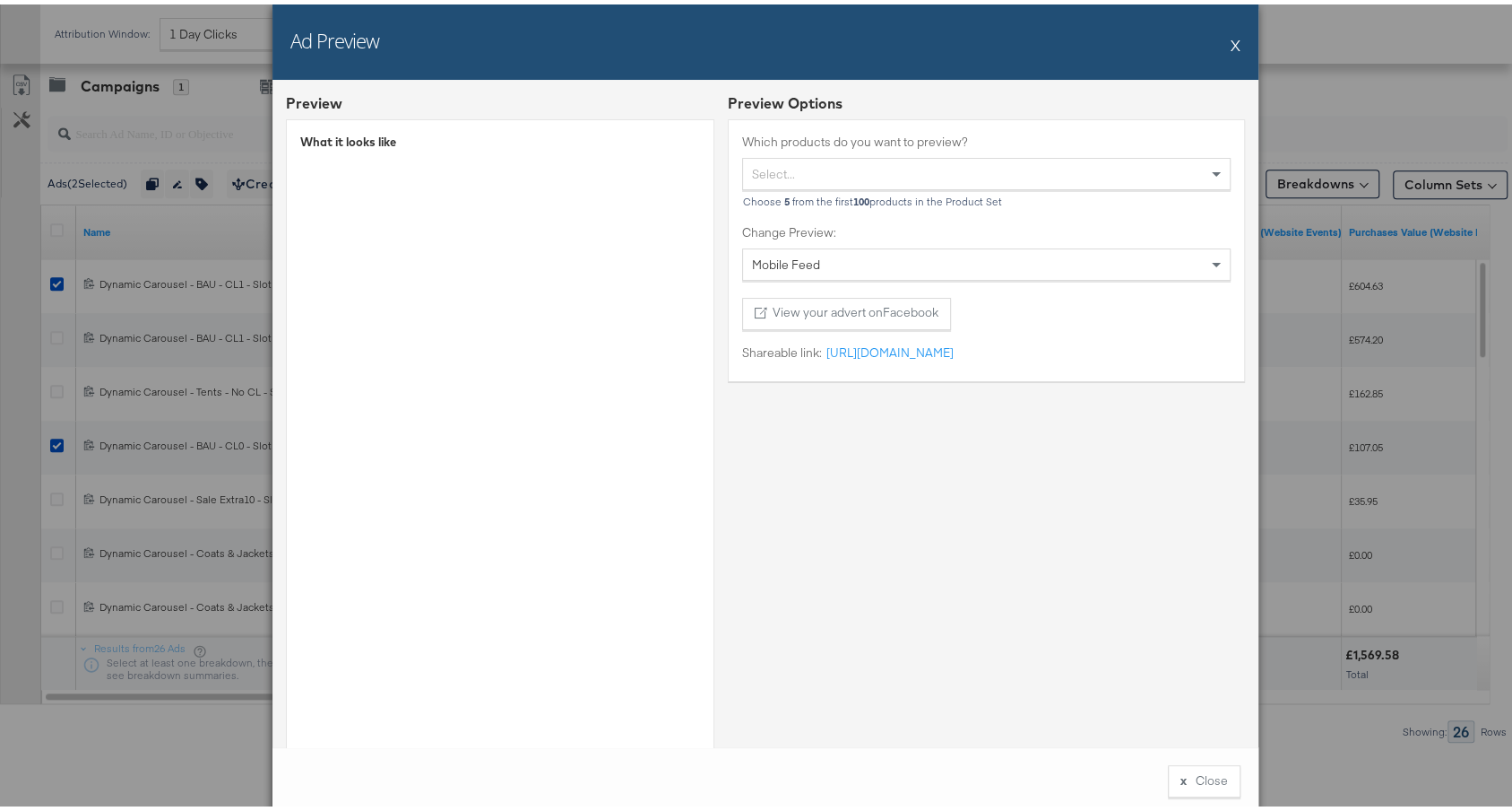
click at [1230, 41] on button "X" at bounding box center [1235, 41] width 10 height 36
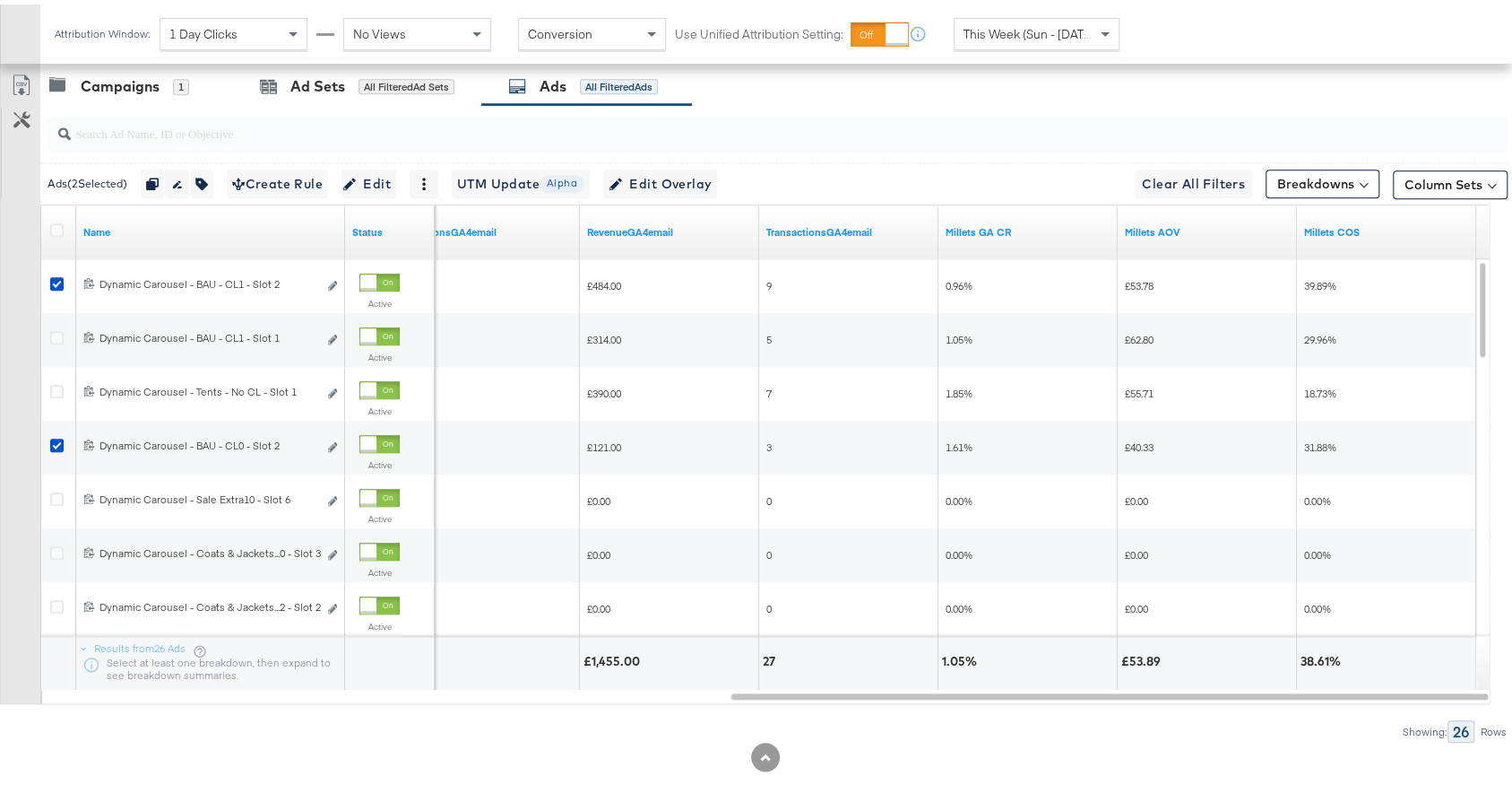
click at [1005, 29] on span "This Week (Sun - [DATE])" at bounding box center [1030, 30] width 134 height 16
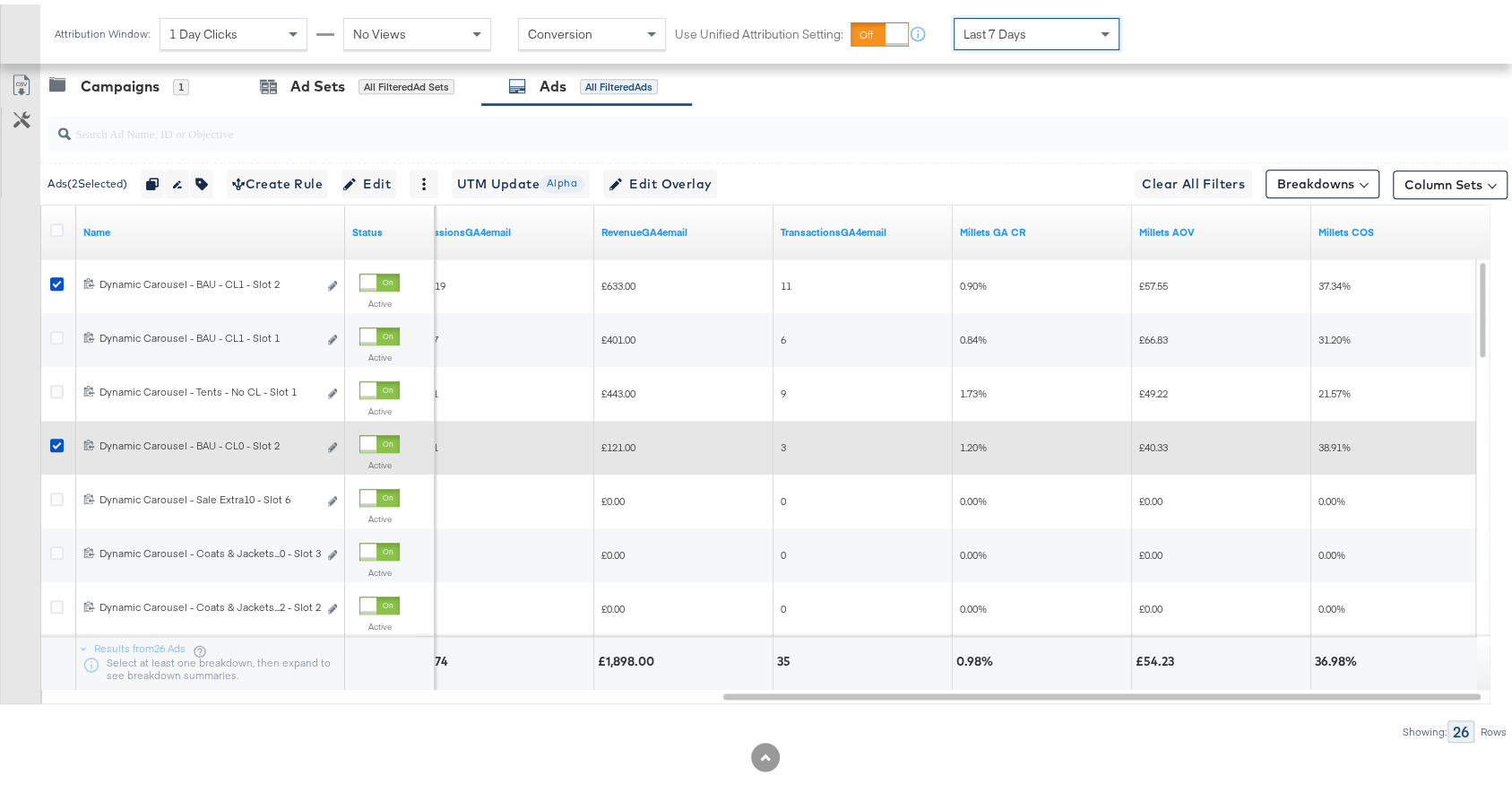
click at [376, 437] on div at bounding box center [368, 439] width 16 height 16
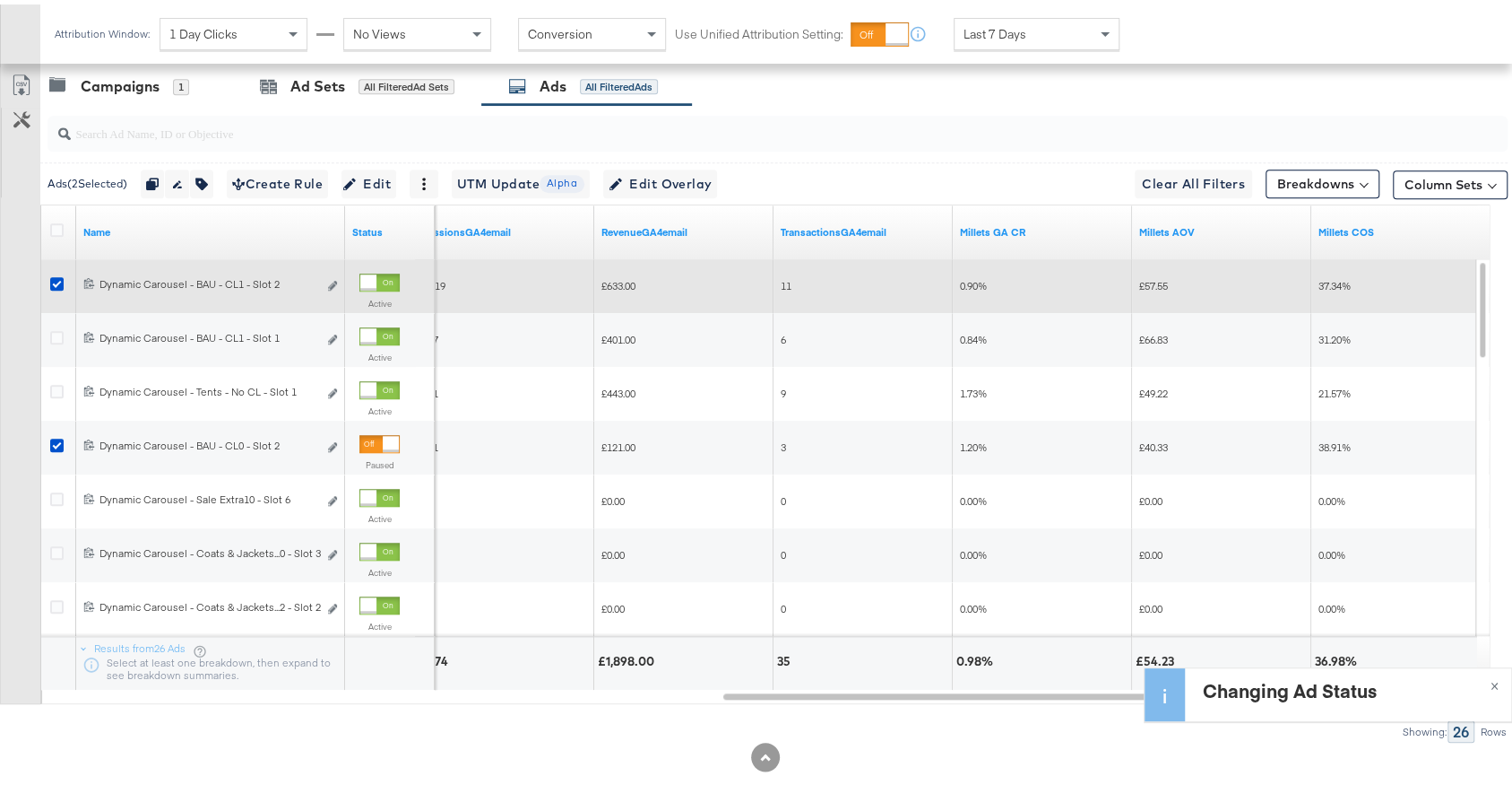
click at [375, 270] on div at bounding box center [368, 278] width 16 height 16
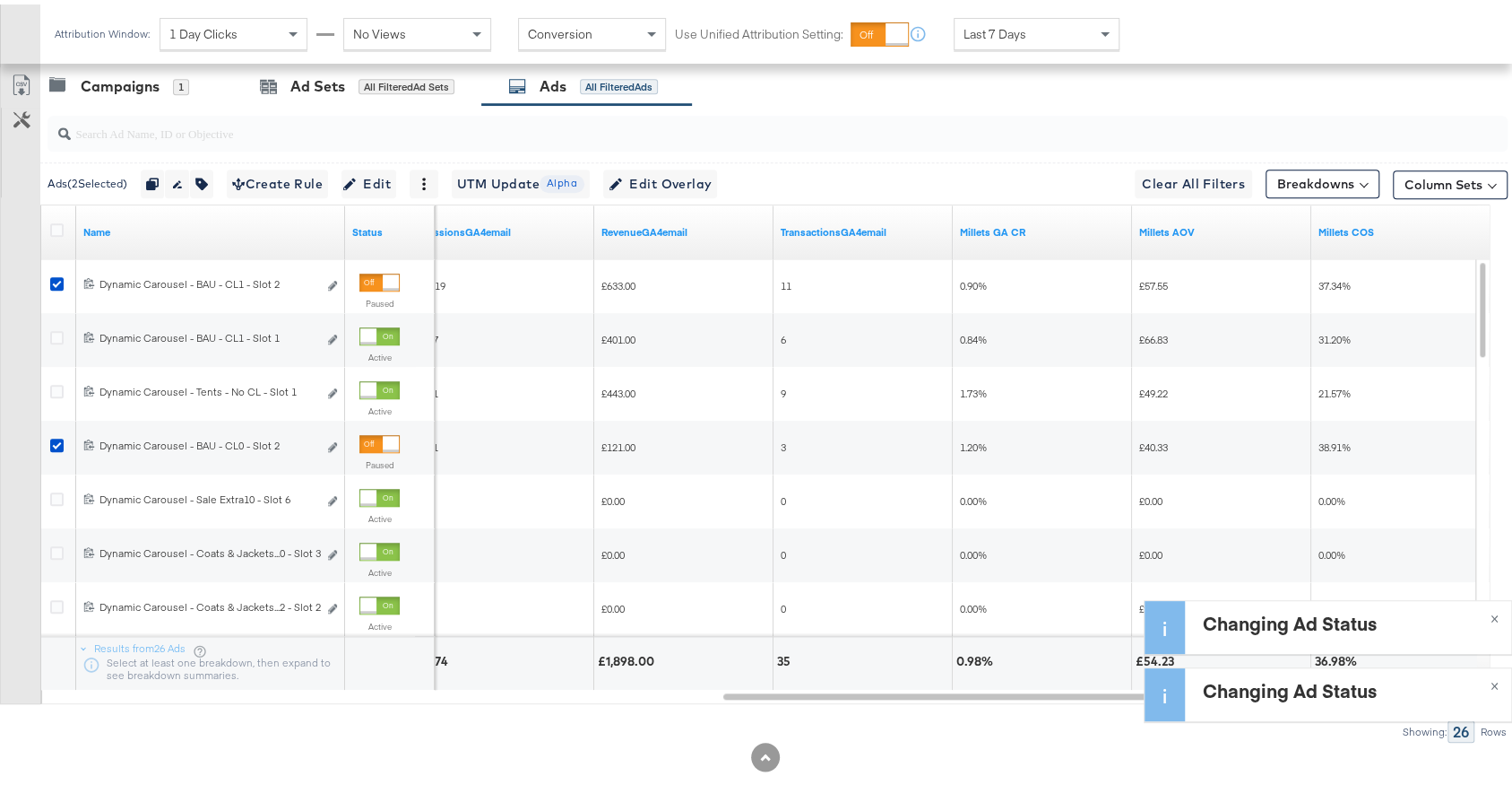
click at [1025, 36] on div "Last 7 Days" at bounding box center [1036, 29] width 164 height 31
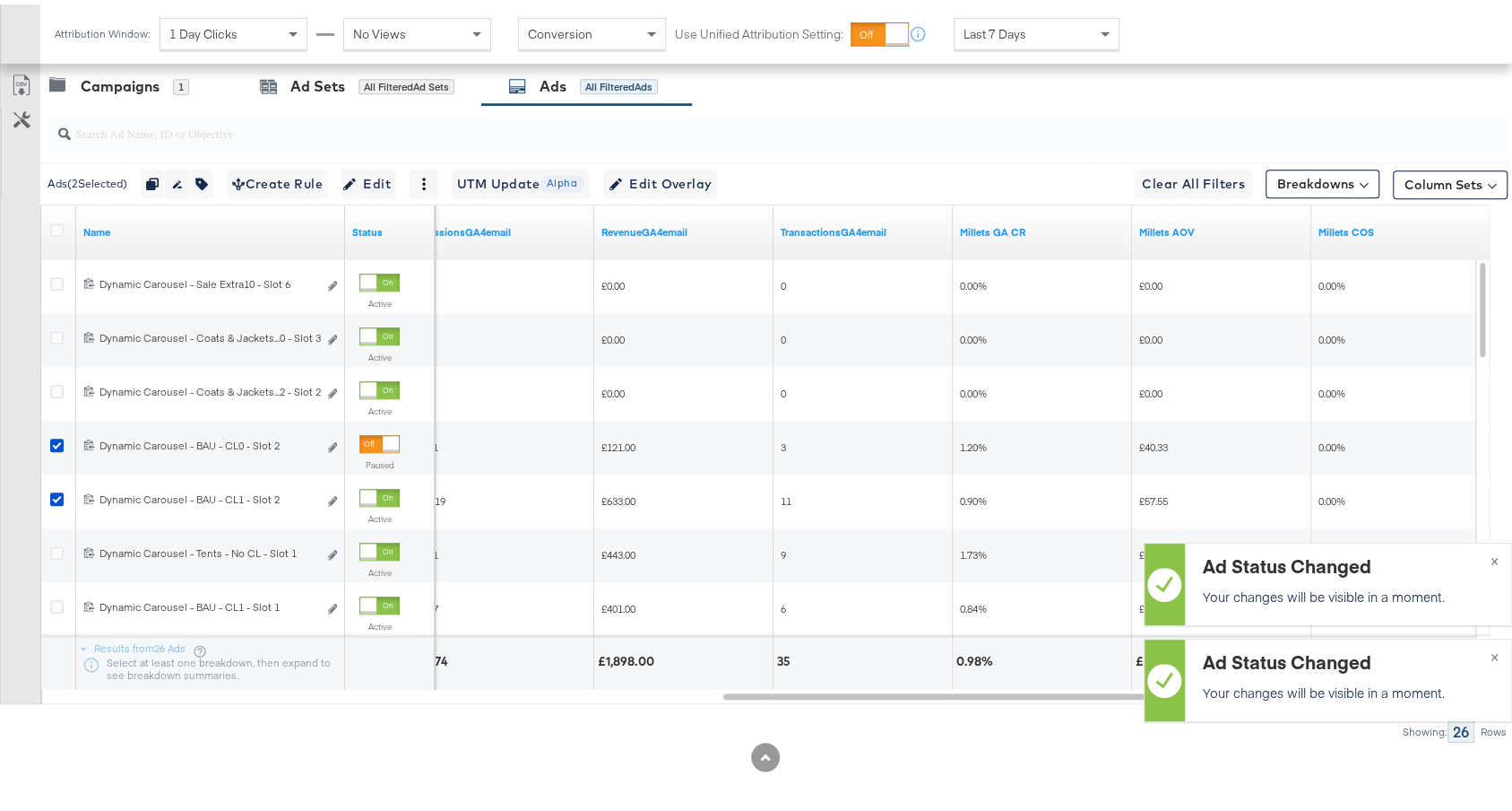
click at [1020, 28] on span "Last 7 Days" at bounding box center [994, 30] width 63 height 16
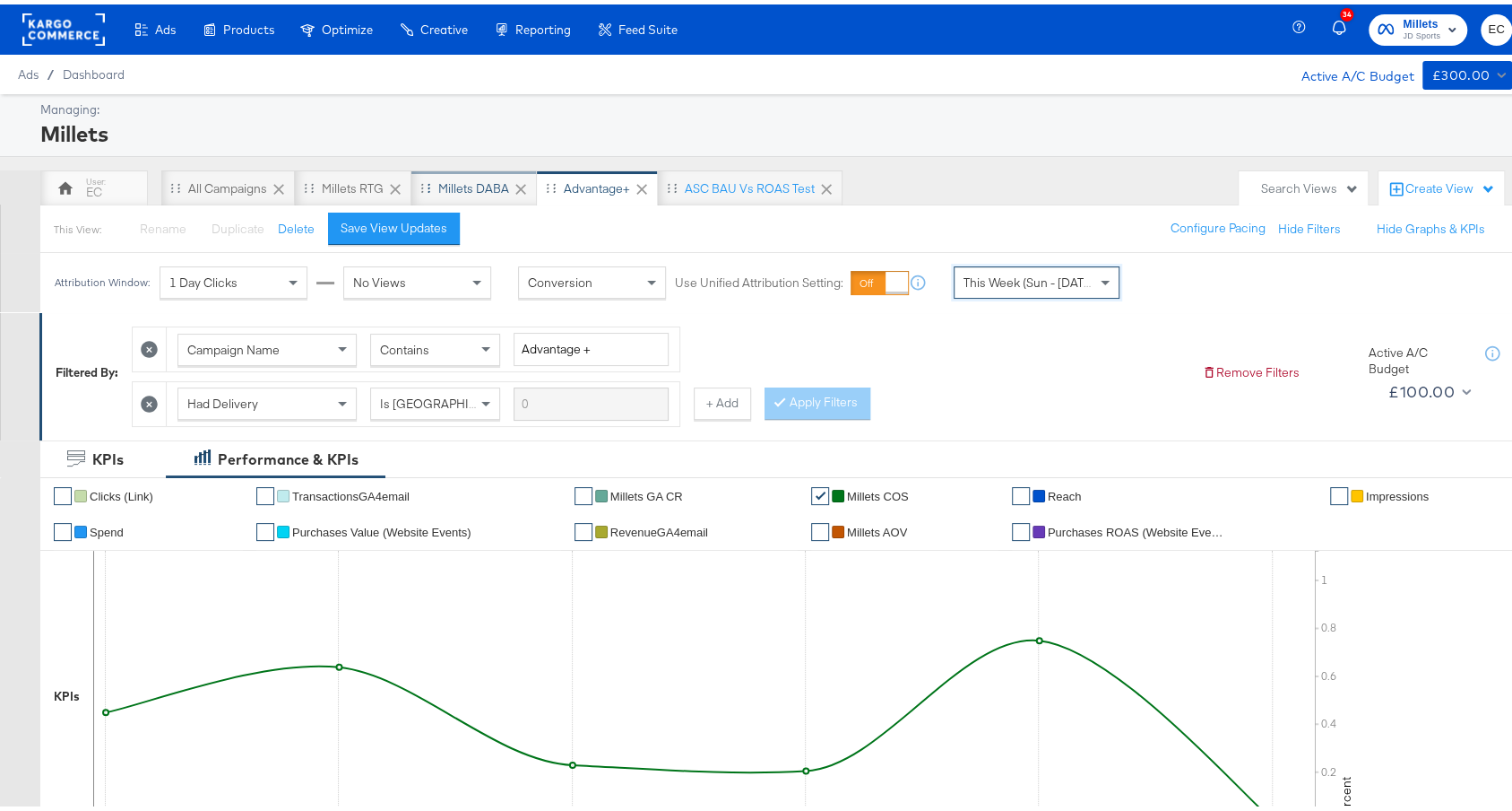
click at [477, 186] on div "Millets DABA" at bounding box center [473, 184] width 70 height 17
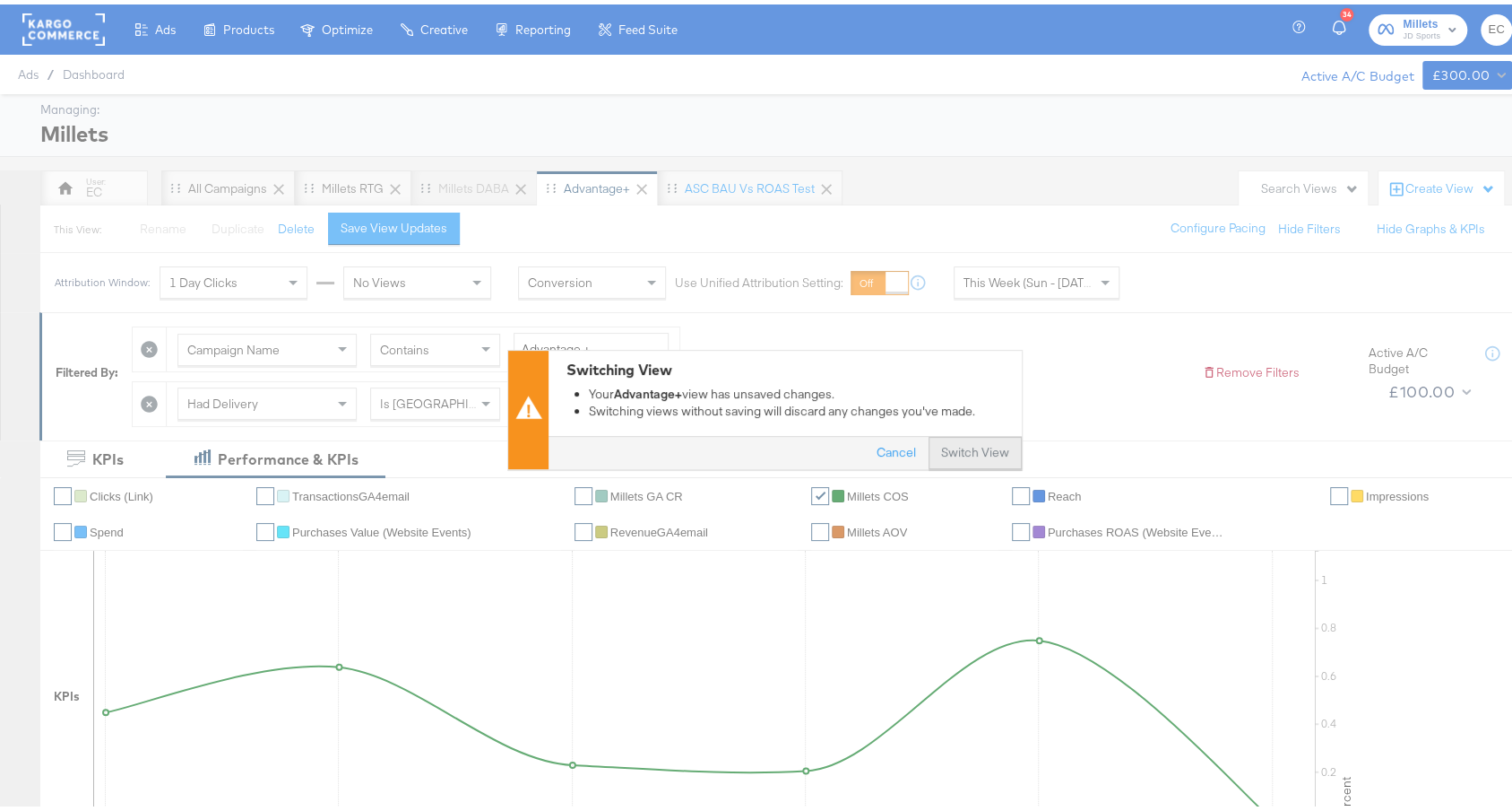
click at [948, 448] on button "Switch View" at bounding box center [975, 449] width 93 height 33
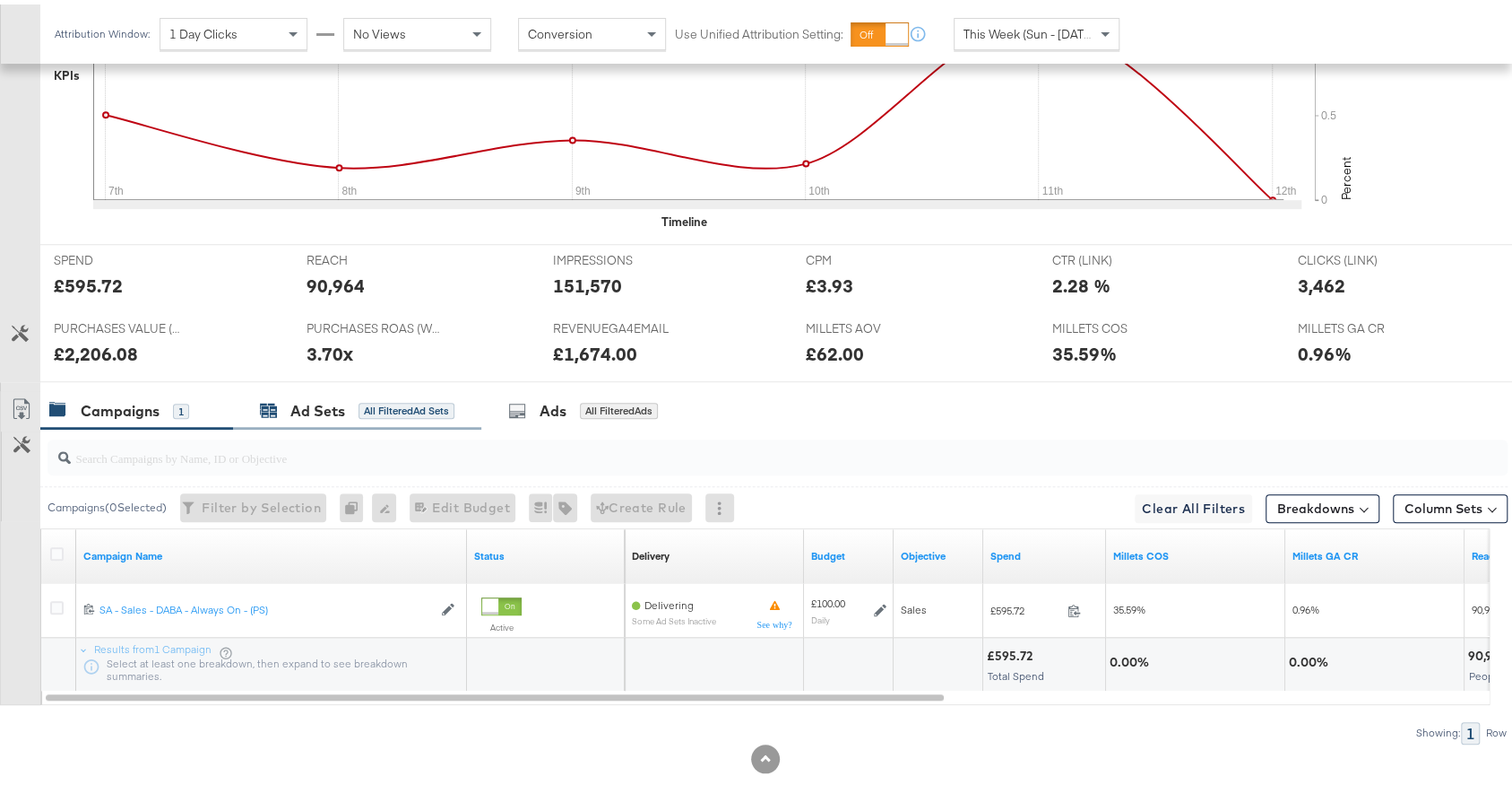
click at [409, 408] on div "Ad Sets All Filtered Ad Sets" at bounding box center [357, 406] width 194 height 21
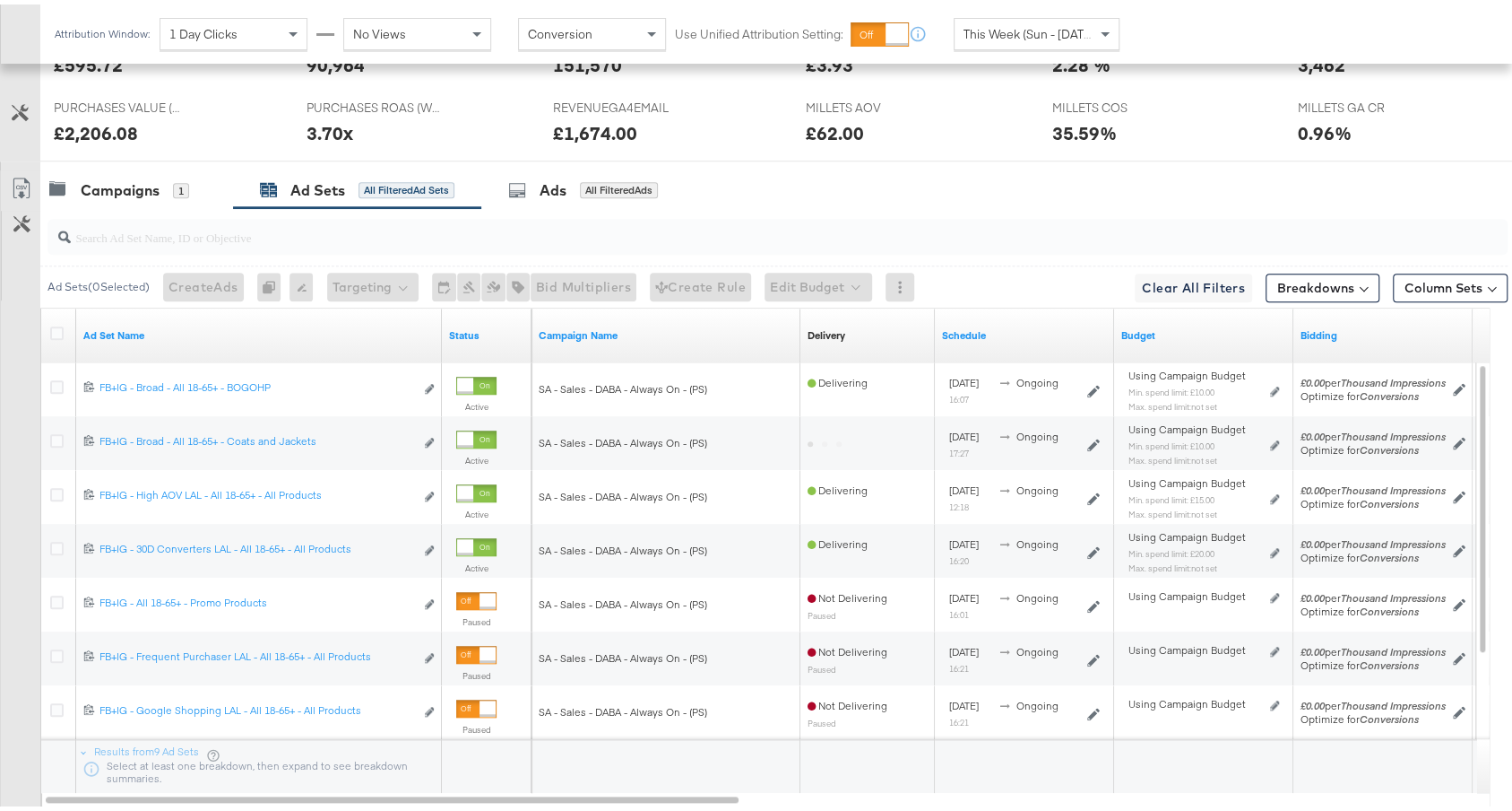
scroll to position [917, 0]
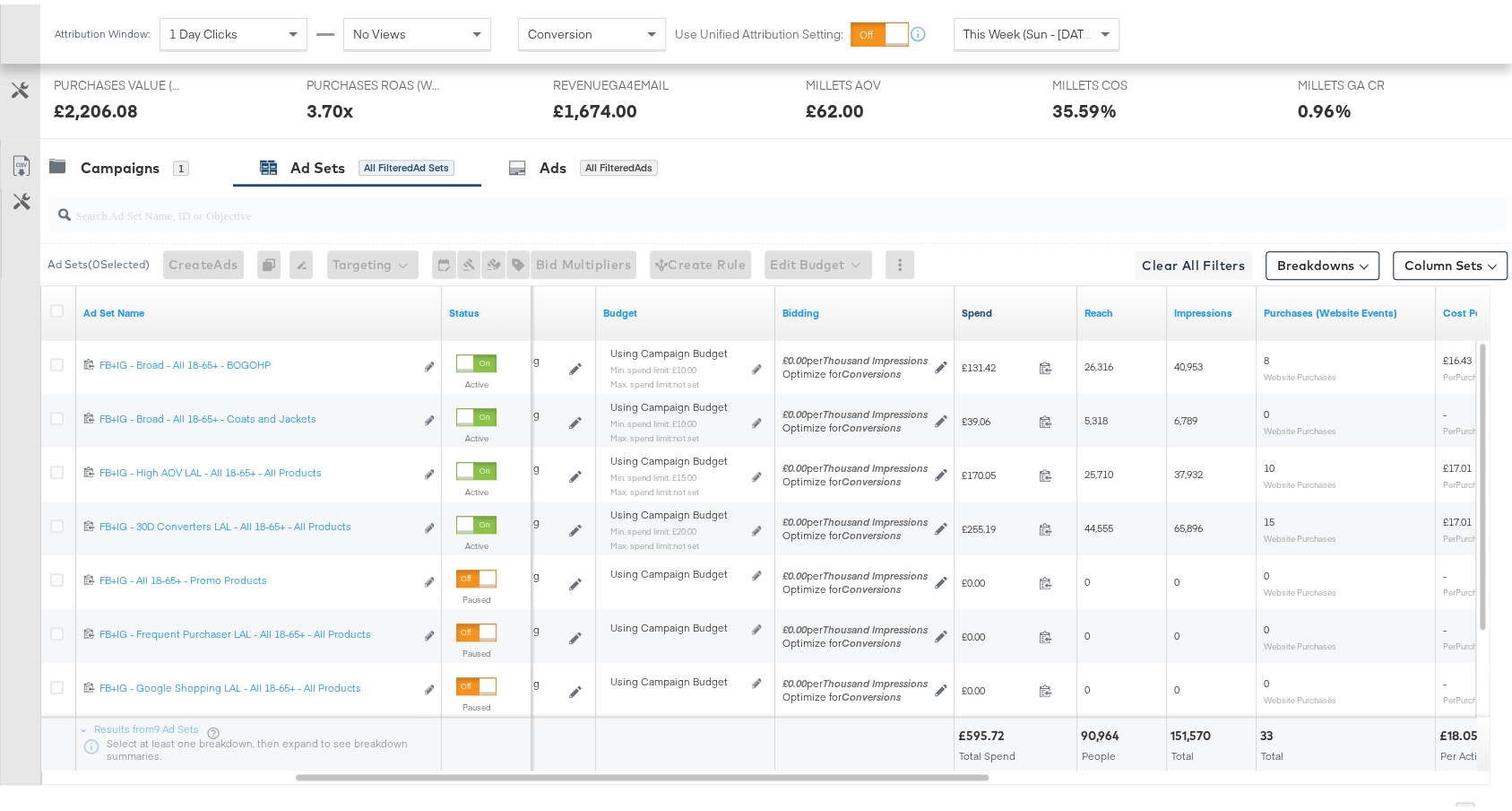
click at [1025, 305] on link "Spend" at bounding box center [1015, 308] width 108 height 14
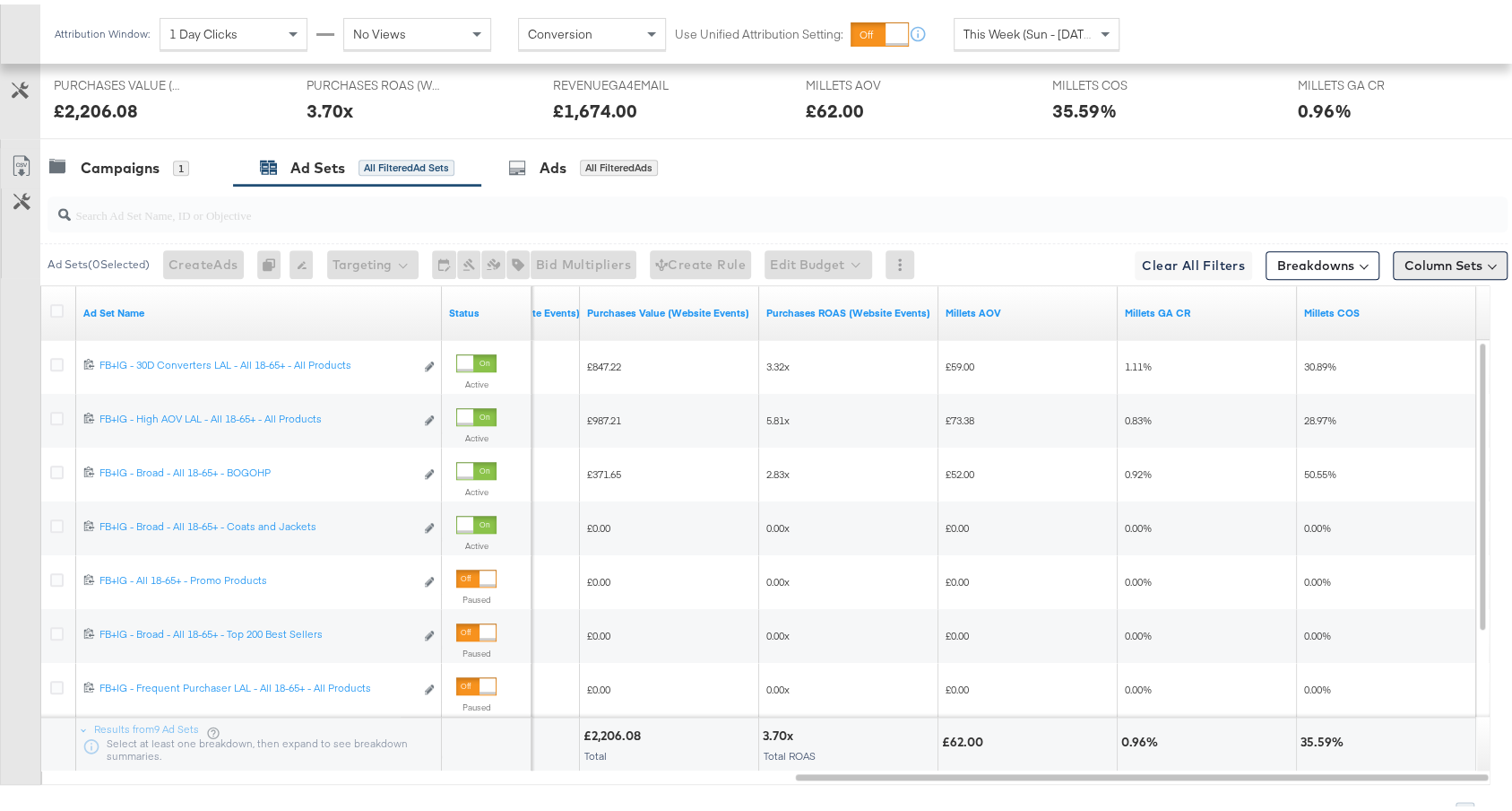
click at [1440, 255] on button "Column Sets" at bounding box center [1450, 260] width 115 height 29
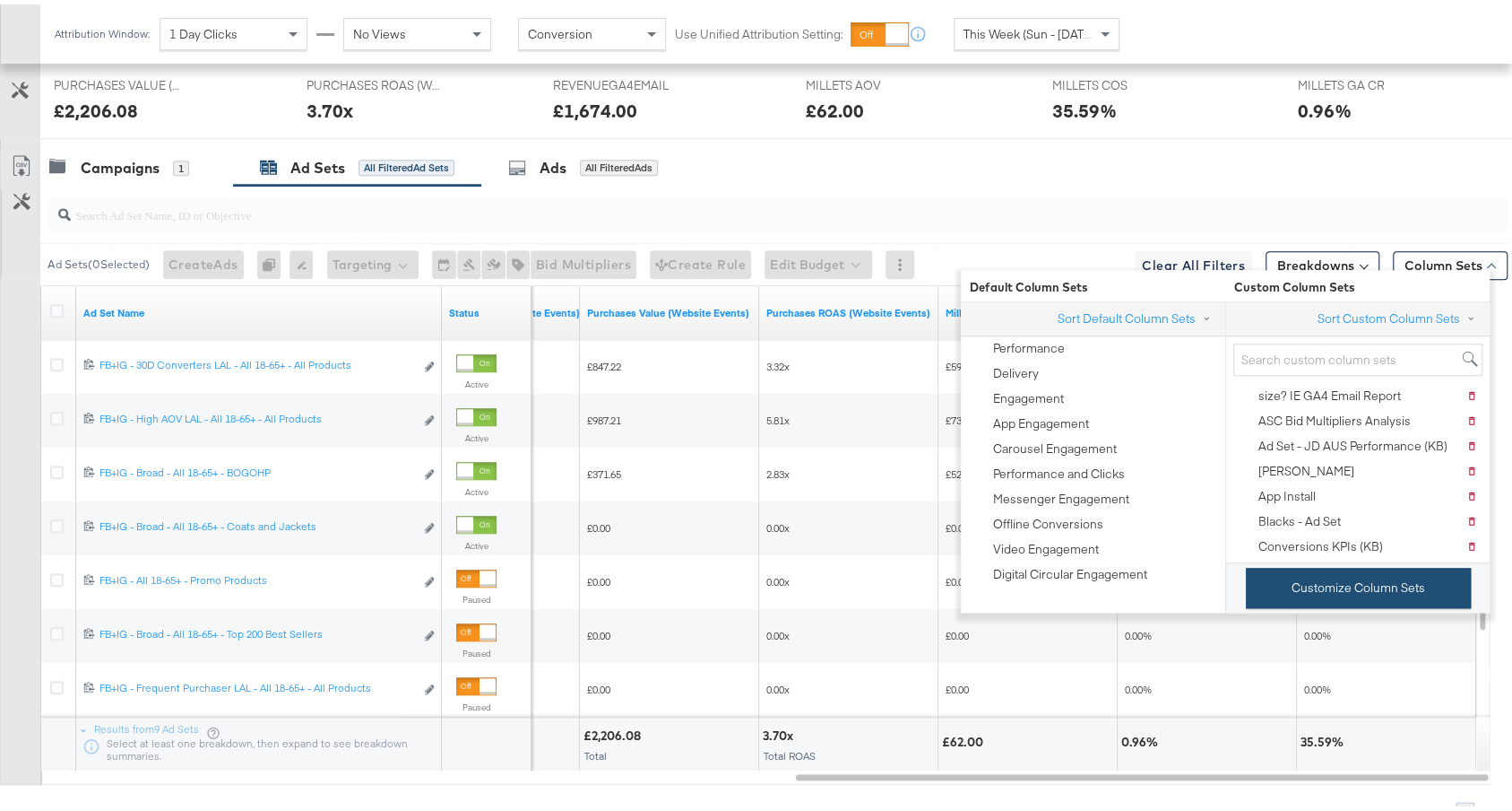
click at [1312, 571] on button "Customize Column Sets" at bounding box center [1357, 583] width 225 height 41
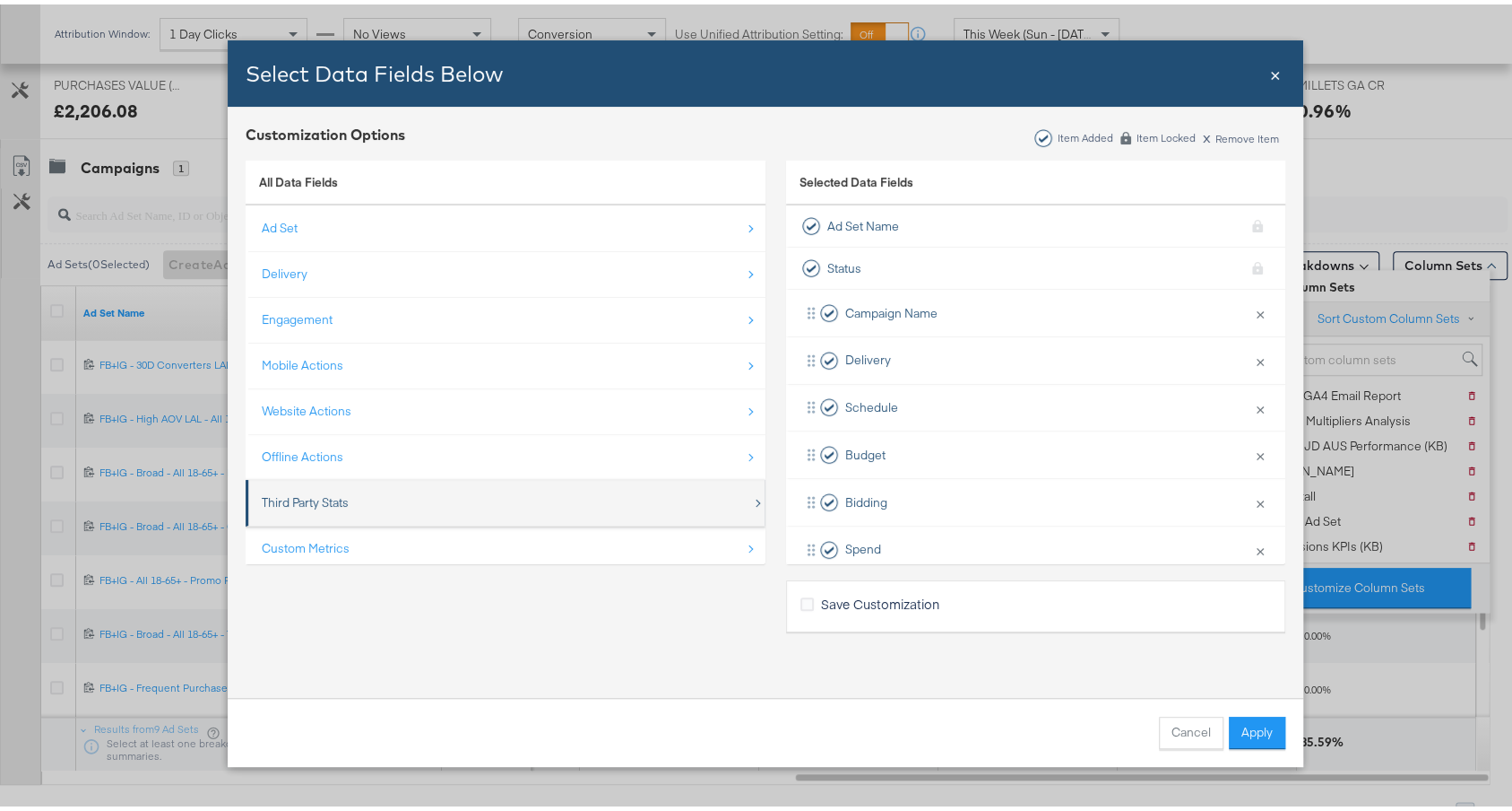
click at [523, 492] on div "Third Party Stats" at bounding box center [507, 497] width 490 height 37
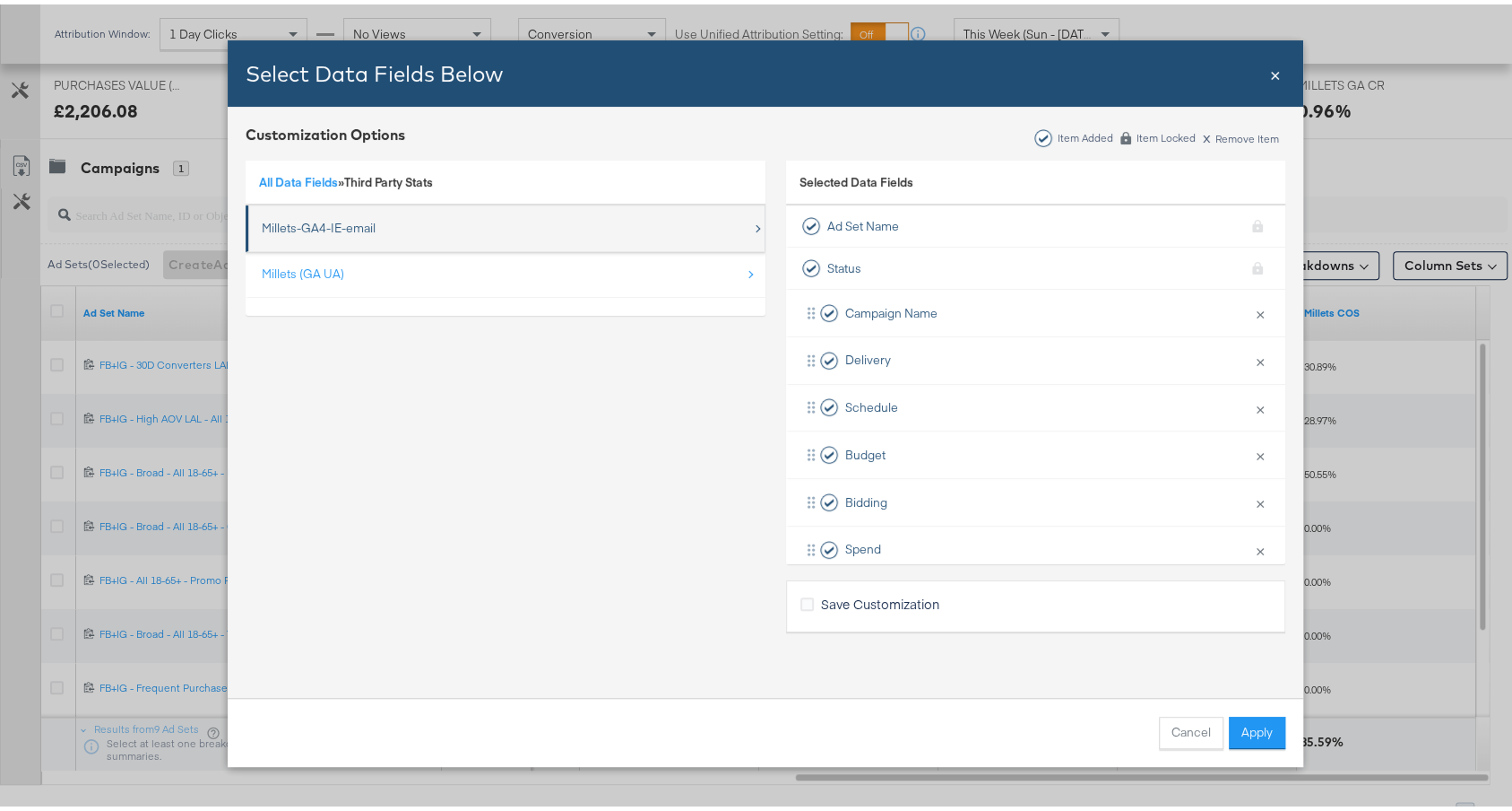
click at [392, 228] on div "Millets-GA4-IE-email" at bounding box center [507, 223] width 490 height 37
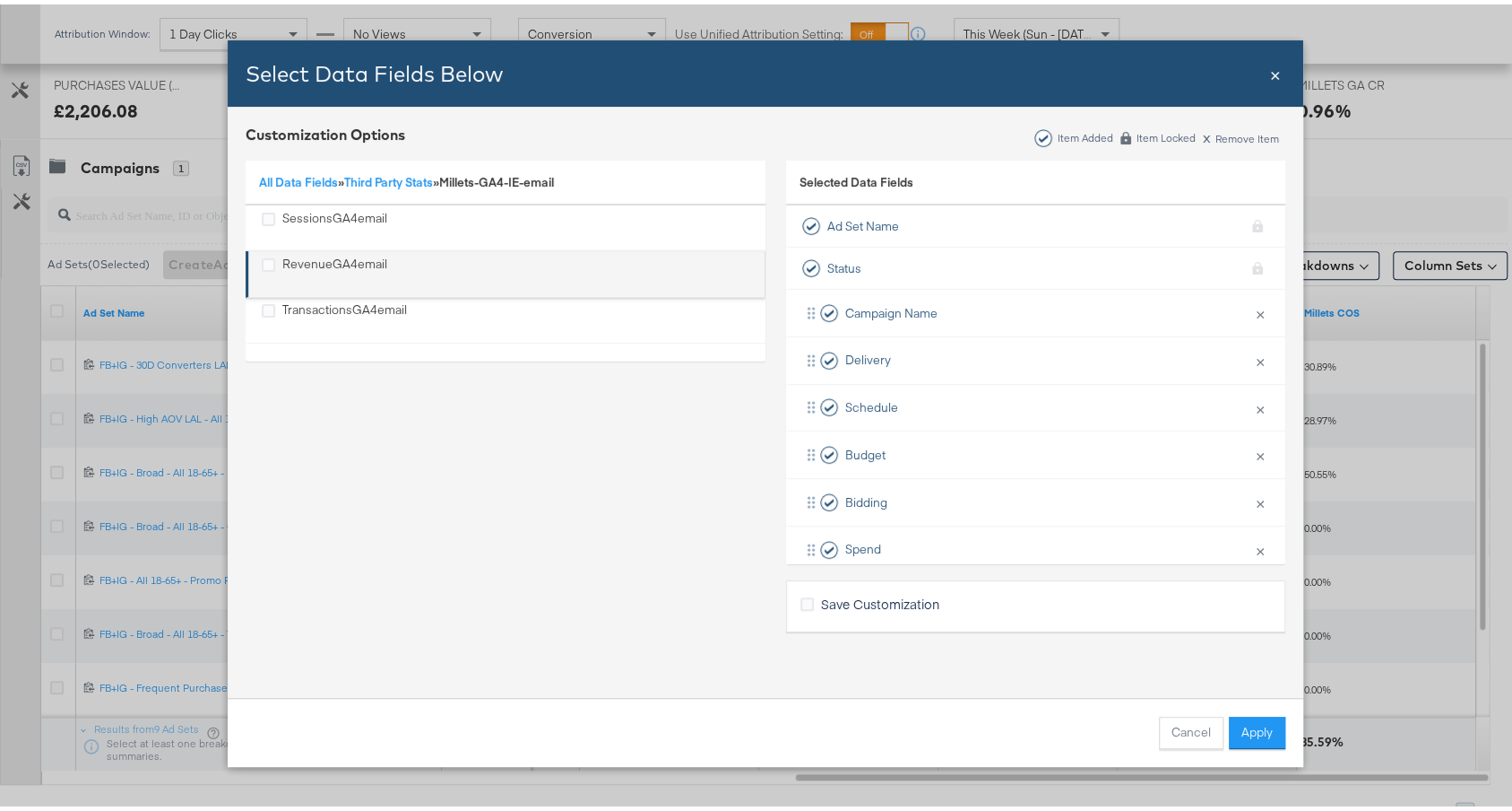
click at [333, 264] on div "RevenueGA4email" at bounding box center [335, 269] width 105 height 37
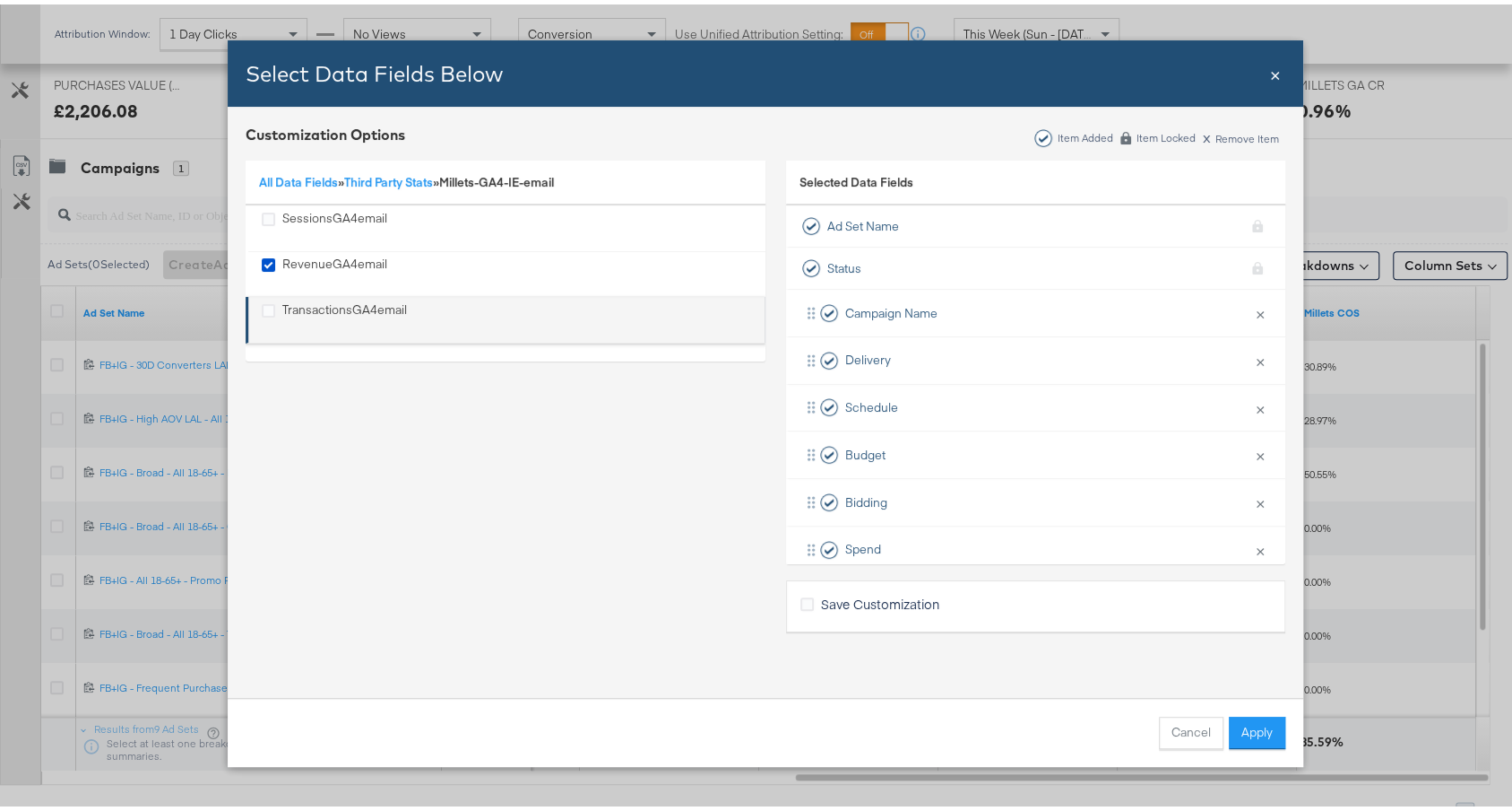
click at [330, 311] on div "TransactionsGA4email" at bounding box center [345, 315] width 125 height 37
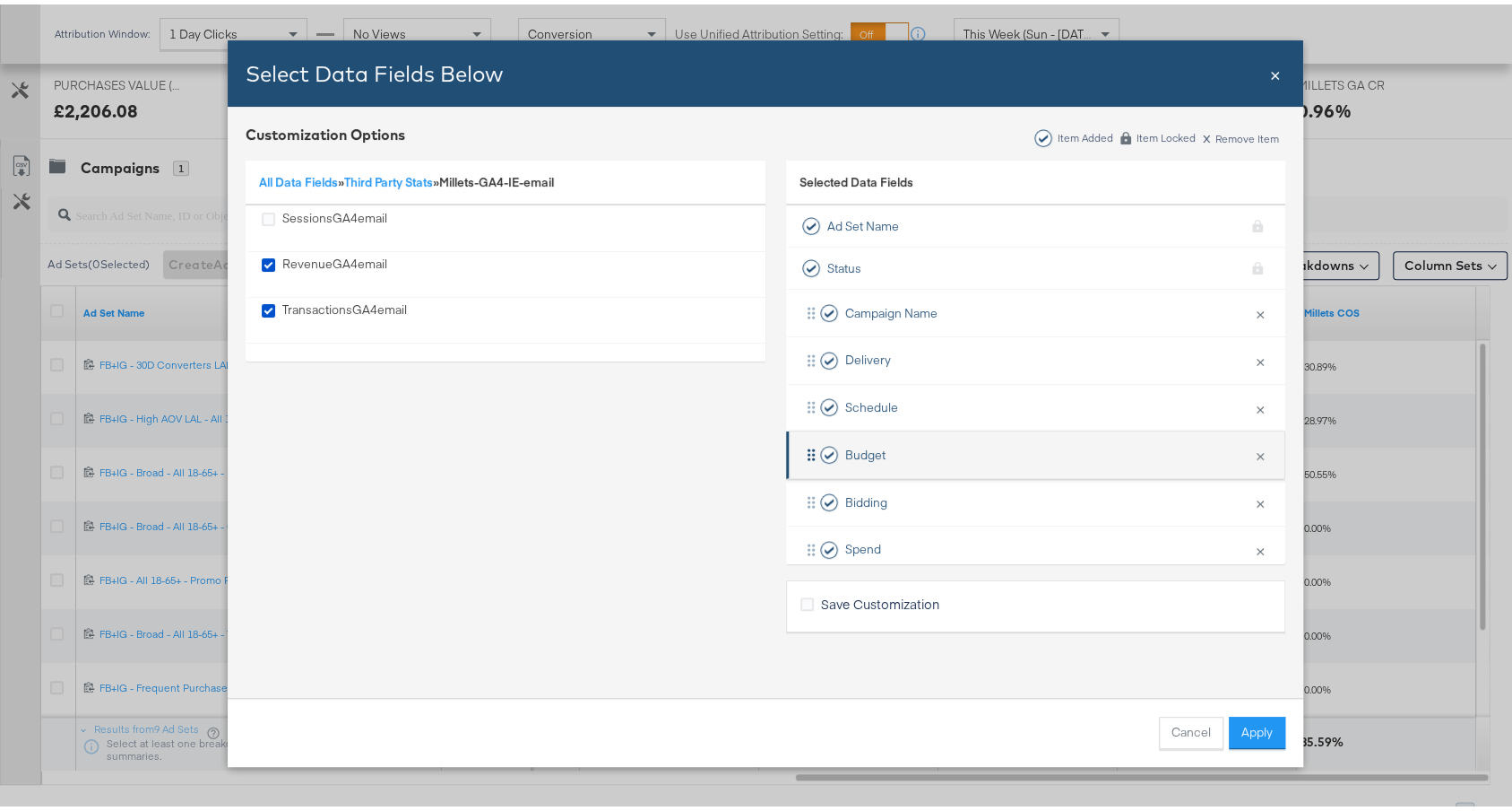
scroll to position [542, 0]
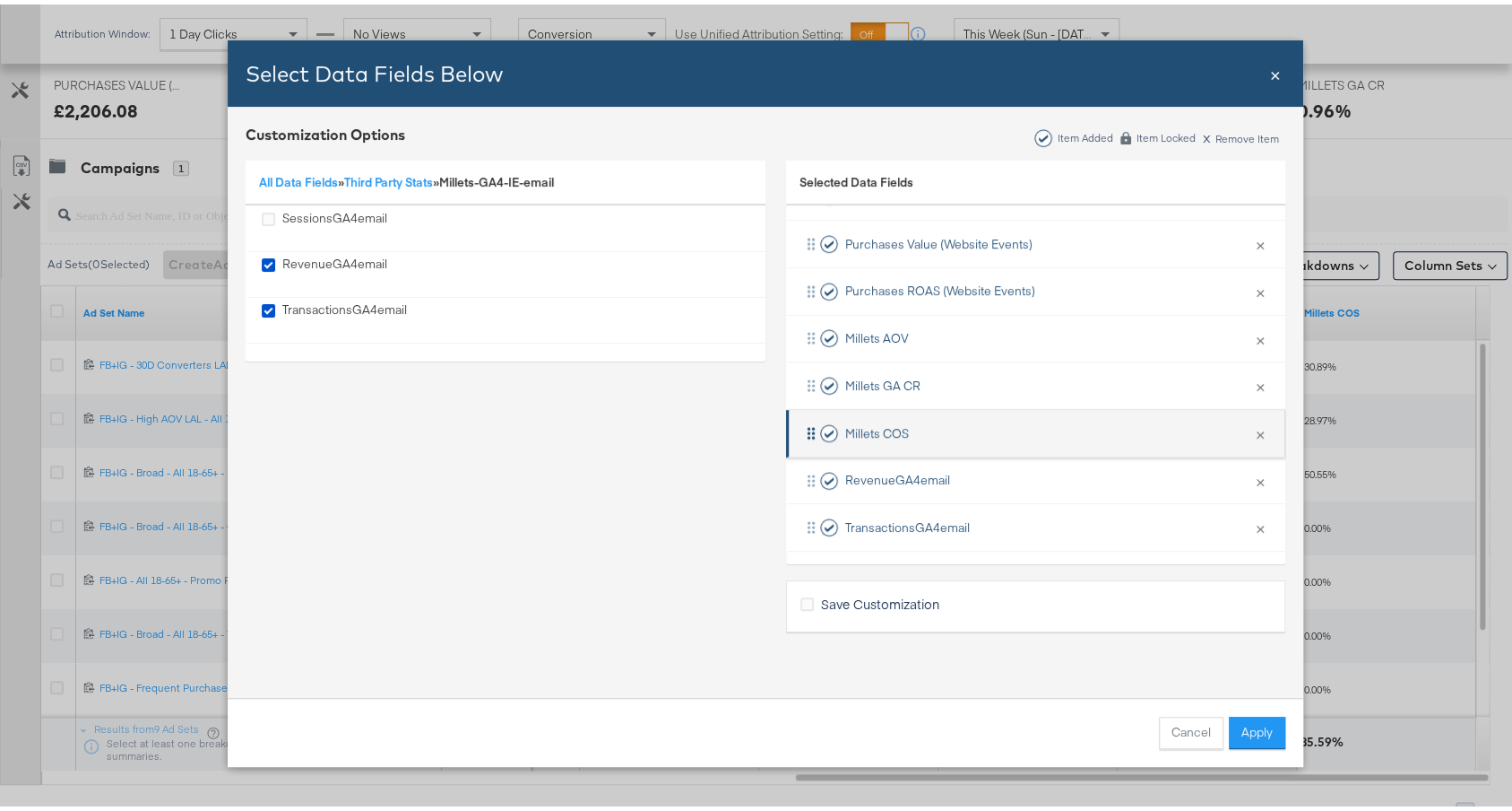
click at [1016, 422] on li "Millets COS × Remove from KPIs" at bounding box center [1035, 429] width 499 height 48
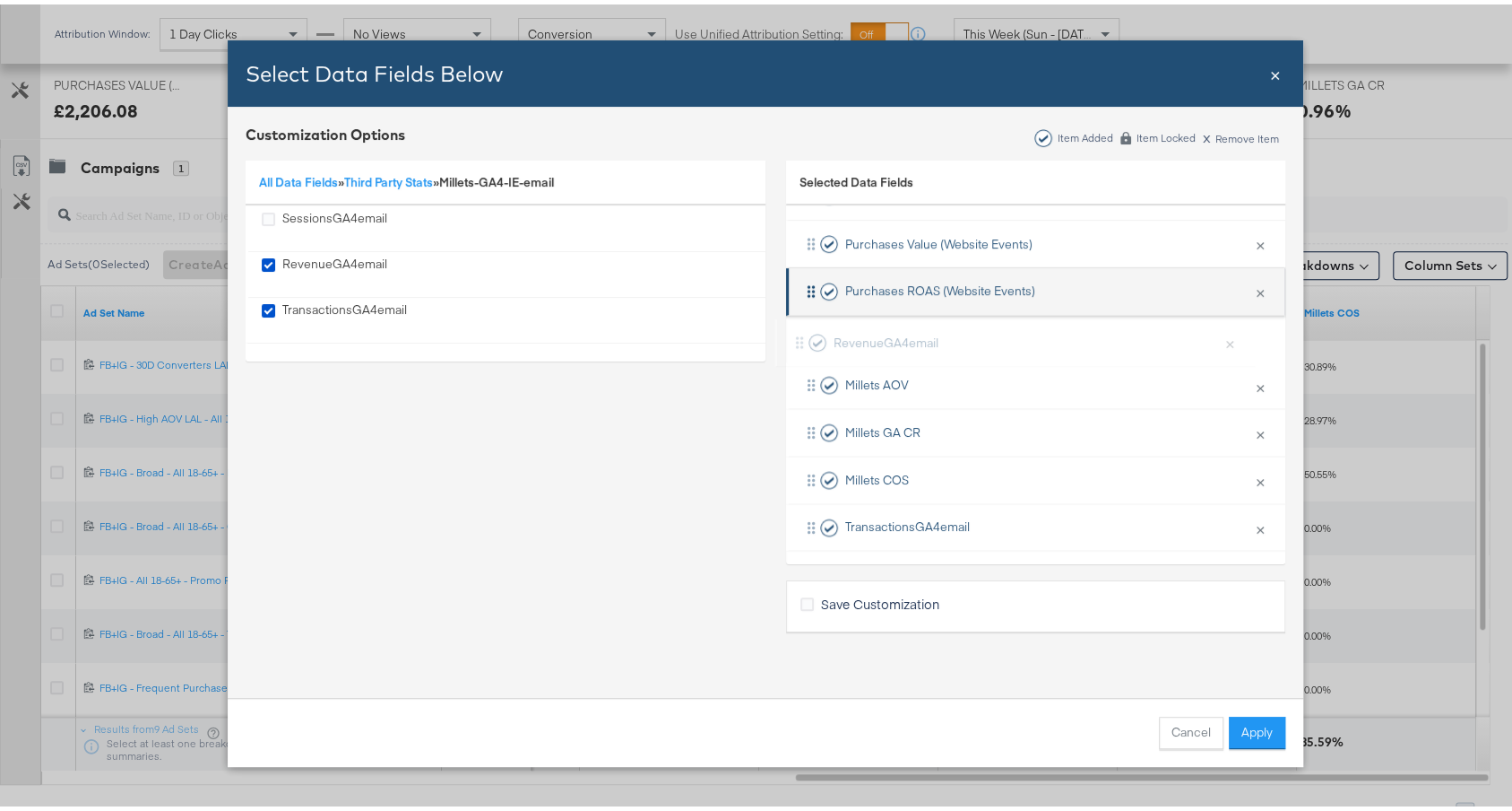
drag, startPoint x: 1013, startPoint y: 458, endPoint x: 1007, endPoint y: 305, distance: 153.1
click at [1007, 304] on div "Campaign Name × Remove from KPIs Delivery × Remove from KPIs Schedule × Remove …" at bounding box center [1035, 145] width 499 height 803
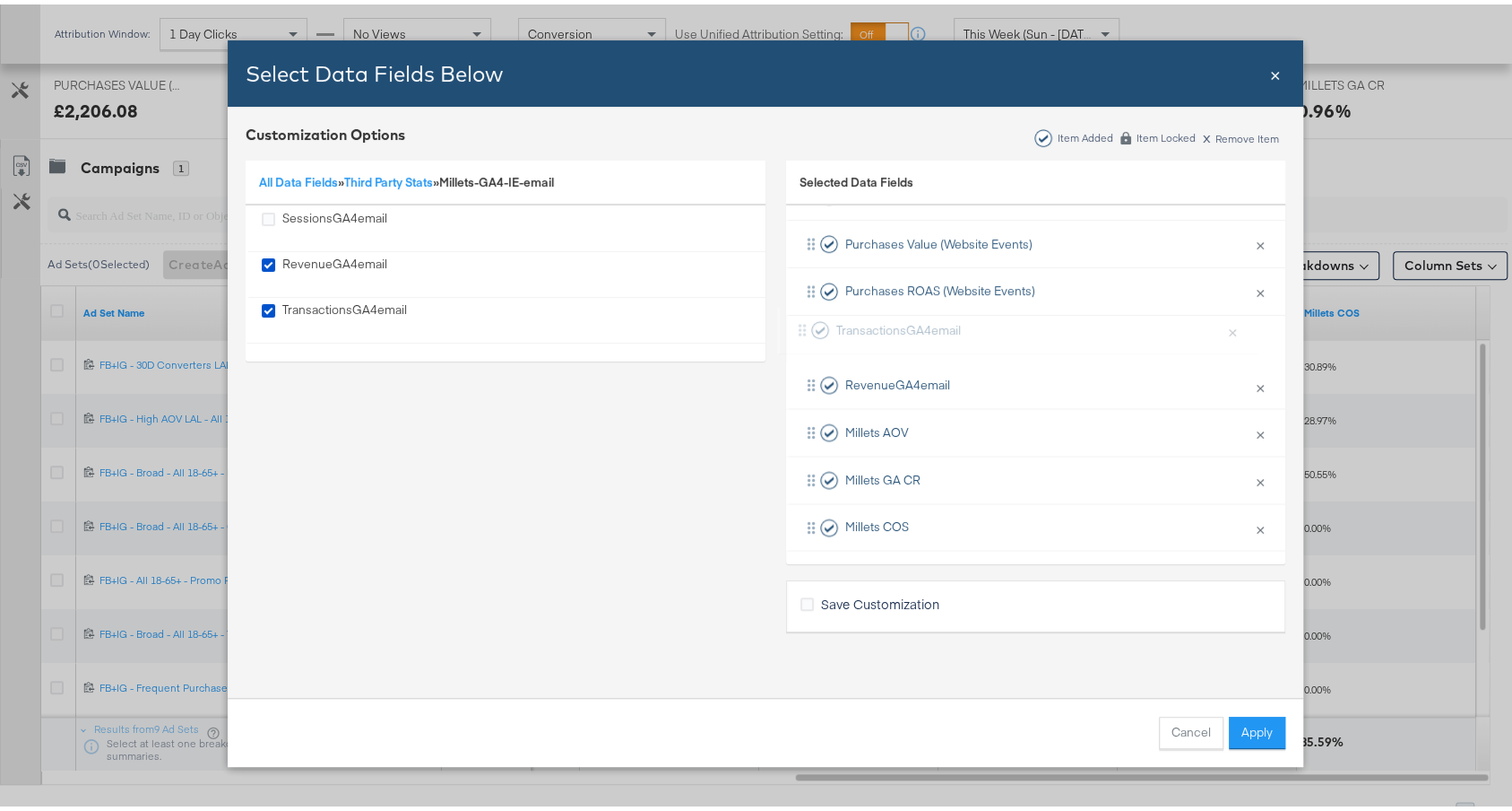
drag, startPoint x: 990, startPoint y: 513, endPoint x: 987, endPoint y: 316, distance: 197.0
click at [988, 316] on div "Campaign Name × Remove from KPIs Delivery × Remove from KPIs Schedule × Remove …" at bounding box center [1035, 145] width 499 height 803
click at [1246, 732] on button "Apply" at bounding box center [1256, 728] width 57 height 33
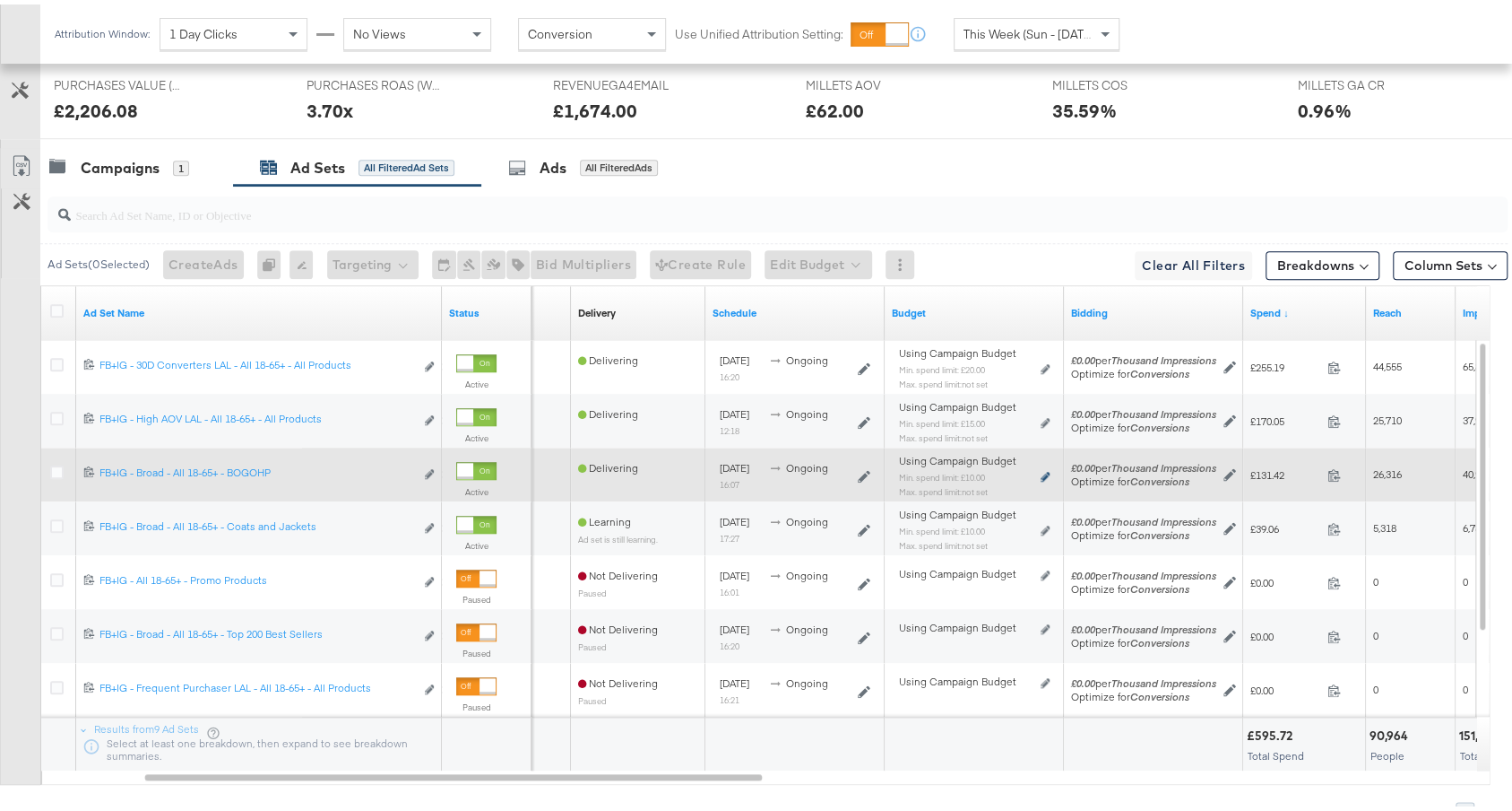
click at [1042, 468] on icon at bounding box center [1045, 473] width 9 height 10
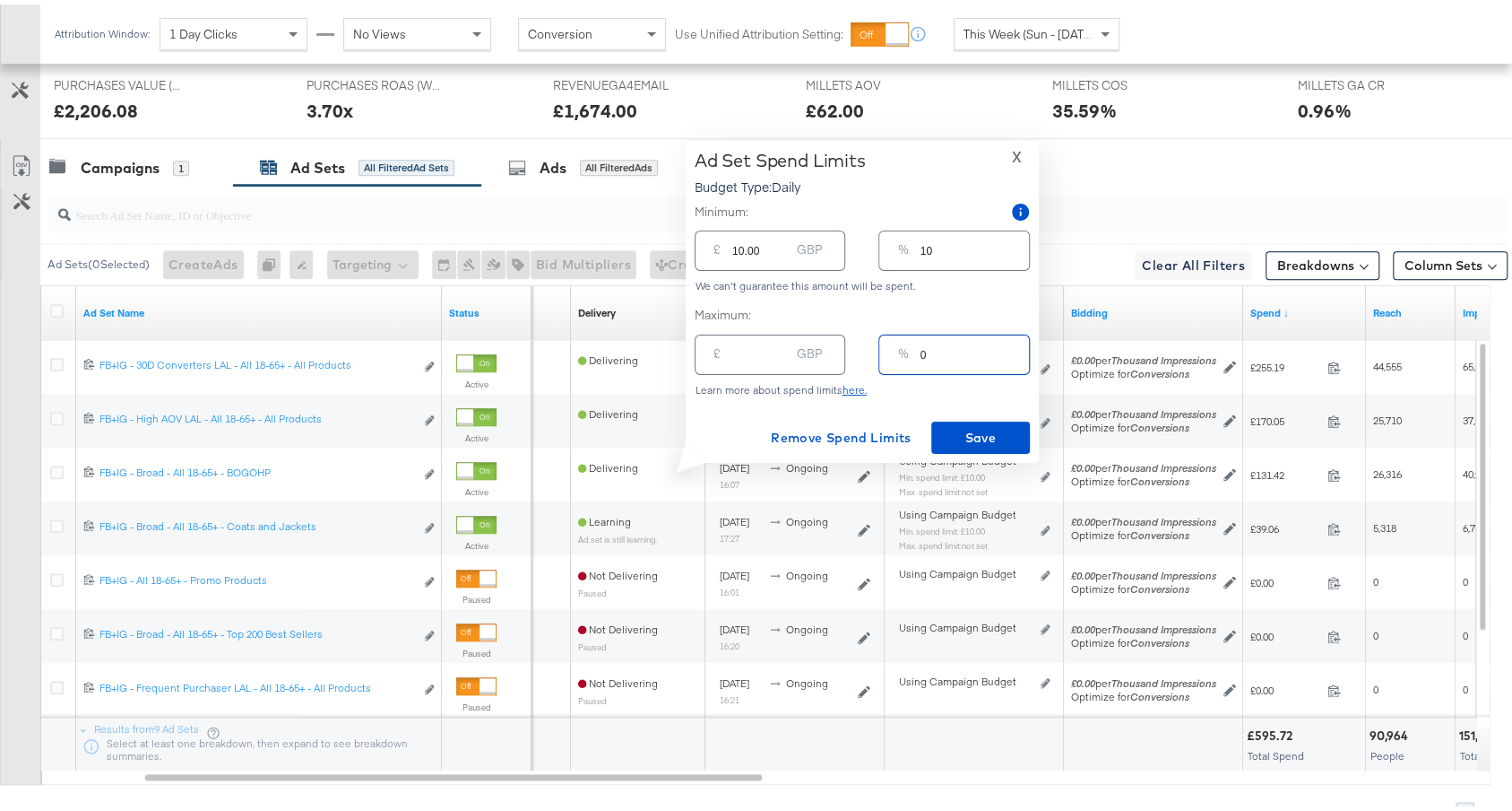
drag, startPoint x: 940, startPoint y: 350, endPoint x: 861, endPoint y: 348, distance: 79.0
click at [861, 348] on div "£ GBP % 0" at bounding box center [862, 350] width 335 height 48
type input "15"
type input "15.00"
drag, startPoint x: 963, startPoint y: 433, endPoint x: 959, endPoint y: 334, distance: 99.1
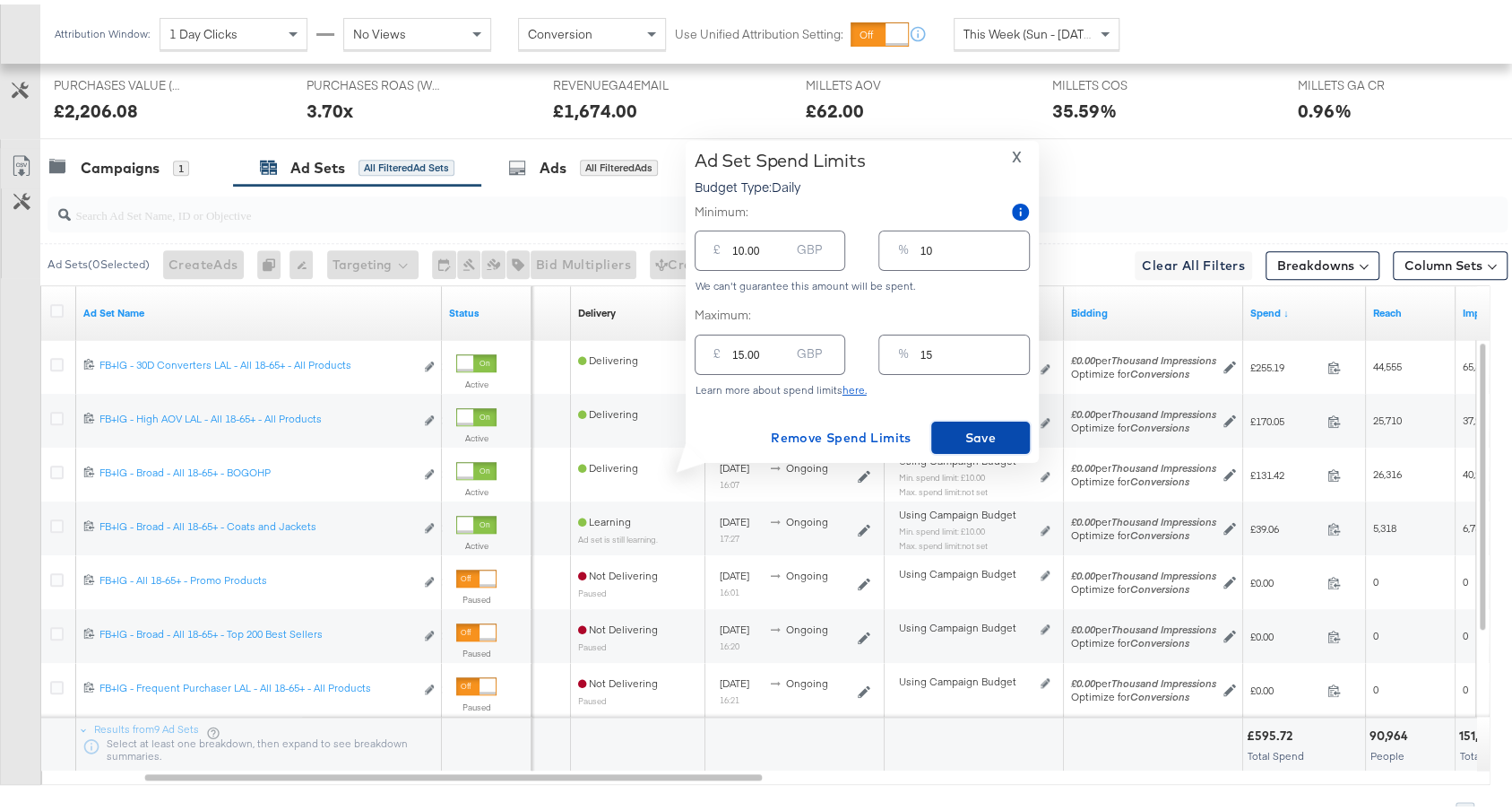
click at [959, 334] on div "Ad Set Spend Limits Budget Type: Daily X Minimum: £ 10.00 GBP % 10 We can't gua…" at bounding box center [862, 297] width 335 height 304
drag, startPoint x: 958, startPoint y: 358, endPoint x: 855, endPoint y: 358, distance: 103.0
click at [855, 358] on div "£ 15.00 GBP % 15" at bounding box center [862, 350] width 335 height 48
type input "2"
type input "2.00"
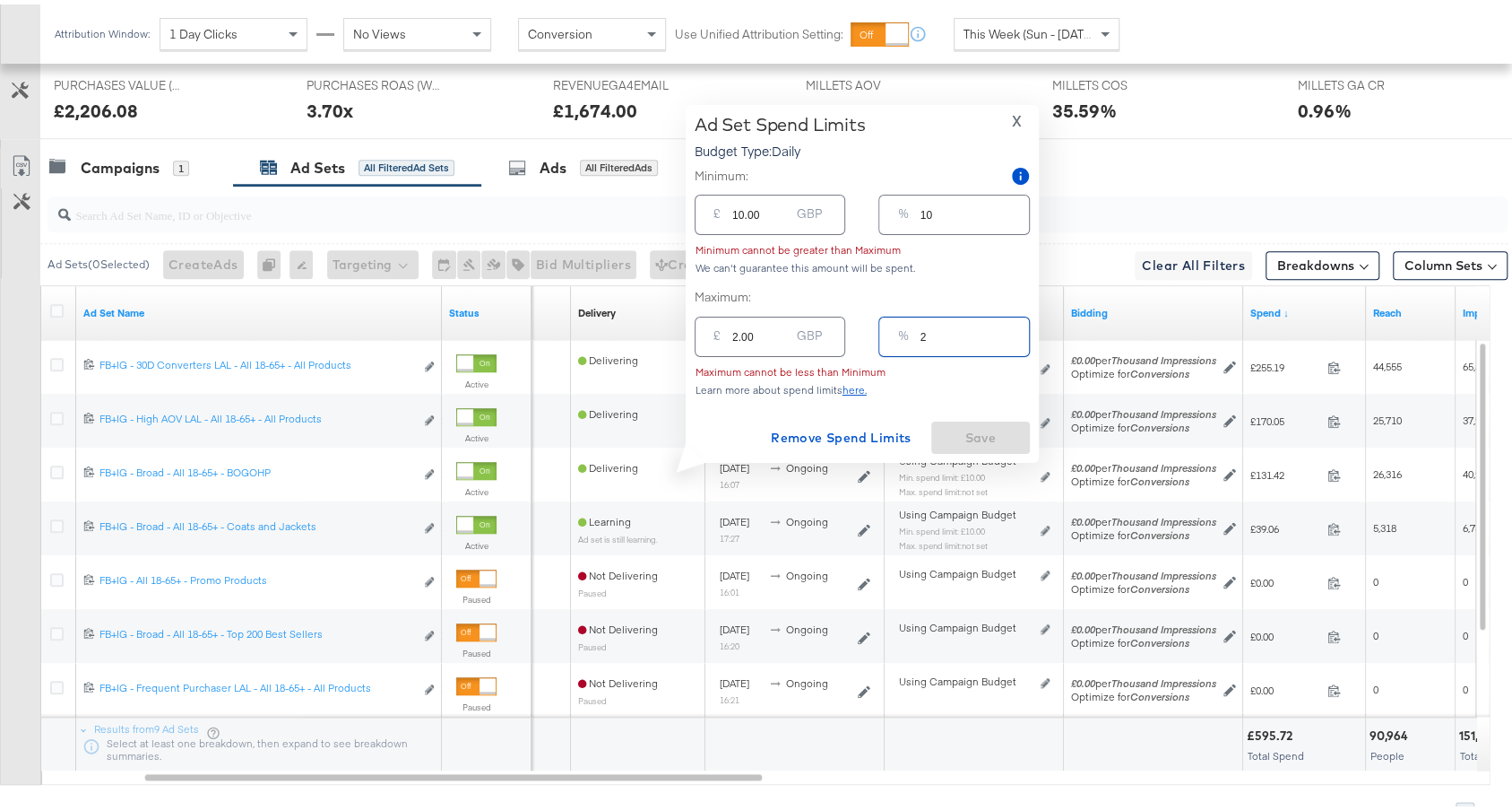
type input "20"
type input "20.00"
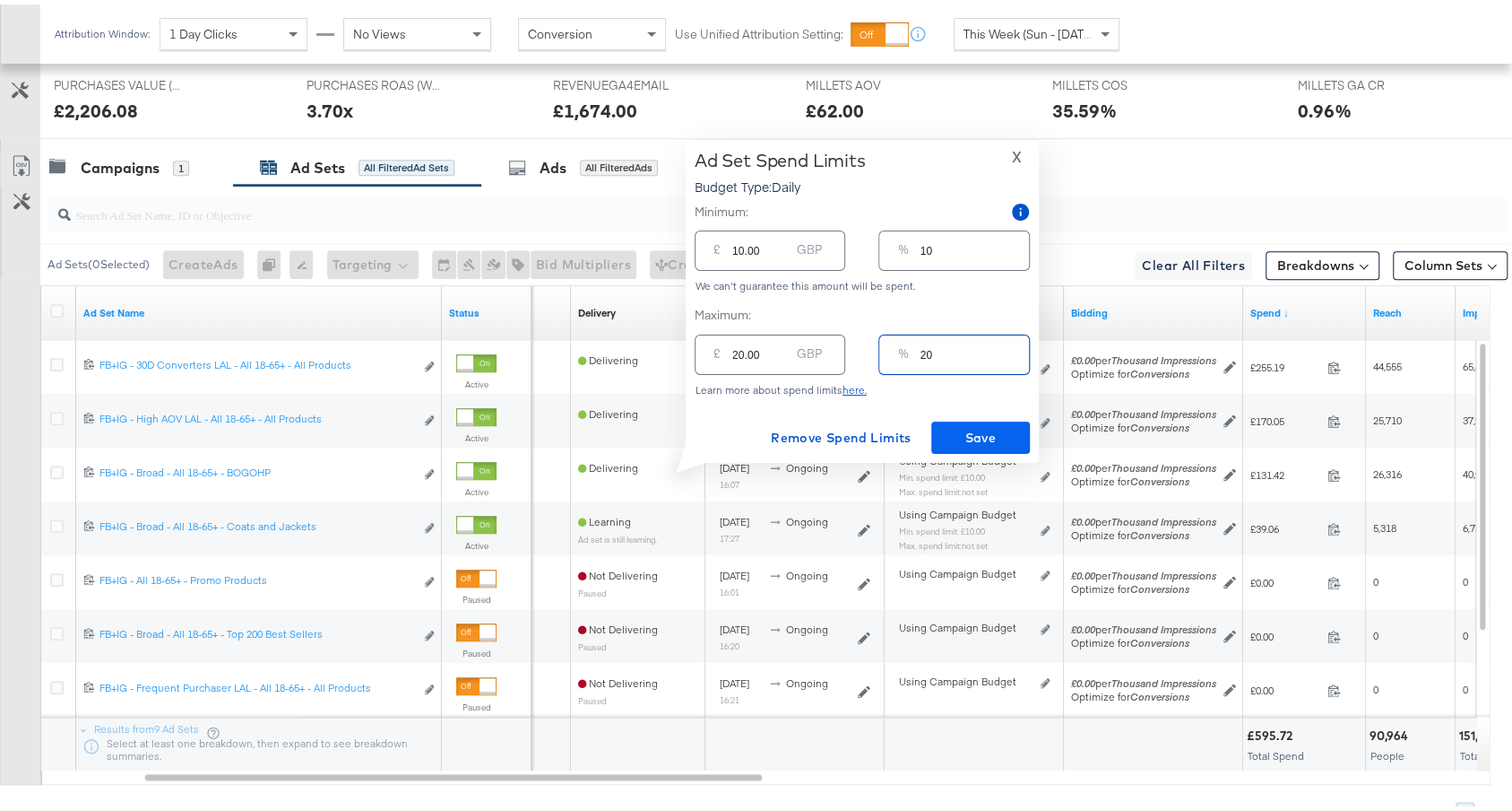
type input "20"
click at [967, 424] on span "Save" at bounding box center [980, 433] width 84 height 23
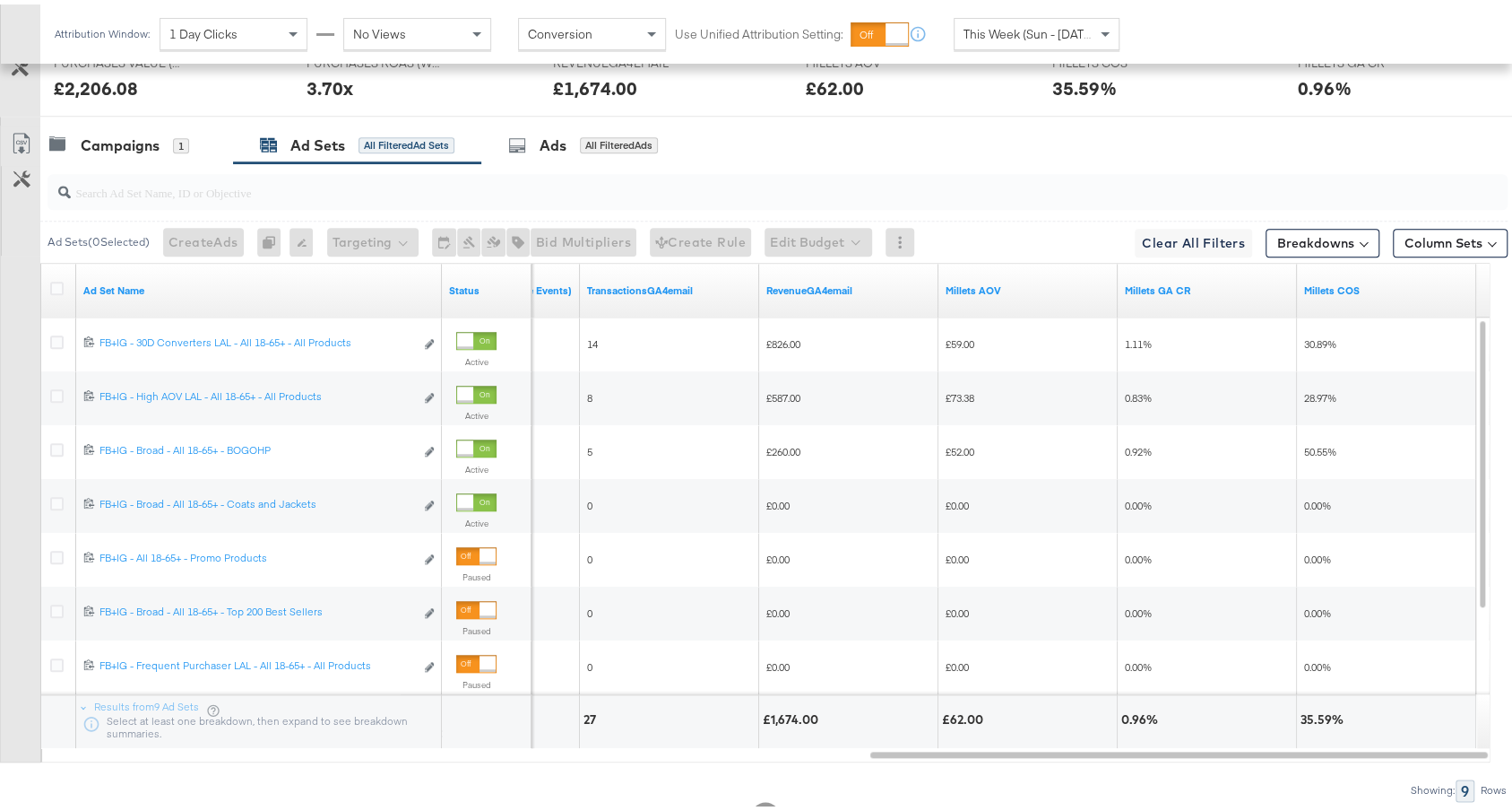
scroll to position [978, 0]
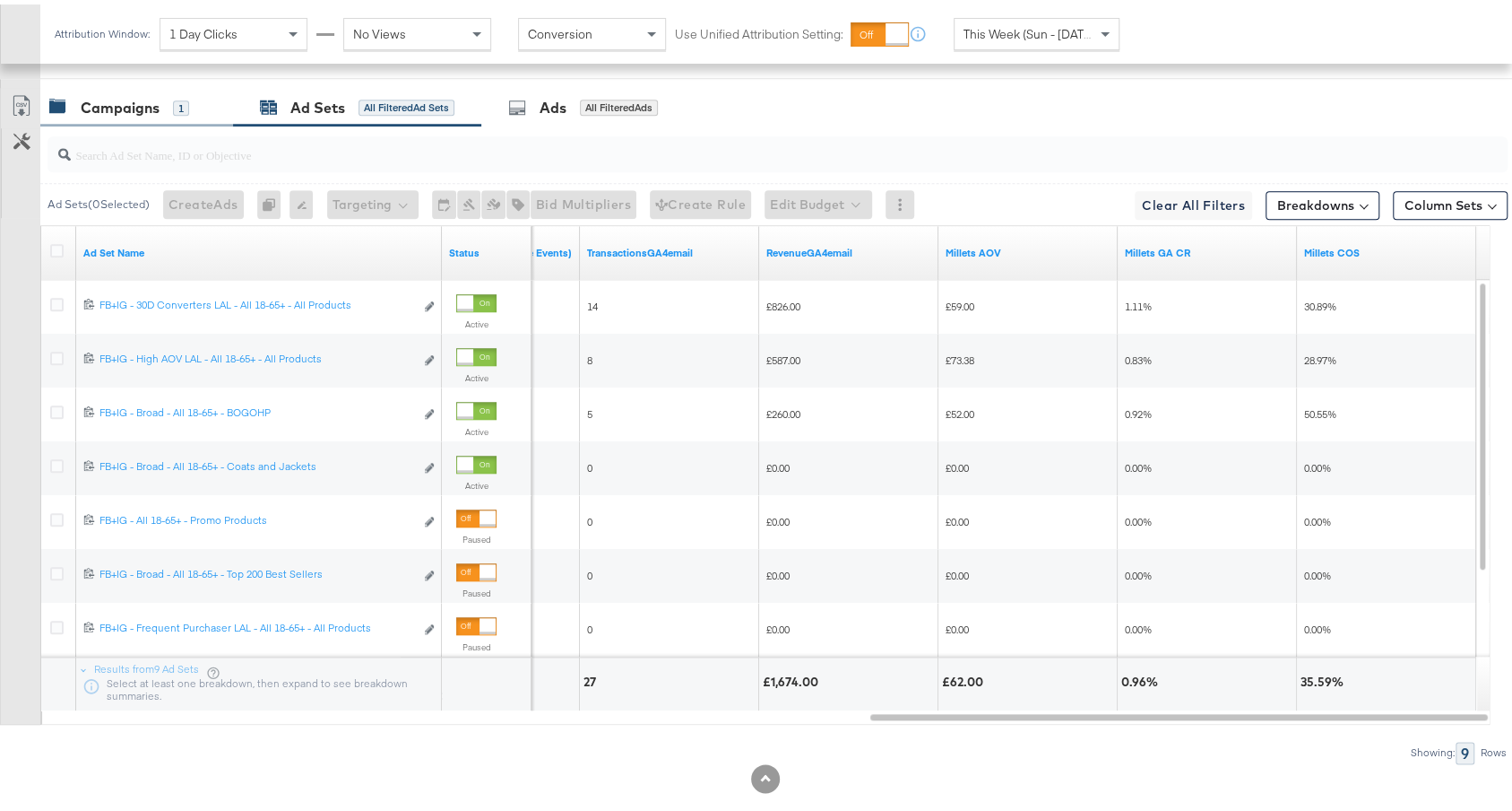
click at [181, 97] on div "1" at bounding box center [181, 104] width 16 height 16
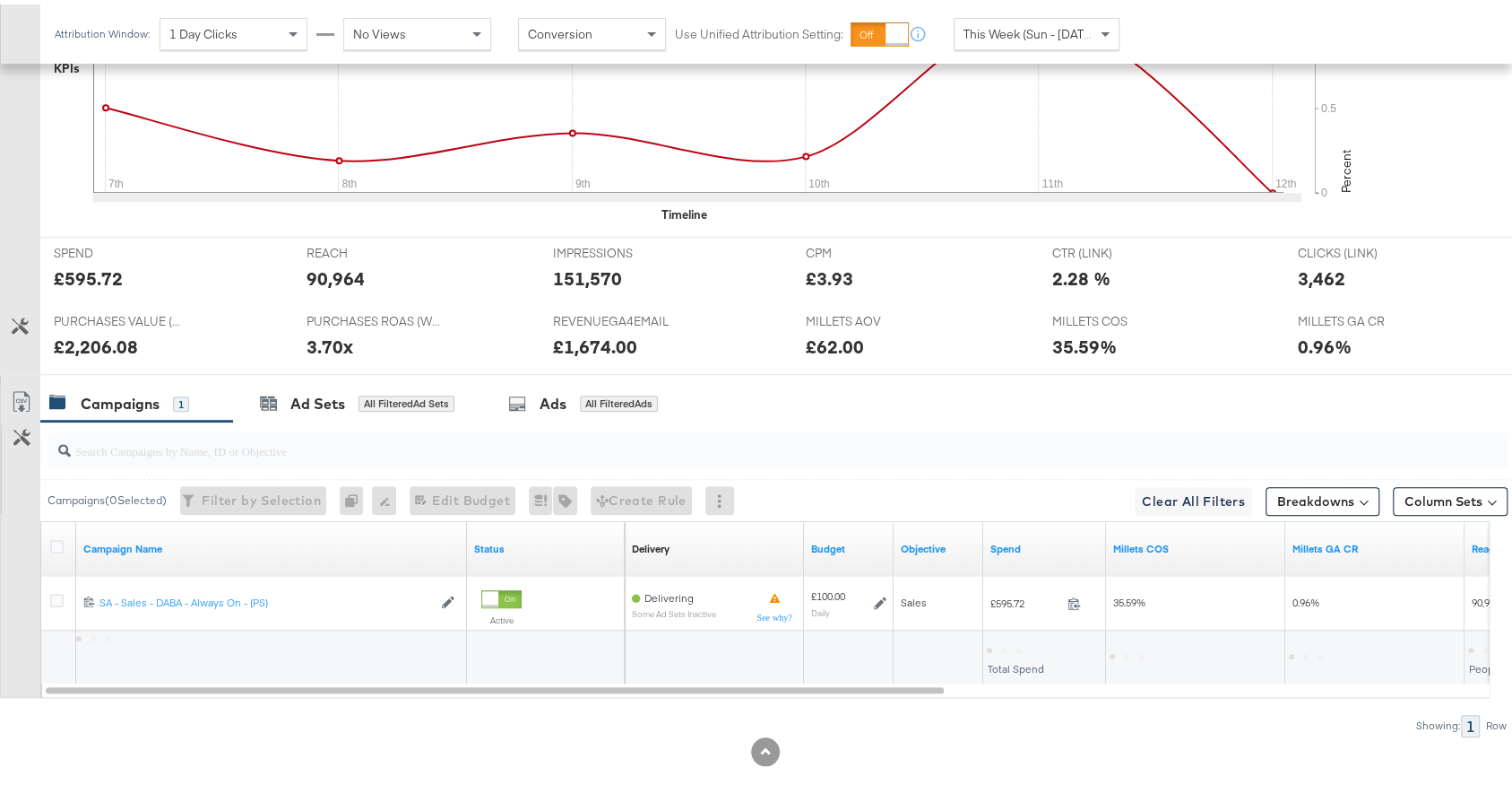
scroll to position [674, 0]
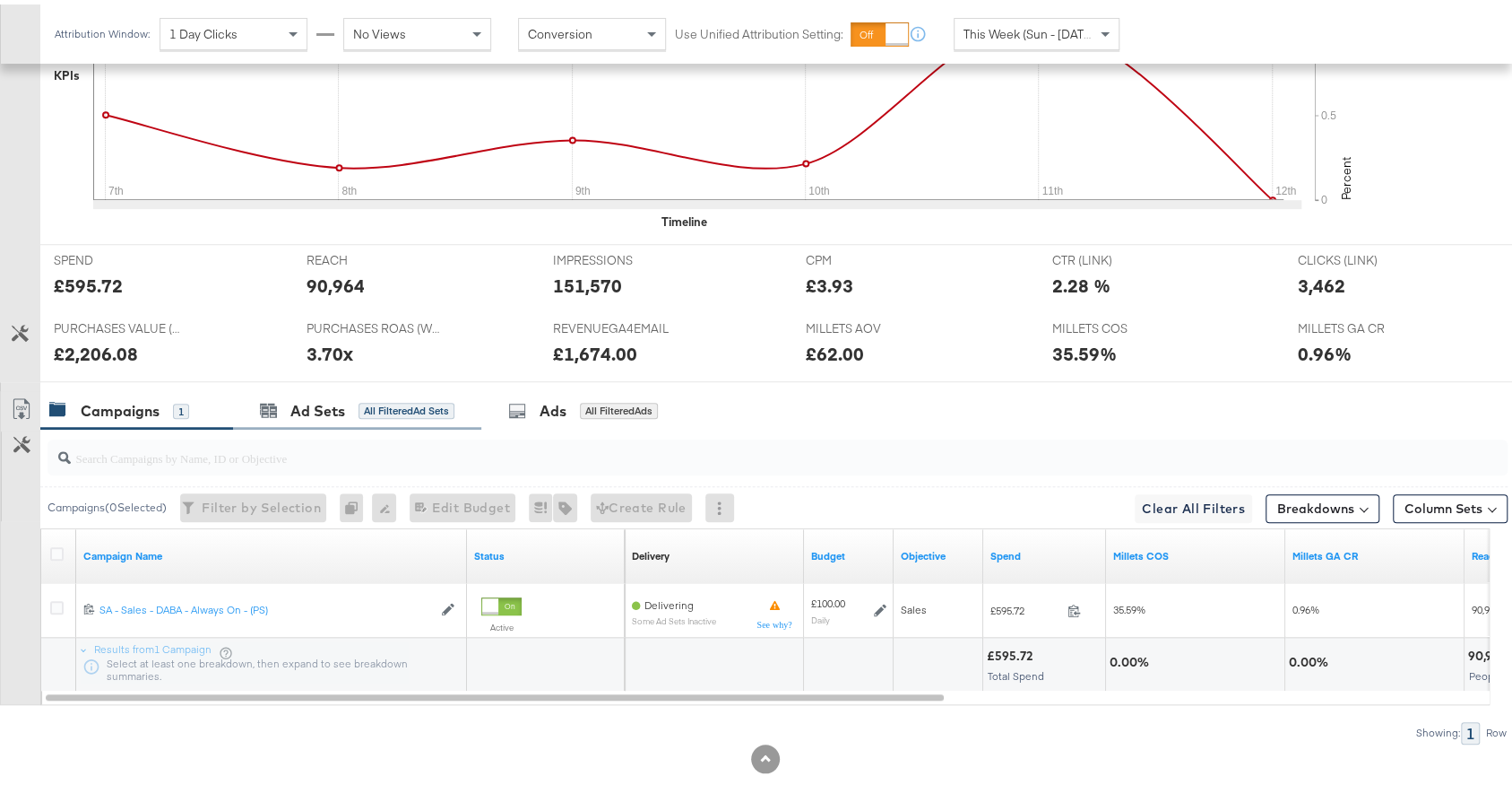
click at [389, 412] on div "Ad Sets All Filtered Ad Sets" at bounding box center [357, 406] width 248 height 39
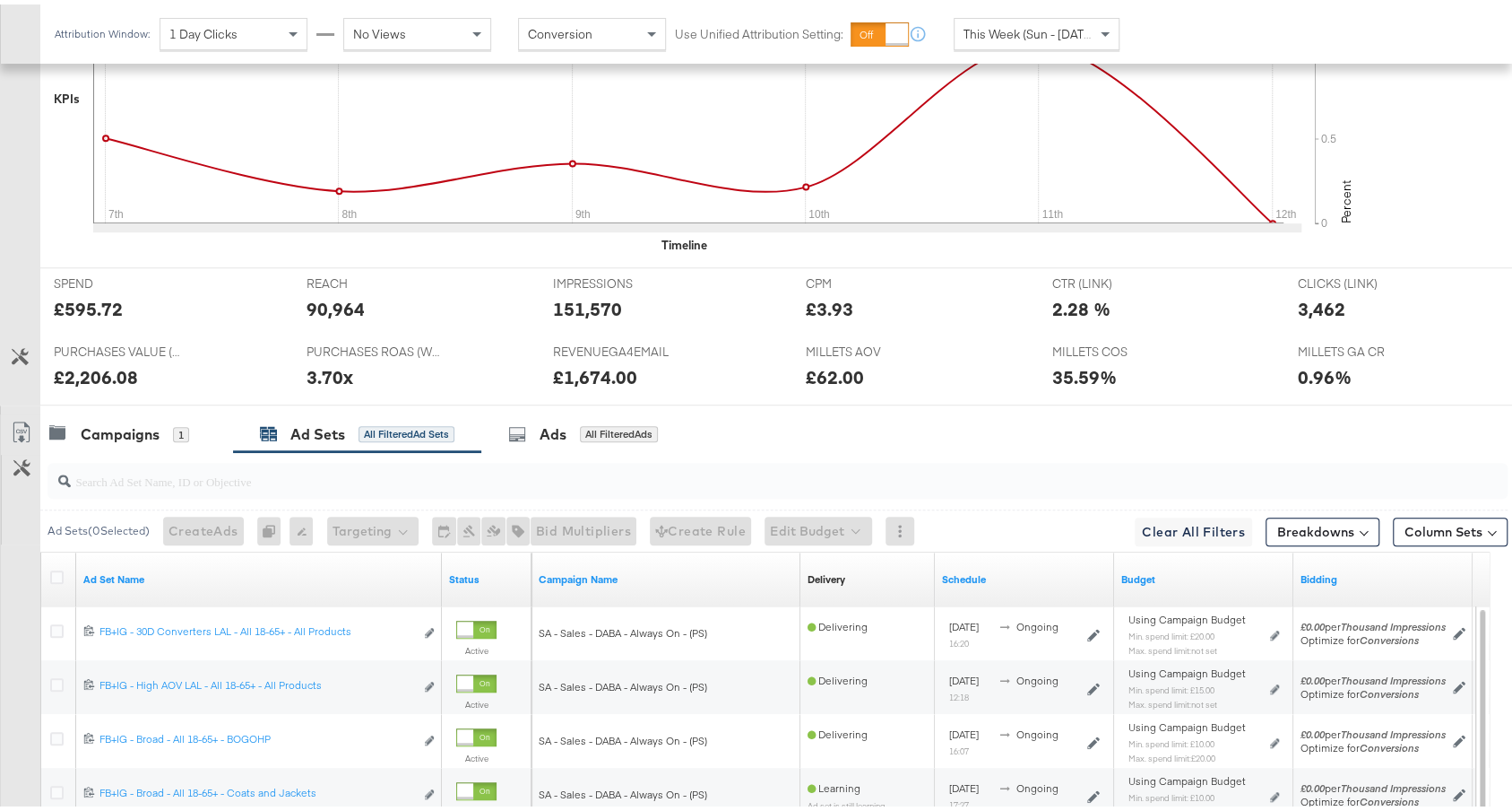
scroll to position [997, 0]
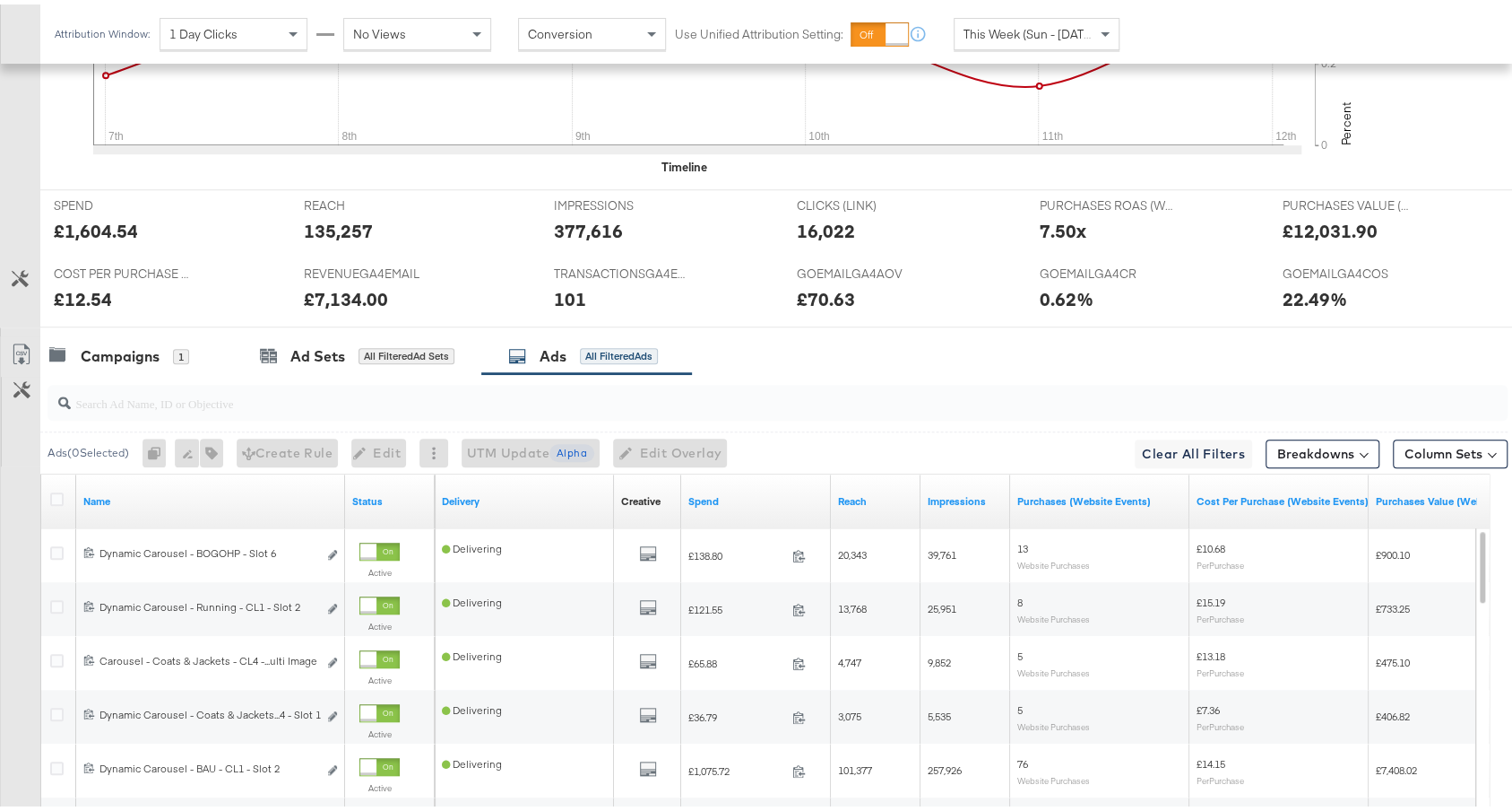
scroll to position [997, 0]
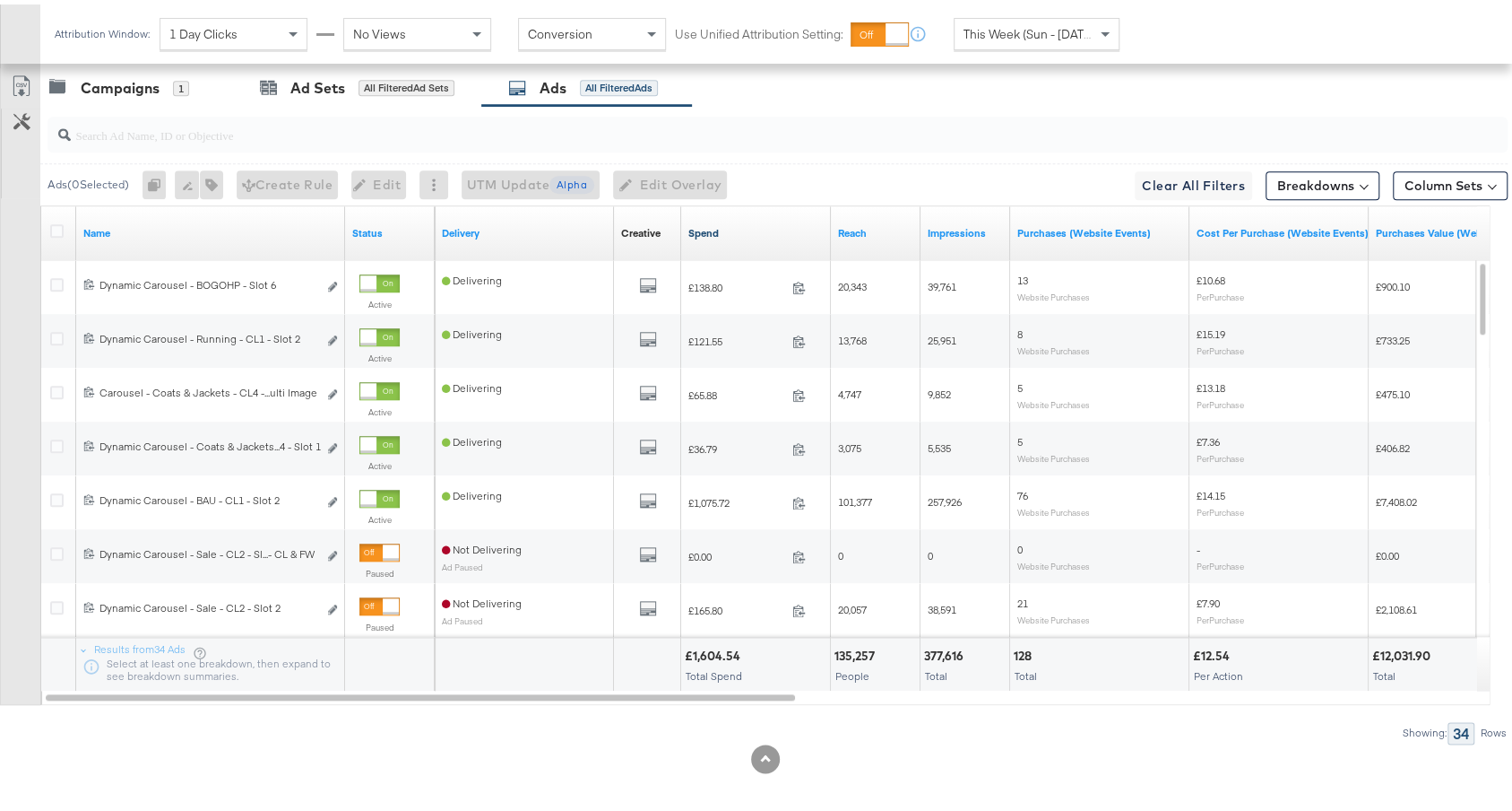
click at [763, 221] on link "Spend" at bounding box center [756, 228] width 135 height 14
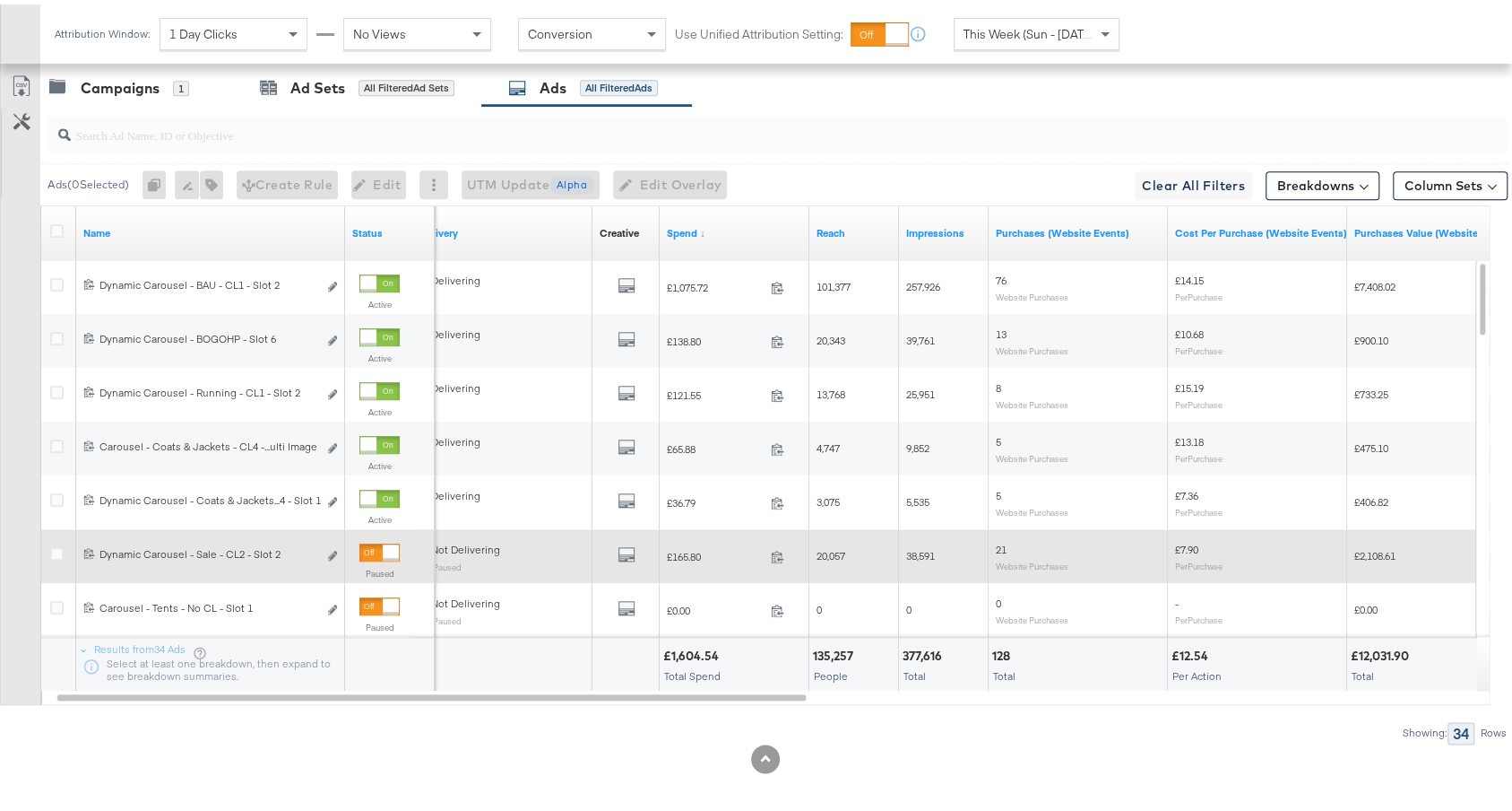
scroll to position [996, 0]
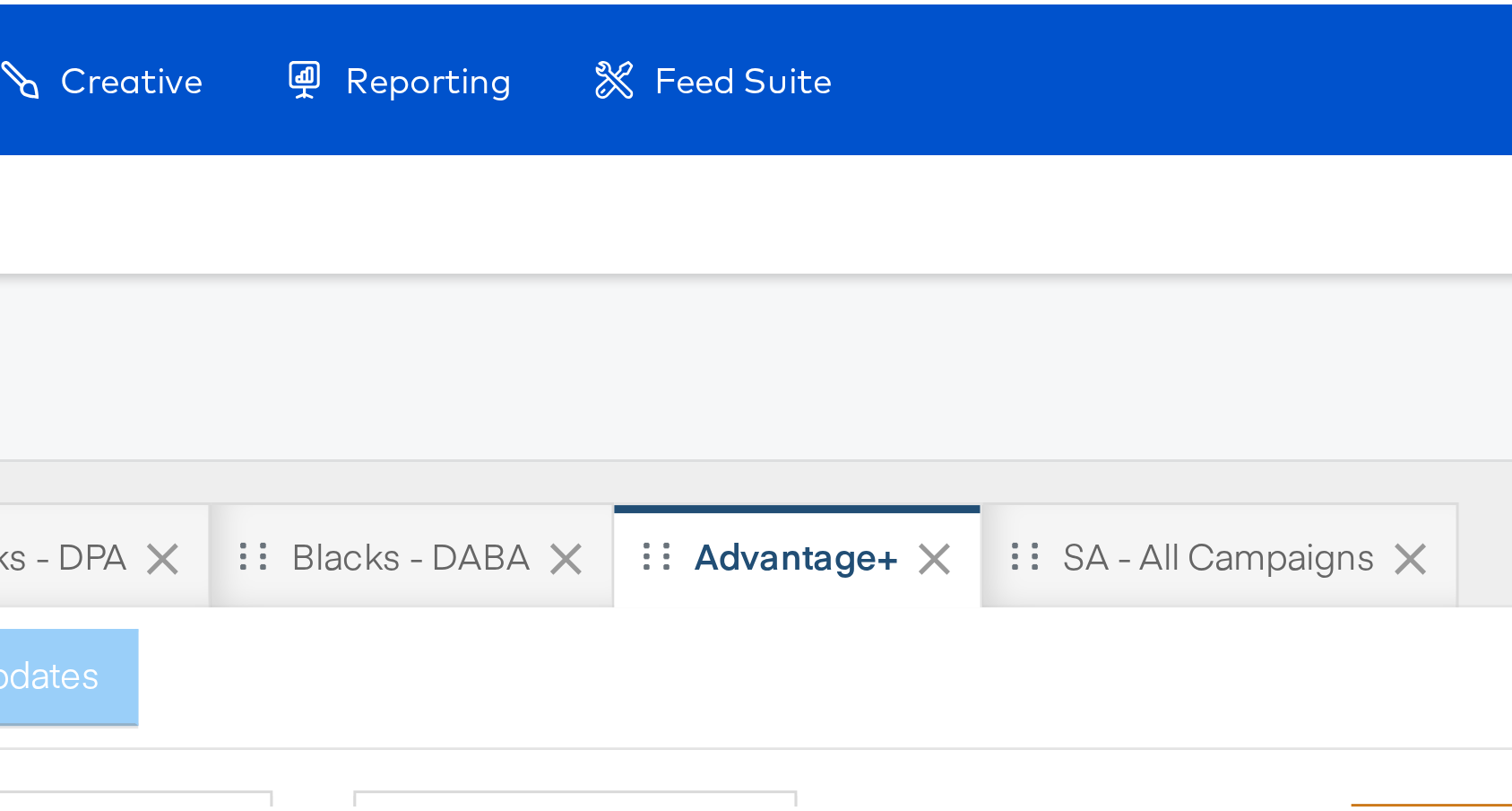
drag, startPoint x: 616, startPoint y: 86, endPoint x: 581, endPoint y: 104, distance: 39.4
click at [581, 104] on div "Ads Ads Dashboard Main dashboard for Media Buying. New Campaign Create a new ca…" at bounding box center [765, 719] width 1530 height 1438
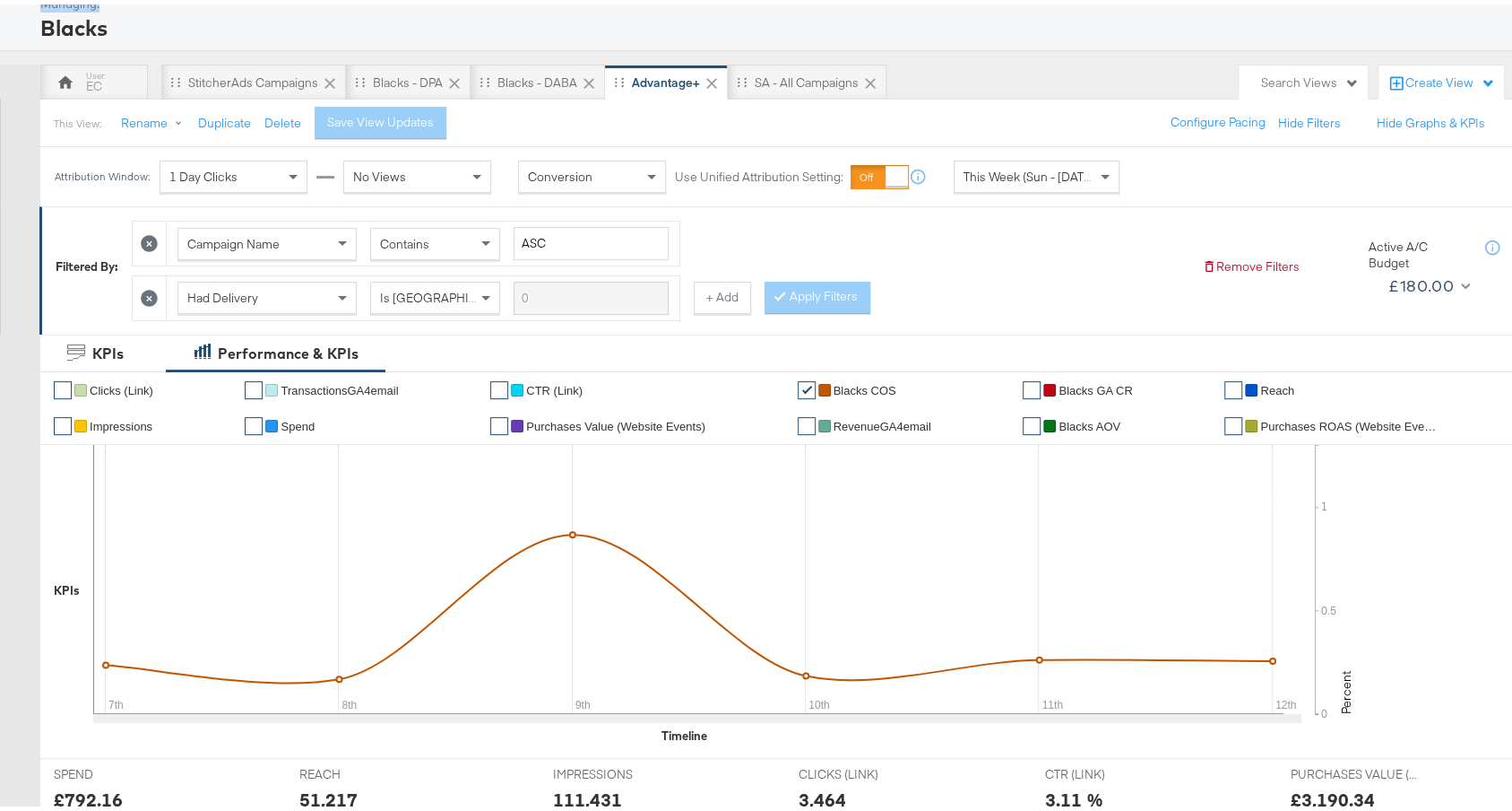
scroll to position [112, 0]
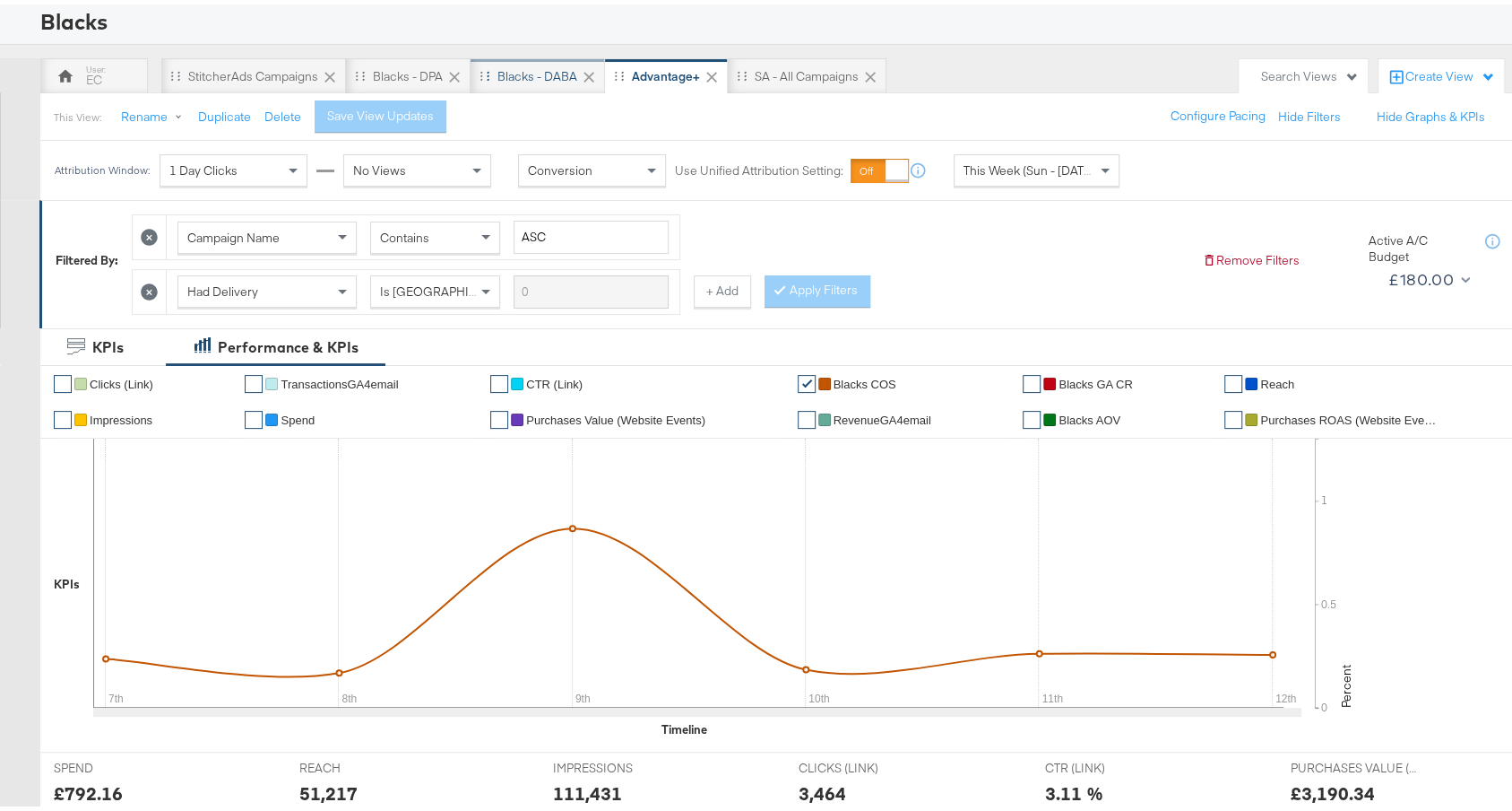
click at [534, 84] on div "Blacks - DABA" at bounding box center [537, 71] width 134 height 36
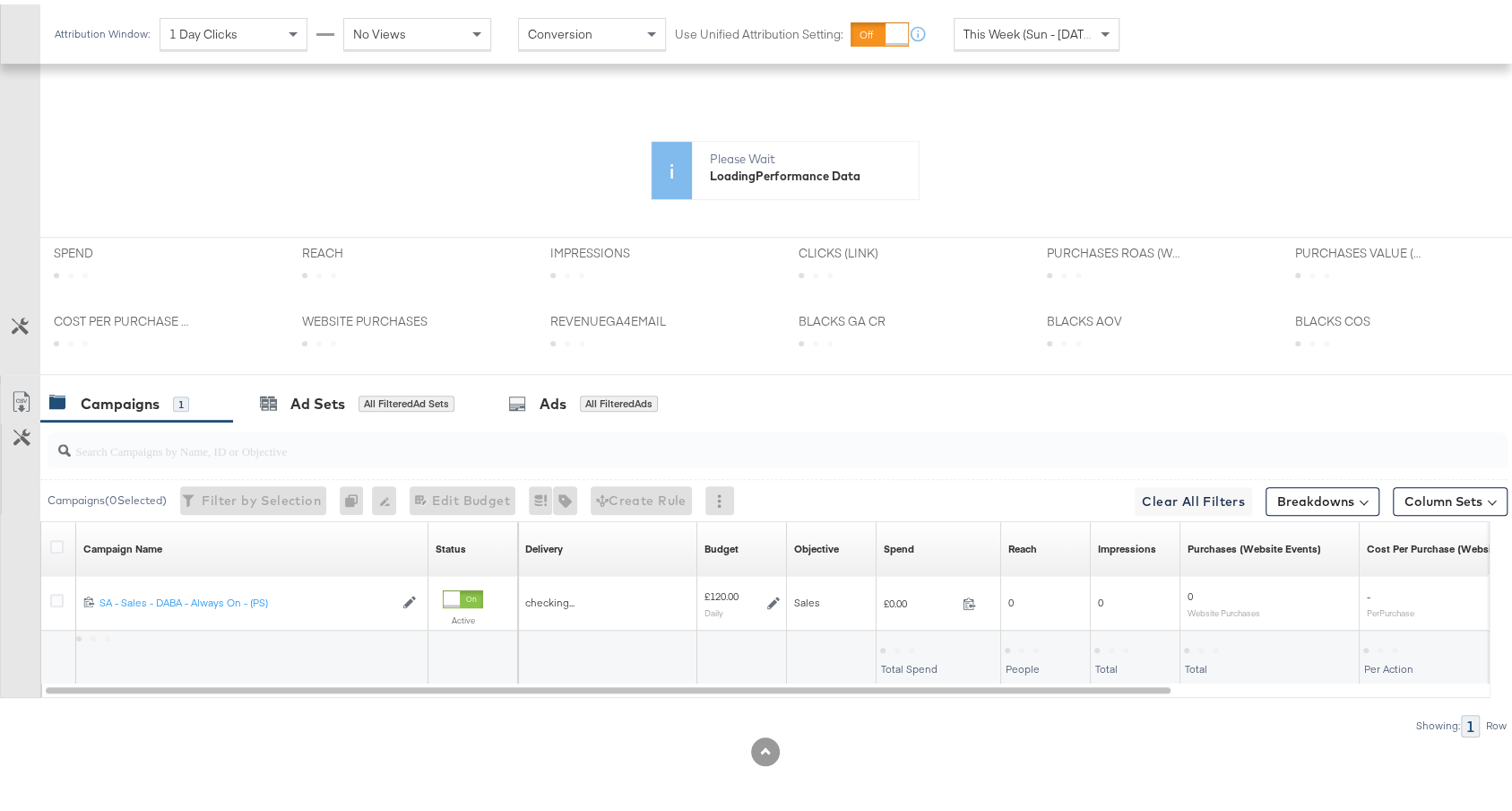
scroll to position [500, 0]
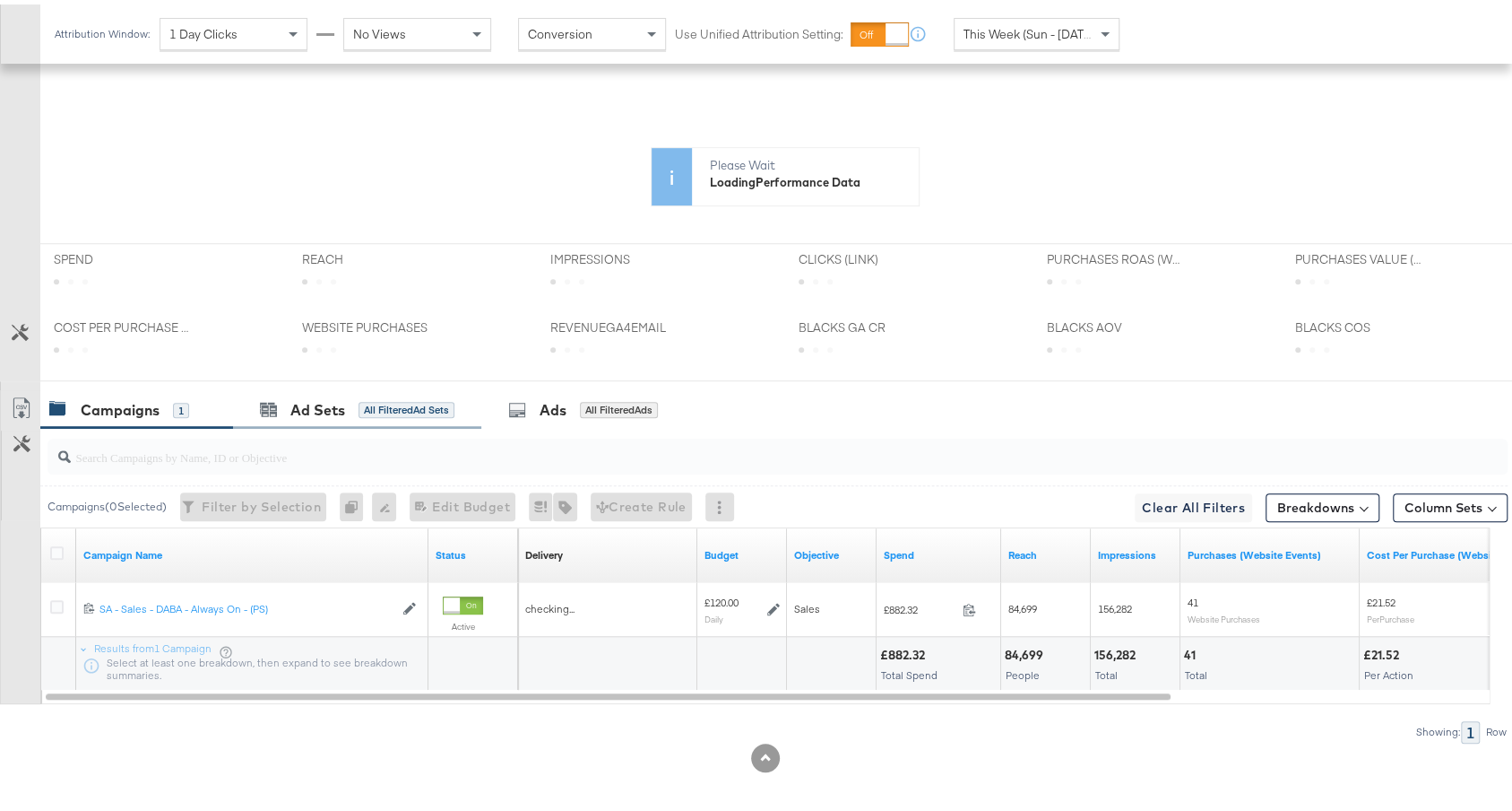
click at [435, 413] on div "Ad Sets All Filtered Ad Sets" at bounding box center [357, 405] width 248 height 39
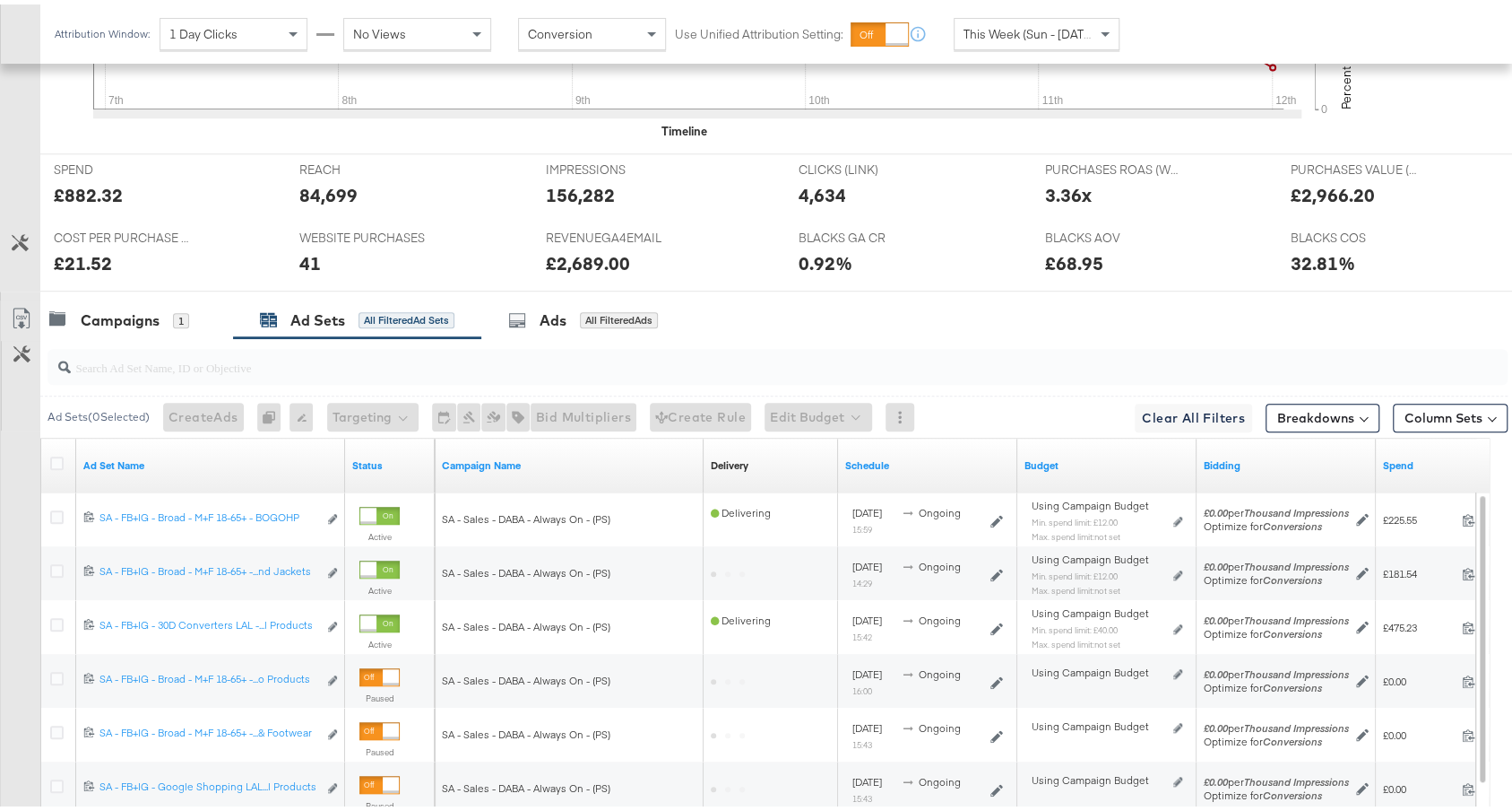
scroll to position [766, 0]
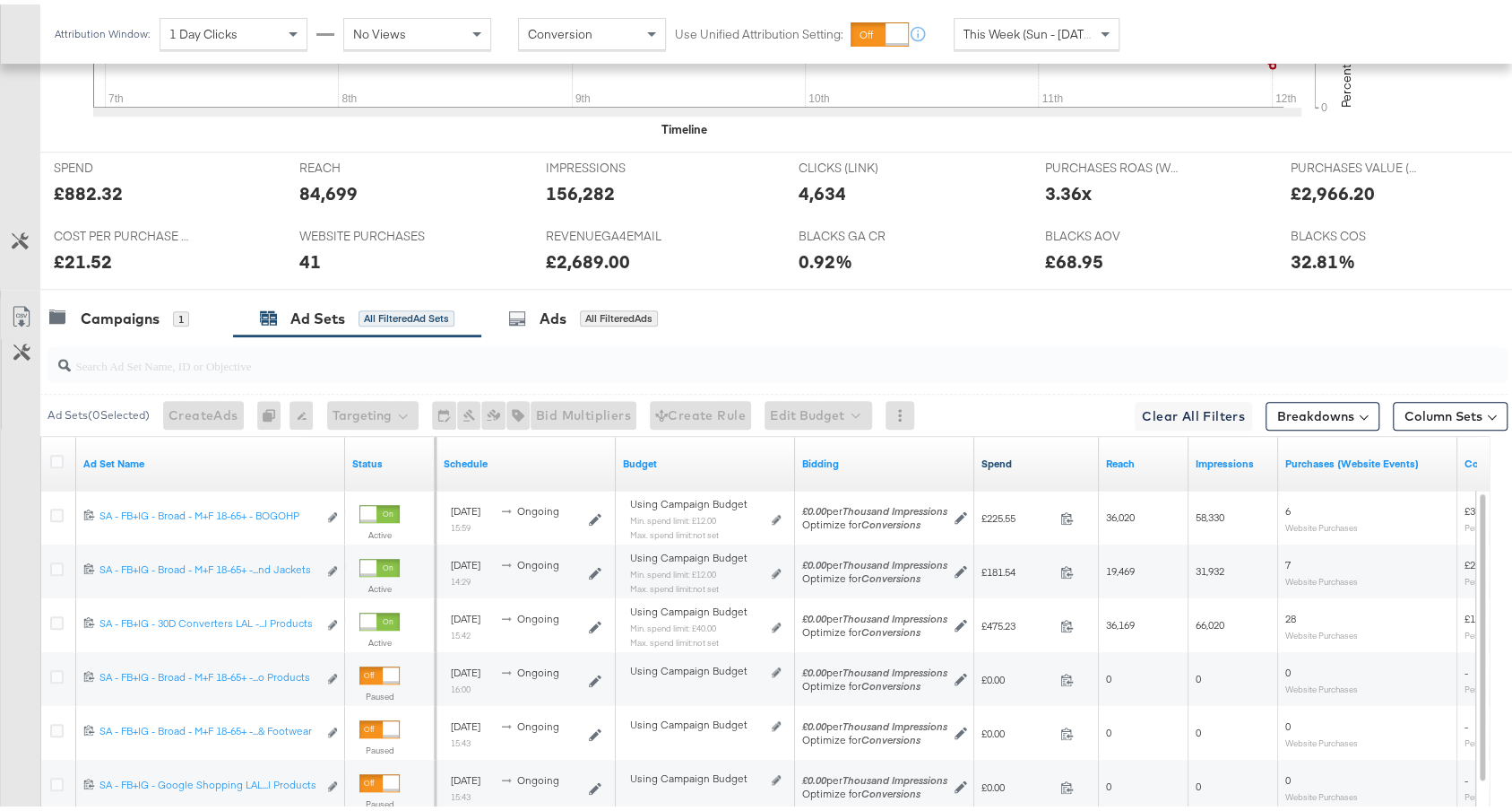
click at [1021, 452] on link "Spend" at bounding box center [1036, 459] width 110 height 14
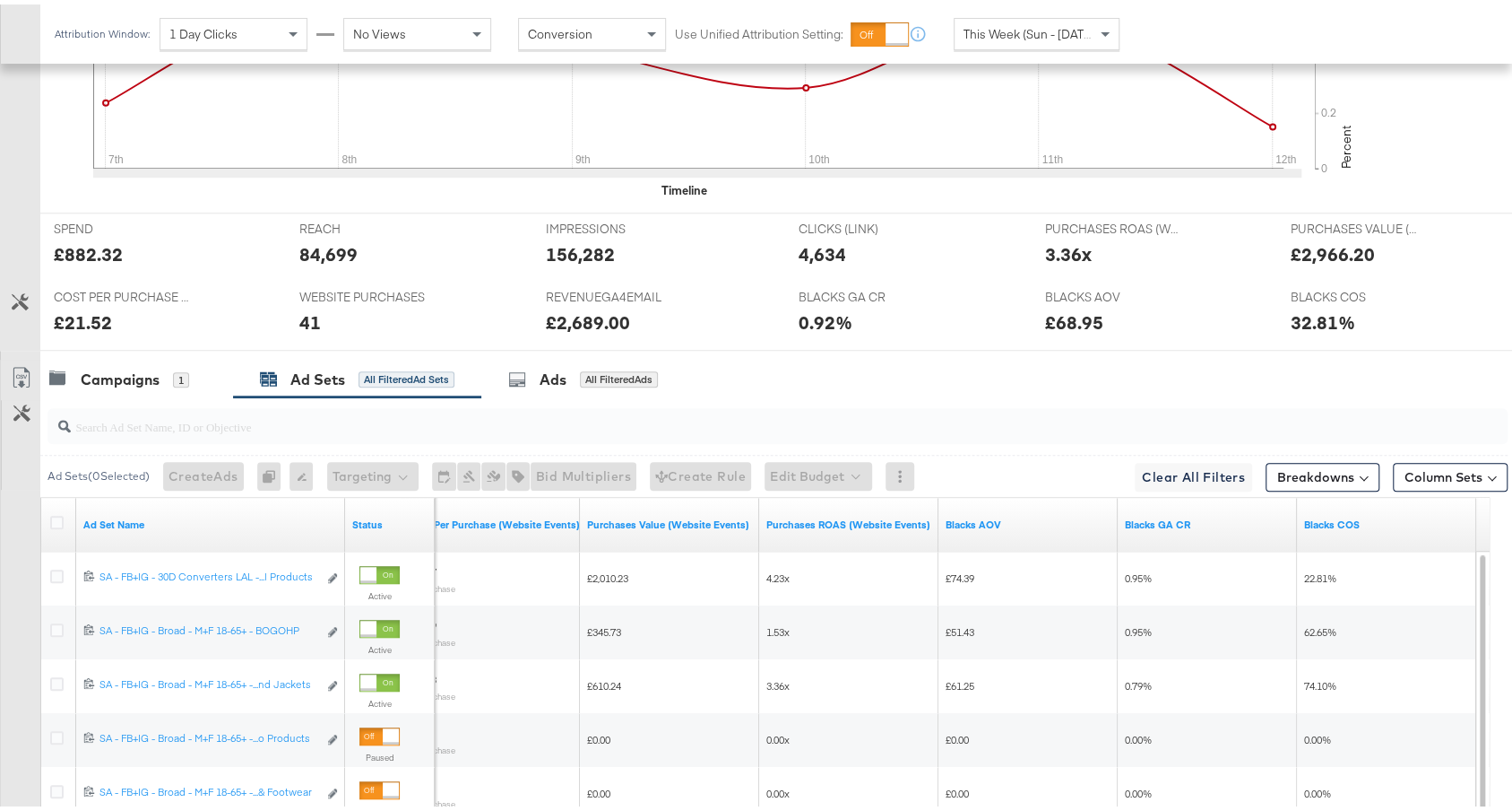
scroll to position [997, 0]
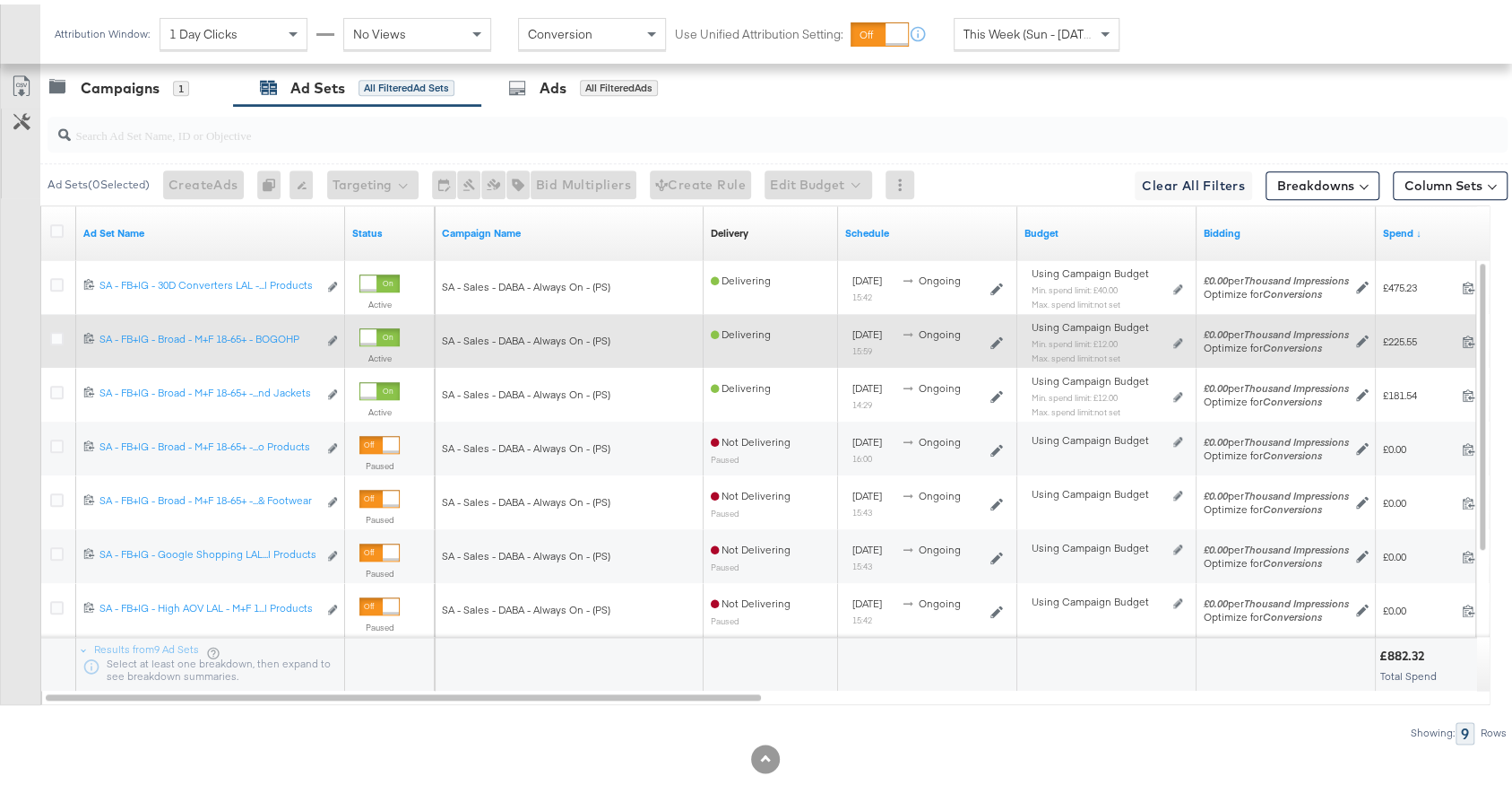
click at [380, 324] on div at bounding box center [379, 333] width 41 height 18
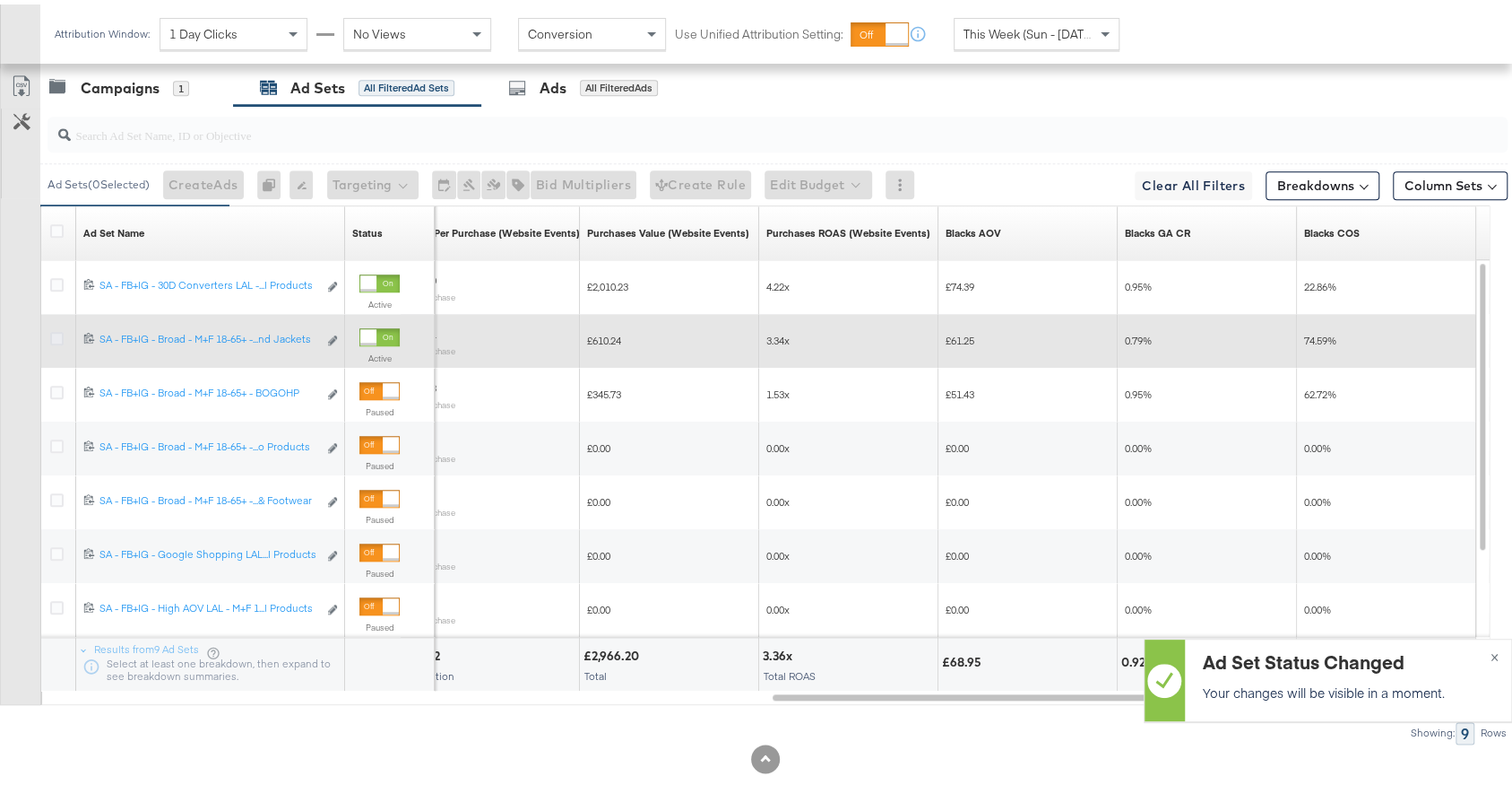
click at [51, 328] on icon at bounding box center [58, 335] width 14 height 14
click at [0, 0] on input "checkbox" at bounding box center [0, 0] width 0 height 0
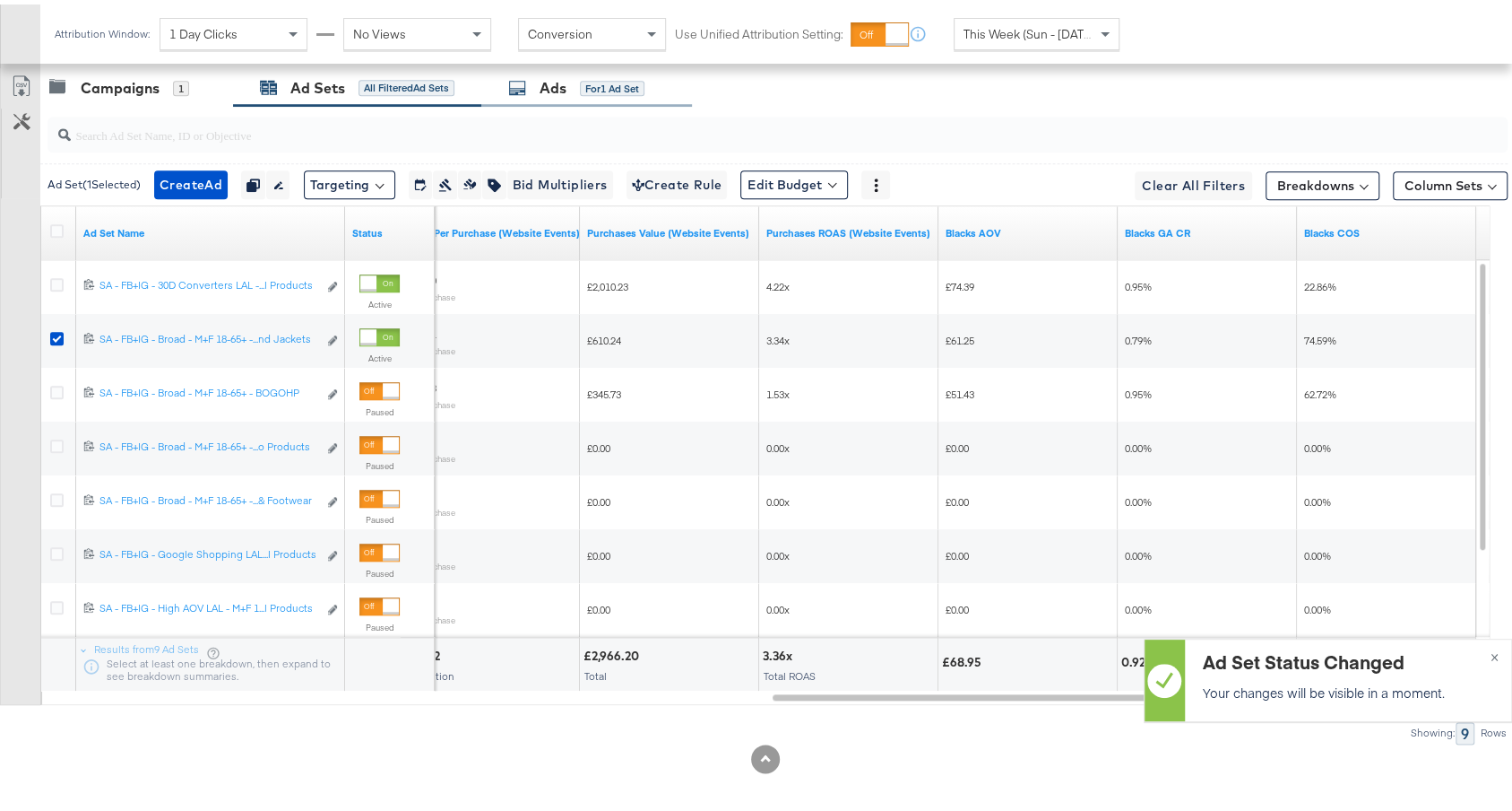
click at [569, 73] on div "Ads for 1 Ad Set" at bounding box center [575, 83] width 136 height 21
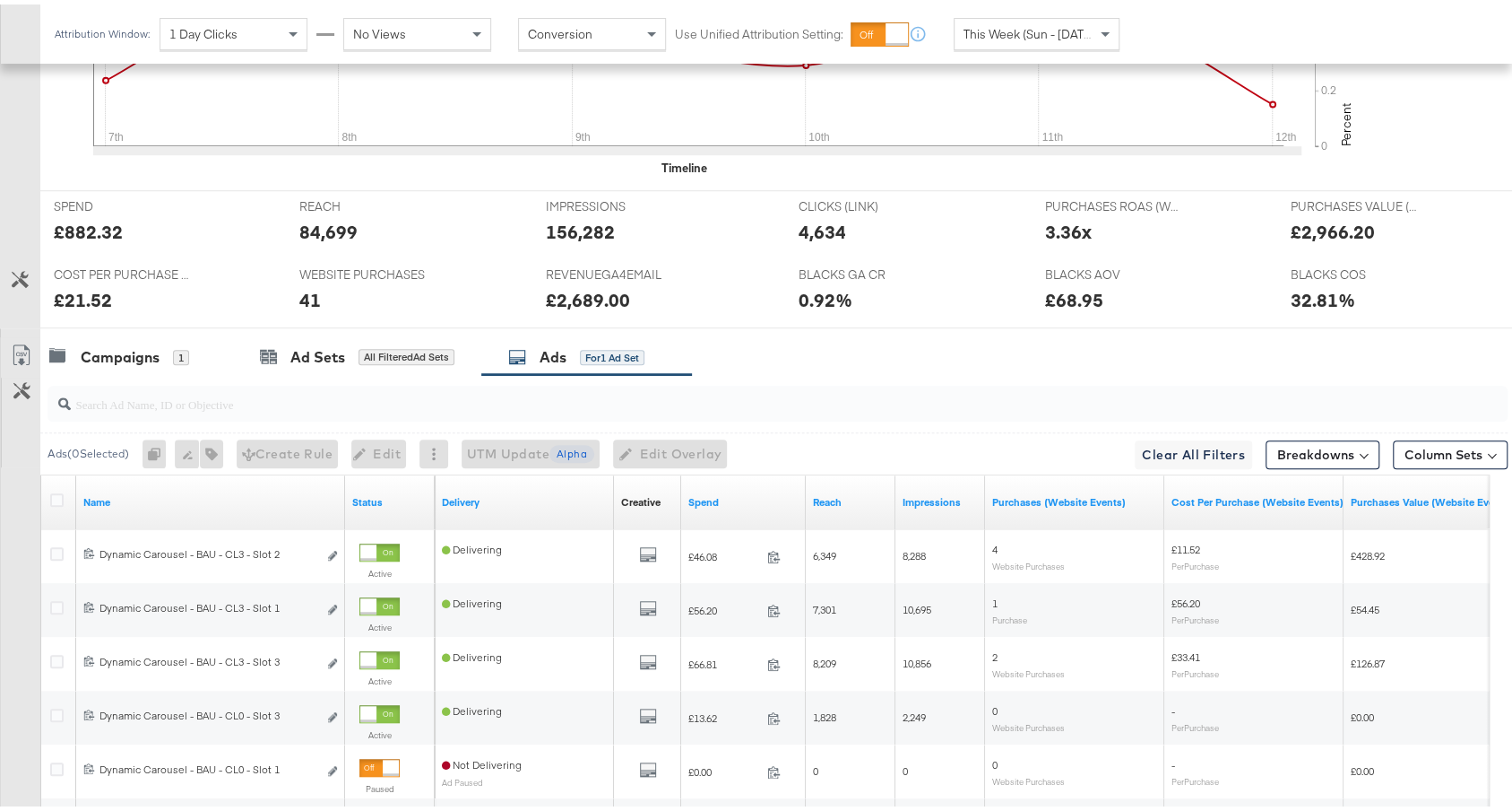
scroll to position [943, 0]
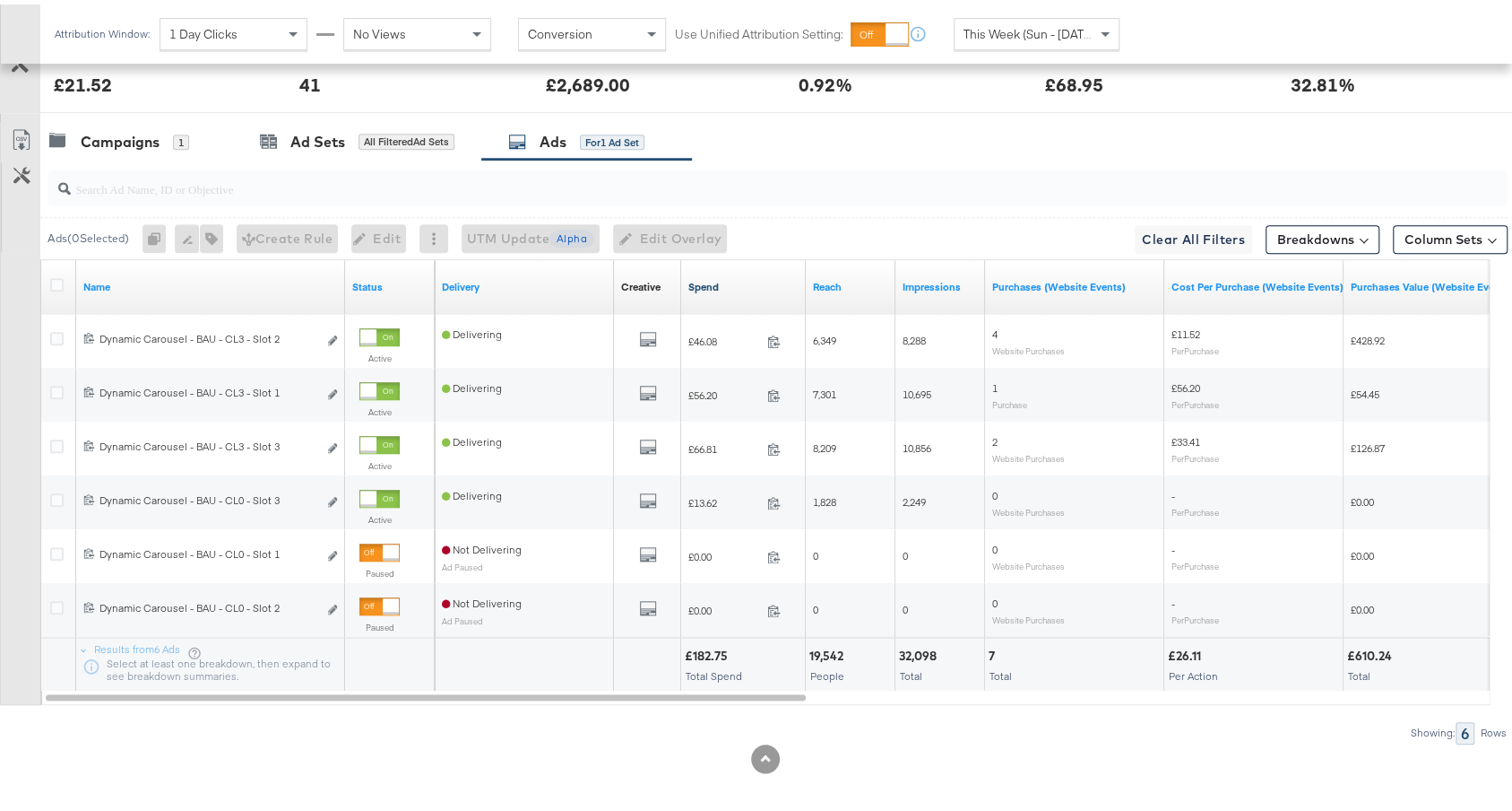
click at [752, 277] on link "Spend" at bounding box center [743, 282] width 110 height 14
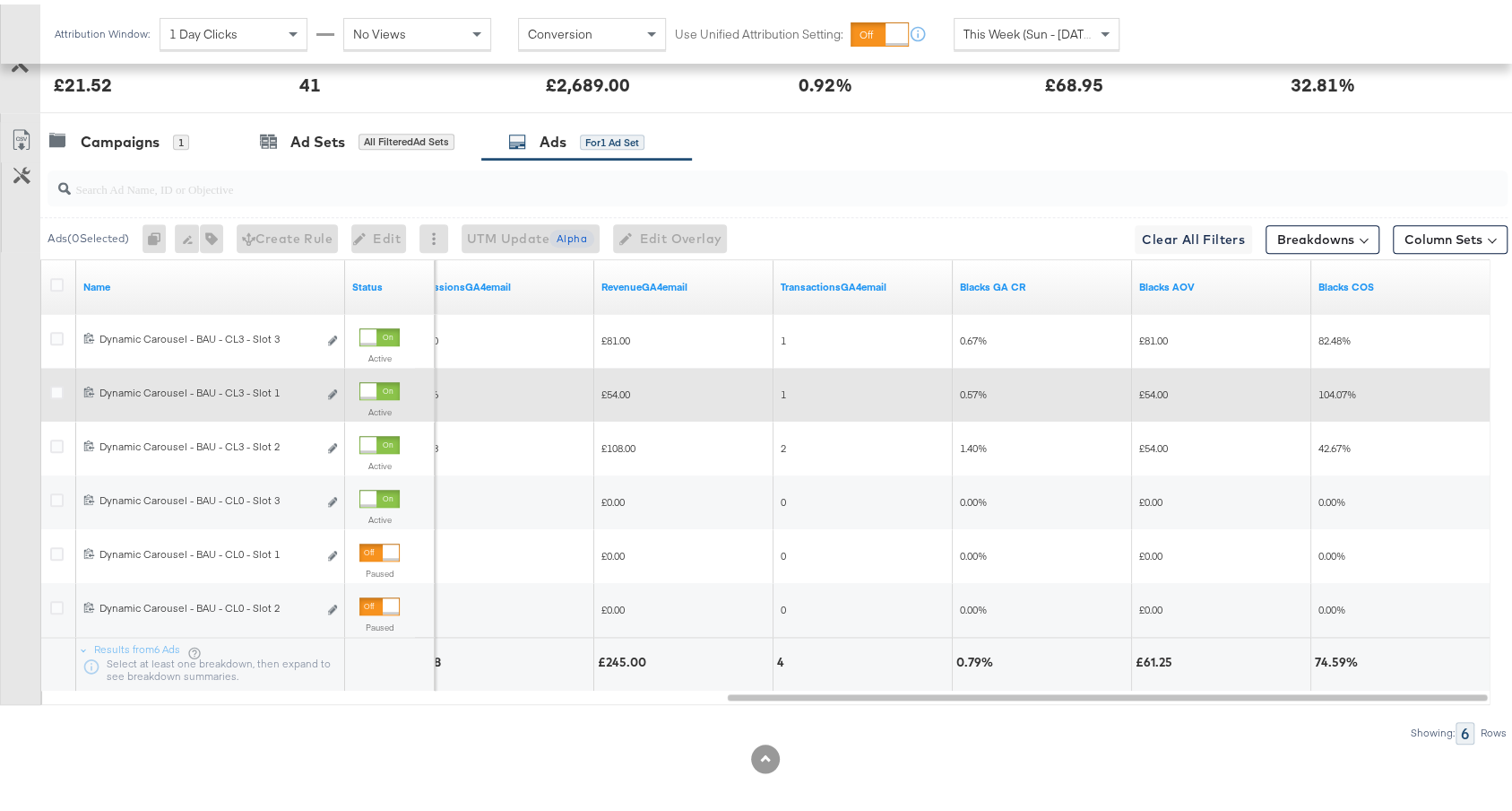
click at [375, 378] on div at bounding box center [368, 386] width 16 height 16
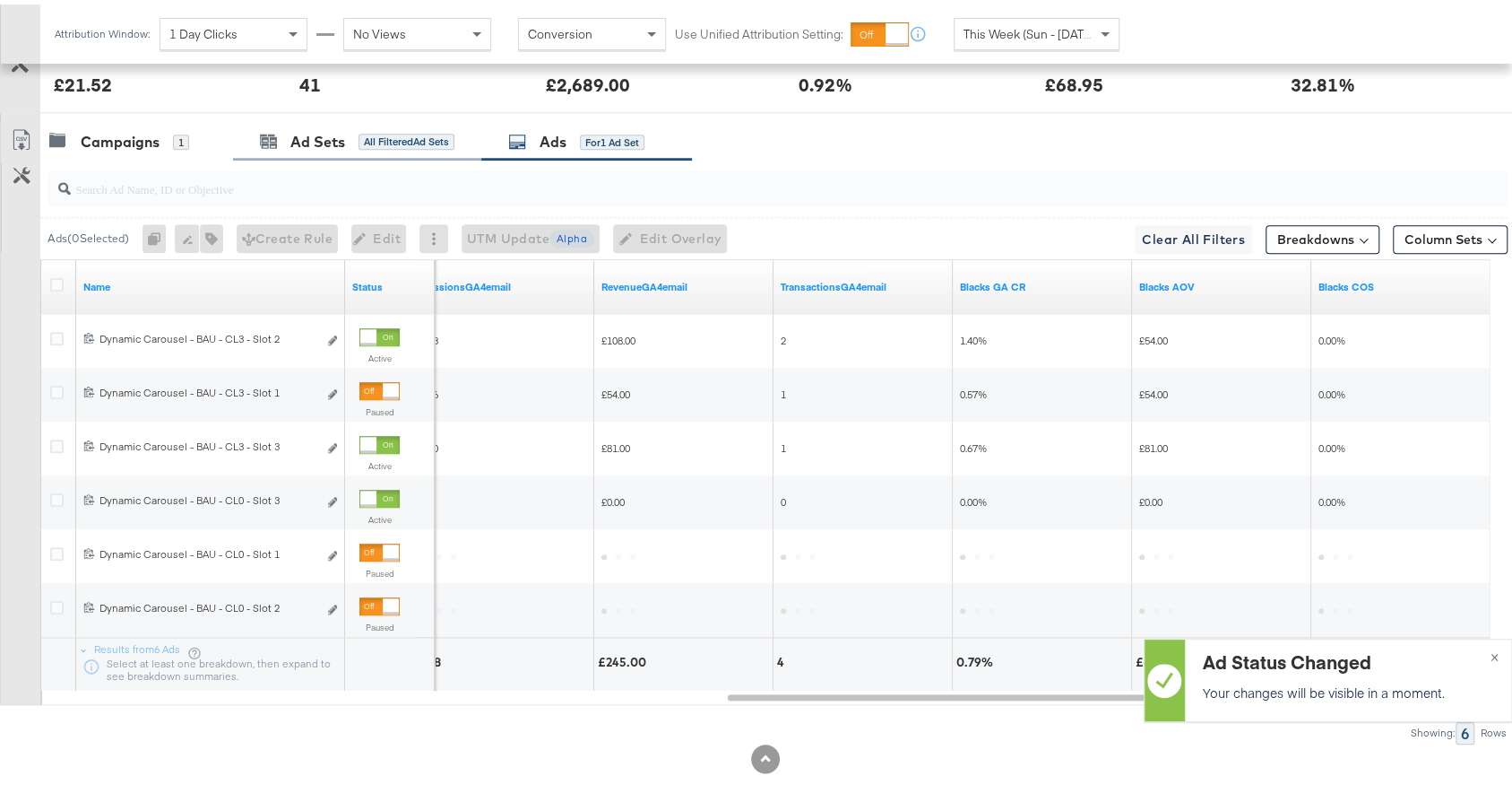
click at [322, 141] on div "Ad Sets All Filtered Ad Sets" at bounding box center [357, 137] width 248 height 39
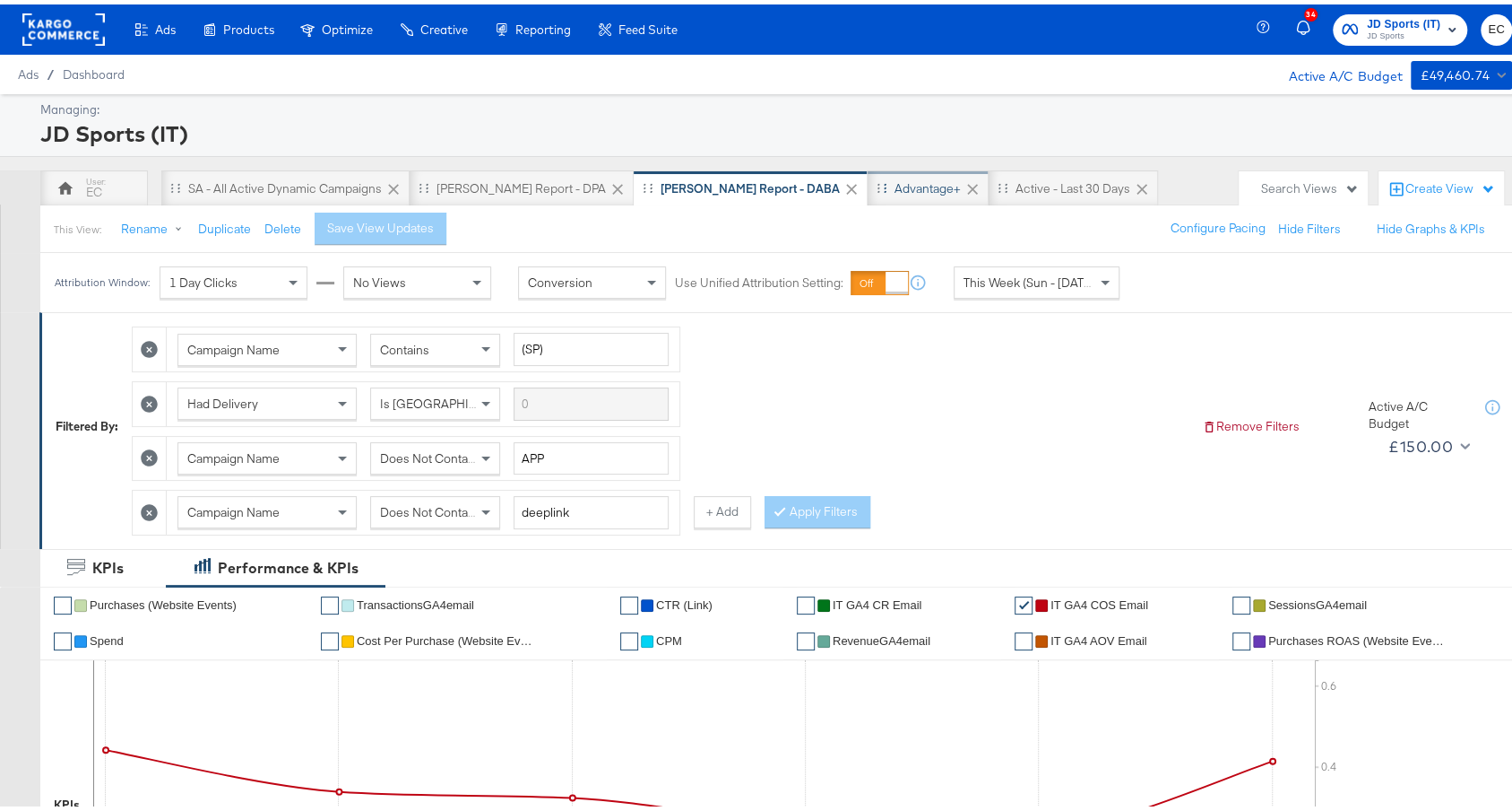
click at [894, 181] on div "Advantage+" at bounding box center [927, 184] width 66 height 17
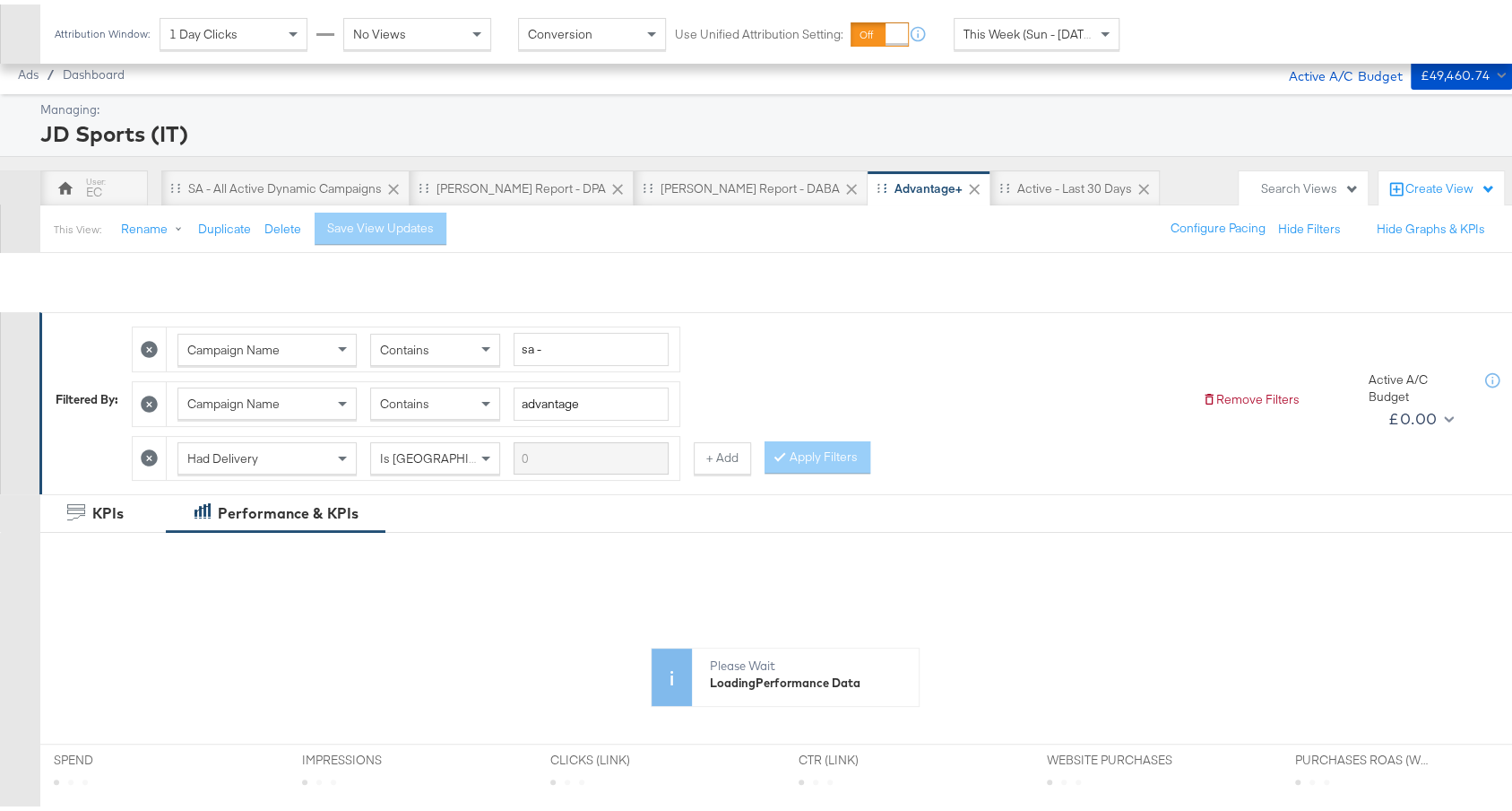
scroll to position [554, 0]
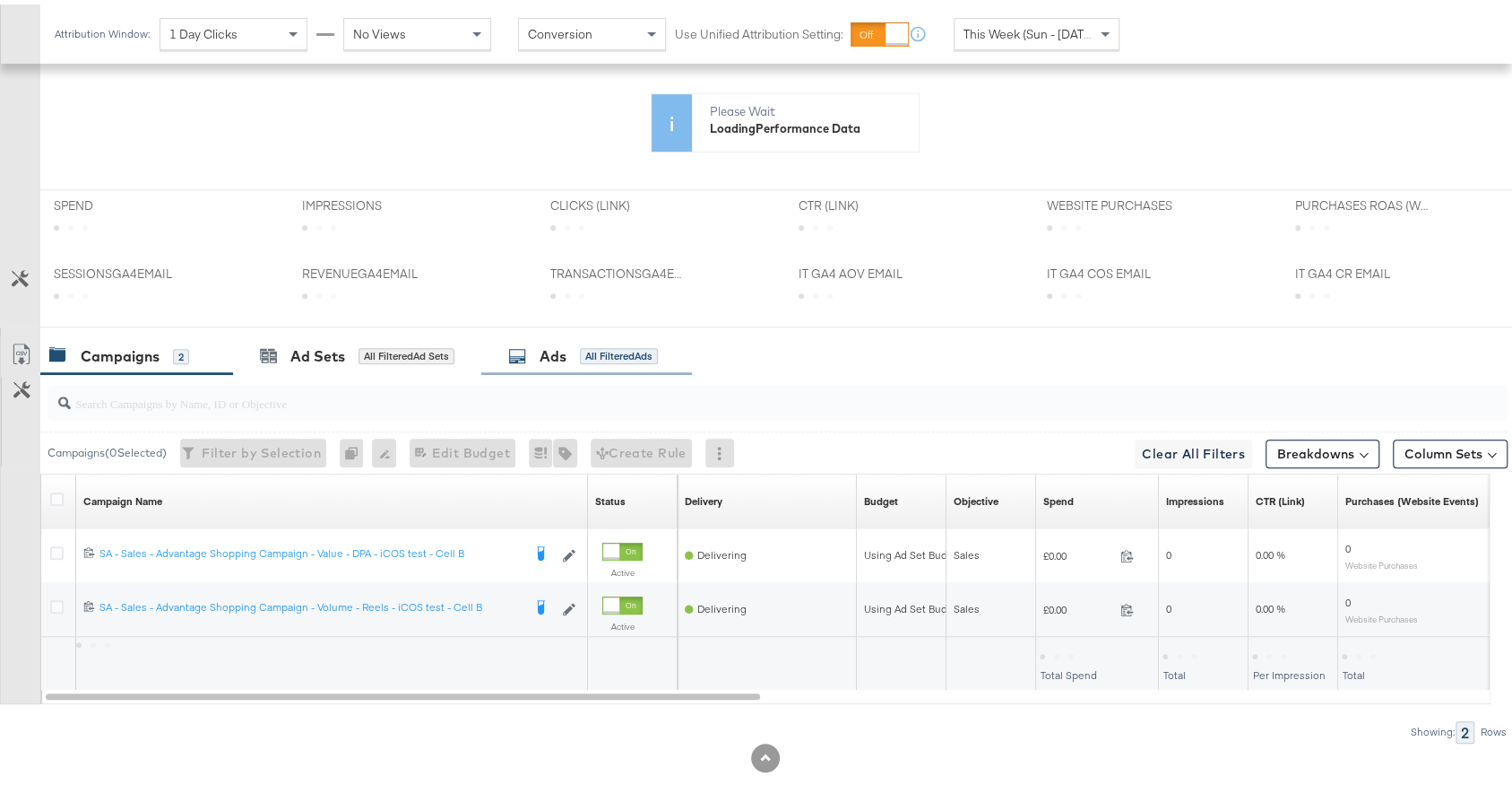
click at [575, 341] on div "Ads All Filtered Ads" at bounding box center [582, 351] width 150 height 21
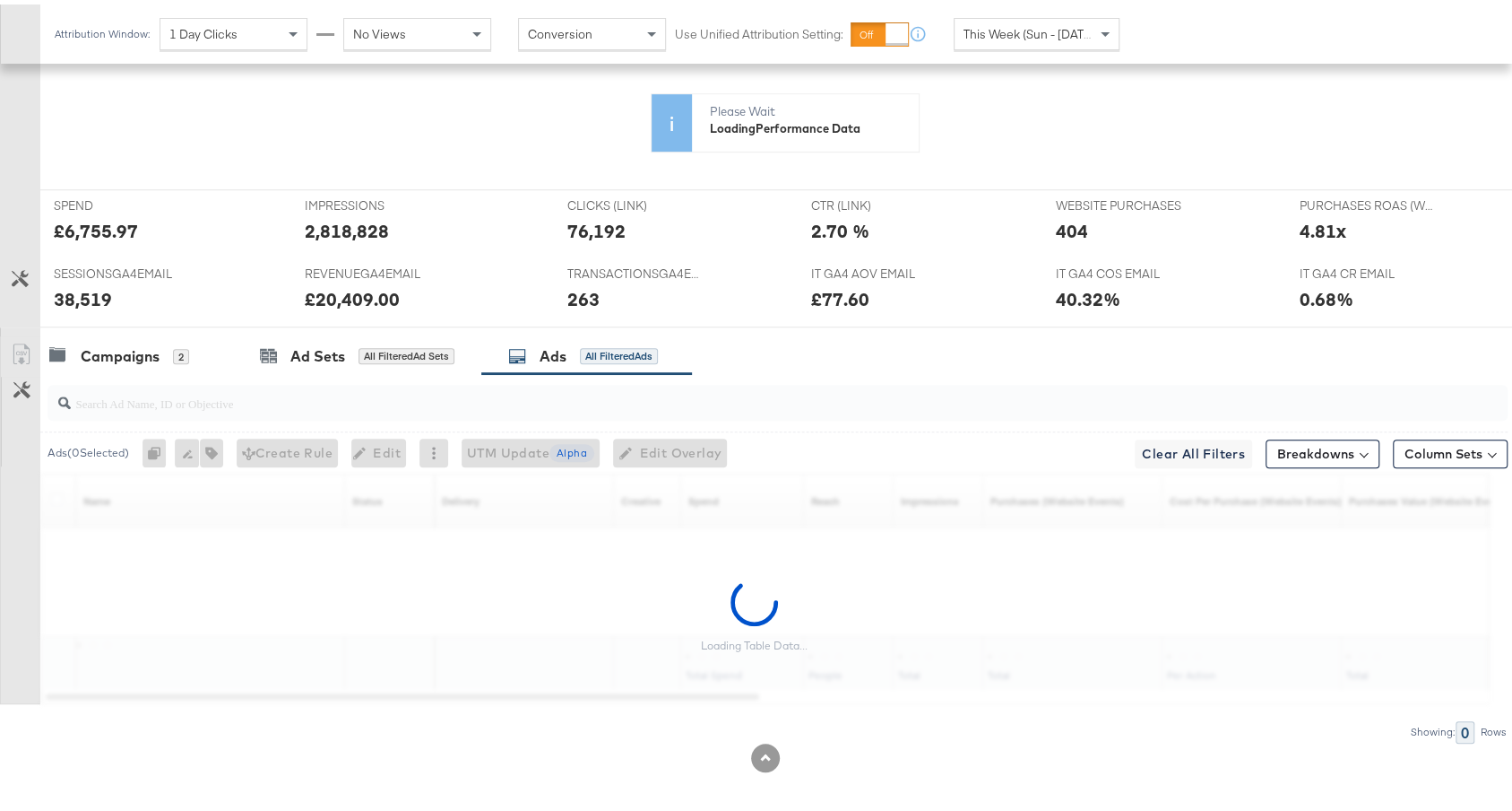
click at [563, 382] on input "search" at bounding box center [722, 391] width 1304 height 35
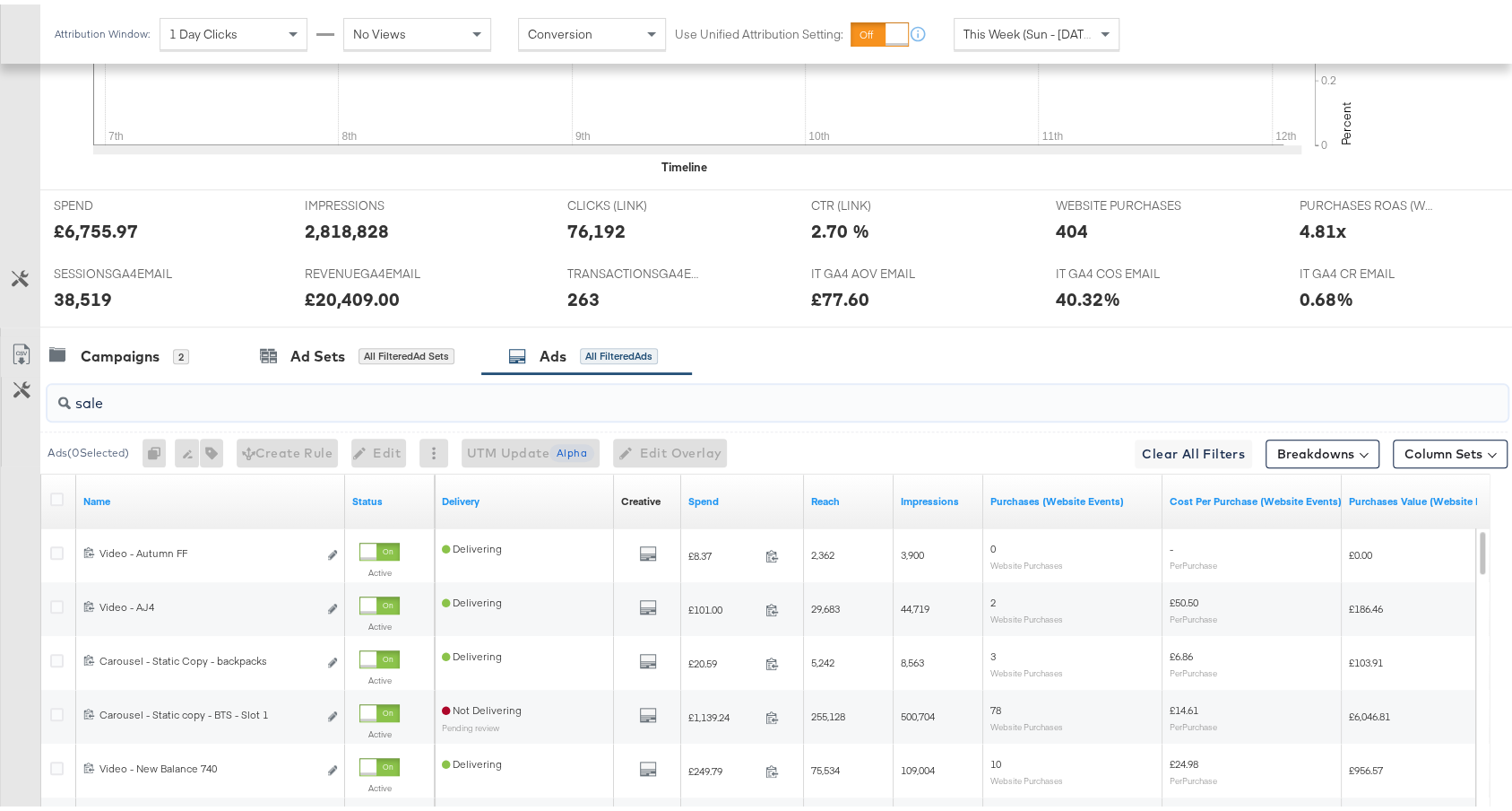
scroll to position [997, 0]
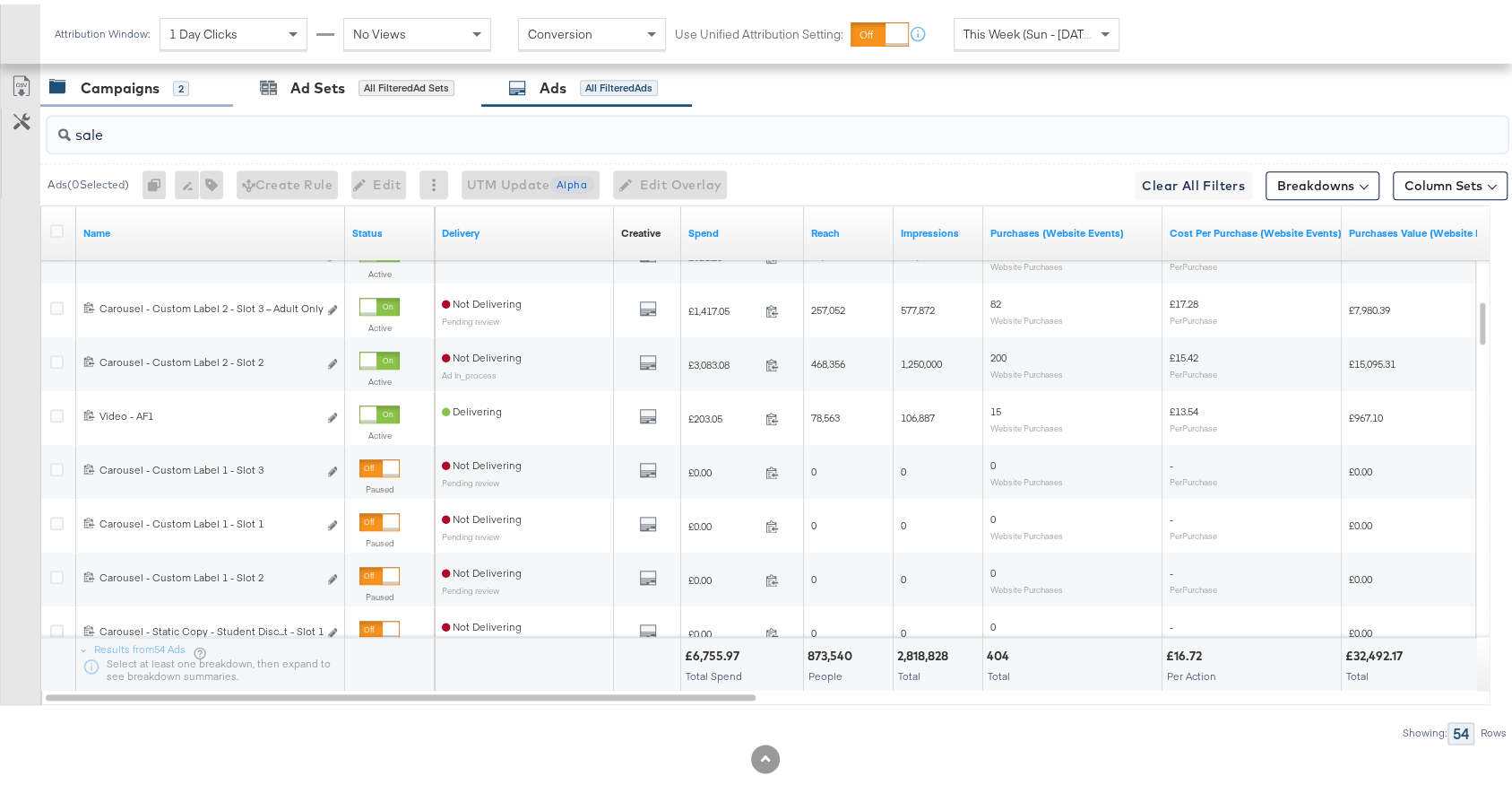
type input "sale"
click at [172, 85] on div "Campaigns 2" at bounding box center [119, 83] width 140 height 21
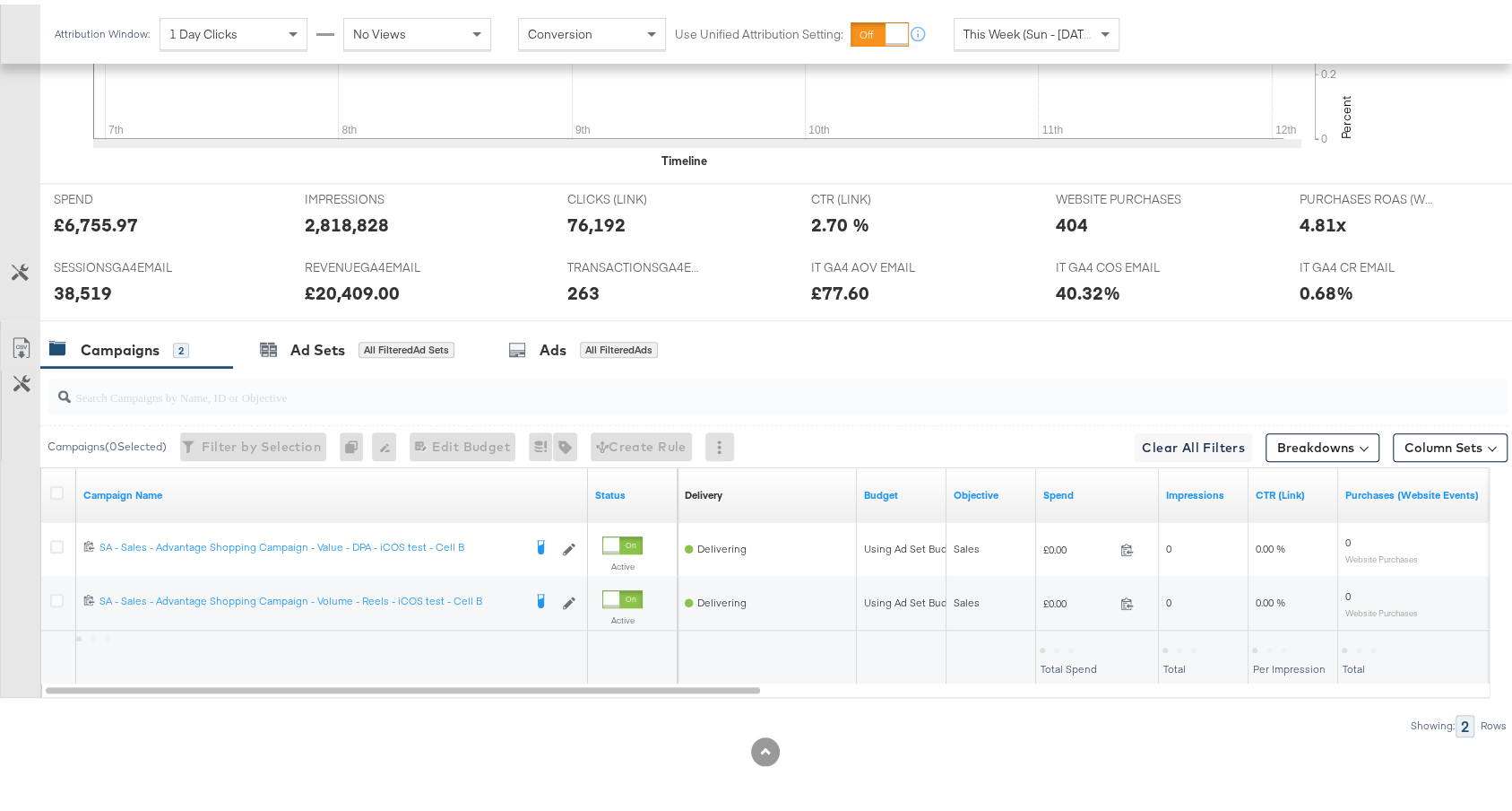
scroll to position [728, 0]
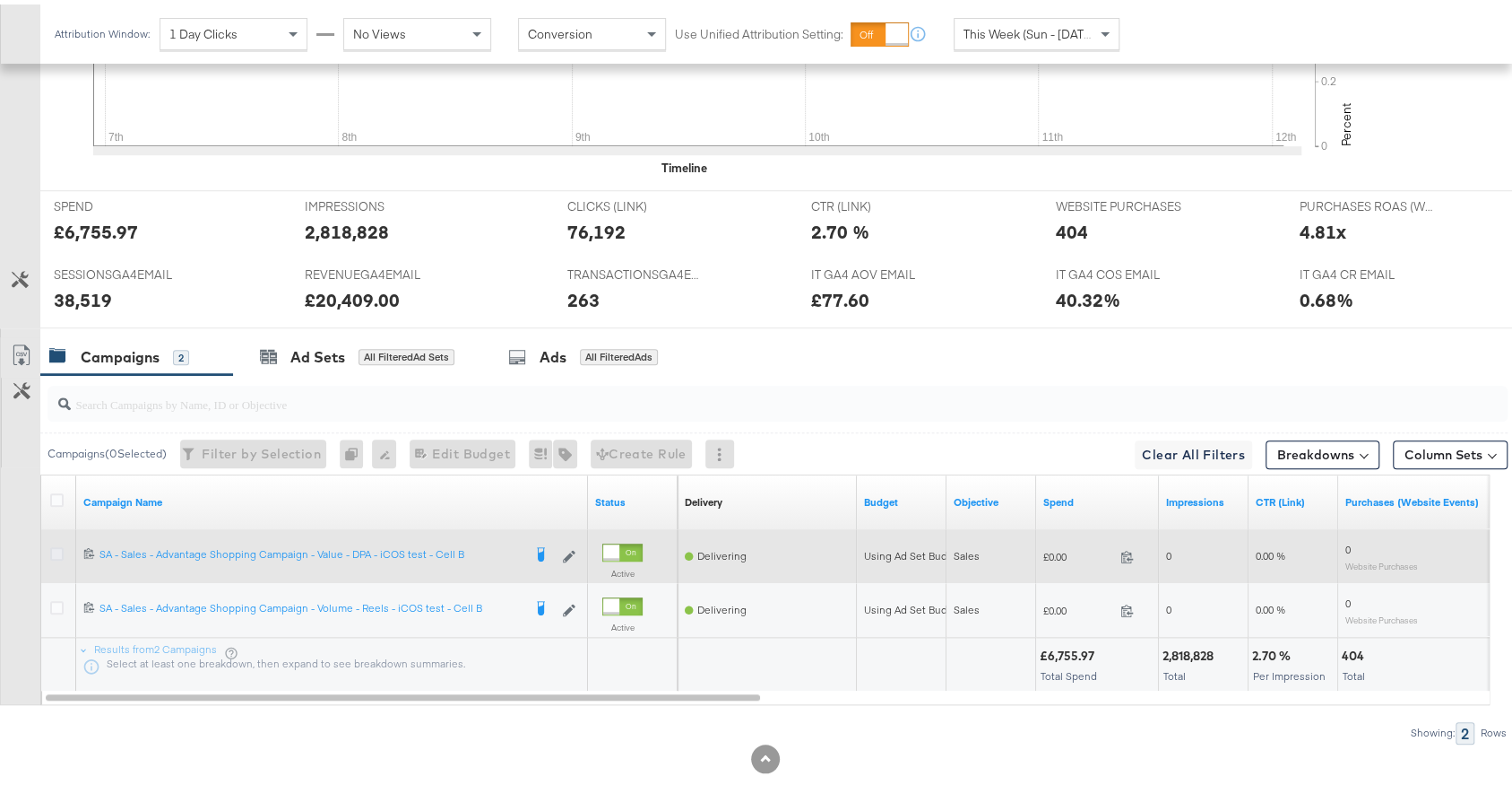
click at [59, 542] on icon at bounding box center [58, 549] width 14 height 14
click at [0, 0] on input "checkbox" at bounding box center [0, 0] width 0 height 0
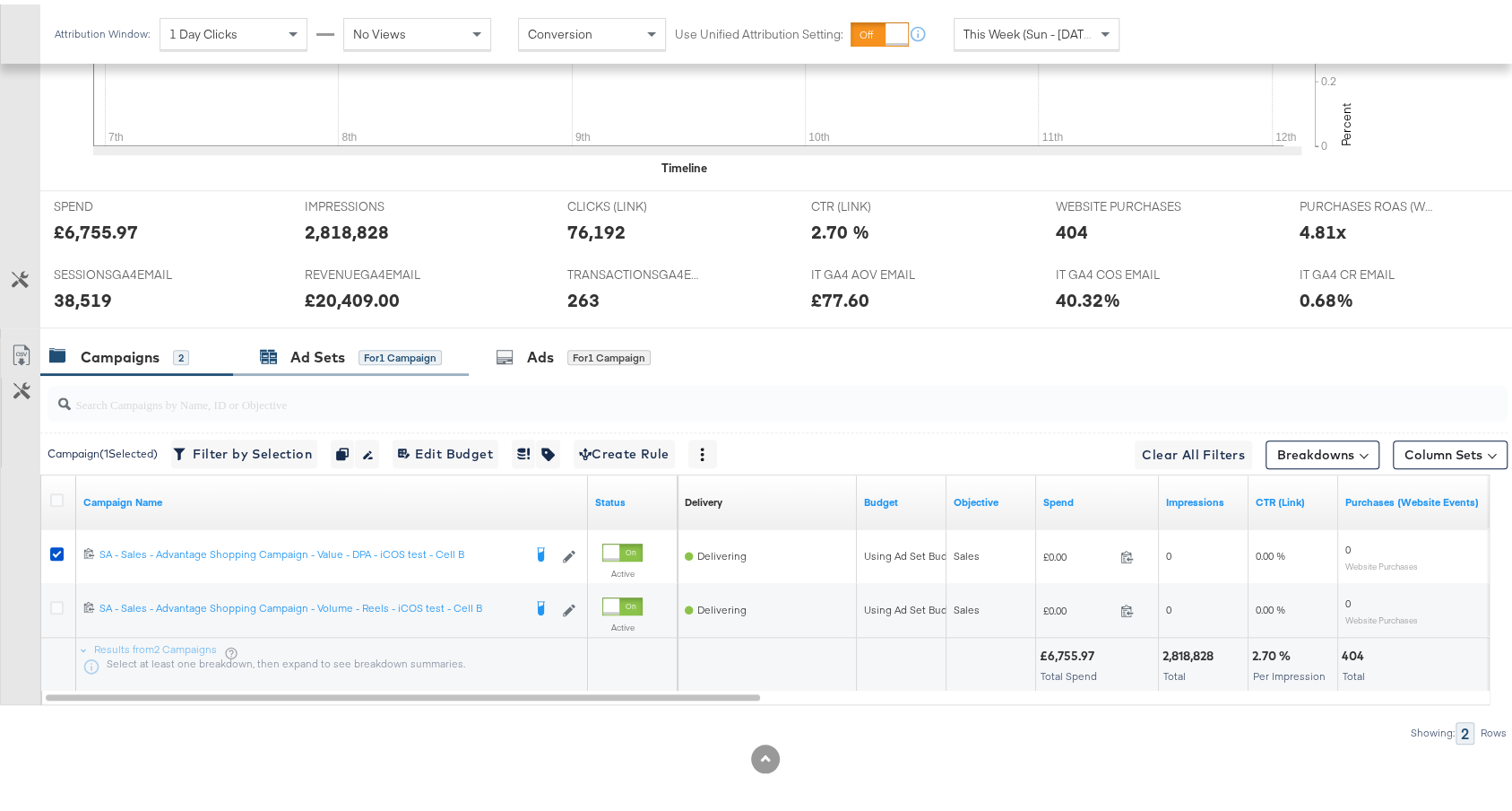
click at [307, 346] on div "Ad Sets" at bounding box center [317, 352] width 55 height 21
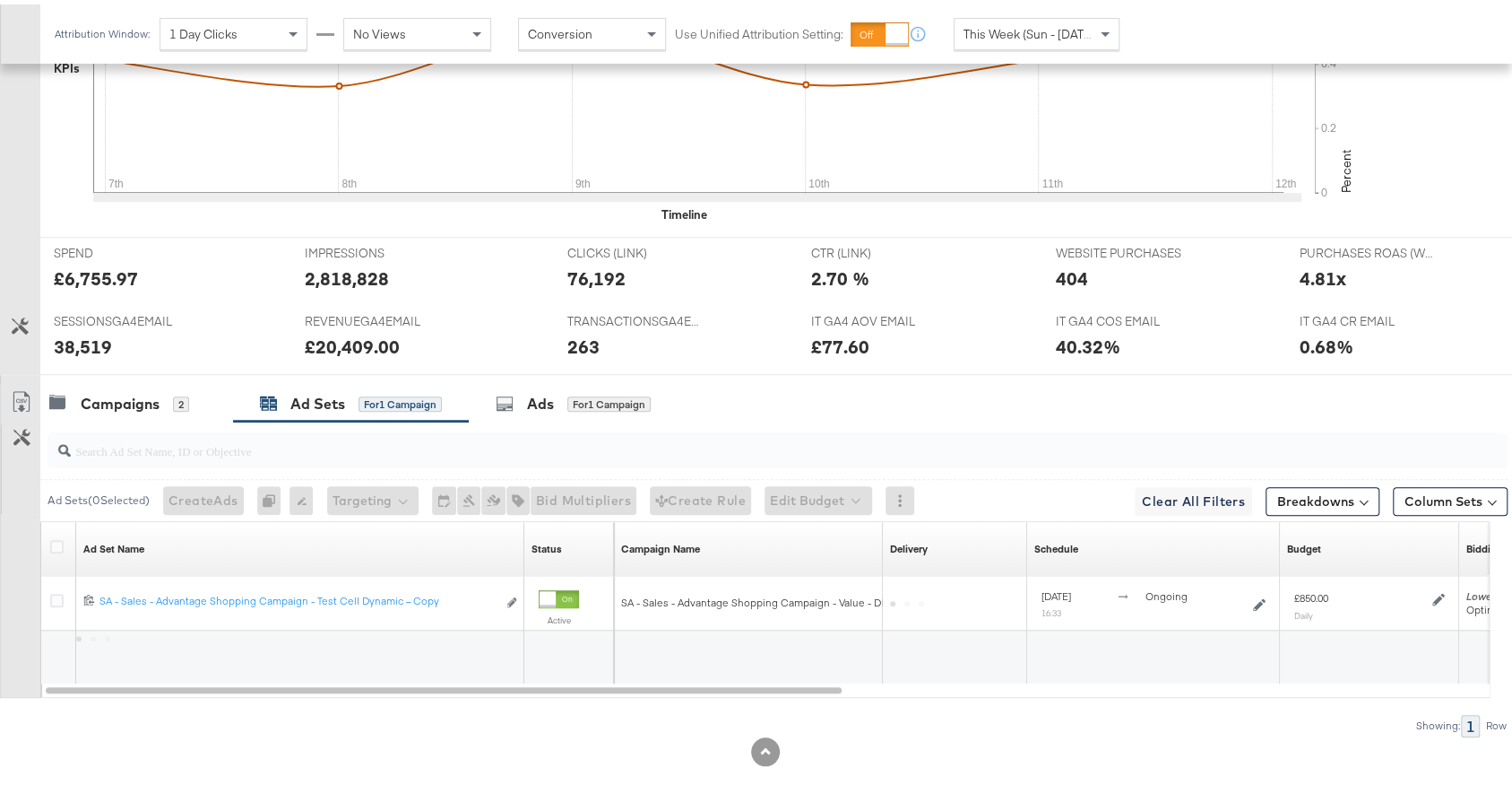
scroll to position [674, 0]
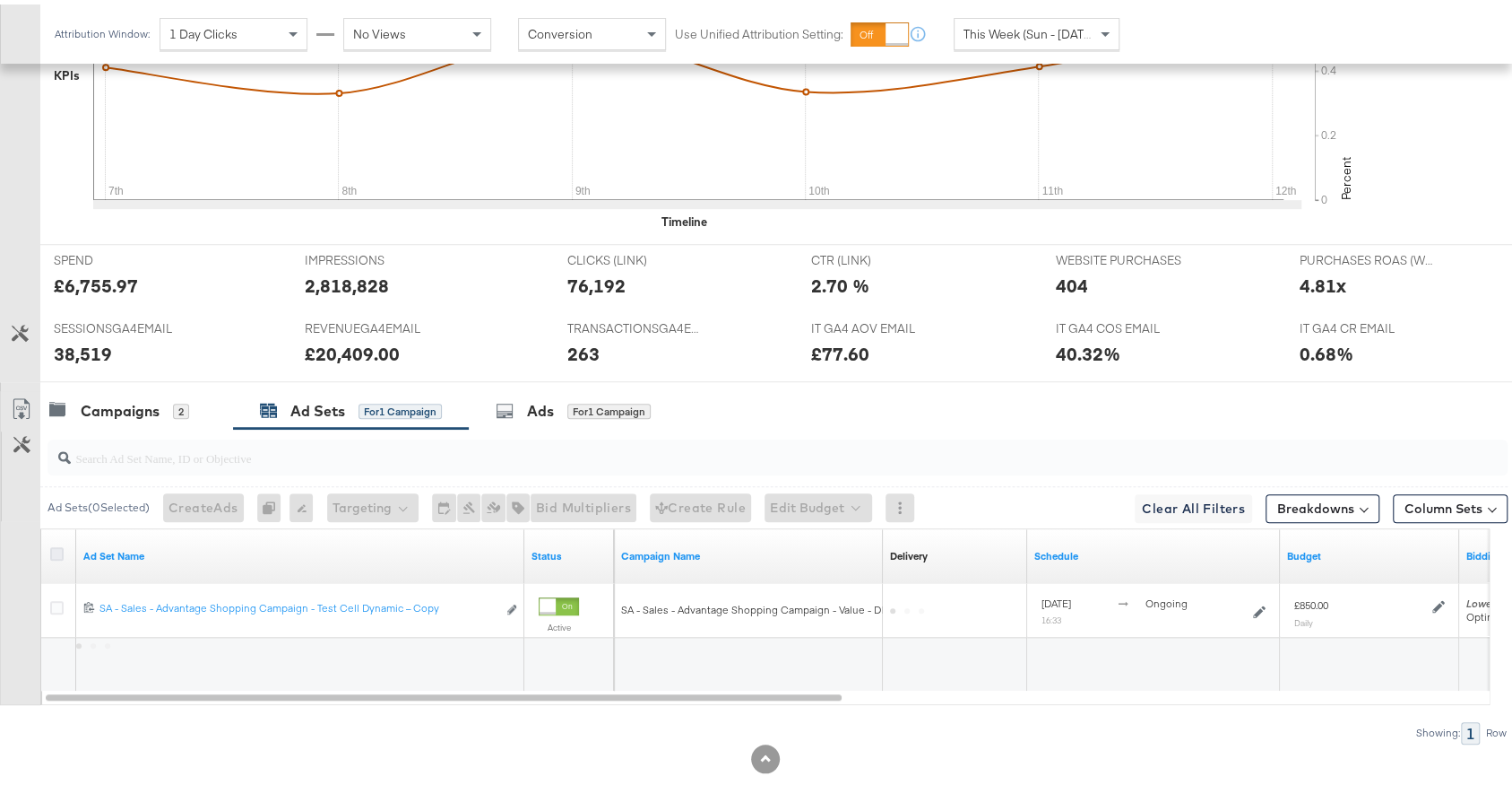
click at [54, 542] on icon at bounding box center [58, 549] width 14 height 14
click at [0, 0] on input "checkbox" at bounding box center [0, 0] width 0 height 0
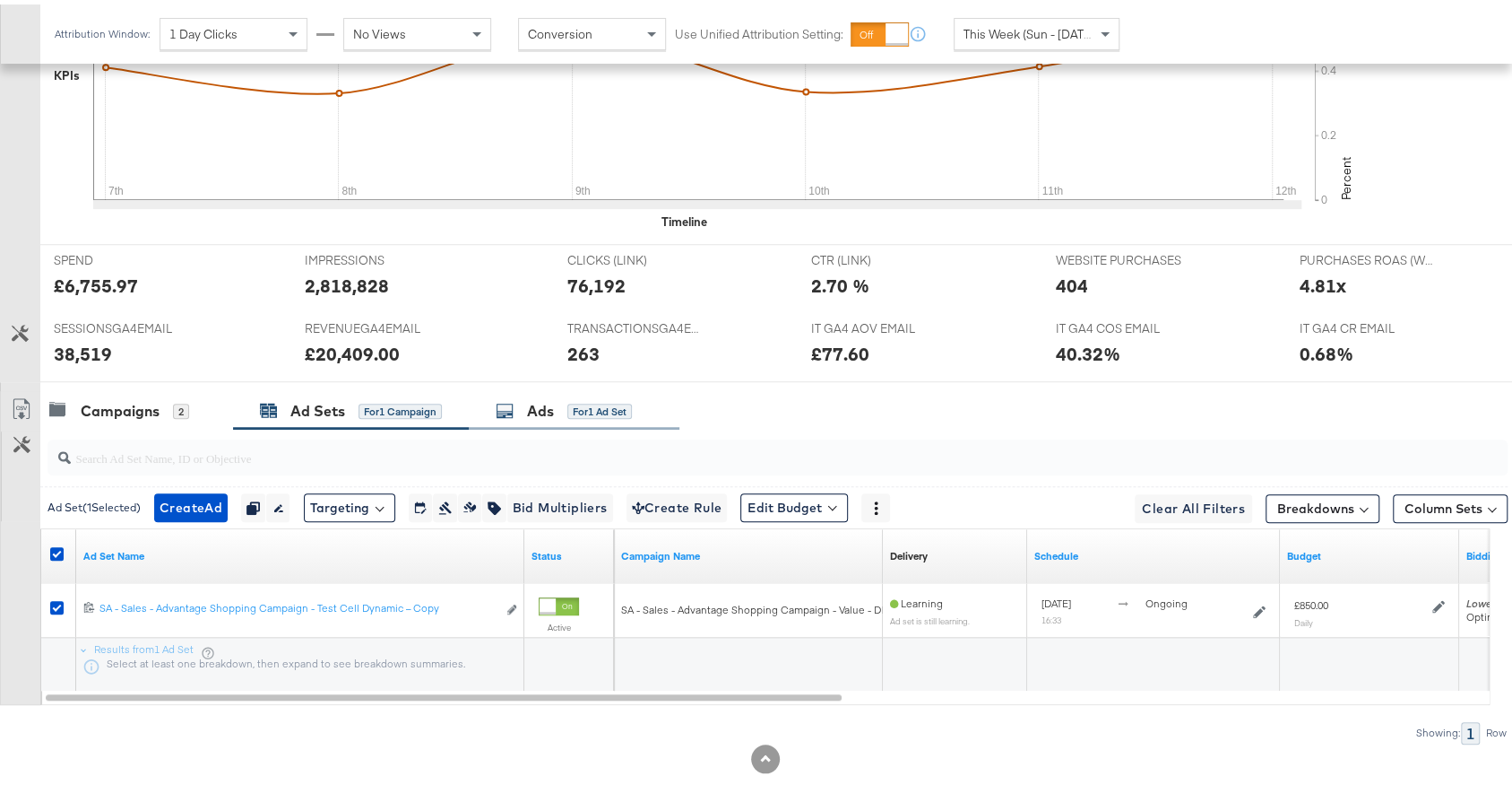
click at [532, 396] on div "Ads" at bounding box center [540, 406] width 27 height 21
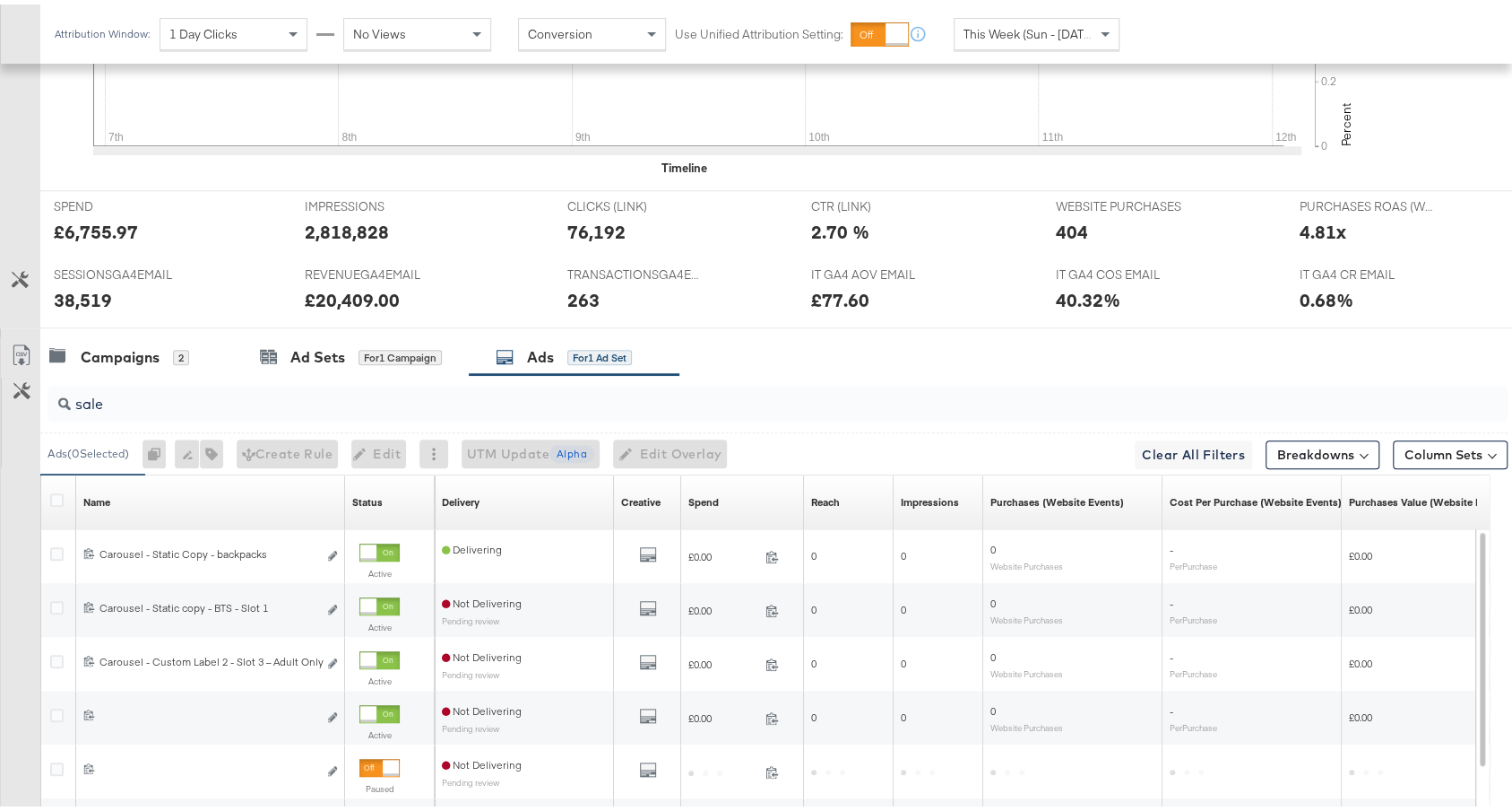
scroll to position [997, 0]
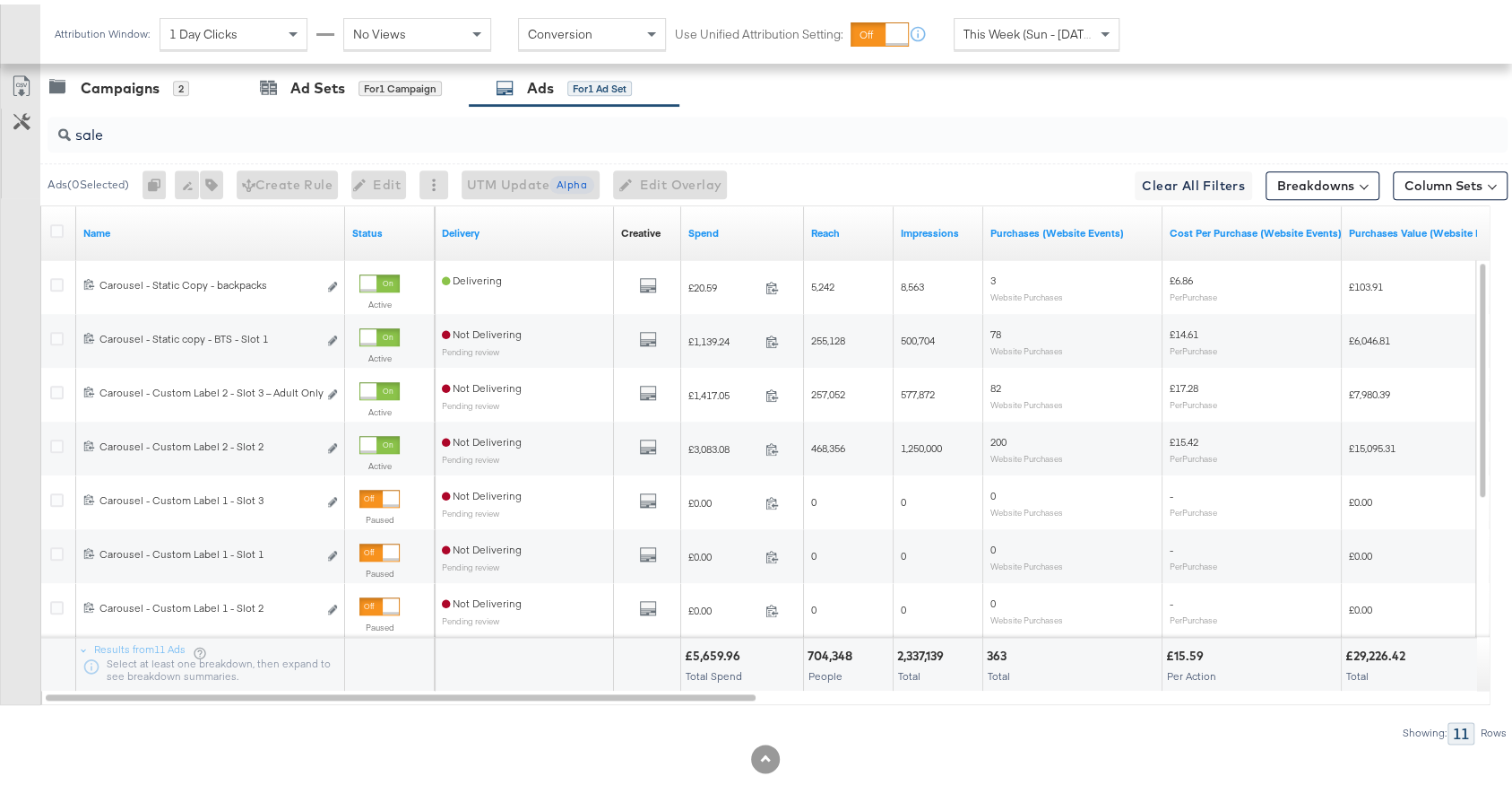
click at [179, 129] on input "sale" at bounding box center [722, 123] width 1304 height 35
click at [179, 128] on input "sale" at bounding box center [722, 123] width 1304 height 35
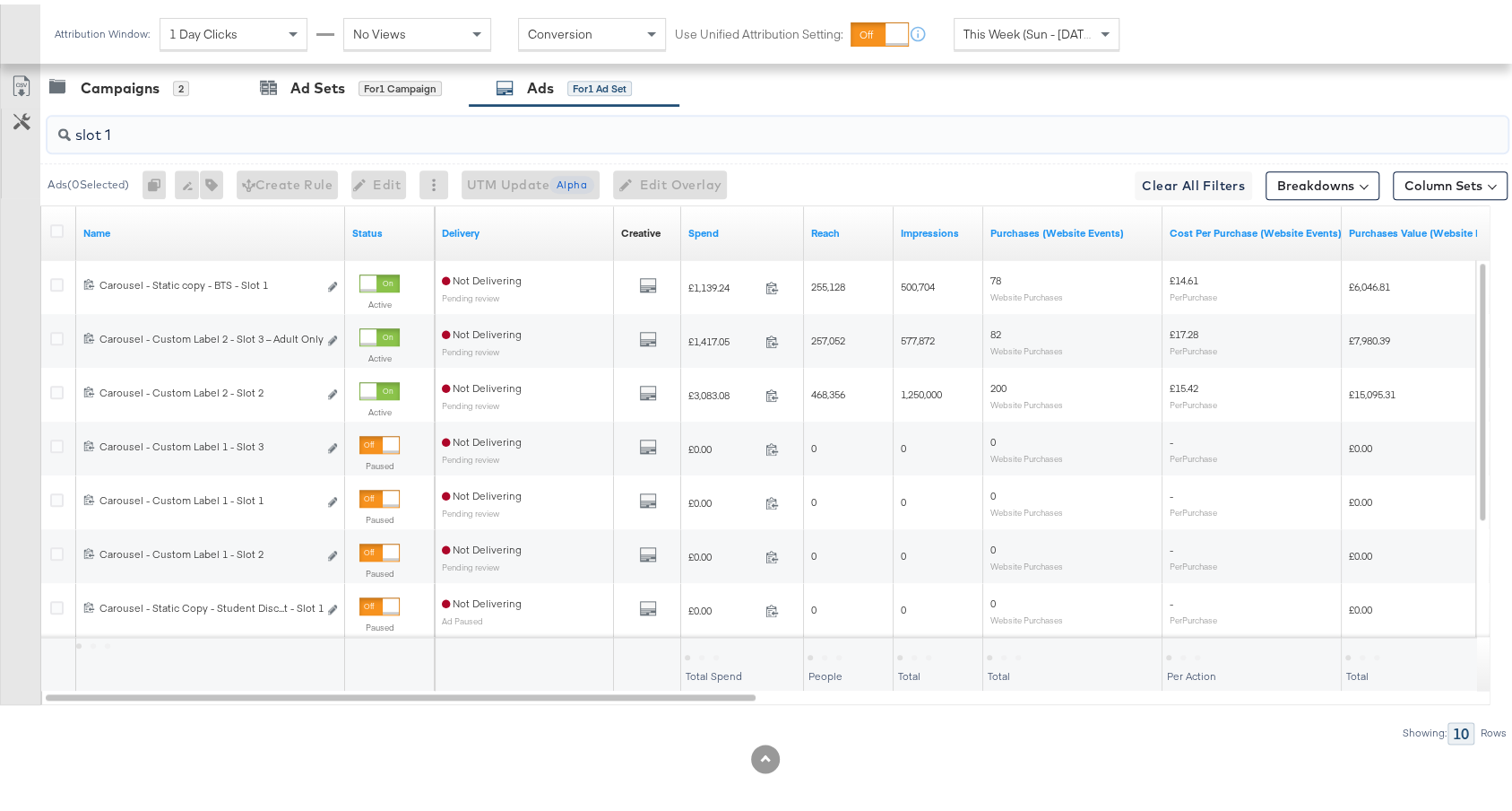
scroll to position [836, 0]
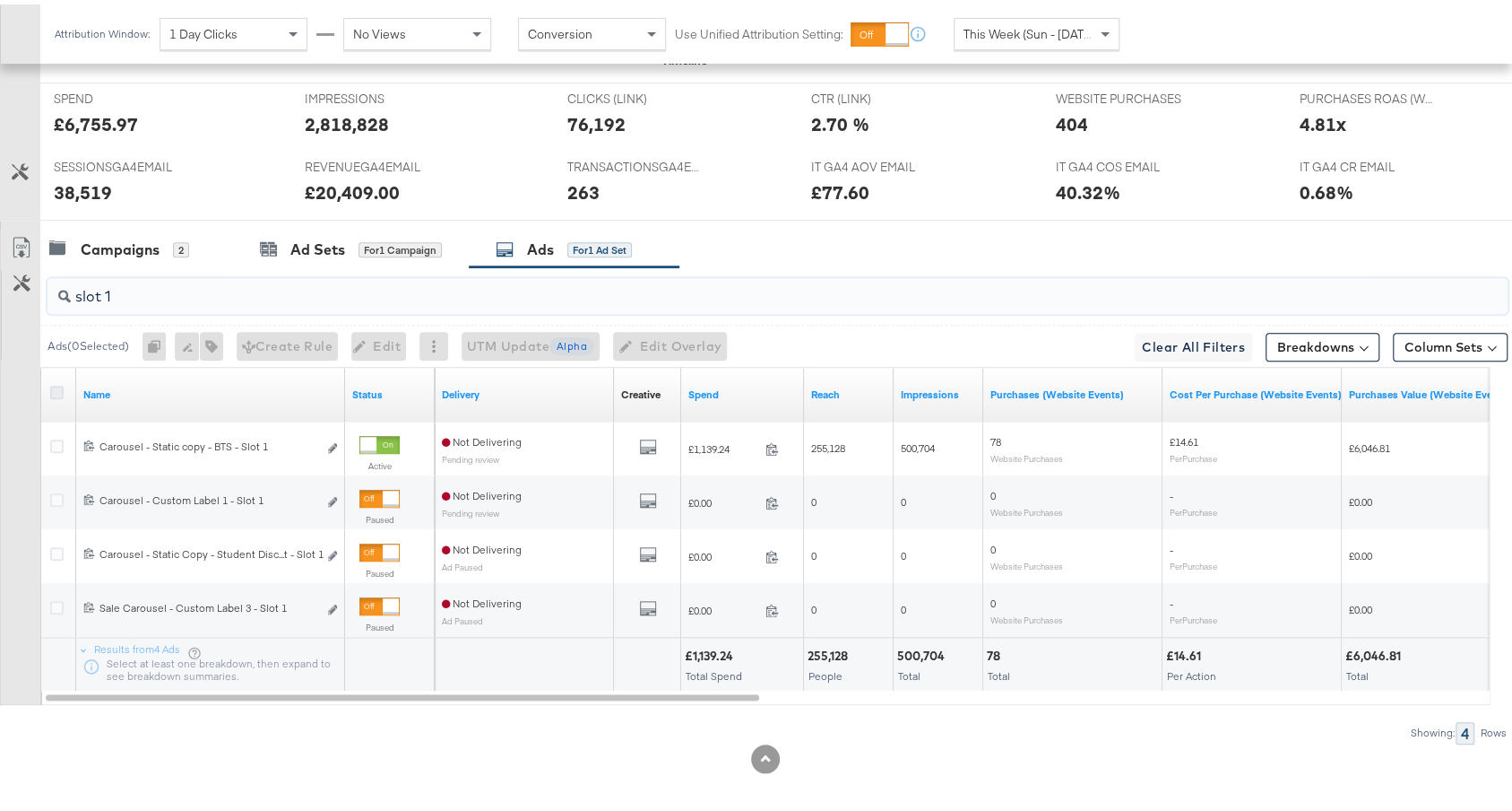
type input "slot 1"
click at [56, 381] on icon at bounding box center [58, 388] width 14 height 14
click at [0, 0] on input "checkbox" at bounding box center [0, 0] width 0 height 0
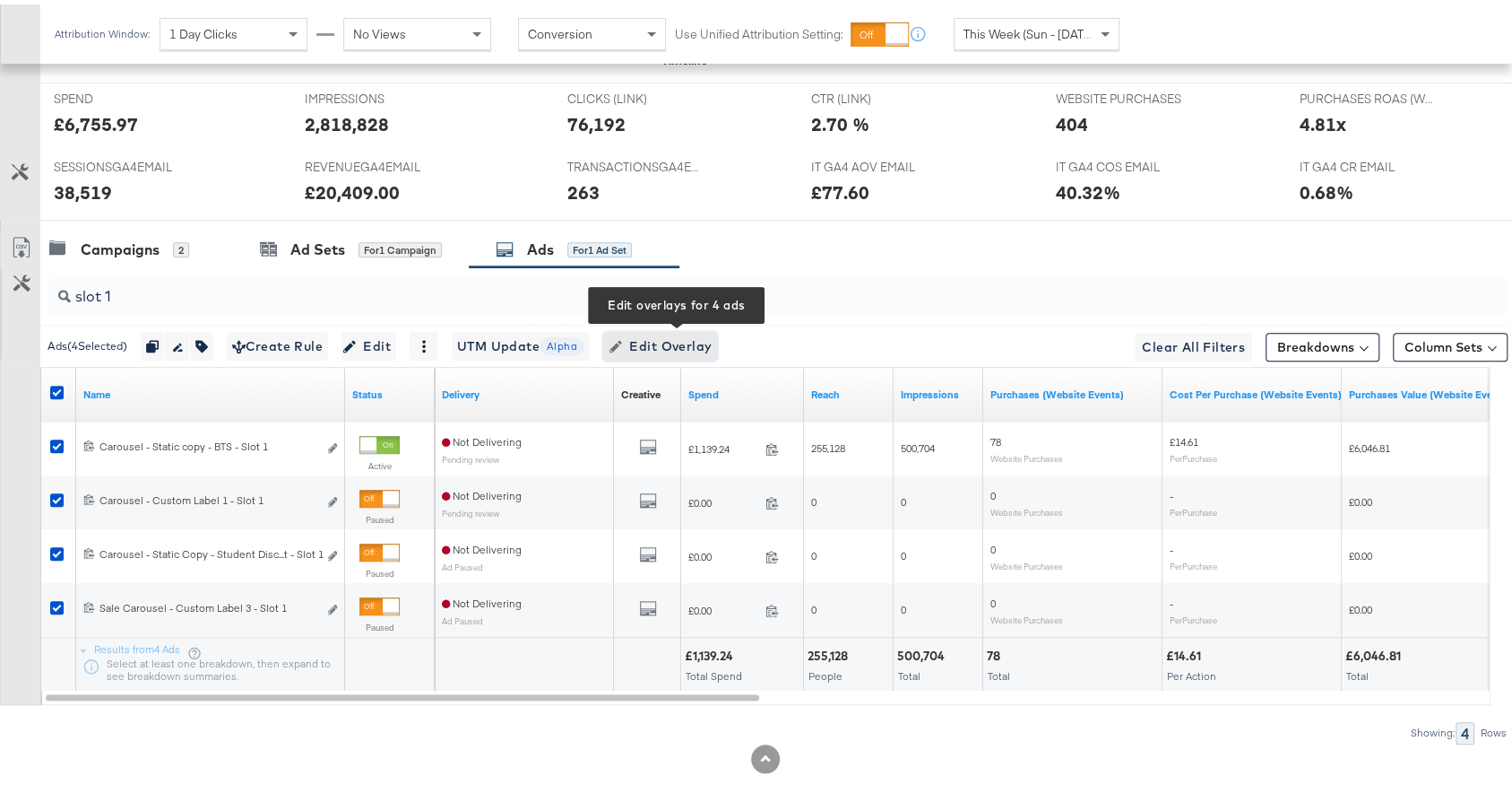
click at [685, 342] on span "Edit Overlay Edit overlays for 4 ads" at bounding box center [660, 341] width 103 height 23
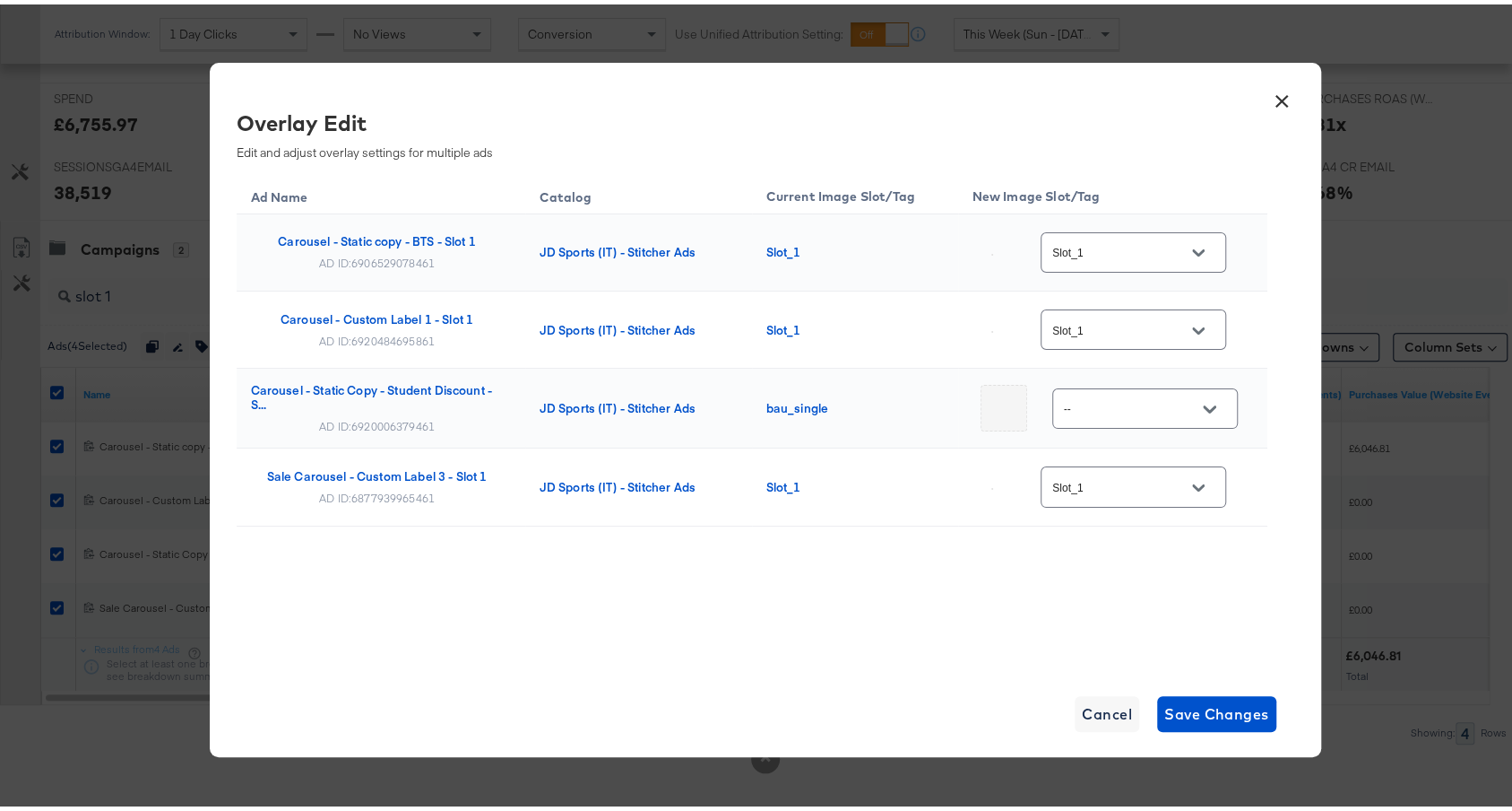
click at [1196, 251] on icon "Open" at bounding box center [1197, 248] width 13 height 13
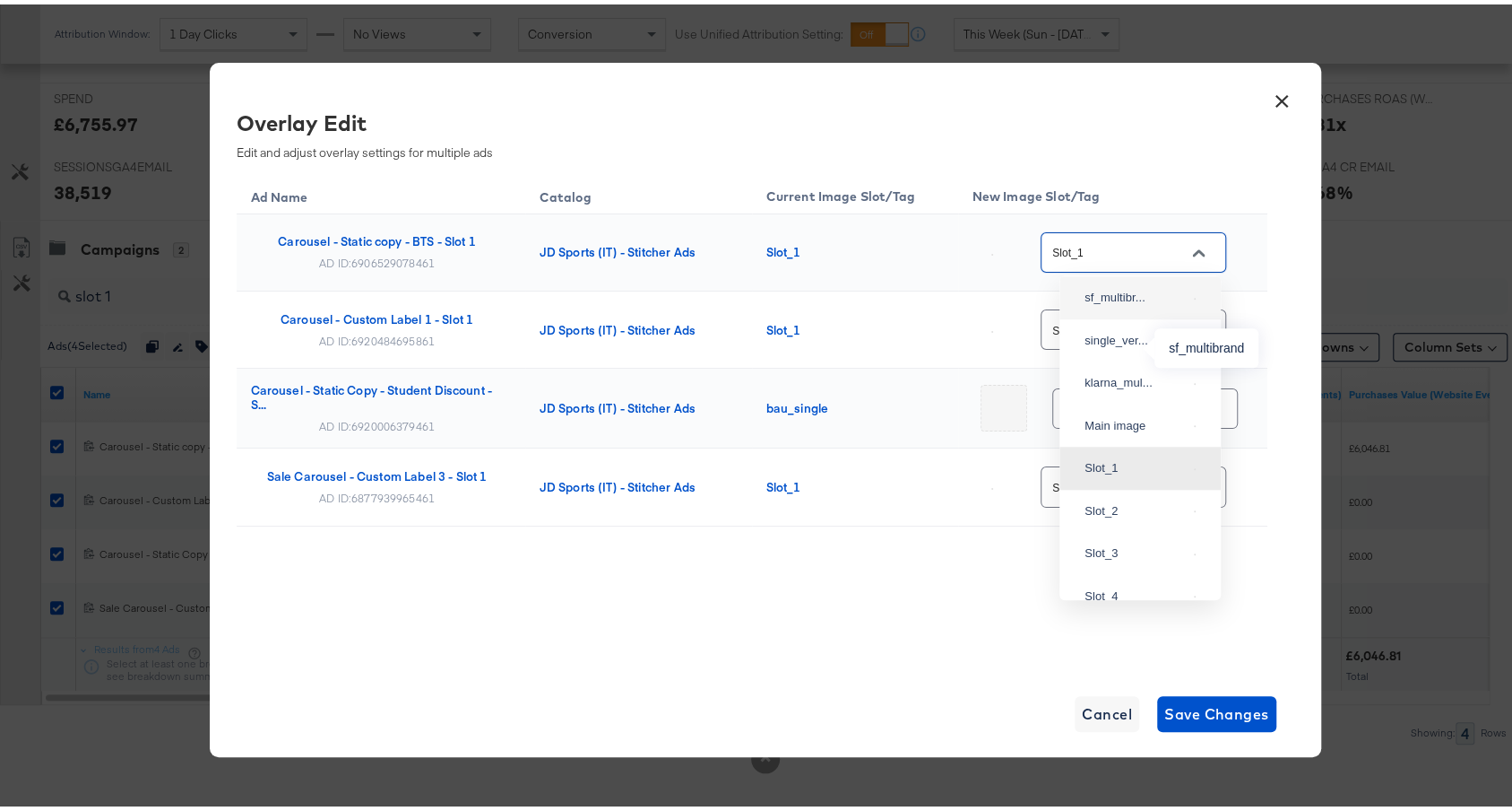
scroll to position [0, 0]
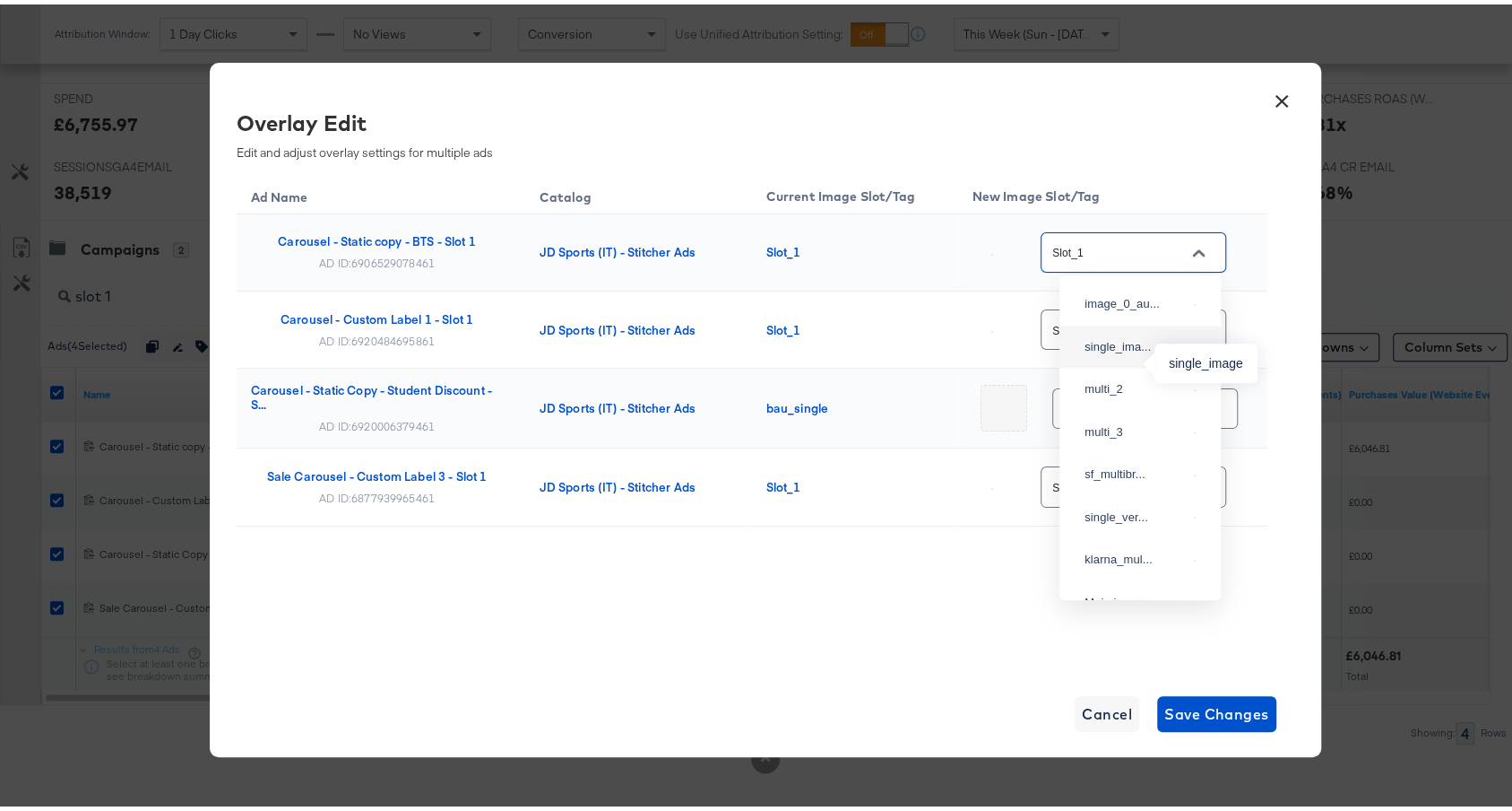
click at [1139, 351] on div "single_ima..." at bounding box center [1135, 342] width 102 height 18
type input "single_image"
click at [1181, 320] on div at bounding box center [1198, 326] width 38 height 27
click at [1207, 325] on button "Open" at bounding box center [1197, 326] width 27 height 27
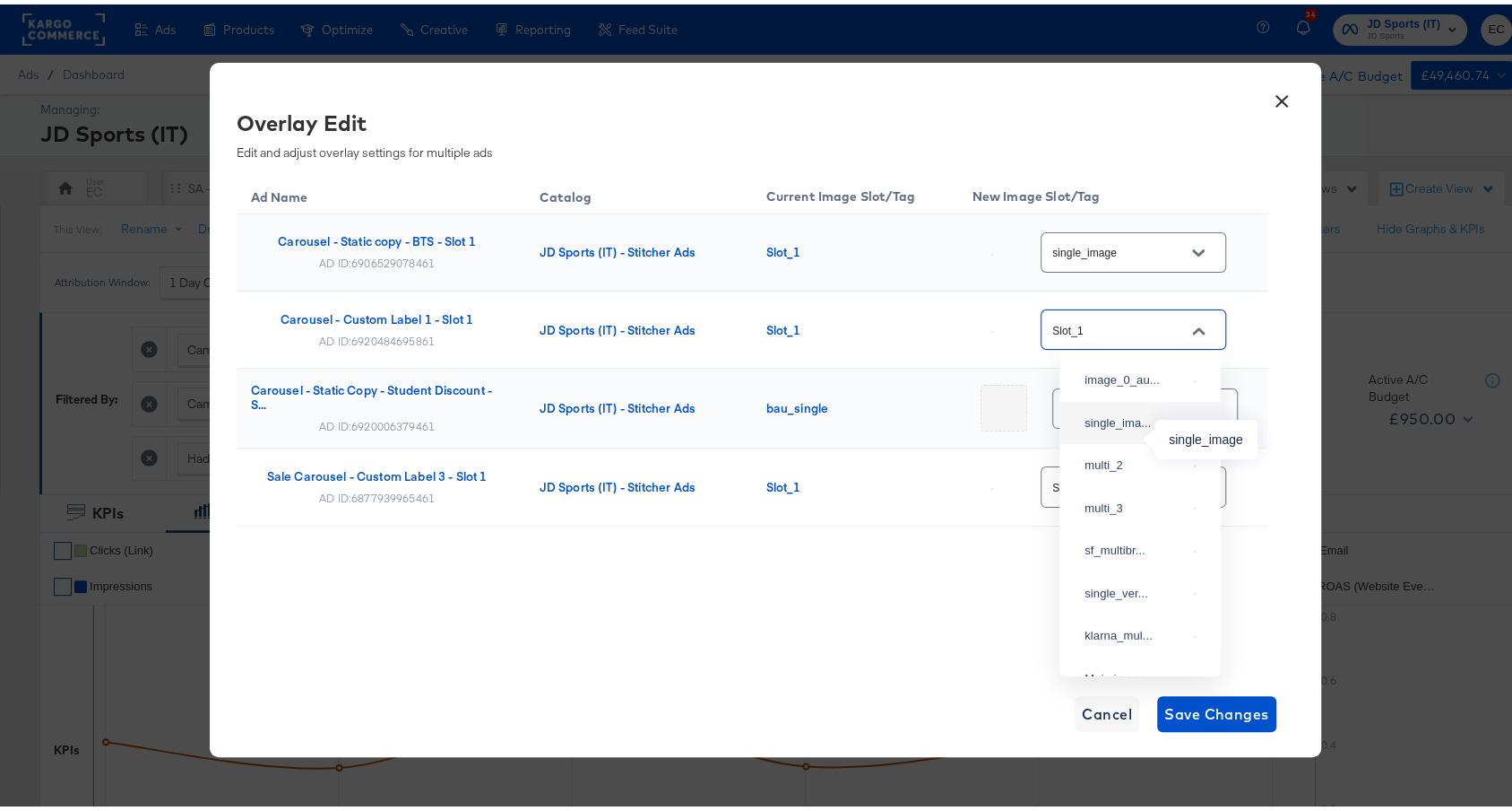
click at [1129, 428] on div "single_ima..." at bounding box center [1135, 419] width 102 height 18
type input "single_image"
click at [1146, 404] on input "--" at bounding box center [1131, 404] width 142 height 21
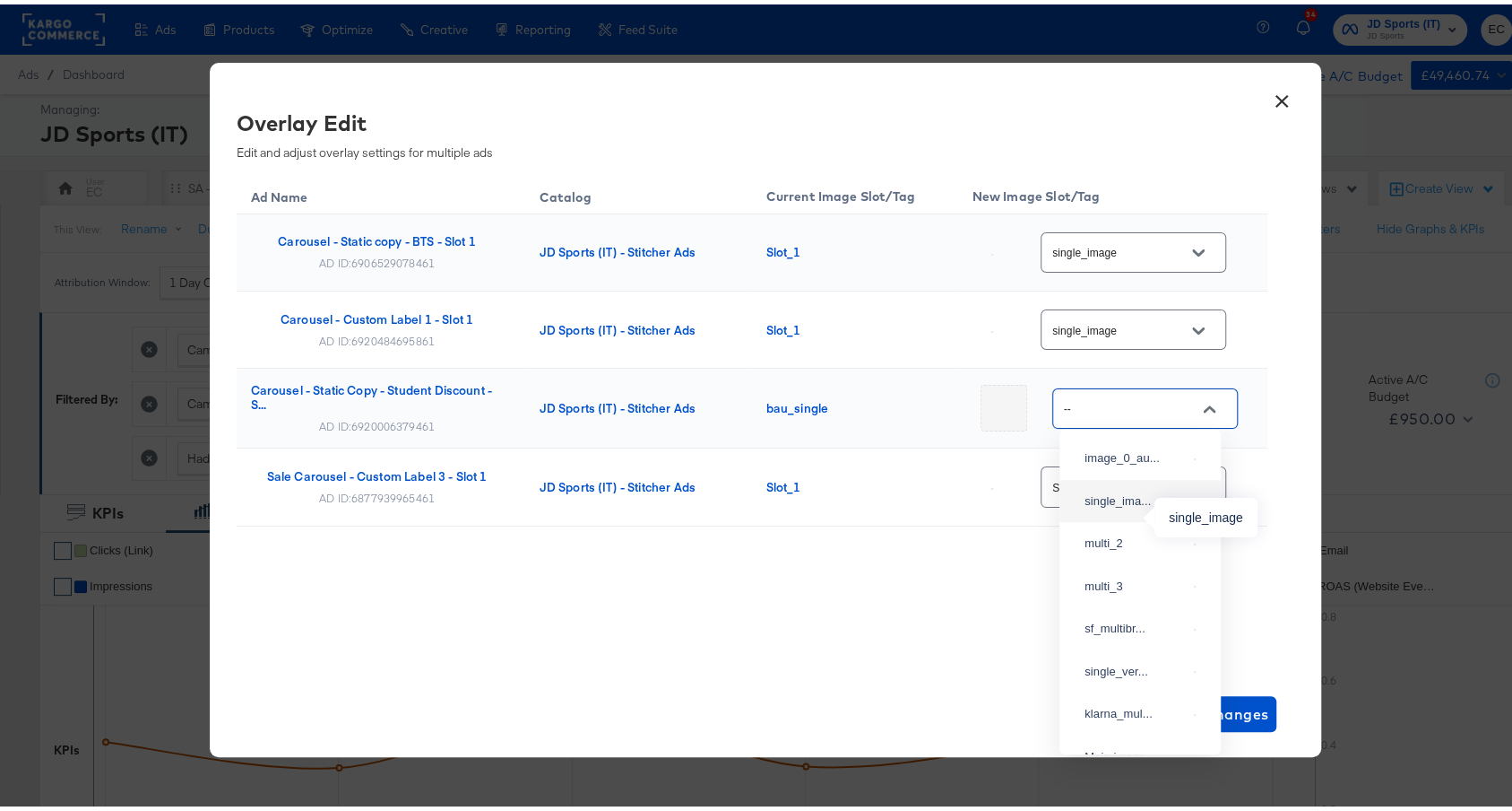
click at [1143, 505] on div "single_ima..." at bounding box center [1135, 496] width 102 height 18
type input "single_image"
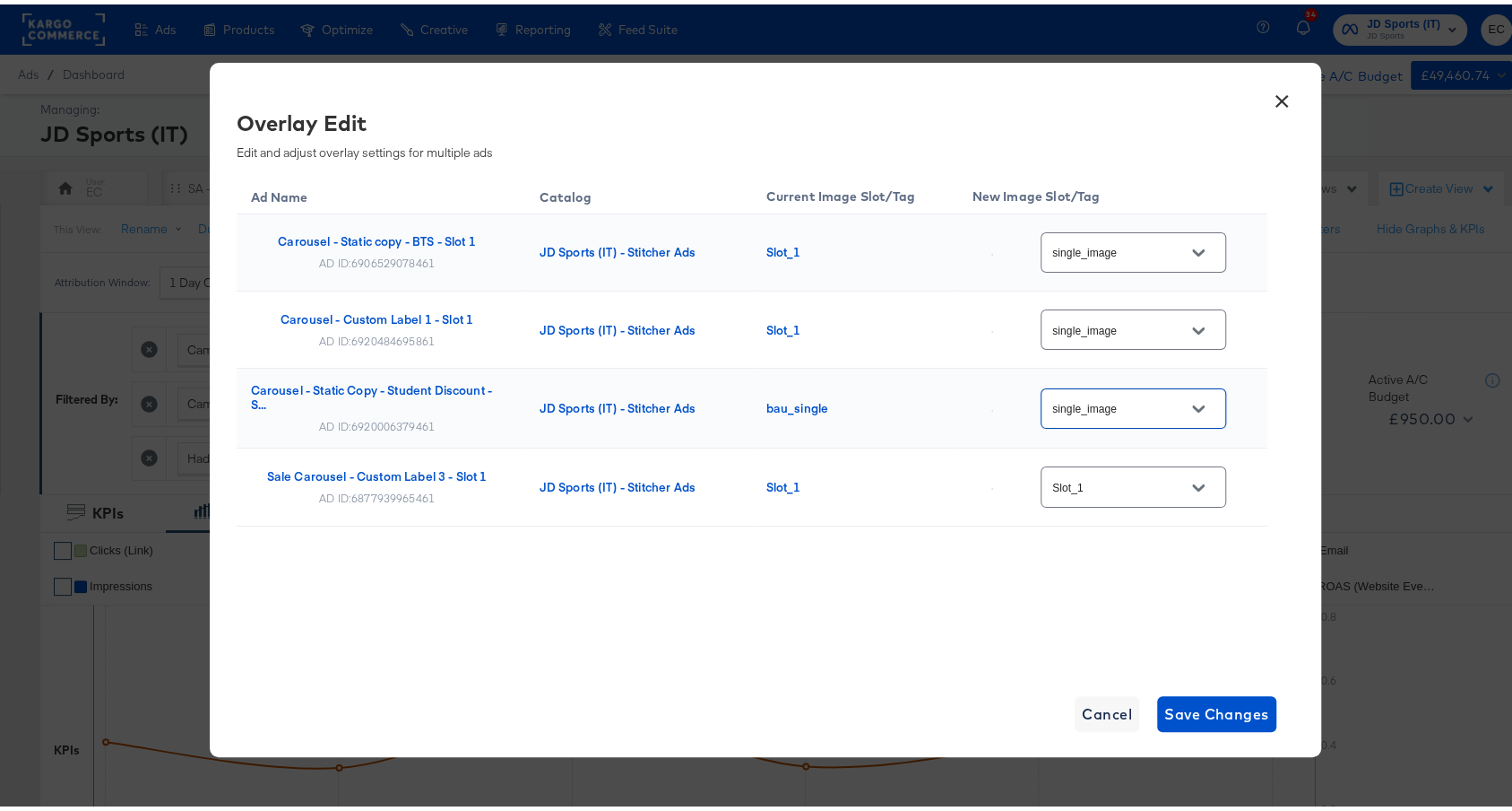
click at [1160, 485] on input "Slot_1" at bounding box center [1119, 482] width 142 height 21
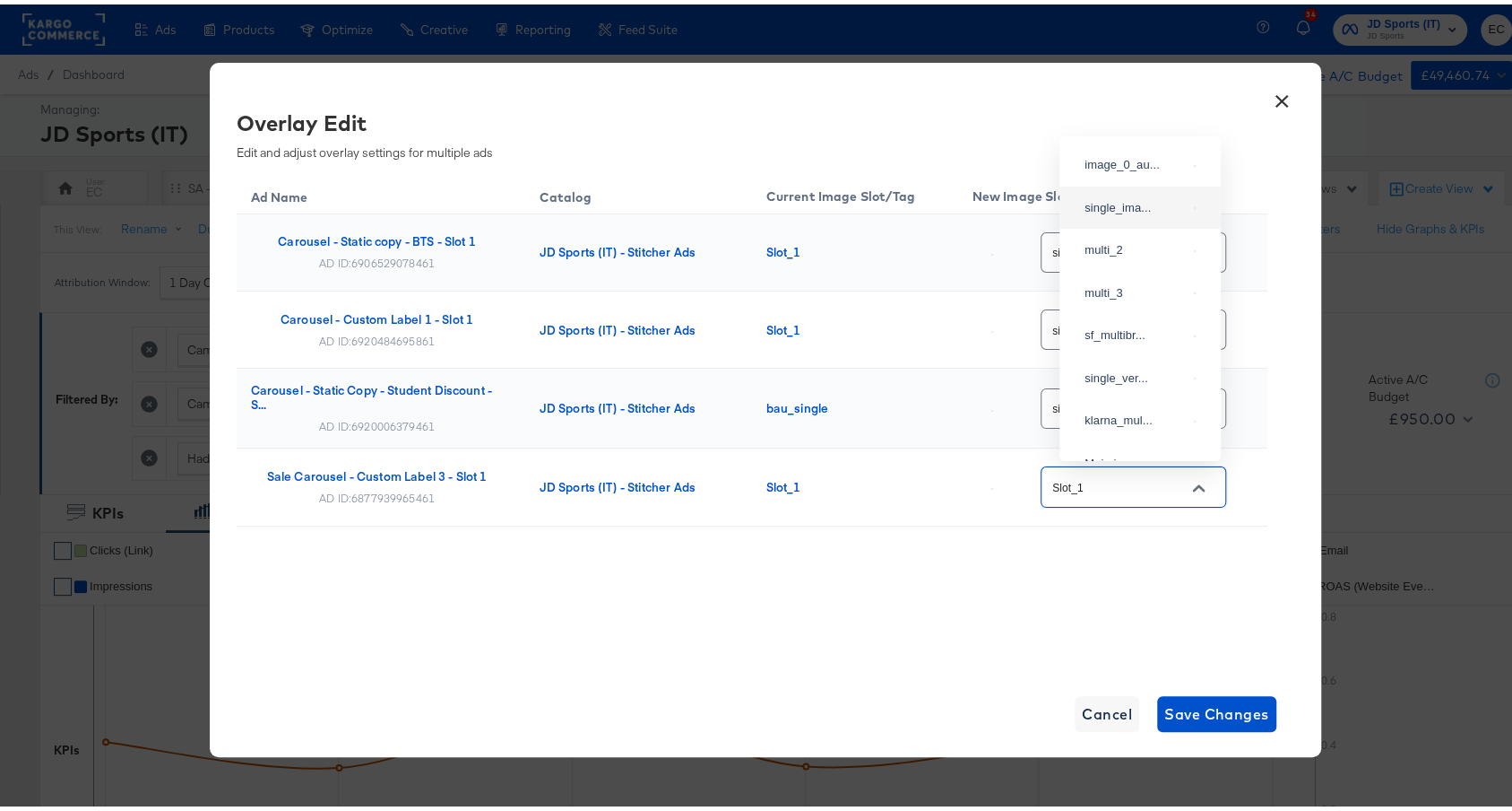
click at [1119, 208] on div "single_ima..." at bounding box center [1140, 203] width 133 height 33
type input "single_image"
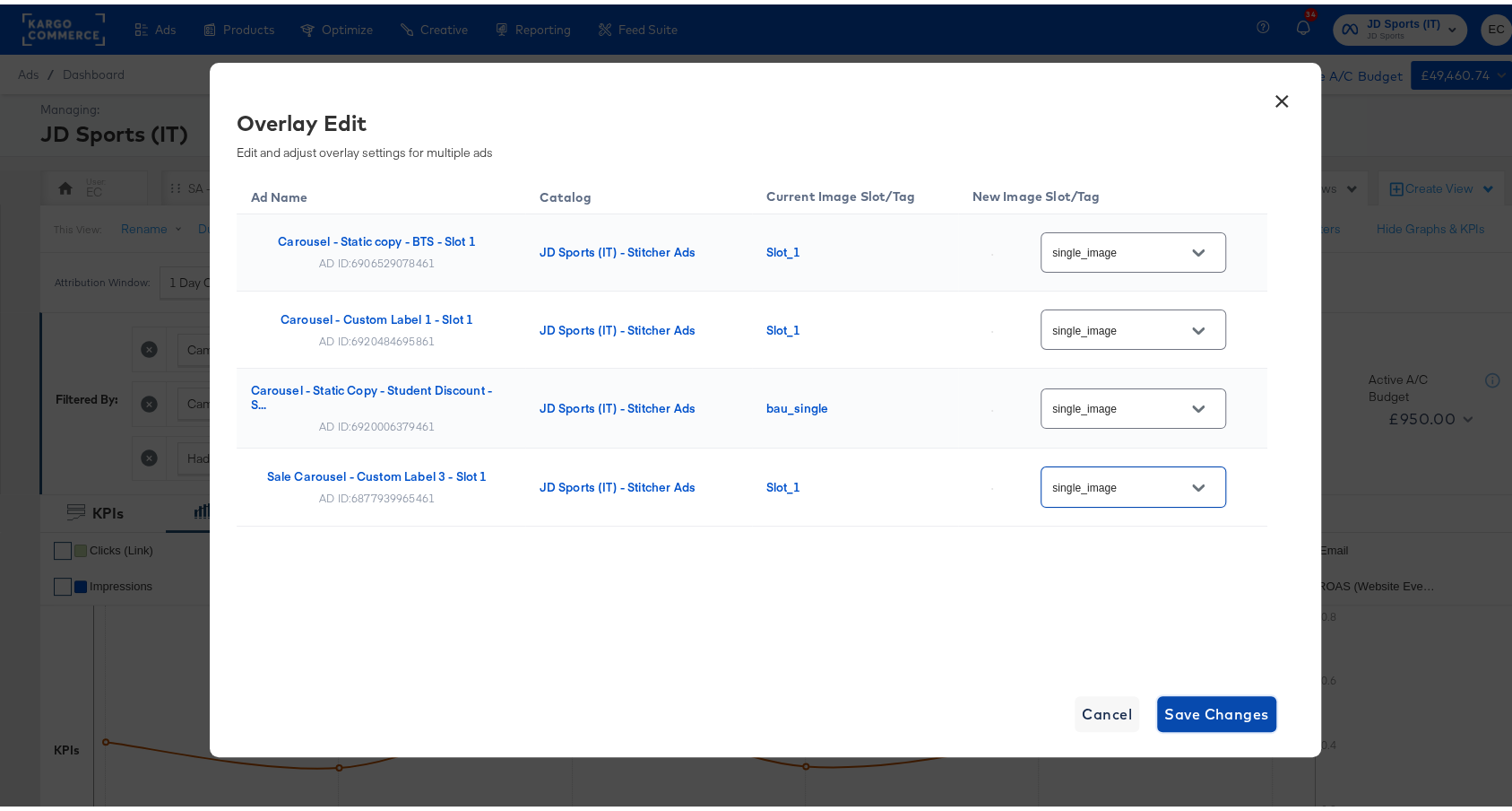
click at [1230, 710] on span "Save Changes" at bounding box center [1216, 709] width 105 height 25
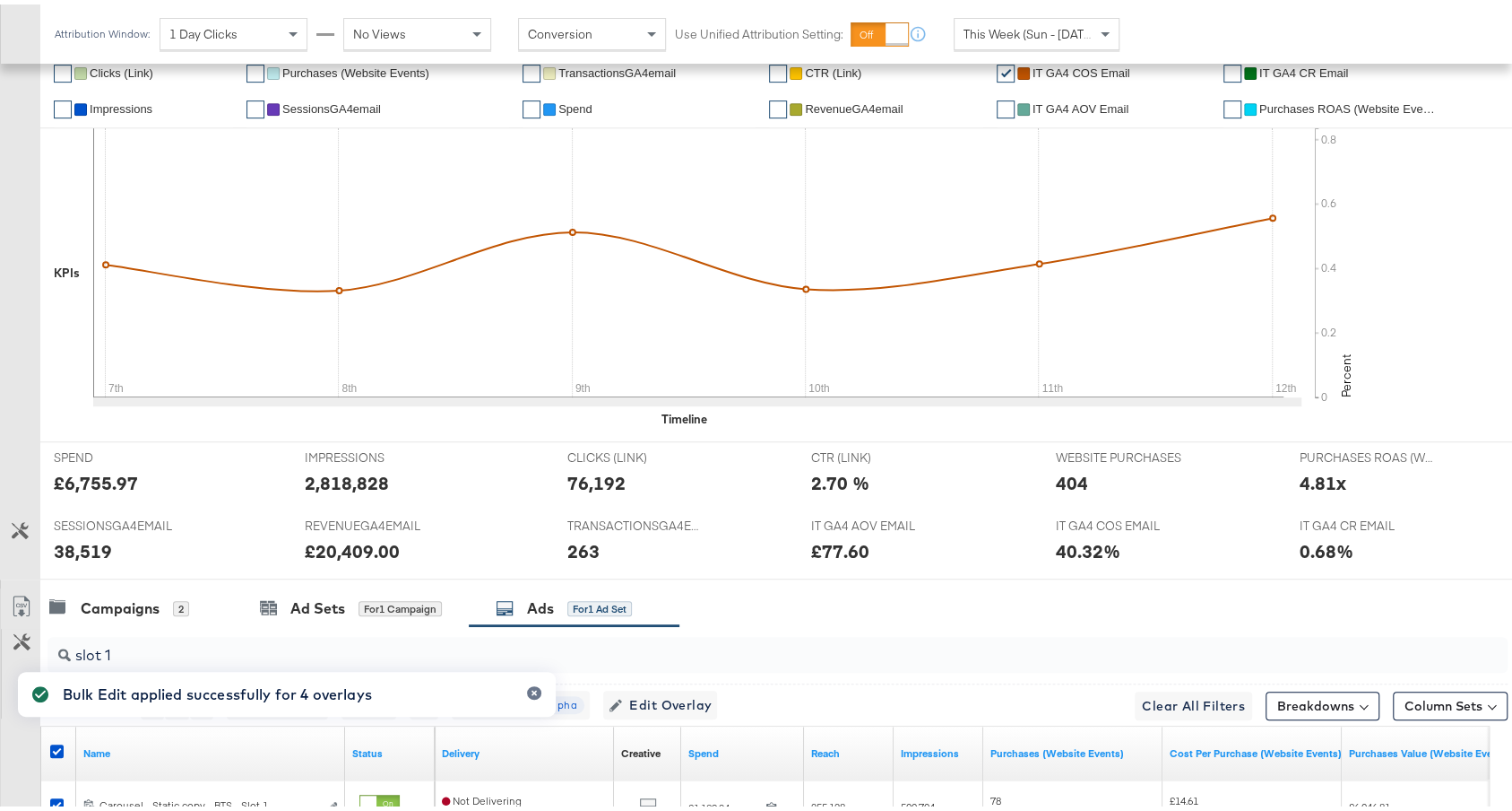
scroll to position [836, 0]
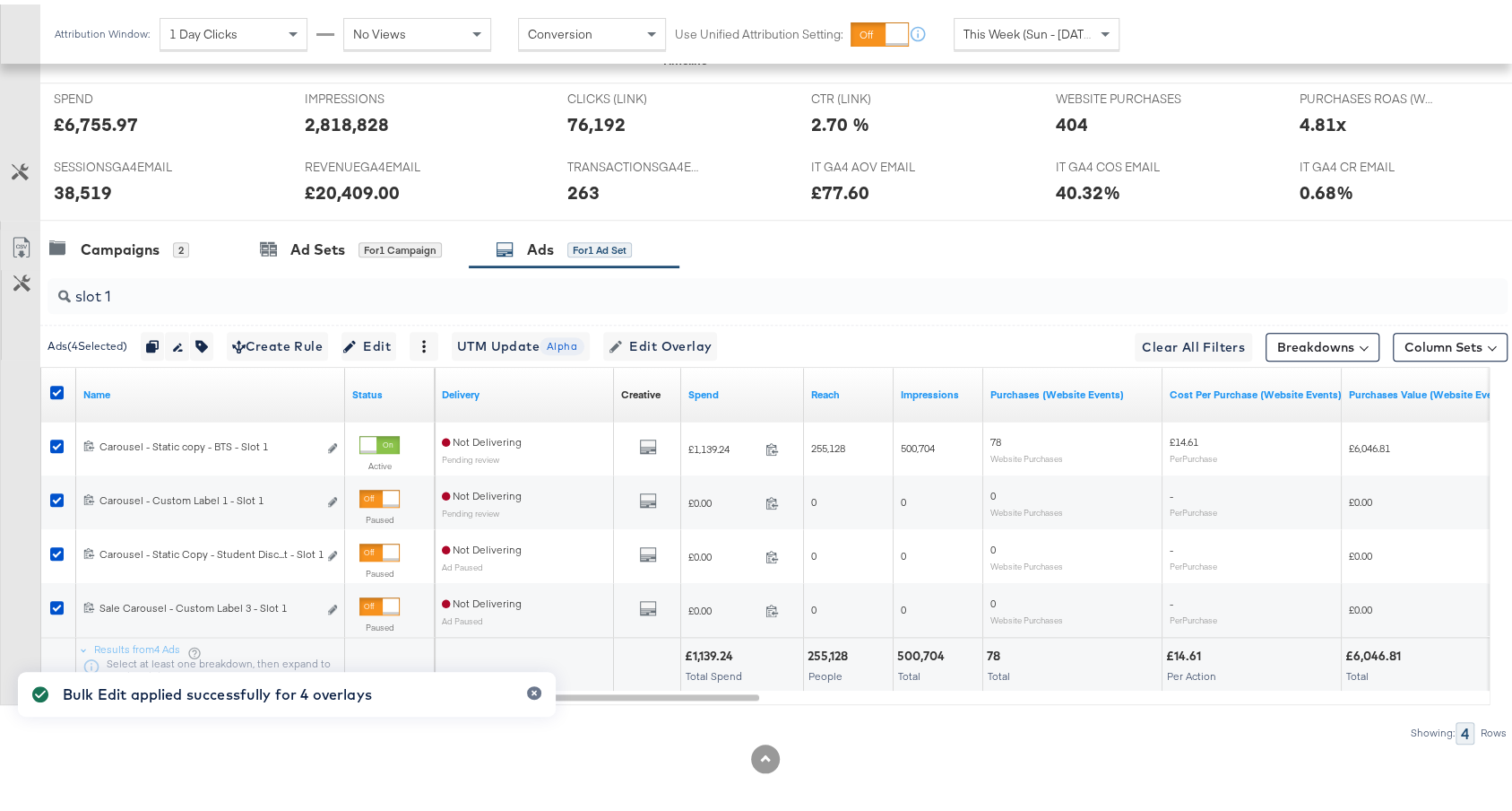
click at [350, 284] on input "slot 1" at bounding box center [722, 284] width 1304 height 35
click at [348, 284] on input "slot 1" at bounding box center [722, 284] width 1304 height 35
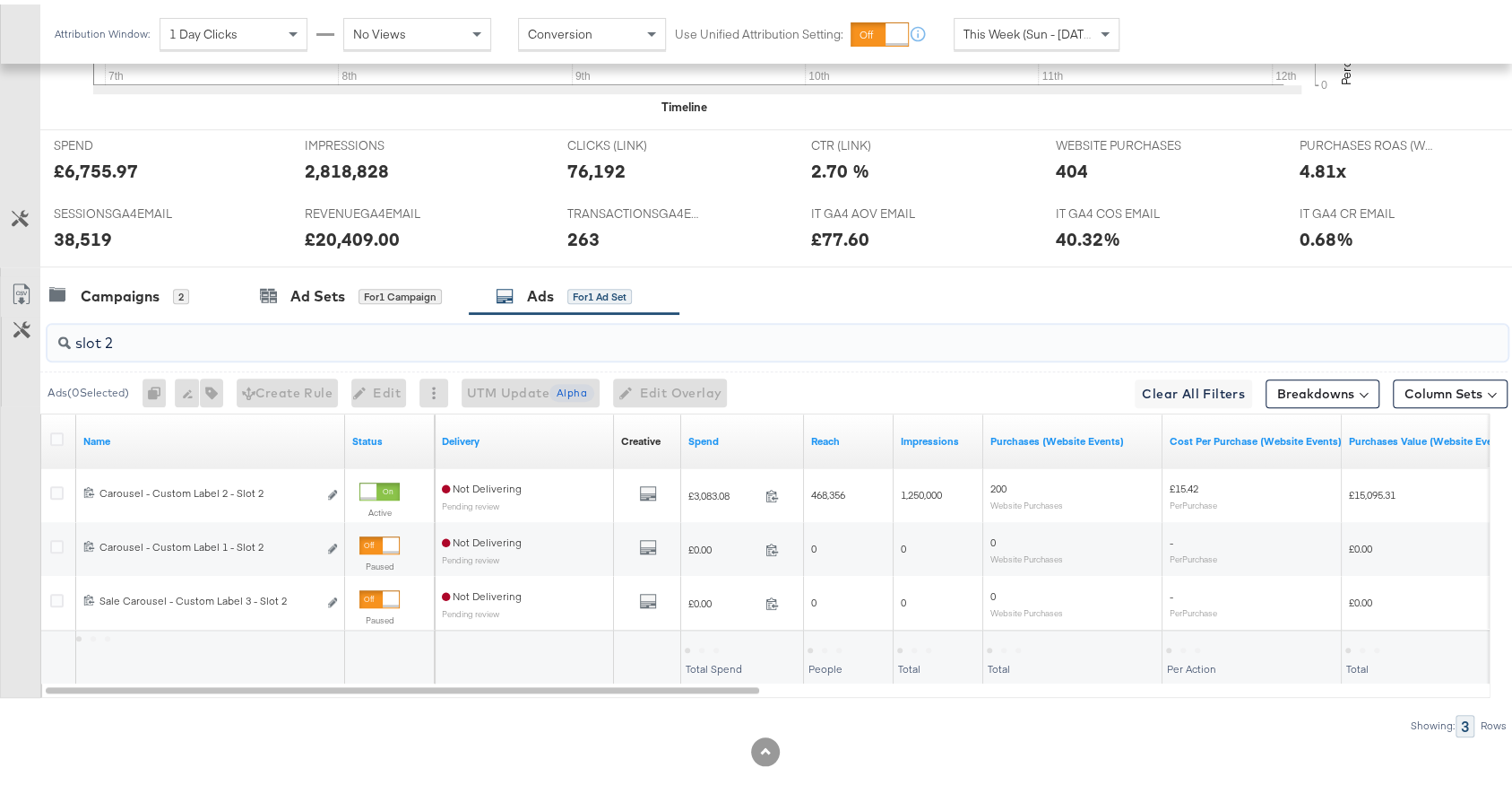
scroll to position [782, 0]
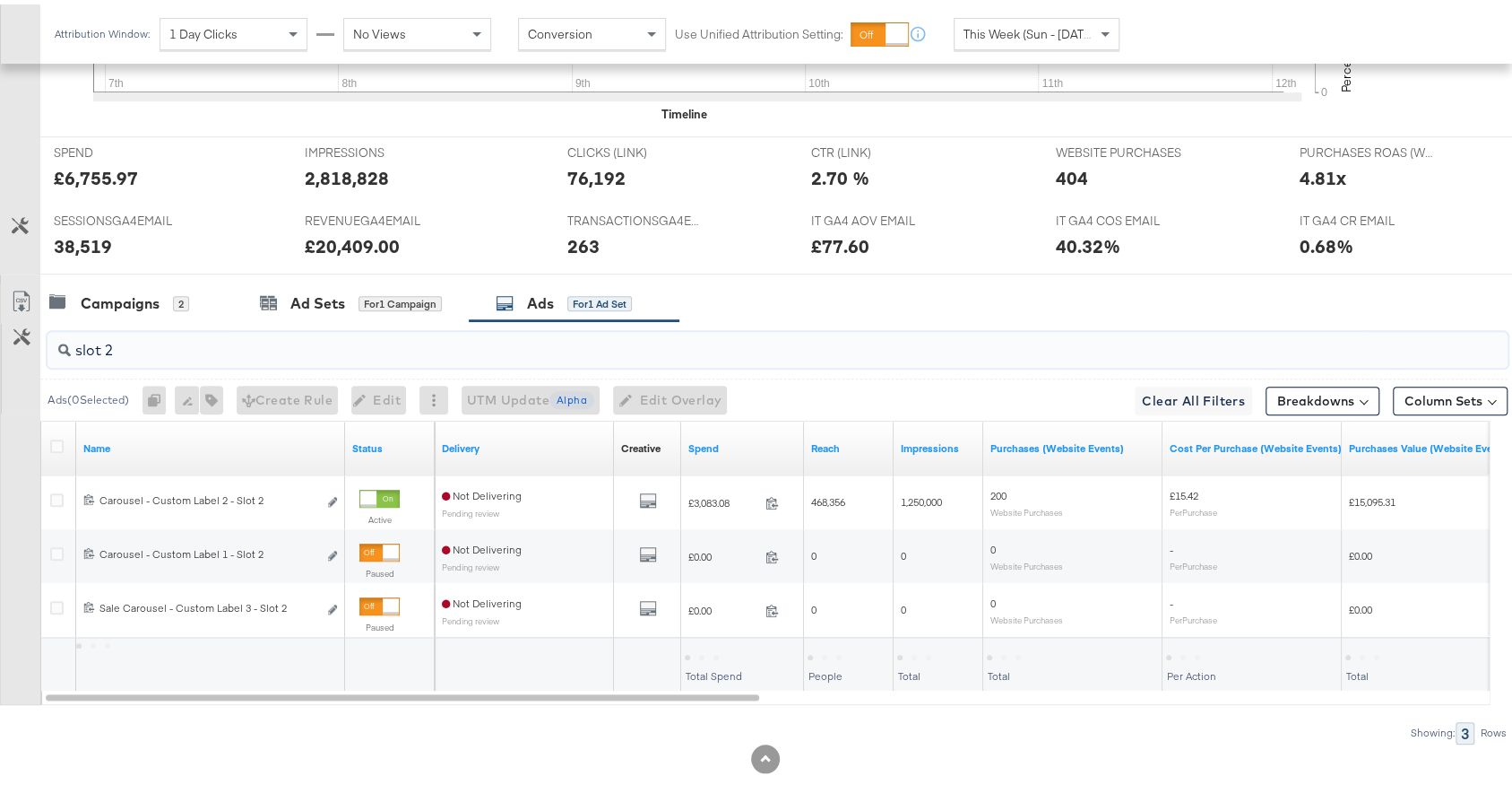
type input "slot 2"
click at [56, 438] on icon at bounding box center [58, 442] width 14 height 14
click at [0, 0] on input "checkbox" at bounding box center [0, 0] width 0 height 0
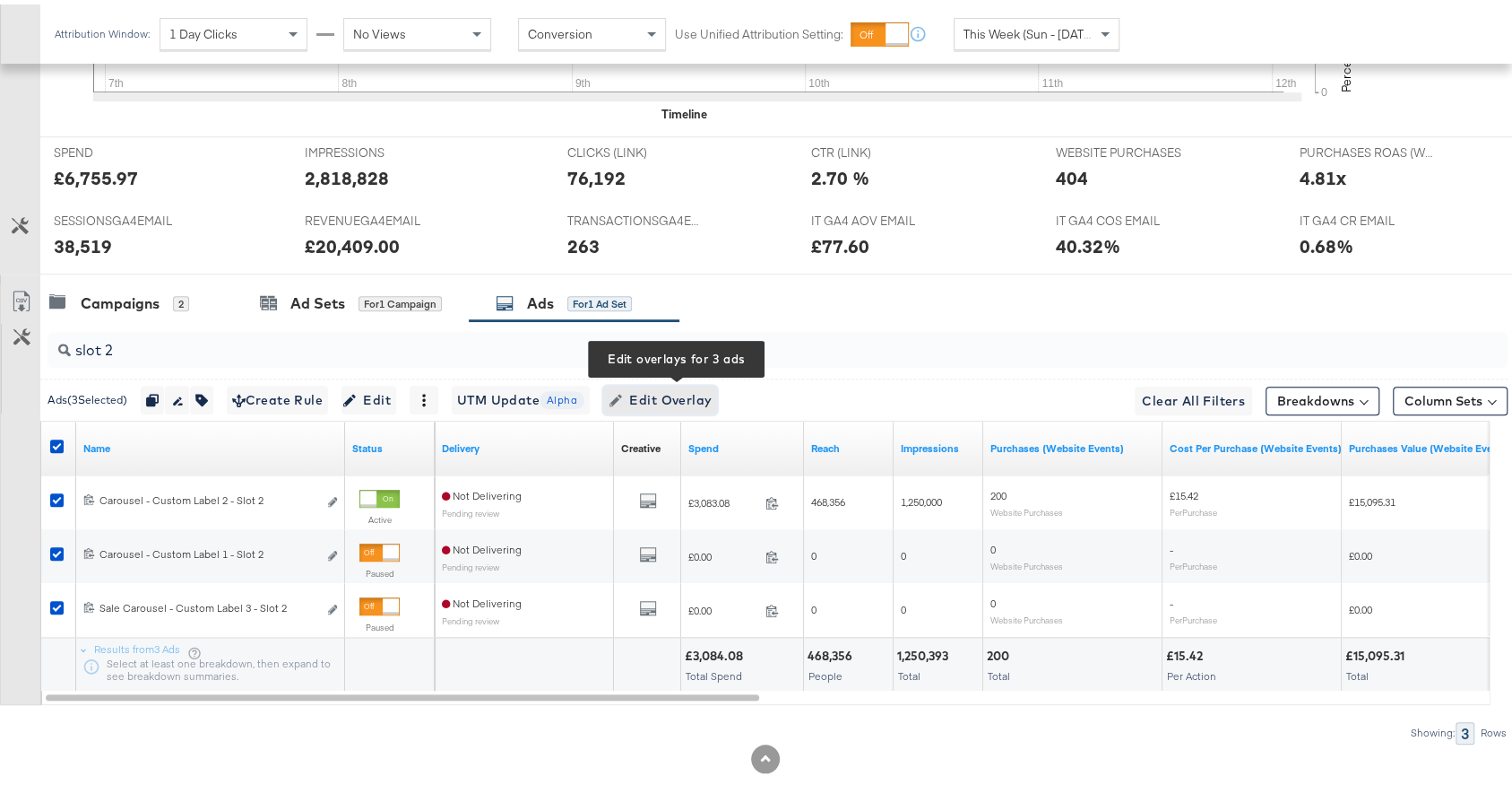
click at [711, 384] on span "Edit Overlay Edit overlays for 3 ads" at bounding box center [660, 395] width 103 height 23
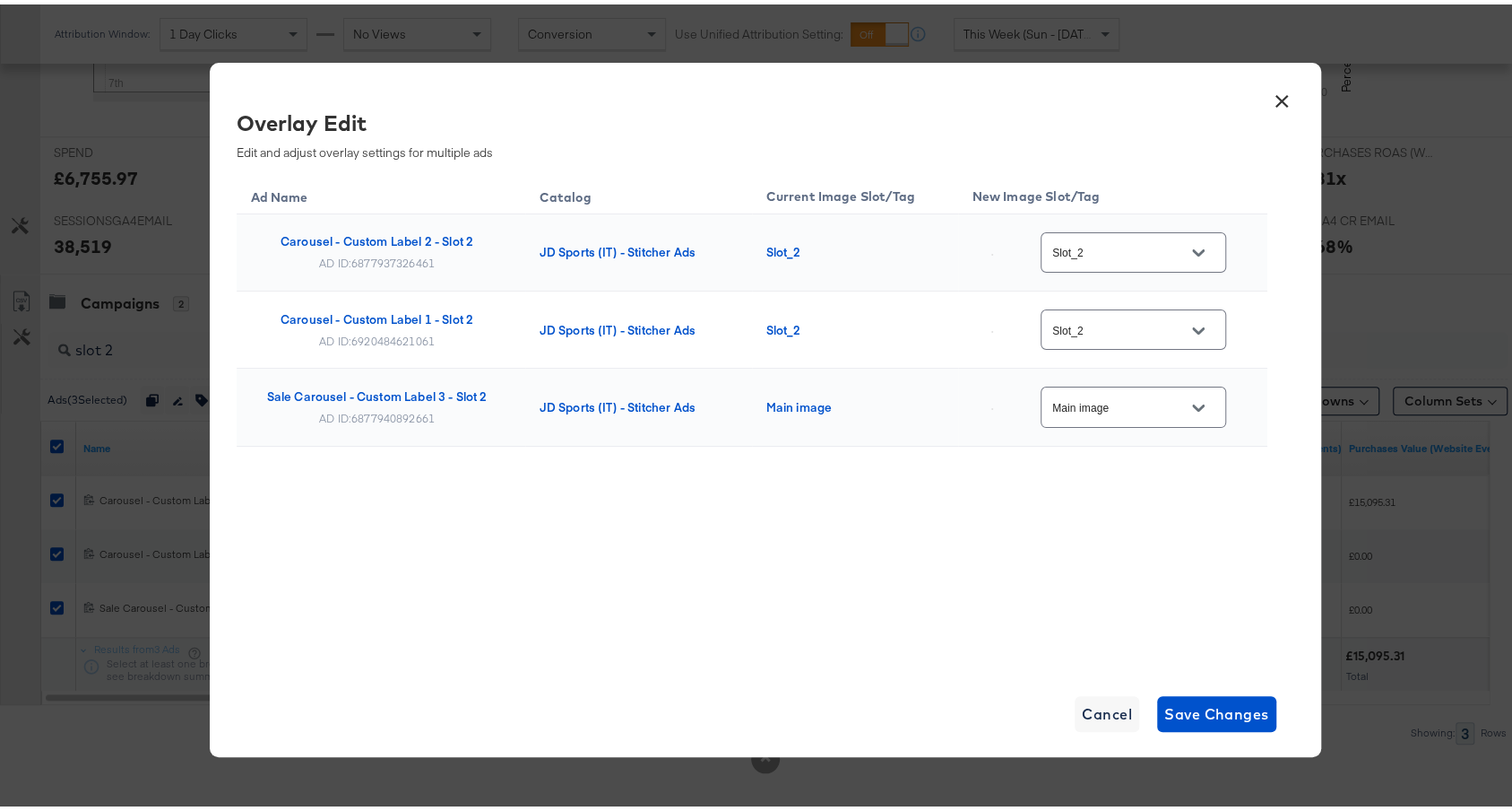
click at [1169, 252] on input "Slot_2" at bounding box center [1119, 248] width 142 height 21
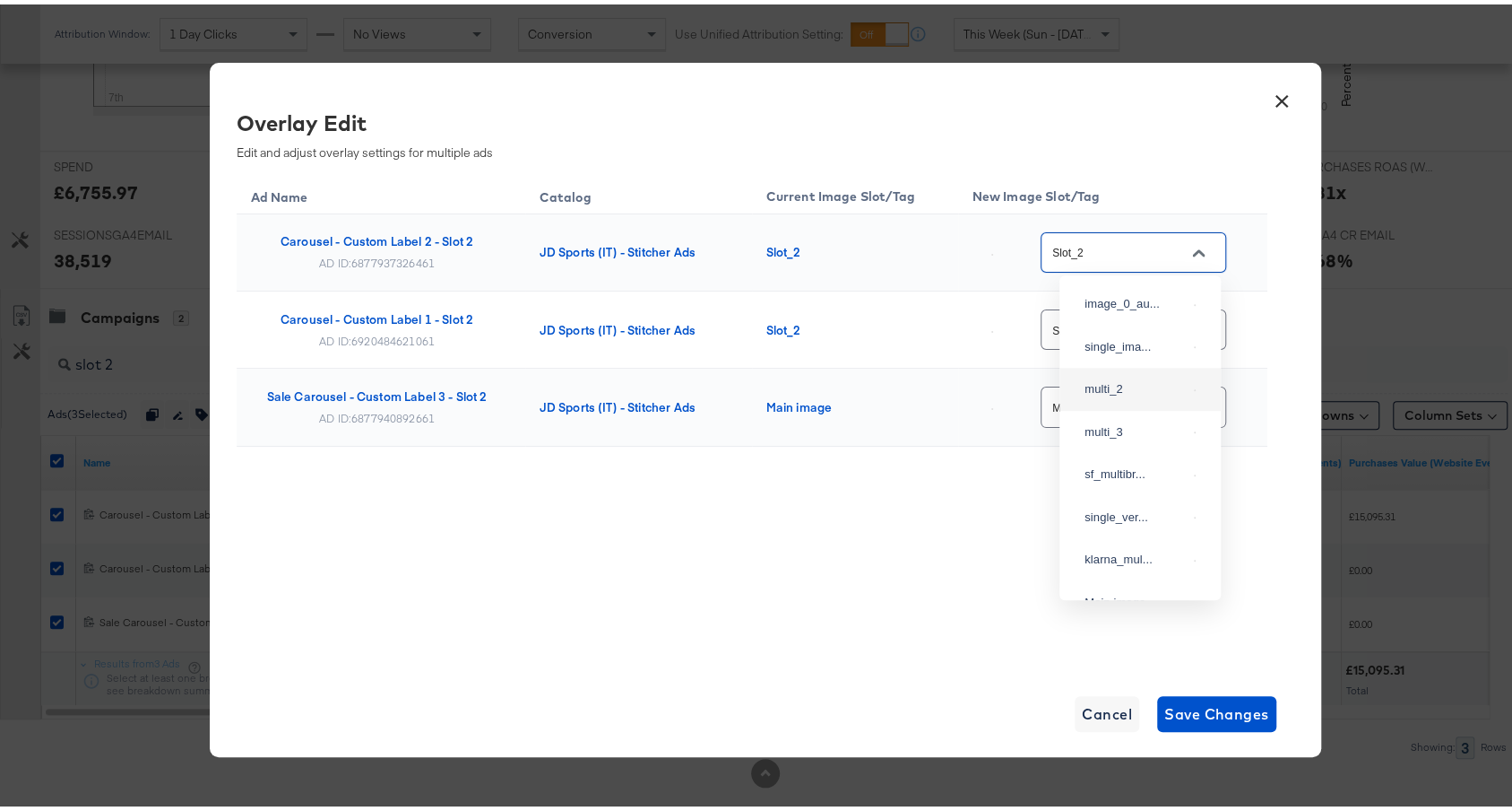
click at [1145, 401] on div "multi_2" at bounding box center [1140, 384] width 133 height 33
type input "multi_2"
click at [1160, 321] on input "Slot_2" at bounding box center [1119, 326] width 142 height 21
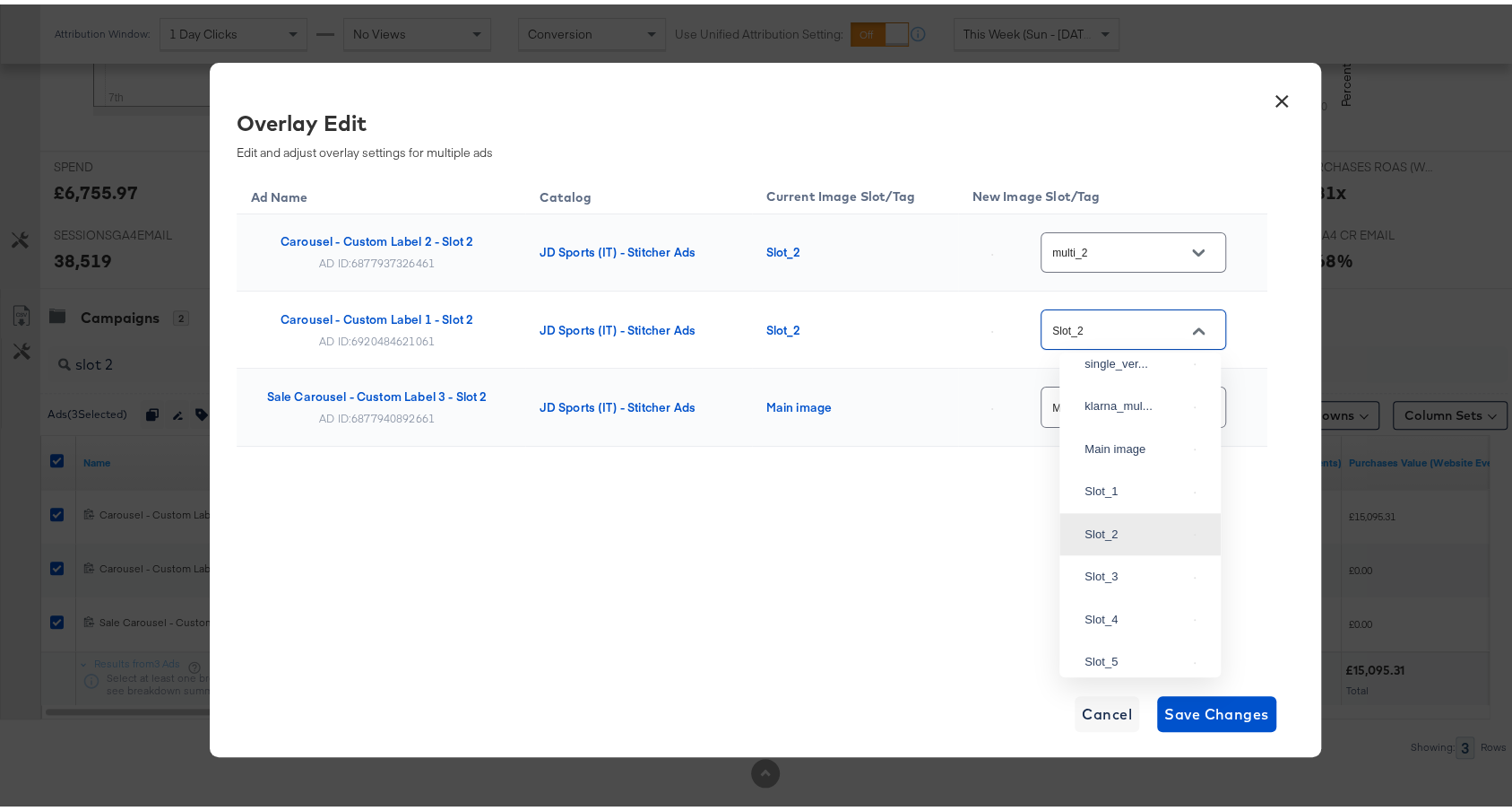
scroll to position [0, 0]
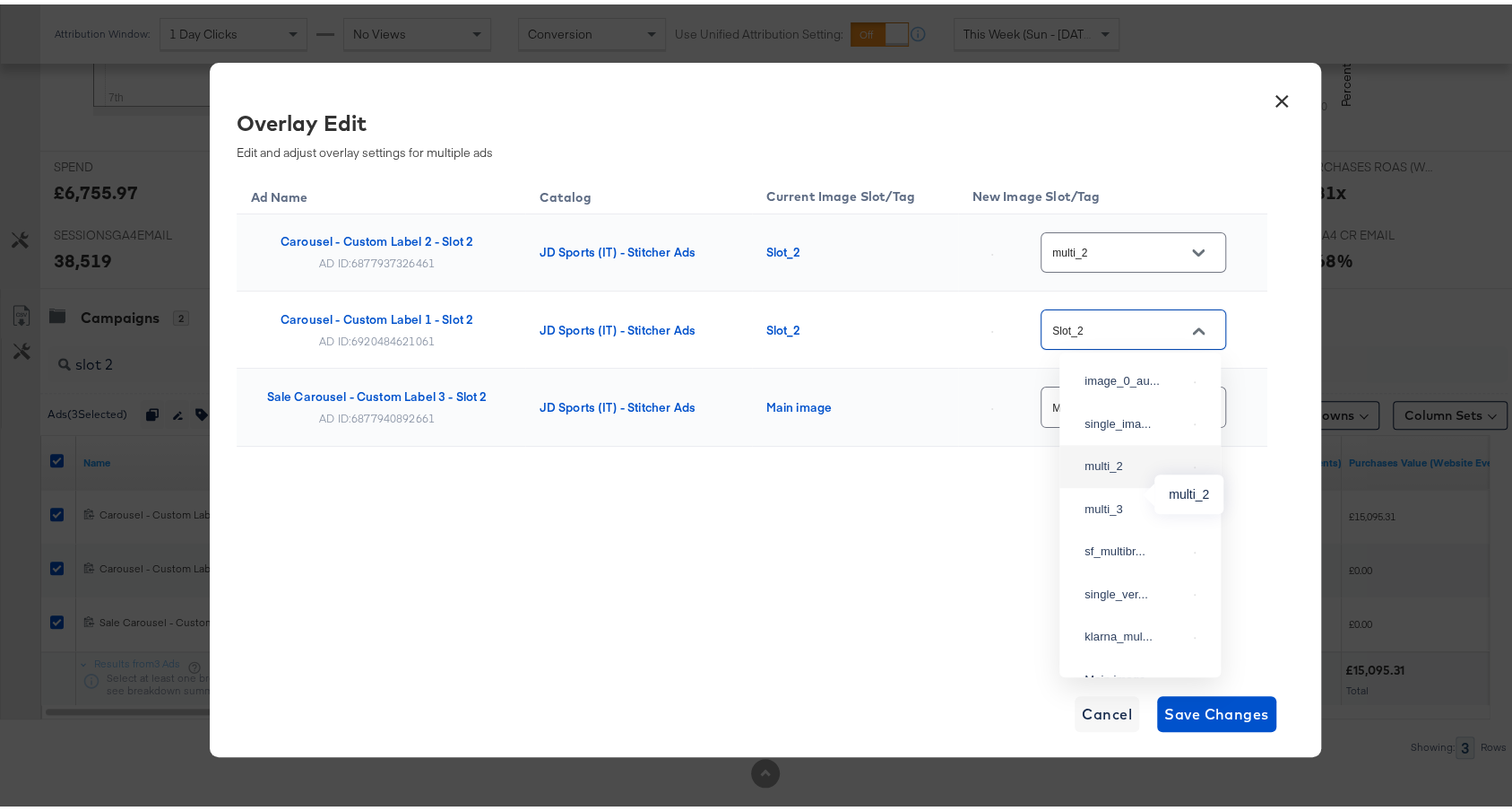
click at [1126, 471] on div "multi_2" at bounding box center [1135, 462] width 102 height 18
type input "multi_2"
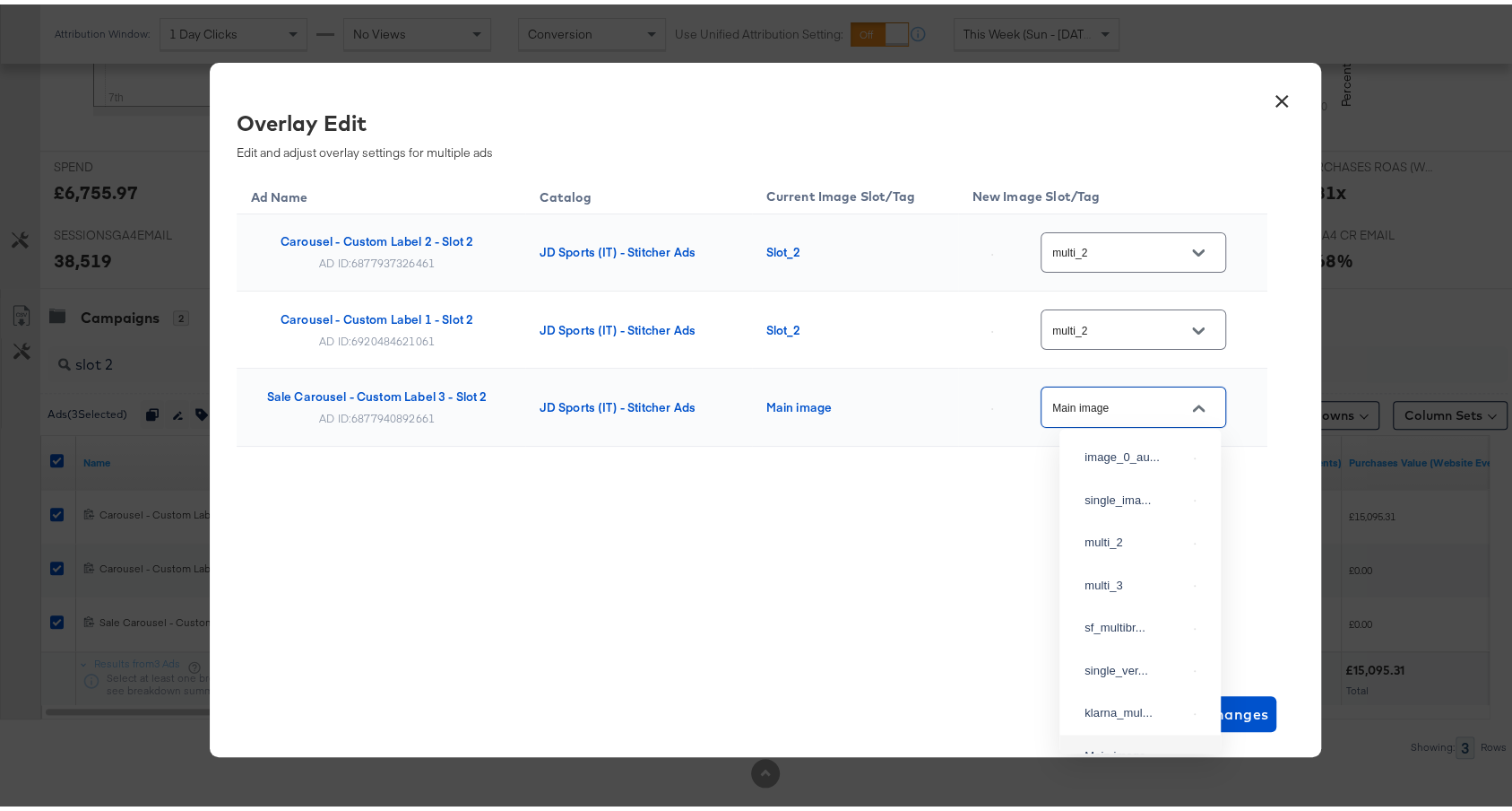
click at [1138, 406] on input "Main image" at bounding box center [1119, 403] width 142 height 21
click at [1138, 491] on div "multi_2" at bounding box center [1135, 482] width 102 height 18
type input "multi_2"
click at [1103, 505] on div "Ad Name Catalog Current Image Slot/Tag New Image Slot/Tag Carousel - Custom Lab…" at bounding box center [751, 350] width 1031 height 361
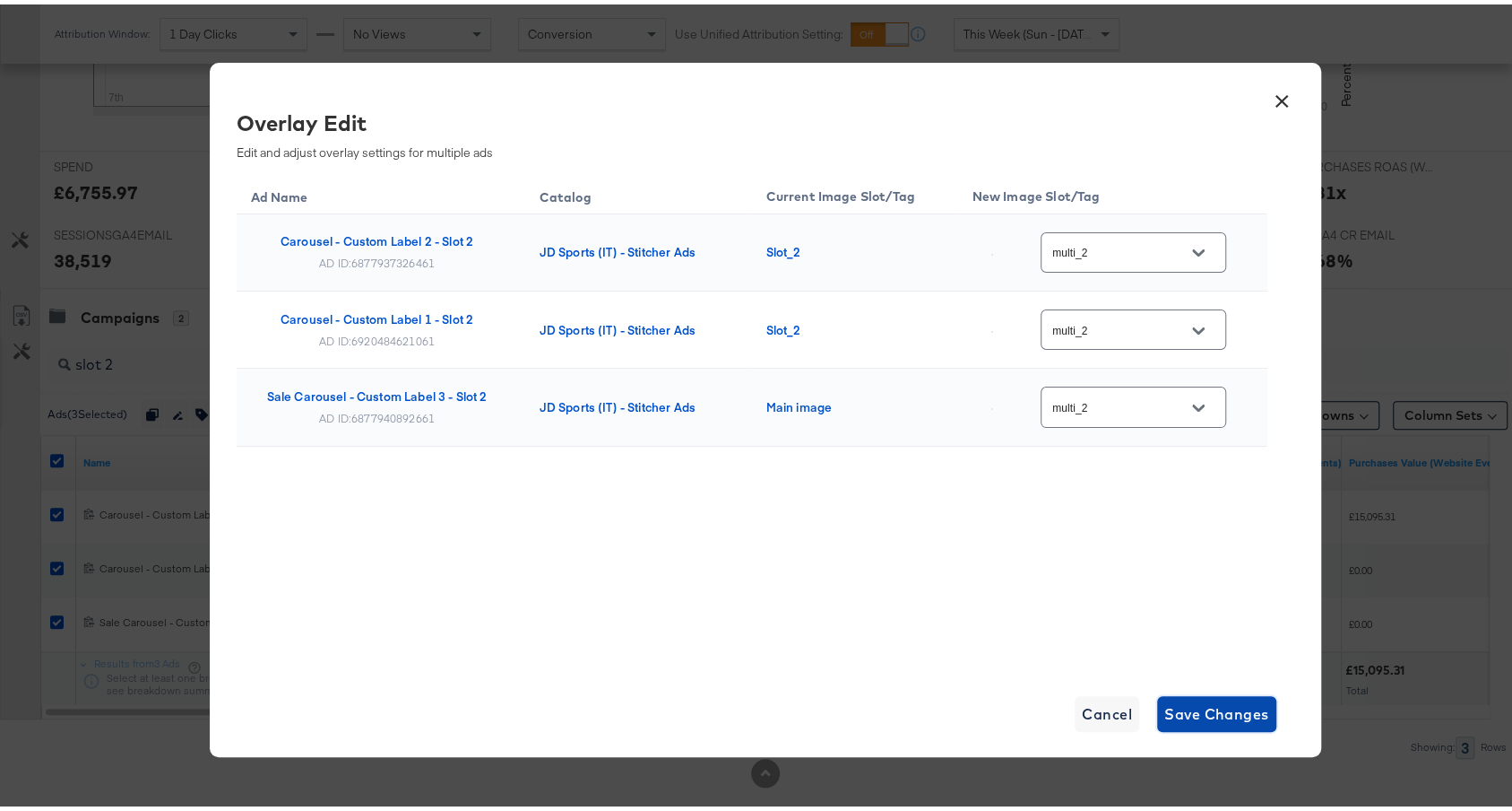
click at [1241, 708] on span "Save Changes" at bounding box center [1216, 709] width 105 height 25
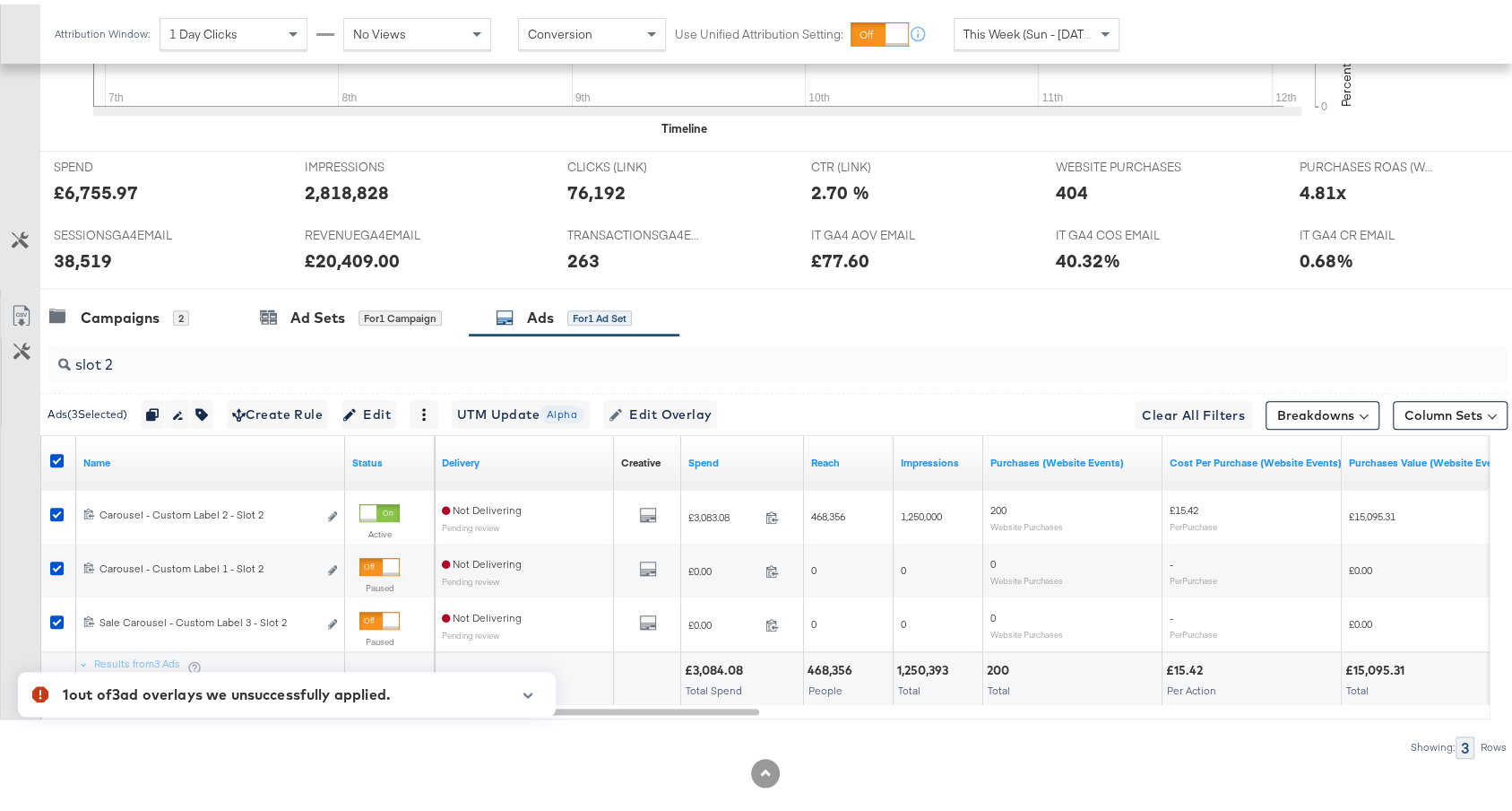
click at [354, 358] on input "slot 2" at bounding box center [722, 352] width 1304 height 35
click at [55, 450] on icon at bounding box center [58, 457] width 14 height 14
click at [0, 0] on input "checkbox" at bounding box center [0, 0] width 0 height 0
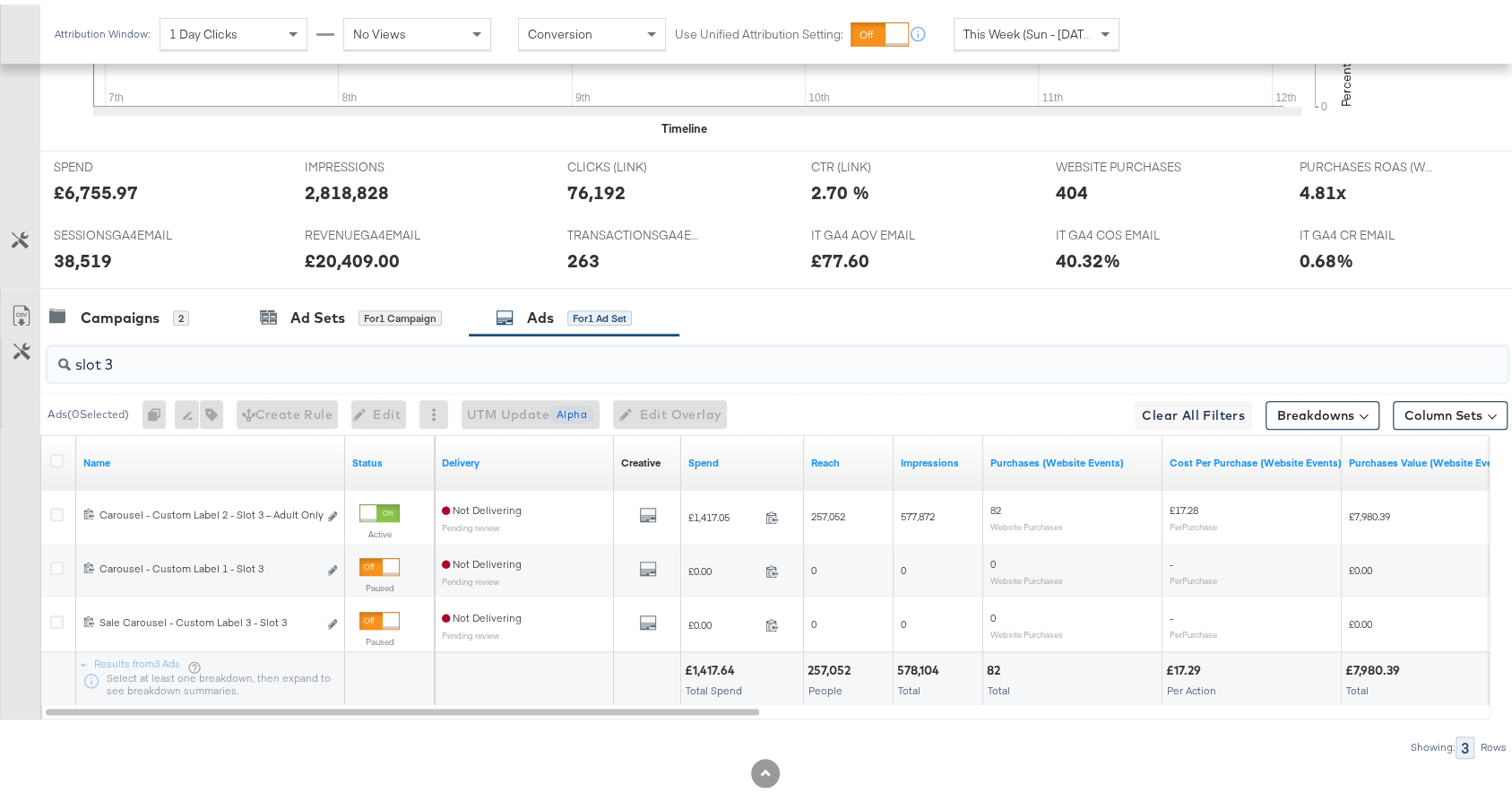
click at [133, 358] on input "slot 3" at bounding box center [722, 352] width 1304 height 35
type input "slot 2"
click at [59, 453] on icon at bounding box center [58, 457] width 14 height 14
click at [0, 0] on input "checkbox" at bounding box center [0, 0] width 0 height 0
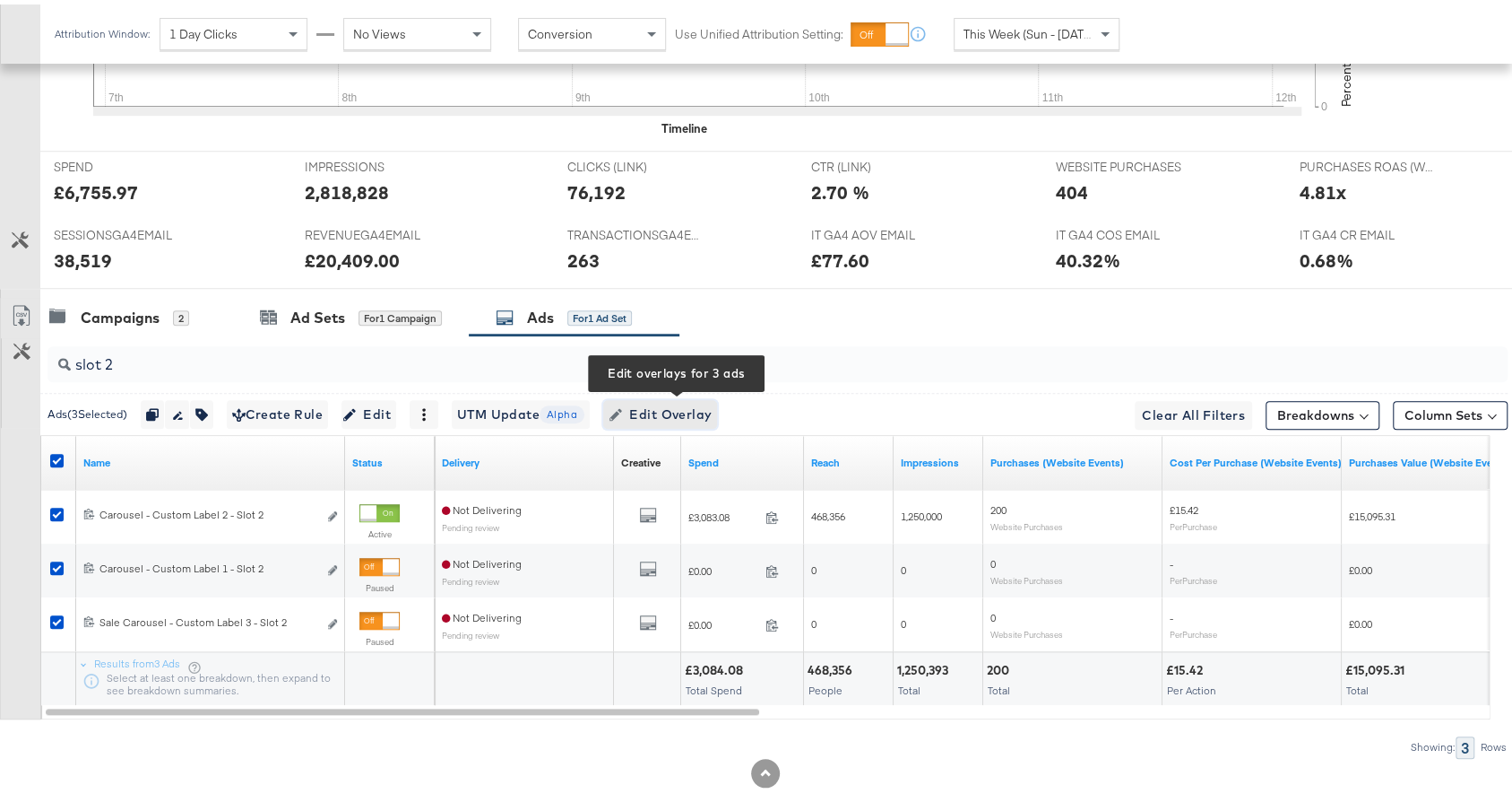
click at [675, 400] on span "Edit Overlay Edit overlays for 3 ads" at bounding box center [660, 410] width 103 height 23
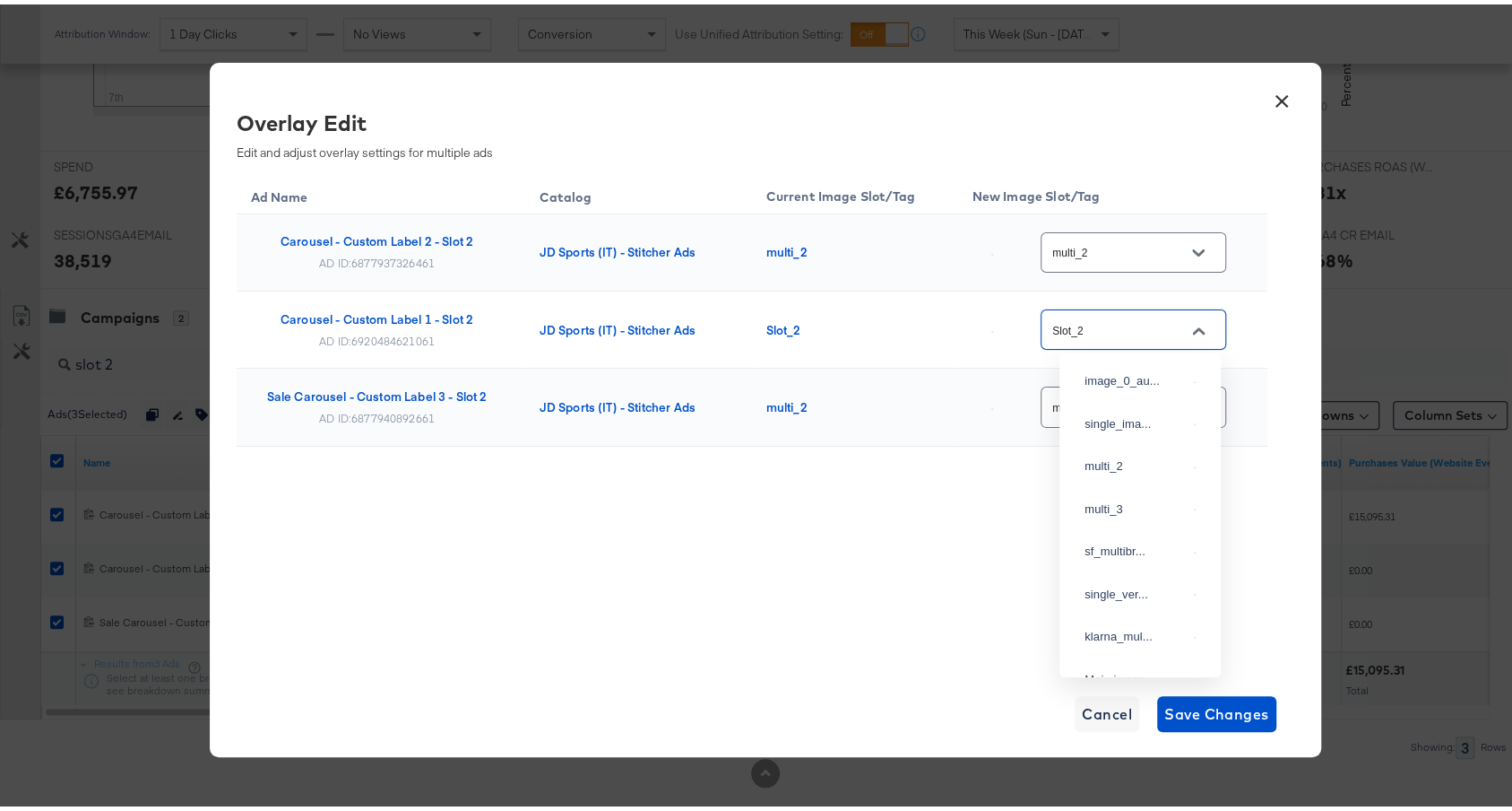
click at [1169, 329] on input "Slot_2" at bounding box center [1119, 326] width 142 height 21
click at [1117, 471] on div "multi_2" at bounding box center [1135, 462] width 102 height 18
type input "multi_2"
click at [1074, 492] on div "Ad Name Catalog Current Image Slot/Tag New Image Slot/Tag Carousel - Custom Lab…" at bounding box center [751, 350] width 1031 height 361
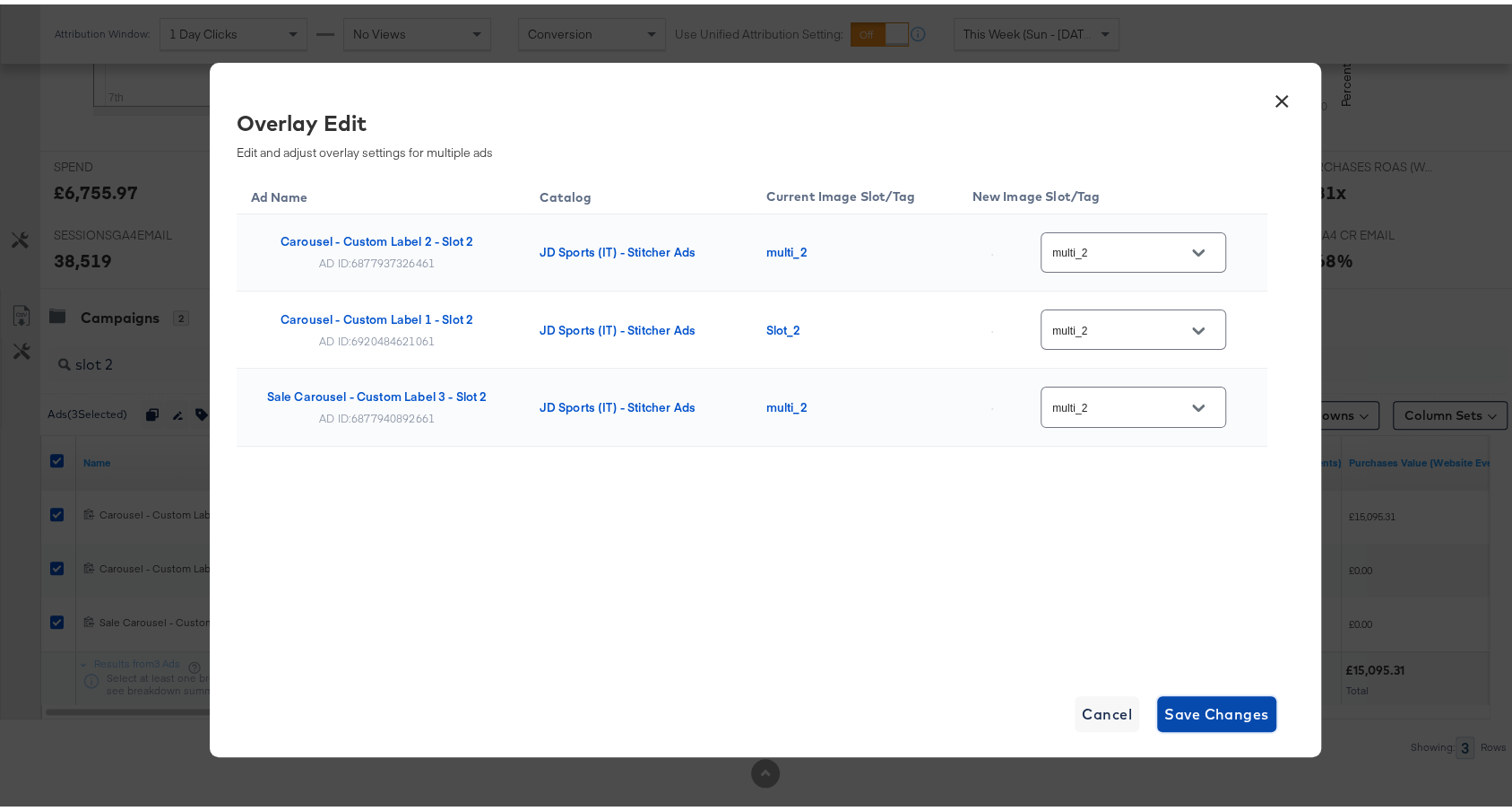
click at [1208, 718] on span "Save Changes" at bounding box center [1216, 709] width 105 height 25
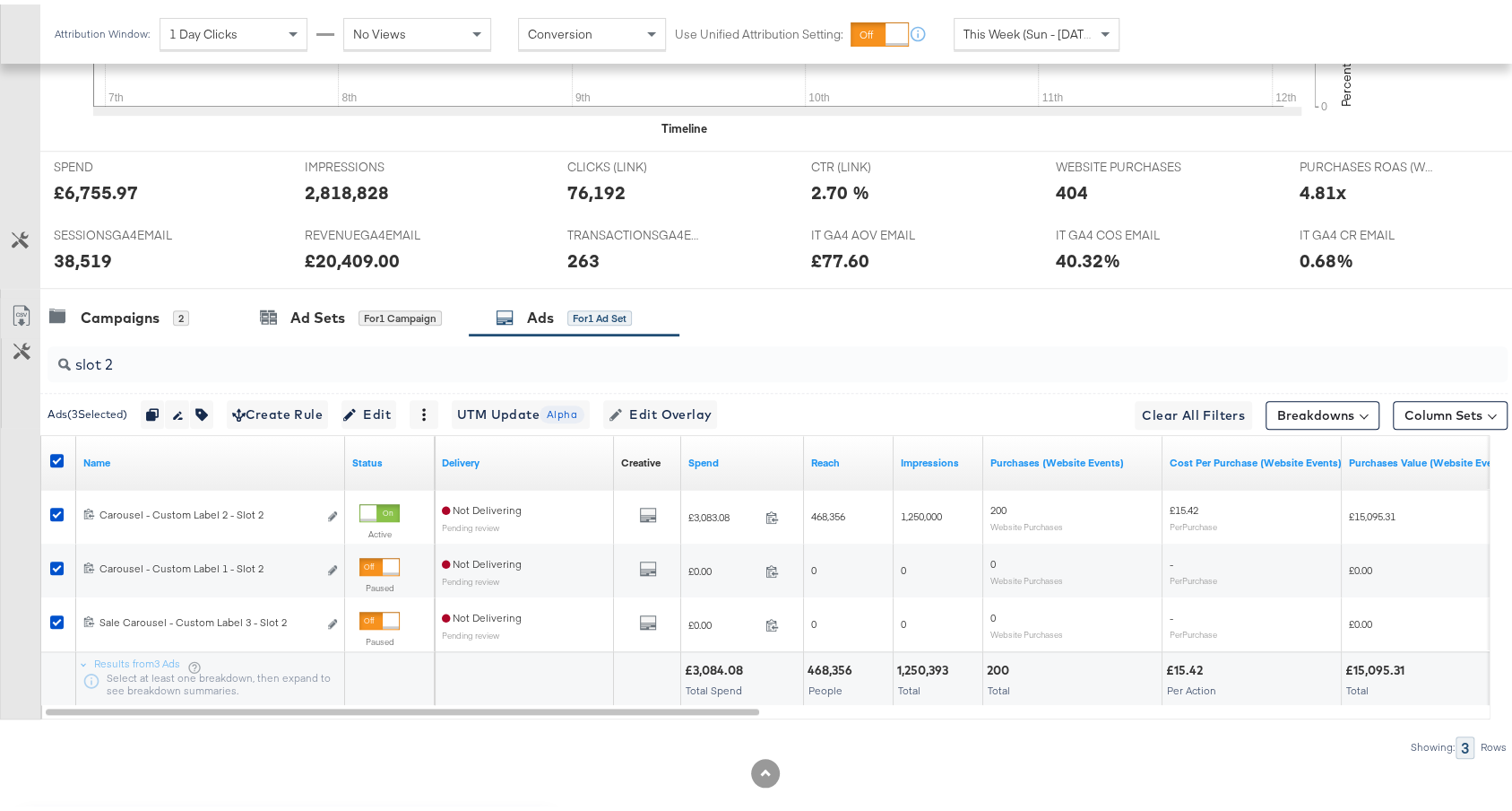
click at [388, 342] on input "slot 2" at bounding box center [722, 352] width 1304 height 35
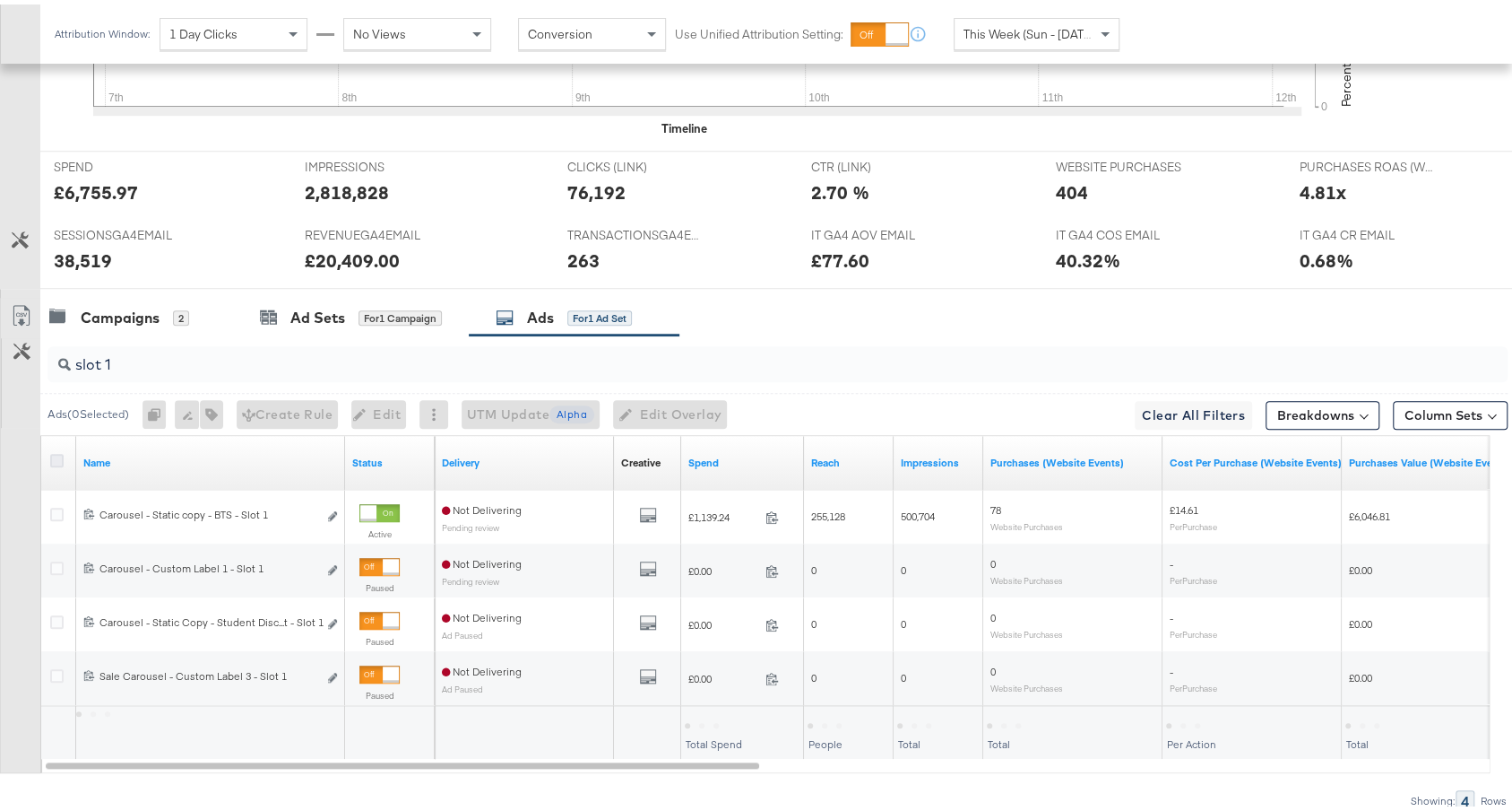
click at [54, 450] on icon at bounding box center [58, 457] width 14 height 14
click at [0, 0] on input "checkbox" at bounding box center [0, 0] width 0 height 0
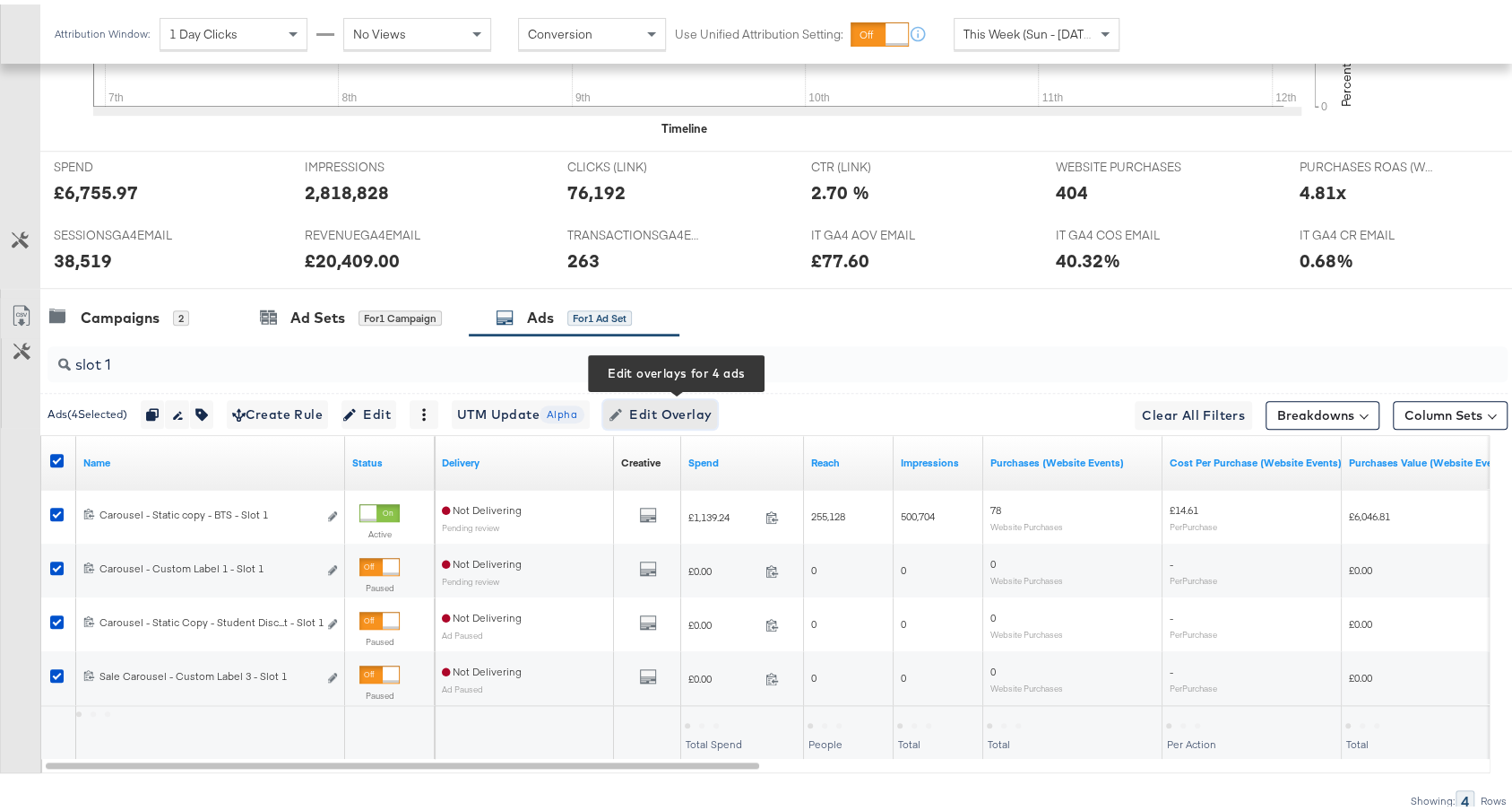
click at [653, 399] on span "Edit Overlay Edit overlays for 4 ads" at bounding box center [660, 410] width 103 height 23
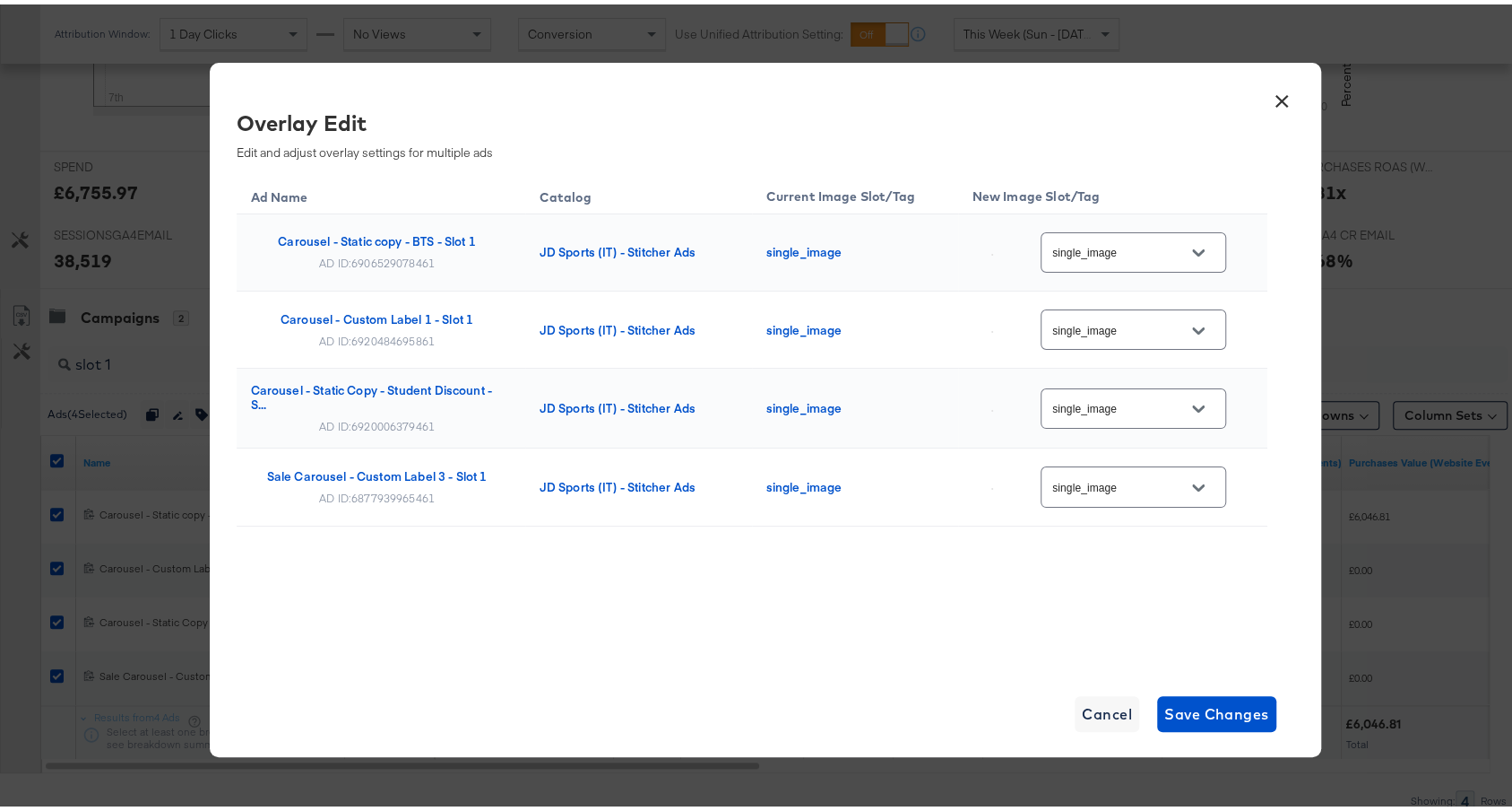
click at [1273, 95] on button "×" at bounding box center [1282, 92] width 33 height 33
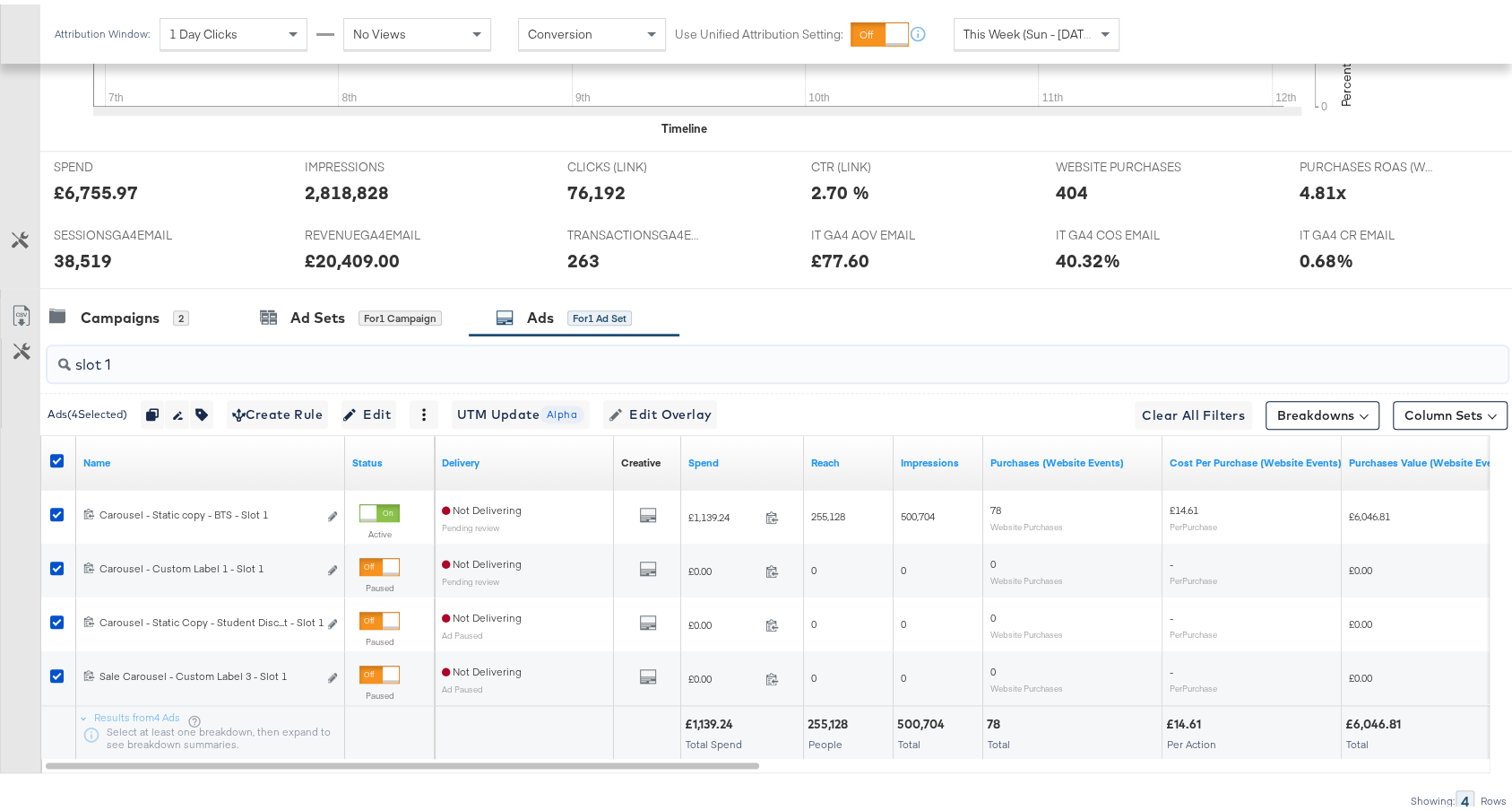
click at [281, 340] on input "slot 1" at bounding box center [722, 352] width 1304 height 35
click at [288, 348] on input "slot 1" at bounding box center [722, 352] width 1304 height 35
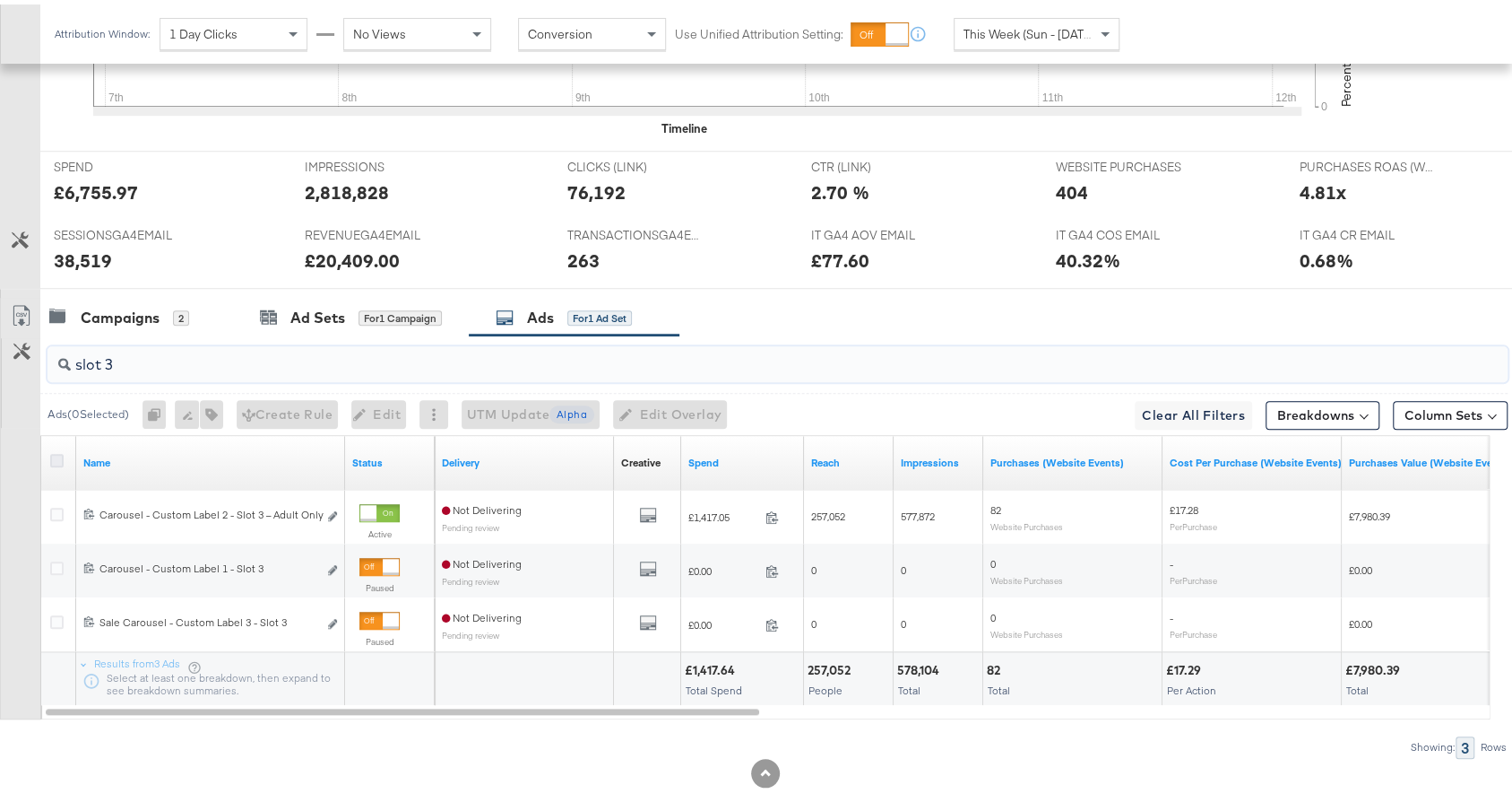
type input "slot 3"
click at [58, 450] on icon at bounding box center [58, 457] width 14 height 14
click at [0, 0] on input "checkbox" at bounding box center [0, 0] width 0 height 0
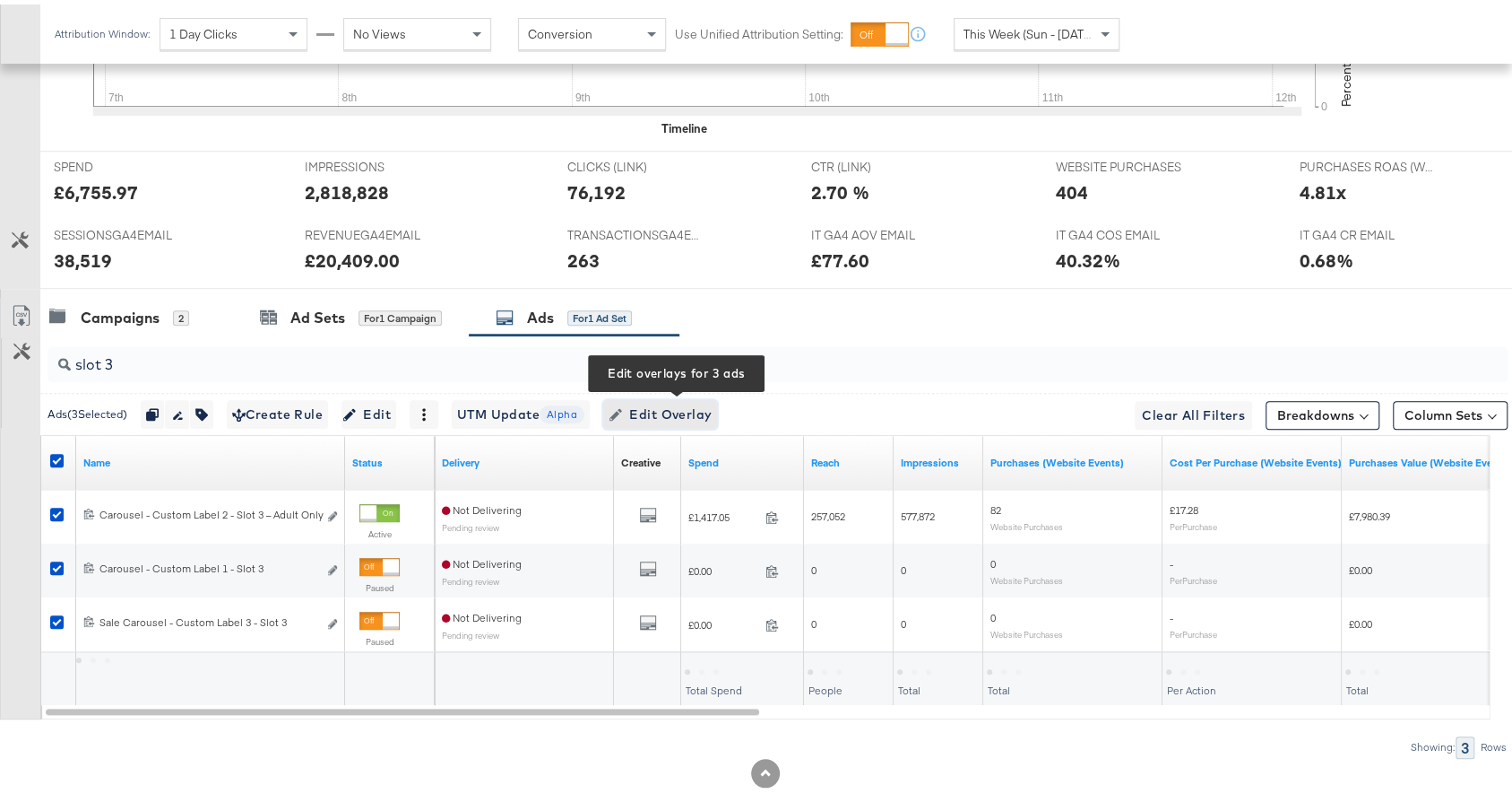
click at [650, 399] on span "Edit Overlay Edit overlays for 3 ads" at bounding box center [660, 410] width 103 height 23
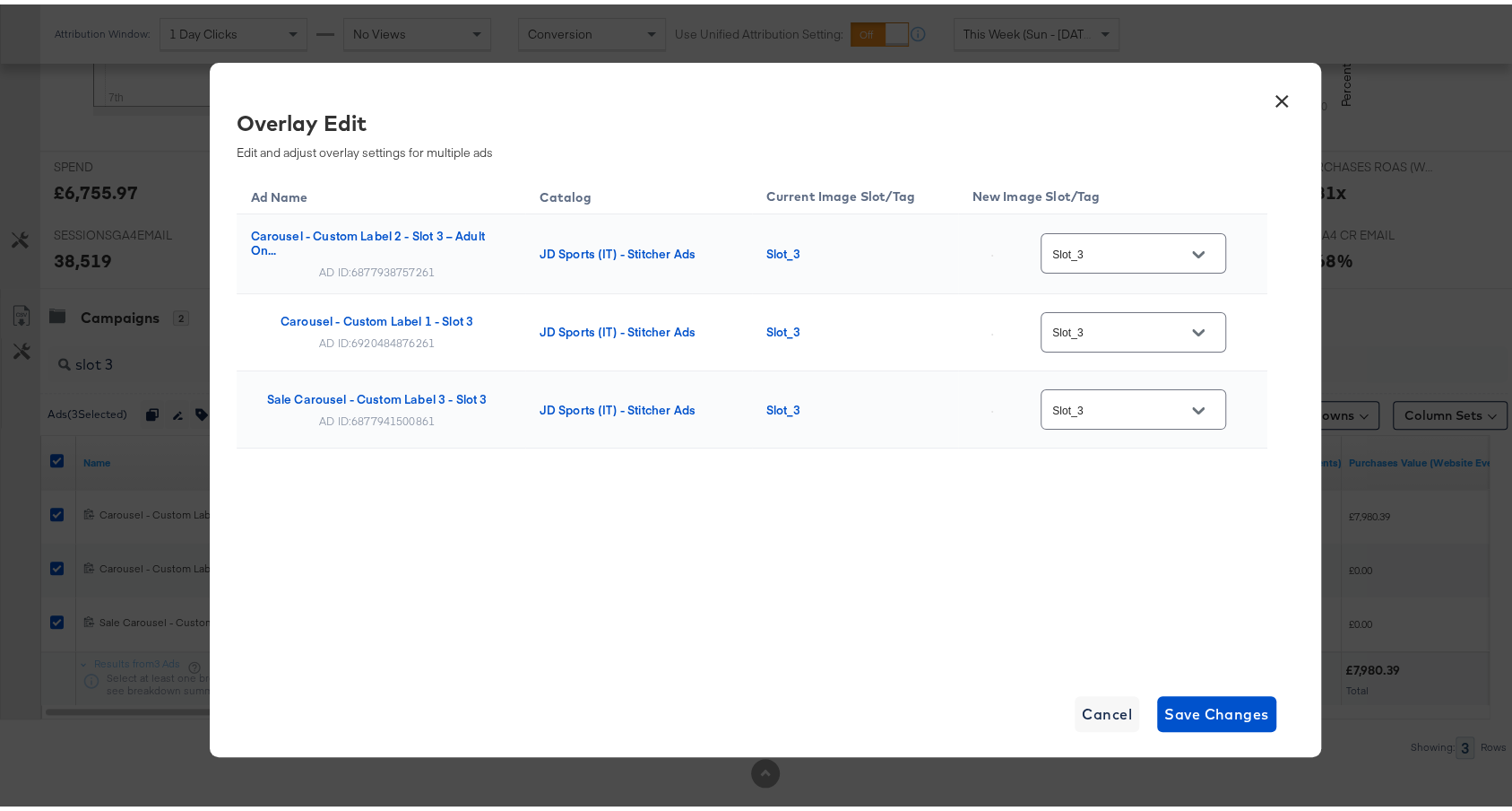
click at [1110, 244] on input "Slot_3" at bounding box center [1119, 249] width 142 height 21
click at [1114, 329] on div "multi_3" at bounding box center [1135, 320] width 102 height 18
type input "multi_3"
click at [1121, 332] on input "Slot_3" at bounding box center [1119, 329] width 142 height 21
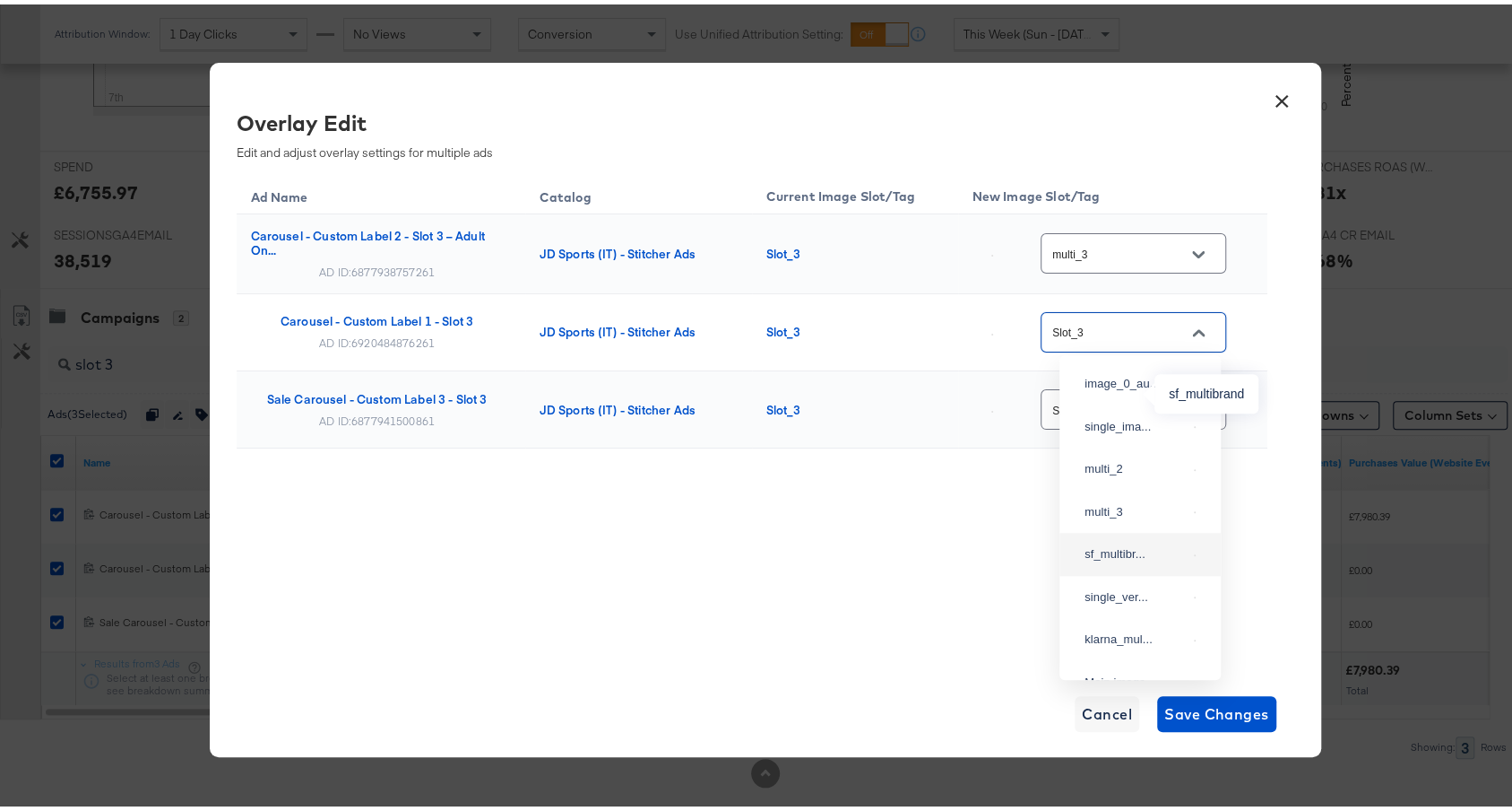
scroll to position [398, 0]
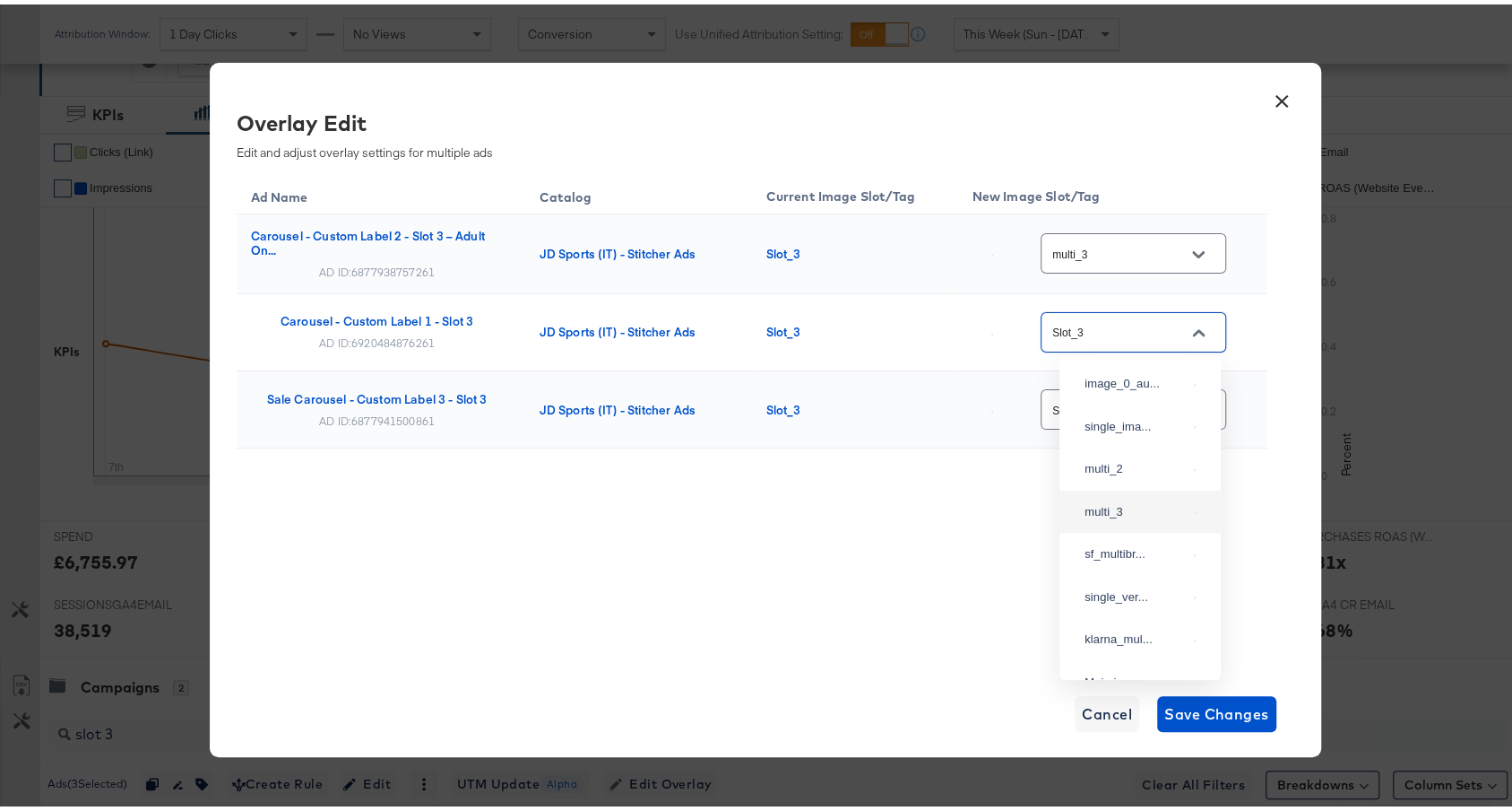
click at [1111, 523] on div "multi_3" at bounding box center [1140, 507] width 133 height 33
type input "multi_3"
click at [1115, 404] on input "Slot_3" at bounding box center [1119, 405] width 142 height 21
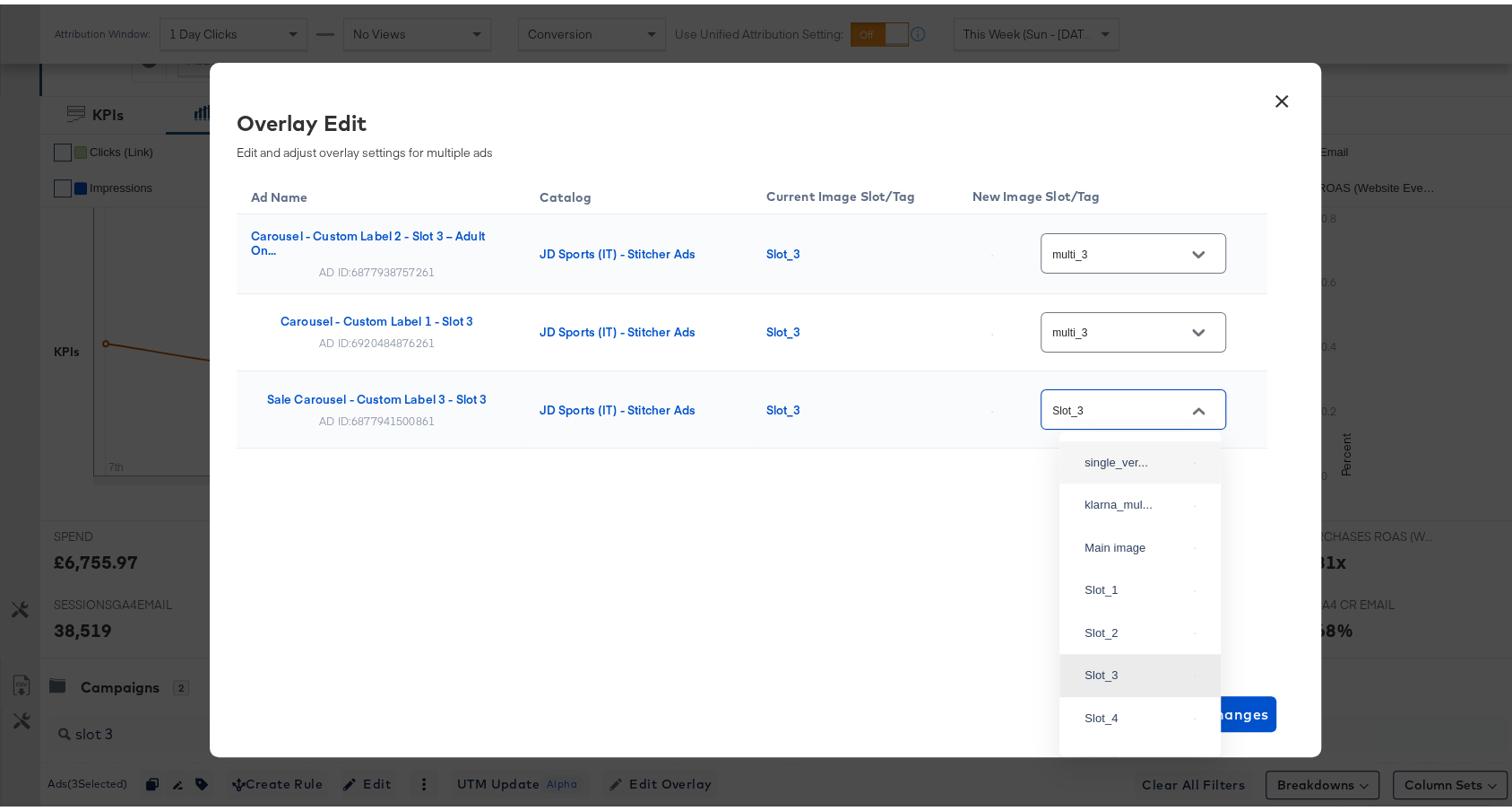
scroll to position [0, 0]
click at [1123, 593] on div "multi_3" at bounding box center [1135, 584] width 102 height 18
type input "multi_3"
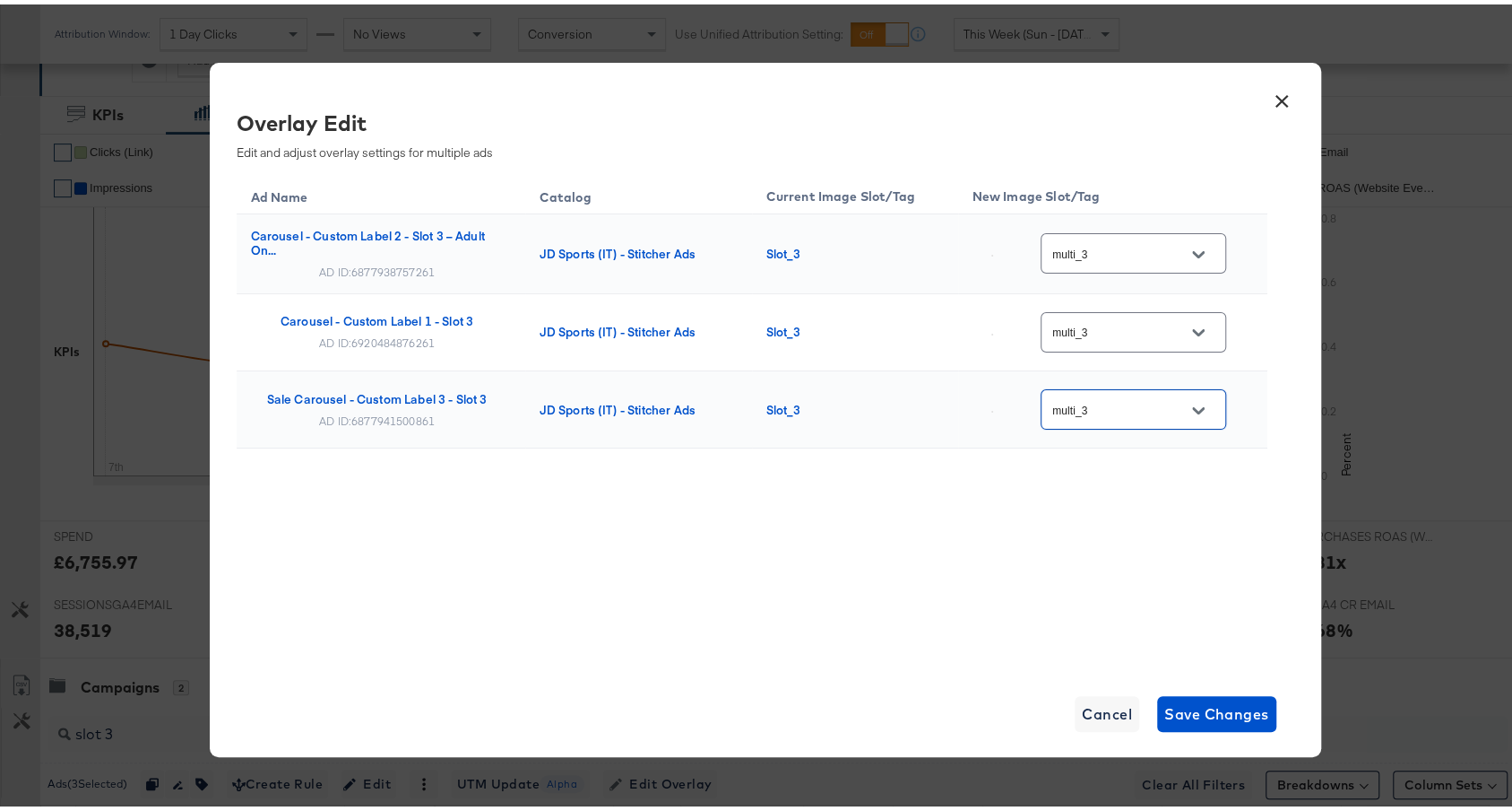
click at [959, 551] on div "Ad Name Catalog Current Image Slot/Tag New Image Slot/Tag Carousel - Custom Lab…" at bounding box center [751, 416] width 1031 height 493
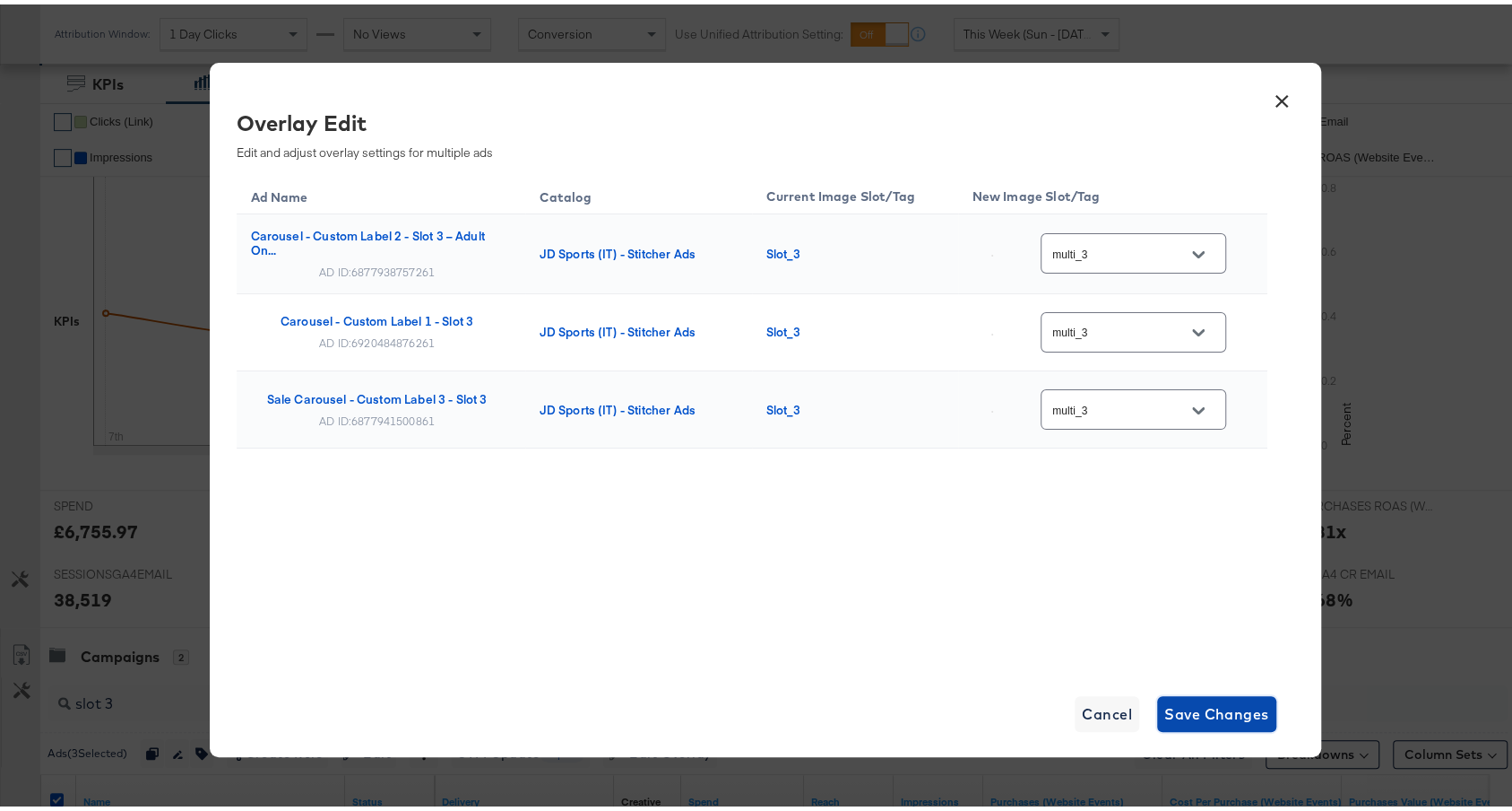
click at [1241, 713] on span "Save Changes" at bounding box center [1216, 709] width 105 height 25
